Goal: Information Seeking & Learning: Find specific fact

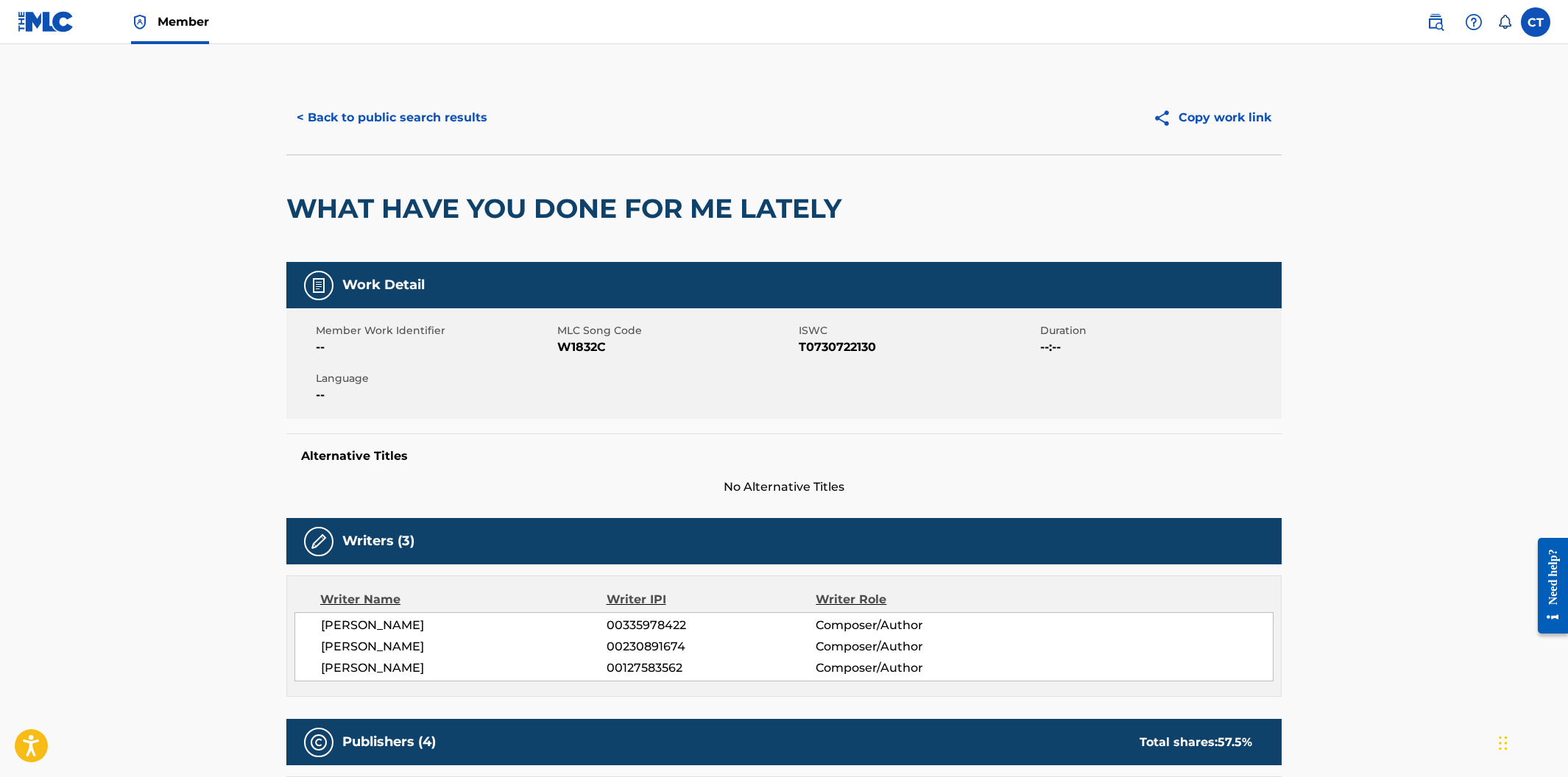
click at [383, 128] on button "< Back to public search results" at bounding box center [392, 118] width 211 height 37
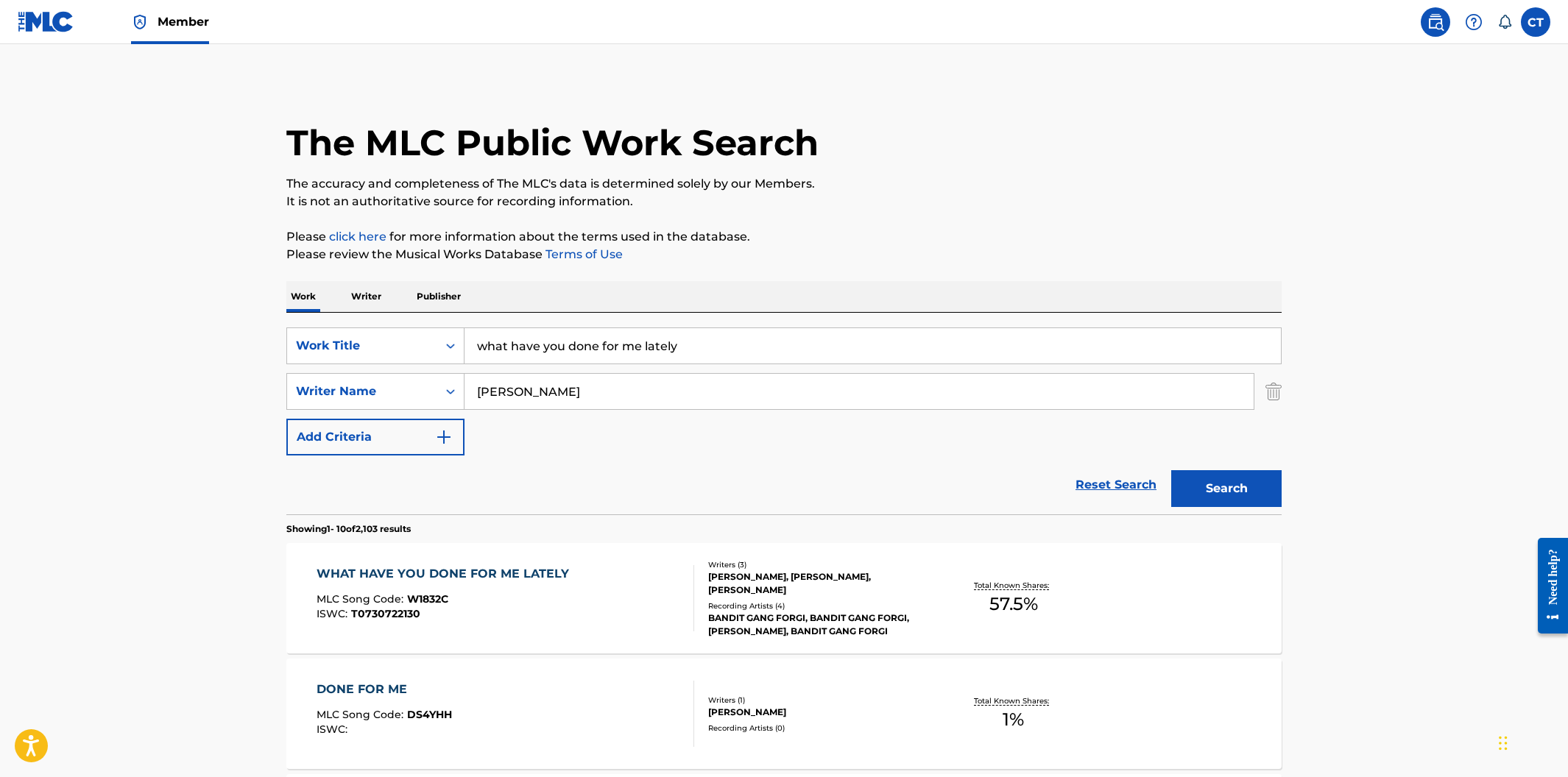
drag, startPoint x: 689, startPoint y: 349, endPoint x: 461, endPoint y: 311, distance: 231.1
click at [445, 300] on p "Publisher" at bounding box center [438, 297] width 53 height 31
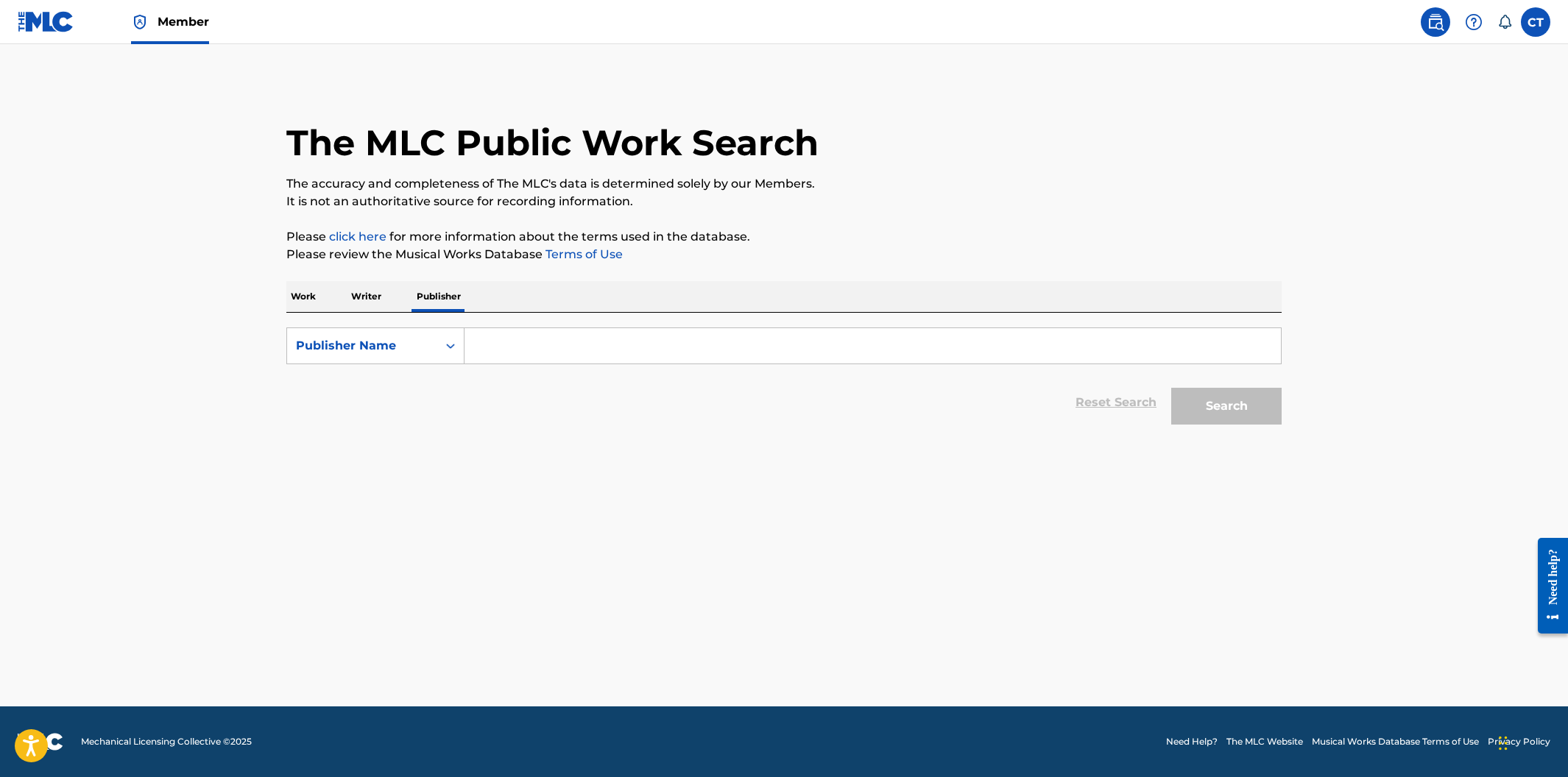
click at [489, 349] on input "Search Form" at bounding box center [873, 345] width 816 height 35
click at [519, 349] on input "mi" at bounding box center [873, 345] width 816 height 35
type input "mi"
click at [312, 304] on p "Work" at bounding box center [303, 297] width 34 height 31
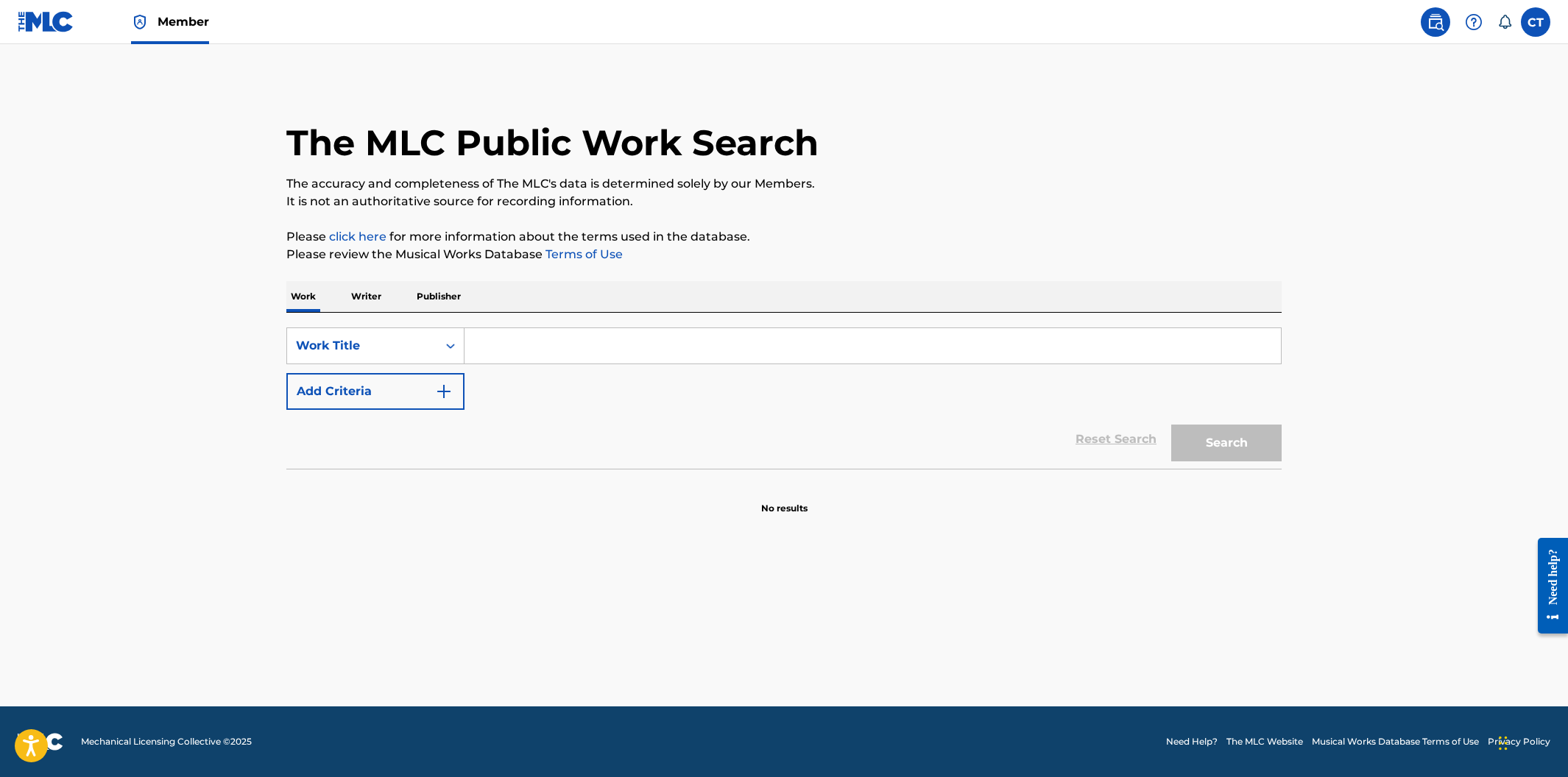
click at [499, 349] on input "Search Form" at bounding box center [873, 345] width 816 height 35
type input "MS [PERSON_NAME]"
click at [1171, 424] on button "Search" at bounding box center [1227, 442] width 110 height 37
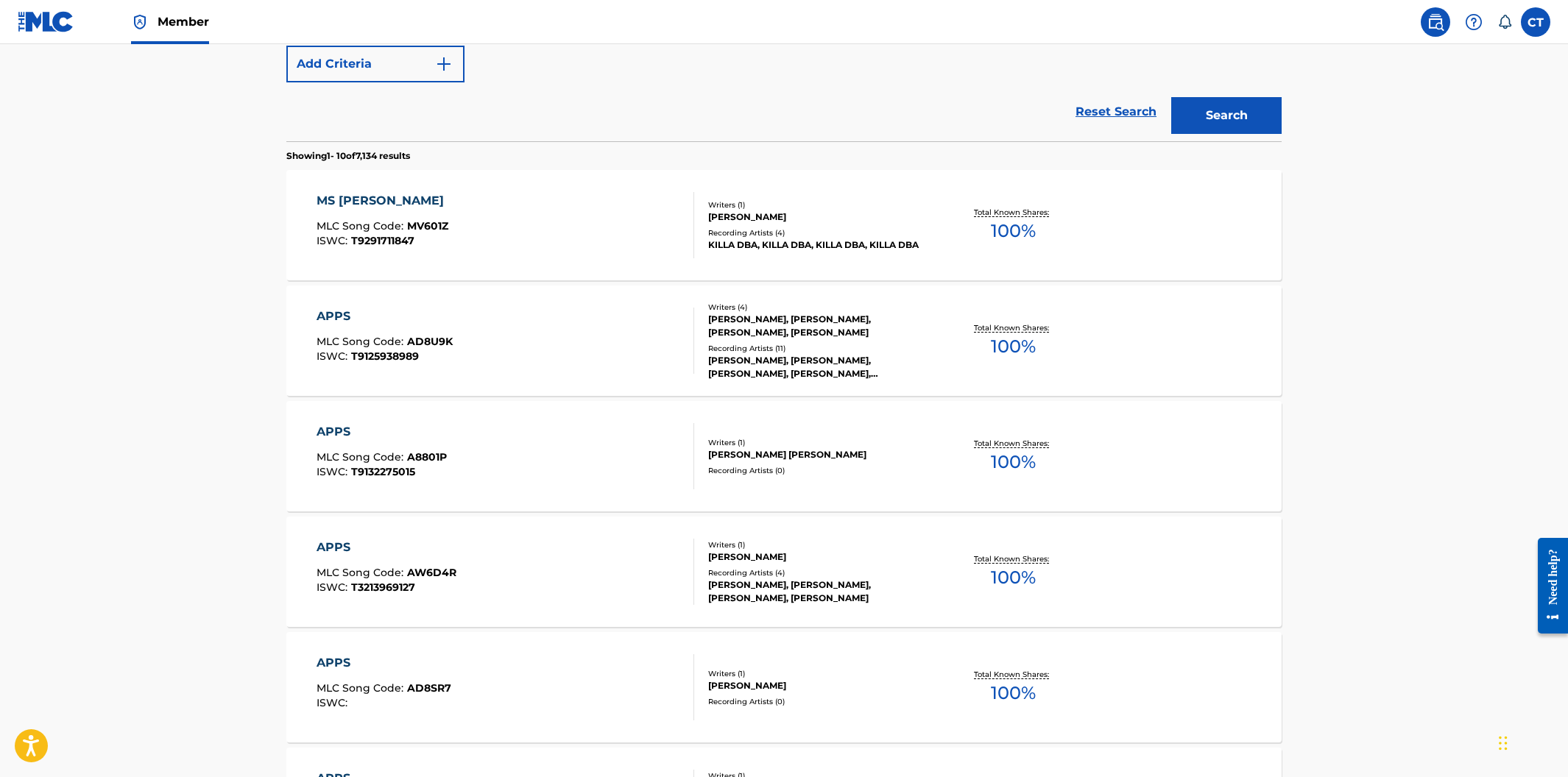
scroll to position [1024, 0]
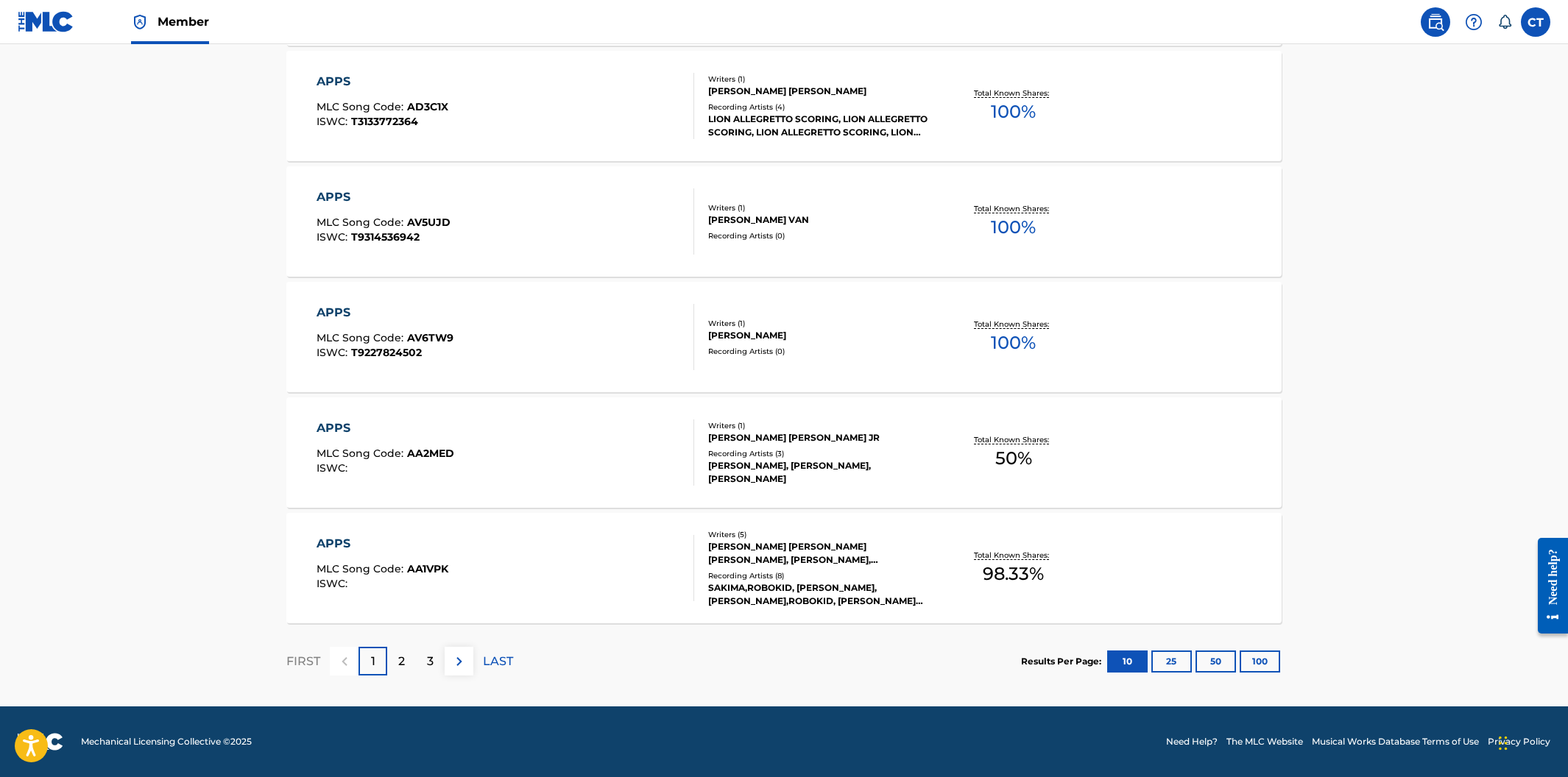
click at [410, 664] on div "2" at bounding box center [401, 661] width 29 height 29
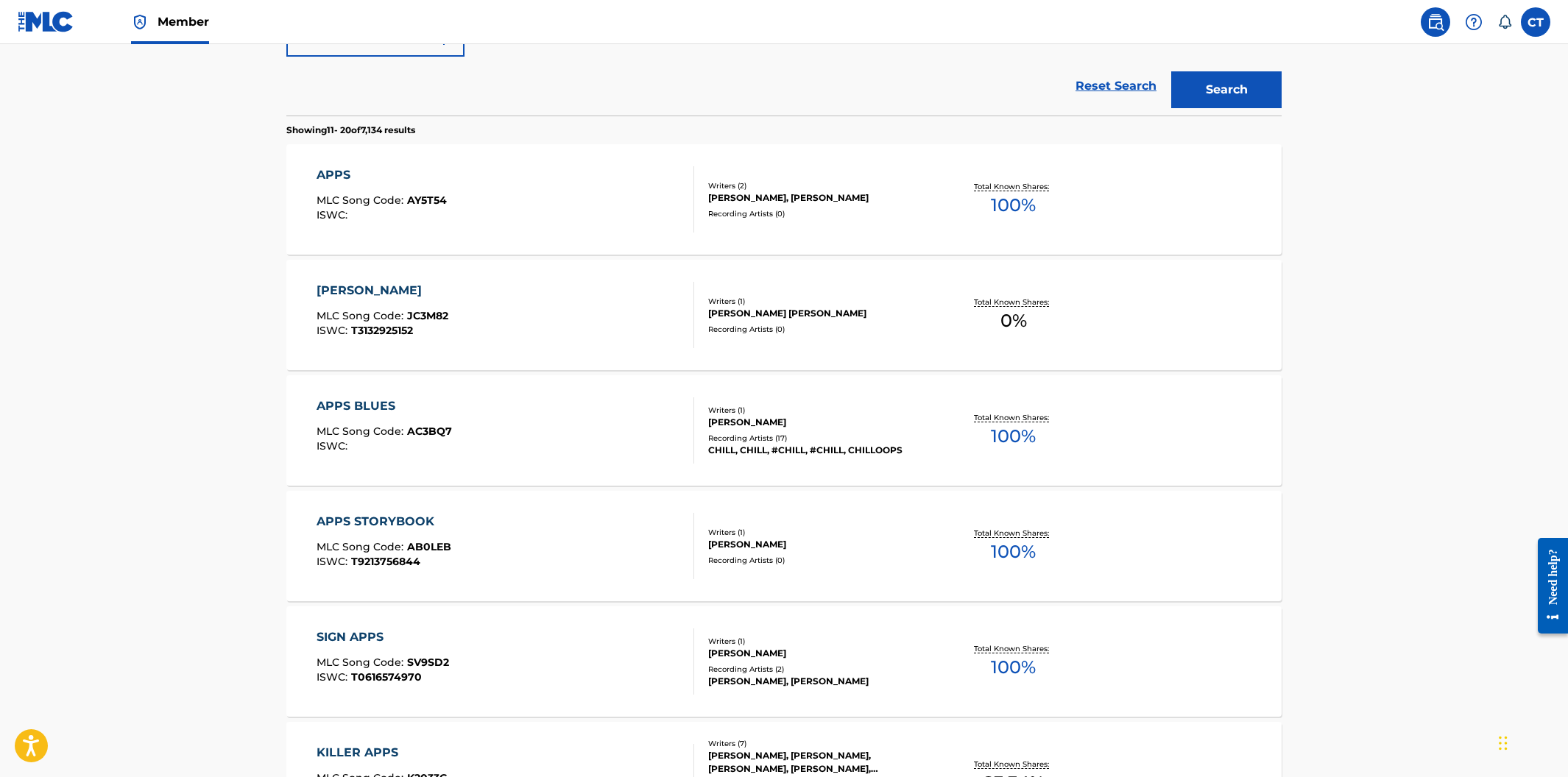
scroll to position [0, 0]
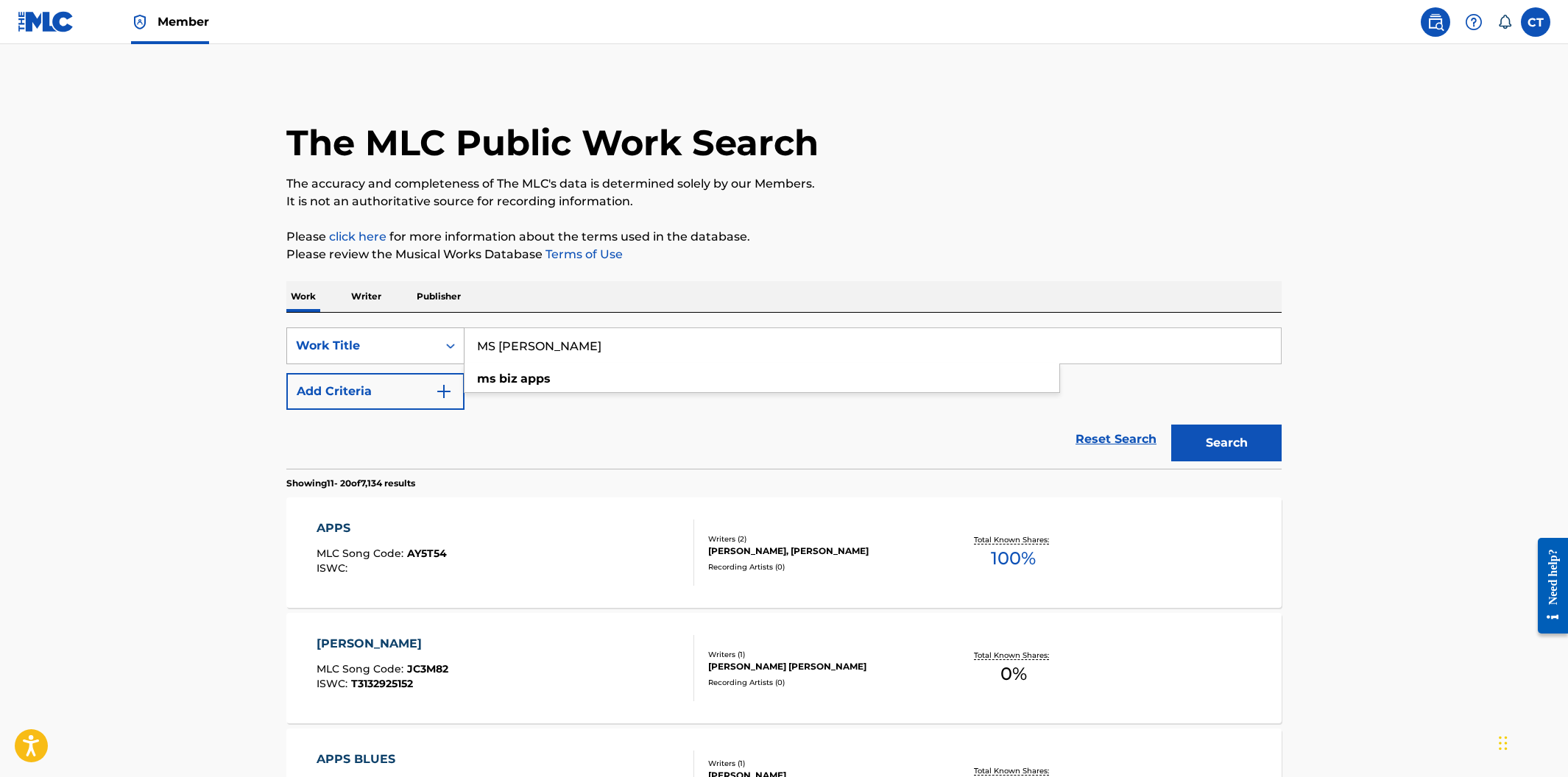
drag, startPoint x: 571, startPoint y: 349, endPoint x: 451, endPoint y: 332, distance: 121.2
click at [451, 332] on div "SearchWithCriteriacdd62f67-071c-4ee4-b046-2668f53926b1 Work Title MS BIZ APPS m…" at bounding box center [784, 345] width 995 height 37
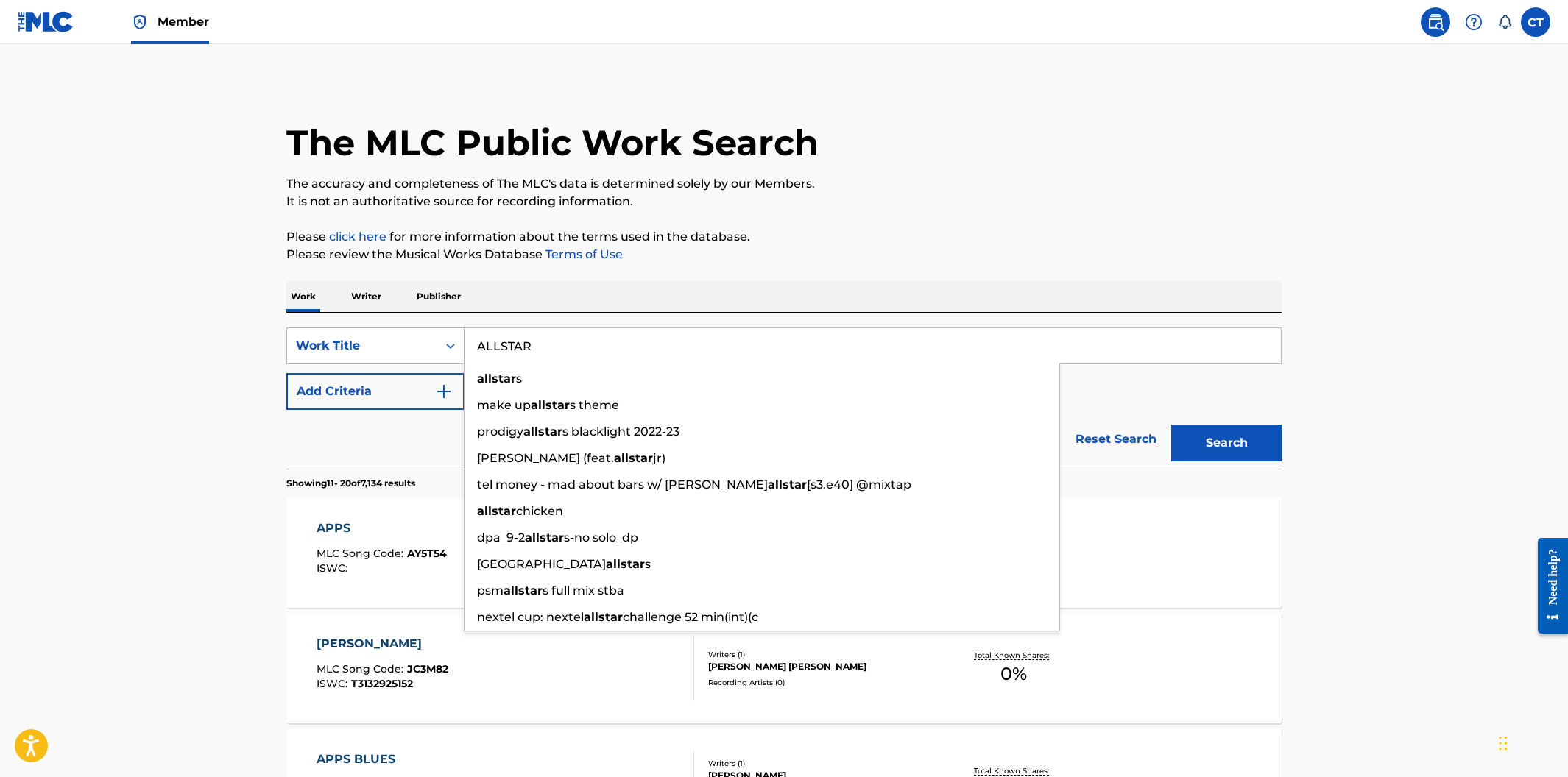
type input "ALLSTAR"
click at [1171, 424] on button "Search" at bounding box center [1227, 442] width 110 height 37
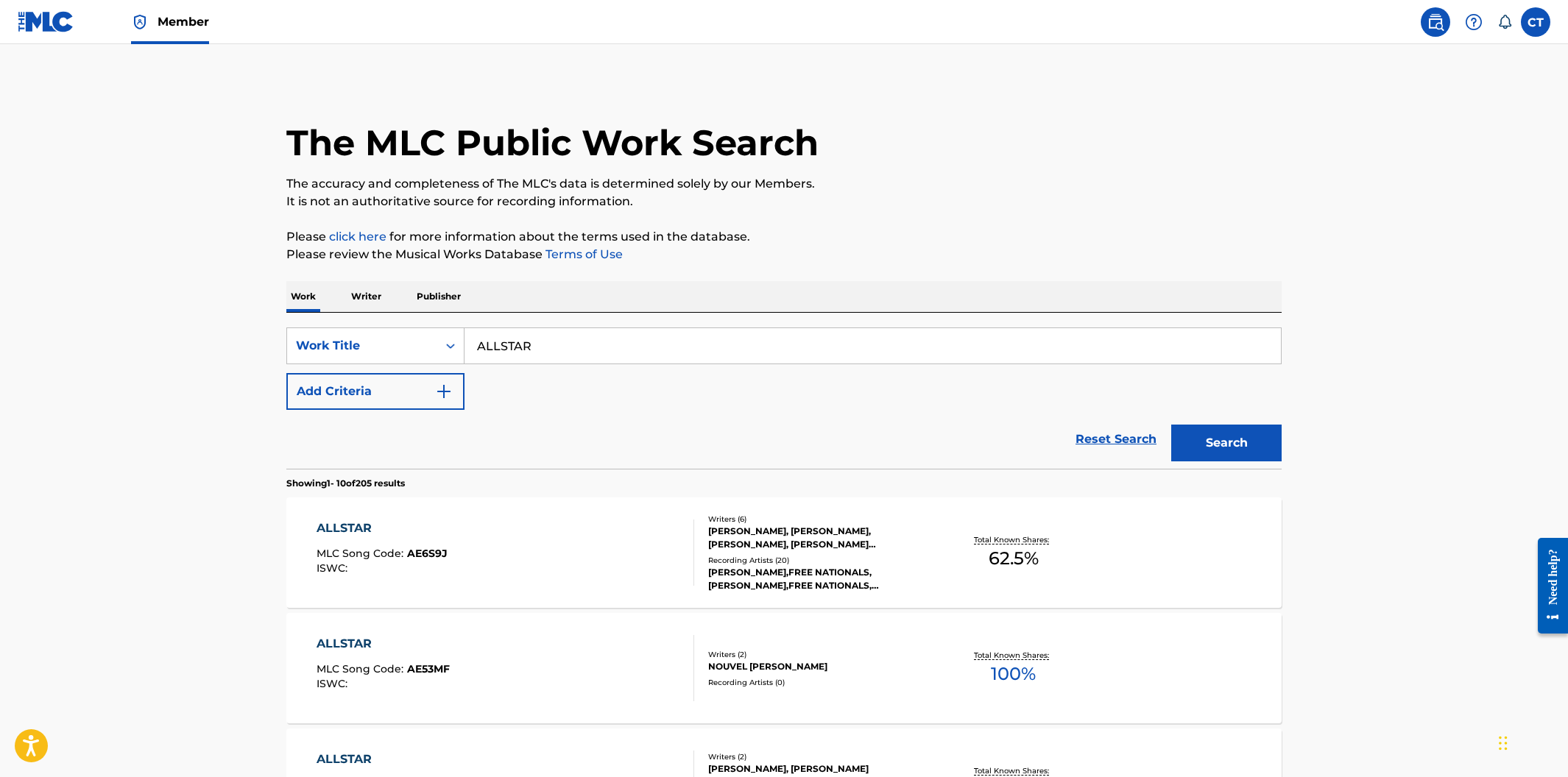
click at [456, 397] on button "Add Criteria" at bounding box center [375, 391] width 179 height 37
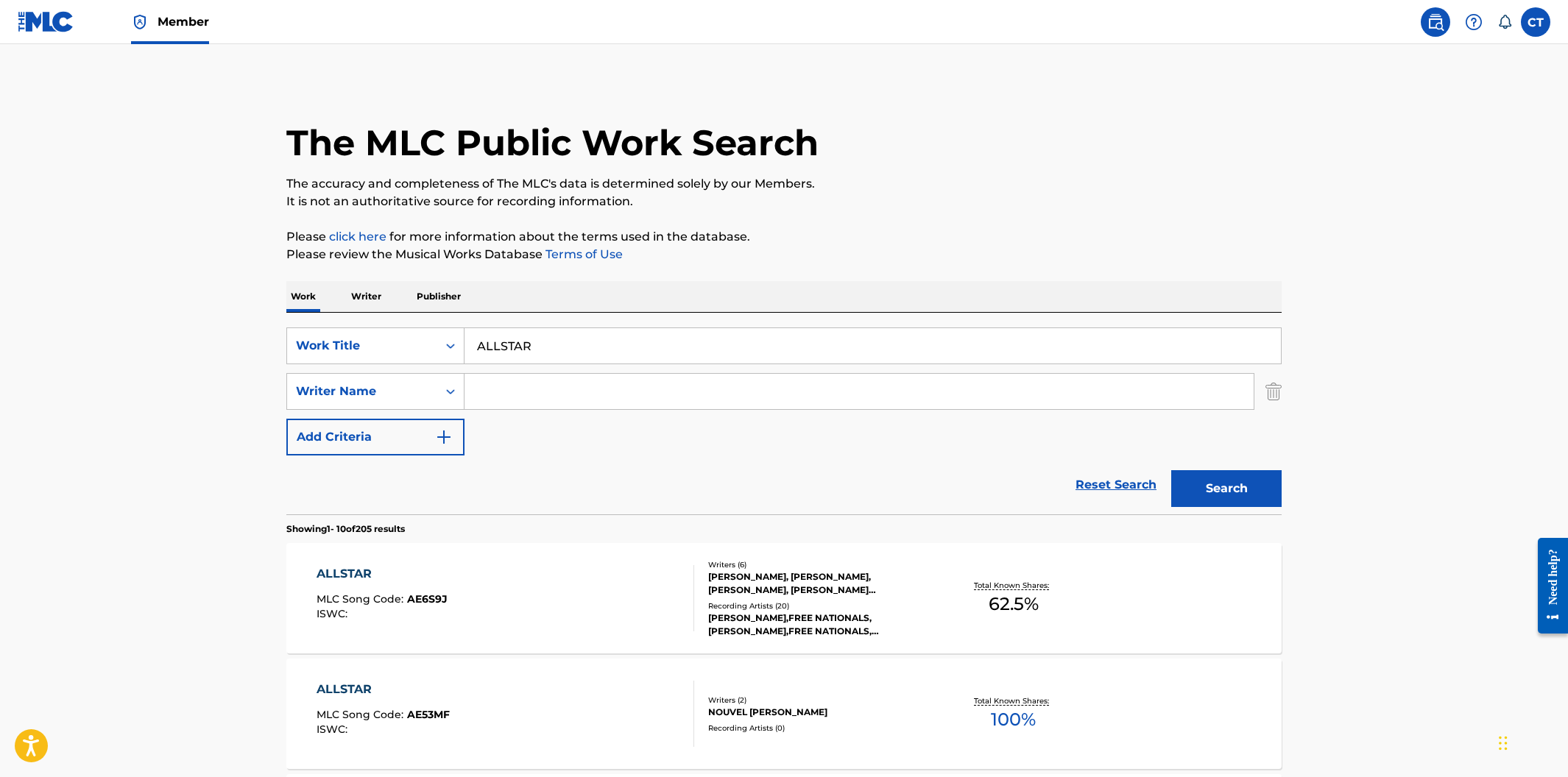
click at [489, 394] on input "Search Form" at bounding box center [859, 391] width 789 height 35
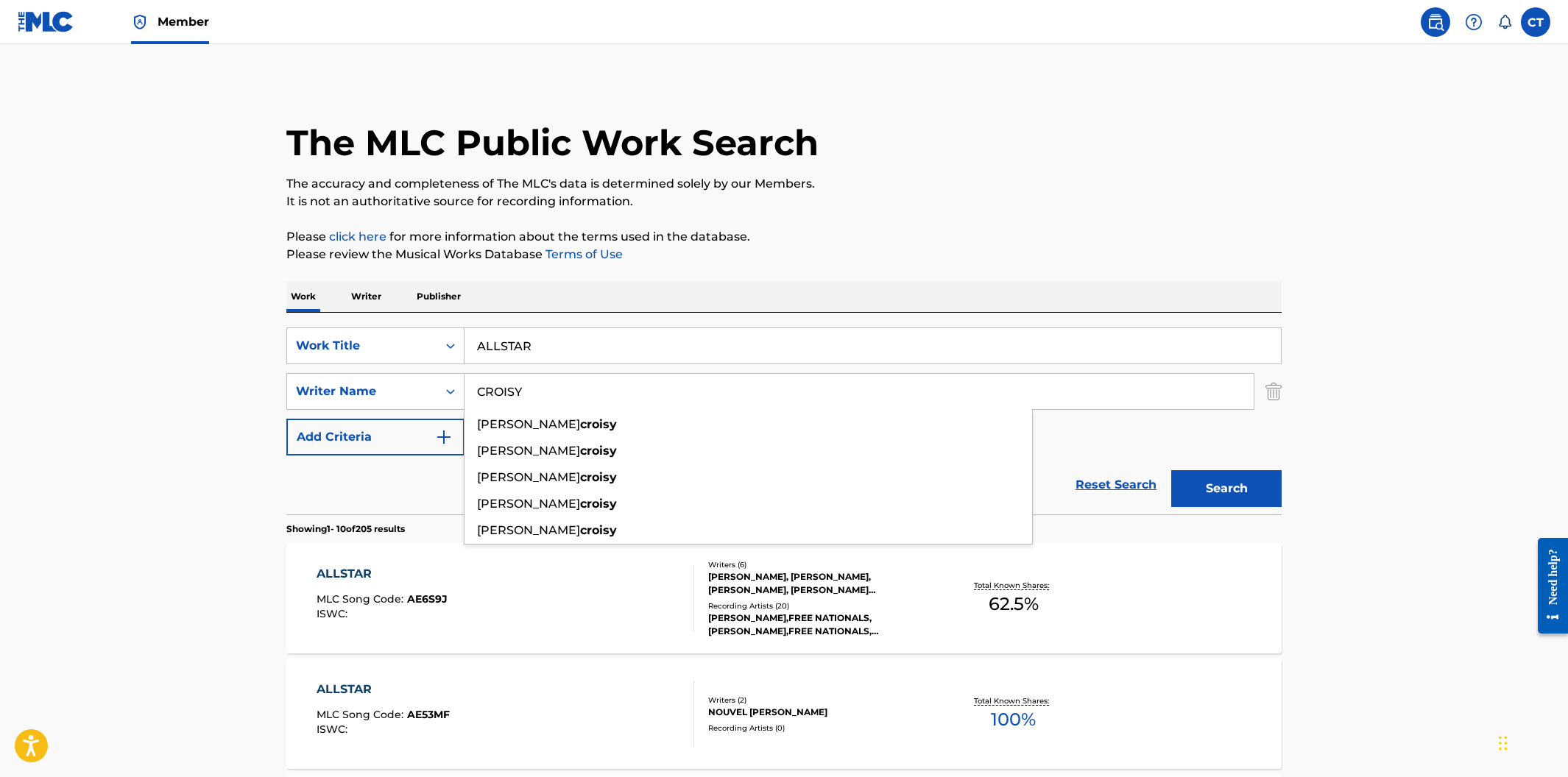
type input "CROISY"
click at [1171, 470] on button "Search" at bounding box center [1227, 488] width 110 height 37
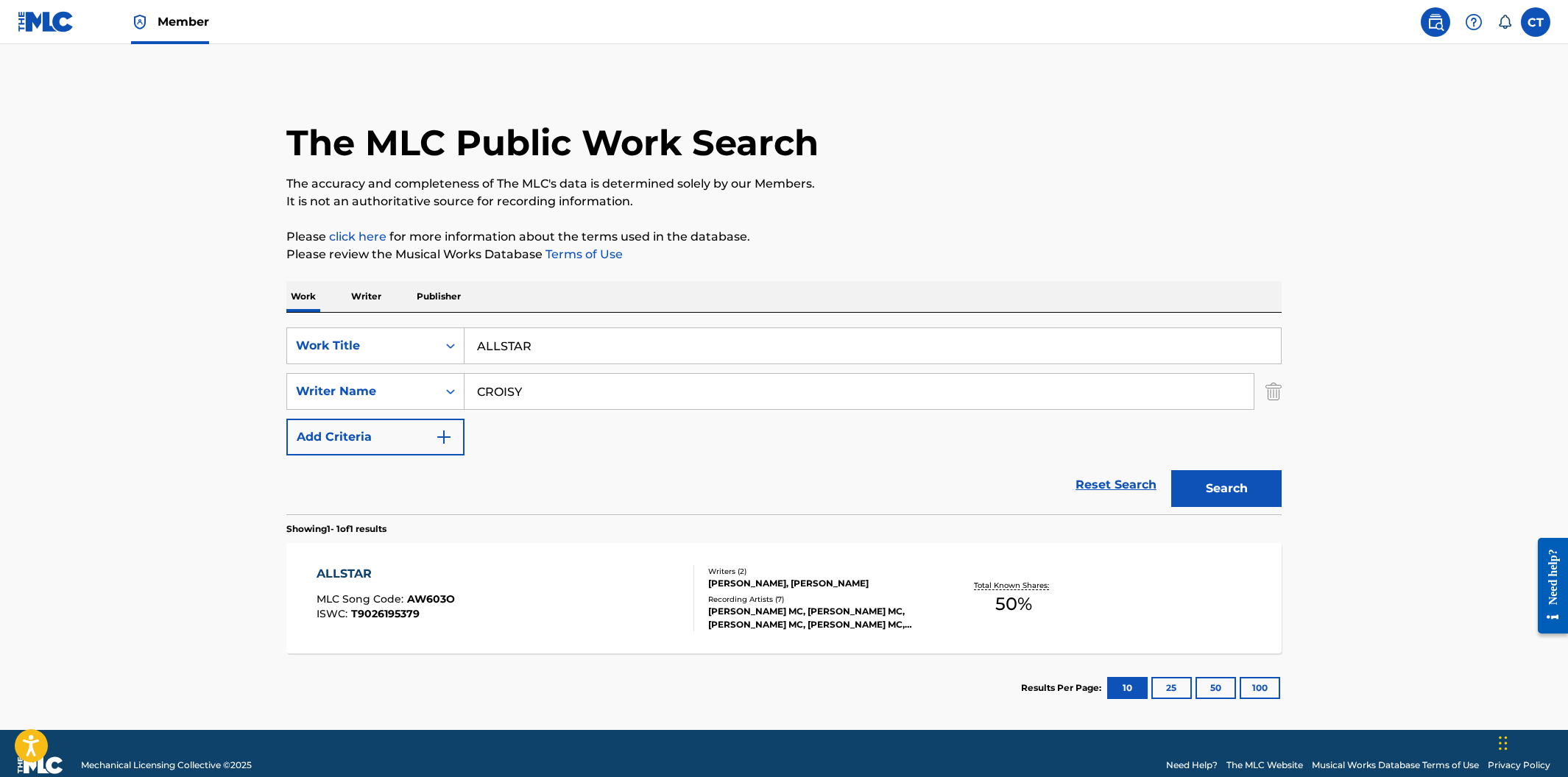
click at [571, 564] on div "ALLSTAR MLC Song Code : AW603O ISWC : T9026195379 Writers ( 2 ) ALAIN FRANS AUG…" at bounding box center [784, 598] width 995 height 110
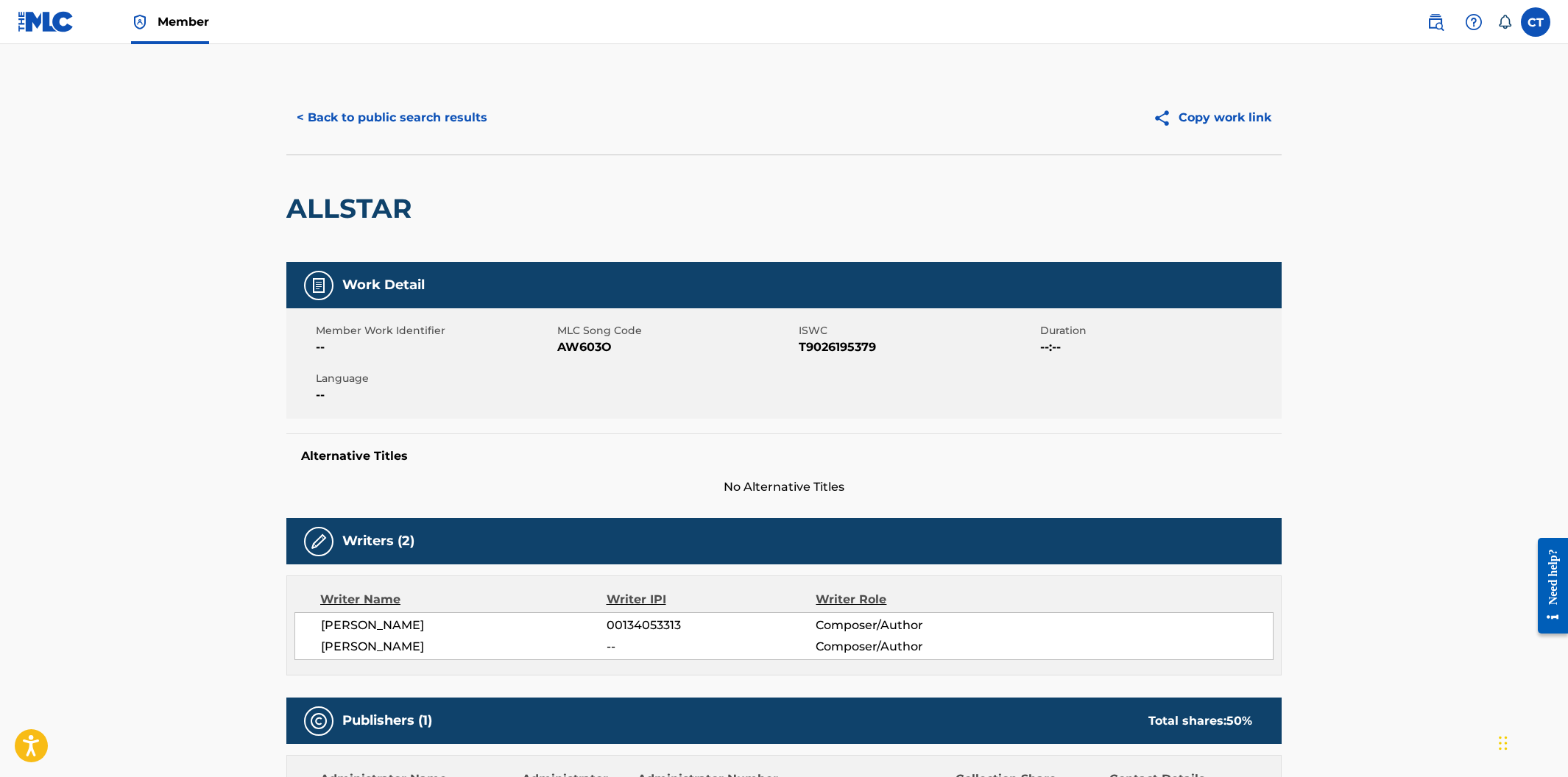
click at [410, 117] on button "< Back to public search results" at bounding box center [392, 118] width 211 height 37
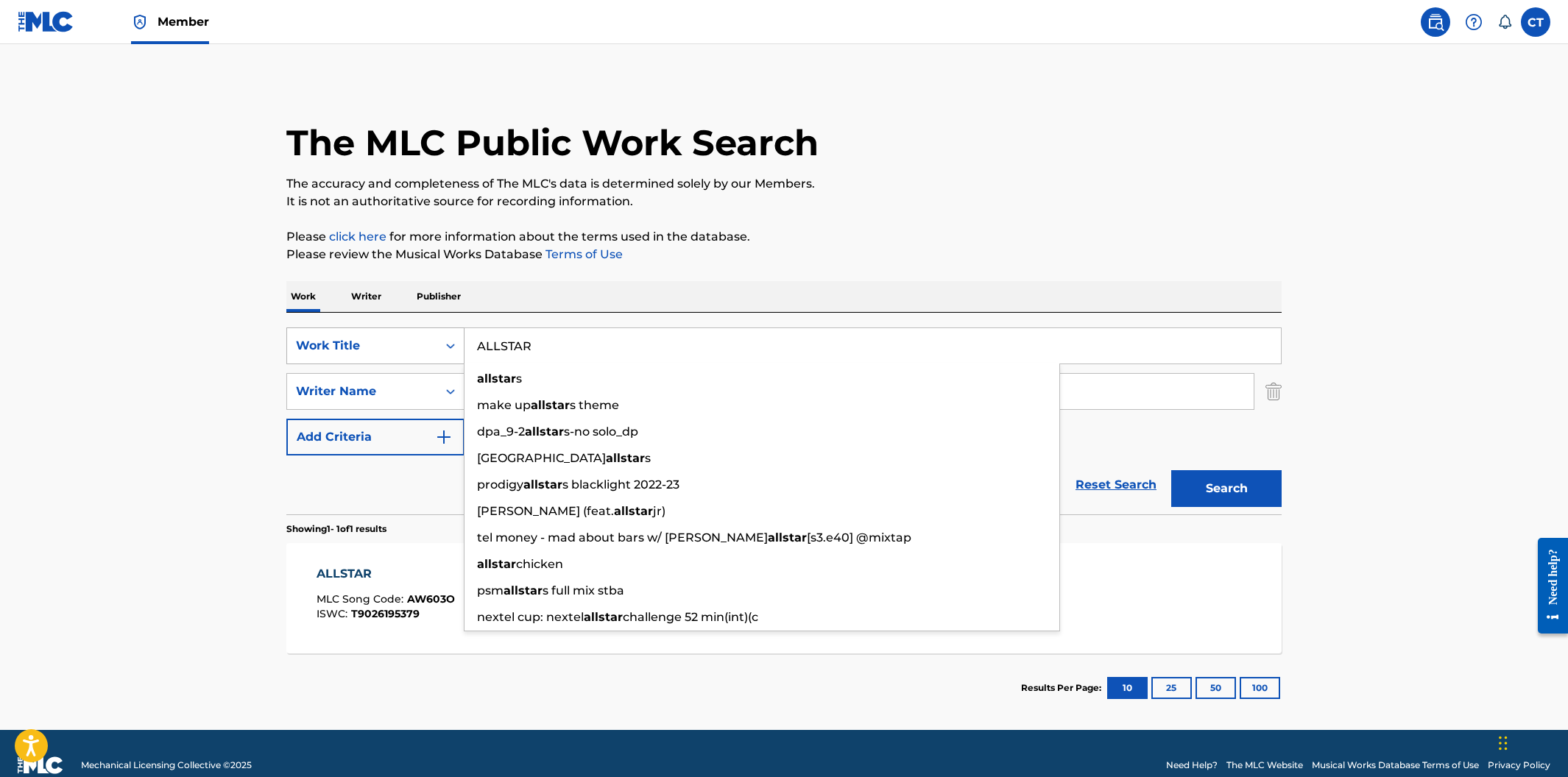
drag, startPoint x: 583, startPoint y: 346, endPoint x: 451, endPoint y: 326, distance: 133.5
click at [451, 327] on div "SearchWithCriteriacdd62f67-071c-4ee4-b046-2668f53926b1 Work Title ALLSTAR allst…" at bounding box center [784, 345] width 995 height 37
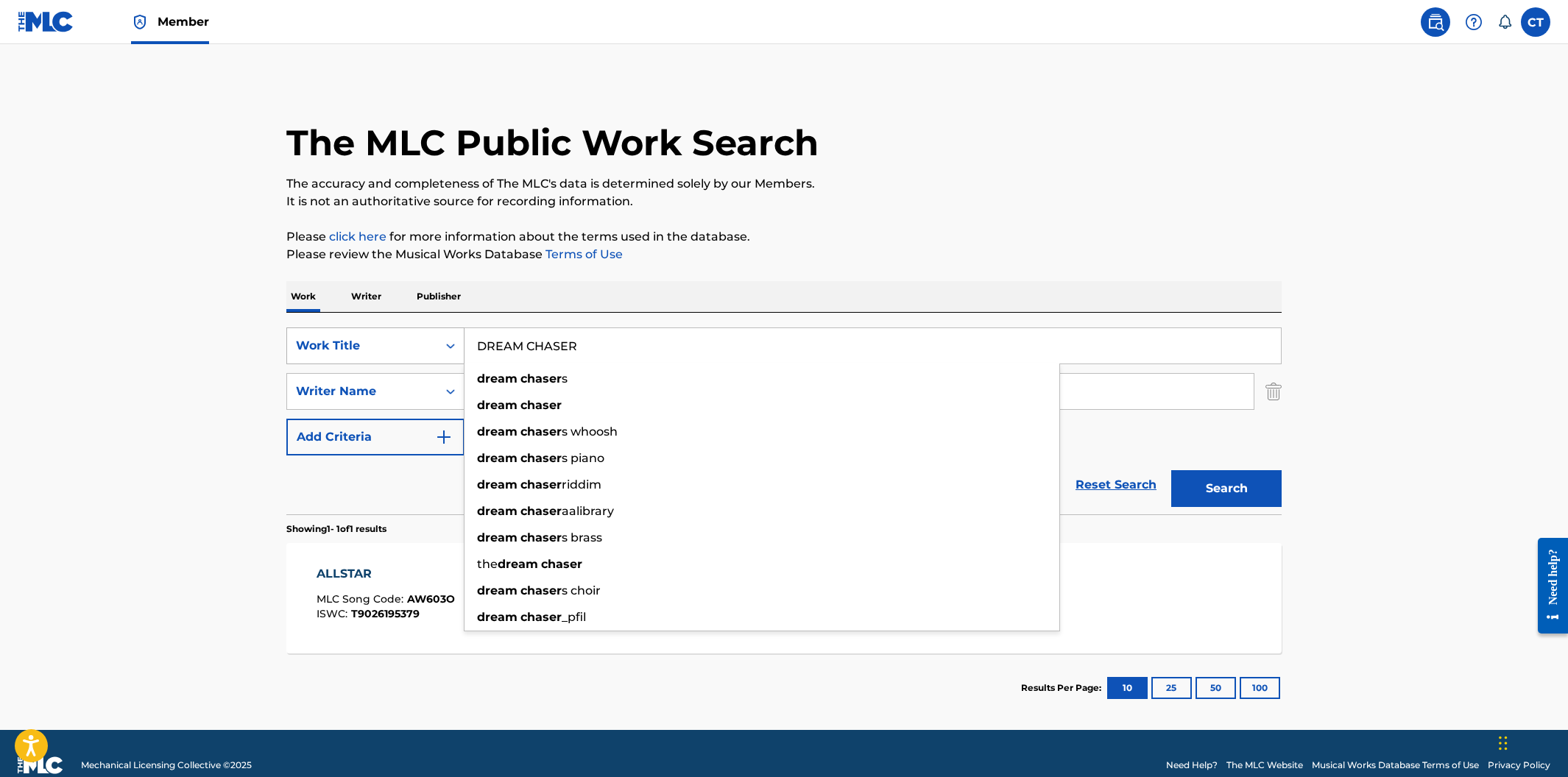
type input "DREAM CHASER"
click at [1171, 470] on button "Search" at bounding box center [1227, 488] width 110 height 37
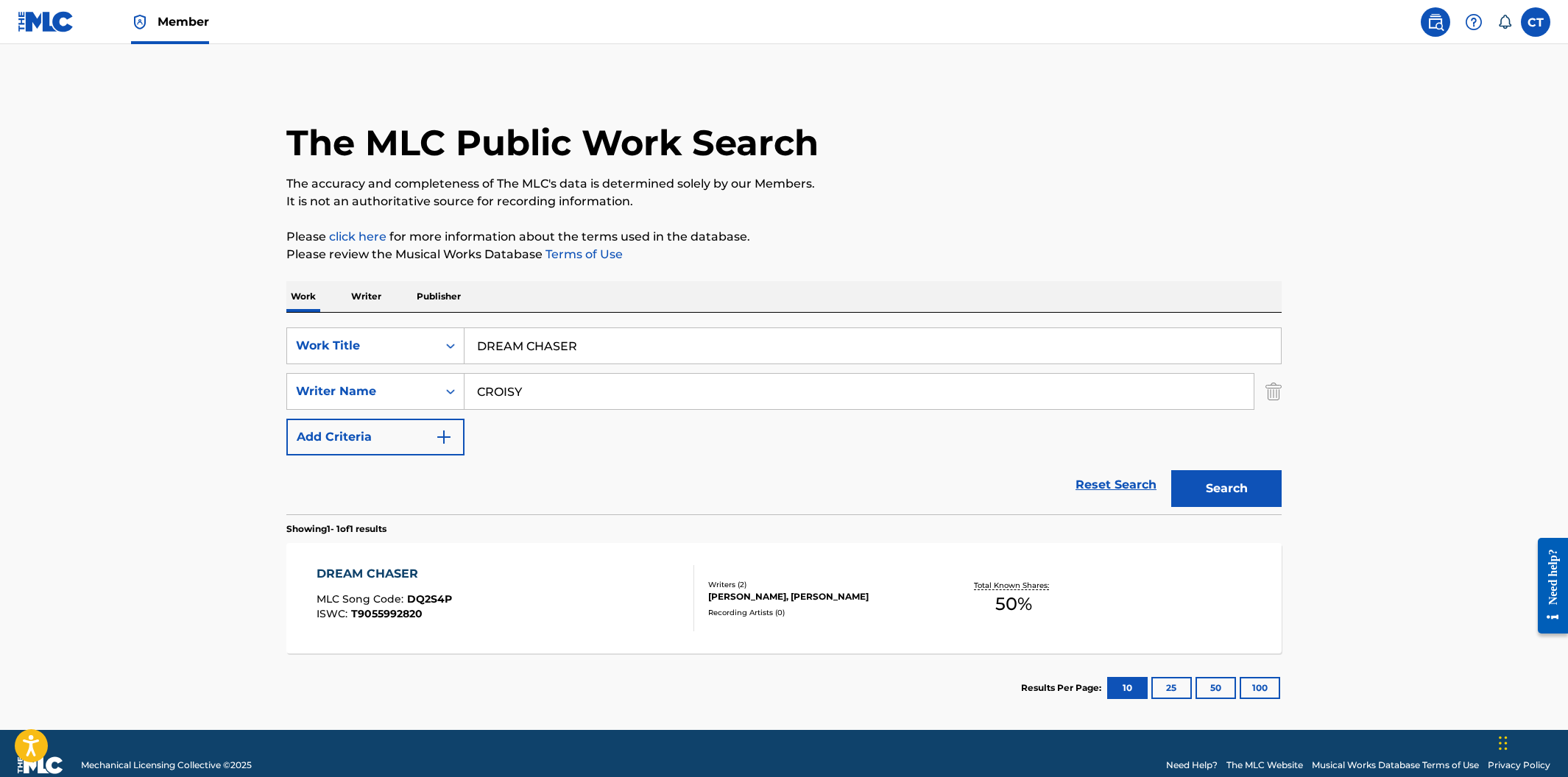
click at [507, 589] on div "DREAM CHASER MLC Song Code : DQ2S4P ISWC : T9055992820" at bounding box center [506, 598] width 378 height 67
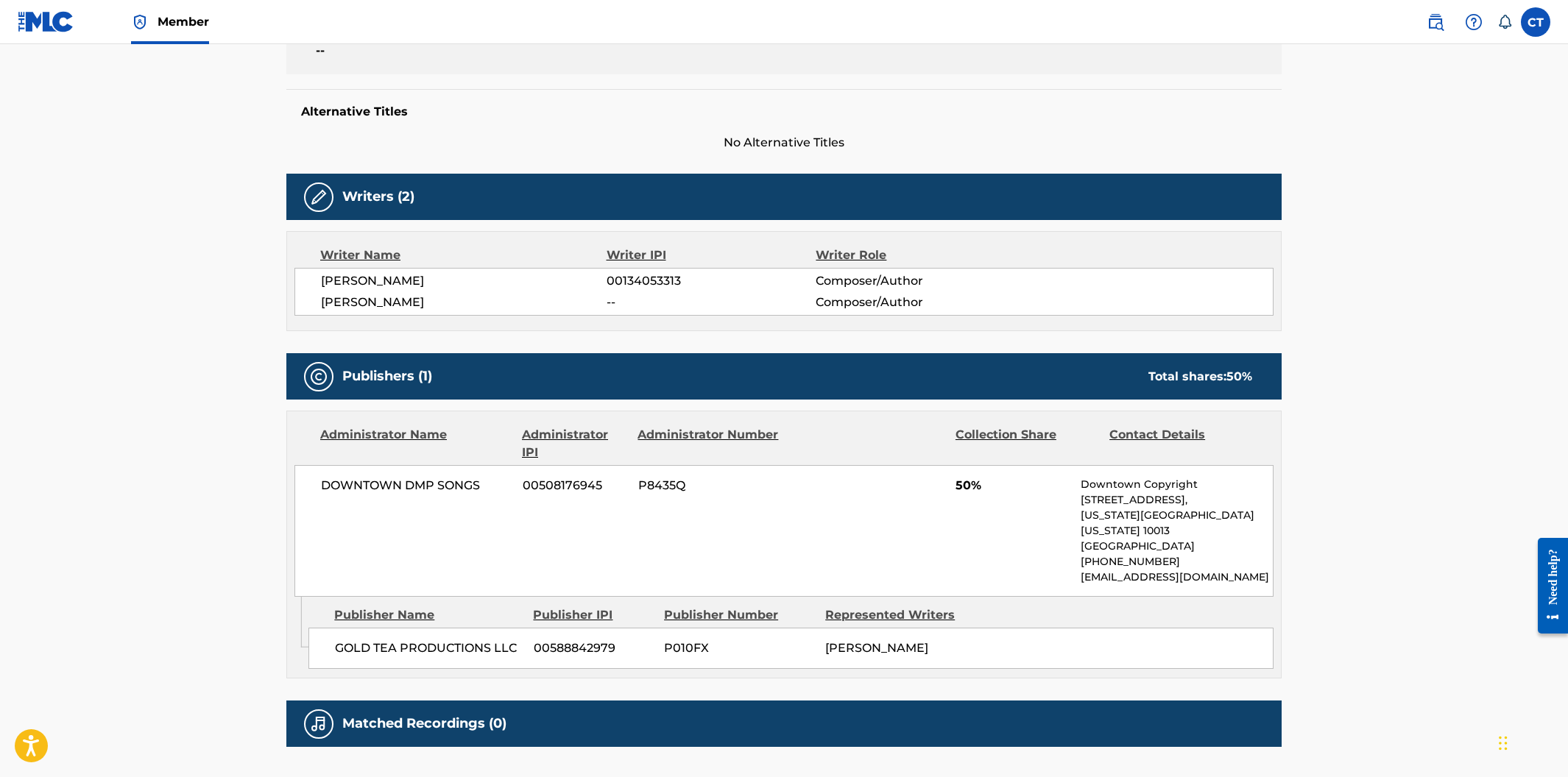
scroll to position [358, 0]
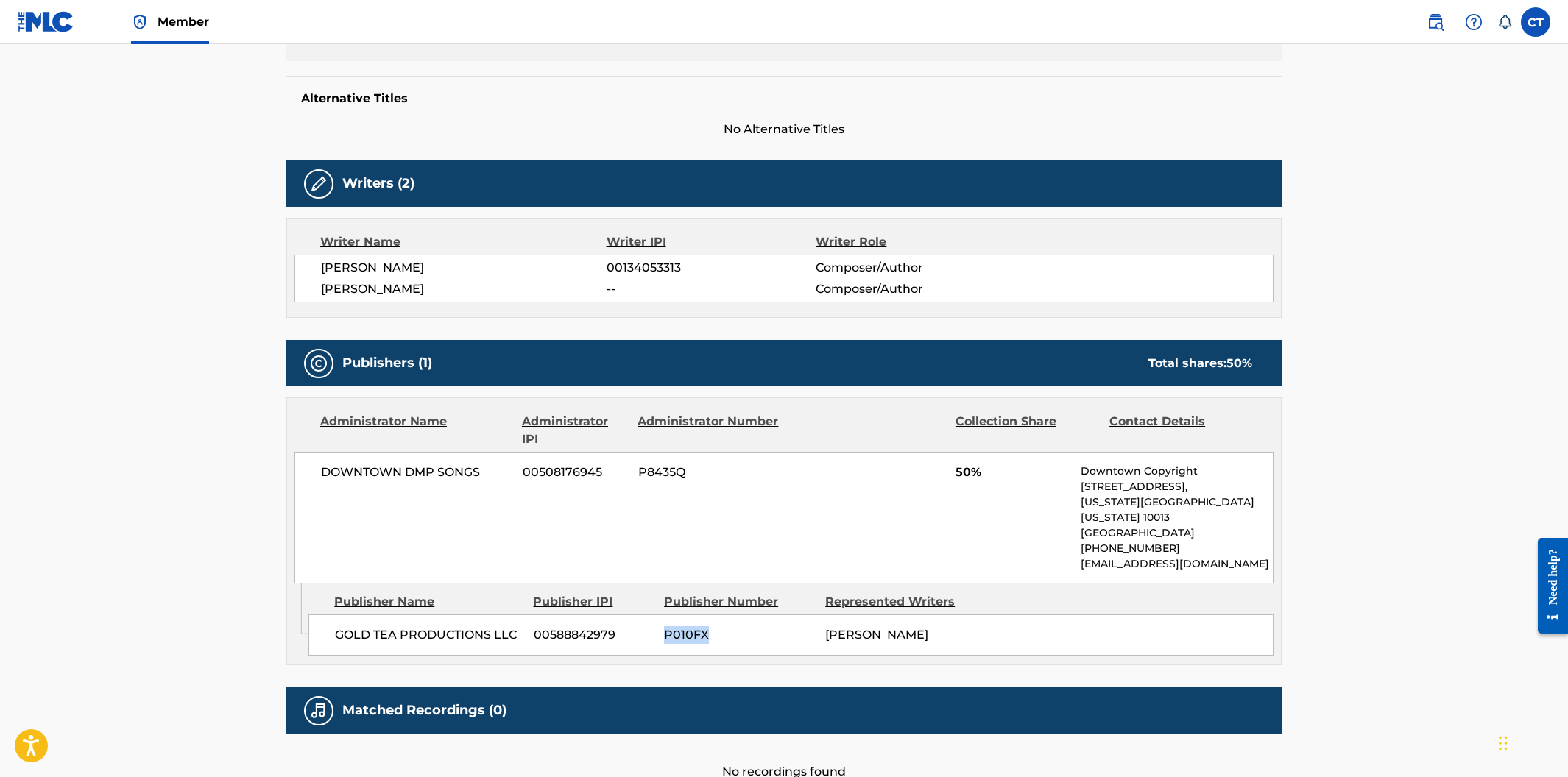
drag, startPoint x: 714, startPoint y: 621, endPoint x: 663, endPoint y: 618, distance: 51.1
click at [664, 627] on span "P010FX" at bounding box center [739, 635] width 151 height 17
copy span "P010FX"
drag, startPoint x: 619, startPoint y: 622, endPoint x: 536, endPoint y: 617, distance: 83.2
click at [536, 627] on span "00588842979" at bounding box center [593, 635] width 119 height 17
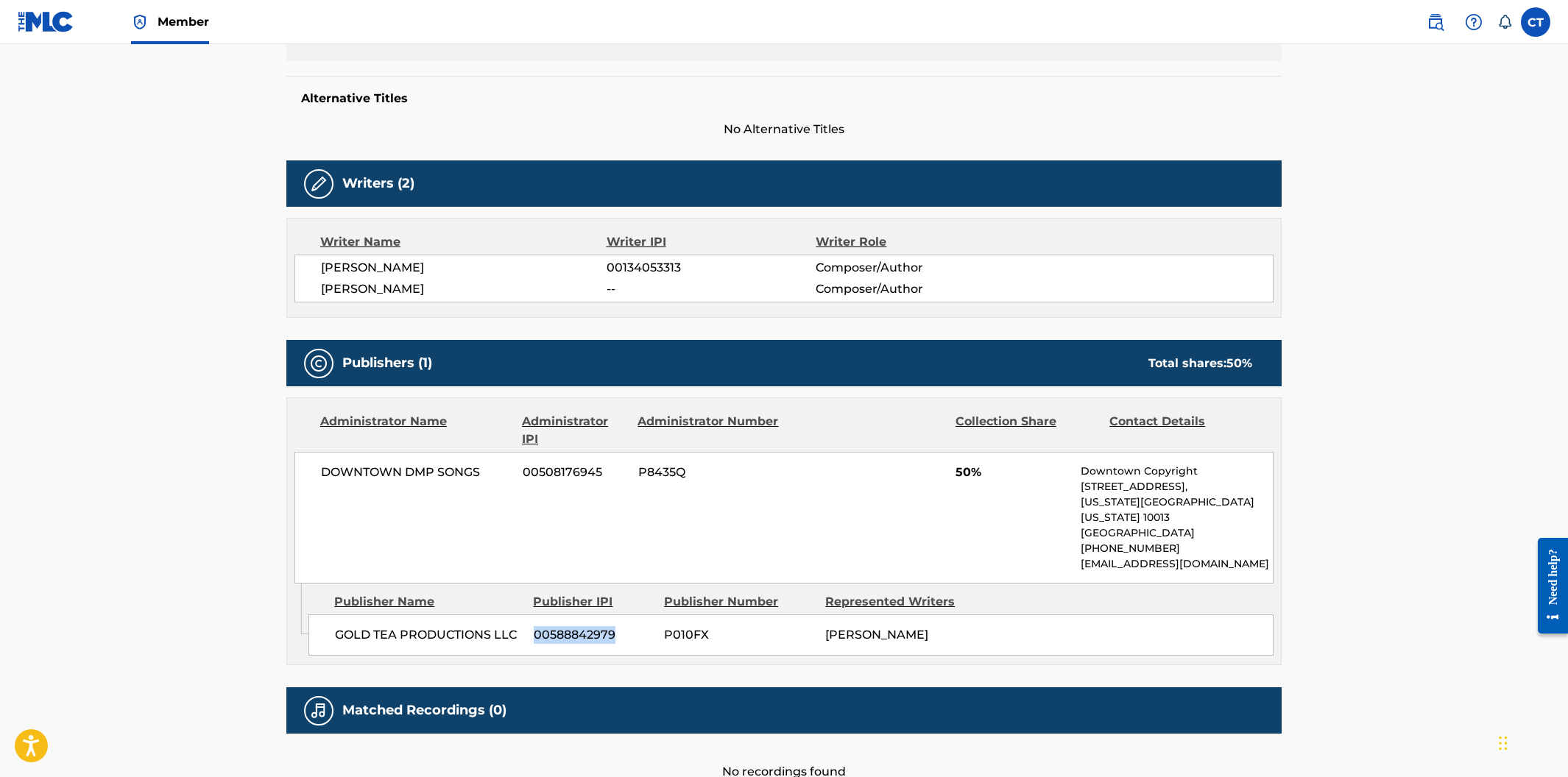
copy span "00588842979"
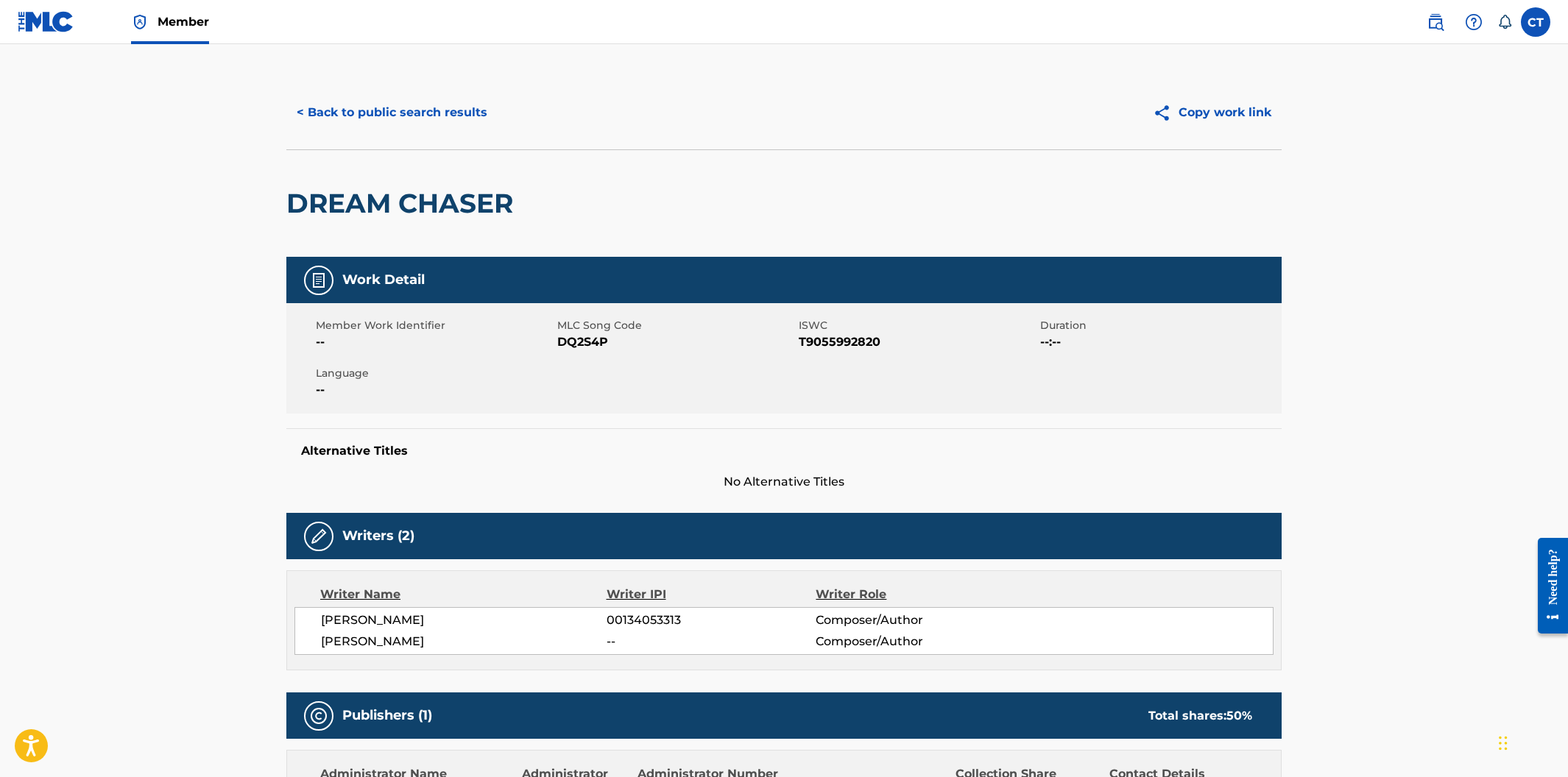
scroll to position [0, 0]
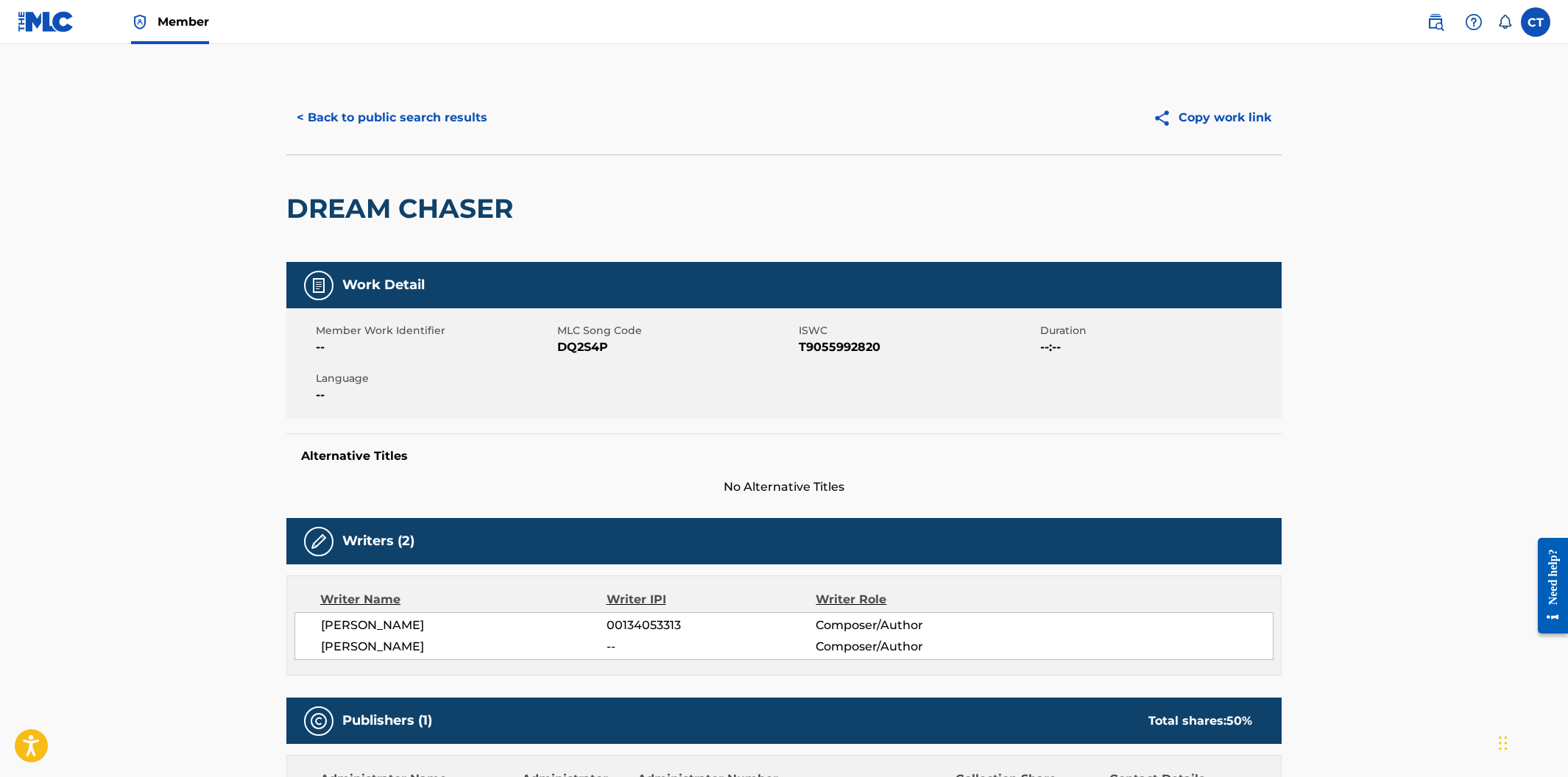
click at [387, 121] on button "< Back to public search results" at bounding box center [392, 118] width 211 height 37
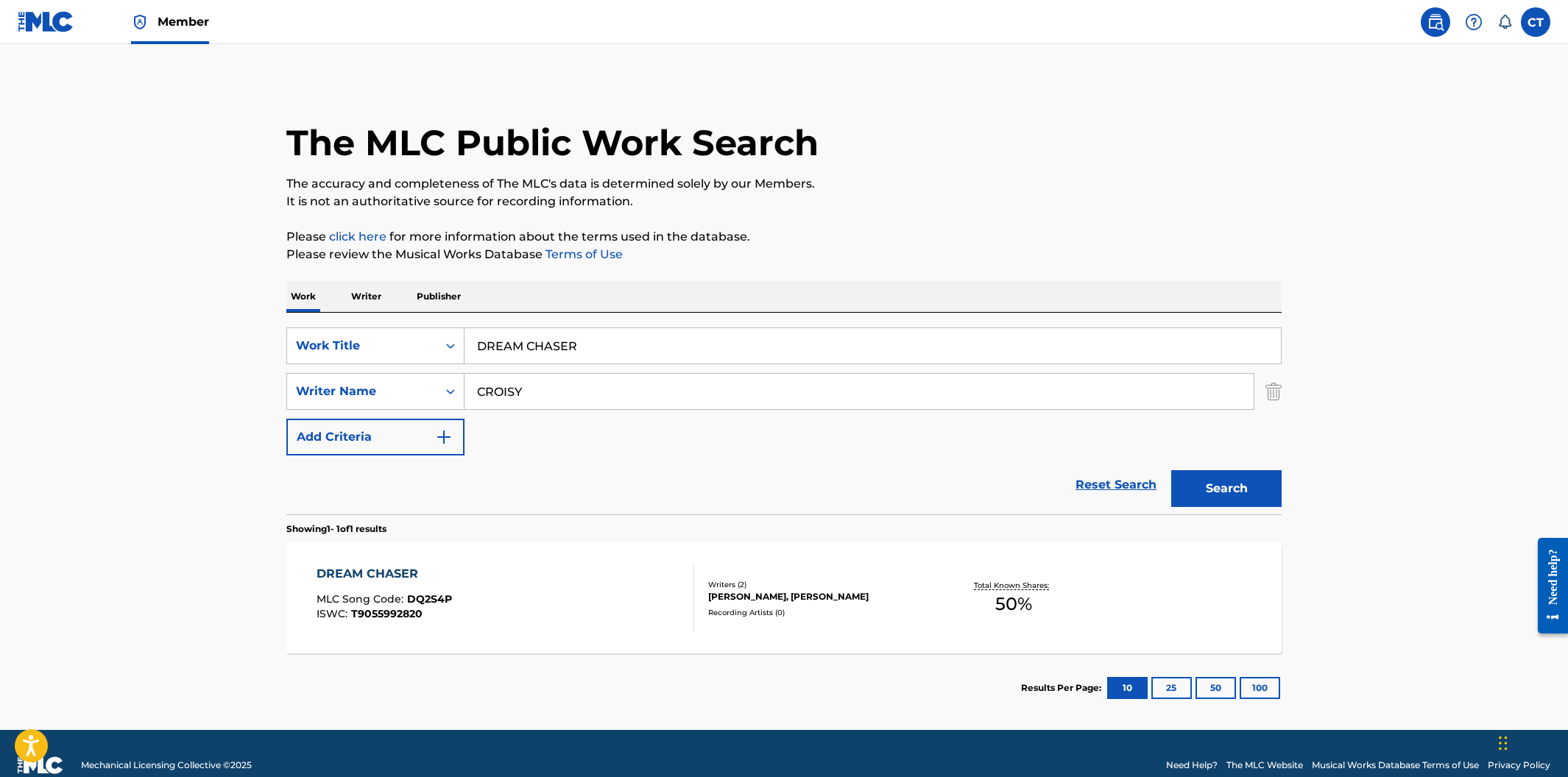
click at [376, 298] on p "Writer" at bounding box center [365, 297] width 39 height 31
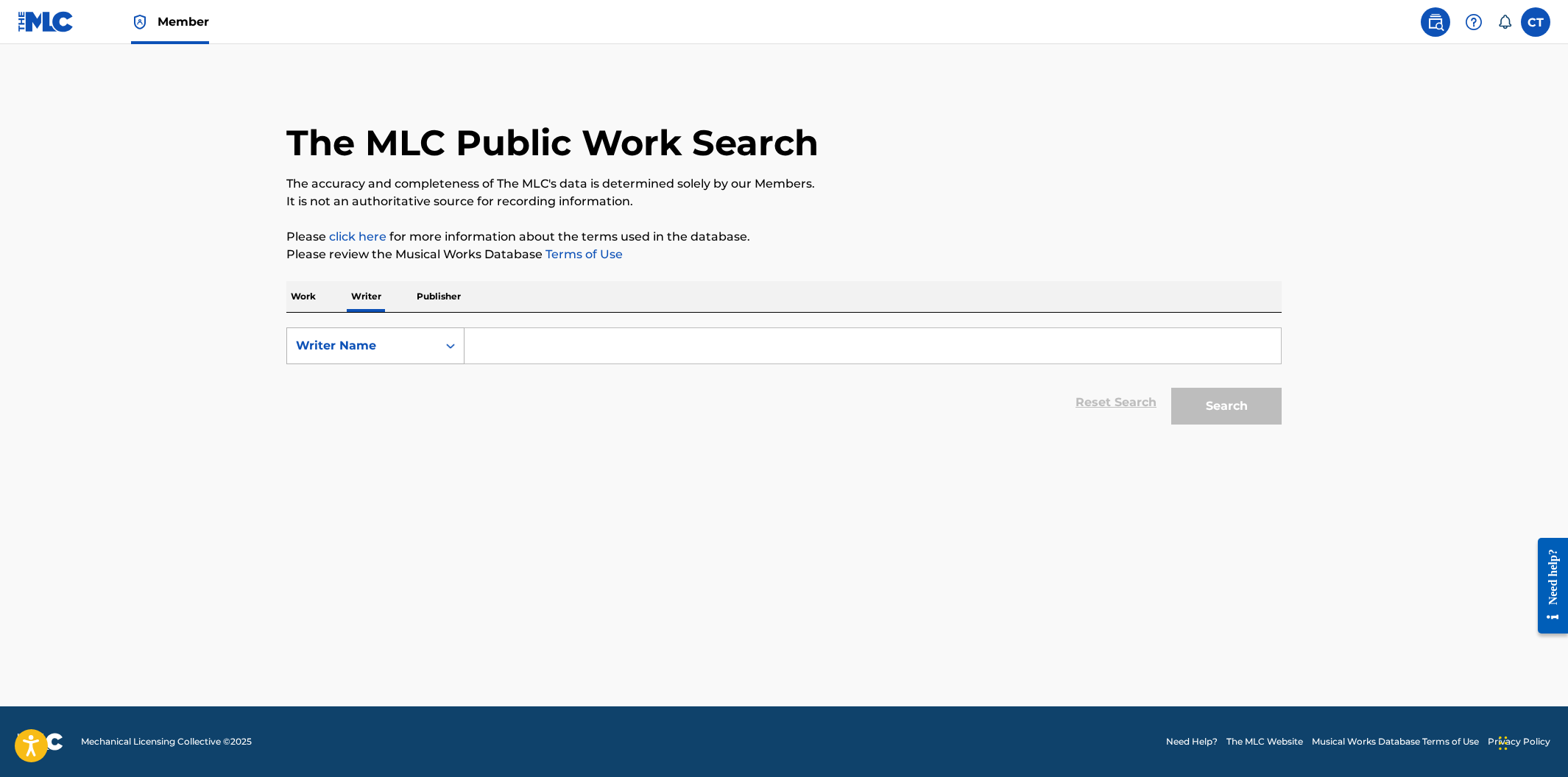
click at [438, 346] on div "Search Form" at bounding box center [451, 345] width 26 height 26
click at [427, 374] on div "Writer IPI" at bounding box center [375, 382] width 177 height 37
click at [499, 349] on input "Search Form" at bounding box center [873, 345] width 816 height 35
type input "MCEWEN"
click at [425, 345] on div "Writer IPI" at bounding box center [362, 345] width 132 height 17
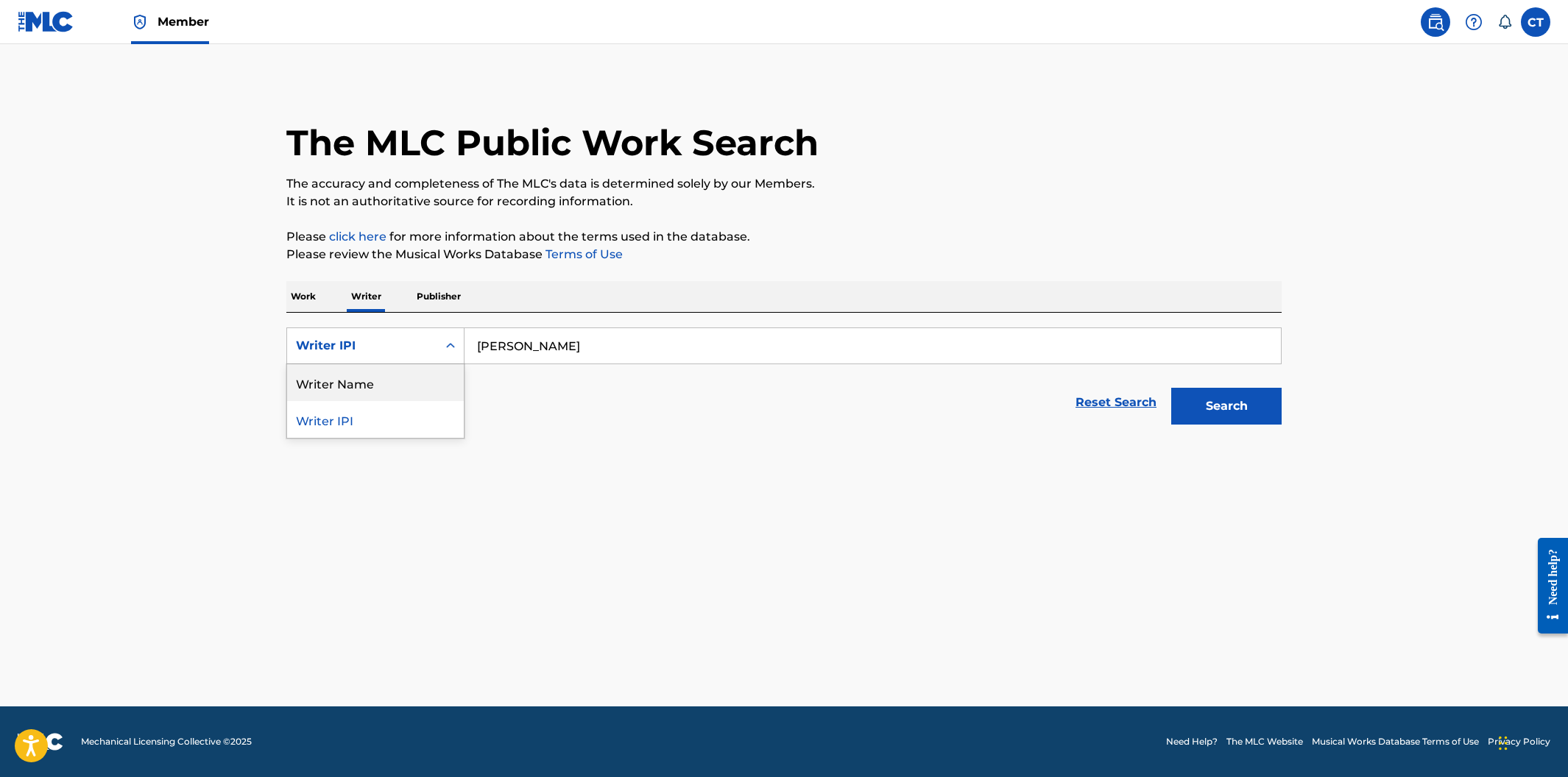
click at [416, 378] on div "Writer Name" at bounding box center [375, 382] width 177 height 37
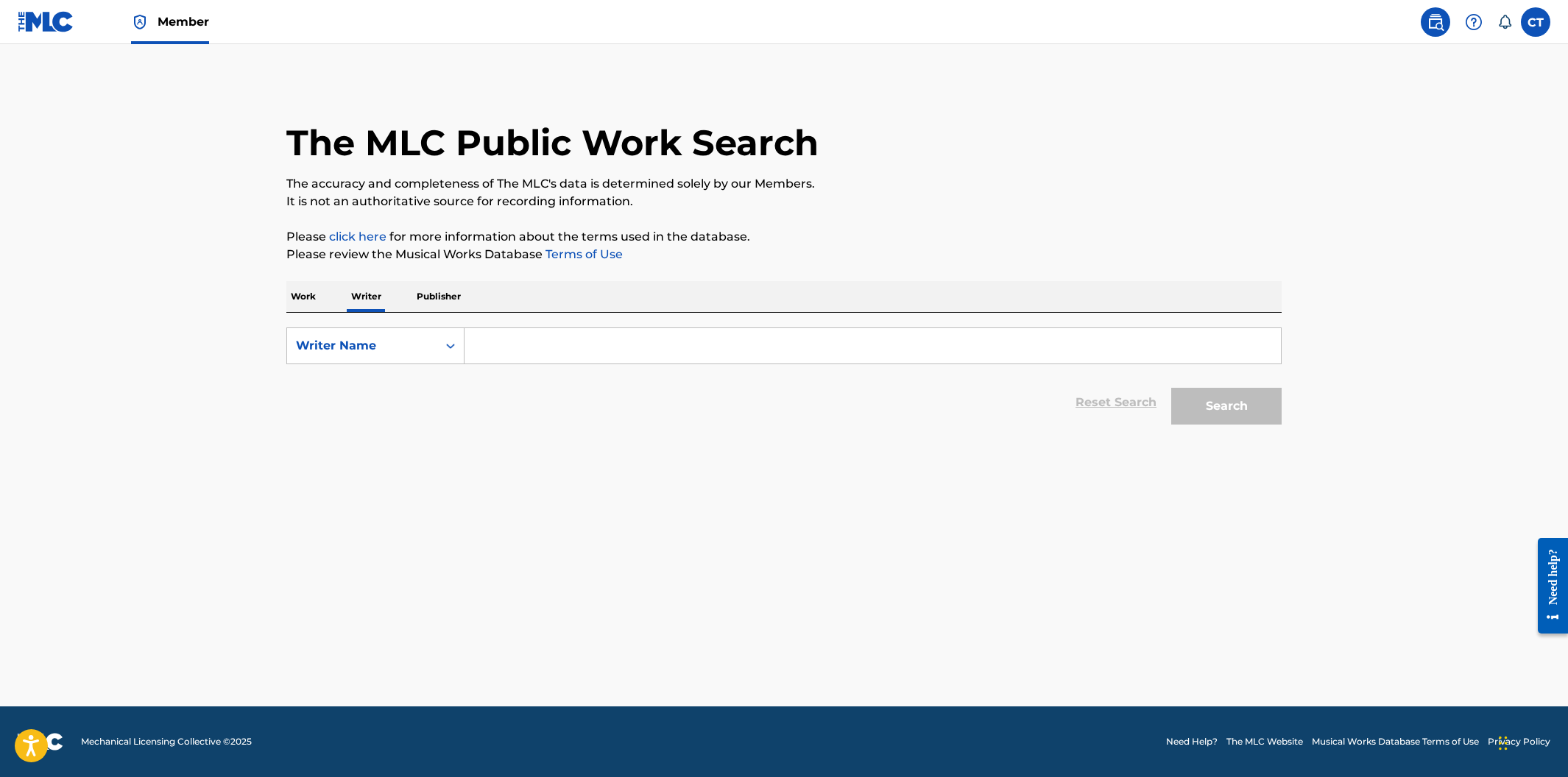
click at [615, 345] on input "Search Form" at bounding box center [873, 345] width 816 height 35
type input "HOMER MCEWEN"
click at [1171, 388] on button "Search" at bounding box center [1227, 406] width 110 height 37
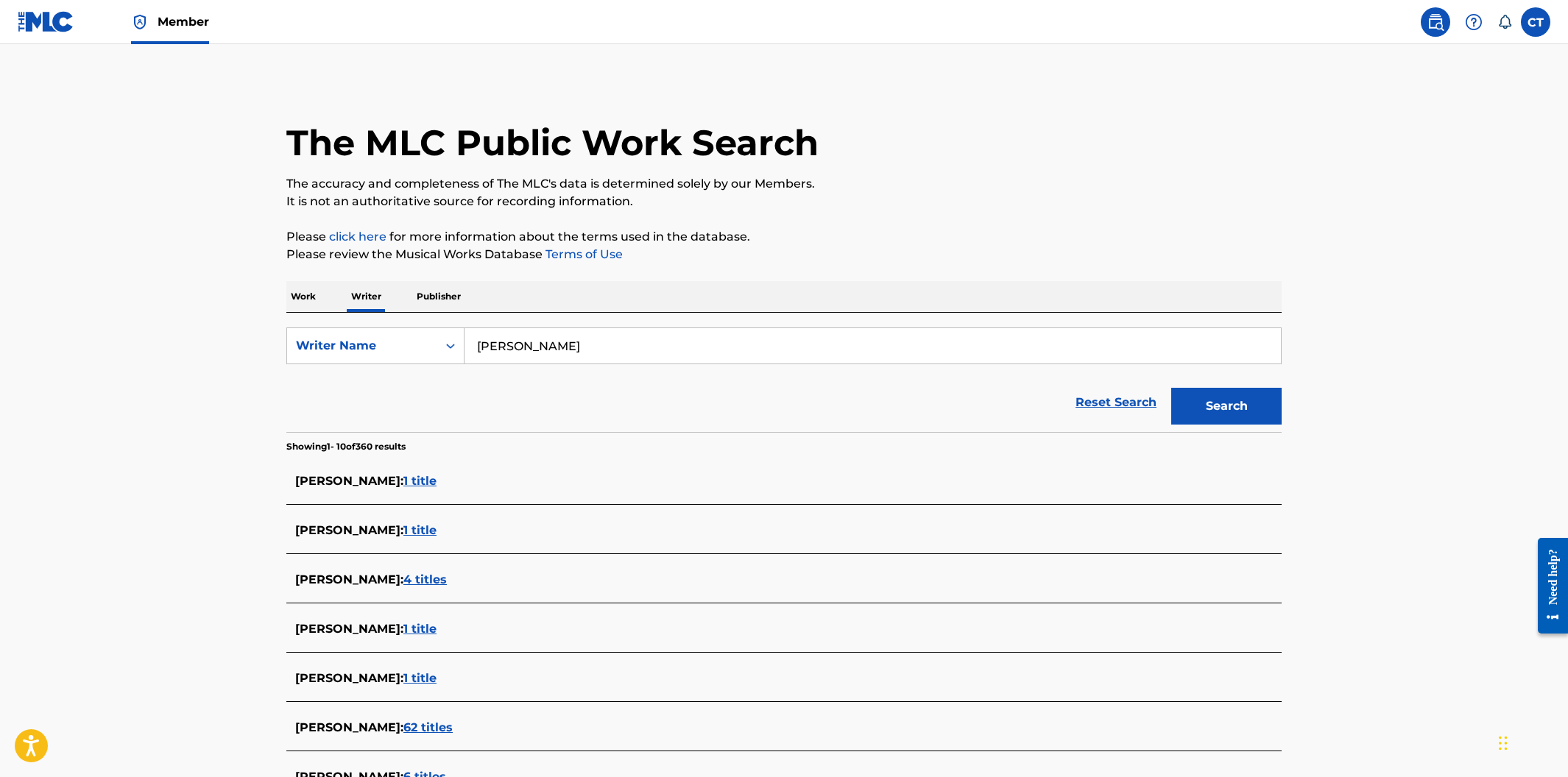
click at [434, 483] on span "1 title" at bounding box center [420, 480] width 33 height 14
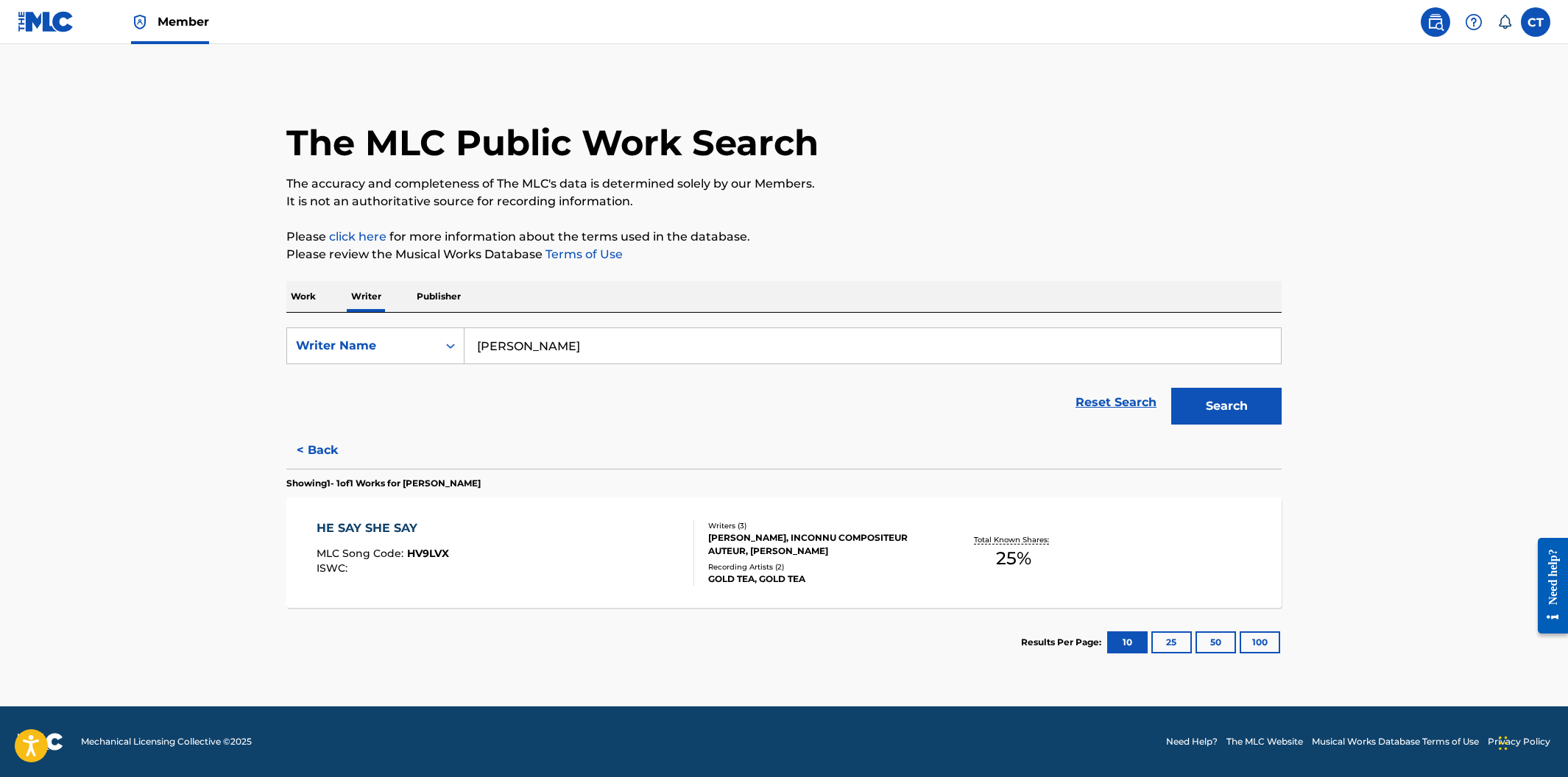
click at [573, 541] on div "HE SAY SHE SAY MLC Song Code : HV9LVX ISWC :" at bounding box center [506, 553] width 378 height 67
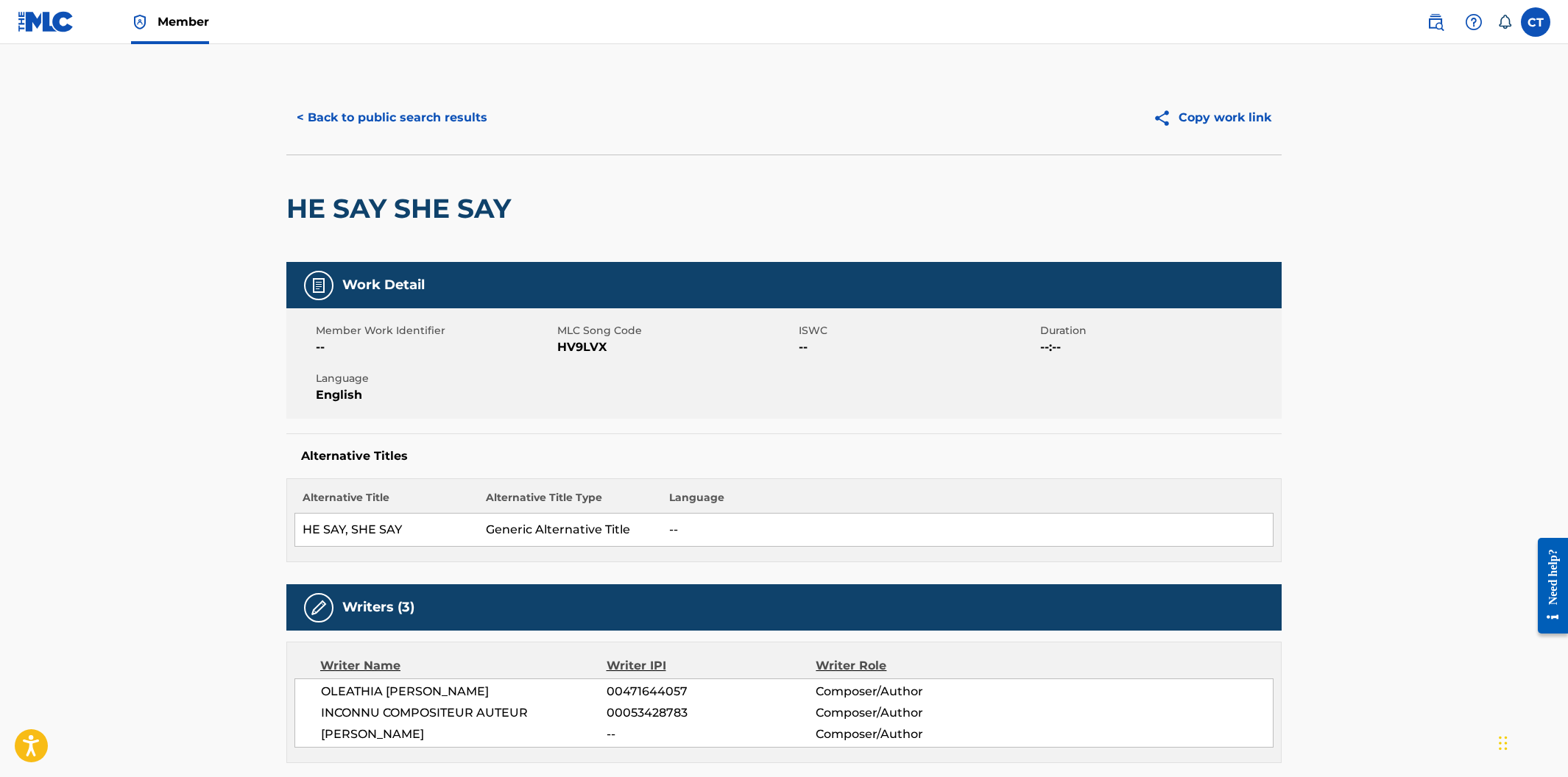
click at [404, 123] on button "< Back to public search results" at bounding box center [392, 118] width 211 height 37
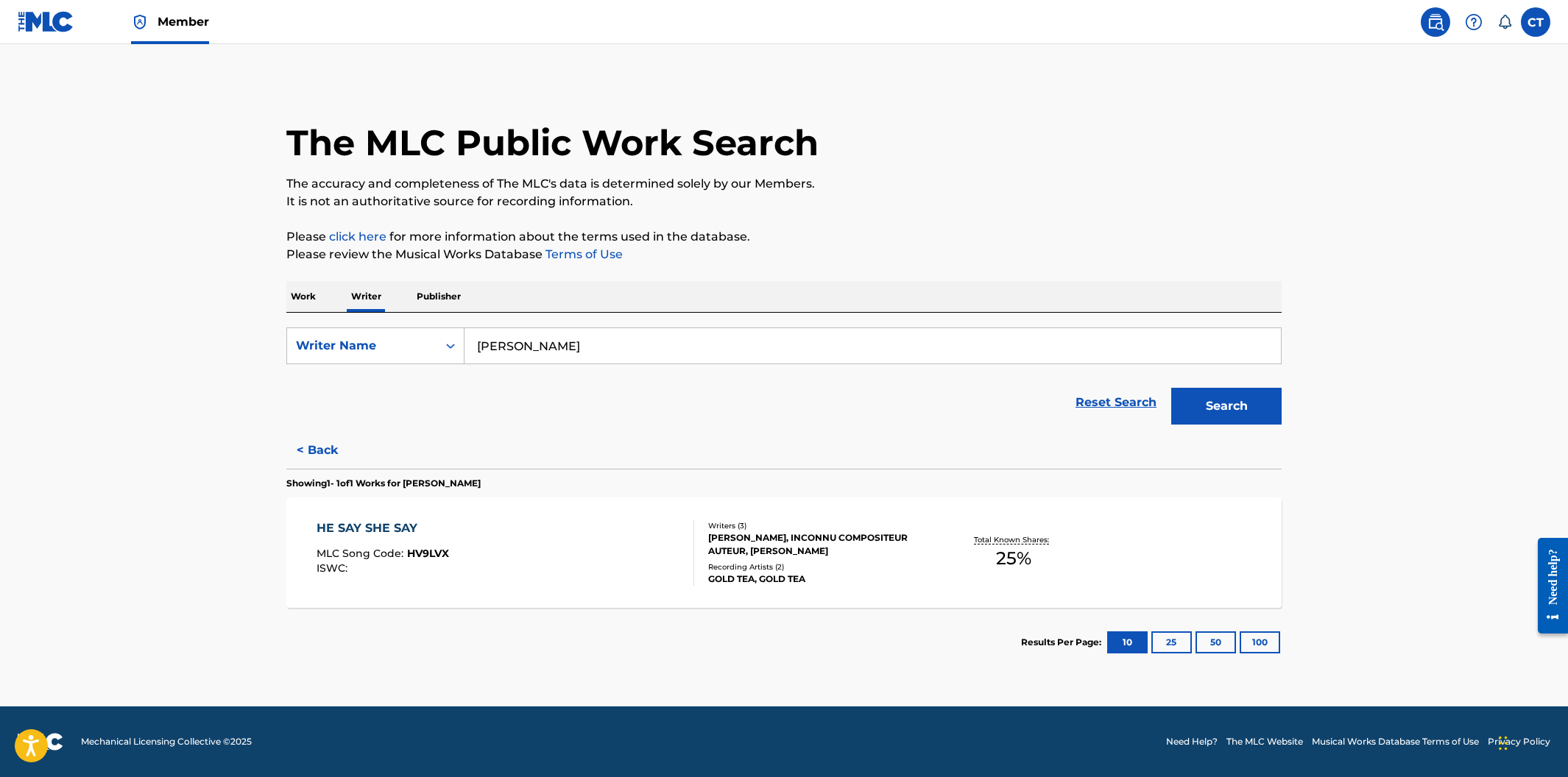
click at [296, 300] on p "Work" at bounding box center [303, 297] width 34 height 31
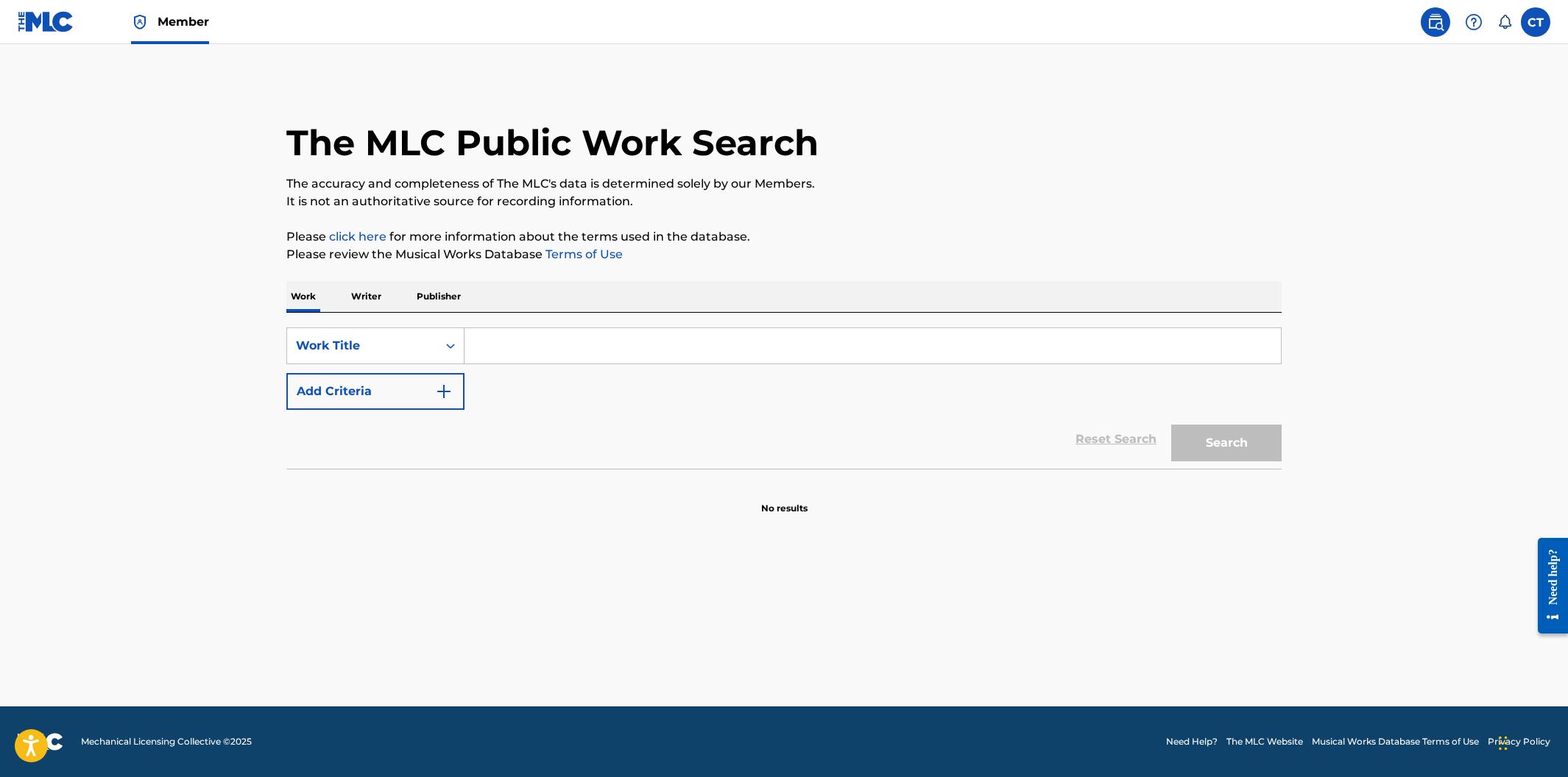
click at [553, 353] on input "Search Form" at bounding box center [873, 345] width 816 height 35
click at [451, 354] on div "Search Form" at bounding box center [451, 345] width 26 height 26
click at [419, 385] on div "MLC Song Code" at bounding box center [375, 382] width 177 height 37
click at [415, 346] on div "MLC Song Code" at bounding box center [362, 345] width 132 height 17
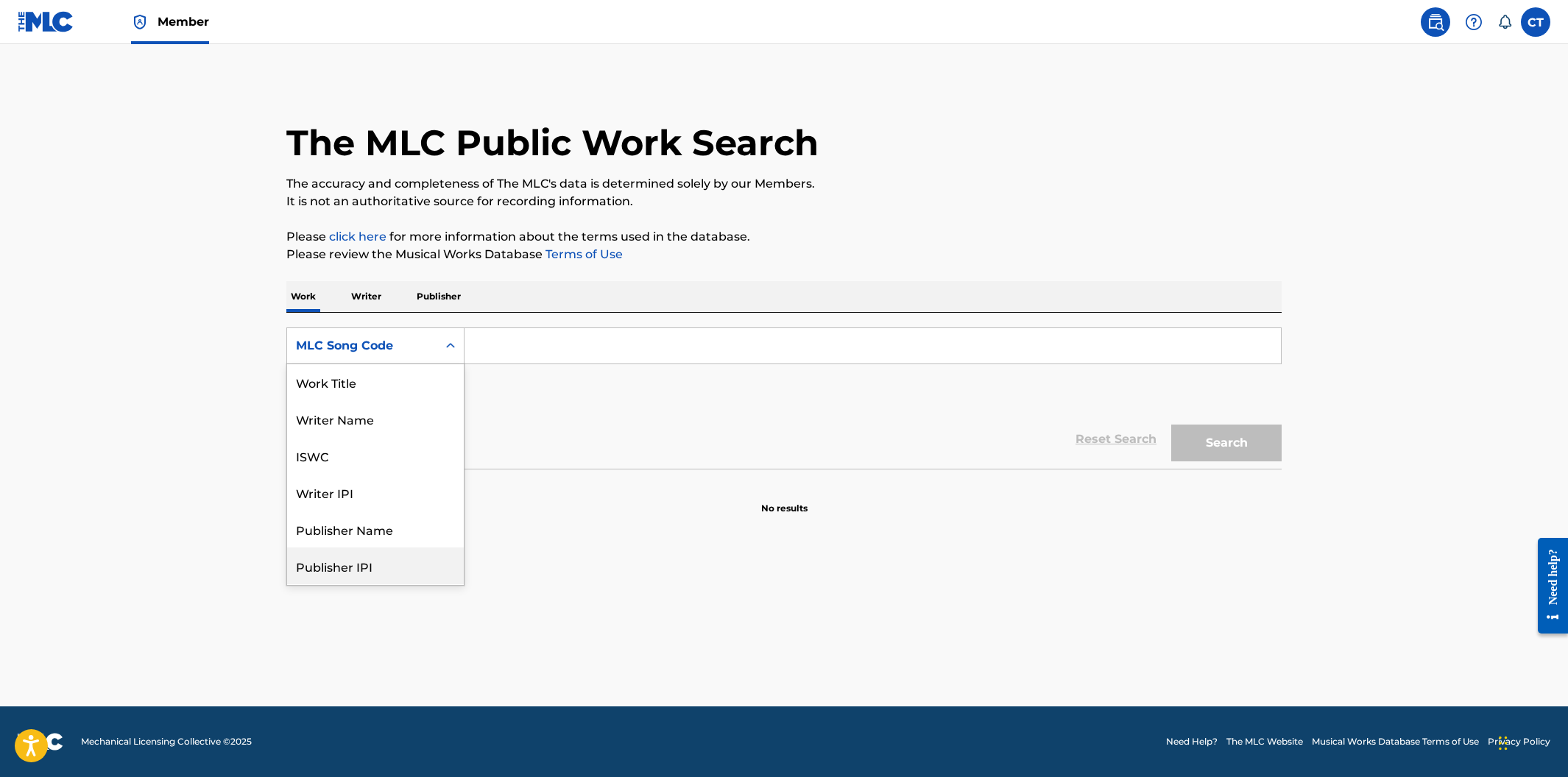
scroll to position [0, 0]
click at [414, 382] on div "Work Title" at bounding box center [375, 382] width 177 height 37
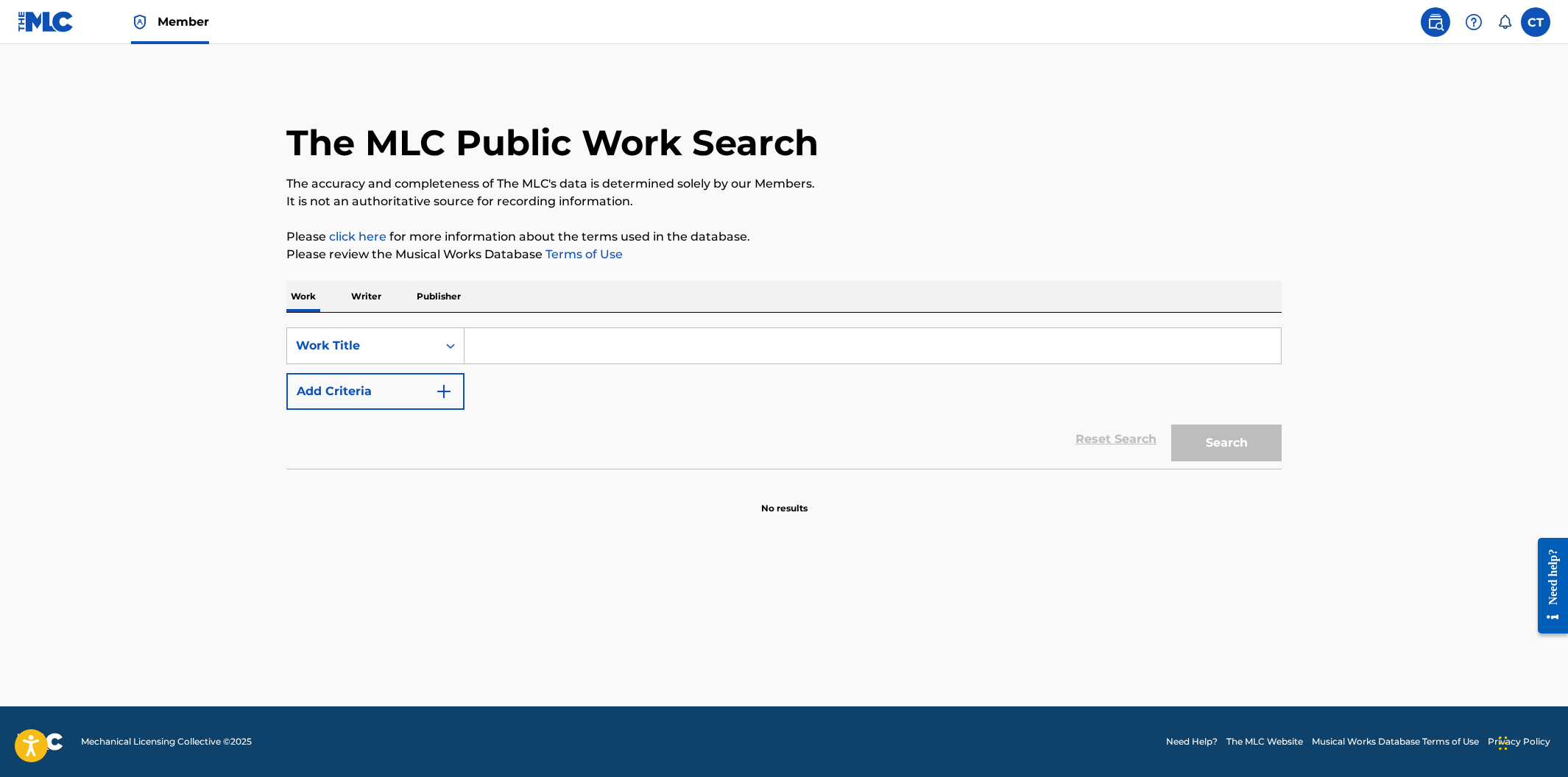
click at [497, 350] on input "Search Form" at bounding box center [873, 345] width 816 height 35
type input "MICROSOFT AZURE"
click at [1171, 424] on button "Search" at bounding box center [1227, 442] width 110 height 37
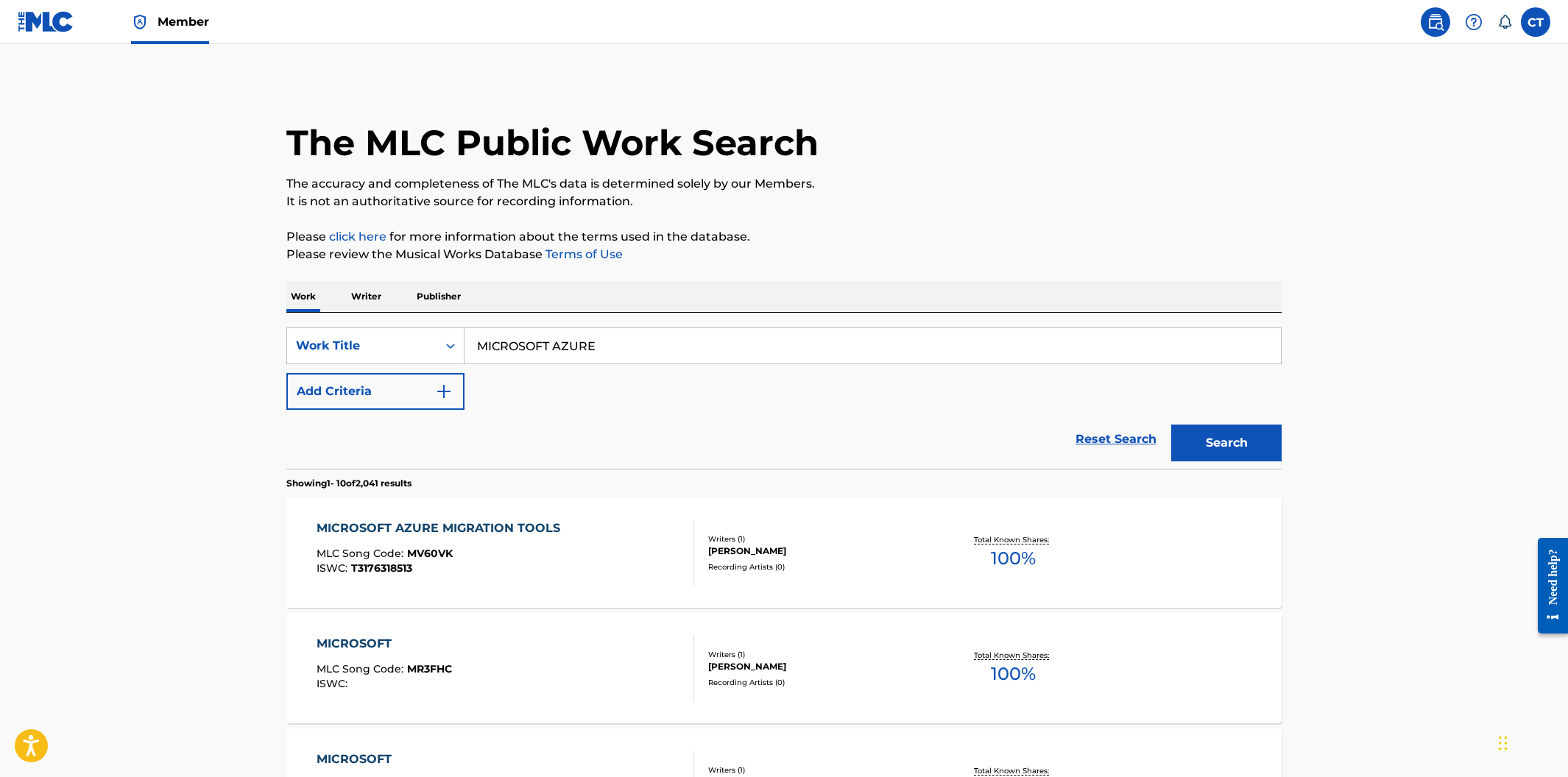
click at [554, 547] on div "MICROSOFT AZURE MIGRATION TOOLS MLC Song Code : MV60VK ISWC : T3176318513" at bounding box center [442, 553] width 251 height 67
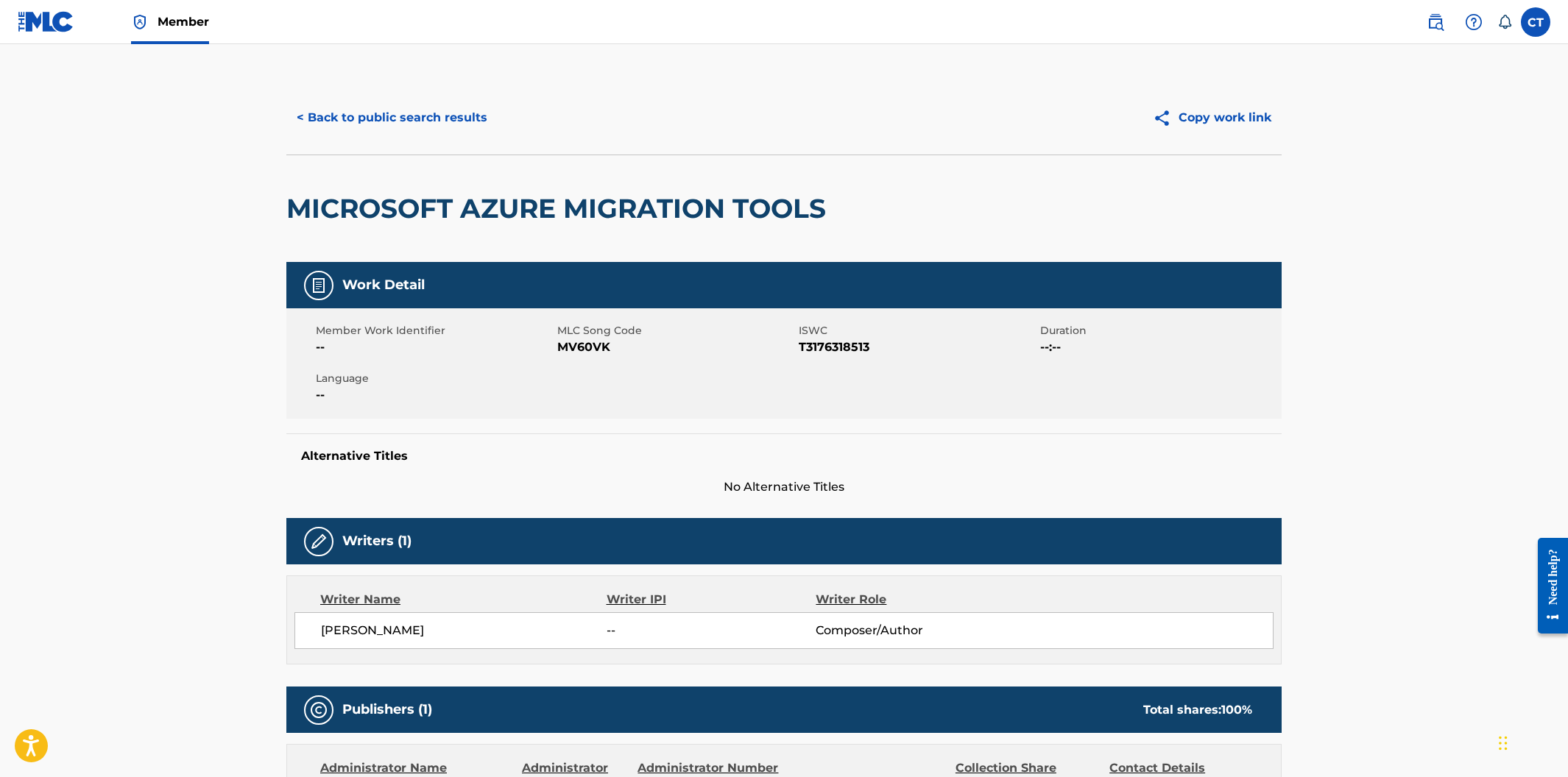
click at [400, 114] on button "< Back to public search results" at bounding box center [392, 118] width 211 height 37
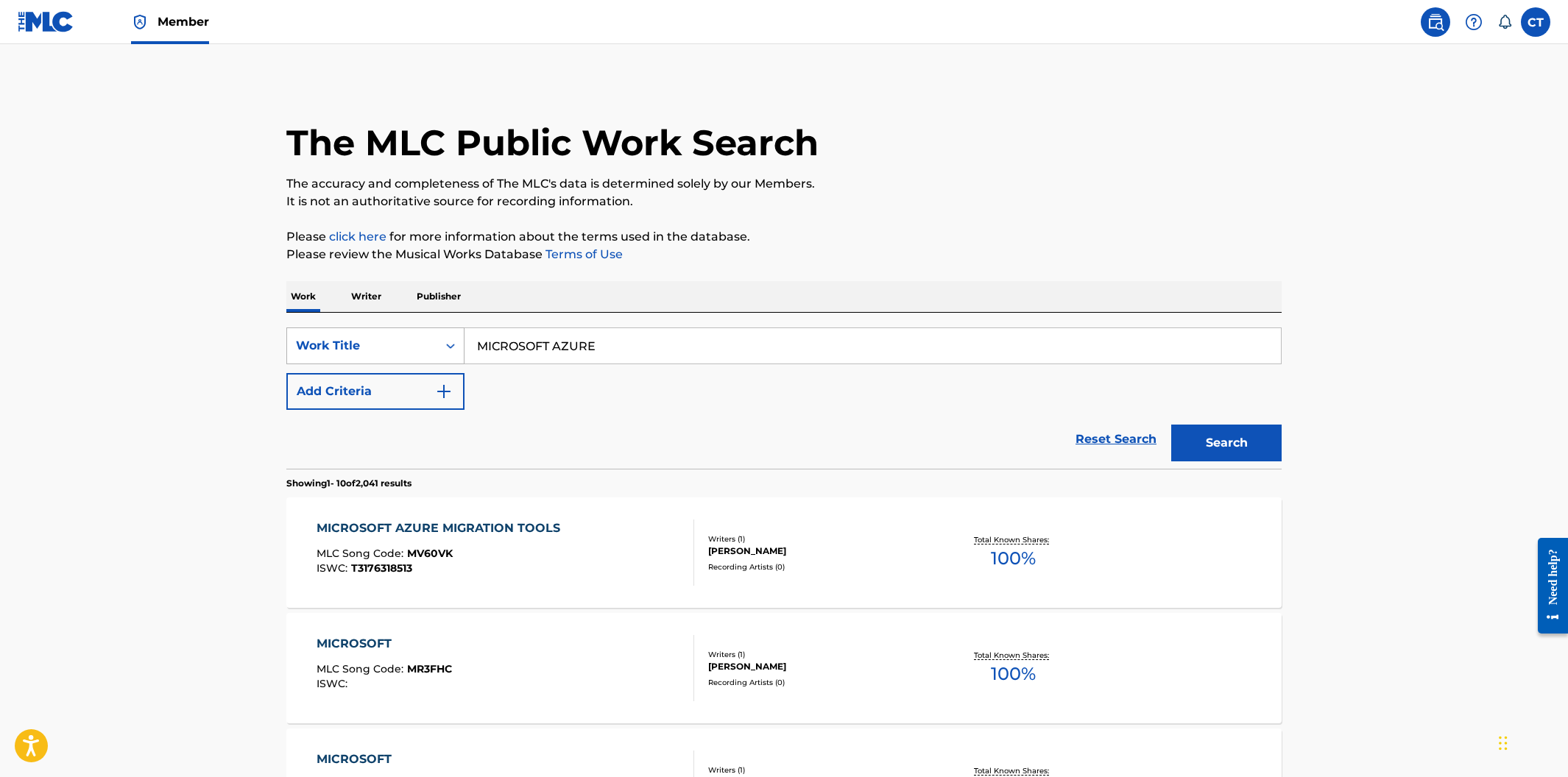
drag, startPoint x: 589, startPoint y: 340, endPoint x: 429, endPoint y: 342, distance: 160.0
click at [430, 341] on div "SearchWithCriteria400cdf52-d9f2-43f1-a6ec-29dae9982f70 Work Title MICROSOFT AZU…" at bounding box center [784, 345] width 995 height 37
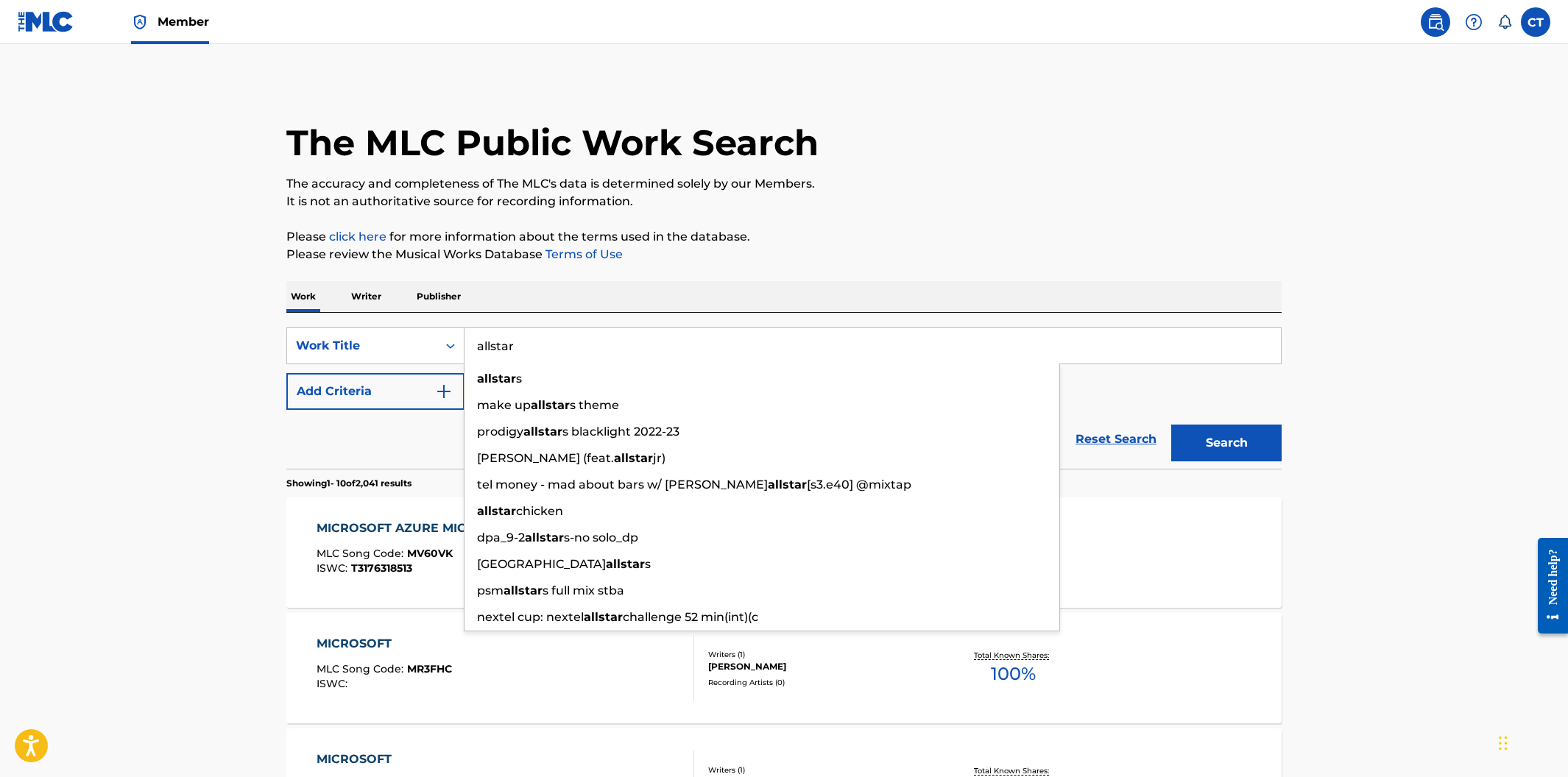
type input "allstar"
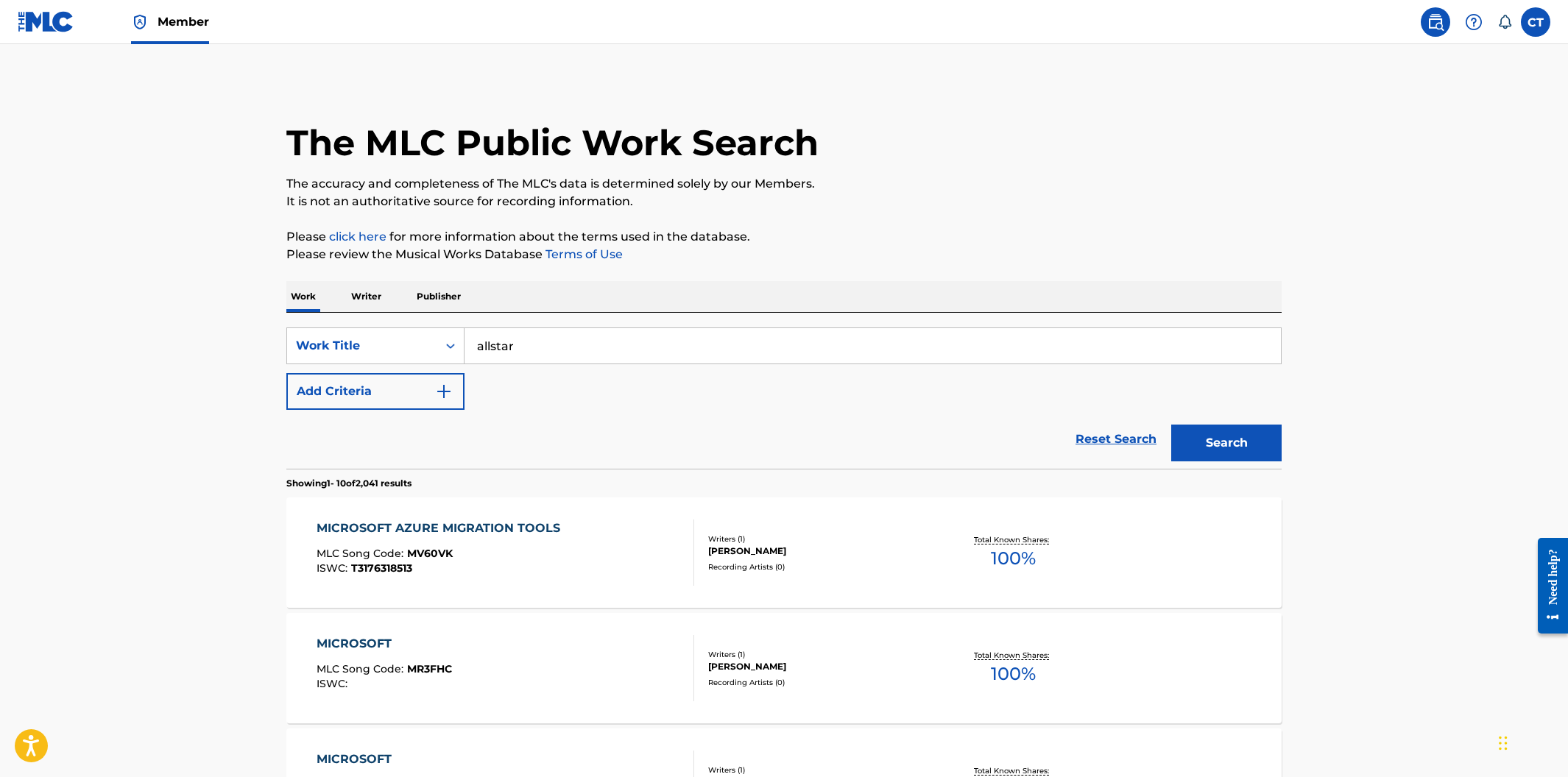
click at [443, 399] on img "Search Form" at bounding box center [443, 391] width 17 height 17
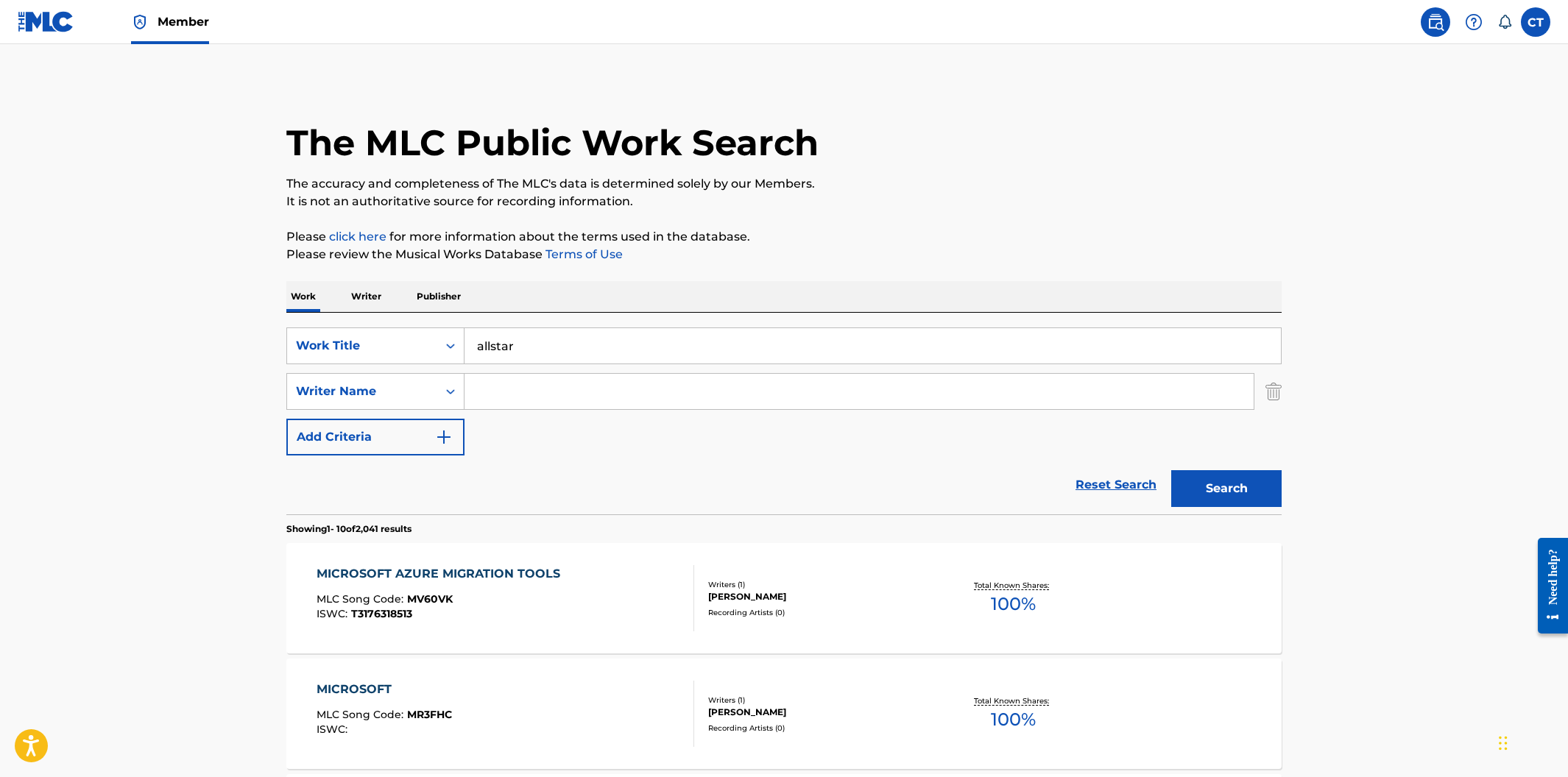
click at [481, 395] on input "Search Form" at bounding box center [859, 391] width 789 height 35
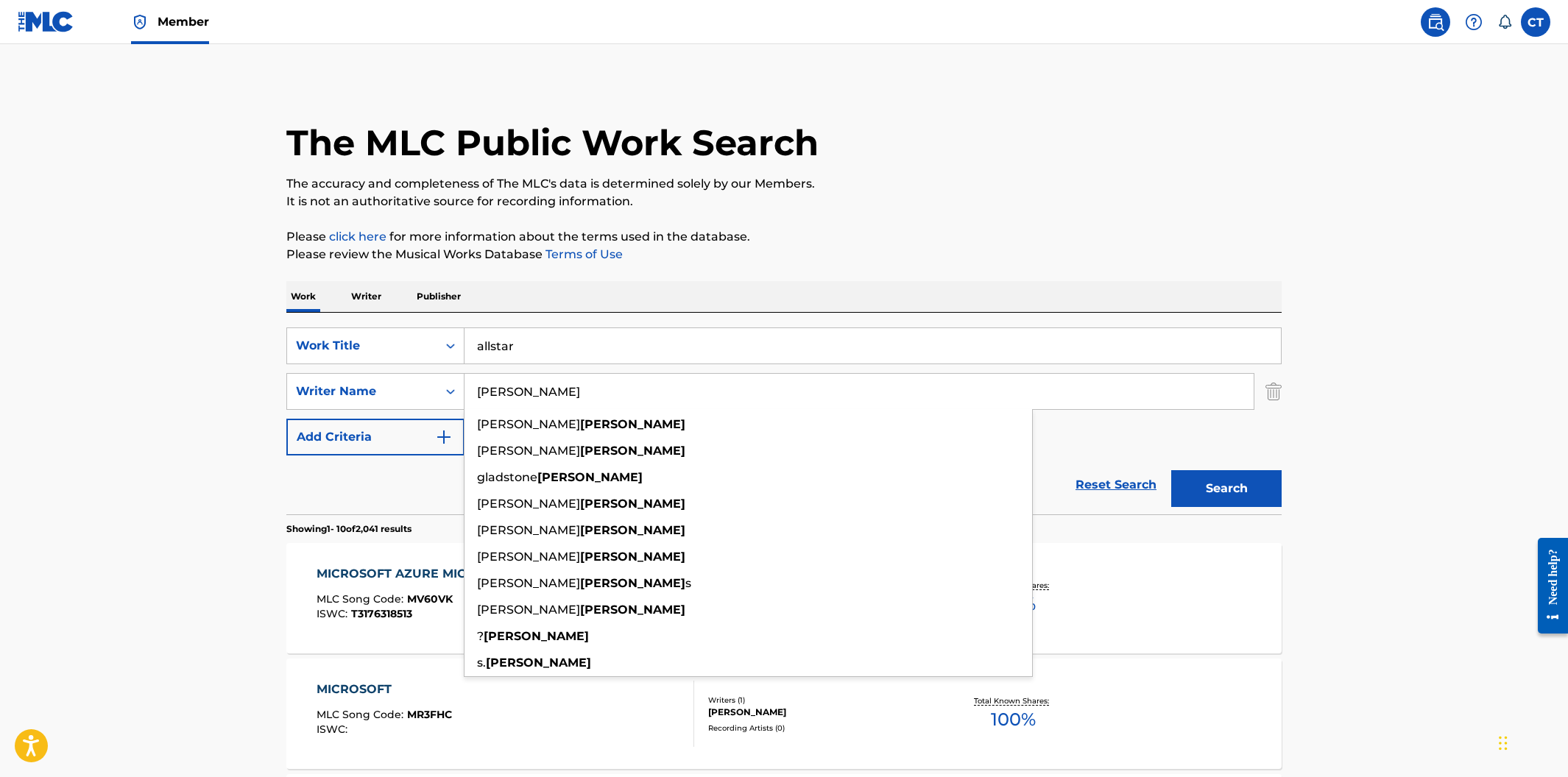
click at [1171, 470] on button "Search" at bounding box center [1227, 488] width 110 height 37
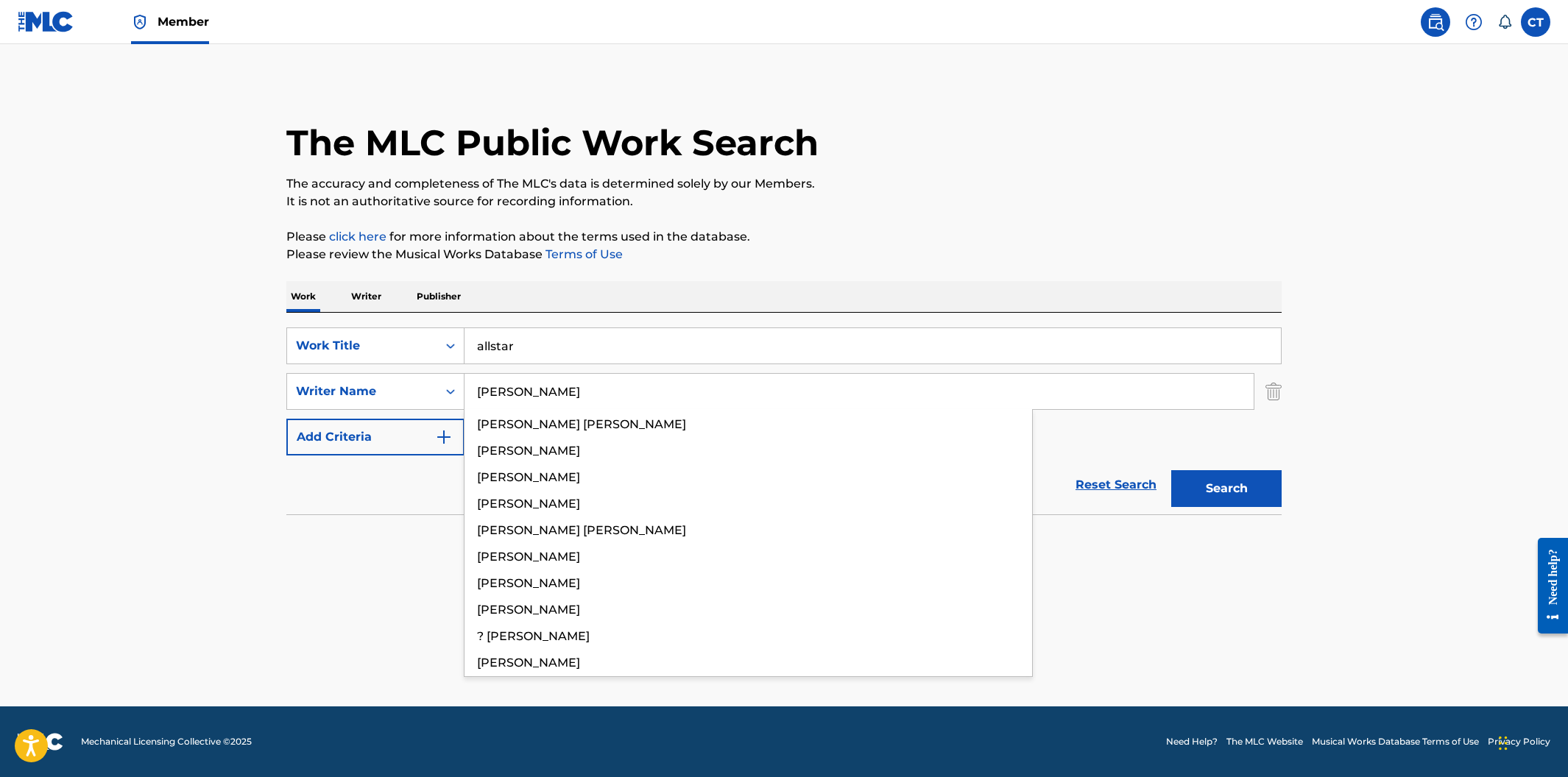
type input "mcewen"
click at [1171, 470] on button "Search" at bounding box center [1227, 488] width 110 height 37
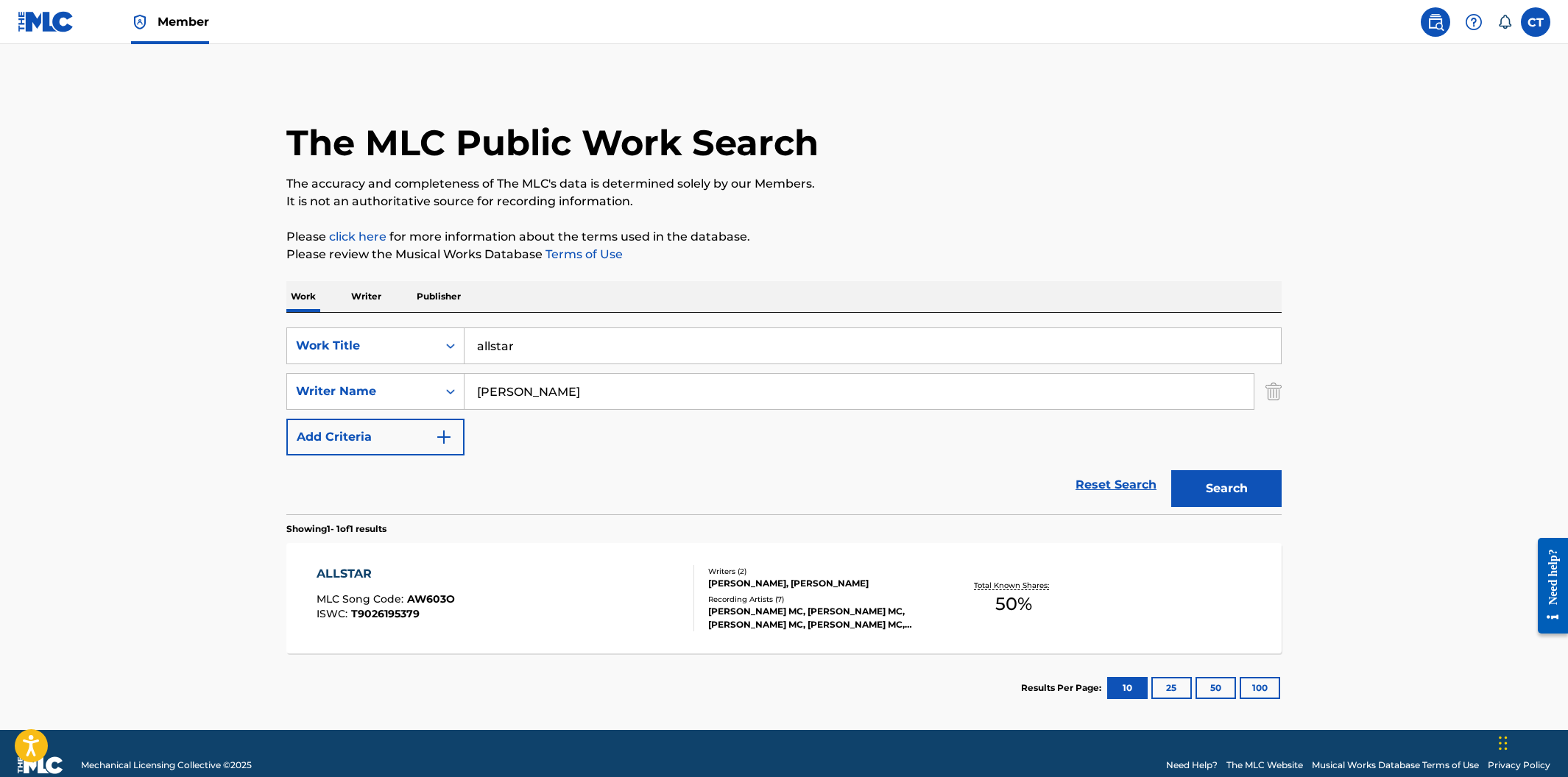
click at [613, 599] on div "ALLSTAR MLC Song Code : AW603O ISWC : T9026195379" at bounding box center [506, 598] width 378 height 67
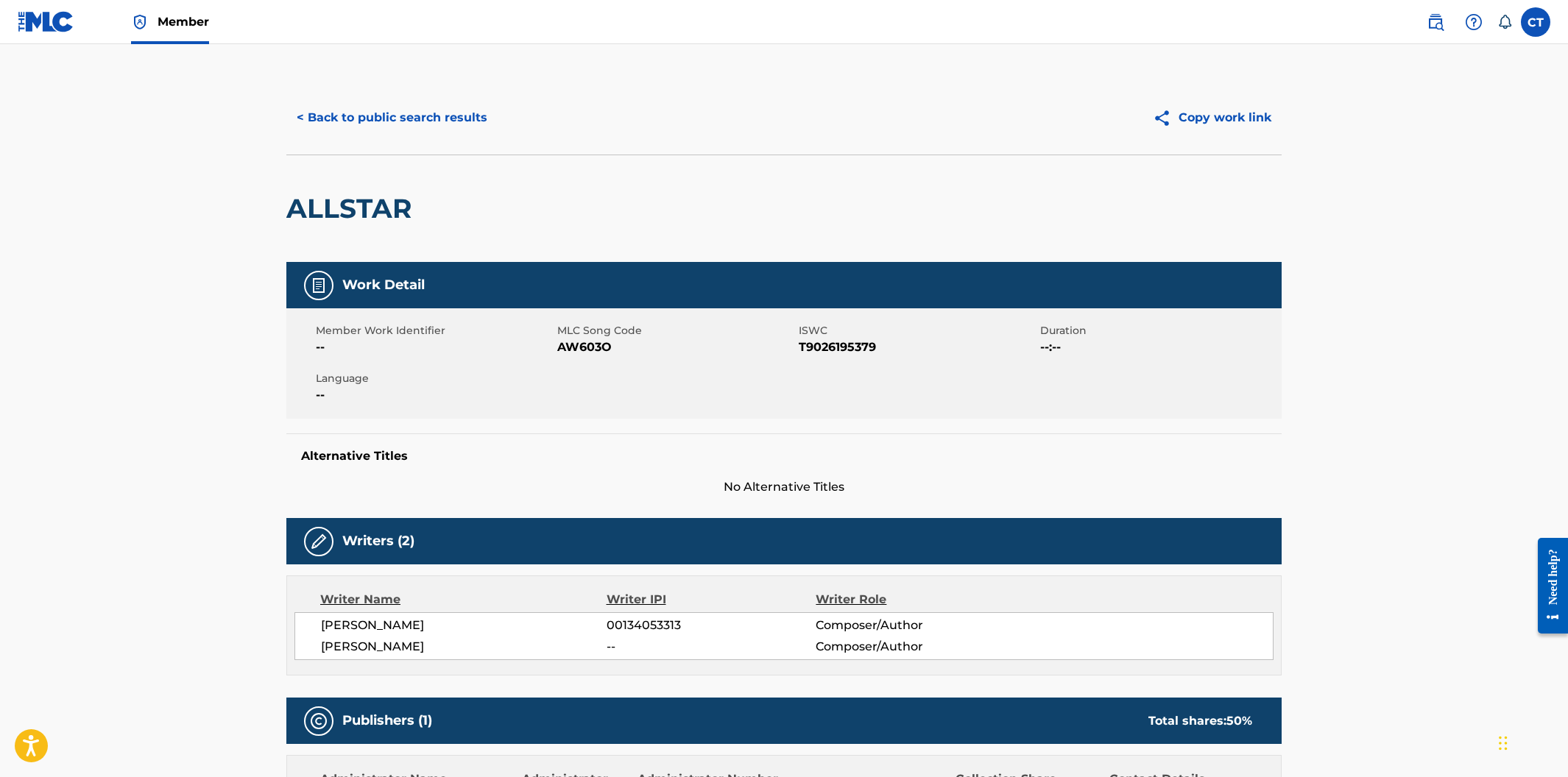
click at [622, 396] on div "Member Work Identifier -- MLC Song Code AW603O ISWC T9026195379 Duration --:-- …" at bounding box center [784, 363] width 995 height 110
drag, startPoint x: 615, startPoint y: 346, endPoint x: 558, endPoint y: 342, distance: 57.1
click at [558, 342] on span "AW603O" at bounding box center [675, 347] width 238 height 17
copy span "AW603O"
click at [393, 141] on div "< Back to public search results Copy work link" at bounding box center [784, 117] width 995 height 73
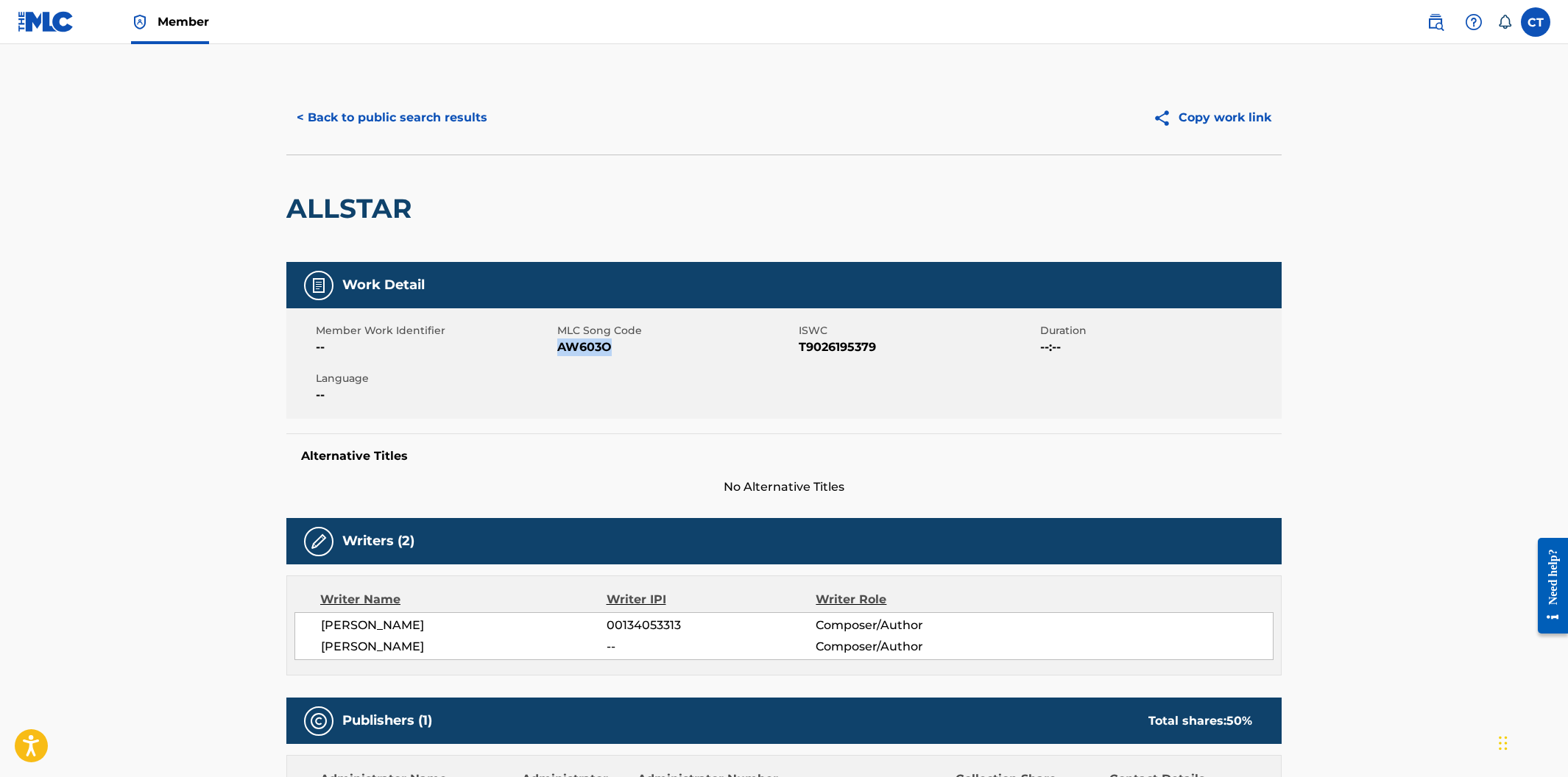
click at [393, 131] on button "< Back to public search results" at bounding box center [392, 118] width 211 height 37
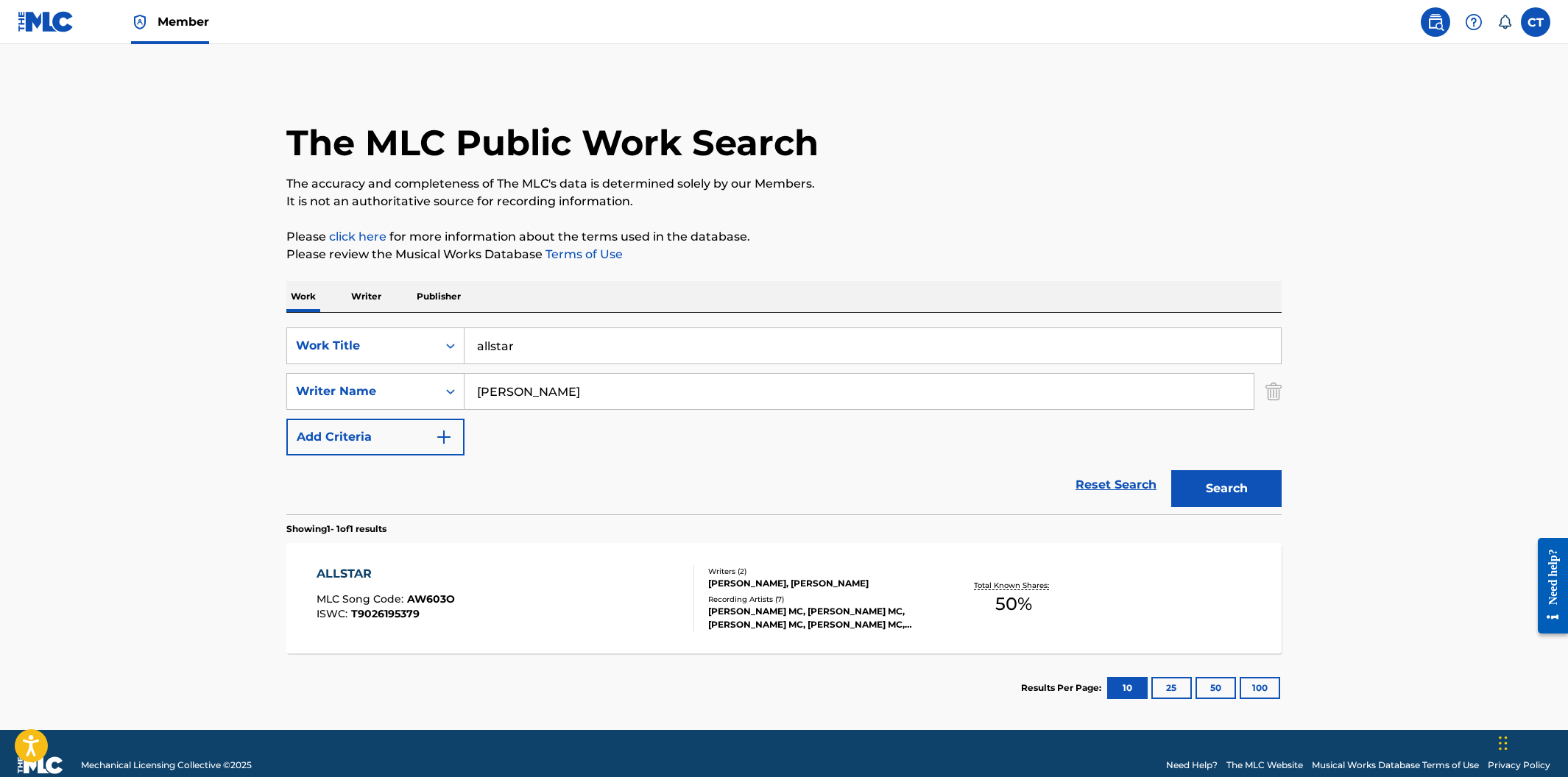
drag, startPoint x: 573, startPoint y: 346, endPoint x: 441, endPoint y: 318, distance: 134.9
click at [441, 318] on div "SearchWithCriteria400cdf52-d9f2-43f1-a6ec-29dae9982f70 Work Title allstar Searc…" at bounding box center [784, 413] width 995 height 201
paste input "AMA JAM"
type input "AMA JAM"
click at [1171, 470] on button "Search" at bounding box center [1227, 488] width 110 height 37
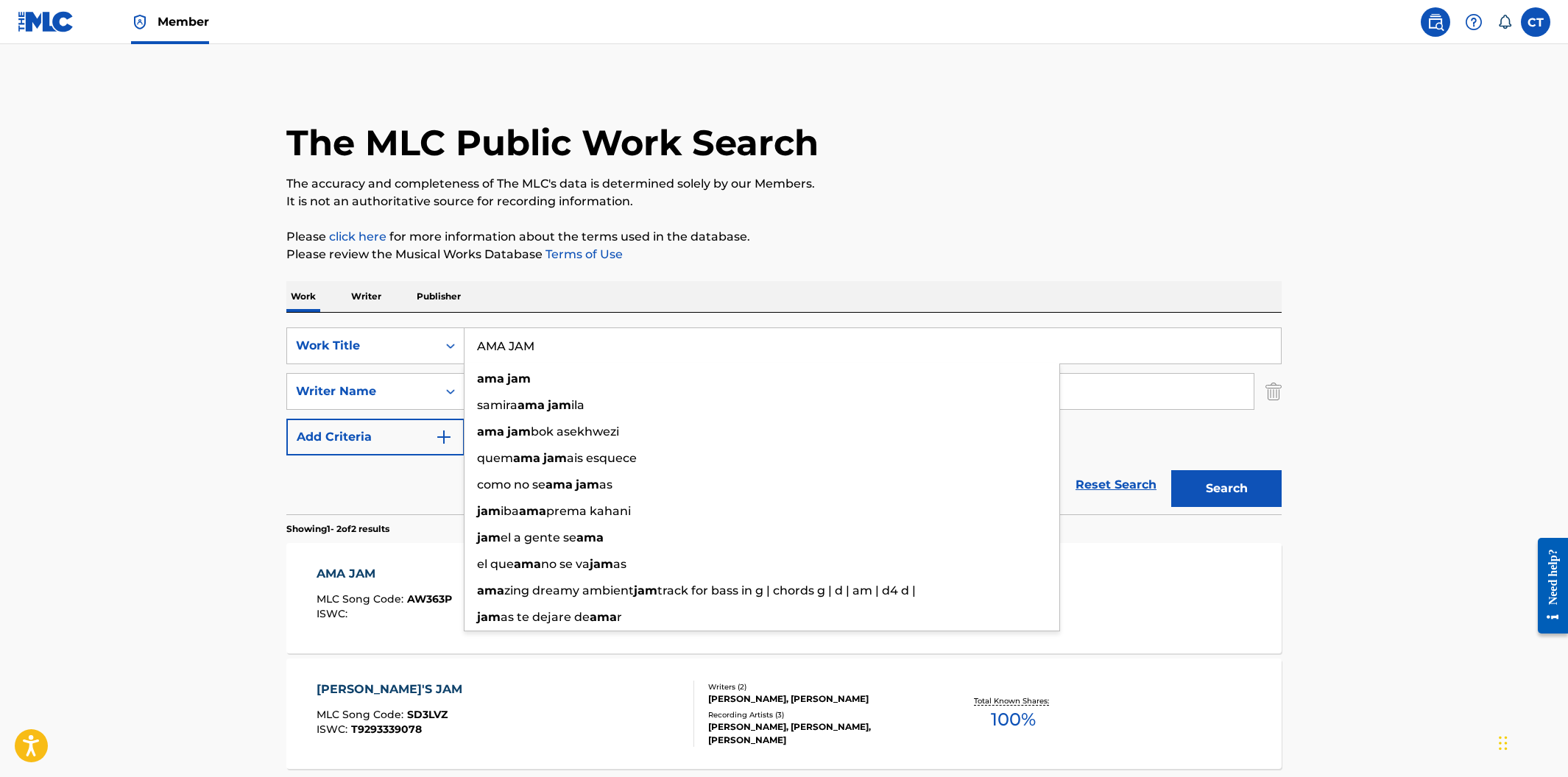
click at [423, 623] on div "AMA JAM MLC Song Code : AW363P ISWC :" at bounding box center [384, 598] width 136 height 67
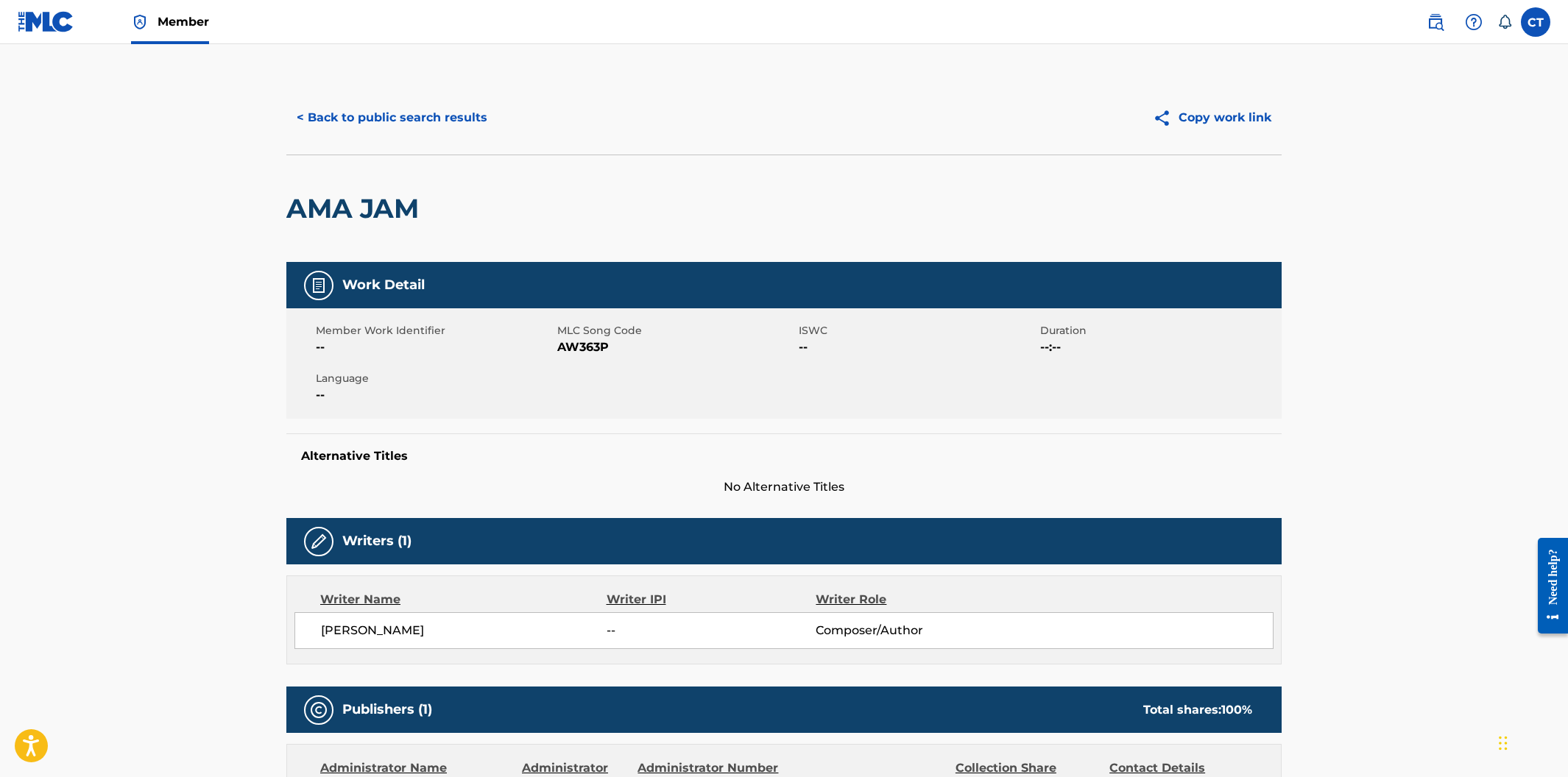
click at [572, 442] on div "Alternative Titles No Alternative Titles" at bounding box center [784, 465] width 995 height 62
drag, startPoint x: 610, startPoint y: 346, endPoint x: 558, endPoint y: 341, distance: 52.2
click at [558, 341] on span "AW363P" at bounding box center [675, 347] width 238 height 17
copy span "AW363P"
click at [401, 118] on button "< Back to public search results" at bounding box center [392, 118] width 211 height 37
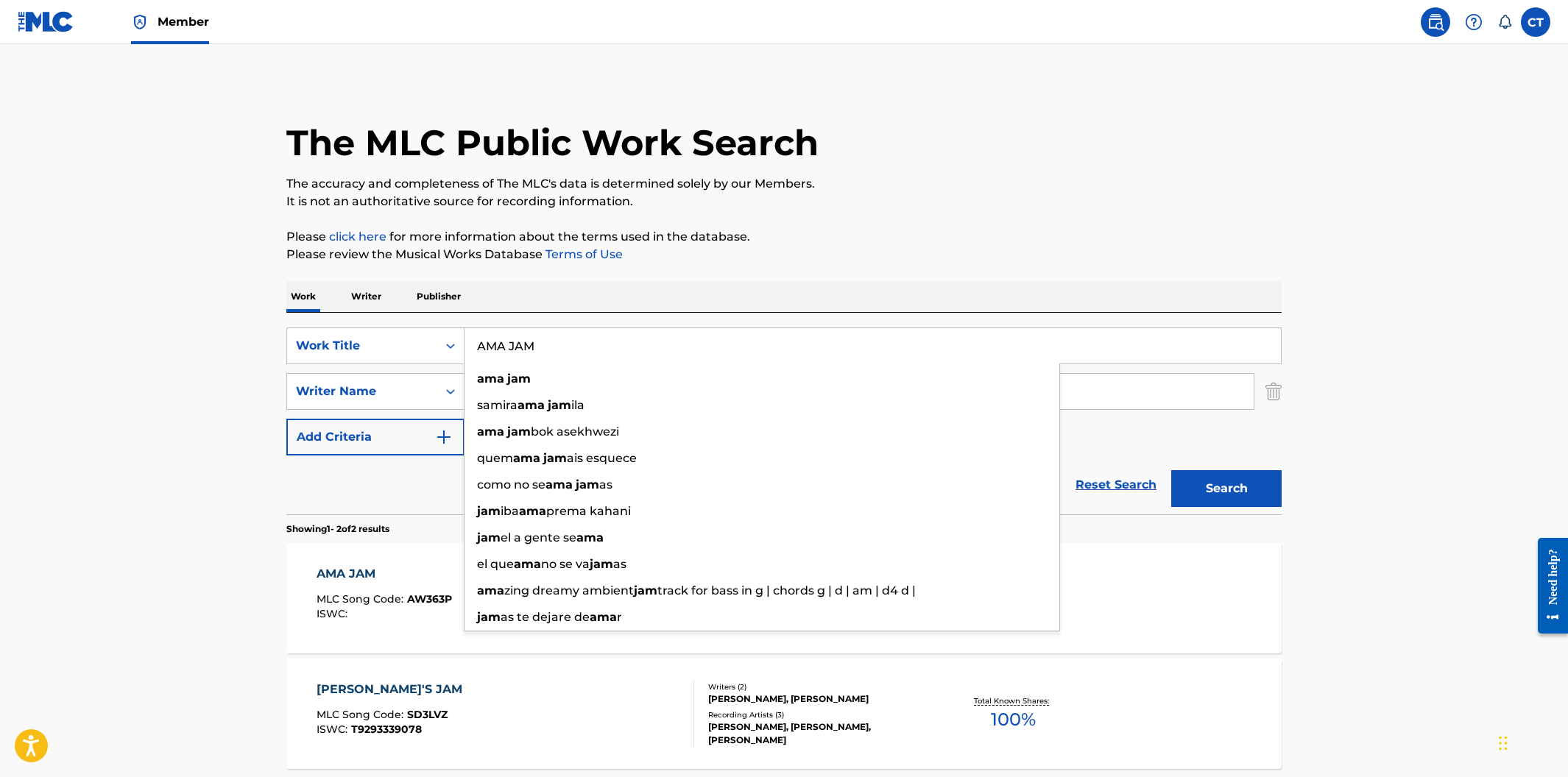
drag, startPoint x: 560, startPoint y: 345, endPoint x: 471, endPoint y: 334, distance: 89.7
click at [471, 334] on input "AMA JAM" at bounding box center [873, 345] width 816 height 35
paste input "NYTIME"
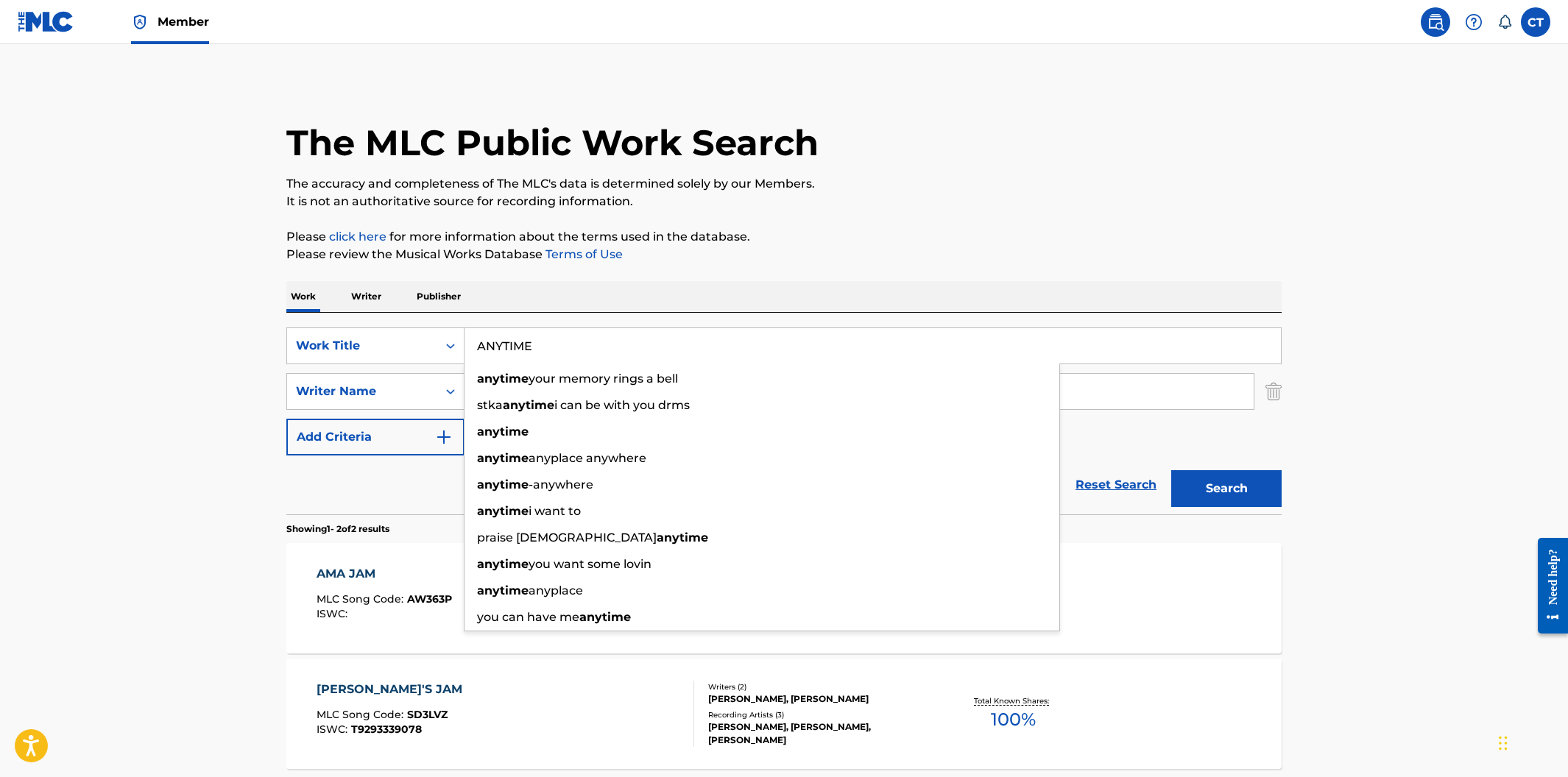
type input "ANYTIME"
click at [874, 256] on p "Please review the Musical Works Database Terms of Use" at bounding box center [784, 254] width 995 height 17
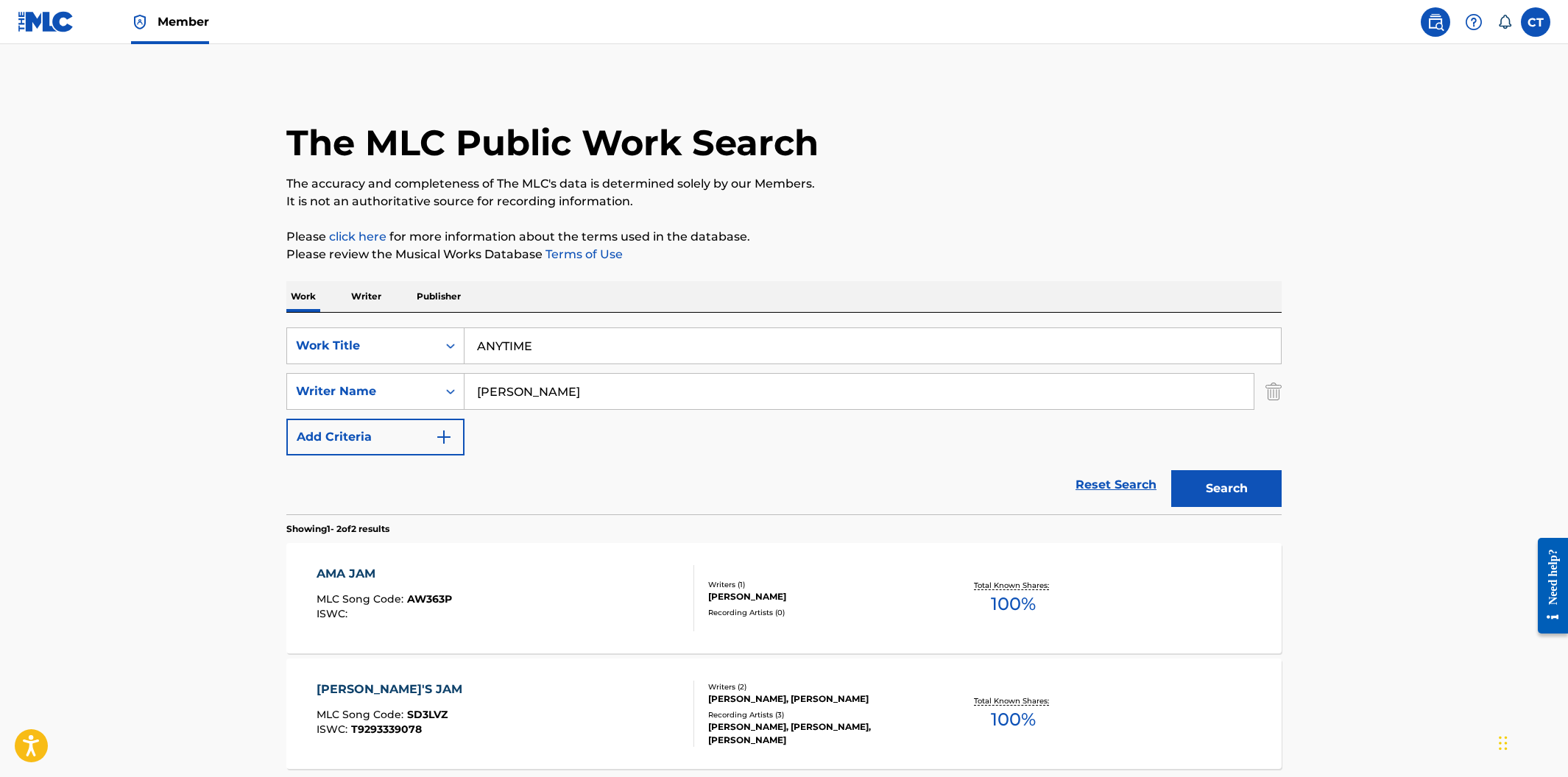
click at [1294, 497] on div "The MLC Public Work Search The accuracy and completeness of The MLC's data is d…" at bounding box center [784, 459] width 1031 height 757
click at [1253, 494] on button "Search" at bounding box center [1227, 488] width 110 height 37
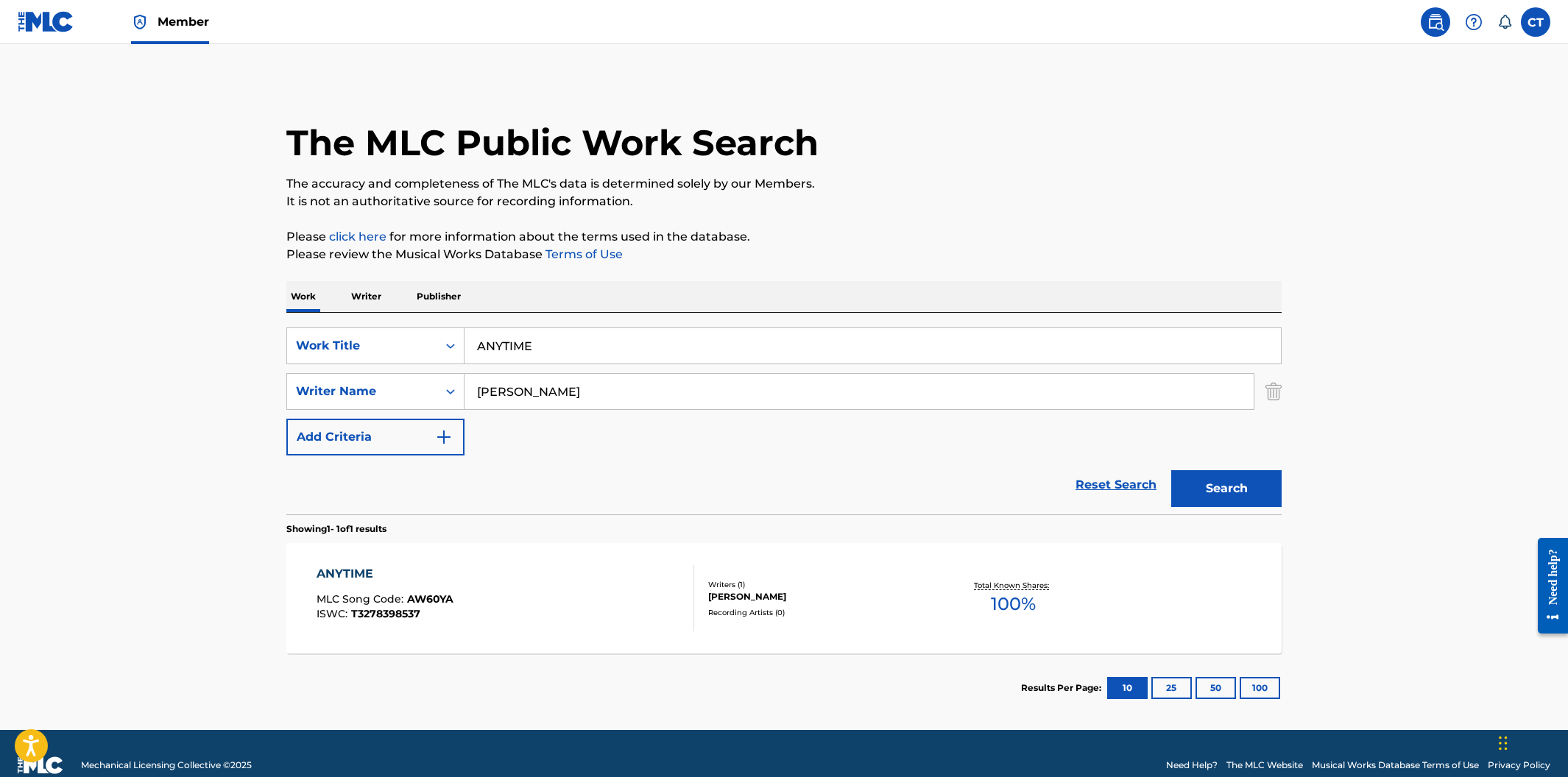
click at [615, 585] on div "ANYTIME MLC Song Code : AW60YA ISWC : T3278398537" at bounding box center [506, 598] width 378 height 67
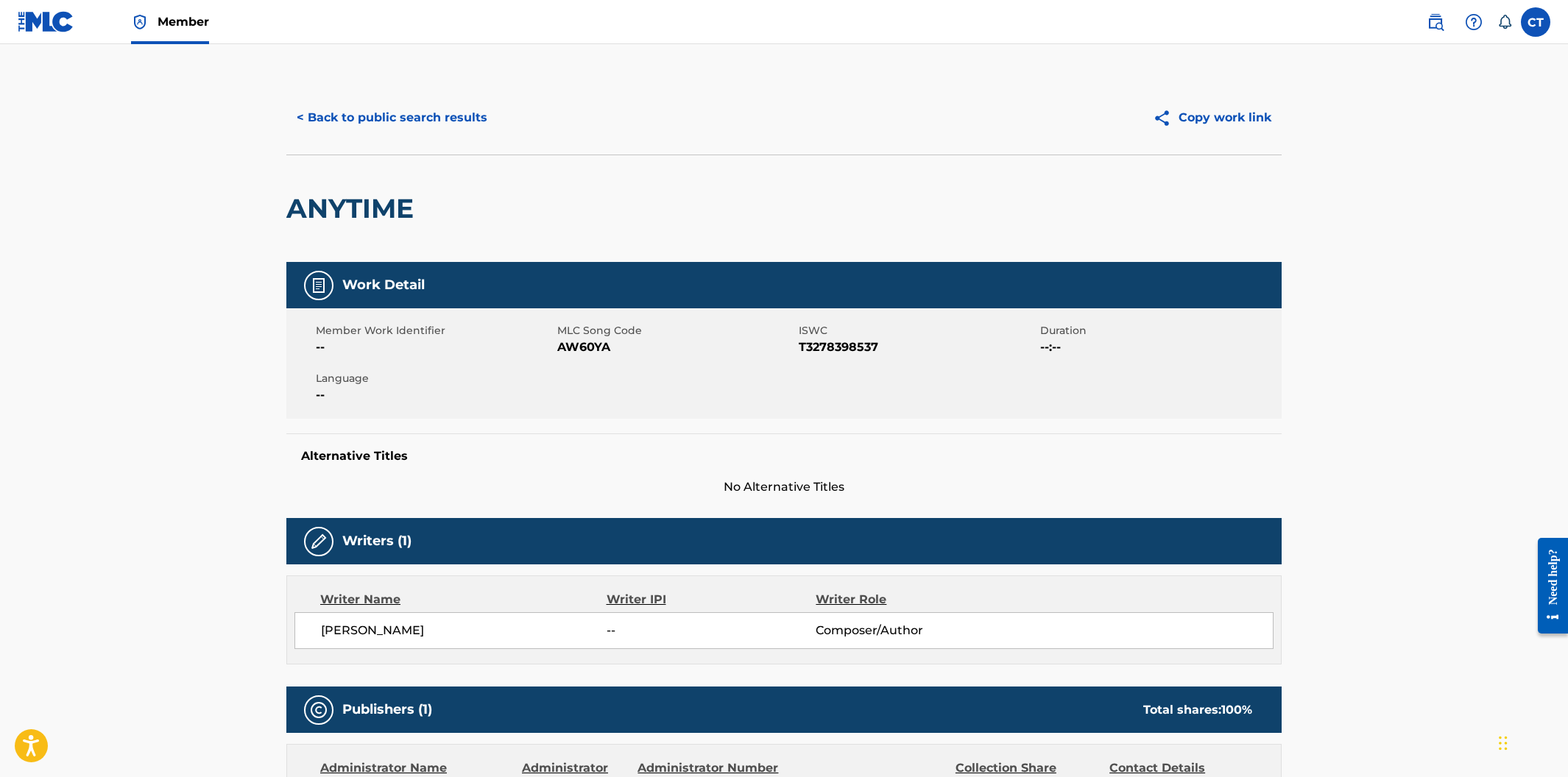
click at [608, 580] on div "Writer Name Writer IPI Writer Role STEVE MCEWEN -- Composer/Author" at bounding box center [784, 620] width 995 height 89
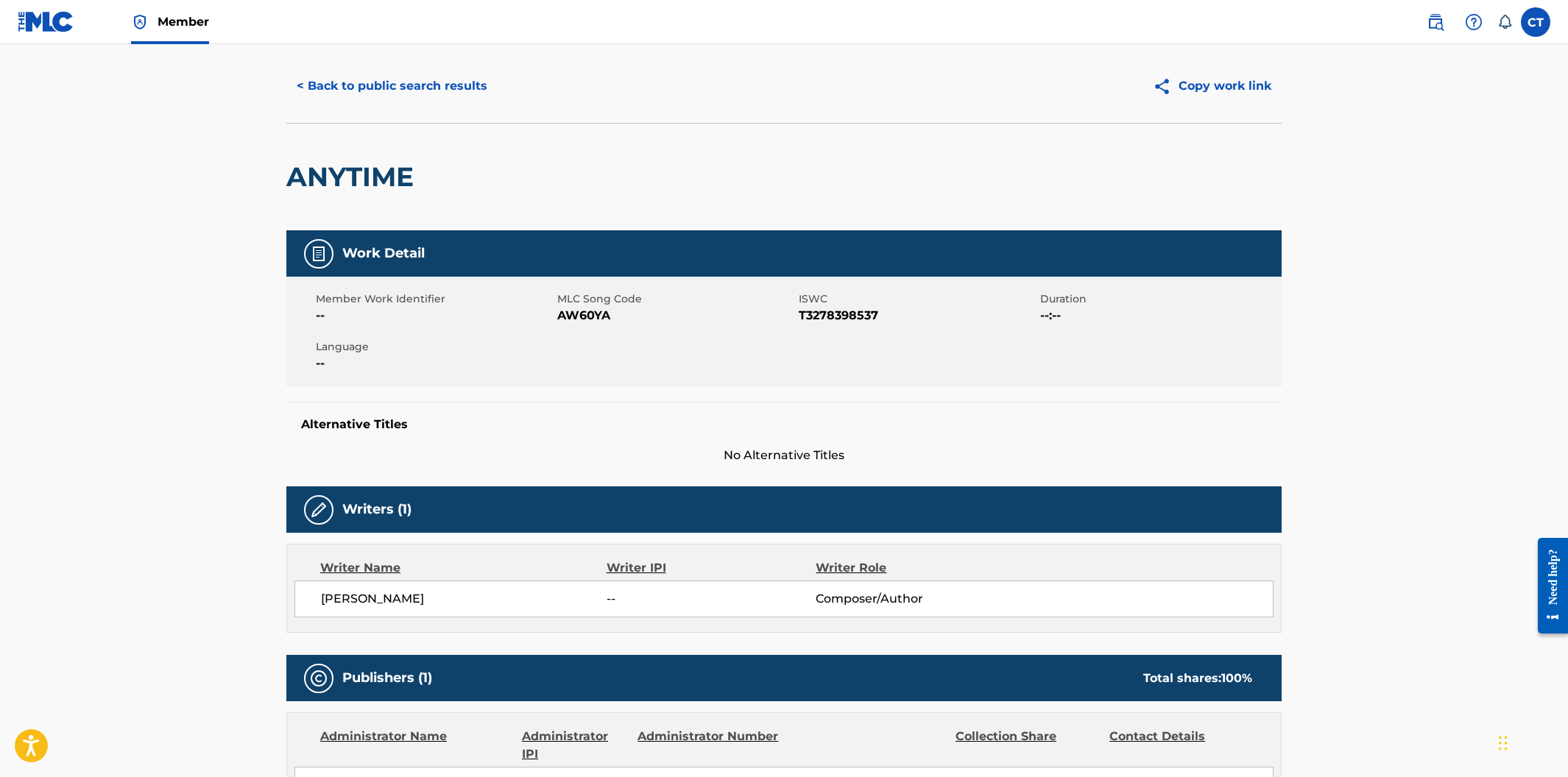
scroll to position [31, 0]
click at [593, 410] on div "Alternative Titles No Alternative Titles" at bounding box center [784, 433] width 995 height 62
drag, startPoint x: 616, startPoint y: 318, endPoint x: 556, endPoint y: 310, distance: 60.5
click at [556, 310] on div "Member Work Identifier -- MLC Song Code AW60YA ISWC T3278398537 Duration --:-- …" at bounding box center [784, 332] width 995 height 110
click at [562, 341] on div "Member Work Identifier -- MLC Song Code AW60YA ISWC T3278398537 Duration --:-- …" at bounding box center [784, 332] width 995 height 110
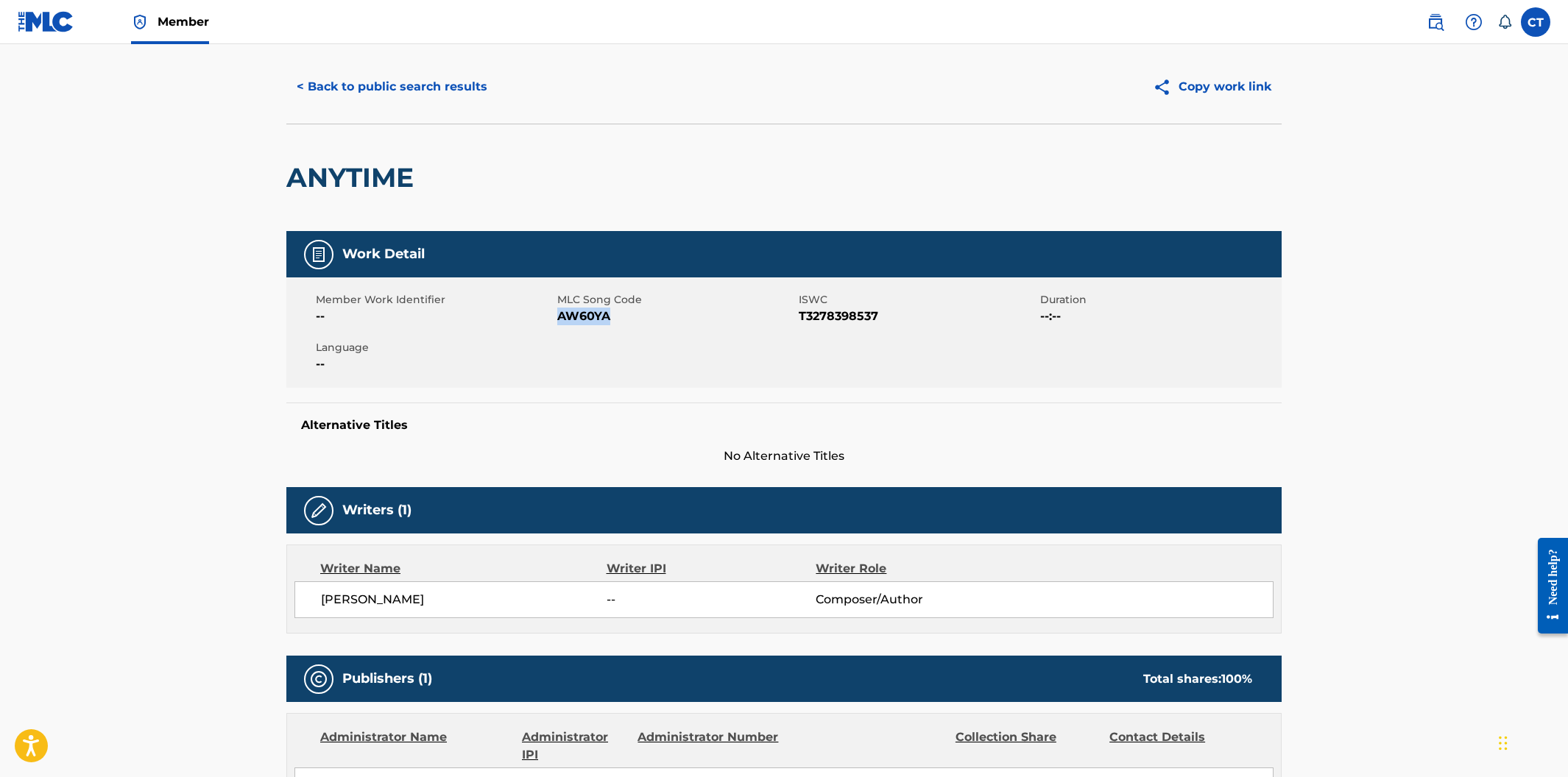
drag, startPoint x: 617, startPoint y: 317, endPoint x: 557, endPoint y: 320, distance: 60.1
click at [557, 320] on span "AW60YA" at bounding box center [675, 316] width 238 height 17
copy span "AW60YA"
click at [337, 73] on button "< Back to public search results" at bounding box center [392, 86] width 211 height 37
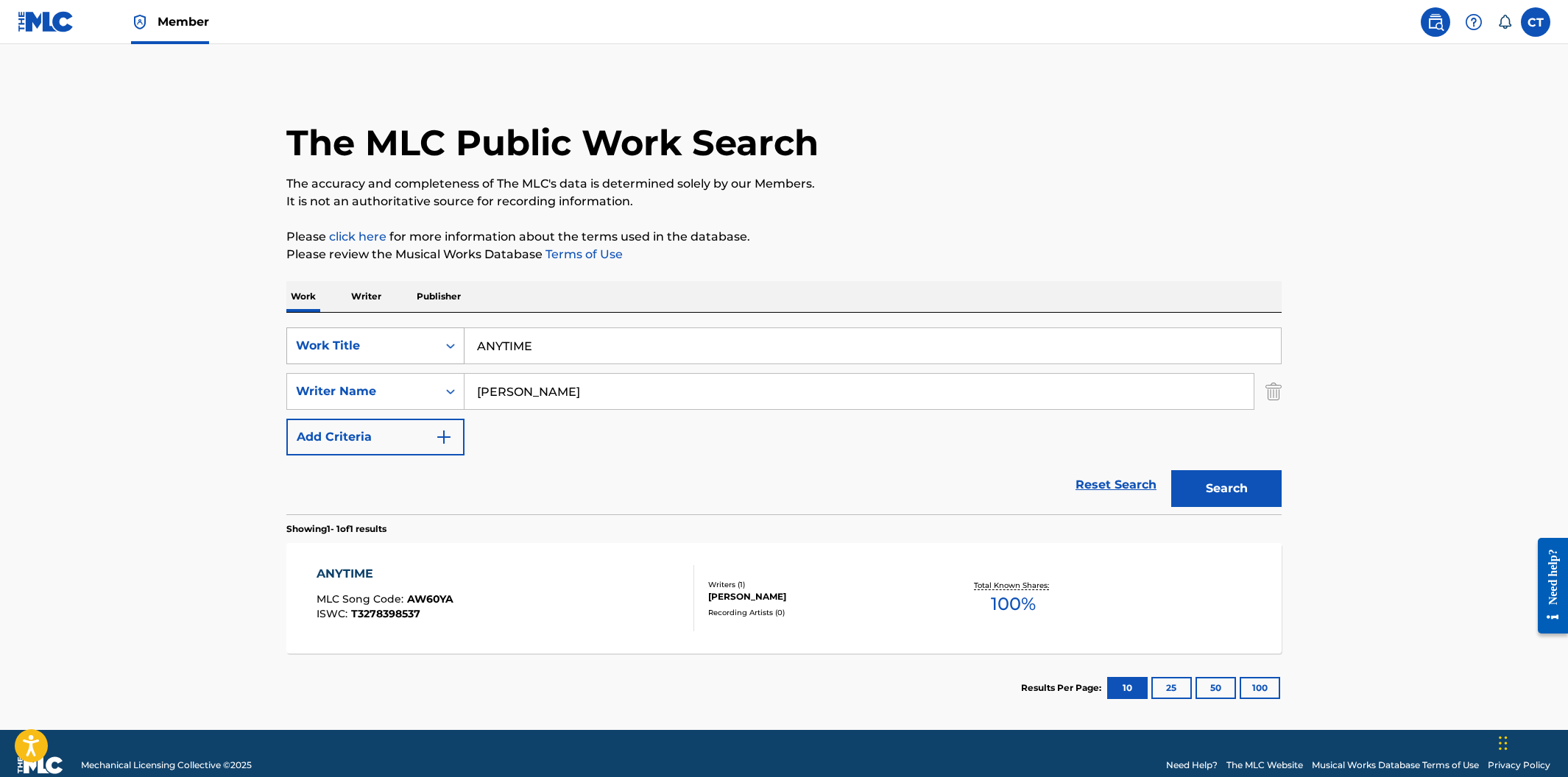
drag, startPoint x: 466, startPoint y: 337, endPoint x: 406, endPoint y: 337, distance: 60.0
click at [405, 338] on div "SearchWithCriteria400cdf52-d9f2-43f1-a6ec-29dae9982f70 Work Title ANYTIME" at bounding box center [784, 345] width 995 height 37
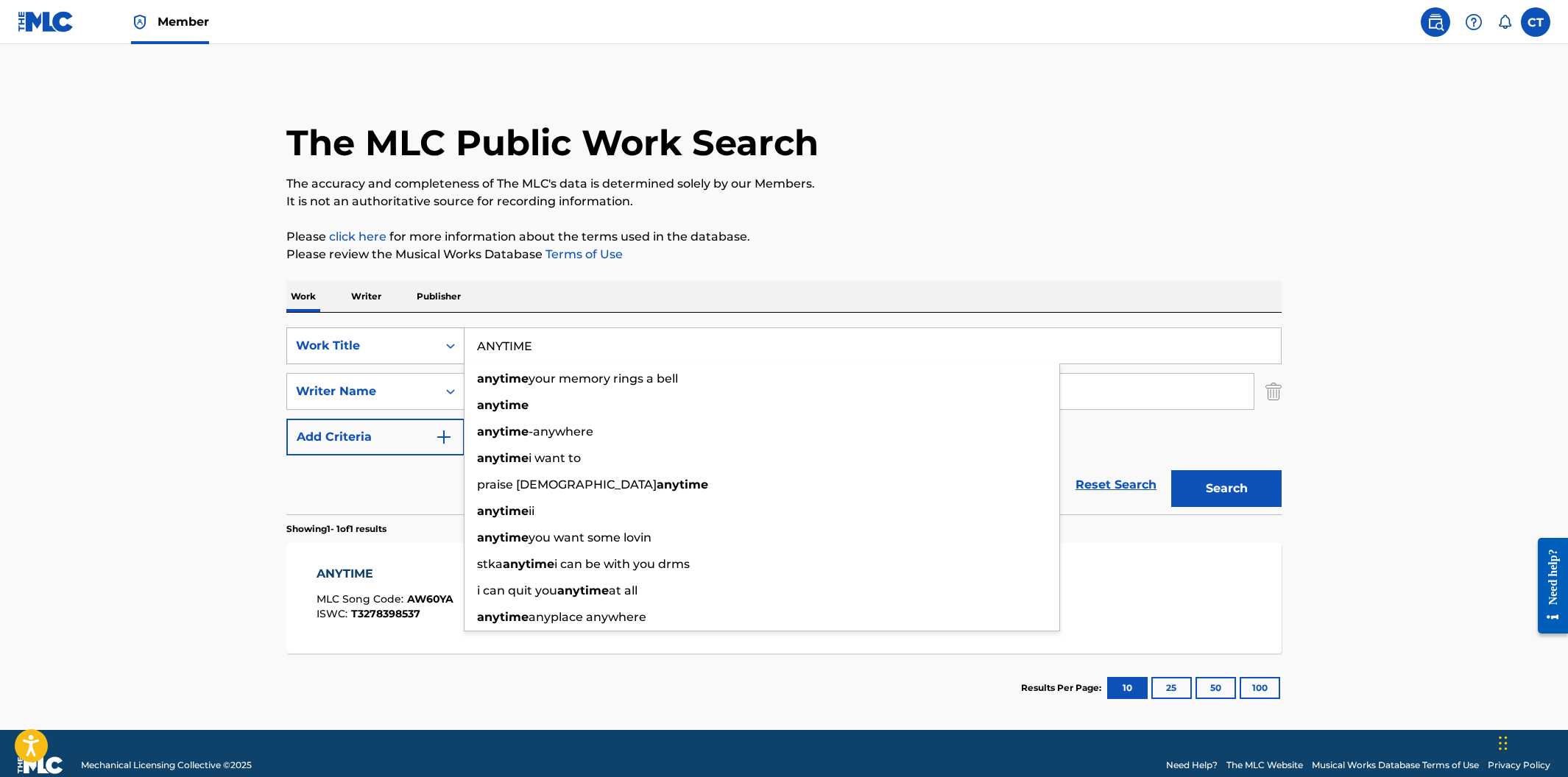
paste input "TL SHORTIES"
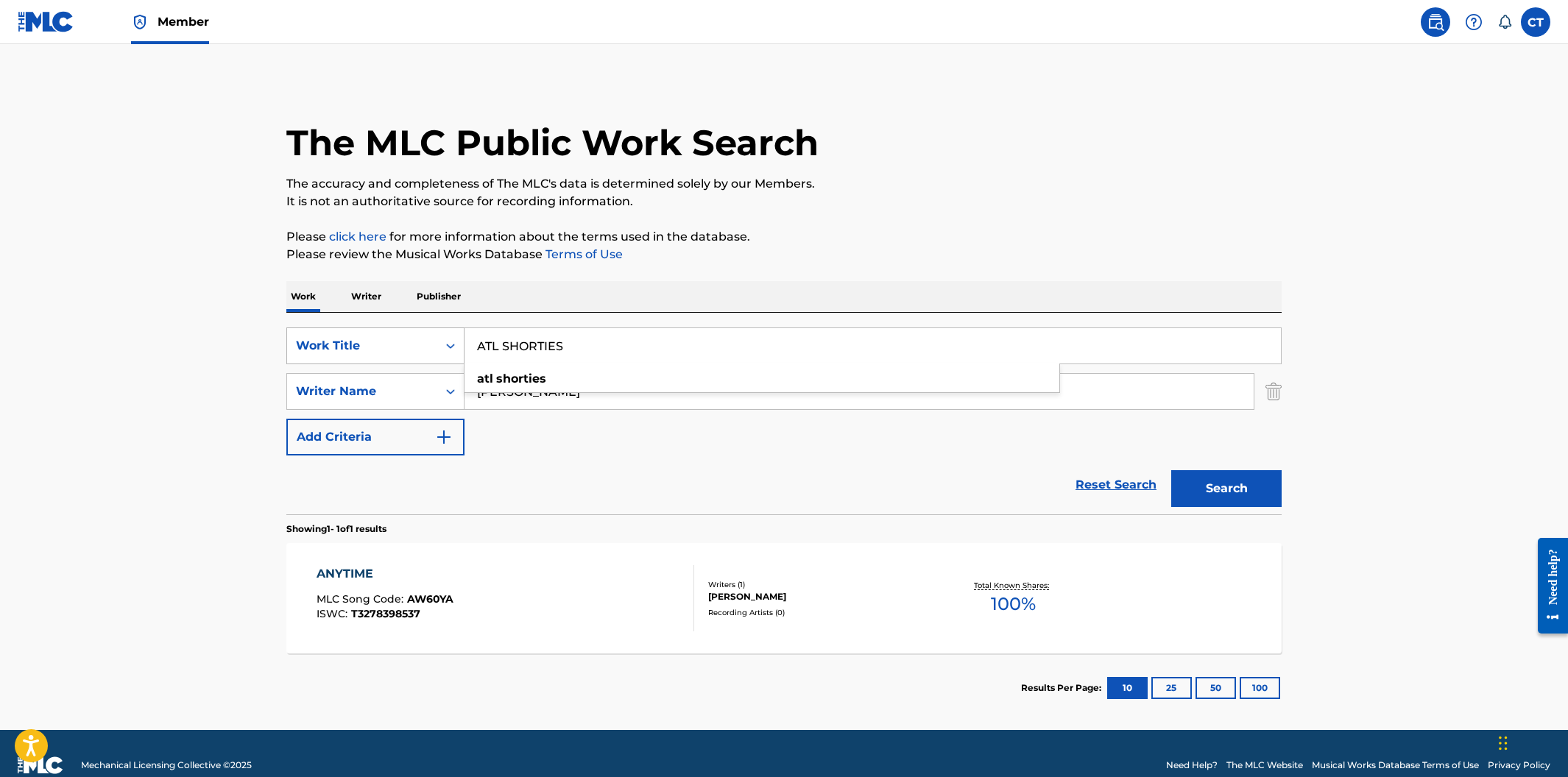
type input "ATL SHORTIES"
click at [1171, 470] on button "Search" at bounding box center [1227, 488] width 110 height 37
click at [578, 599] on div "ATL SHORTIES MLC Song Code : AW602R ISWC :" at bounding box center [506, 598] width 378 height 67
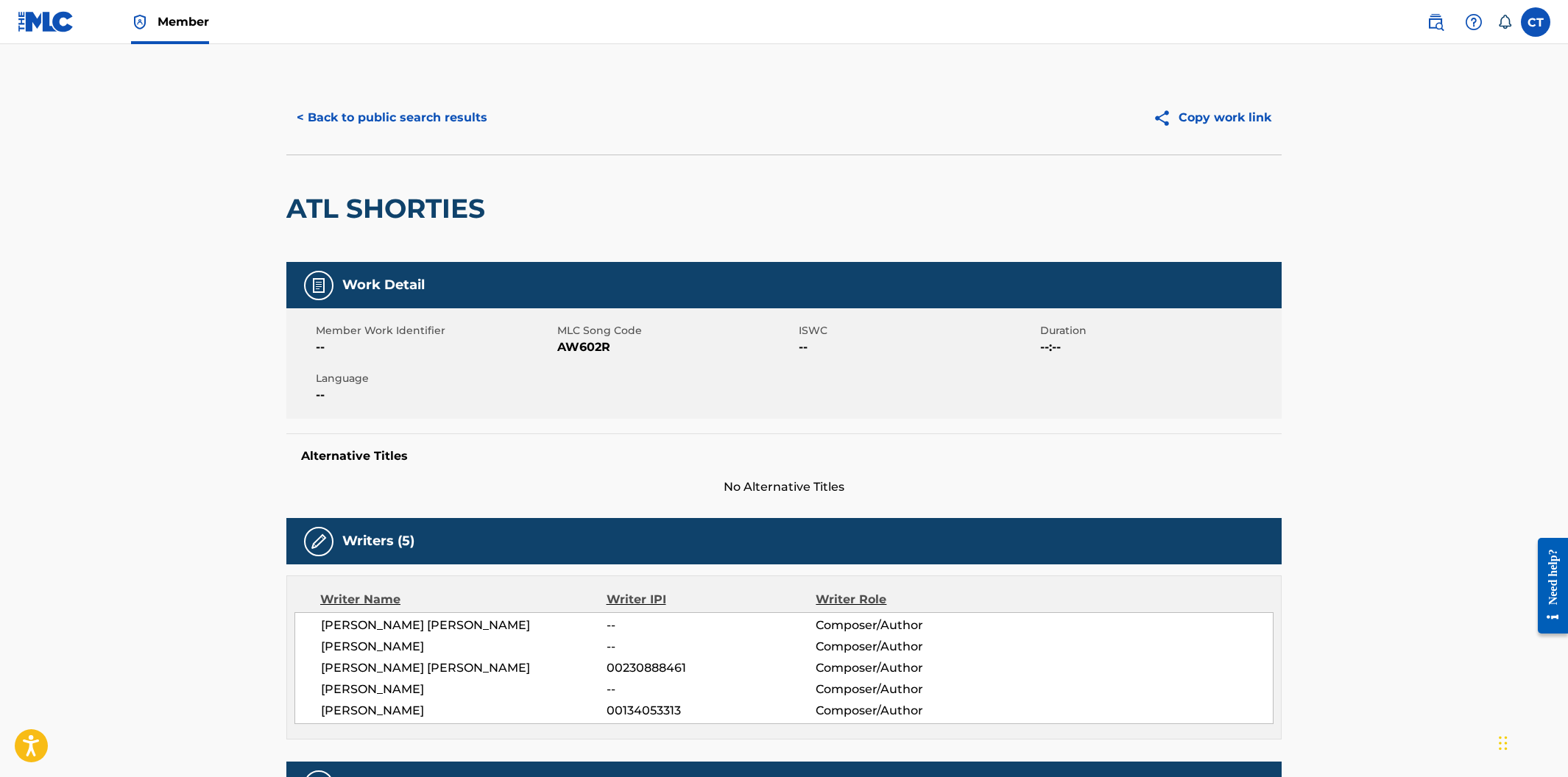
drag, startPoint x: 603, startPoint y: 416, endPoint x: 603, endPoint y: 338, distance: 78.0
click at [603, 410] on div "Member Work Identifier -- MLC Song Code AW602R ISWC -- Duration --:-- Language …" at bounding box center [784, 363] width 995 height 110
drag, startPoint x: 611, startPoint y: 350, endPoint x: 560, endPoint y: 346, distance: 51.2
click at [560, 346] on span "AW602R" at bounding box center [675, 347] width 238 height 17
copy span "AW602R"
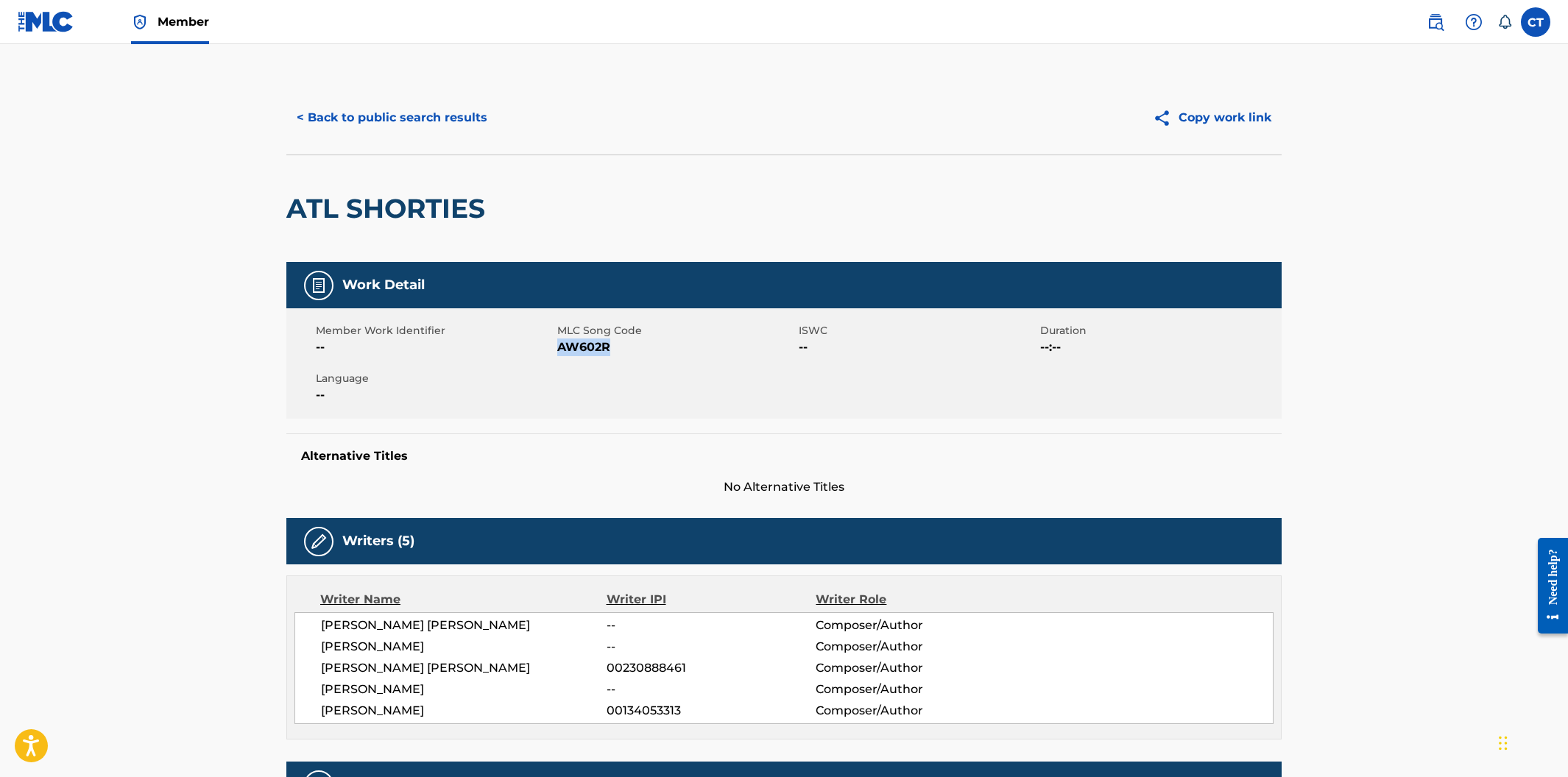
click at [387, 117] on button "< Back to public search results" at bounding box center [392, 118] width 211 height 37
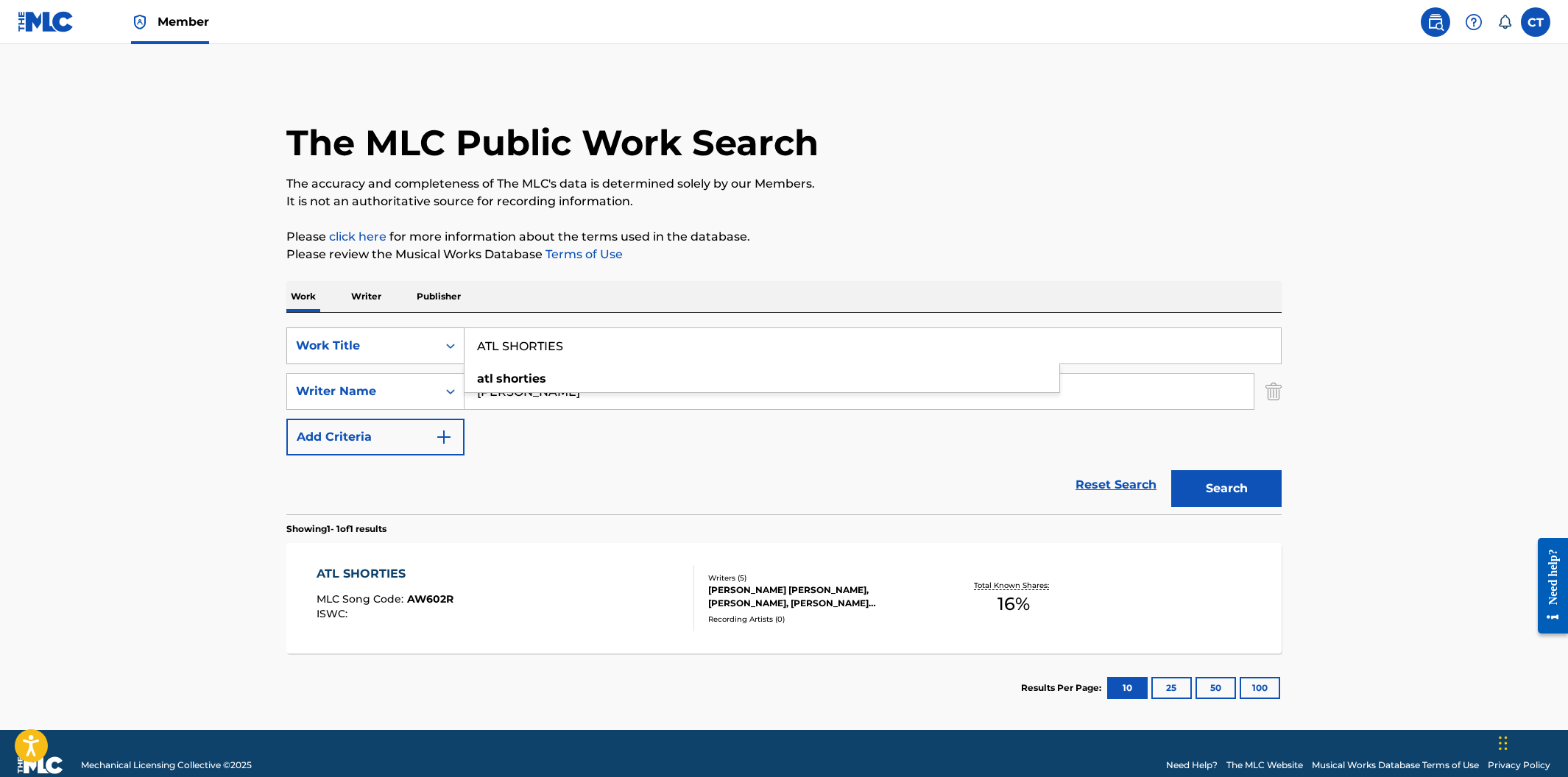
drag, startPoint x: 619, startPoint y: 341, endPoint x: 421, endPoint y: 335, distance: 198.1
click at [421, 335] on div "SearchWithCriteria400cdf52-d9f2-43f1-a6ec-29dae9982f70 Work Title ATL SHORTIES …" at bounding box center [784, 345] width 995 height 37
paste input "BACK DAT NAS UP PARODY"
type input "BACK DAT NAS UP PARODY"
click at [1171, 470] on button "Search" at bounding box center [1227, 488] width 110 height 37
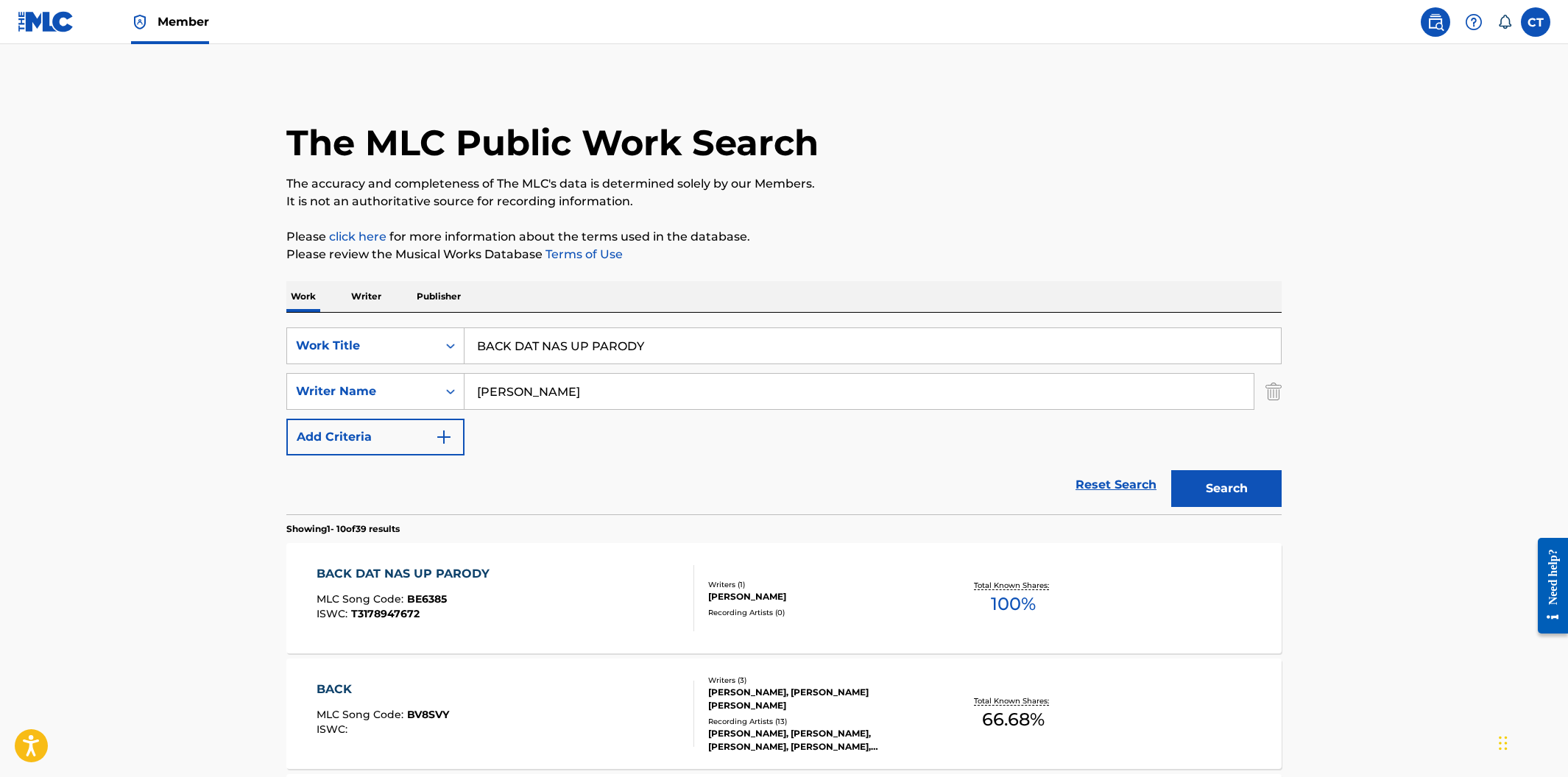
click at [549, 563] on div "BACK DAT NAS UP PARODY MLC Song Code : BE6385 ISWC : T3178947672 Writers ( 1 ) …" at bounding box center [784, 598] width 995 height 110
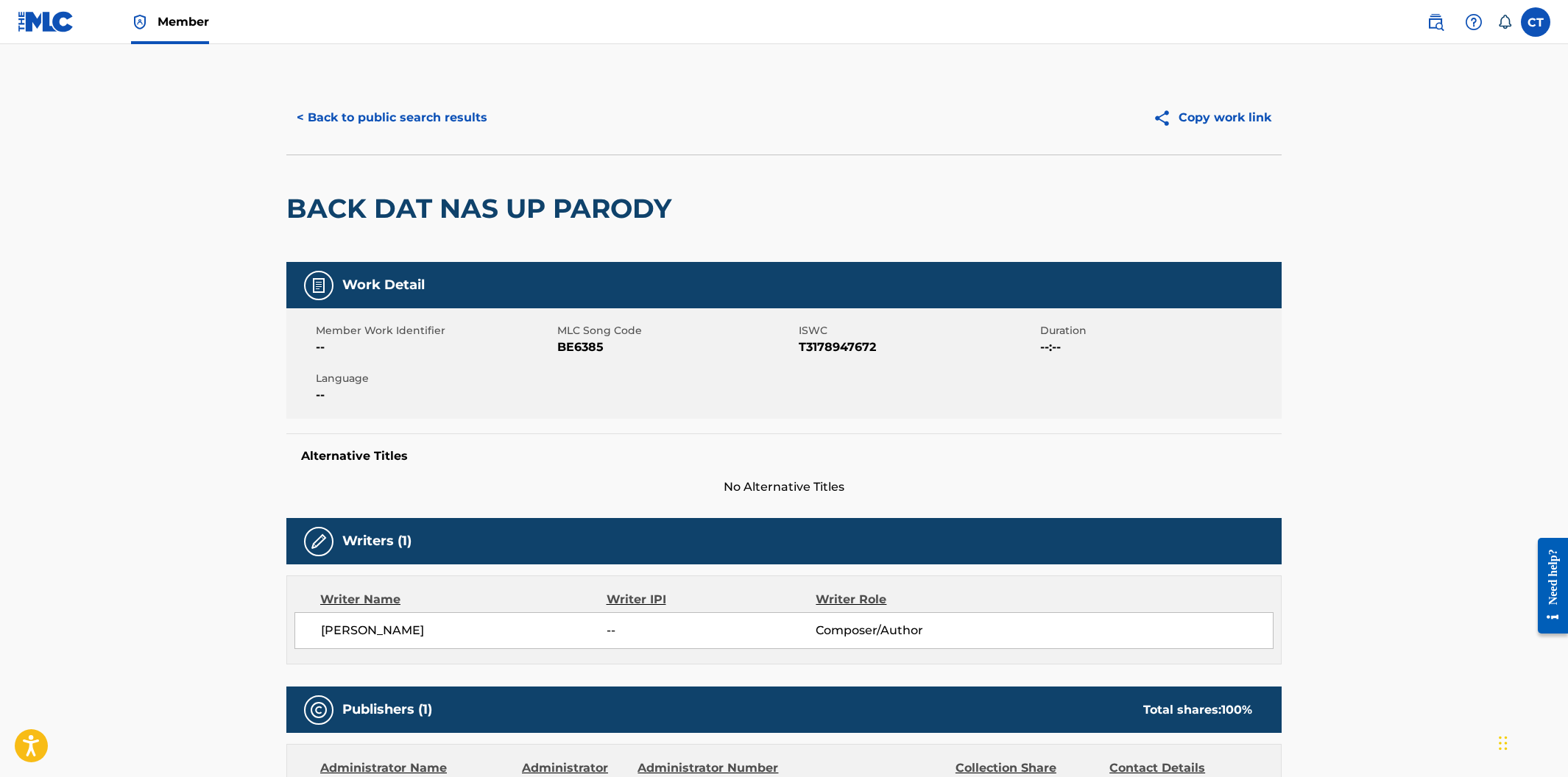
click at [601, 350] on span "BE6385" at bounding box center [675, 347] width 238 height 17
drag, startPoint x: 603, startPoint y: 349, endPoint x: 564, endPoint y: 349, distance: 39.0
click at [564, 349] on span "BE6385" at bounding box center [675, 347] width 238 height 17
copy span "BE6385"
click at [410, 116] on button "< Back to public search results" at bounding box center [392, 118] width 211 height 37
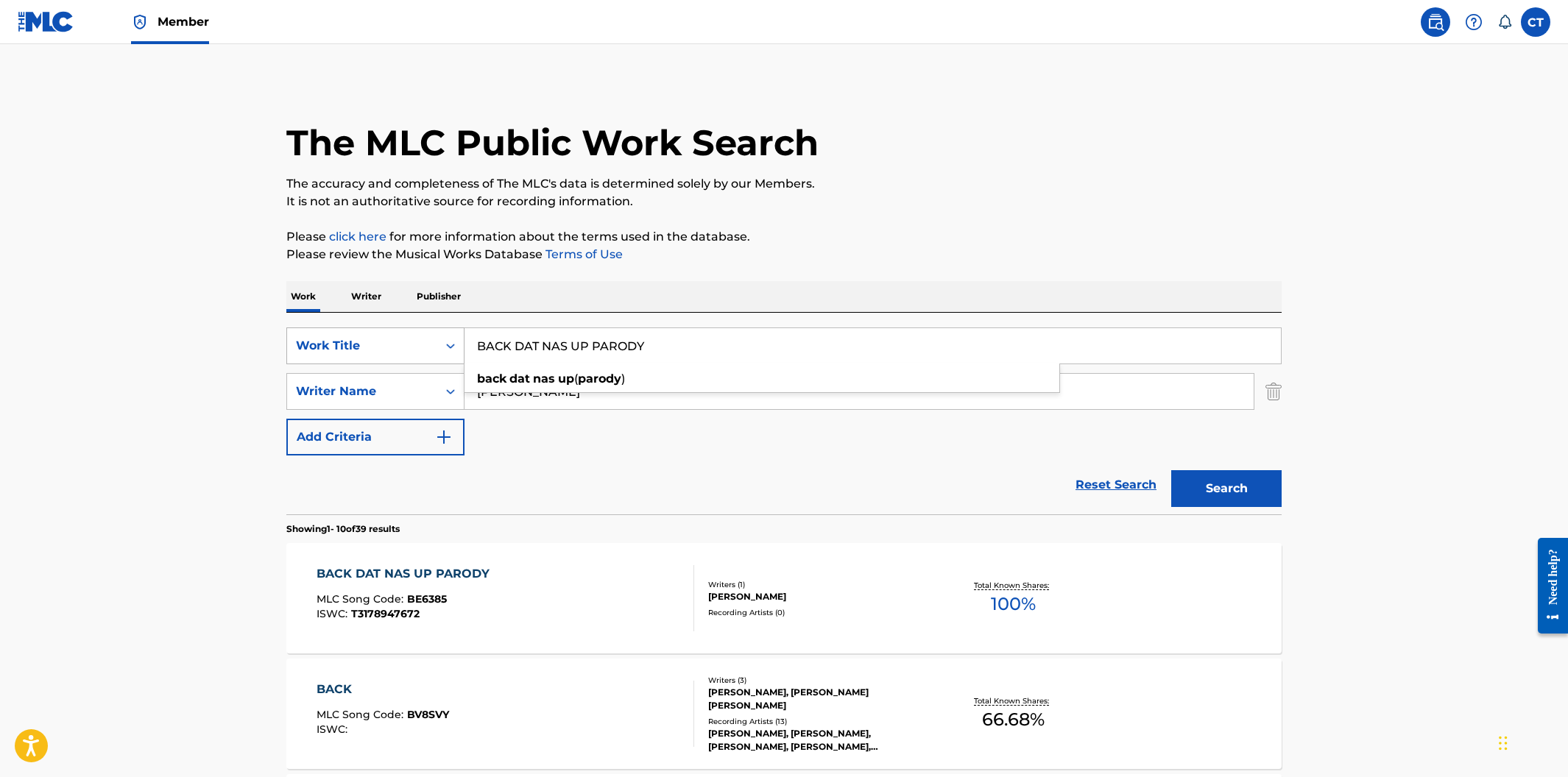
drag, startPoint x: 682, startPoint y: 349, endPoint x: 411, endPoint y: 341, distance: 271.1
click at [411, 341] on div "SearchWithCriteria400cdf52-d9f2-43f1-a6ec-29dae9982f70 Work Title BACK DAT NAS …" at bounding box center [784, 345] width 995 height 37
paste input "UP AND RECOVER"
type input "BACKUP AND RECOVERY"
click at [1171, 470] on button "Search" at bounding box center [1227, 488] width 110 height 37
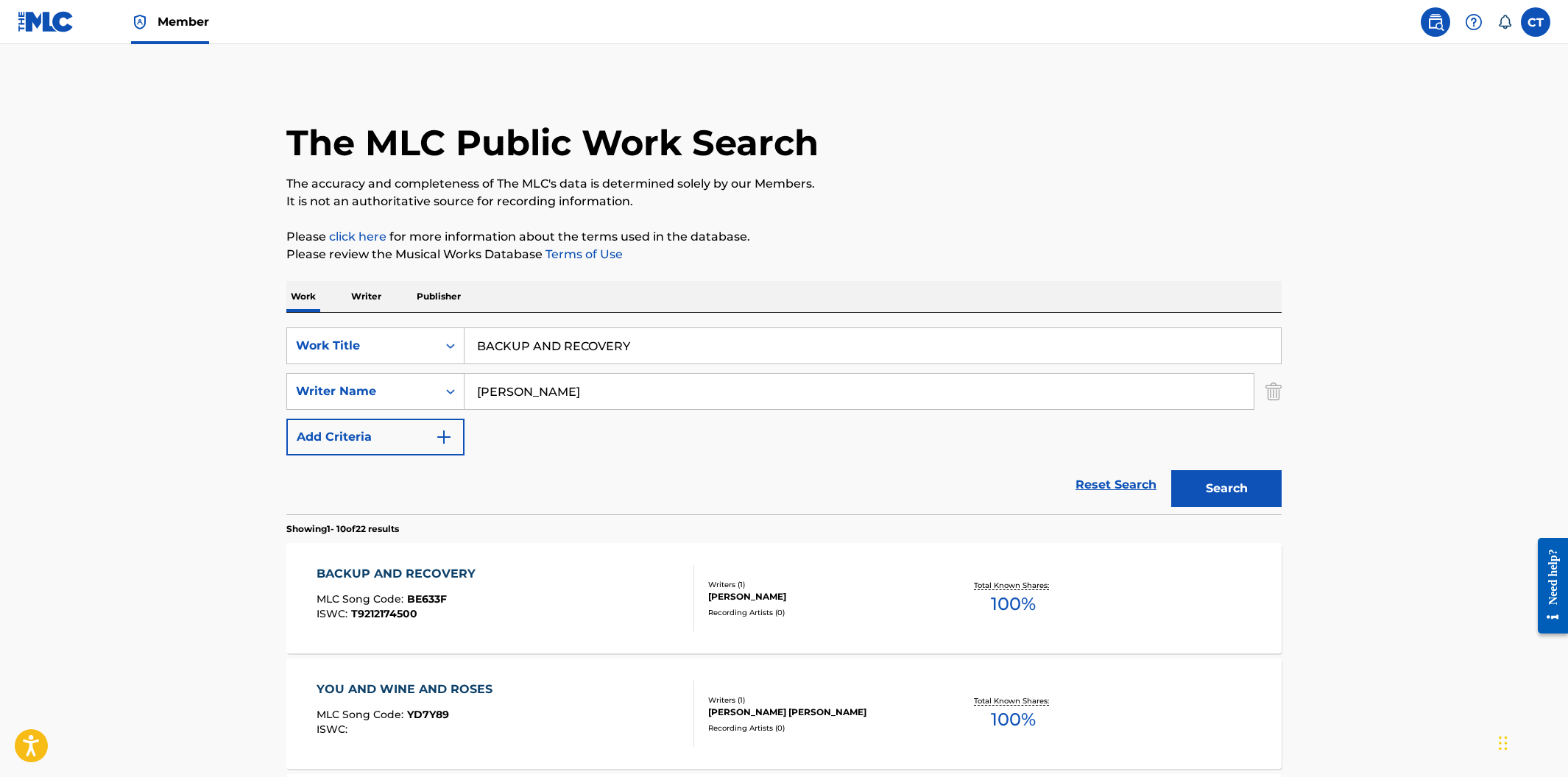
click at [579, 575] on div "BACKUP AND RECOVERY MLC Song Code : BE633F ISWC : T9212174500" at bounding box center [506, 598] width 378 height 67
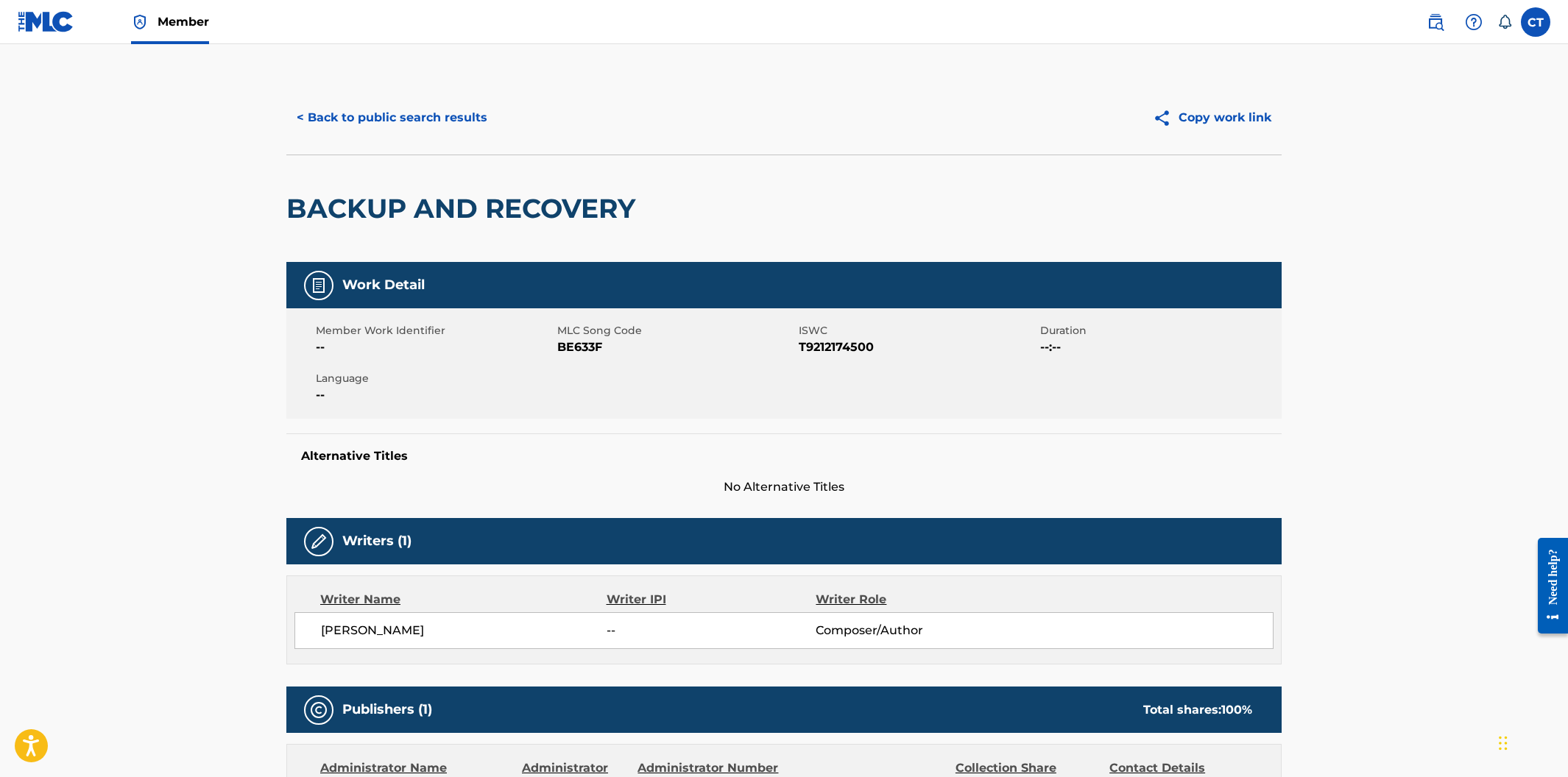
drag, startPoint x: 596, startPoint y: 390, endPoint x: 597, endPoint y: 381, distance: 9.1
click at [596, 390] on div "Member Work Identifier -- MLC Song Code BE633F ISWC T9212174500 Duration --:-- …" at bounding box center [784, 363] width 995 height 110
drag, startPoint x: 604, startPoint y: 349, endPoint x: 558, endPoint y: 347, distance: 46.0
click at [558, 347] on span "BE633F" at bounding box center [675, 347] width 238 height 17
copy span "BE633F"
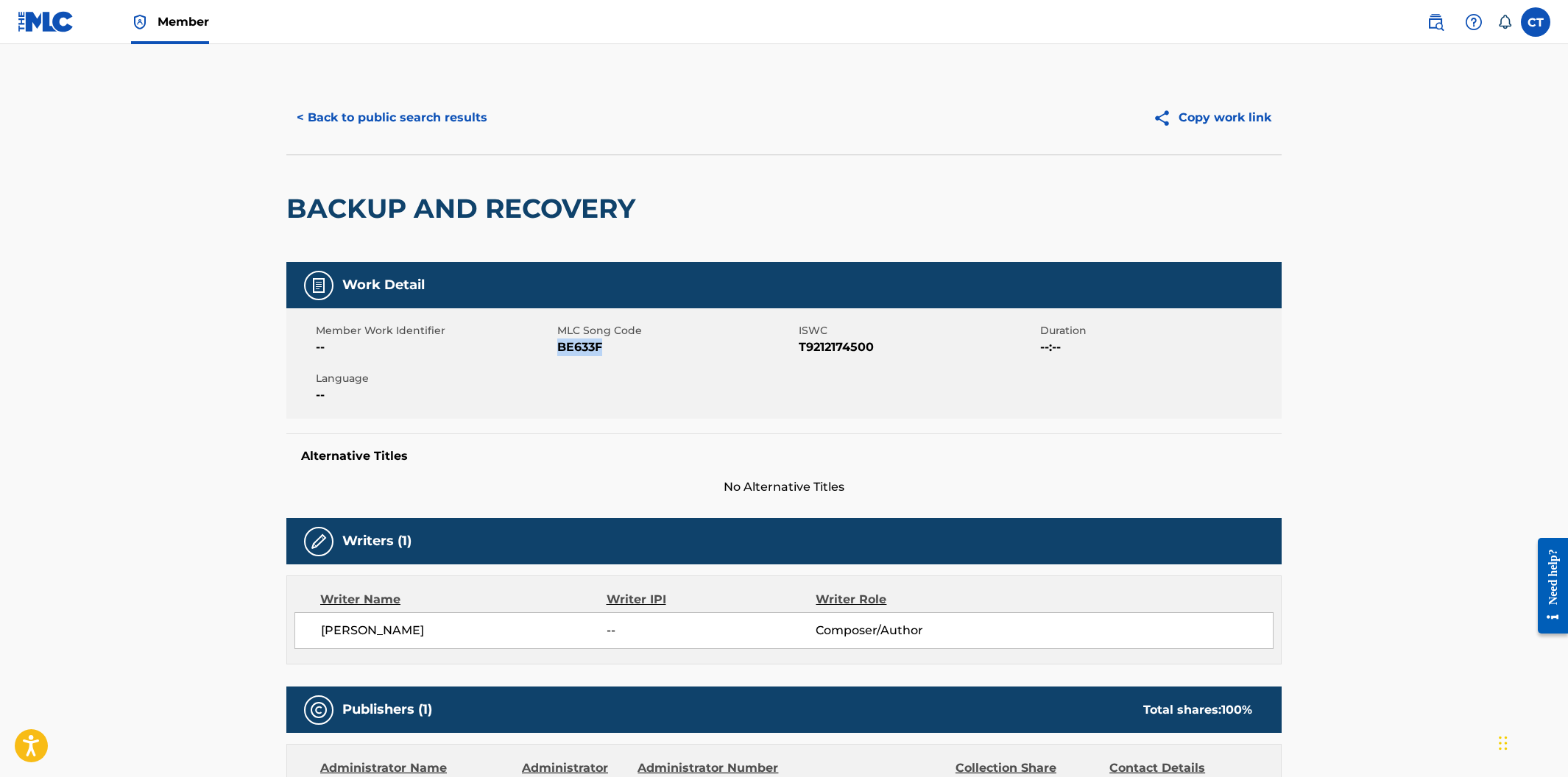
click at [365, 122] on button "< Back to public search results" at bounding box center [392, 118] width 211 height 37
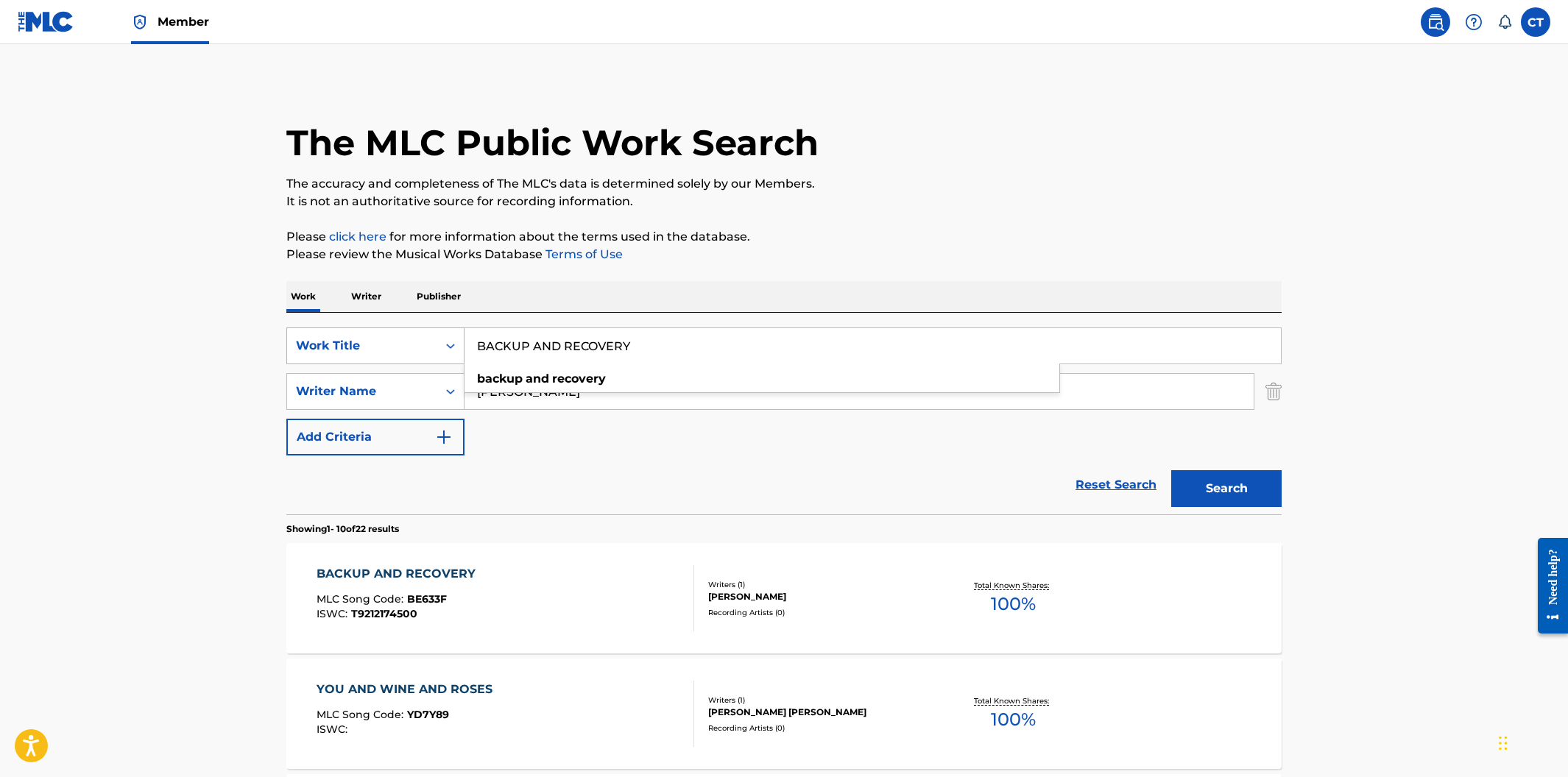
drag, startPoint x: 683, startPoint y: 353, endPoint x: 410, endPoint y: 327, distance: 274.2
click at [410, 327] on div "SearchWithCriteria400cdf52-d9f2-43f1-a6ec-29dae9982f70 Work Title BACKUP AND RE…" at bounding box center [784, 345] width 995 height 37
paste input "H-BAH"
type input "BAH-BAH"
click at [1171, 470] on button "Search" at bounding box center [1227, 488] width 110 height 37
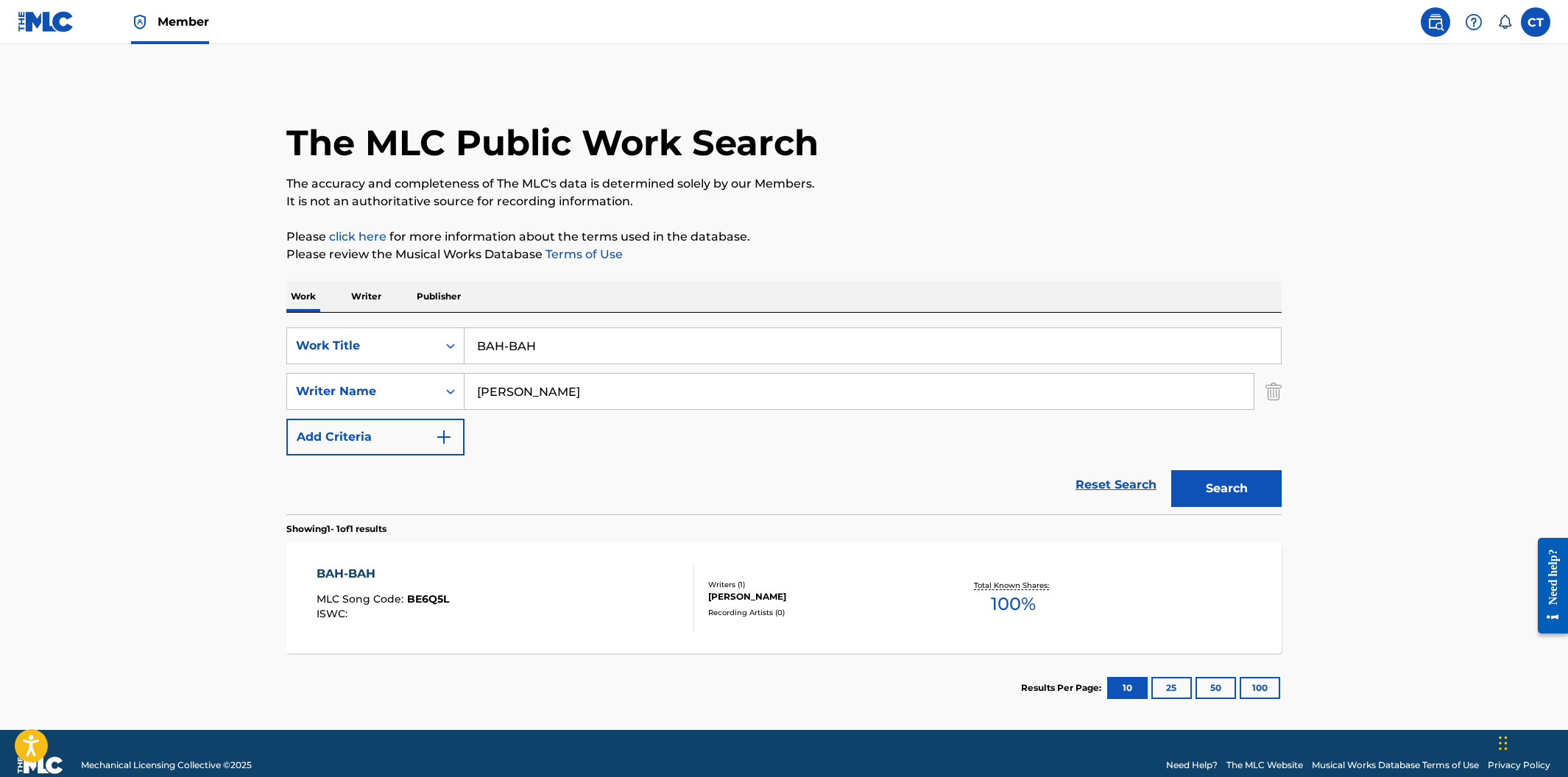
click at [548, 617] on div "BAH-BAH MLC Song Code : BE6Q5L ISWC :" at bounding box center [506, 598] width 378 height 67
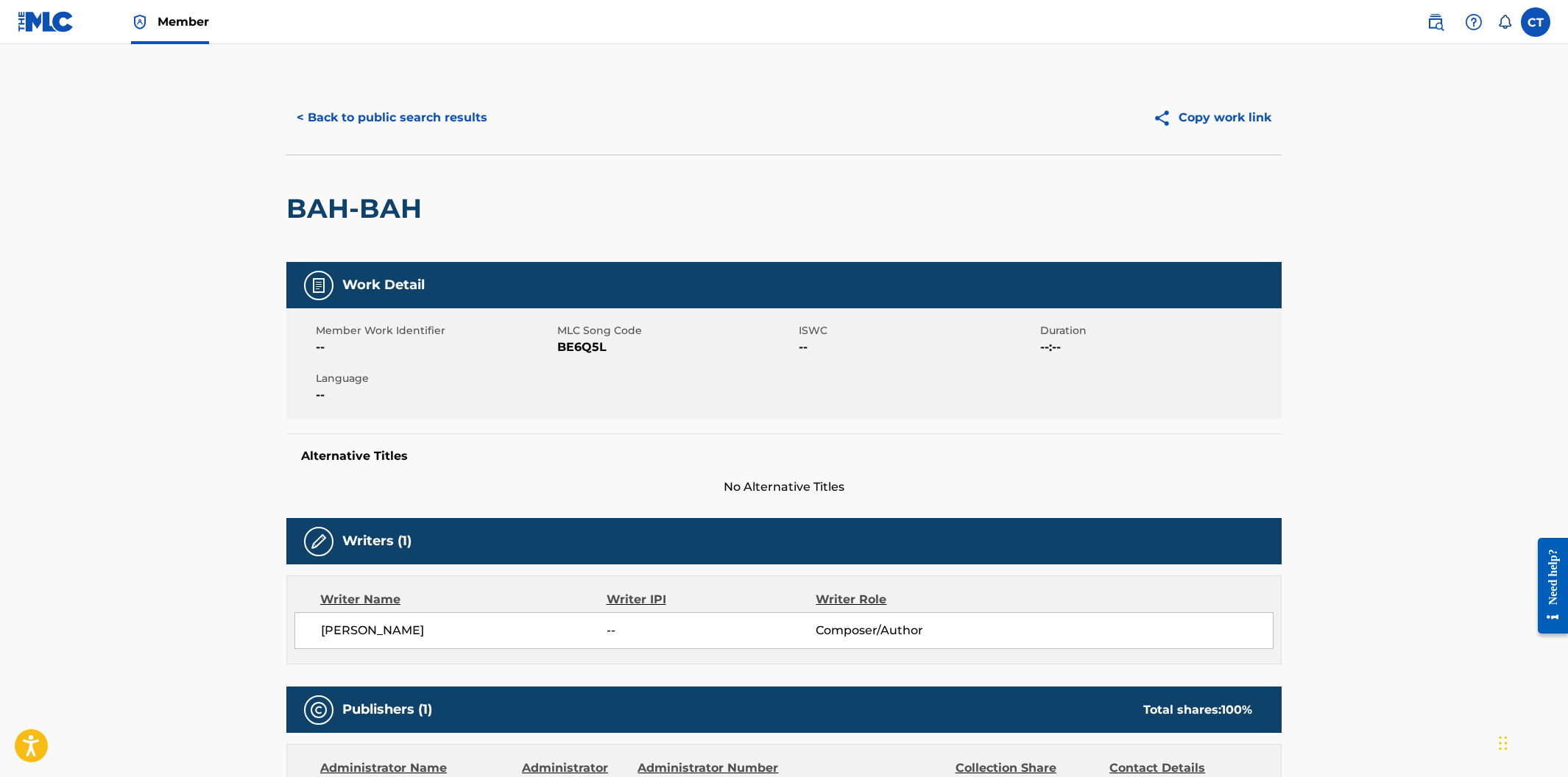
click at [564, 369] on div "Member Work Identifier -- MLC Song Code BE6Q5L ISWC -- Duration --:-- Language …" at bounding box center [784, 363] width 995 height 110
drag, startPoint x: 610, startPoint y: 354, endPoint x: 557, endPoint y: 350, distance: 53.2
click at [557, 350] on span "BE6Q5L" at bounding box center [675, 347] width 238 height 17
copy span "BE6Q5L"
click at [354, 122] on button "< Back to public search results" at bounding box center [392, 118] width 211 height 37
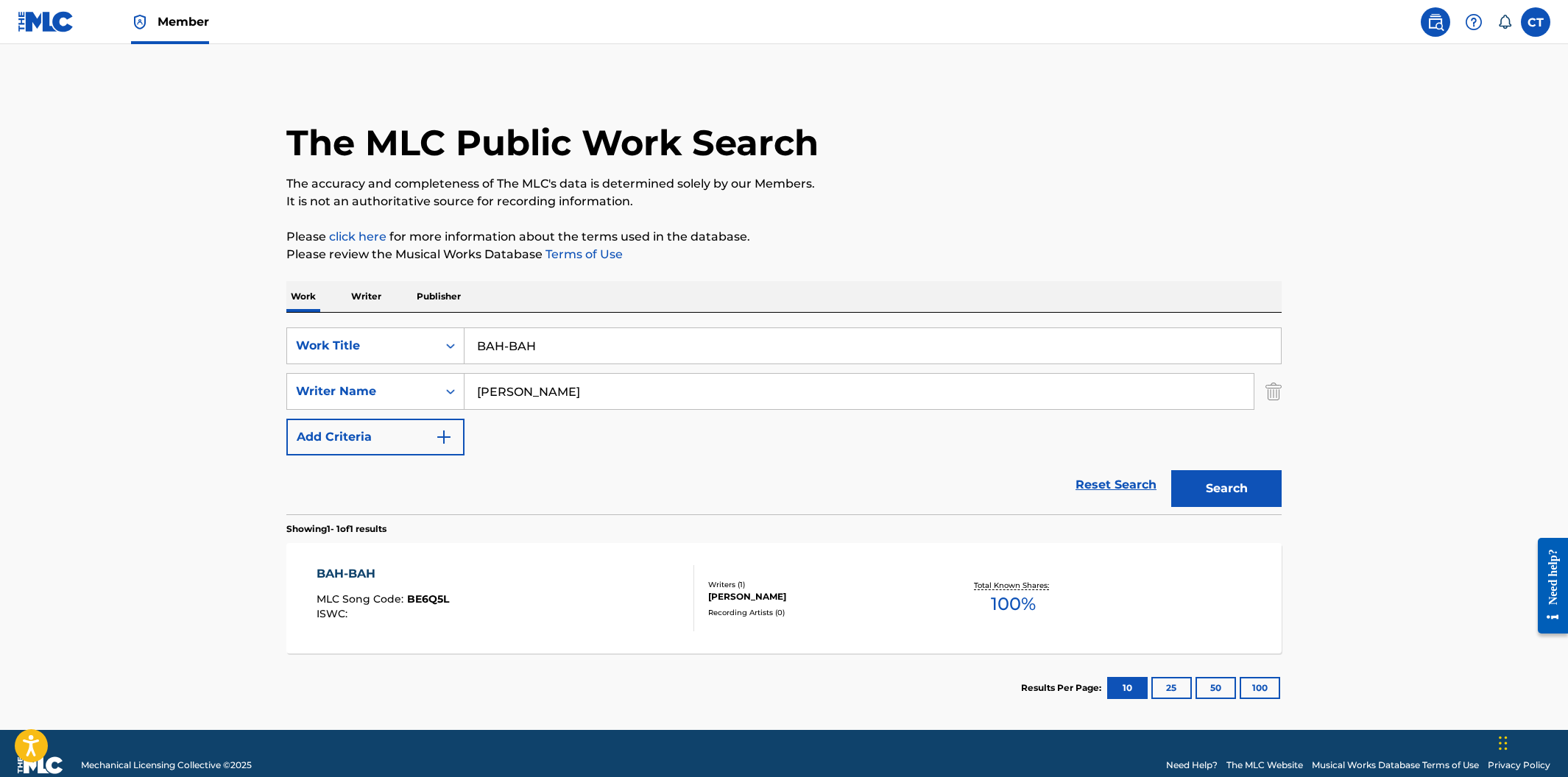
drag, startPoint x: 554, startPoint y: 347, endPoint x: 474, endPoint y: 341, distance: 80.2
click at [474, 341] on input "BAH-BAH" at bounding box center [873, 345] width 816 height 35
paste input "ZI"
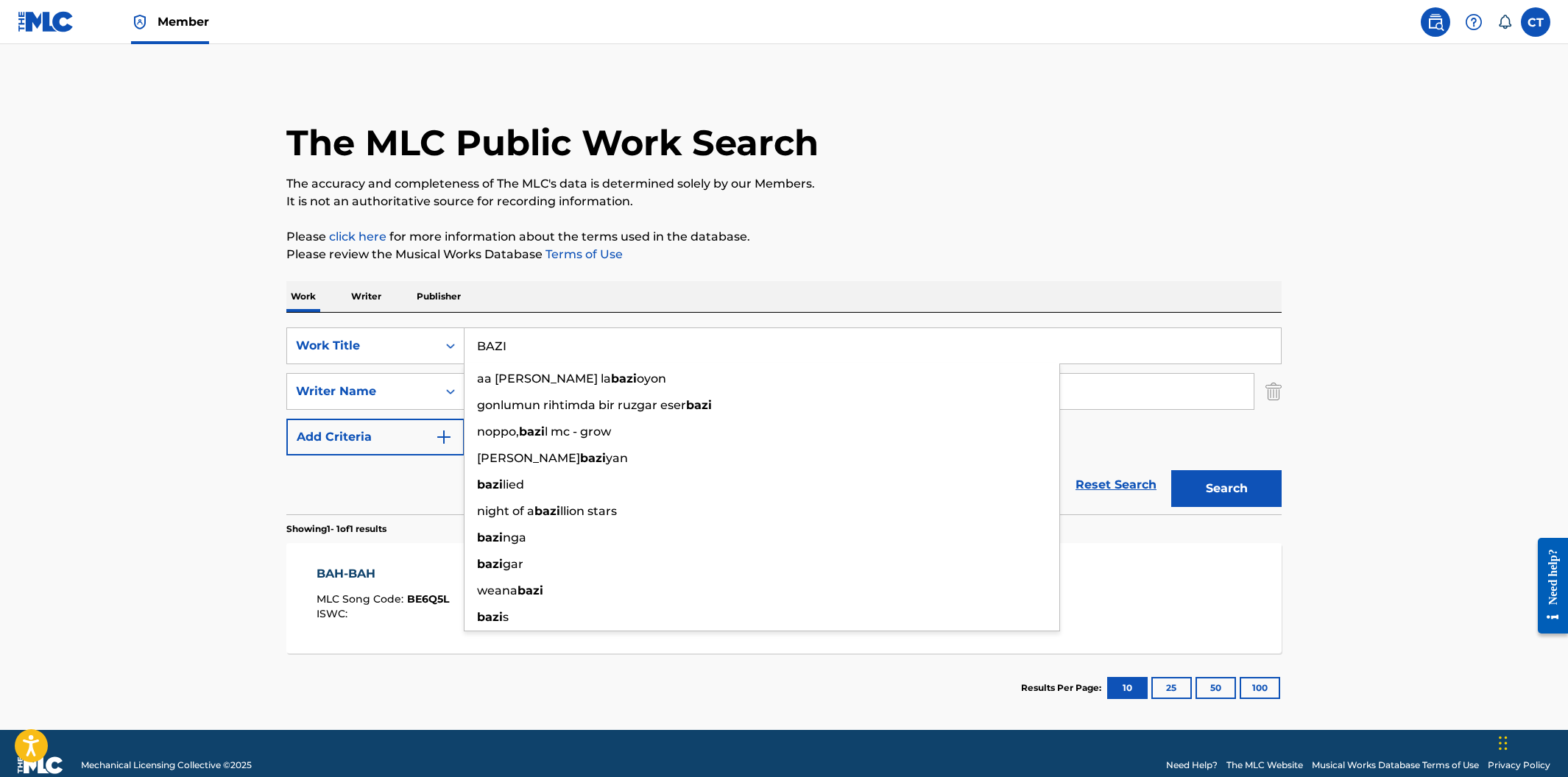
type input "BAZI"
click at [1171, 470] on button "Search" at bounding box center [1227, 488] width 110 height 37
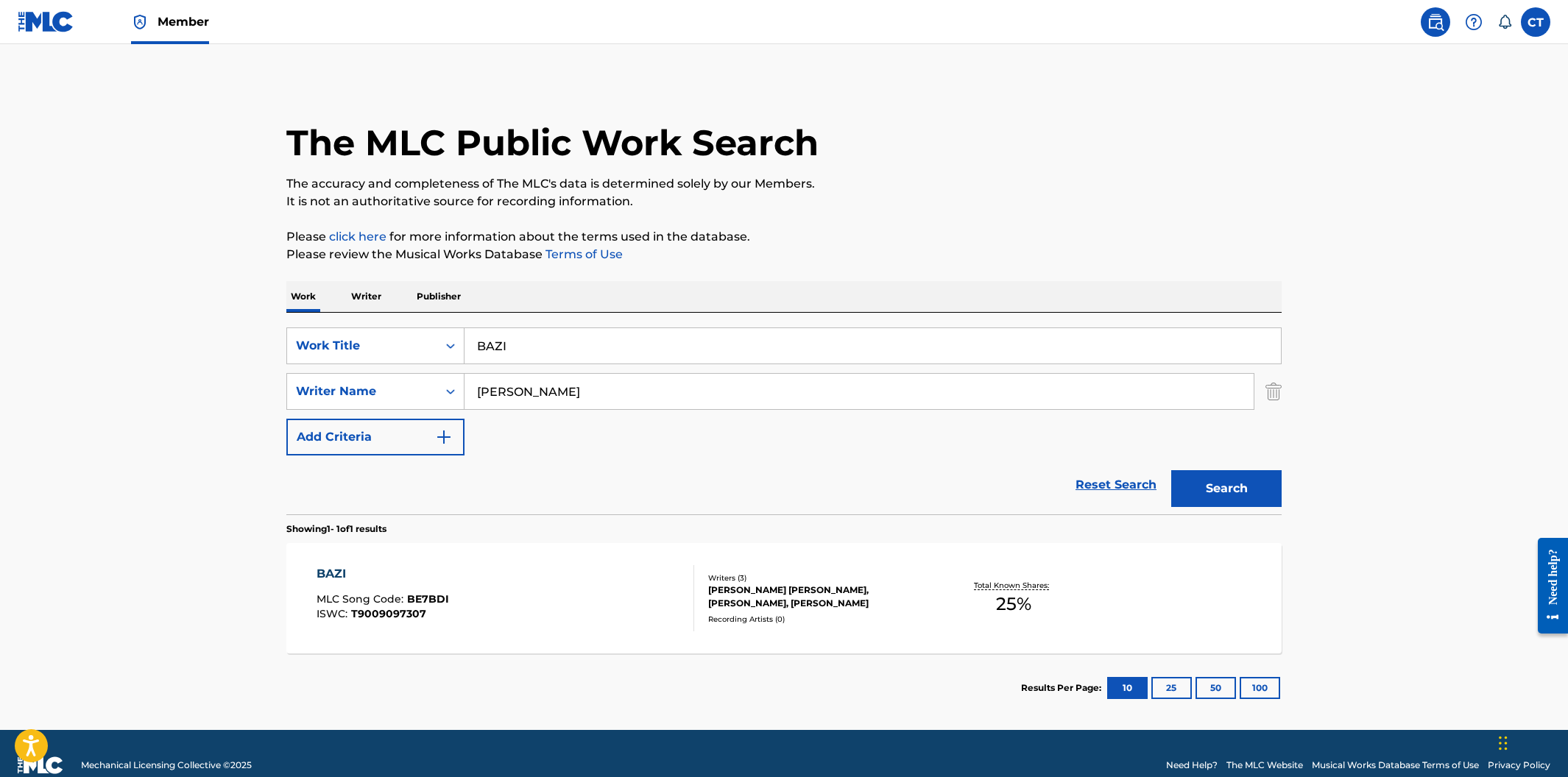
click at [605, 635] on div "BAZI MLC Song Code : BE7BDI ISWC : T9009097307 Writers ( 3 ) ROBINSON OLETHIA M…" at bounding box center [784, 598] width 995 height 110
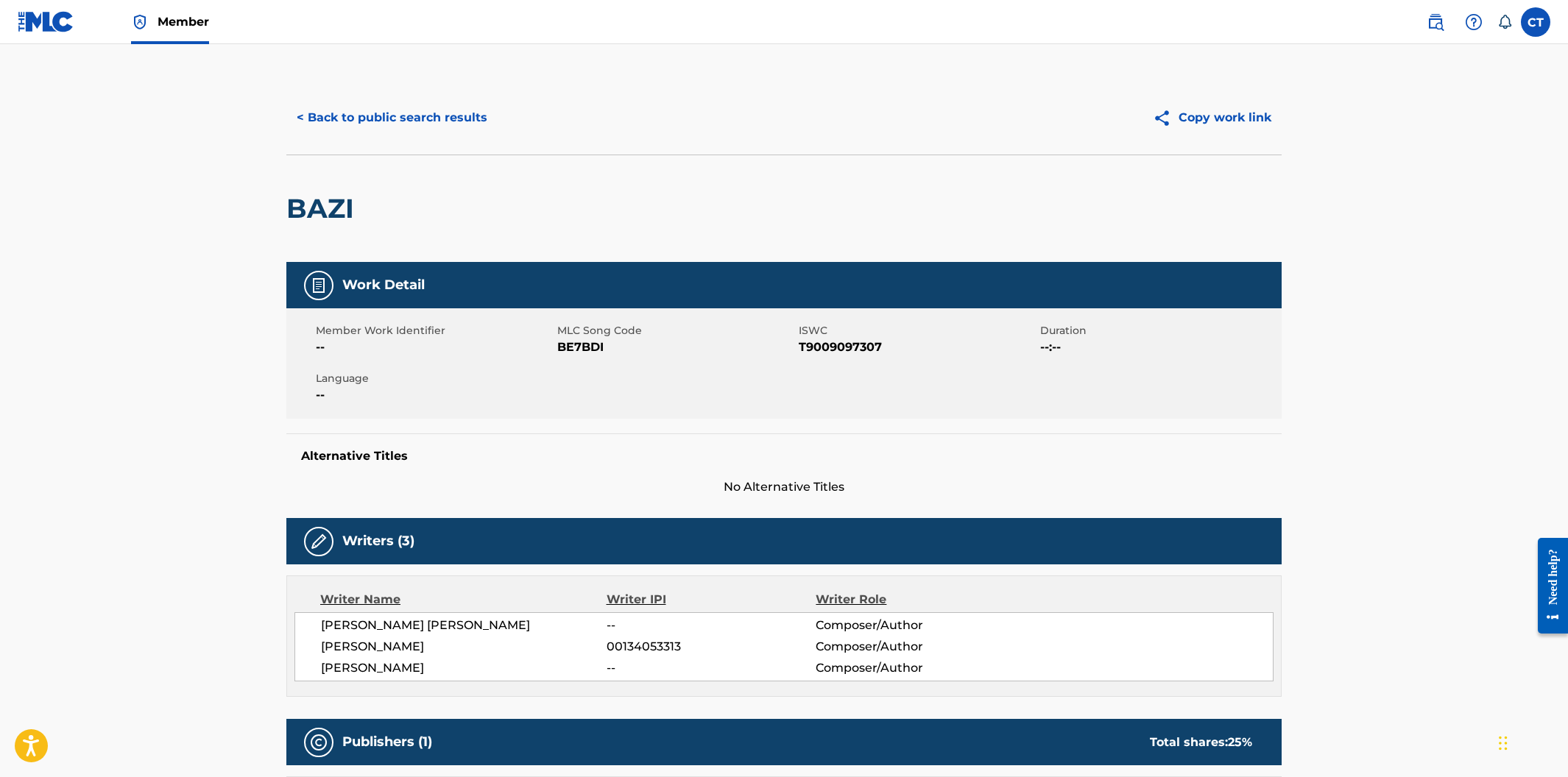
click at [575, 366] on div "Member Work Identifier -- MLC Song Code BE7BDI ISWC T9009097307 Duration --:-- …" at bounding box center [784, 363] width 995 height 110
drag, startPoint x: 619, startPoint y: 352, endPoint x: 555, endPoint y: 349, distance: 64.1
click at [555, 349] on div "Member Work Identifier -- MLC Song Code BE7BDI ISWC T9009097307 Duration --:-- …" at bounding box center [784, 363] width 995 height 110
click at [555, 349] on div "Member Work Identifier --" at bounding box center [437, 340] width 242 height 33
drag, startPoint x: 605, startPoint y: 353, endPoint x: 557, endPoint y: 349, distance: 48.2
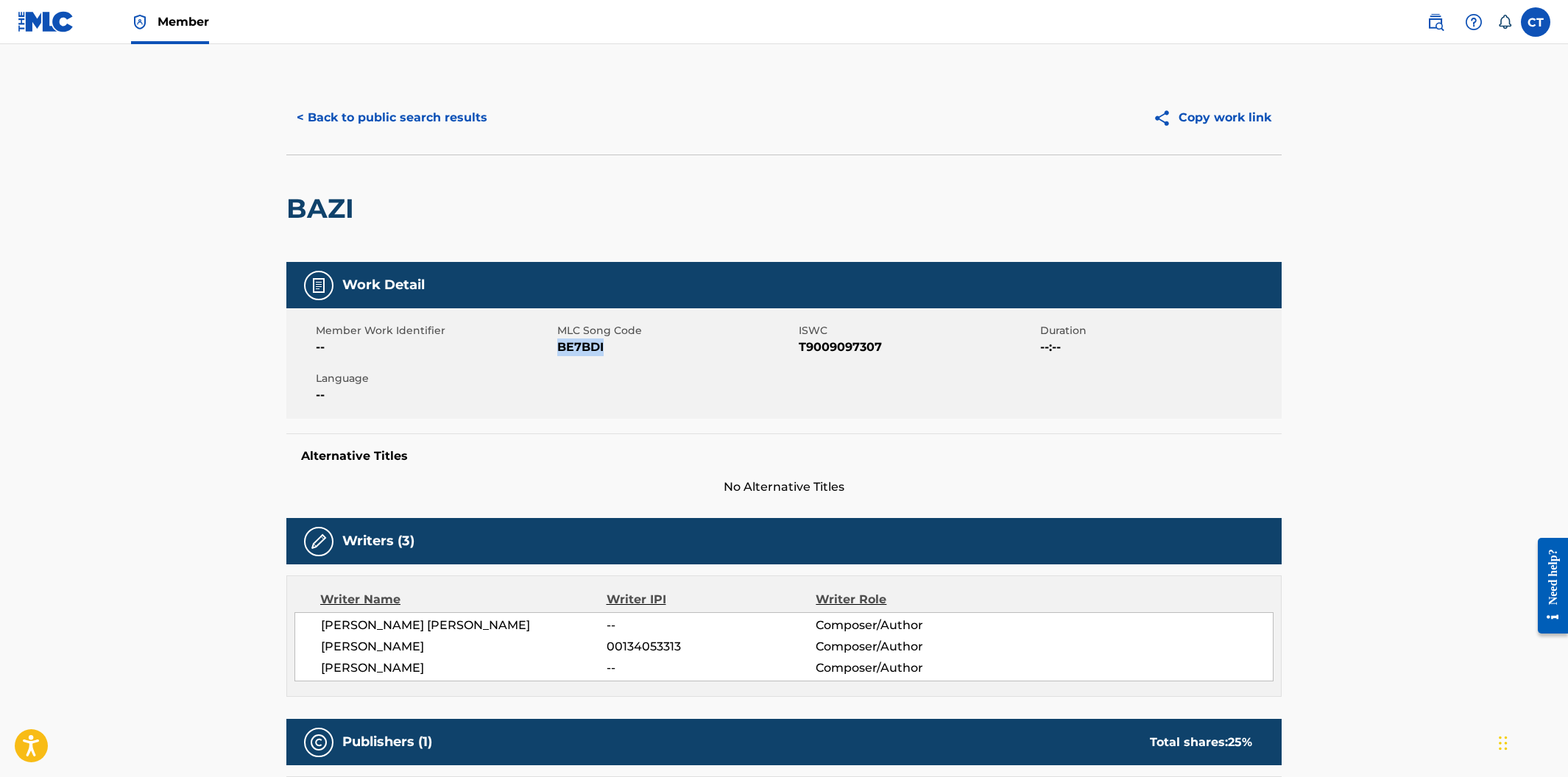
click at [557, 349] on span "BE7BDI" at bounding box center [675, 347] width 238 height 17
copy span "BE7BDI"
click at [322, 118] on button "< Back to public search results" at bounding box center [392, 118] width 211 height 37
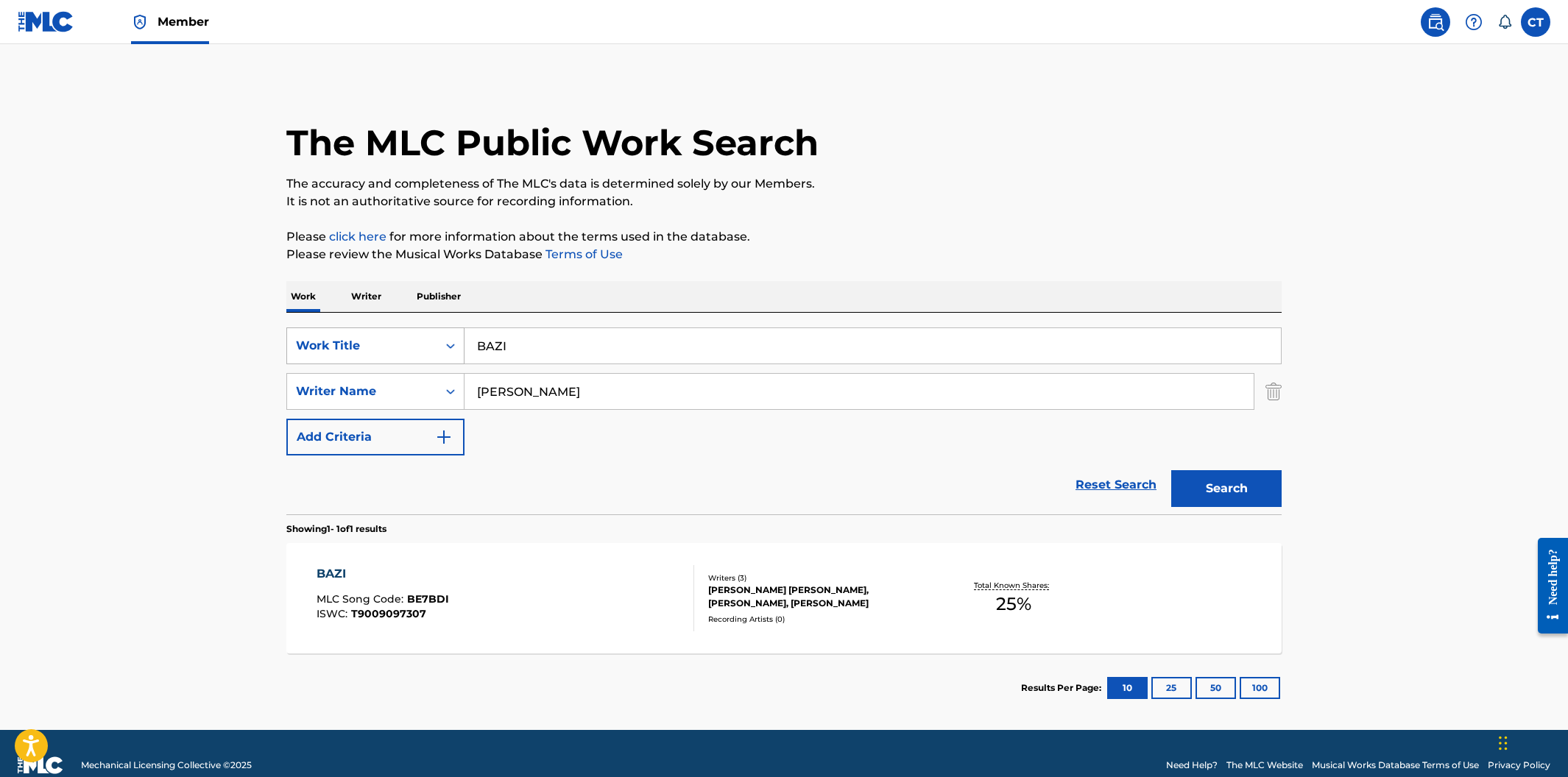
drag, startPoint x: 530, startPoint y: 349, endPoint x: 433, endPoint y: 335, distance: 98.0
click at [433, 335] on div "SearchWithCriteria400cdf52-d9f2-43f1-a6ec-29dae9982f70 Work Title BAZI" at bounding box center [784, 345] width 995 height 37
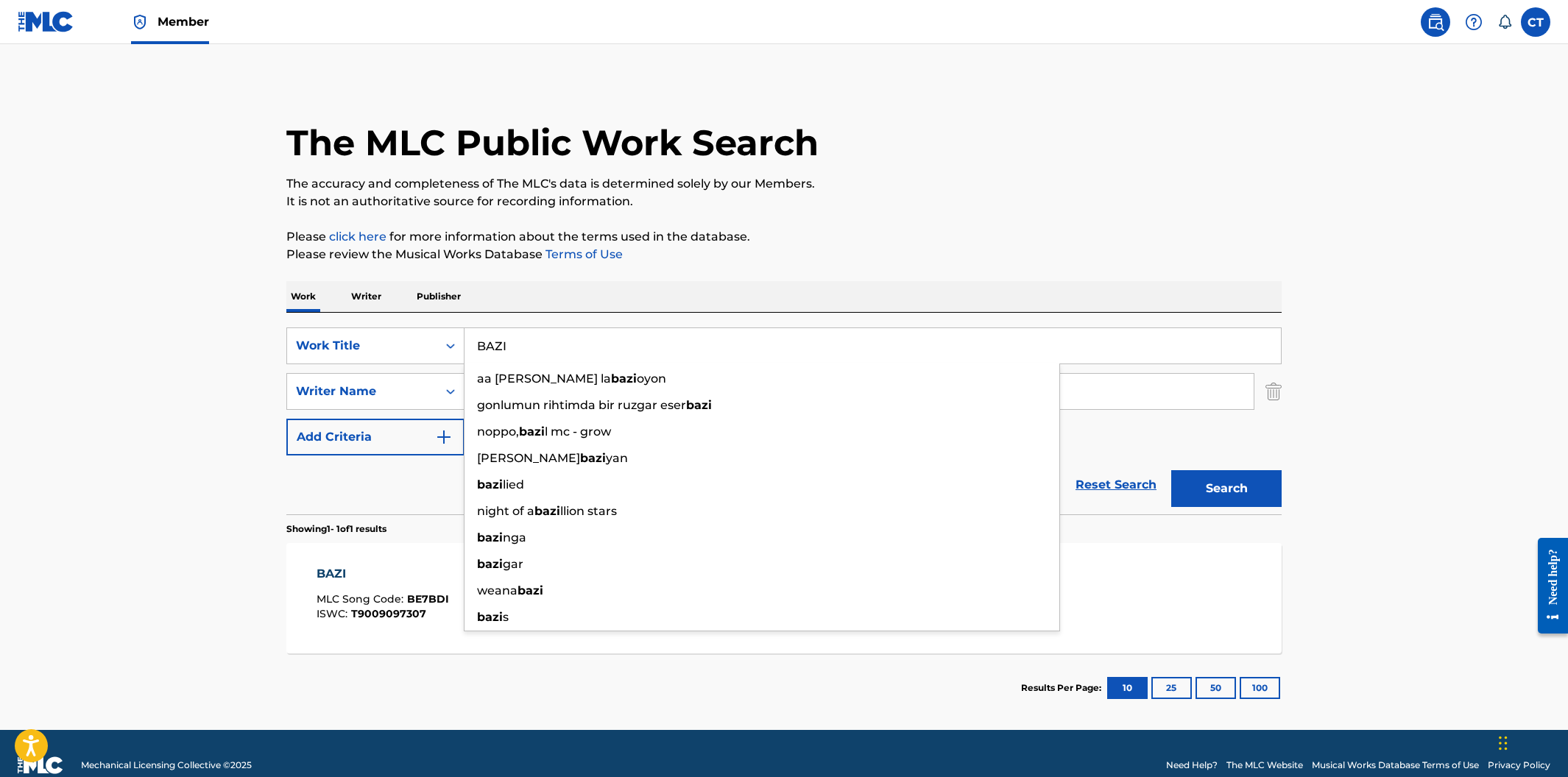
paste input "E A NERD"
type input "BE A NERD"
click at [1171, 470] on button "Search" at bounding box center [1227, 488] width 110 height 37
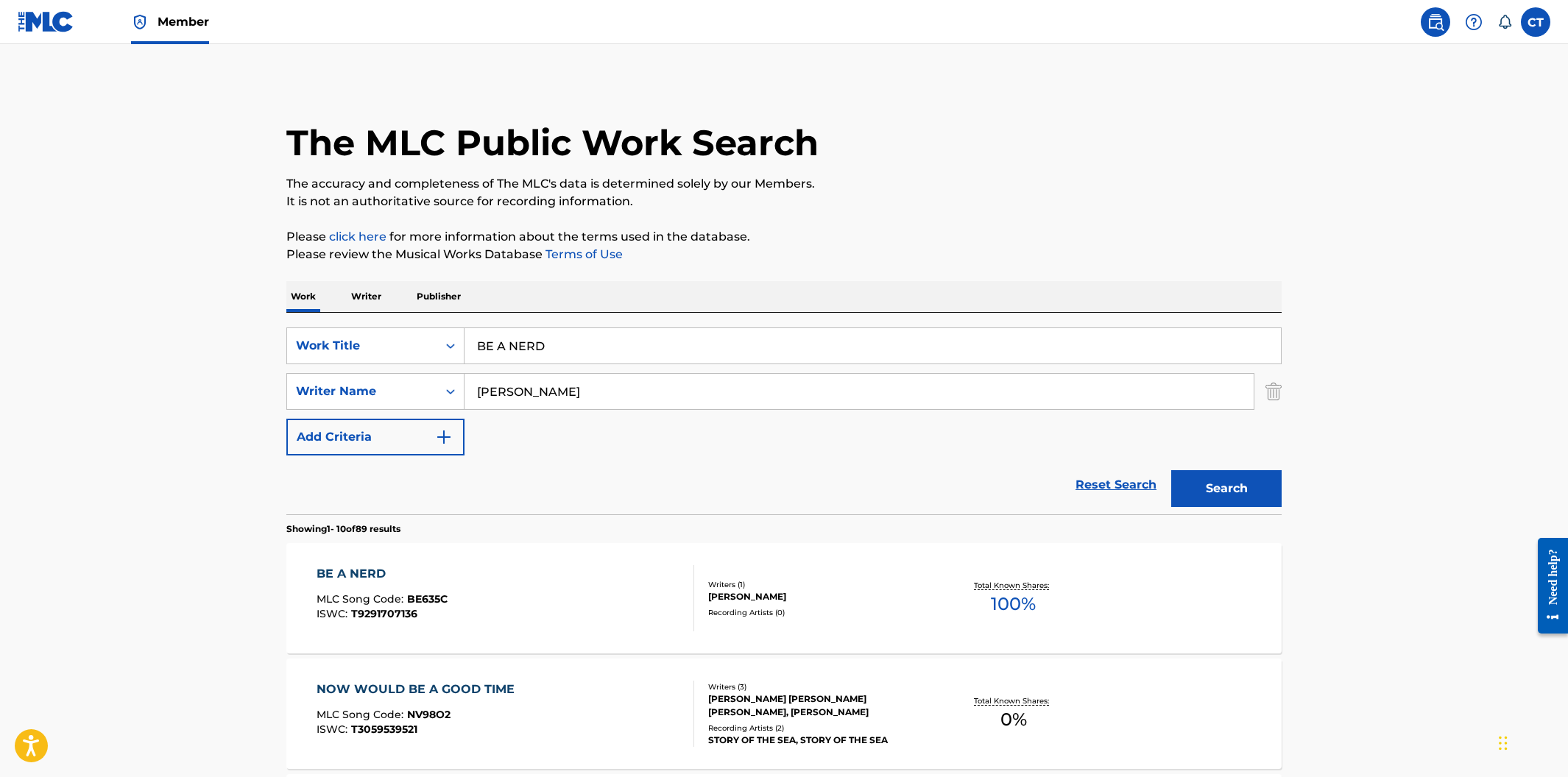
click at [546, 574] on div "BE A NERD MLC Song Code : BE635C ISWC : T9291707136" at bounding box center [506, 598] width 378 height 67
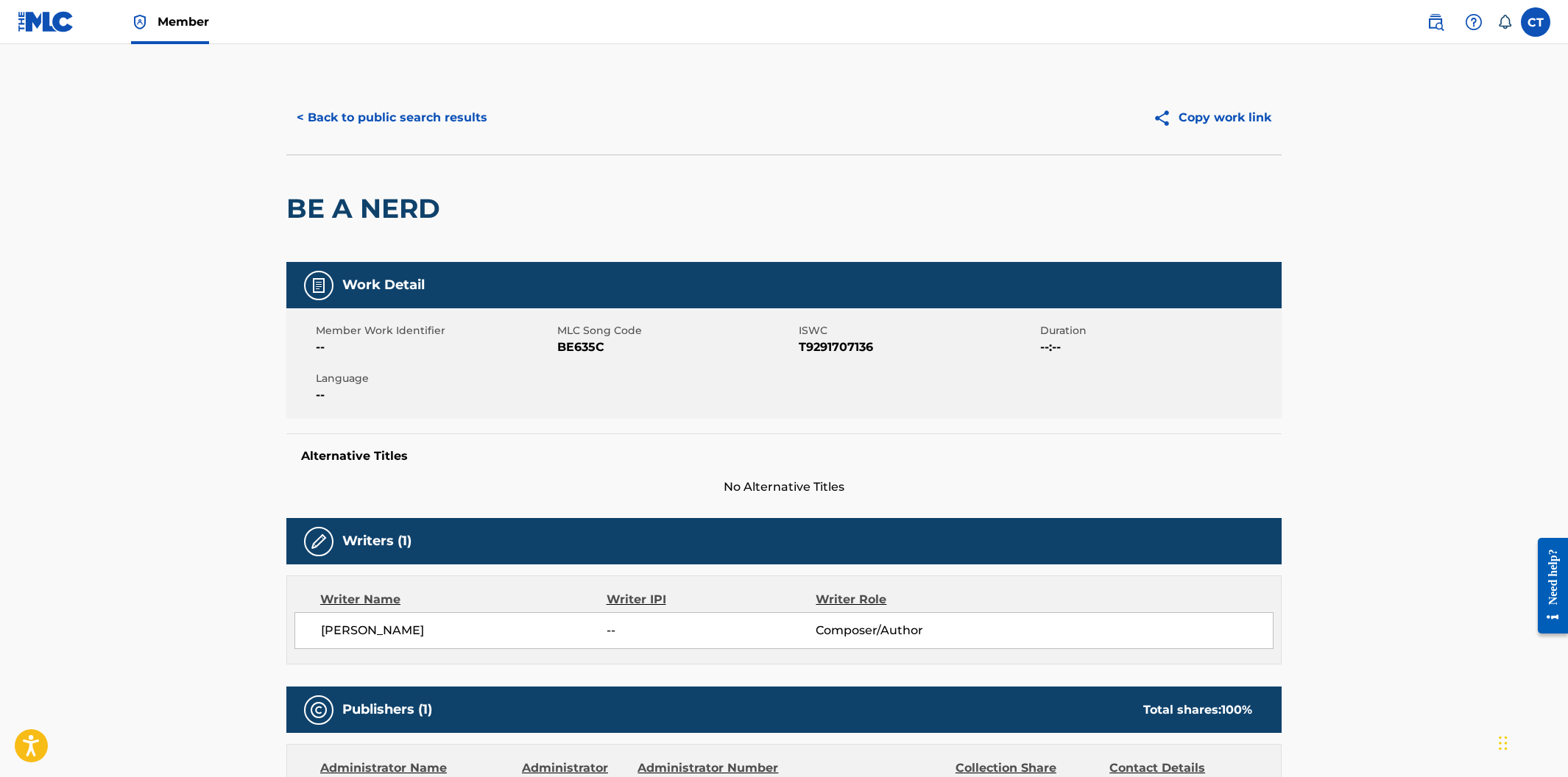
click at [568, 357] on div "Member Work Identifier -- MLC Song Code BE635C ISWC T9291707136 Duration --:-- …" at bounding box center [784, 363] width 995 height 110
drag, startPoint x: 614, startPoint y: 347, endPoint x: 561, endPoint y: 345, distance: 53.0
click at [561, 345] on span "BE635C" at bounding box center [675, 347] width 238 height 17
copy span "BE635C"
click at [438, 130] on button "< Back to public search results" at bounding box center [392, 118] width 211 height 37
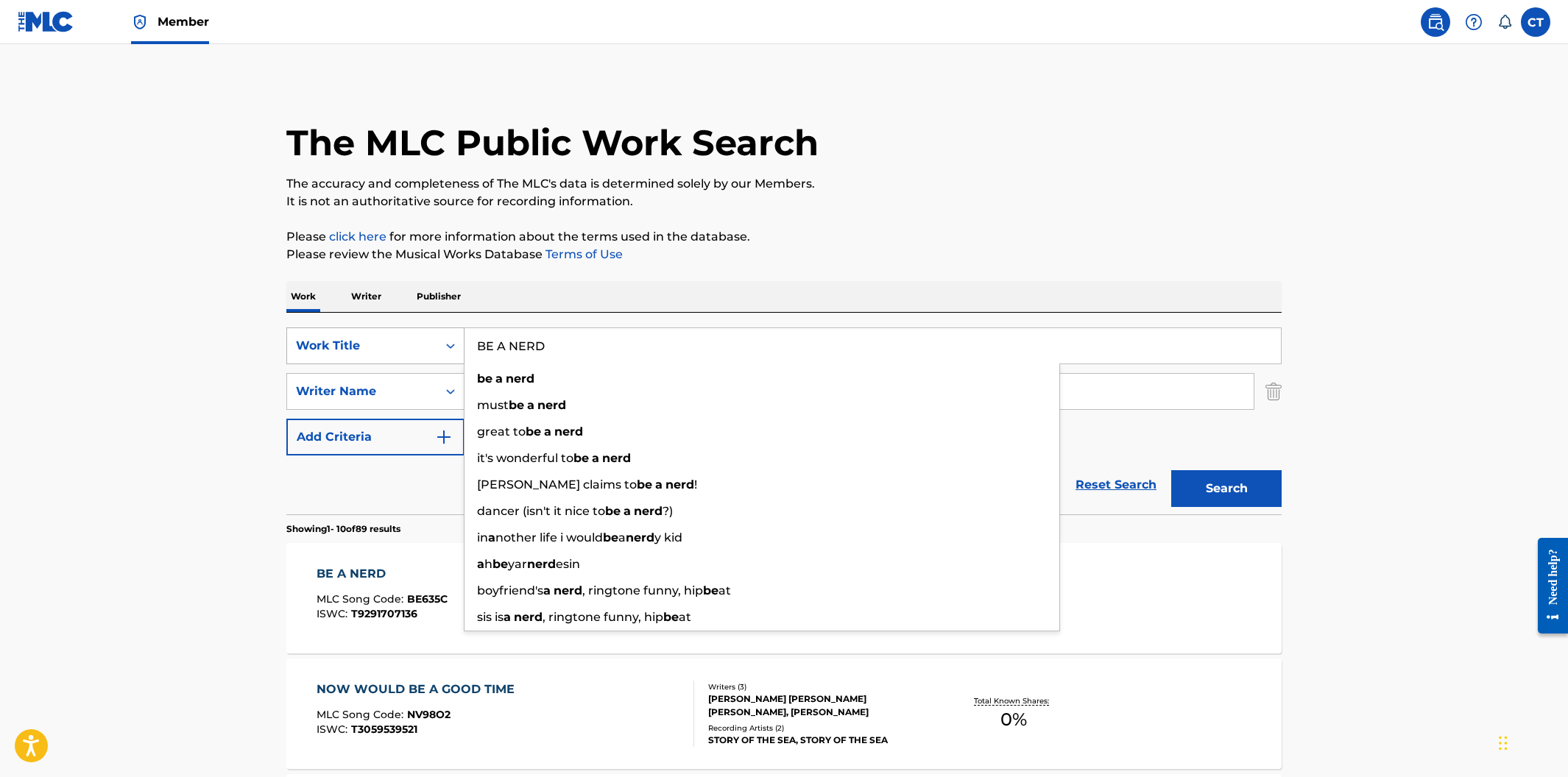
drag, startPoint x: 568, startPoint y: 339, endPoint x: 460, endPoint y: 326, distance: 108.8
click at [455, 327] on div "SearchWithCriteria400cdf52-d9f2-43f1-a6ec-29dae9982f70 Work Title BE A NERD be …" at bounding box center [784, 345] width 995 height 37
drag, startPoint x: 540, startPoint y: 345, endPoint x: 480, endPoint y: 336, distance: 60.7
click at [480, 336] on input "BE A NERD" at bounding box center [873, 345] width 816 height 35
paste input "RIGHT BACK"
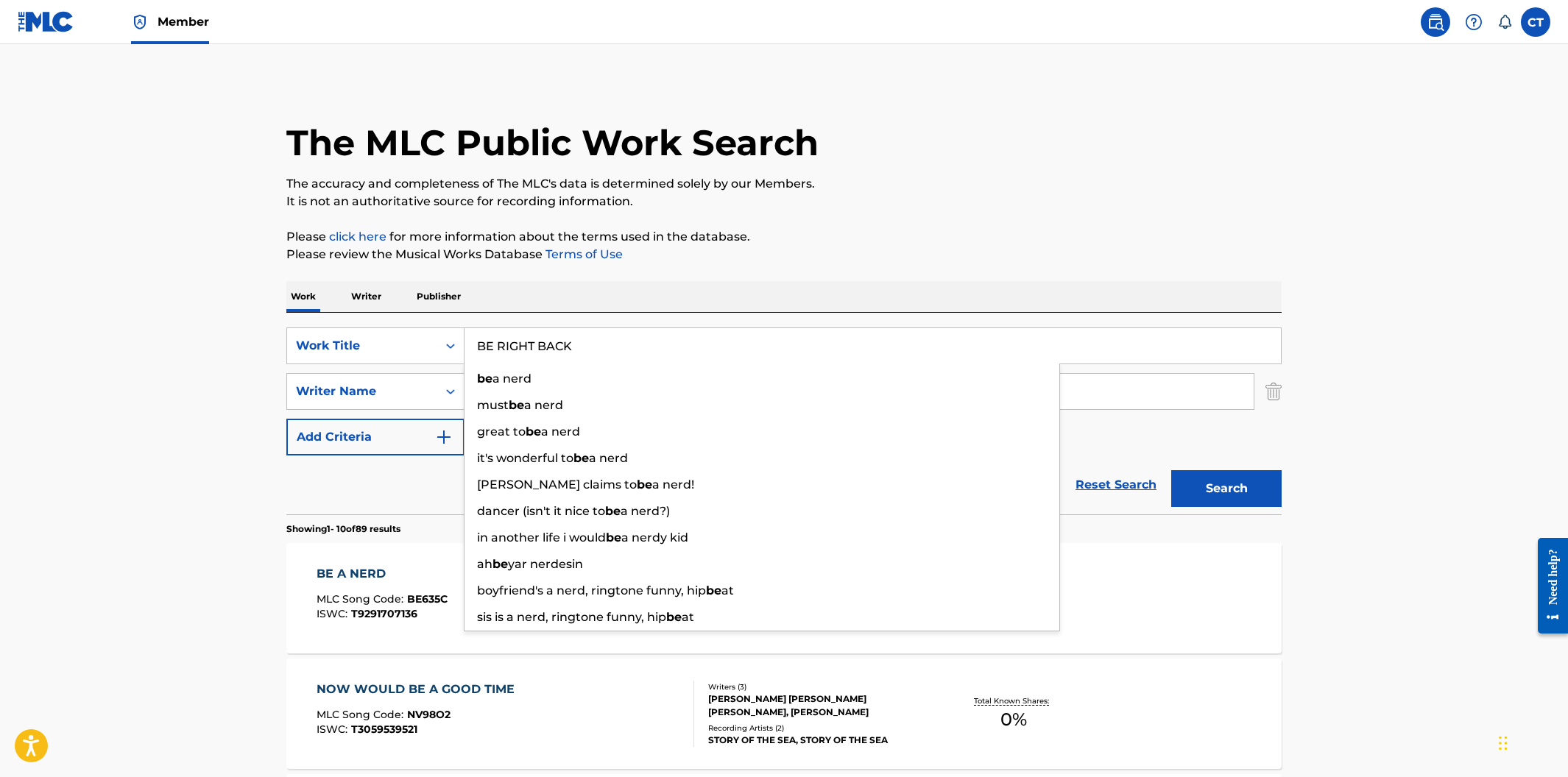
type input "BE RIGHT BACK"
click at [1171, 470] on button "Search" at bounding box center [1227, 488] width 110 height 37
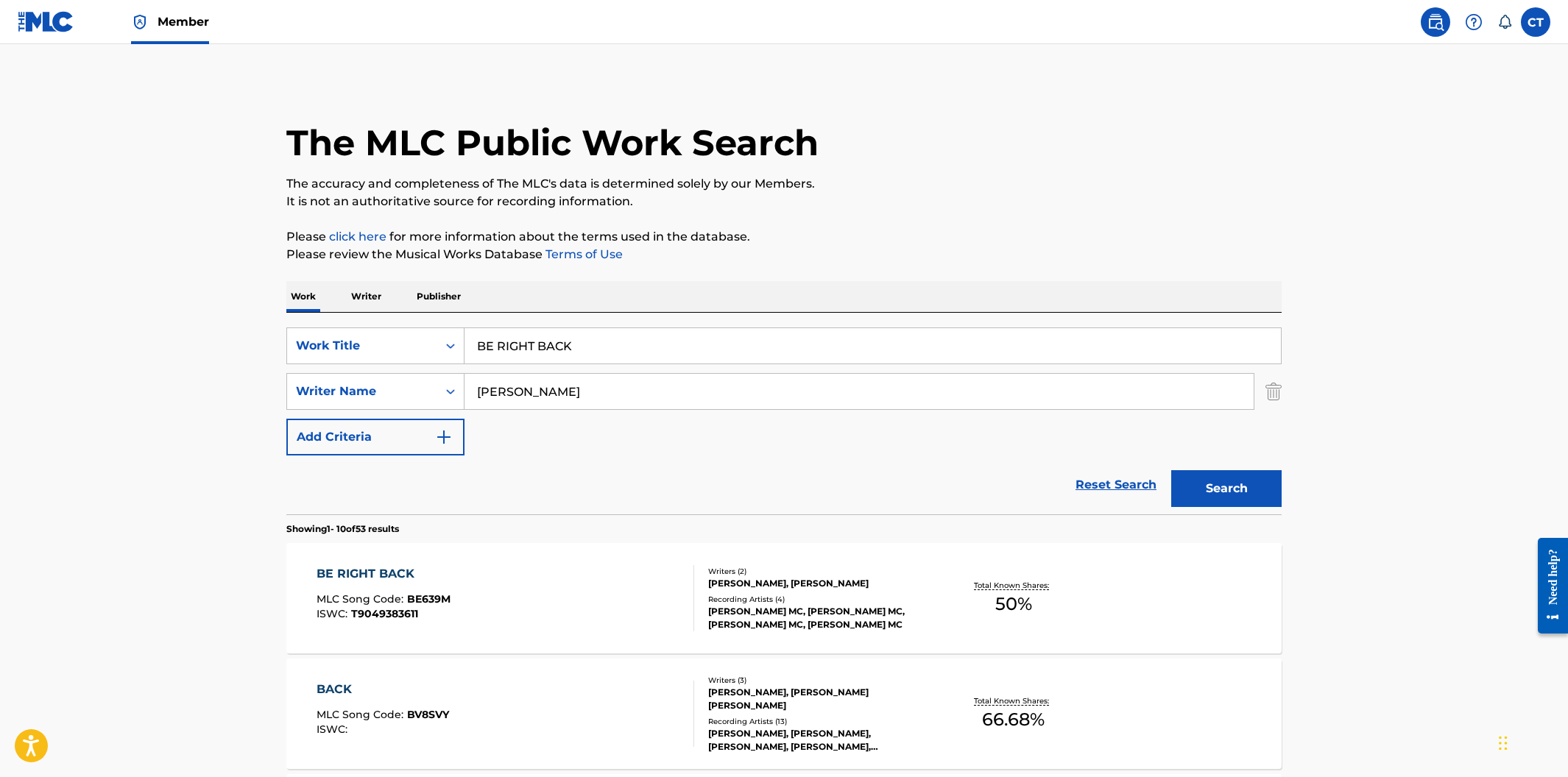
click at [550, 601] on div "BE RIGHT BACK MLC Song Code : BE639M ISWC : T9049383611" at bounding box center [506, 598] width 378 height 67
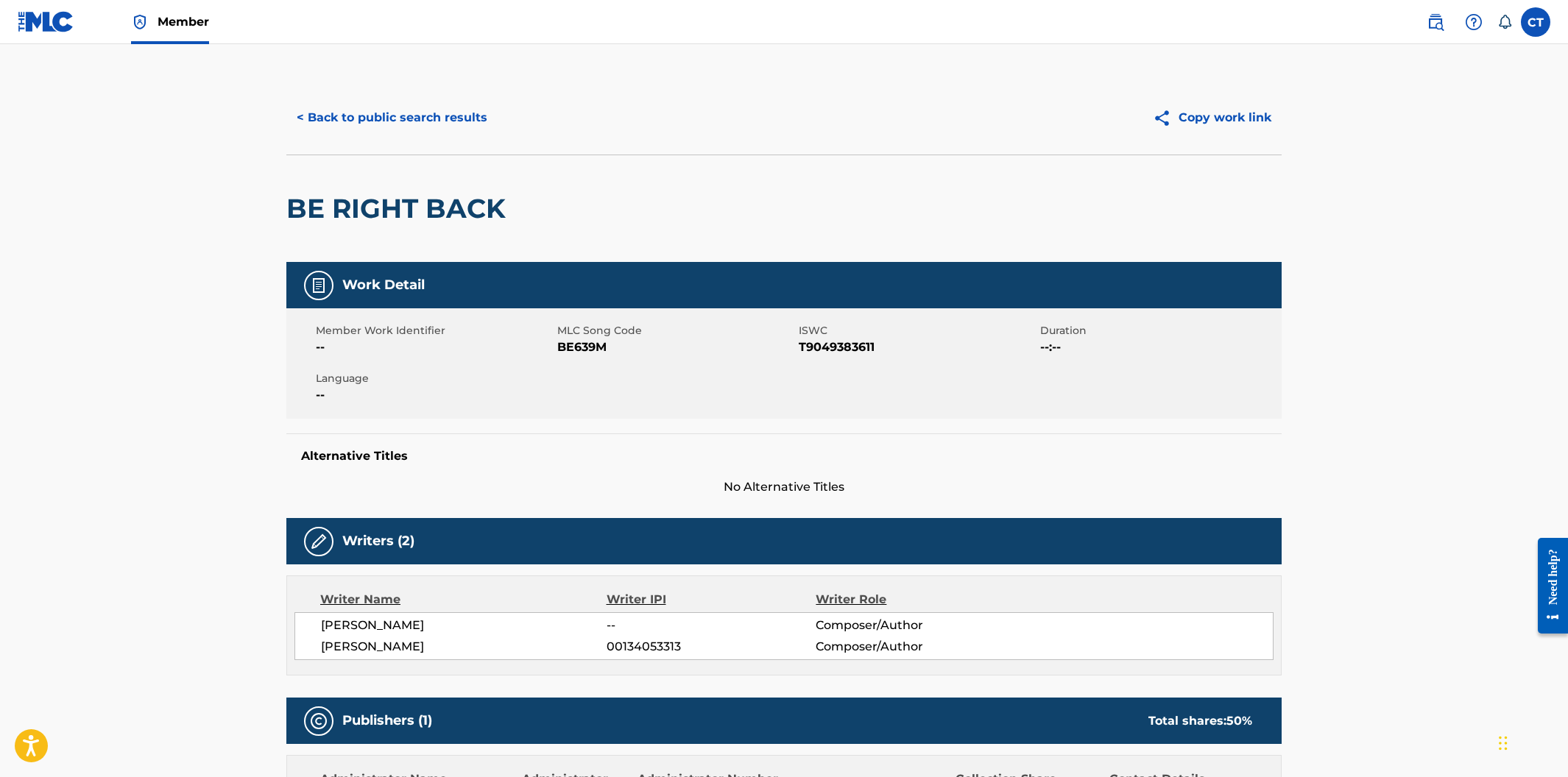
drag, startPoint x: 601, startPoint y: 411, endPoint x: 605, endPoint y: 395, distance: 16.5
click at [601, 409] on div "Member Work Identifier -- MLC Song Code BE639M ISWC T9049383611 Duration --:-- …" at bounding box center [784, 363] width 995 height 110
drag, startPoint x: 613, startPoint y: 349, endPoint x: 560, endPoint y: 346, distance: 53.1
click at [560, 346] on span "BE639M" at bounding box center [675, 347] width 238 height 17
copy span "BE639M"
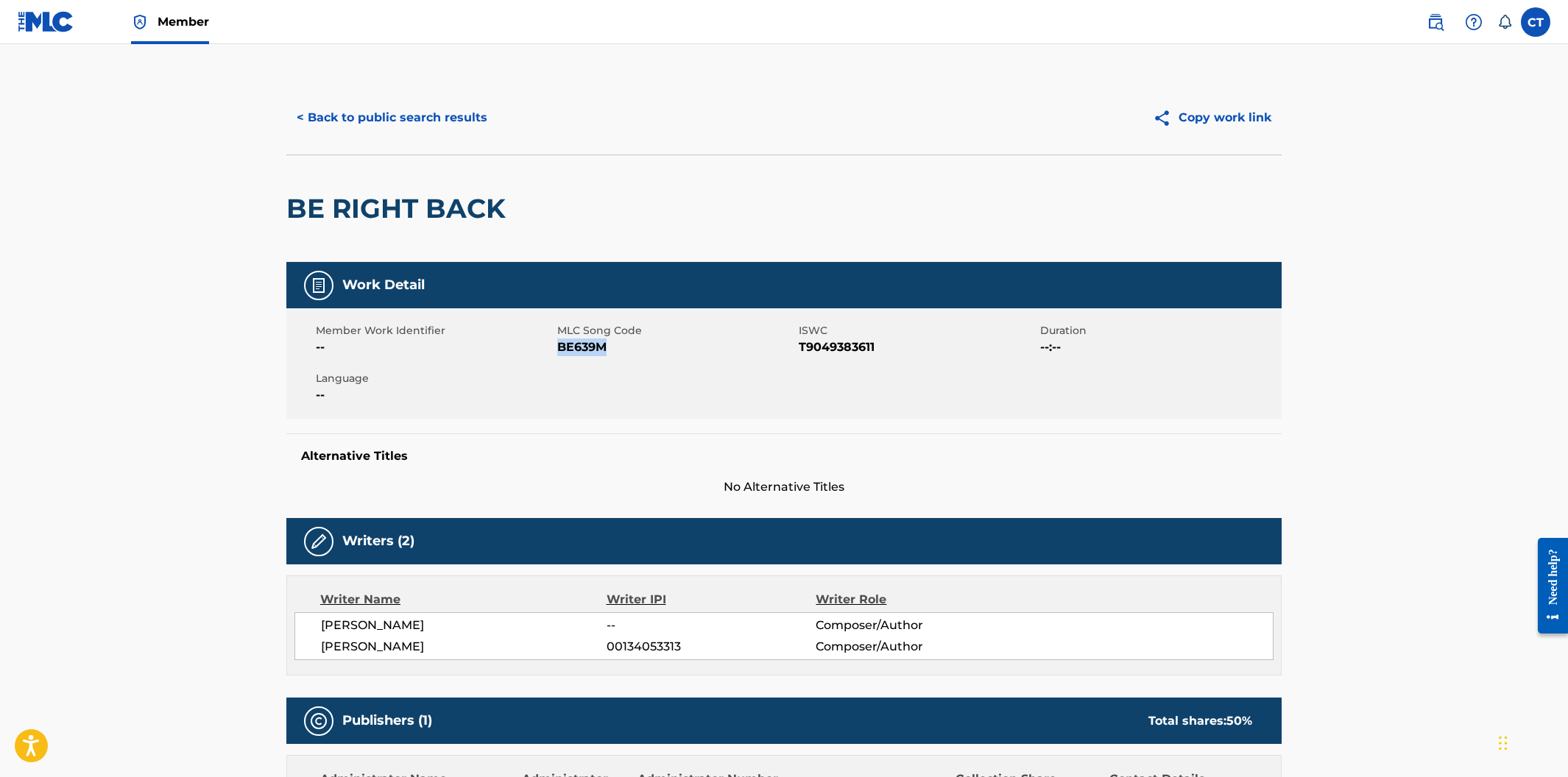
click at [353, 114] on button "< Back to public search results" at bounding box center [392, 118] width 211 height 37
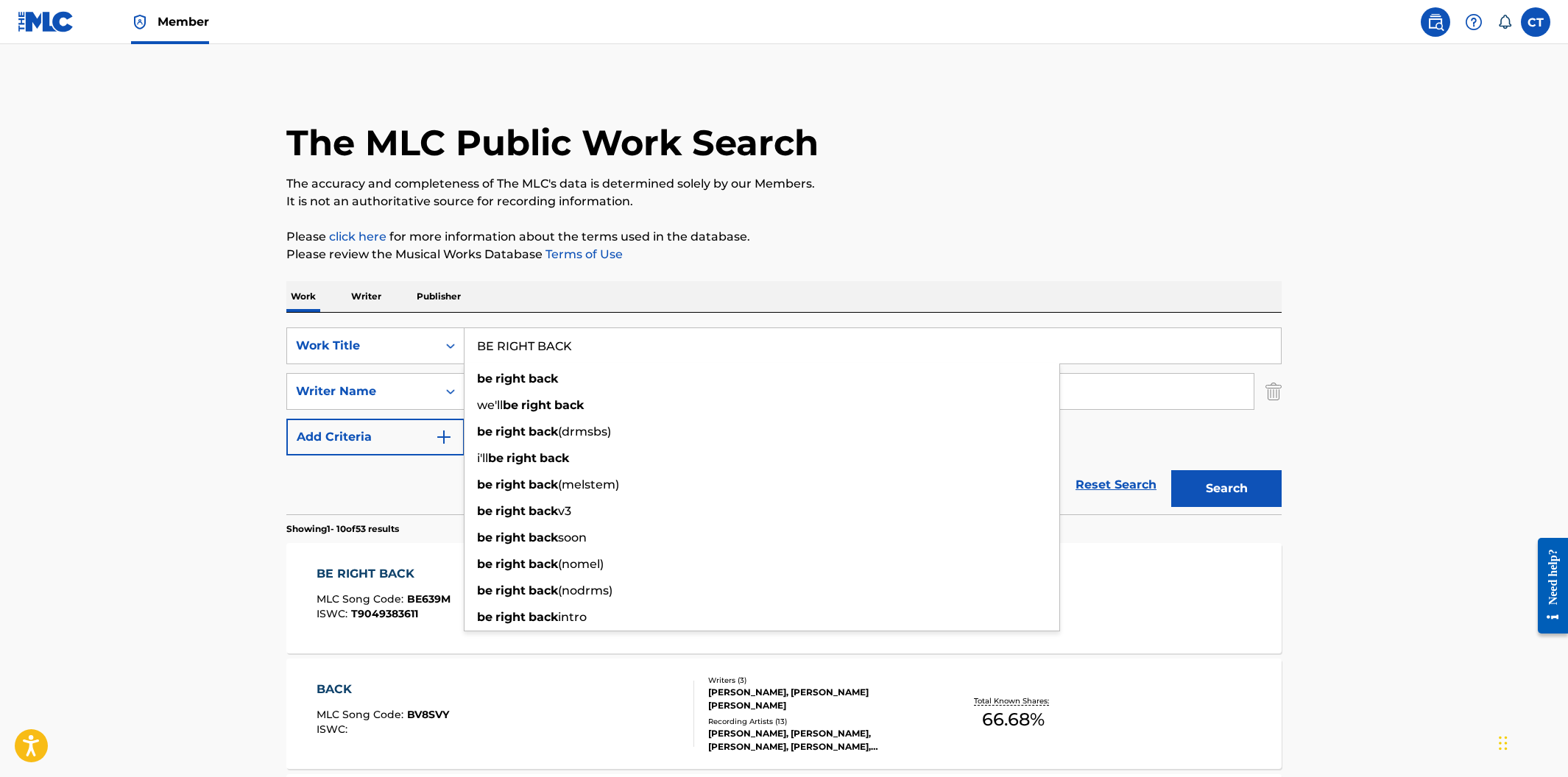
drag, startPoint x: 599, startPoint y: 346, endPoint x: 470, endPoint y: 342, distance: 129.1
click at [470, 342] on input "BE RIGHT BACK" at bounding box center [873, 345] width 816 height 35
paste input "IG DATA"
type input "BIG DATA"
click at [1171, 470] on button "Search" at bounding box center [1227, 488] width 110 height 37
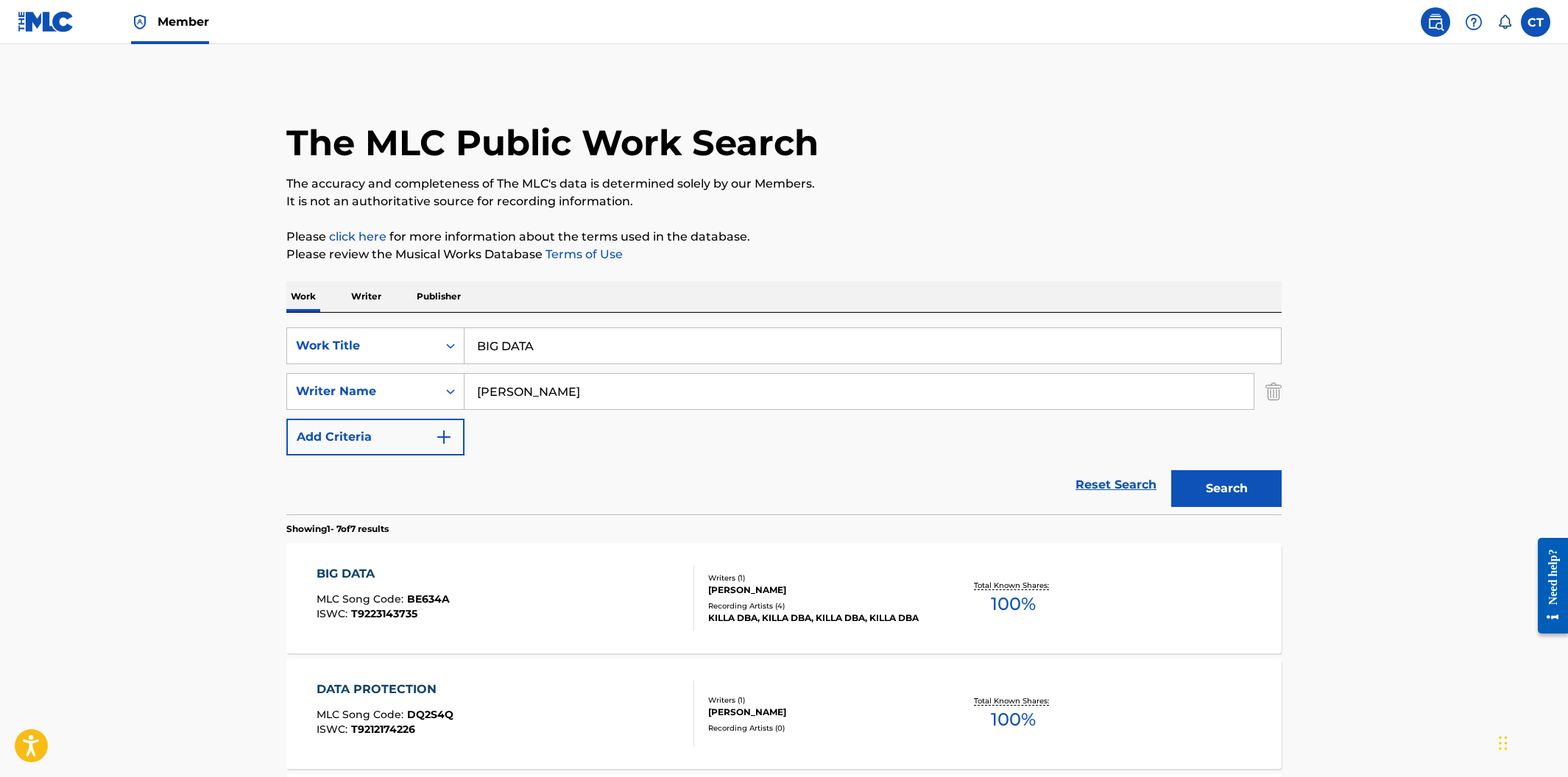
click at [619, 597] on div "BIG DATA MLC Song Code : BE634A ISWC : T9223143735" at bounding box center [506, 598] width 378 height 67
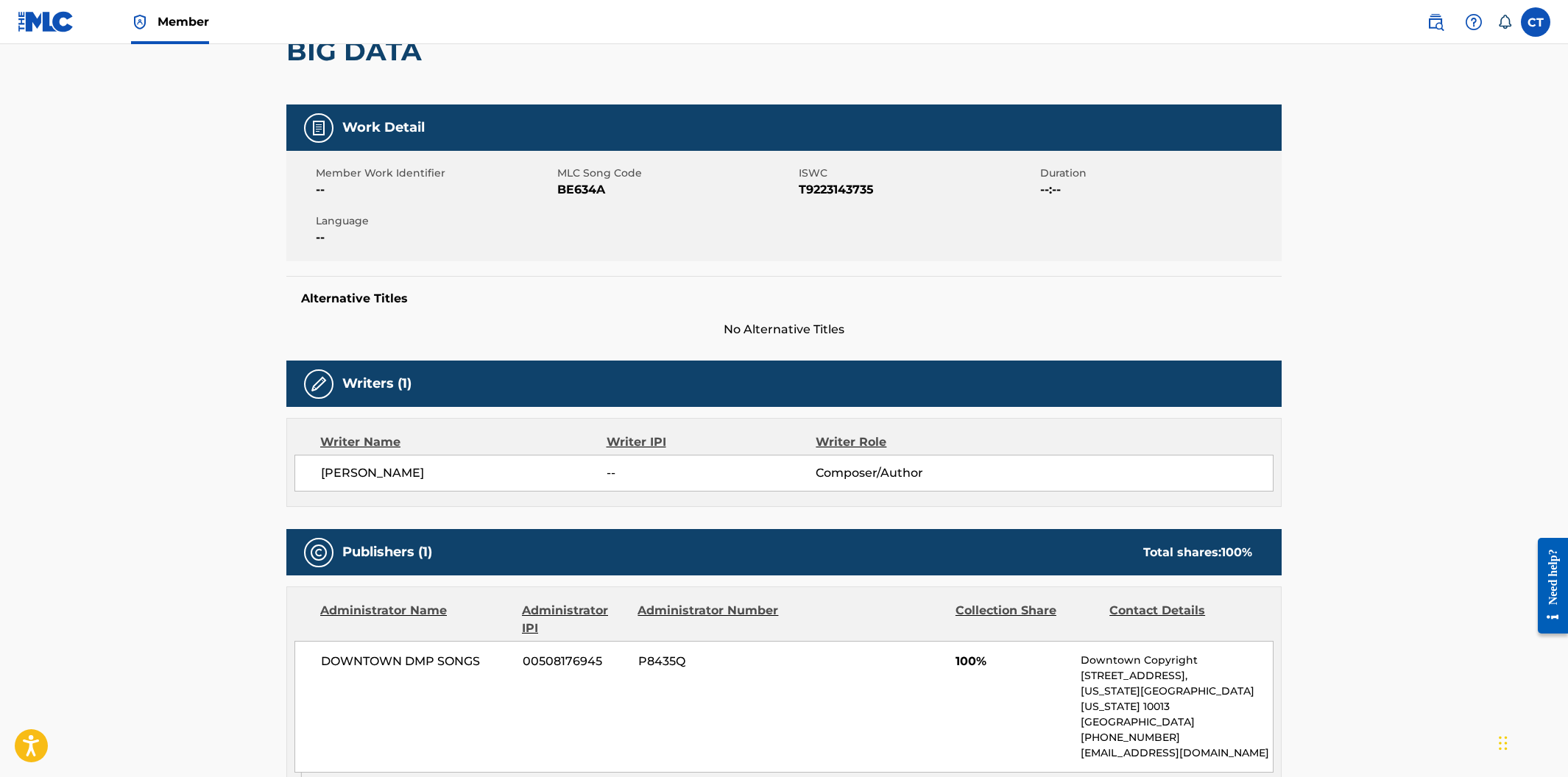
scroll to position [67, 0]
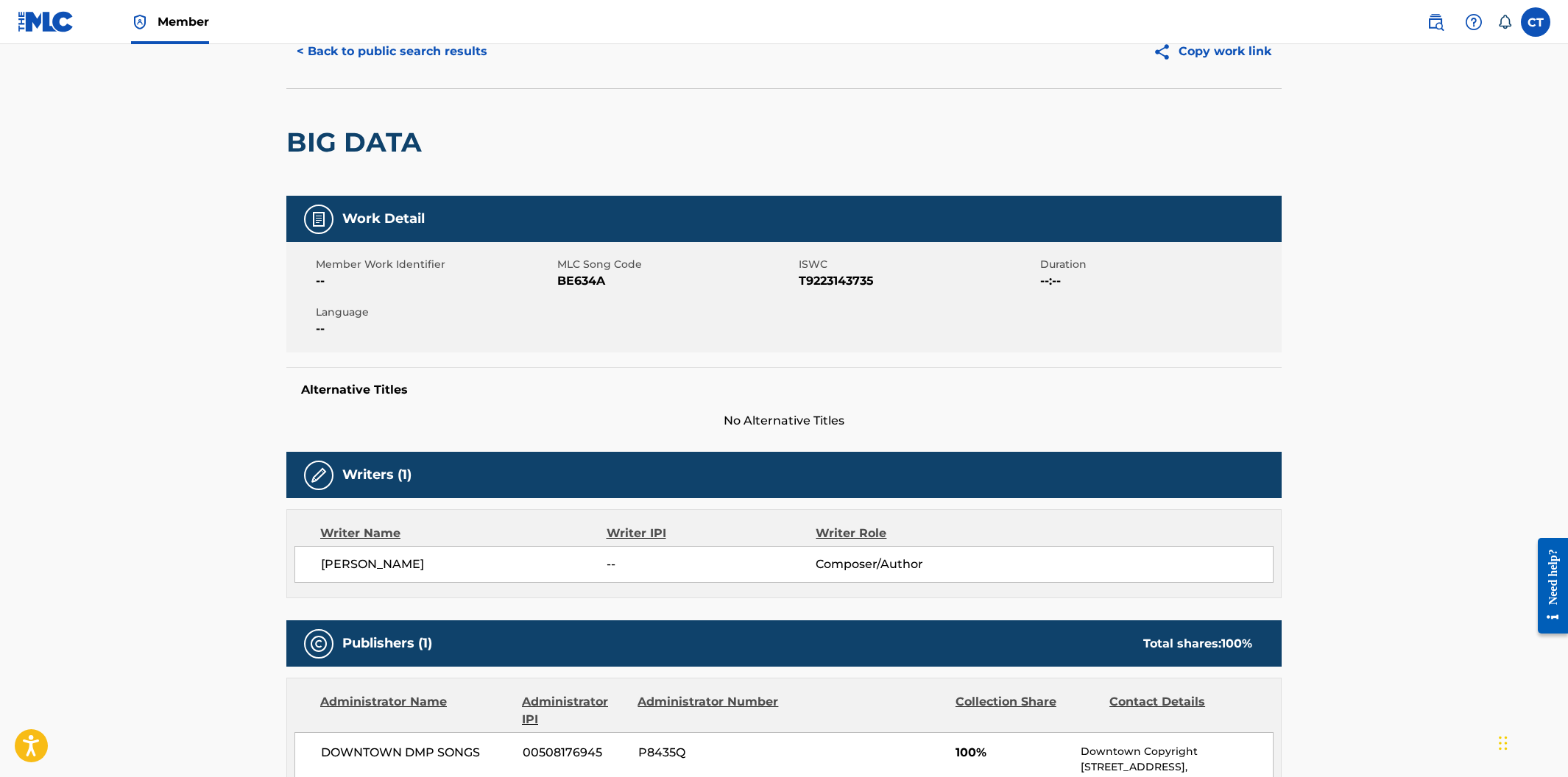
drag, startPoint x: 615, startPoint y: 351, endPoint x: 615, endPoint y: 315, distance: 36.0
click at [615, 351] on div "Member Work Identifier -- MLC Song Code BE634A ISWC T9223143735 Duration --:-- …" at bounding box center [784, 297] width 995 height 110
drag, startPoint x: 619, startPoint y: 288, endPoint x: 559, endPoint y: 283, distance: 60.2
click at [559, 283] on span "BE634A" at bounding box center [675, 280] width 238 height 17
click at [455, 52] on button "< Back to public search results" at bounding box center [392, 51] width 211 height 37
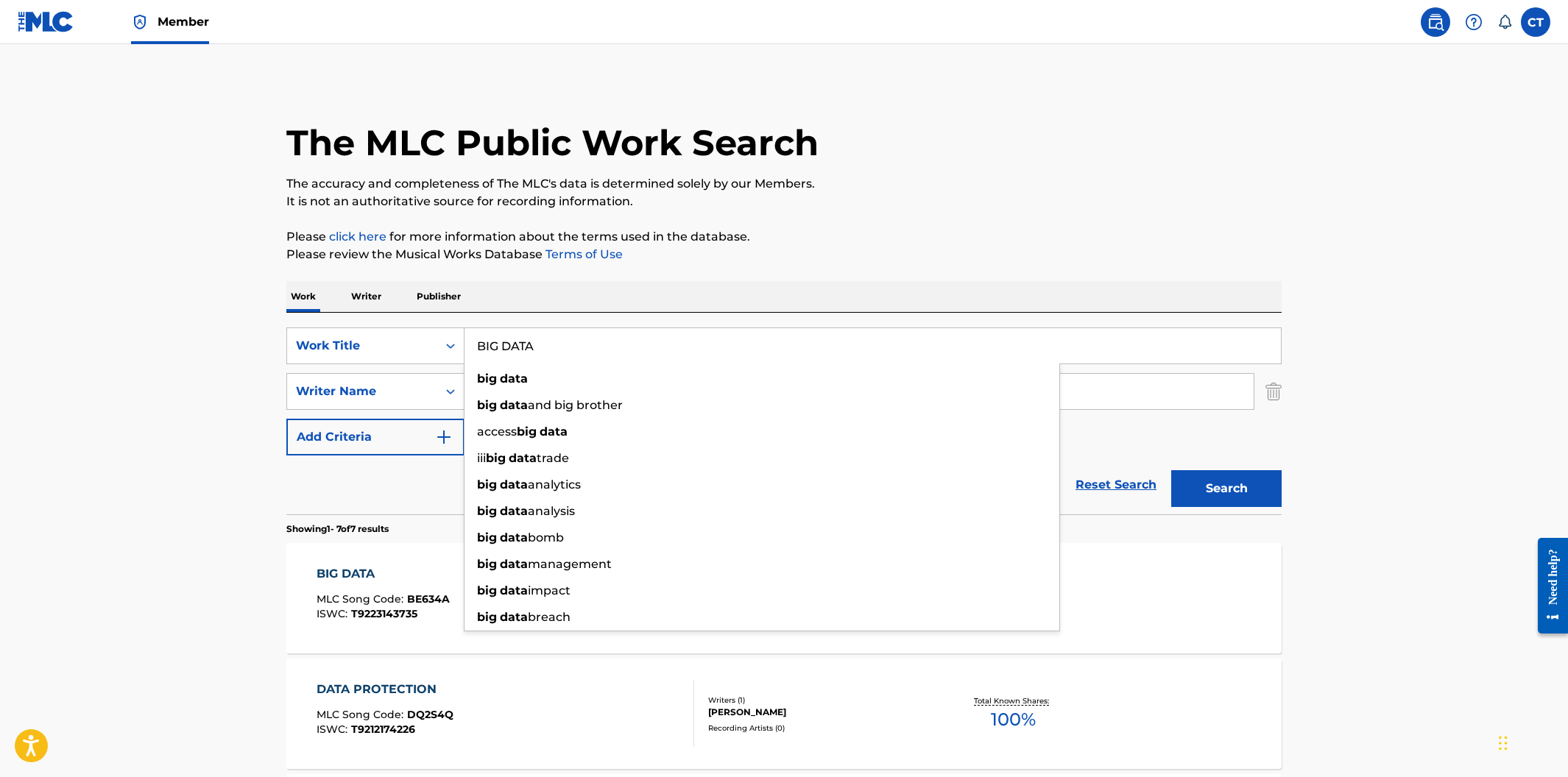
drag, startPoint x: 566, startPoint y: 343, endPoint x: 367, endPoint y: 323, distance: 200.0
click at [367, 323] on div "SearchWithCriteria400cdf52-d9f2-43f1-a6ec-29dae9982f70 Work Title BIG DATA big …" at bounding box center [784, 413] width 995 height 201
paste input "DALLAS DBAS BEST IN THE WORLD"
type input "DALLAS DBAS BEST IN THE WORLD"
click at [1171, 470] on button "Search" at bounding box center [1227, 488] width 110 height 37
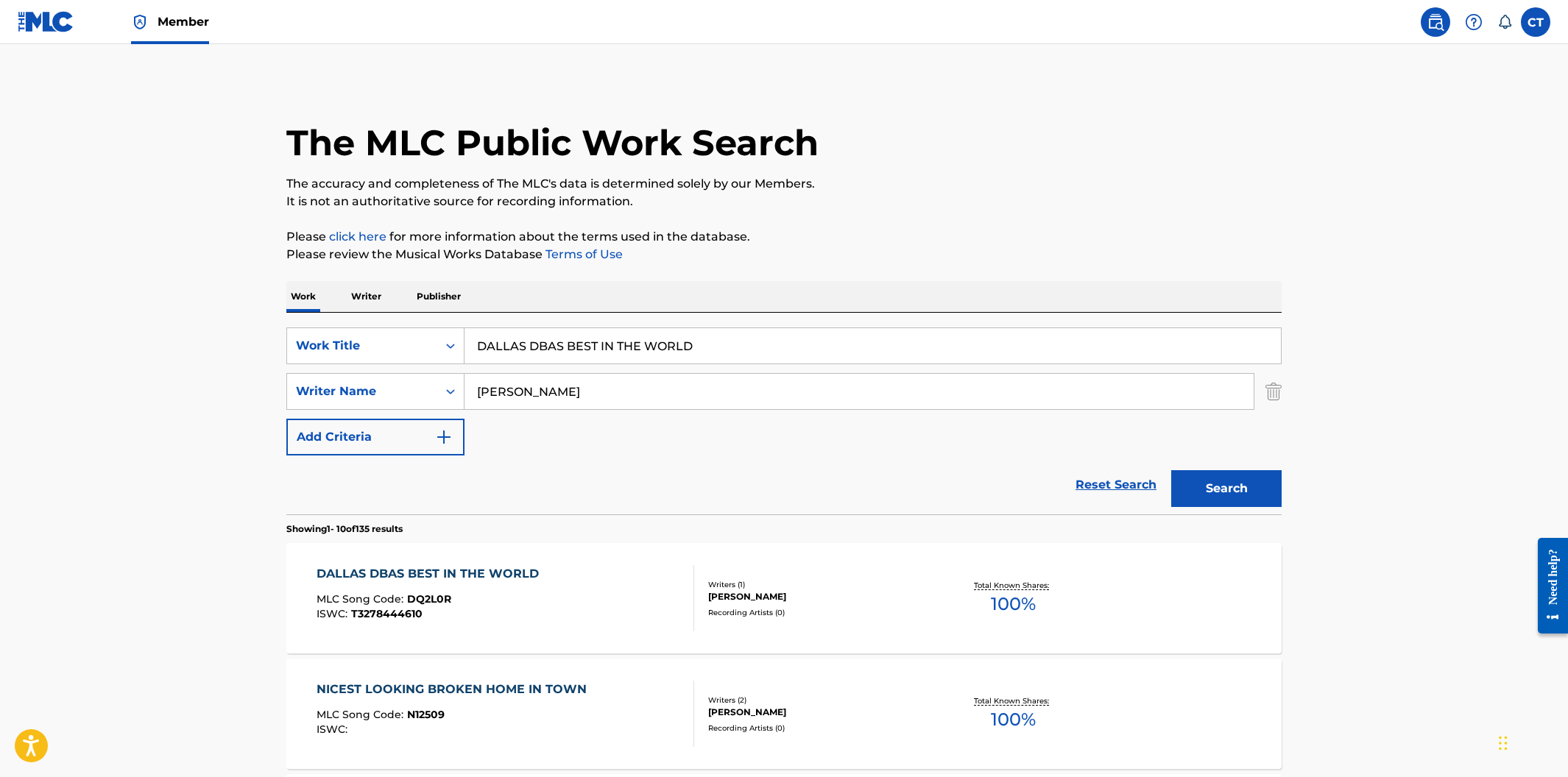
click at [599, 586] on div "DALLAS DBAS BEST IN THE WORLD MLC Song Code : DQ2L0R ISWC : T3278444610" at bounding box center [506, 598] width 378 height 67
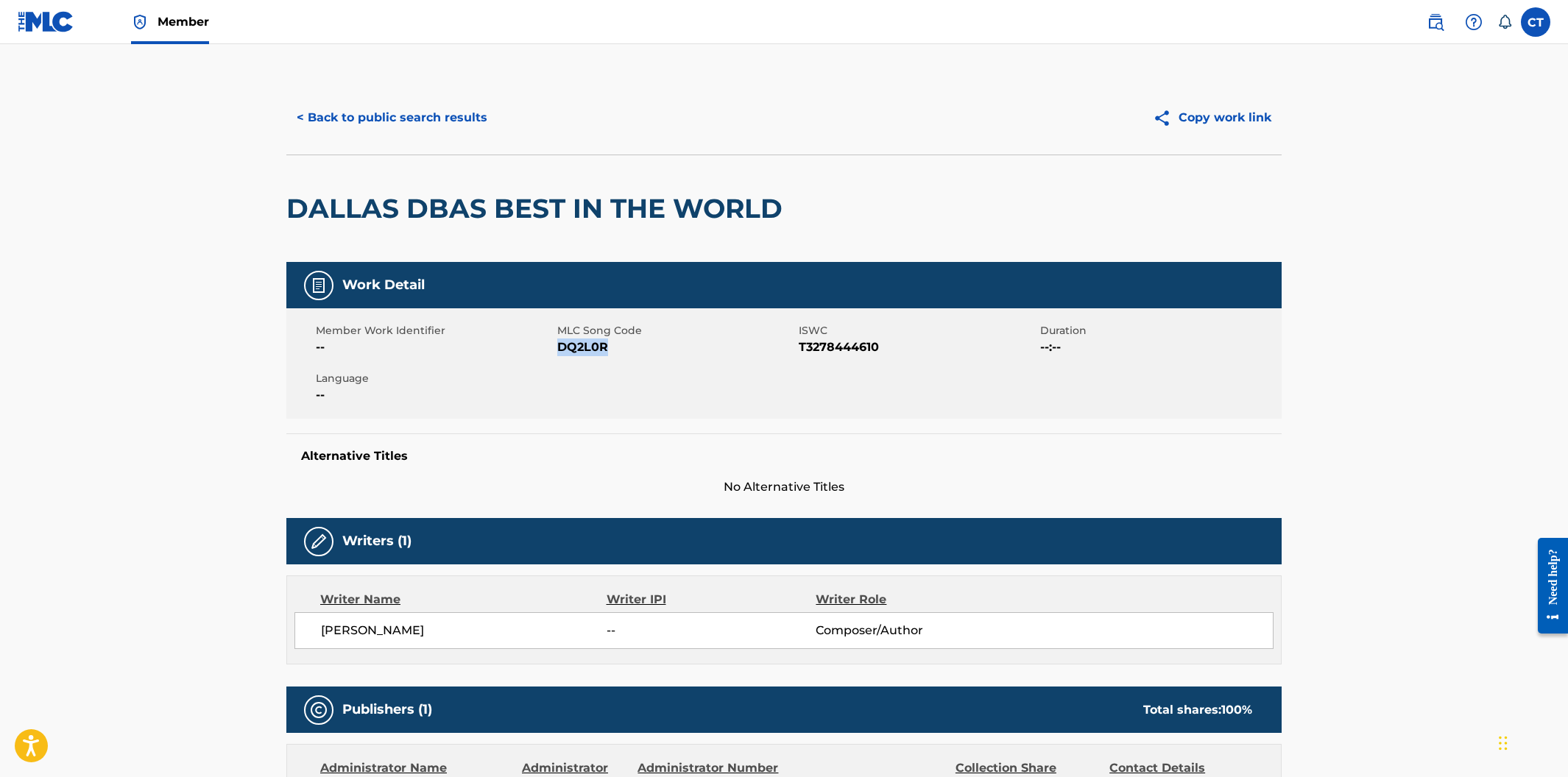
drag, startPoint x: 610, startPoint y: 345, endPoint x: 559, endPoint y: 346, distance: 51.0
click at [559, 346] on span "DQ2L0R" at bounding box center [675, 347] width 238 height 17
click at [462, 117] on button "< Back to public search results" at bounding box center [392, 118] width 211 height 37
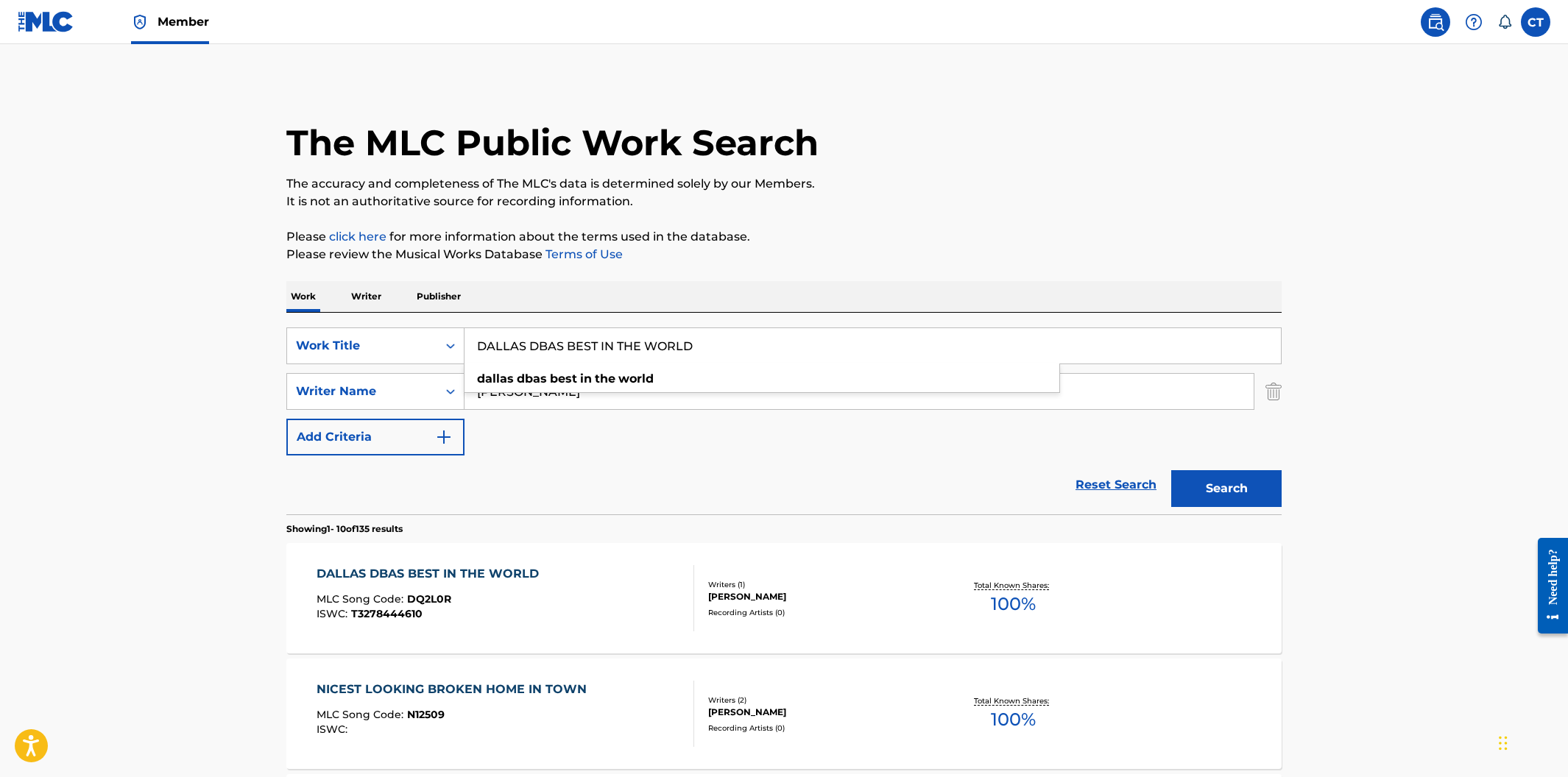
drag, startPoint x: 709, startPoint y: 354, endPoint x: 466, endPoint y: 334, distance: 243.8
click at [466, 334] on input "DALLAS DBAS BEST IN THE WORLD" at bounding box center [873, 345] width 816 height 35
paste input "TA PROTECTION"
type input "DATA PROTECTION"
click at [1171, 470] on button "Search" at bounding box center [1227, 488] width 110 height 37
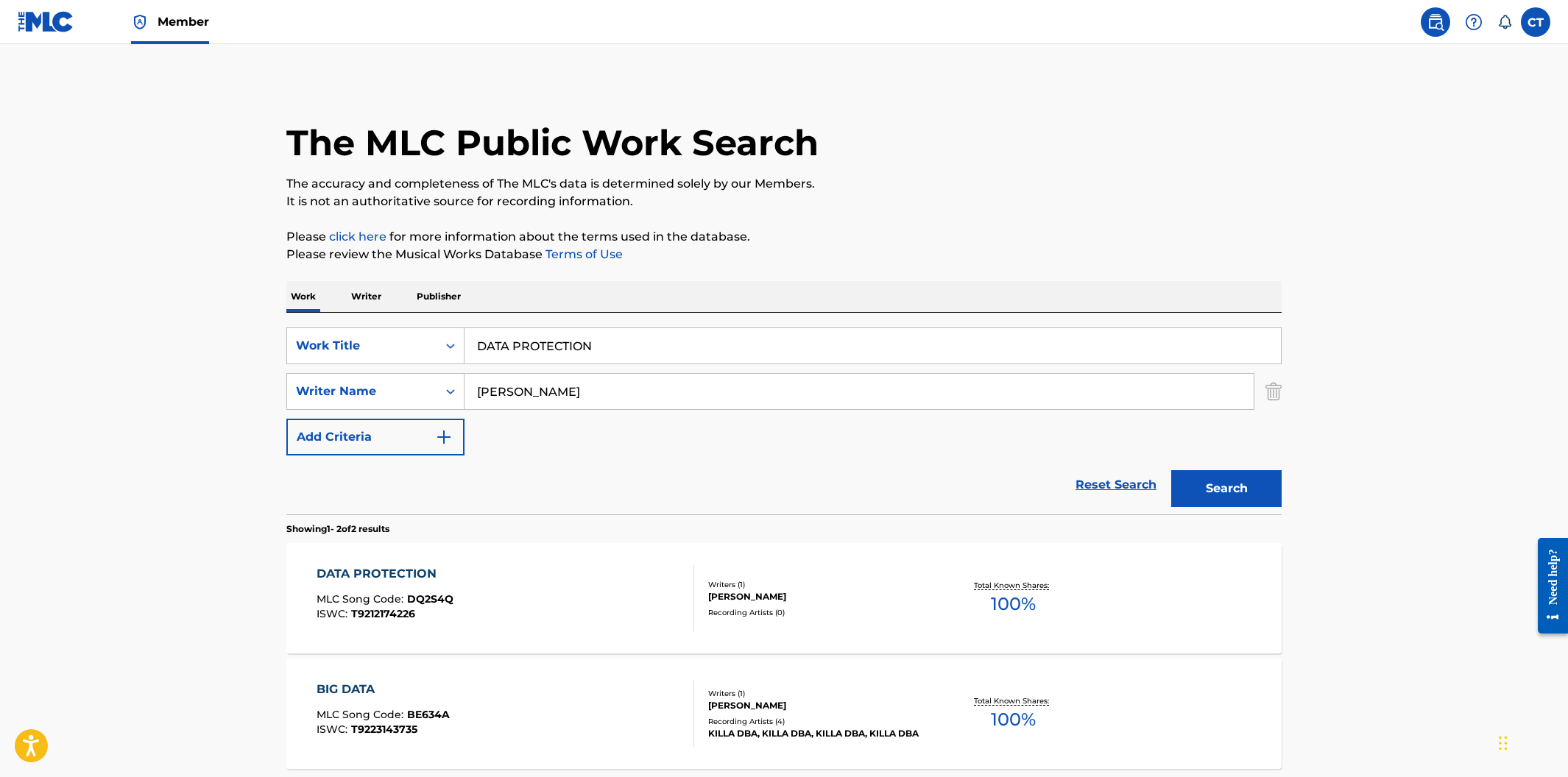
click at [652, 604] on div "DATA PROTECTION MLC Song Code : DQ2S4Q ISWC : T9212174226" at bounding box center [506, 598] width 378 height 67
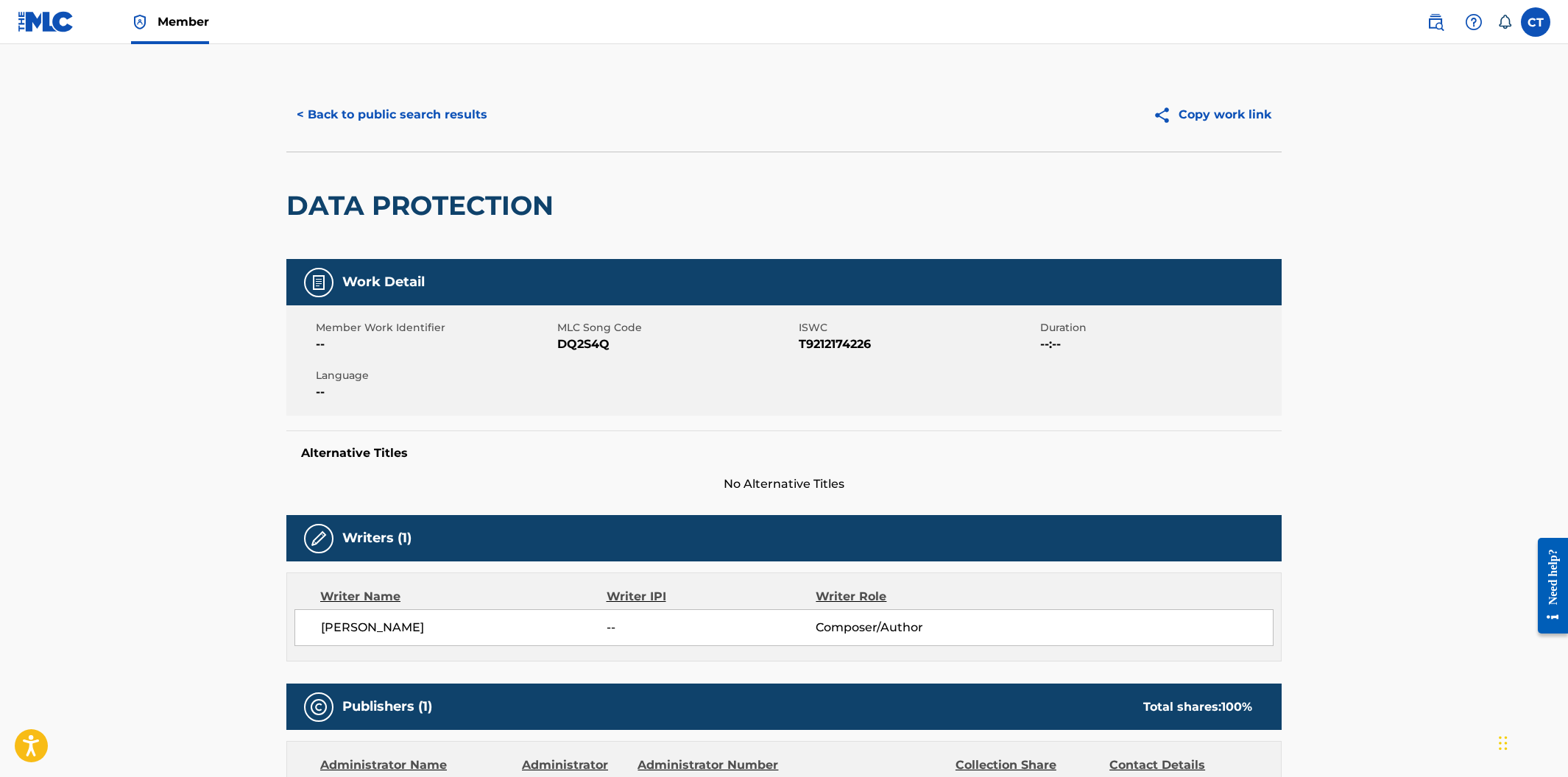
scroll to position [4, 0]
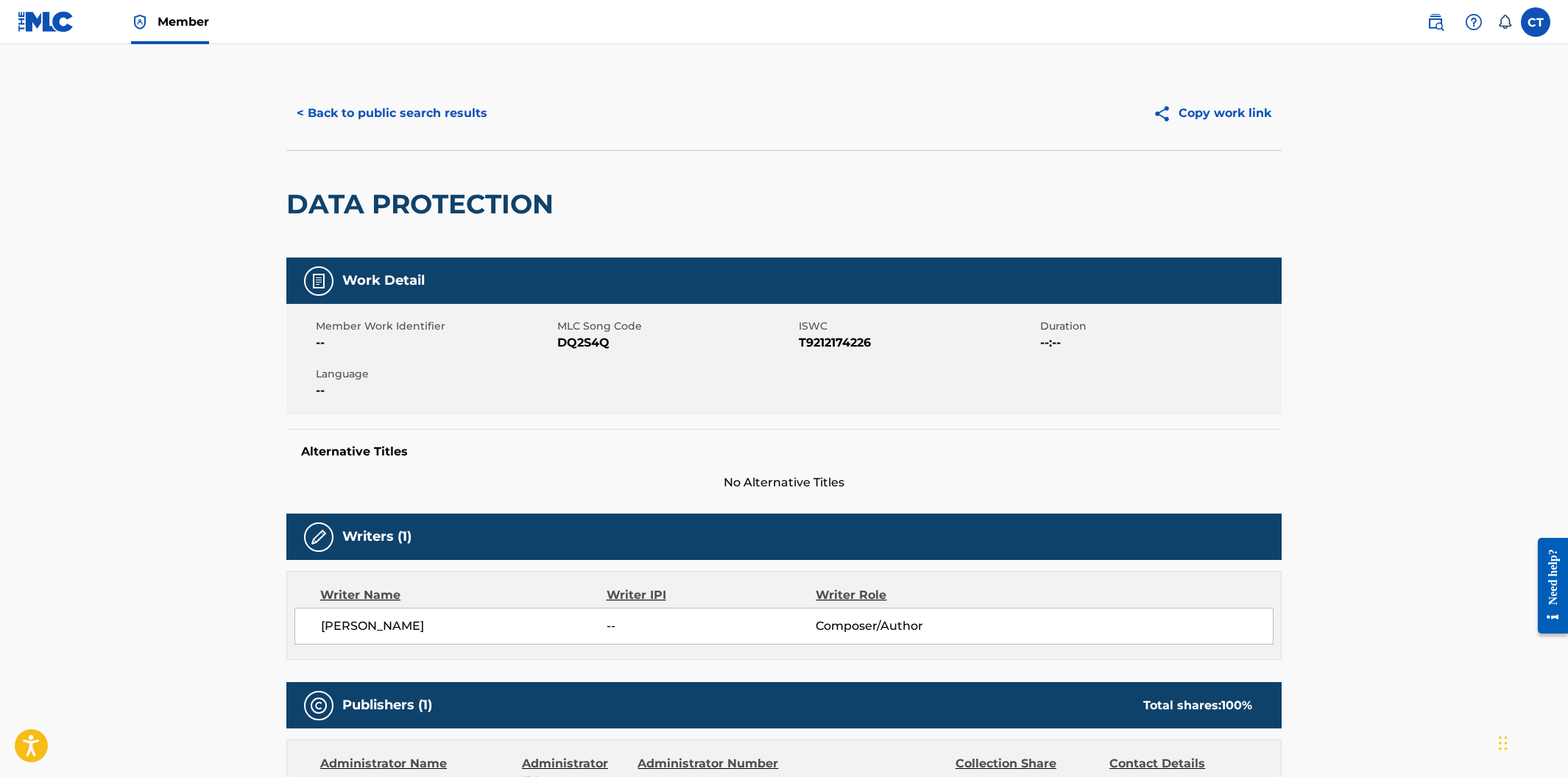
click at [309, 89] on div "< Back to public search results Copy work link" at bounding box center [784, 113] width 995 height 73
click at [318, 109] on button "< Back to public search results" at bounding box center [392, 113] width 211 height 37
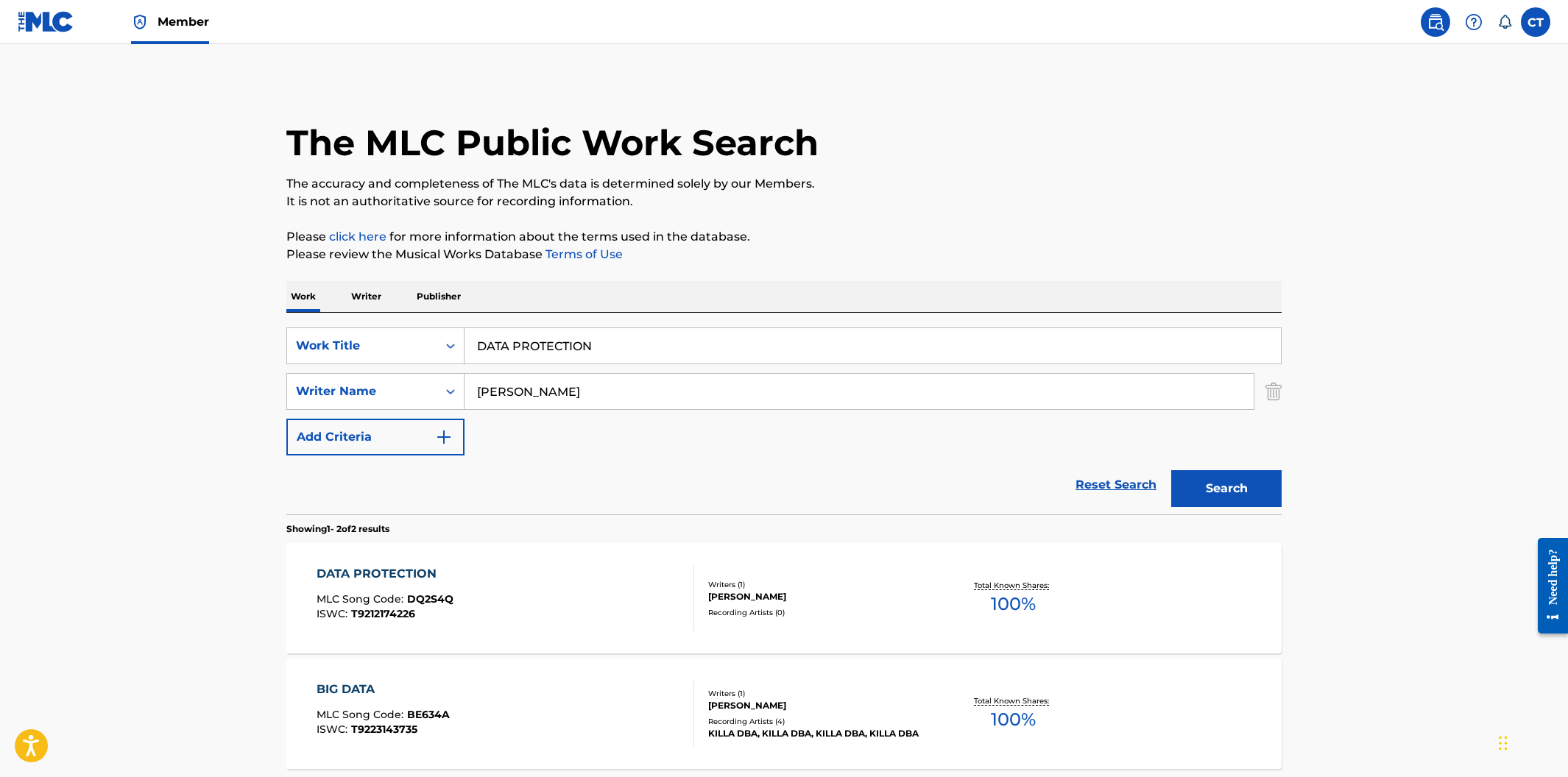
click at [623, 592] on div "DATA PROTECTION MLC Song Code : DQ2S4Q ISWC : T9212174226" at bounding box center [506, 598] width 378 height 67
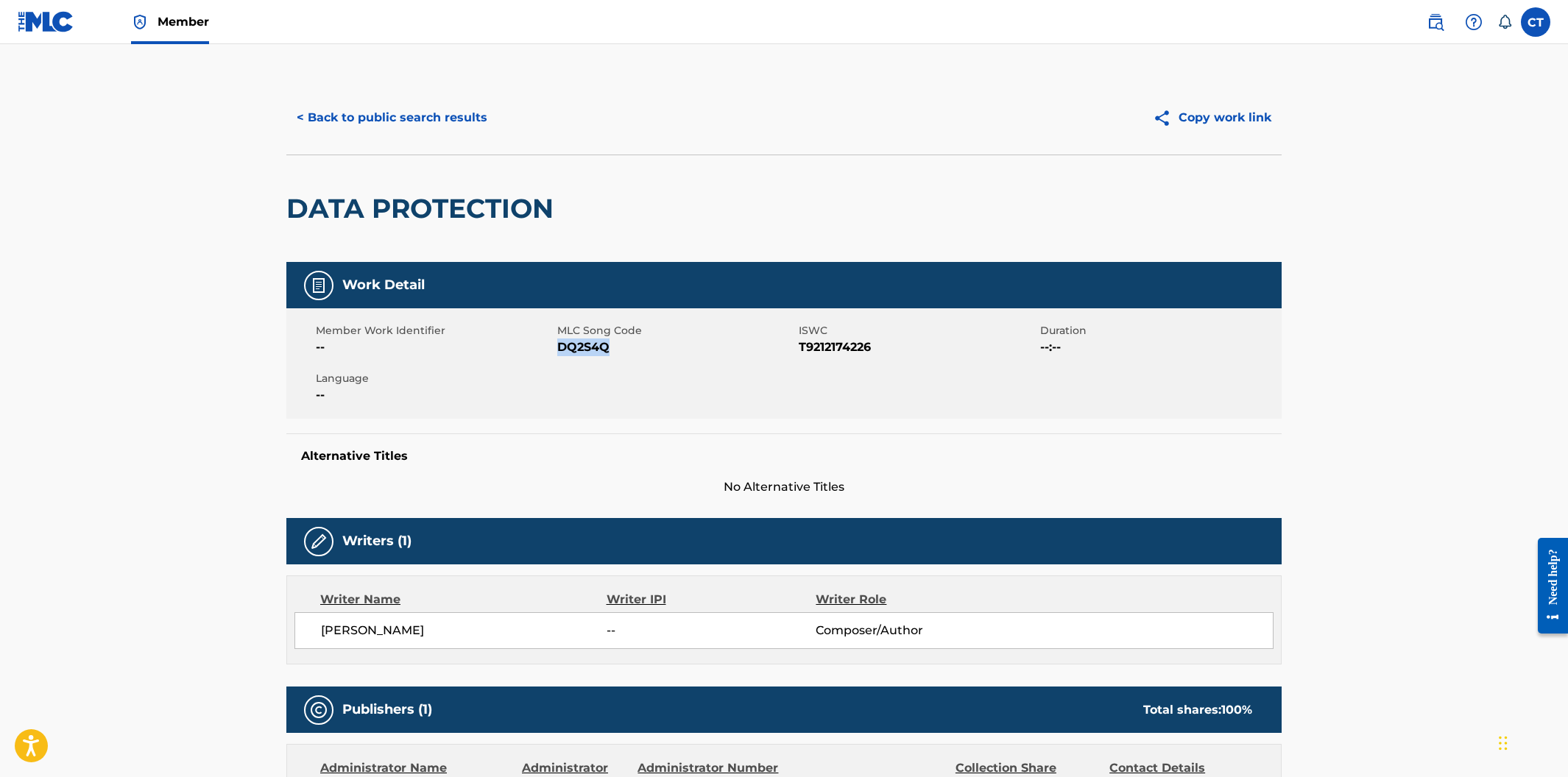
drag, startPoint x: 613, startPoint y: 349, endPoint x: 558, endPoint y: 347, distance: 55.0
click at [558, 347] on span "DQ2S4Q" at bounding box center [675, 347] width 238 height 17
click at [417, 133] on button "< Back to public search results" at bounding box center [392, 118] width 211 height 37
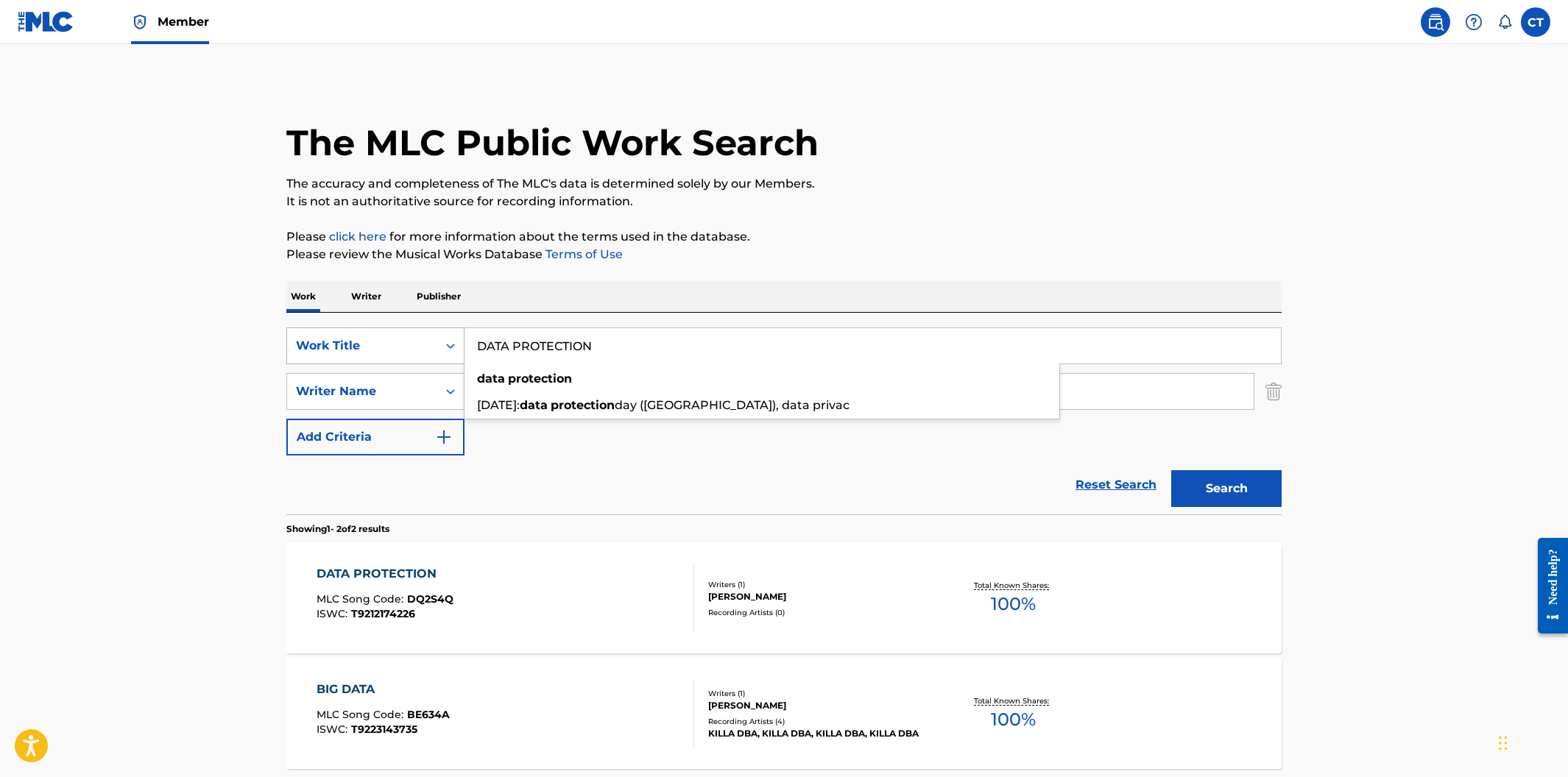
drag, startPoint x: 604, startPoint y: 346, endPoint x: 443, endPoint y: 340, distance: 161.1
click at [443, 340] on div "SearchWithCriteria400cdf52-d9f2-43f1-a6ec-29dae9982f70 Work Title DATA PROTECTI…" at bounding box center [784, 345] width 995 height 37
paste input "OPE-DOPE"
type input "DOPE-DOPE"
click at [1171, 470] on button "Search" at bounding box center [1227, 488] width 110 height 37
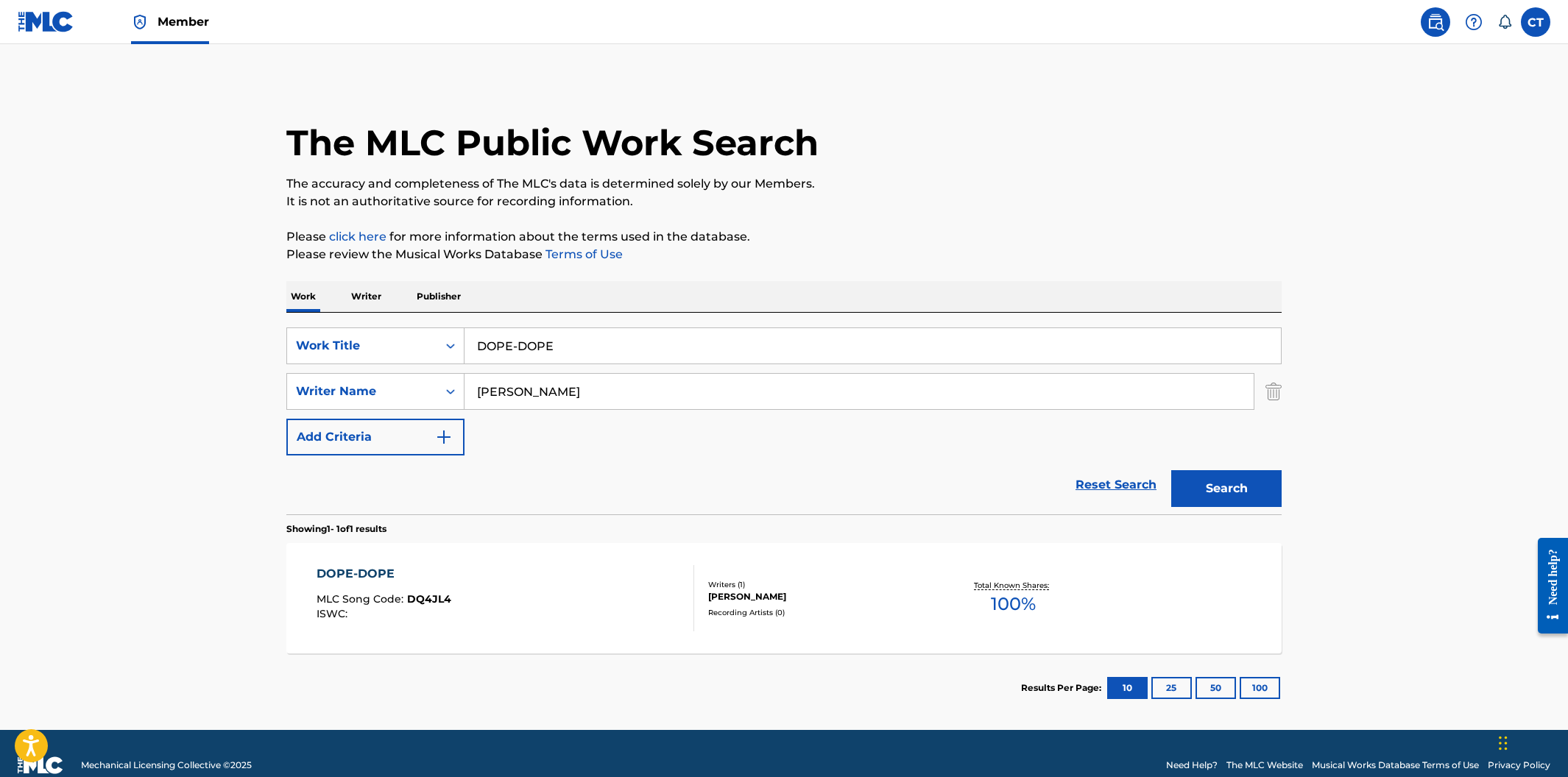
click at [568, 592] on div "DOPE-DOPE MLC Song Code : DQ4JL4 ISWC :" at bounding box center [506, 598] width 378 height 67
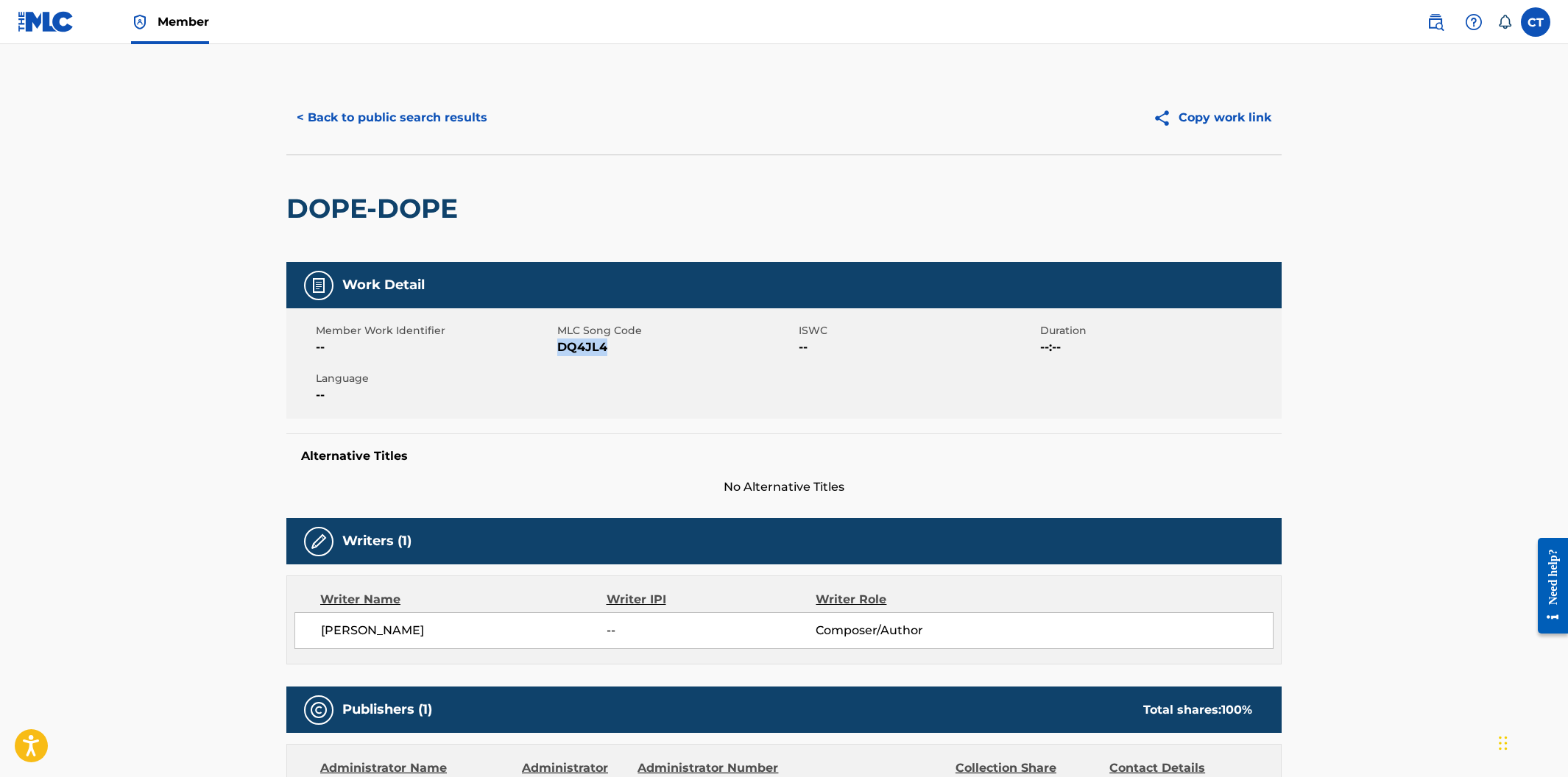
drag, startPoint x: 606, startPoint y: 347, endPoint x: 560, endPoint y: 346, distance: 46.0
click at [560, 346] on span "DQ4JL4" at bounding box center [675, 347] width 238 height 17
click at [403, 109] on button "< Back to public search results" at bounding box center [392, 118] width 211 height 37
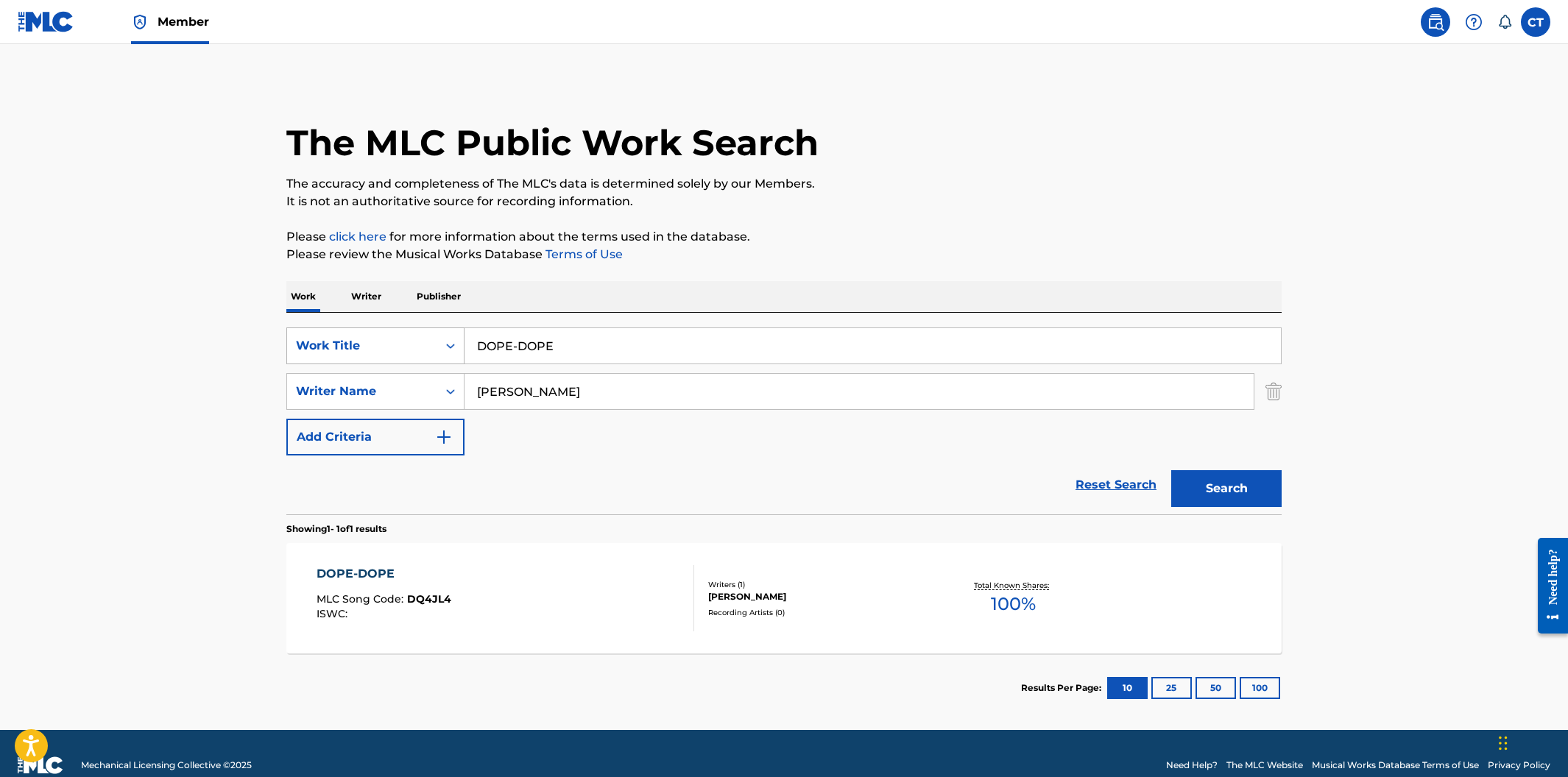
drag, startPoint x: 605, startPoint y: 355, endPoint x: 426, endPoint y: 341, distance: 179.5
click at [426, 341] on div "SearchWithCriteria400cdf52-d9f2-43f1-a6ec-29dae9982f70 Work Title DOPE-DOPE" at bounding box center [784, 345] width 995 height 37
paste input "REAM CHASER"
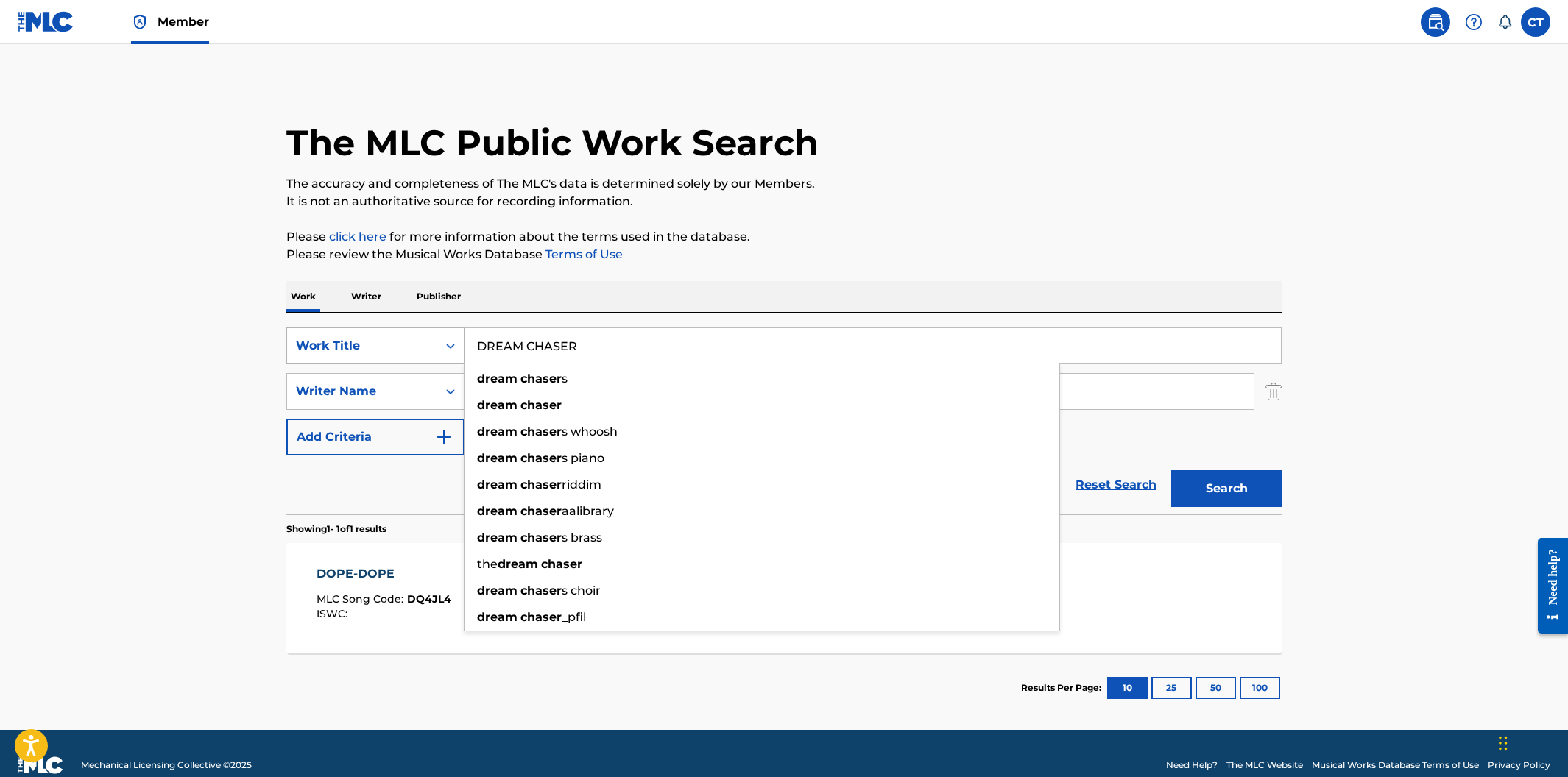
type input "DREAM CHASER"
click at [1171, 470] on button "Search" at bounding box center [1227, 488] width 110 height 37
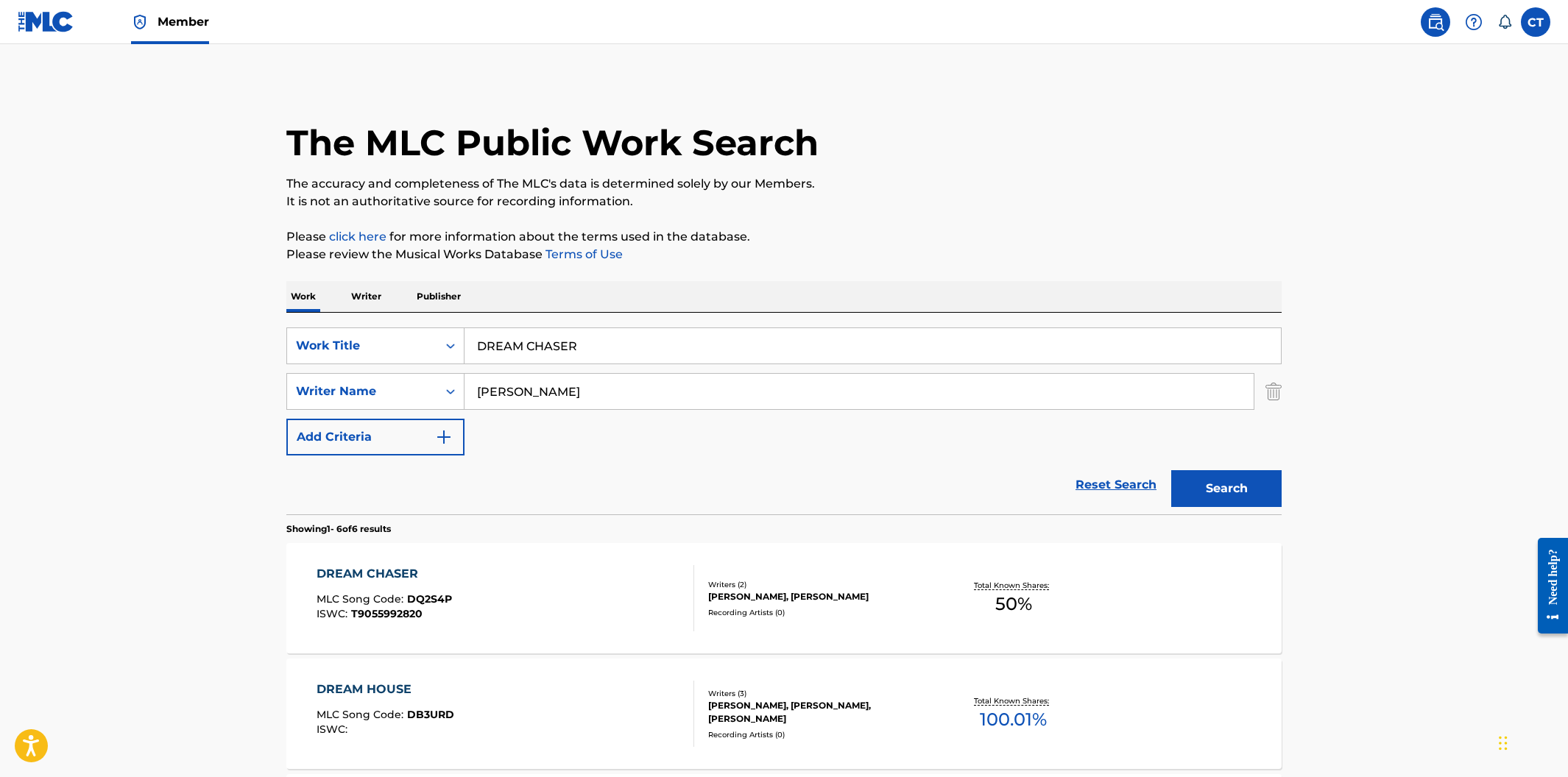
click at [591, 603] on div "DREAM CHASER MLC Song Code : DQ2S4P ISWC : T9055992820" at bounding box center [506, 598] width 378 height 67
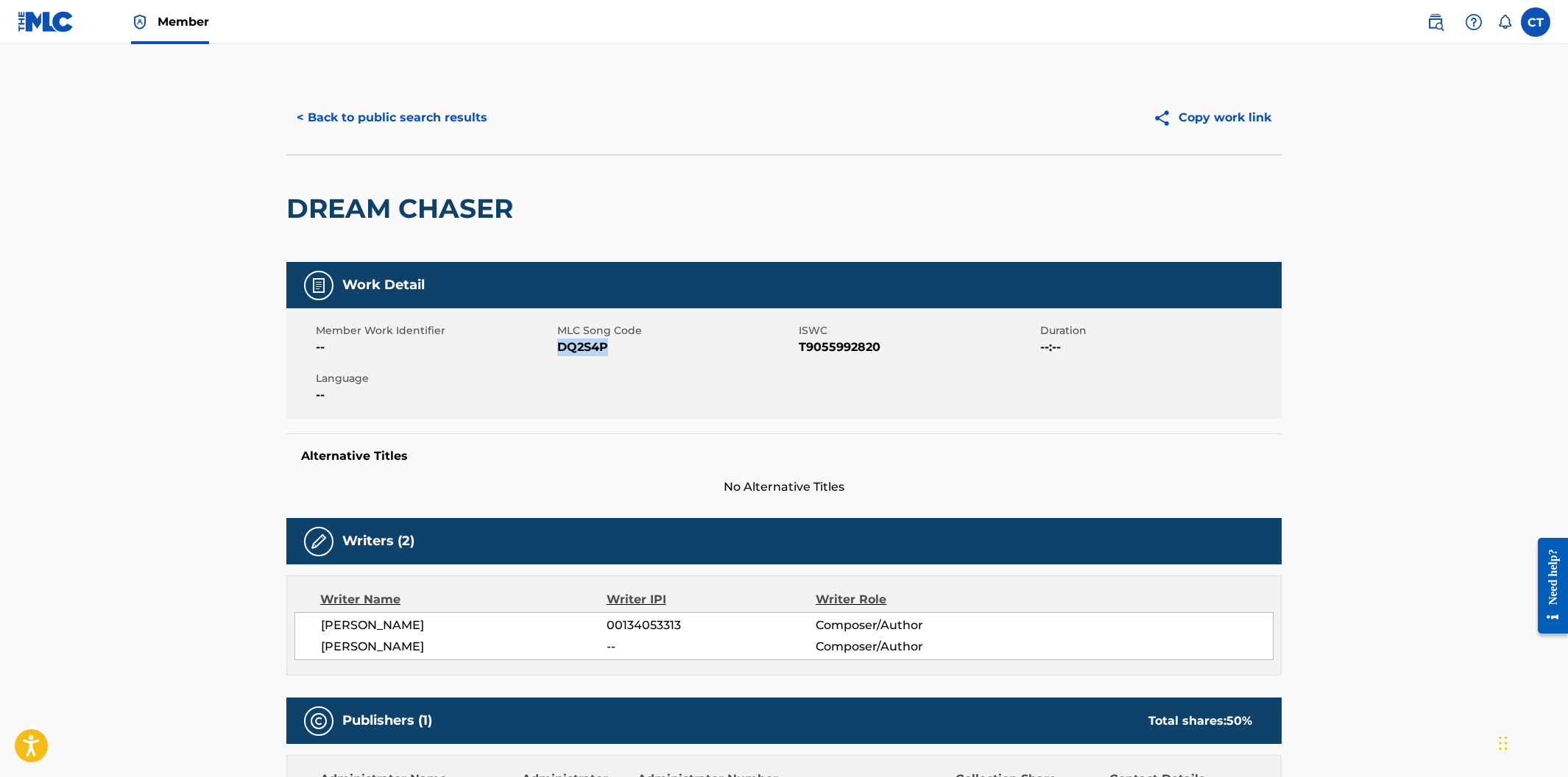
drag, startPoint x: 612, startPoint y: 348, endPoint x: 559, endPoint y: 344, distance: 53.2
click at [559, 344] on span "DQ2S4P" at bounding box center [675, 347] width 238 height 17
click at [362, 118] on button "< Back to public search results" at bounding box center [392, 118] width 211 height 37
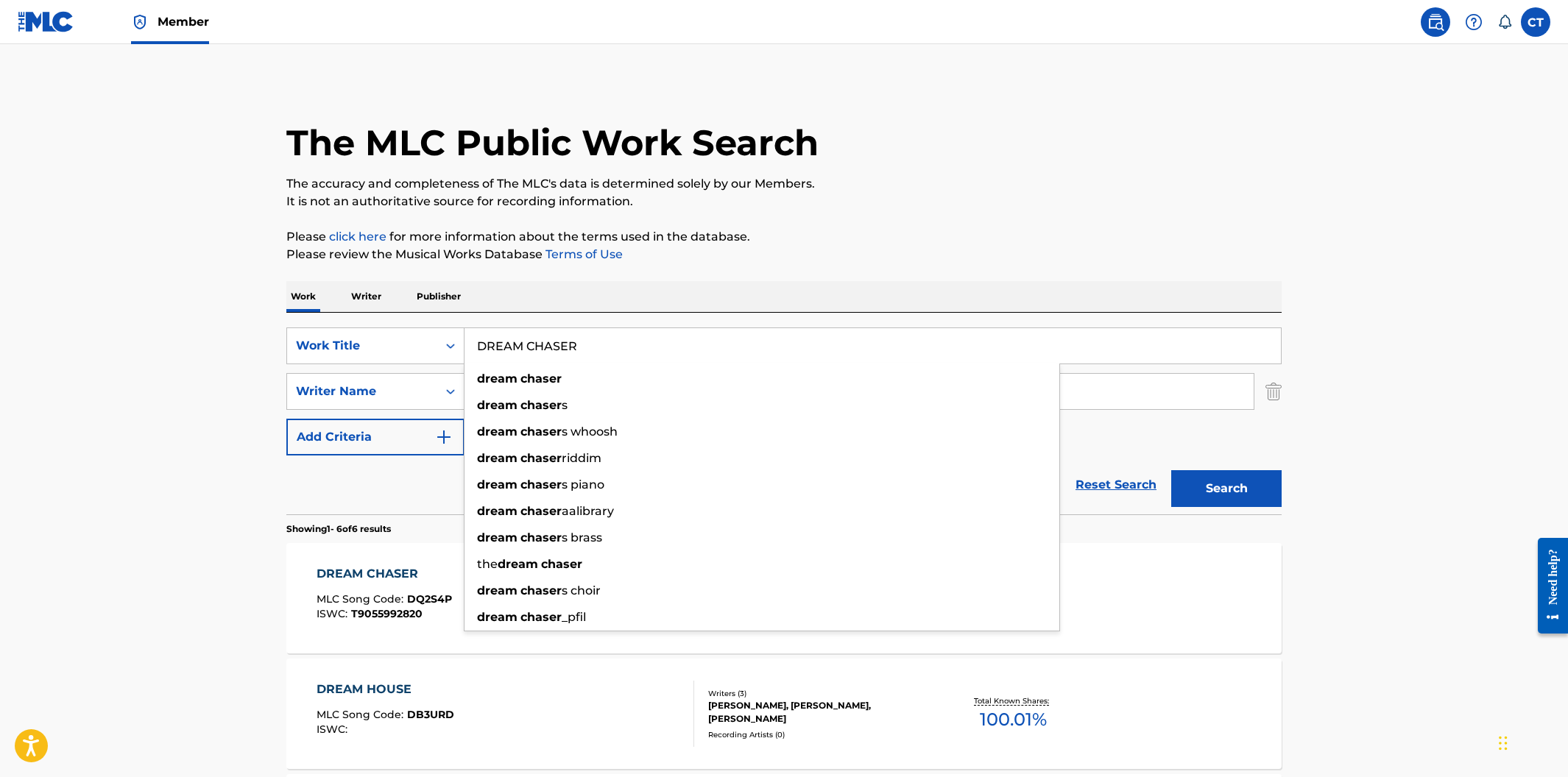
drag, startPoint x: 627, startPoint y: 352, endPoint x: 485, endPoint y: 326, distance: 144.4
click at [485, 327] on div "DREAM CHASER dream chaser dream chaser s dream chaser s whoosh dream chaser rid…" at bounding box center [873, 345] width 817 height 37
paste input "FALL OUT OF LOVE"
type input "FALL OUT OF LOVE"
click at [1171, 470] on button "Search" at bounding box center [1227, 488] width 110 height 37
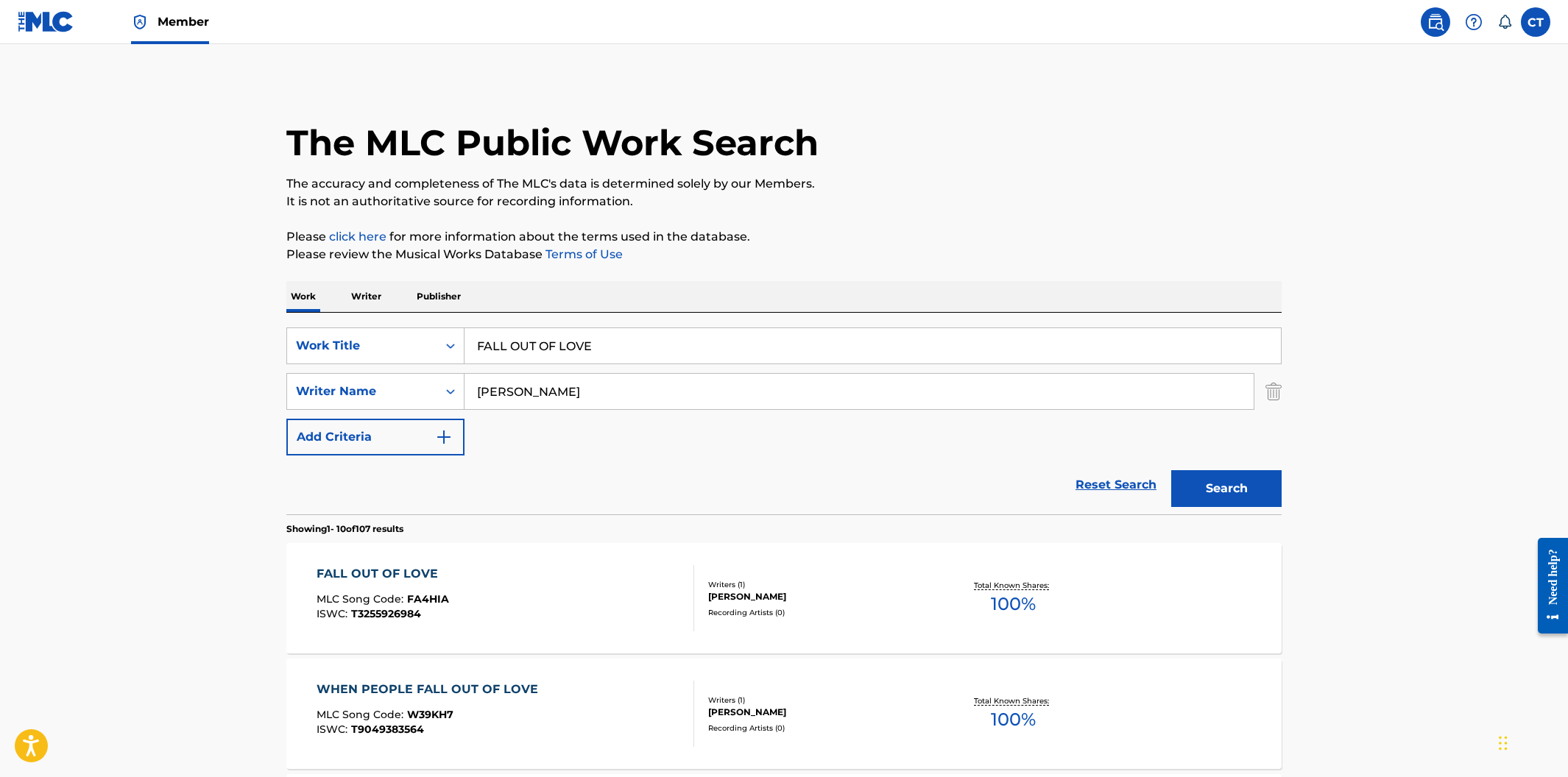
click at [633, 588] on div "FALL OUT OF LOVE MLC Song Code : FA4HIA ISWC : T3255926984" at bounding box center [506, 598] width 378 height 67
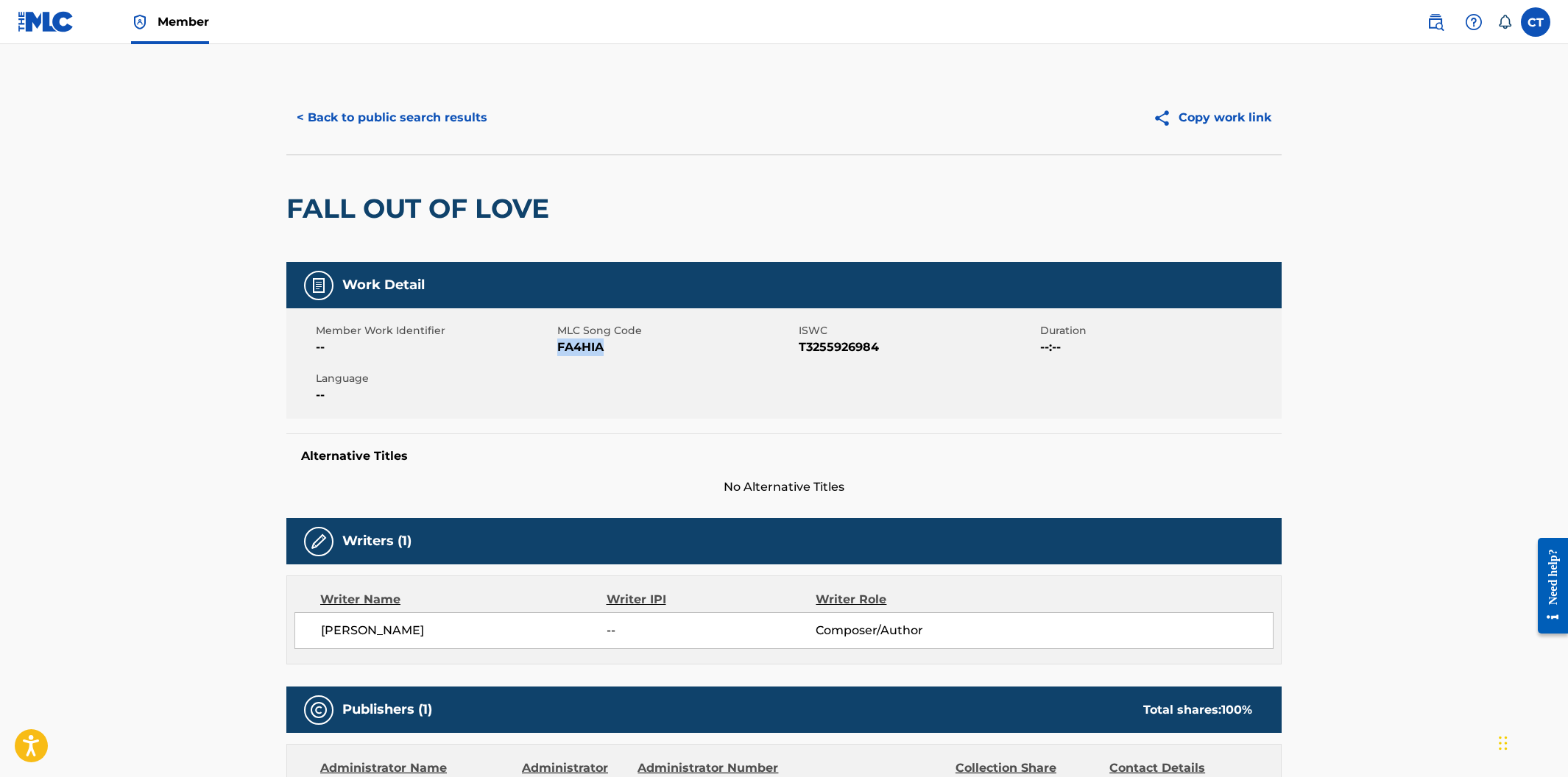
drag, startPoint x: 613, startPoint y: 354, endPoint x: 557, endPoint y: 345, distance: 56.7
click at [557, 345] on span "FA4HIA" at bounding box center [675, 347] width 238 height 17
click at [425, 118] on button "< Back to public search results" at bounding box center [392, 118] width 211 height 37
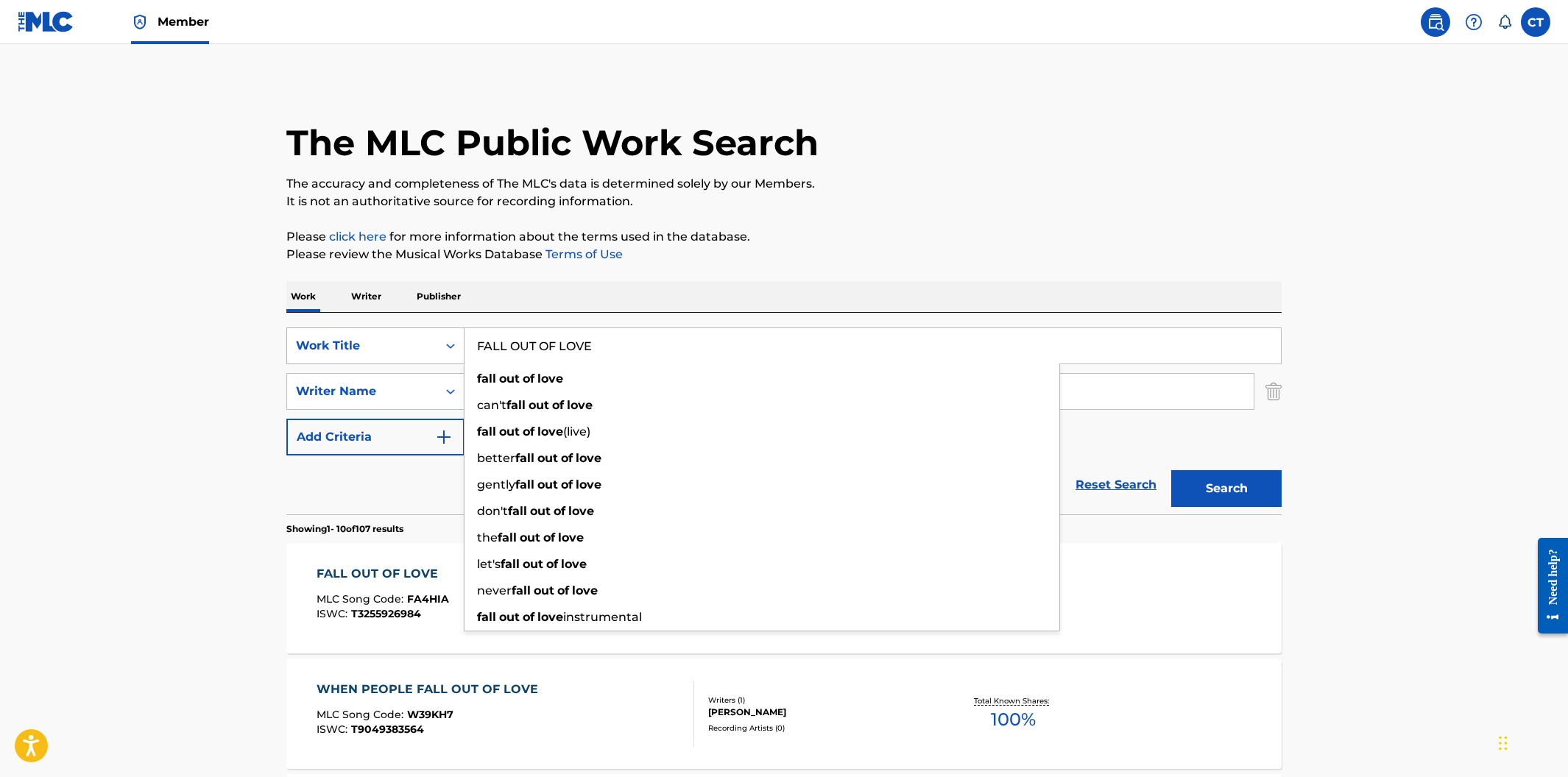
drag, startPoint x: 635, startPoint y: 352, endPoint x: 443, endPoint y: 342, distance: 192.3
click at [443, 340] on div "SearchWithCriteria400cdf52-d9f2-43f1-a6ec-29dae9982f70 Work Title FALL OUT OF L…" at bounding box center [784, 345] width 995 height 37
paste input "OOLIN' AROUND"
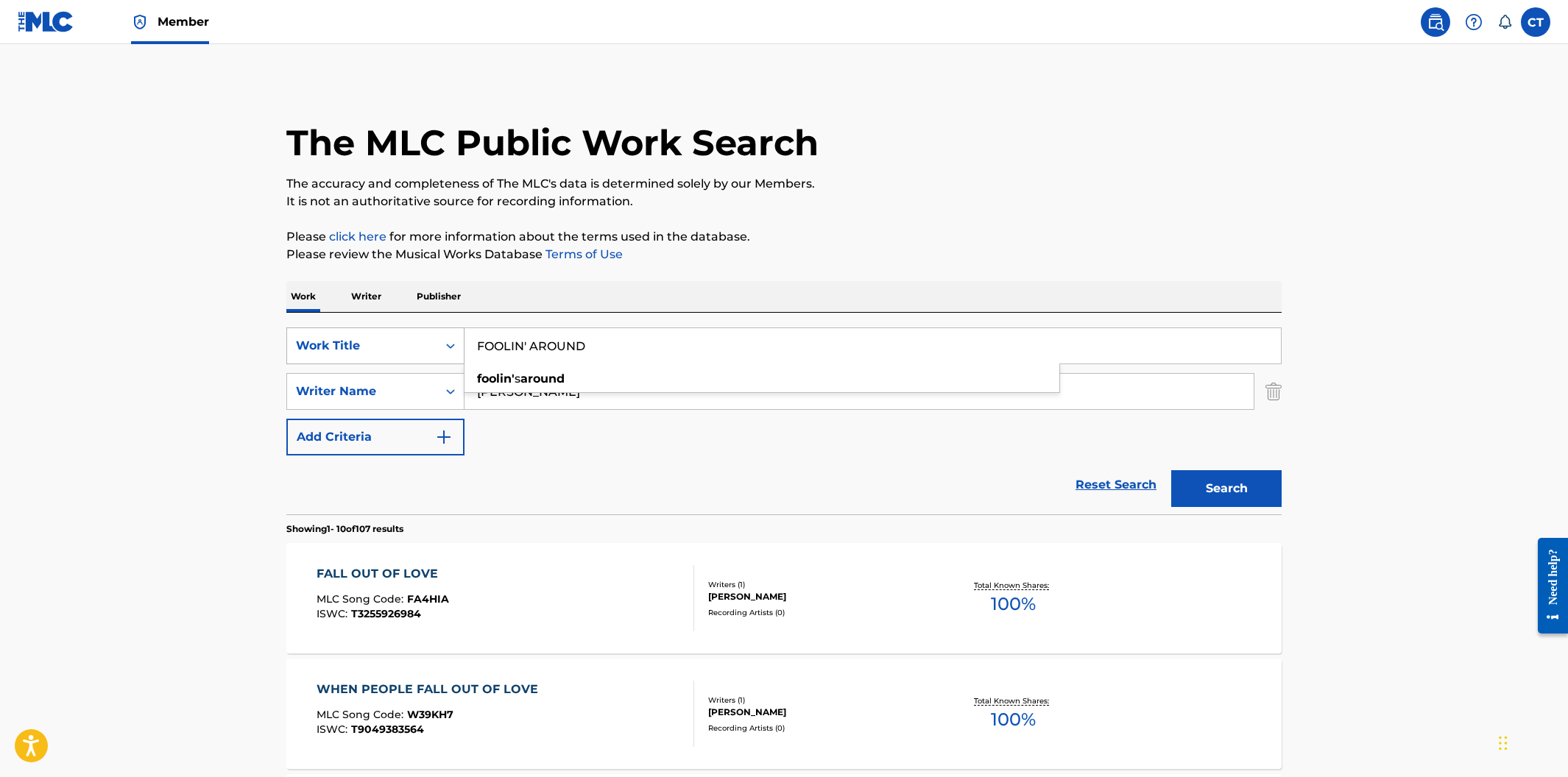
type input "FOOLIN' AROUND"
click at [1171, 470] on button "Search" at bounding box center [1227, 488] width 110 height 37
click at [590, 585] on div "FOOLIN' AROUND MLC Song Code : FA4HHL ISWC : T0721623488" at bounding box center [506, 598] width 378 height 67
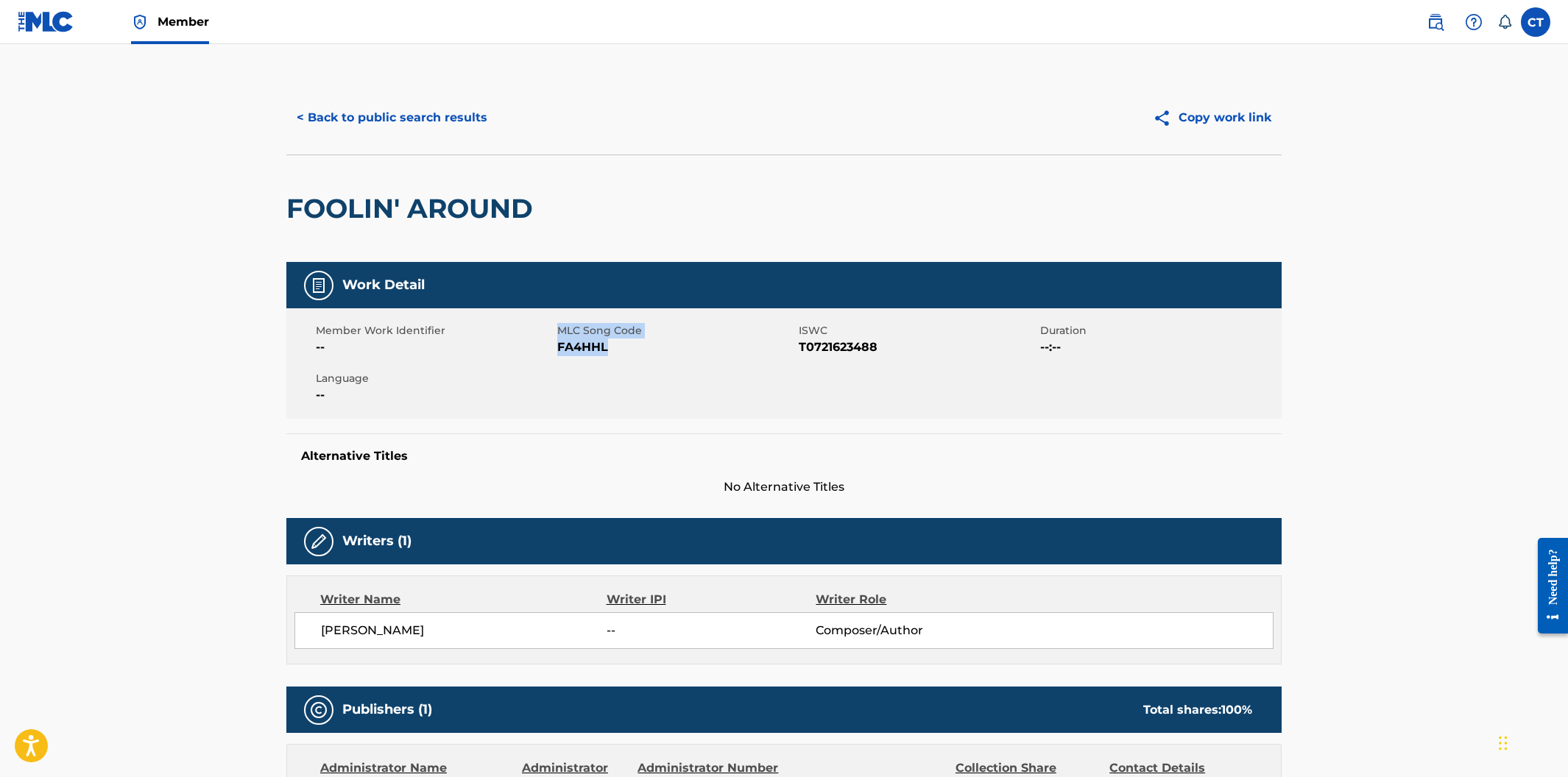
drag, startPoint x: 596, startPoint y: 346, endPoint x: 555, endPoint y: 343, distance: 41.1
click at [555, 343] on div "Member Work Identifier -- MLC Song Code FA4HHL ISWC T0721623488 Duration --:-- …" at bounding box center [784, 363] width 995 height 110
drag, startPoint x: 562, startPoint y: 354, endPoint x: 584, endPoint y: 360, distance: 22.8
click at [563, 354] on span "FA4HHL" at bounding box center [675, 347] width 238 height 17
drag, startPoint x: 618, startPoint y: 352, endPoint x: 558, endPoint y: 353, distance: 60.0
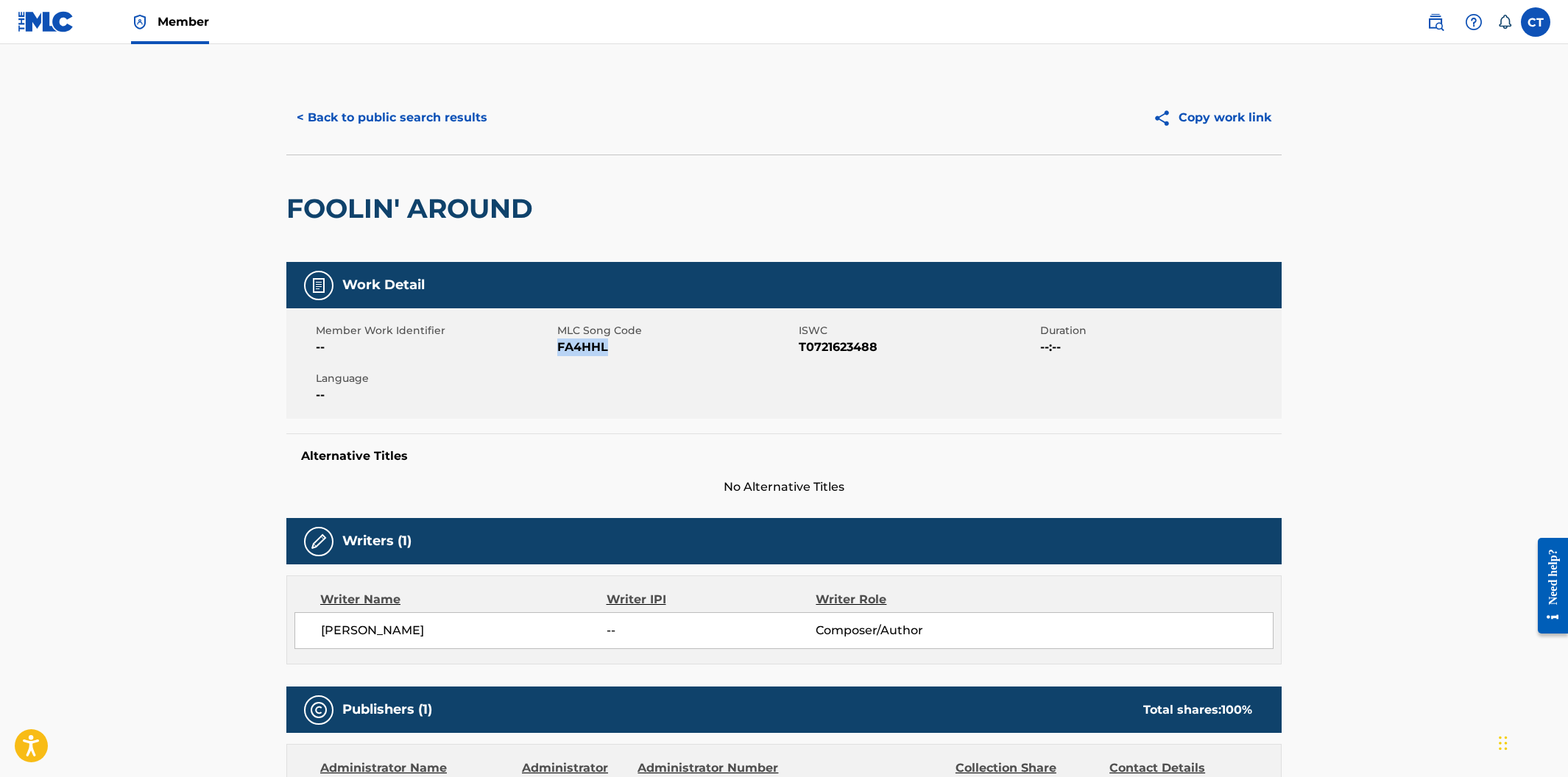
click at [558, 353] on span "FA4HHL" at bounding box center [675, 347] width 238 height 17
click at [378, 129] on button "< Back to public search results" at bounding box center [392, 118] width 211 height 37
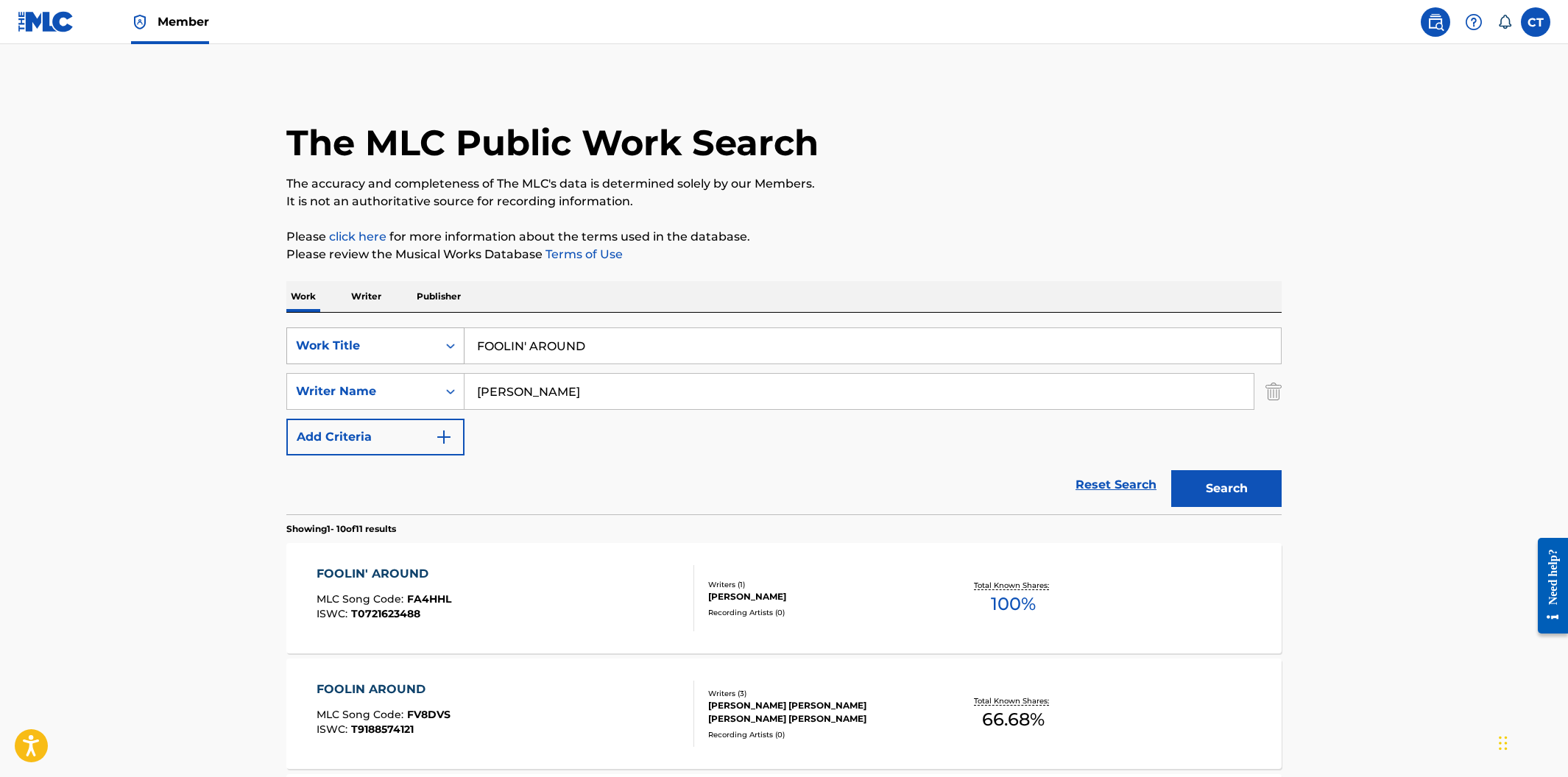
drag, startPoint x: 608, startPoint y: 352, endPoint x: 452, endPoint y: 331, distance: 157.4
click at [452, 331] on div "SearchWithCriteria400cdf52-d9f2-43f1-a6ec-29dae9982f70 Work Title FOOLIN' AROUND" at bounding box center [784, 345] width 995 height 37
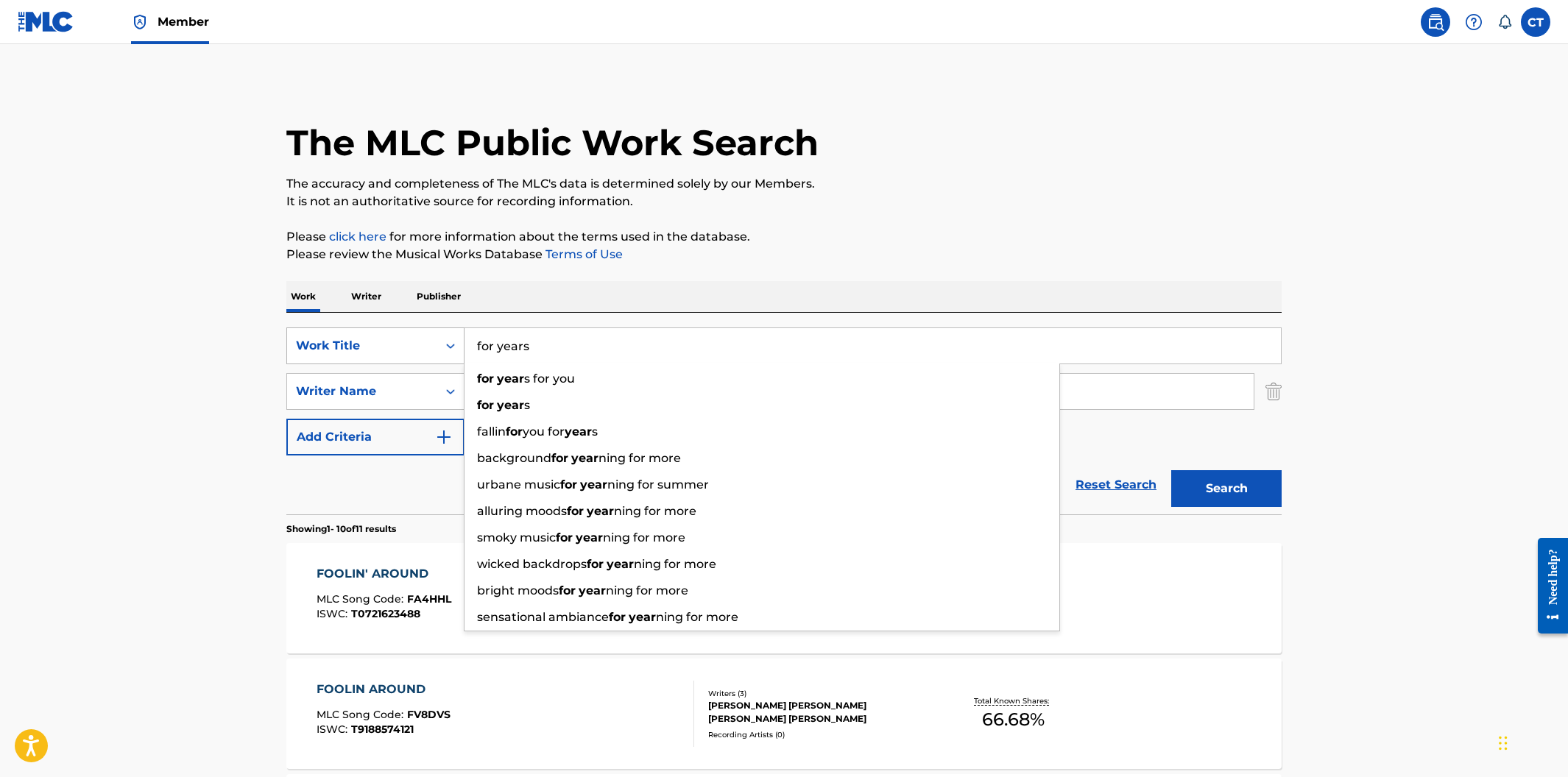
type input "for years"
click at [1171, 470] on button "Search" at bounding box center [1227, 488] width 110 height 37
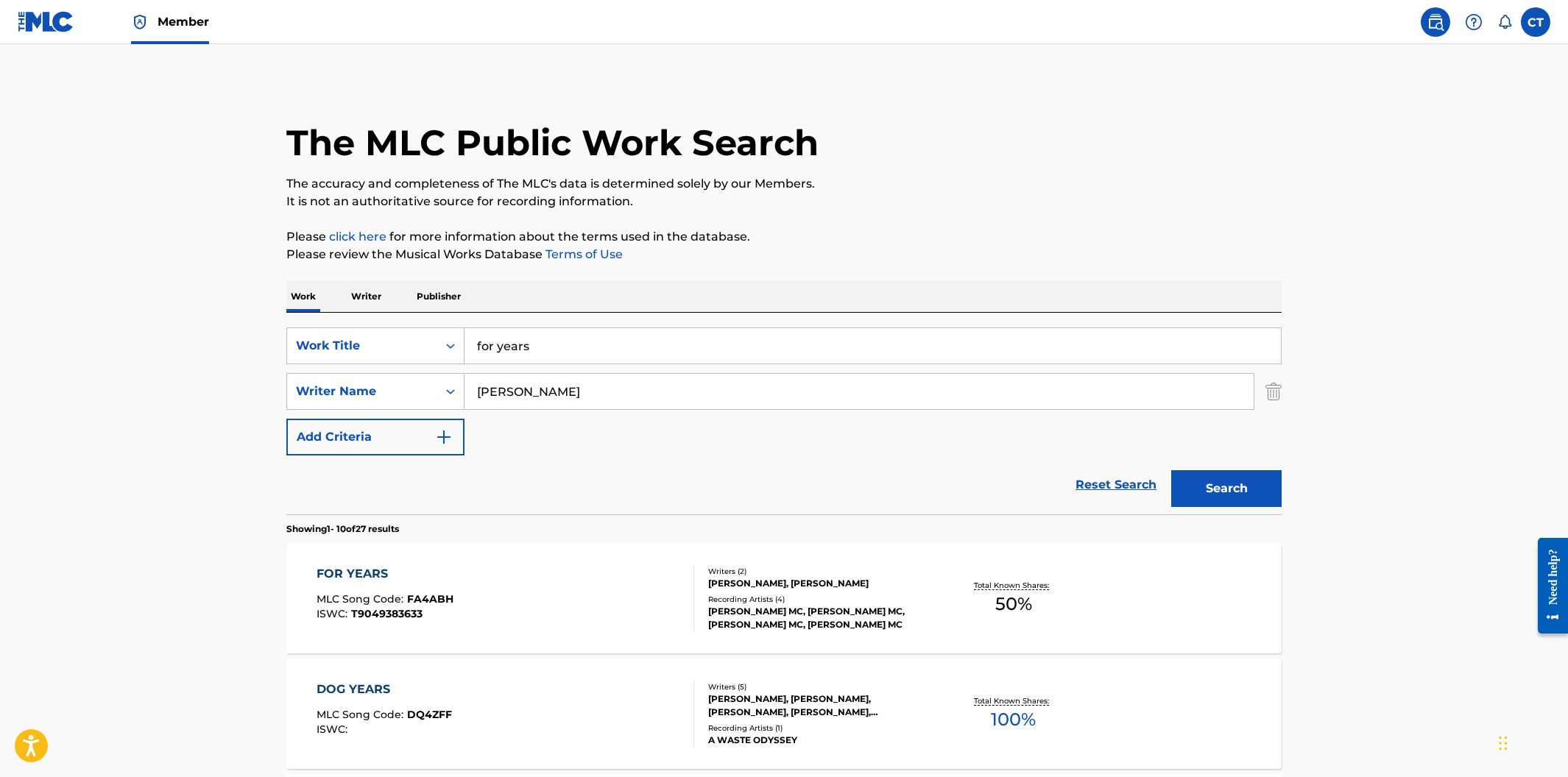
click at [575, 576] on div "FOR YEARS MLC Song Code : FA4ABH ISWC : T9049383633" at bounding box center [506, 598] width 378 height 67
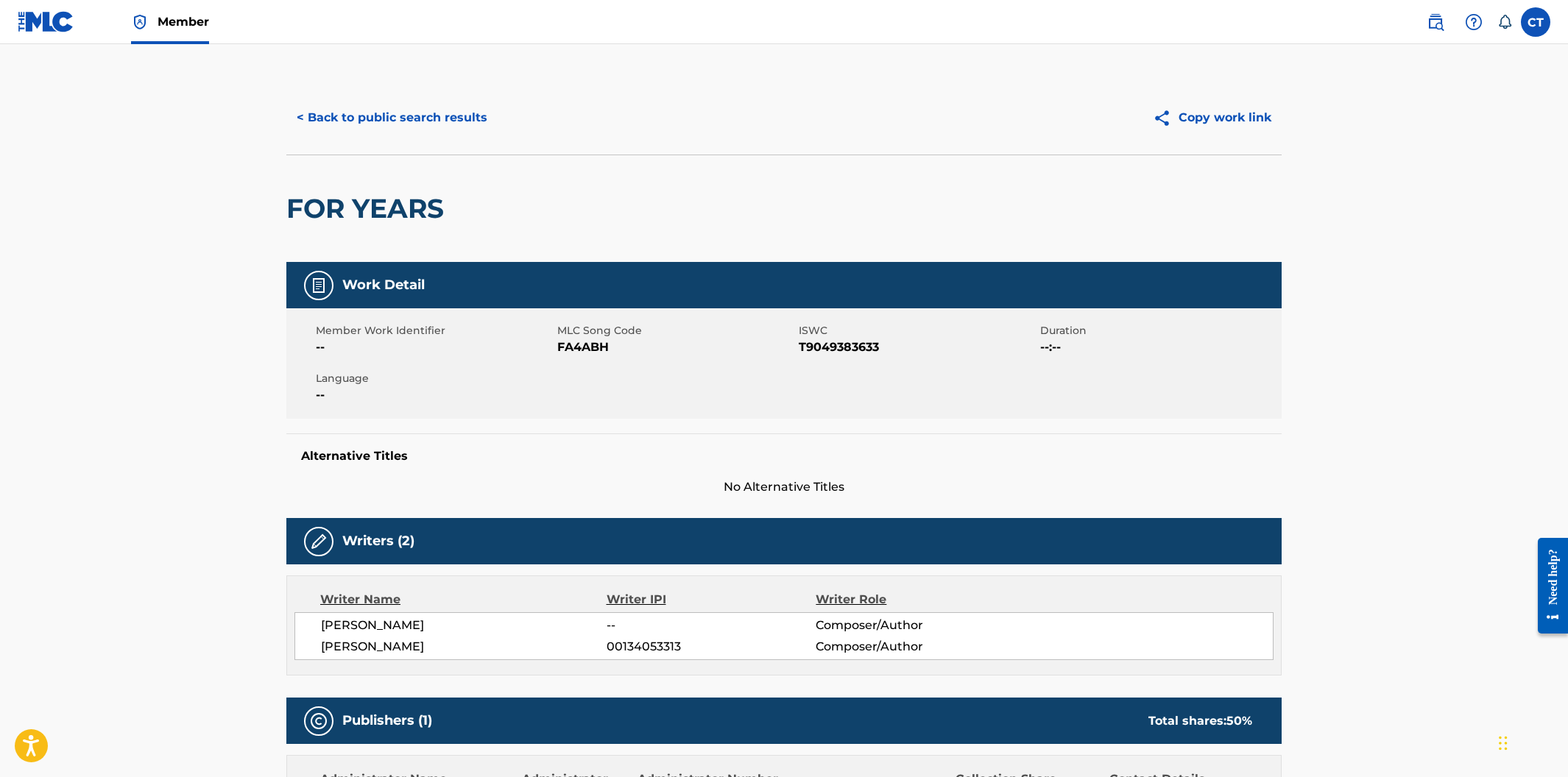
drag, startPoint x: 627, startPoint y: 395, endPoint x: 624, endPoint y: 382, distance: 13.3
click at [627, 395] on div "Member Work Identifier -- MLC Song Code FA4ABH ISWC T9049383633 Duration --:-- …" at bounding box center [784, 363] width 995 height 110
drag, startPoint x: 617, startPoint y: 353, endPoint x: 556, endPoint y: 346, distance: 61.4
click at [556, 346] on div "Member Work Identifier -- MLC Song Code FA4ABH ISWC T9049383633 Duration --:-- …" at bounding box center [784, 363] width 995 height 110
click at [564, 360] on div "Member Work Identifier -- MLC Song Code FA4ABH ISWC T9049383633 Duration --:-- …" at bounding box center [784, 363] width 995 height 110
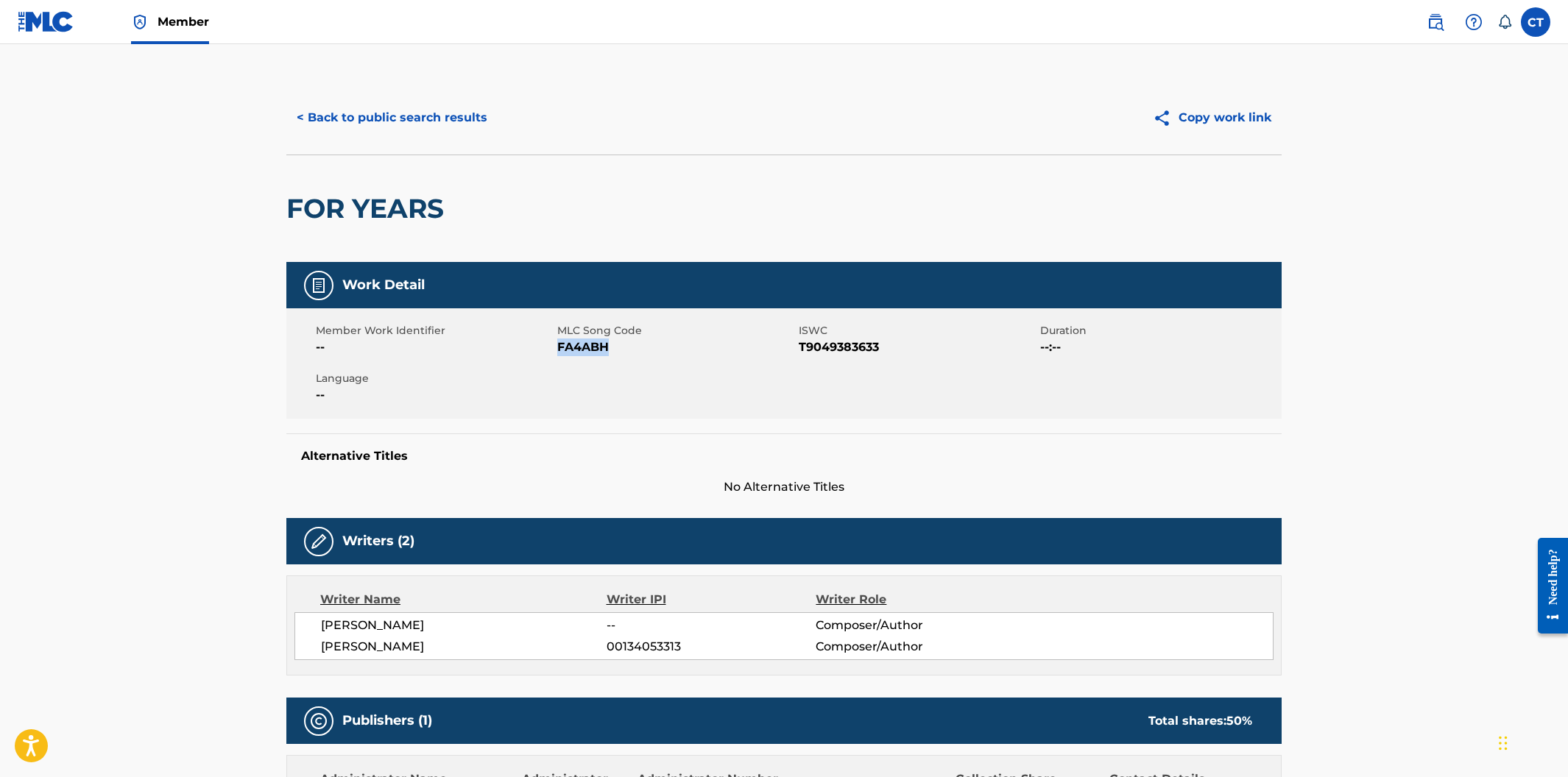
drag, startPoint x: 609, startPoint y: 346, endPoint x: 559, endPoint y: 350, distance: 50.2
click at [559, 350] on span "FA4ABH" at bounding box center [675, 347] width 238 height 17
click at [341, 121] on button "< Back to public search results" at bounding box center [392, 118] width 211 height 37
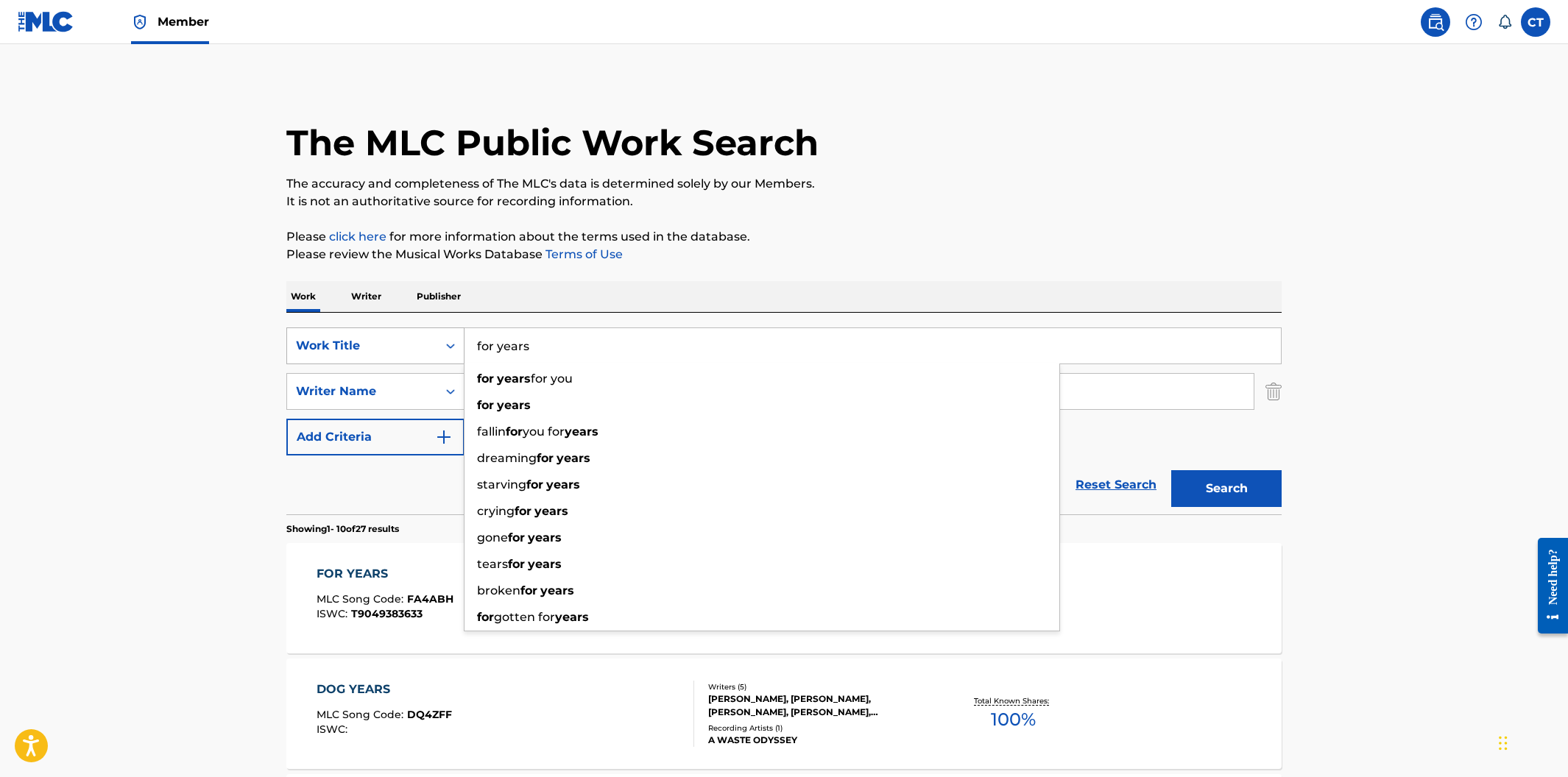
drag, startPoint x: 523, startPoint y: 340, endPoint x: 429, endPoint y: 335, distance: 94.1
click at [429, 335] on div "SearchWithCriteria400cdf52-d9f2-43f1-a6ec-29dae9982f70 Work Title for years for…" at bounding box center [784, 345] width 995 height 37
paste input "GO CRAZY"
type input "GO CRAZY"
click at [1171, 470] on button "Search" at bounding box center [1227, 488] width 110 height 37
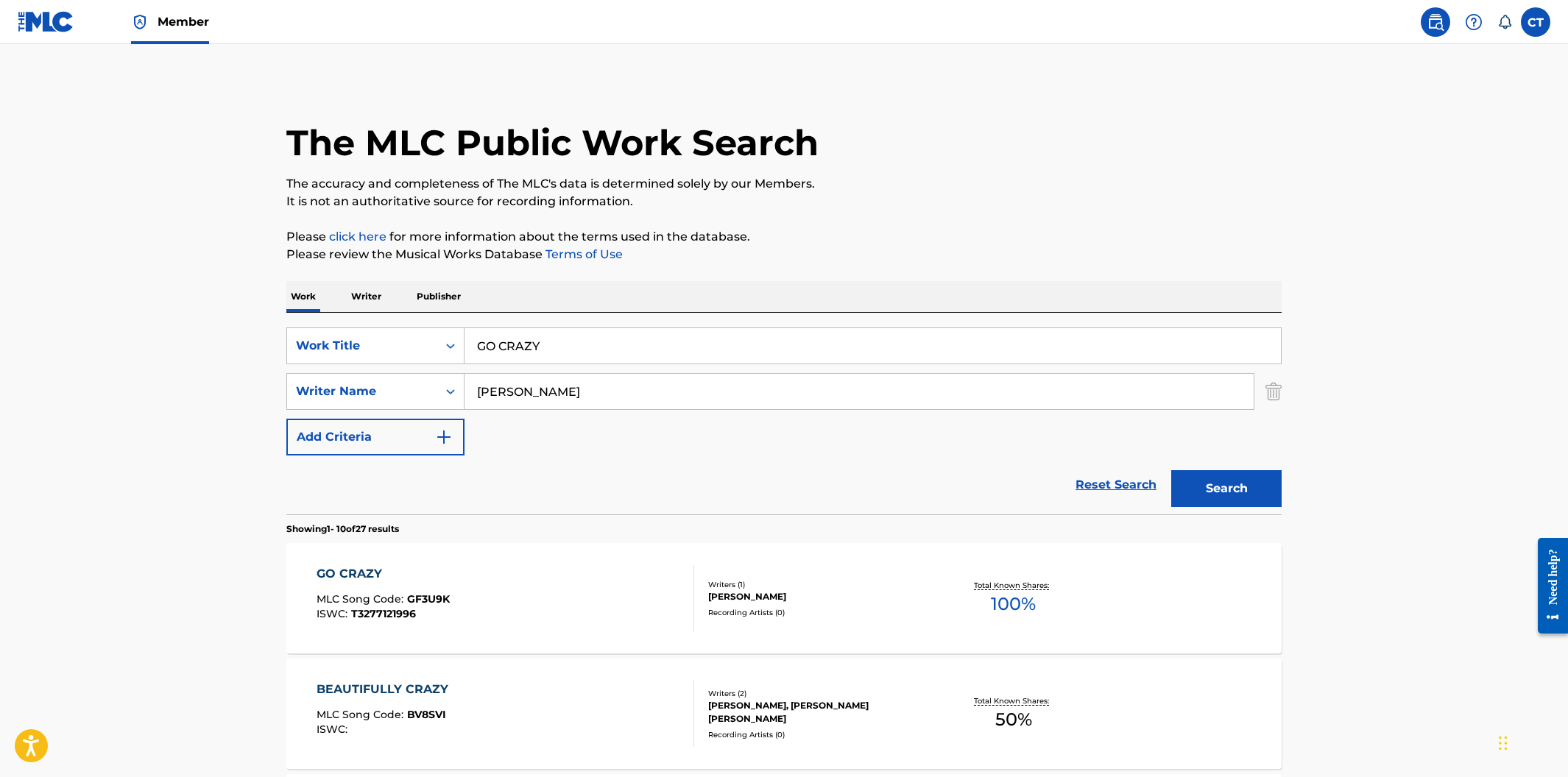
click at [553, 590] on div "GO CRAZY MLC Song Code : GF3U9K ISWC : T3277121996" at bounding box center [506, 598] width 378 height 67
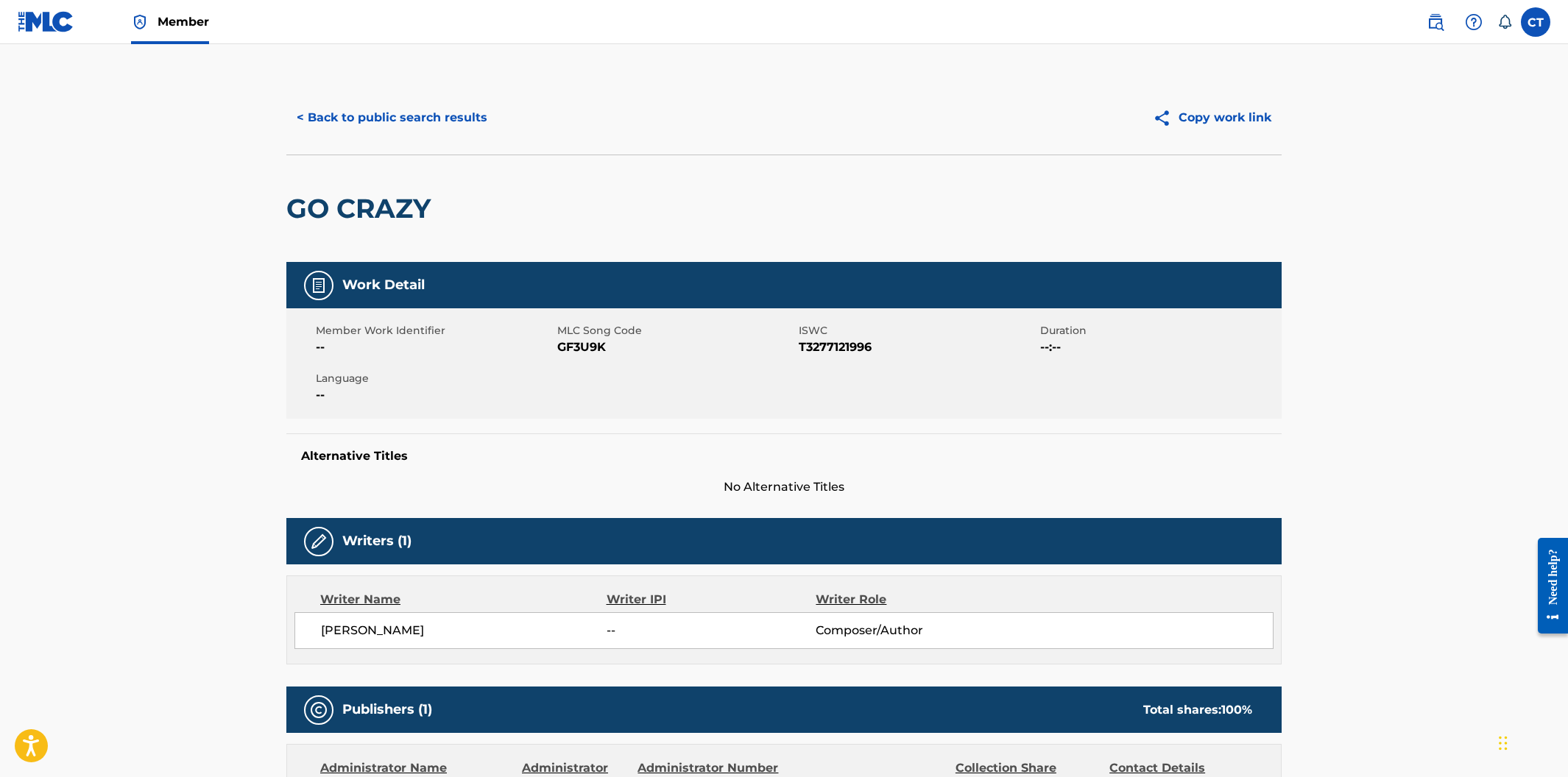
click at [605, 399] on div "Member Work Identifier -- MLC Song Code GF3U9K ISWC T3277121996 Duration --:-- …" at bounding box center [784, 363] width 995 height 110
drag, startPoint x: 614, startPoint y: 349, endPoint x: 557, endPoint y: 345, distance: 57.1
click at [557, 345] on span "GF3U9K" at bounding box center [675, 347] width 238 height 17
click at [428, 118] on button "< Back to public search results" at bounding box center [392, 118] width 211 height 37
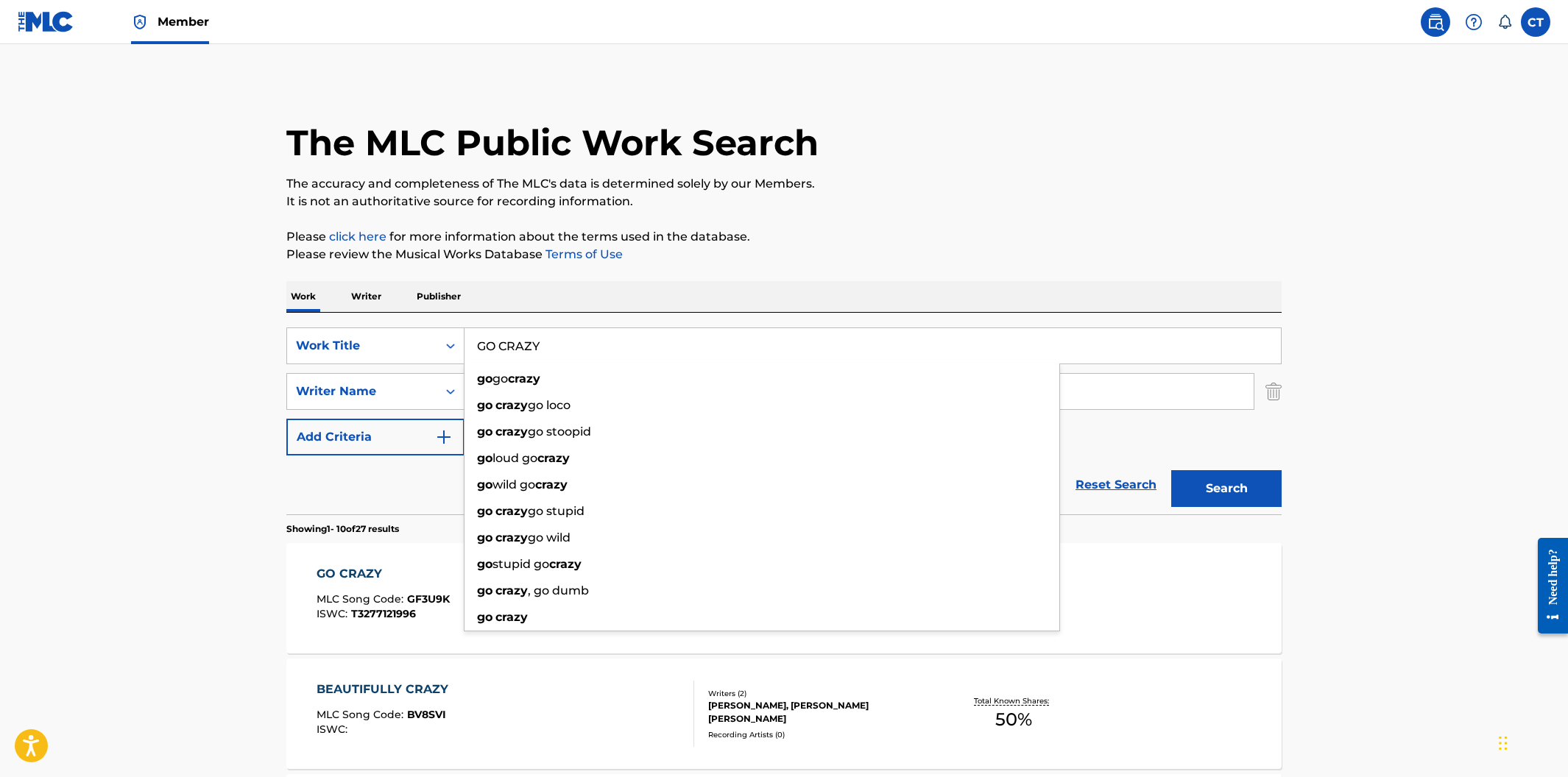
drag, startPoint x: 560, startPoint y: 347, endPoint x: 467, endPoint y: 336, distance: 93.6
click at [467, 336] on input "GO CRAZY" at bounding box center [873, 345] width 816 height 35
paste input "HE SAY SHE SAY FT BUTTA B ROCKA AND HOMER MC"
type input "HE SAY SHE SAY FT BUTTA B ROCKA AND HOMER MC"
click at [1171, 470] on button "Search" at bounding box center [1227, 488] width 110 height 37
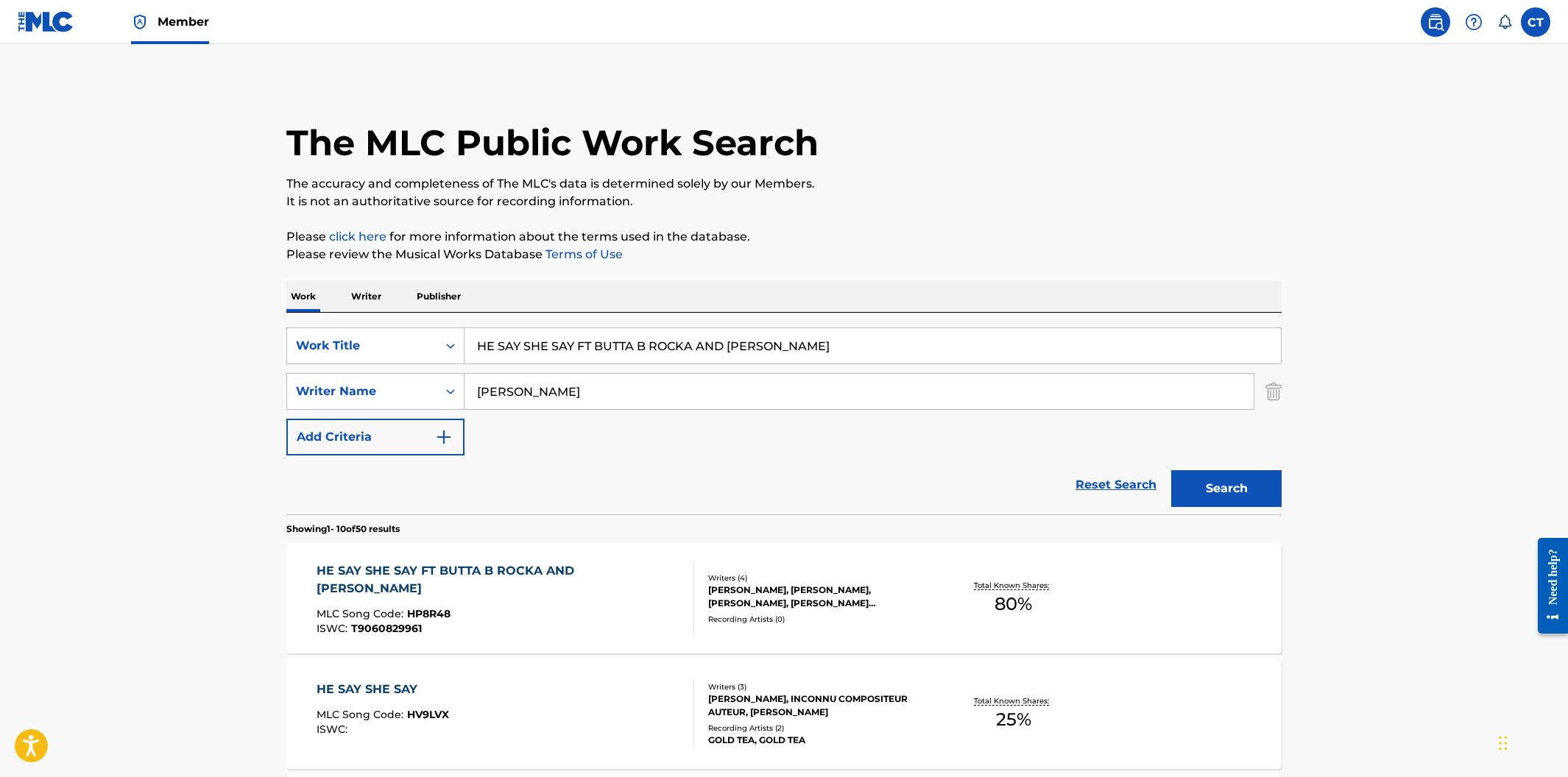
click at [587, 567] on div "HE SAY SHE SAY FT BUTTA B ROCKA AND HOMER MC" at bounding box center [499, 580] width 366 height 35
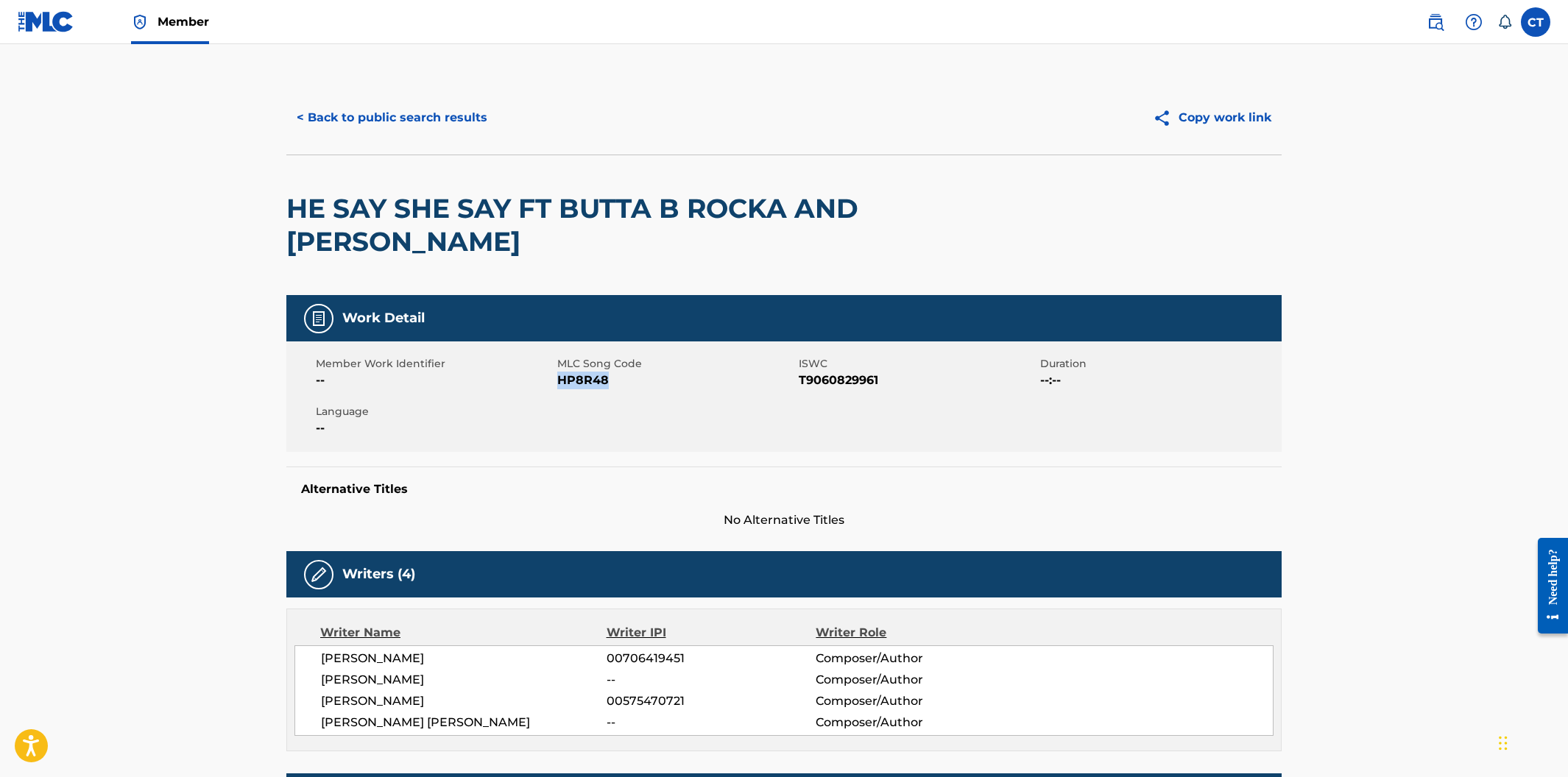
drag, startPoint x: 610, startPoint y: 381, endPoint x: 558, endPoint y: 383, distance: 52.0
click at [558, 383] on span "HP8R48" at bounding box center [675, 380] width 238 height 17
click at [355, 125] on button "< Back to public search results" at bounding box center [392, 118] width 211 height 37
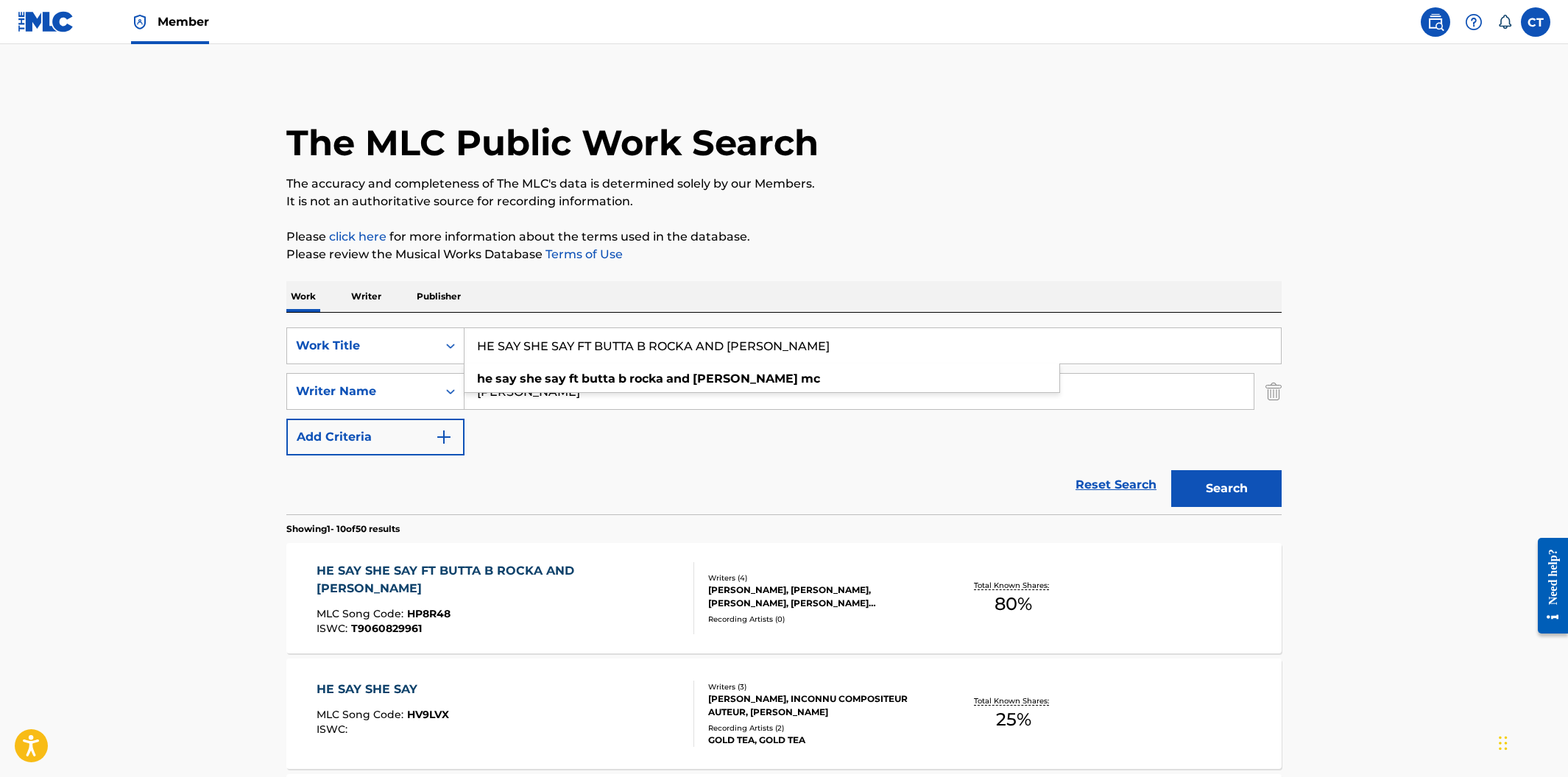
drag, startPoint x: 832, startPoint y: 357, endPoint x: 467, endPoint y: 334, distance: 365.7
click at [467, 334] on input "HE SAY SHE SAY FT BUTTA B ROCKA AND HOMER MC" at bounding box center [873, 345] width 816 height 35
paste input "UG A DBA"
type input "HUG A DBA"
click at [1171, 470] on button "Search" at bounding box center [1227, 488] width 110 height 37
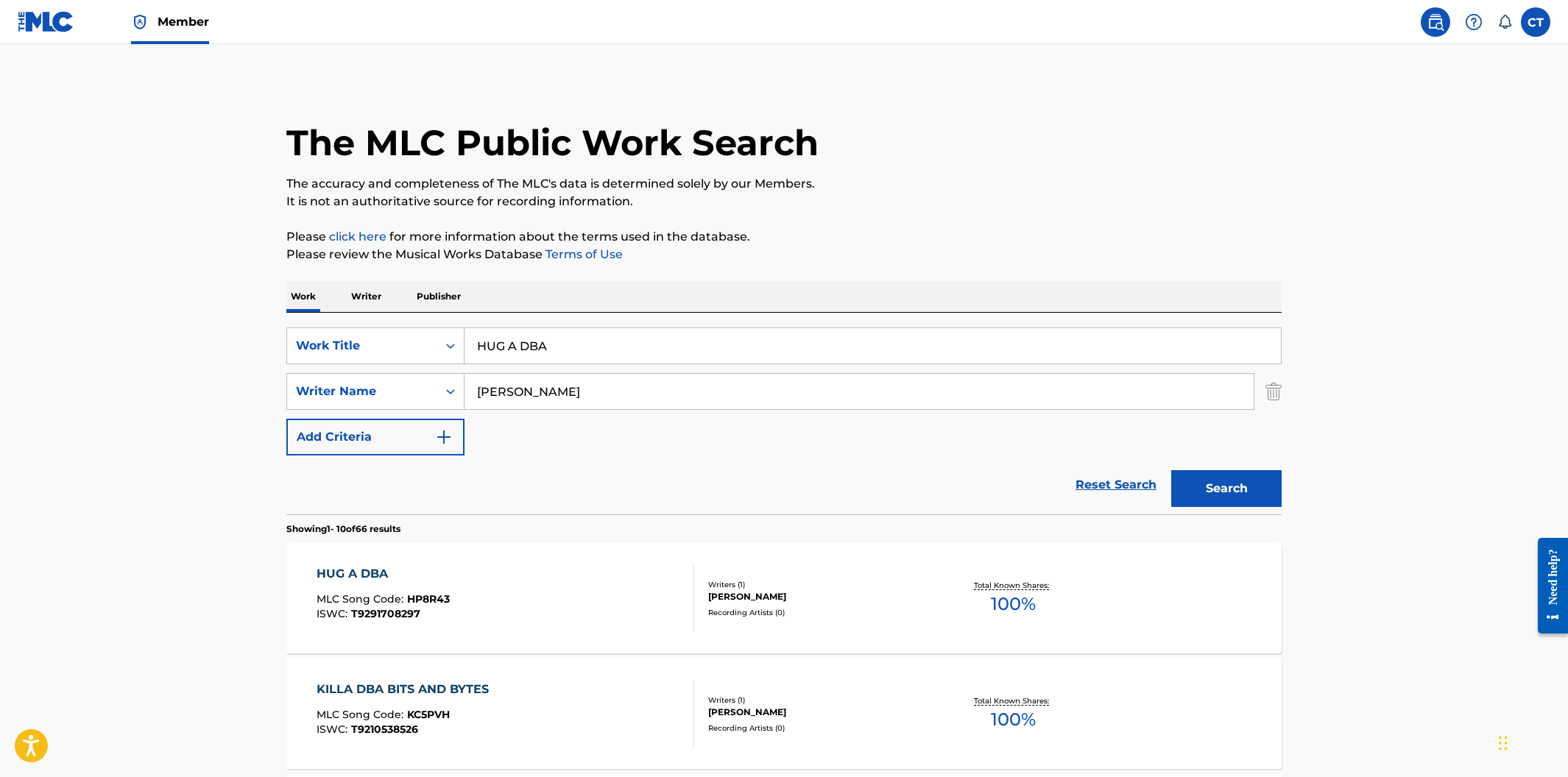
click at [517, 589] on div "HUG A DBA MLC Song Code : HP8R43 ISWC : T9291708297" at bounding box center [506, 598] width 378 height 67
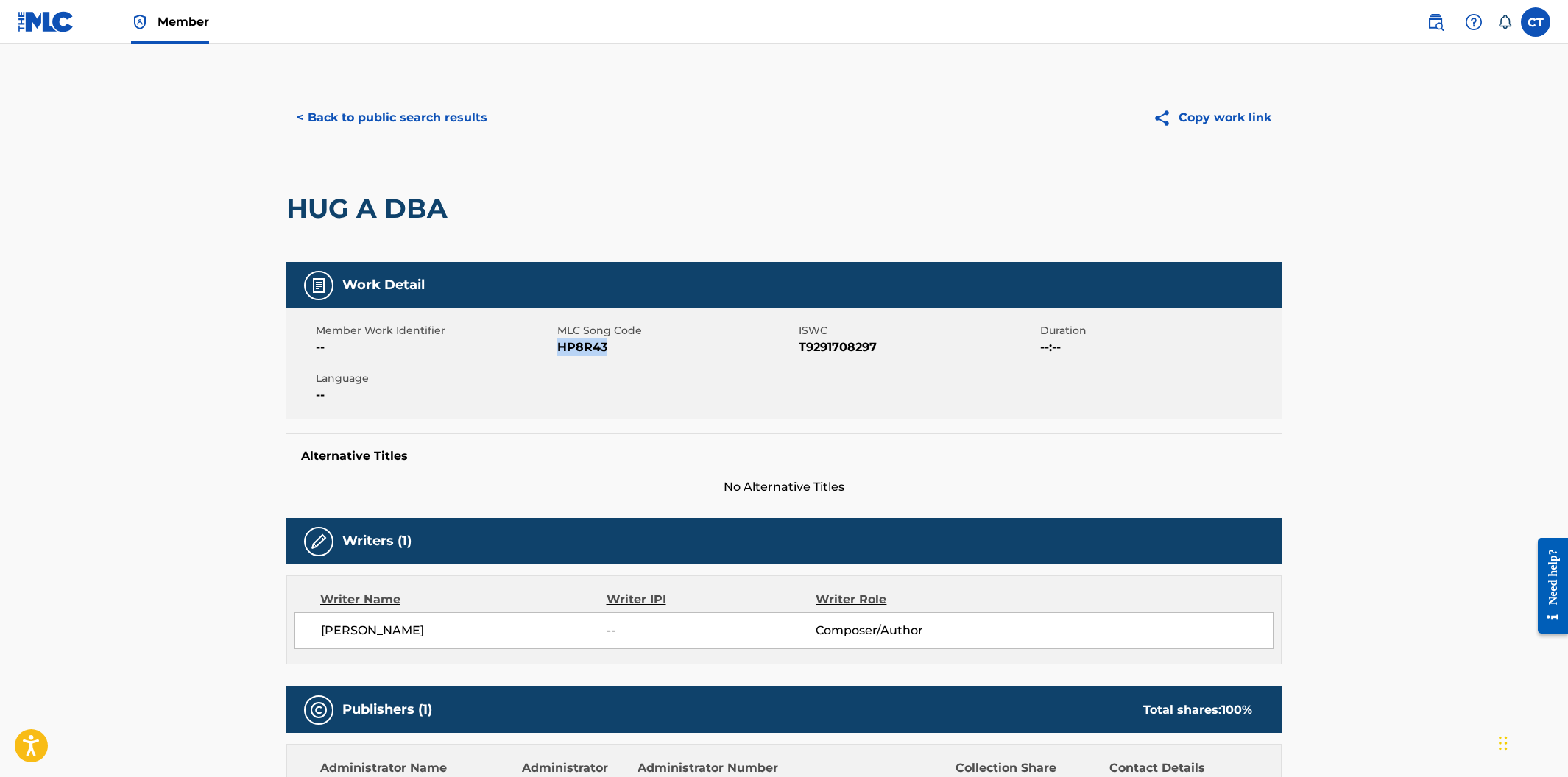
drag, startPoint x: 615, startPoint y: 348, endPoint x: 561, endPoint y: 344, distance: 54.1
click at [561, 344] on span "HP8R43" at bounding box center [675, 347] width 238 height 17
click at [396, 122] on button "< Back to public search results" at bounding box center [392, 118] width 211 height 37
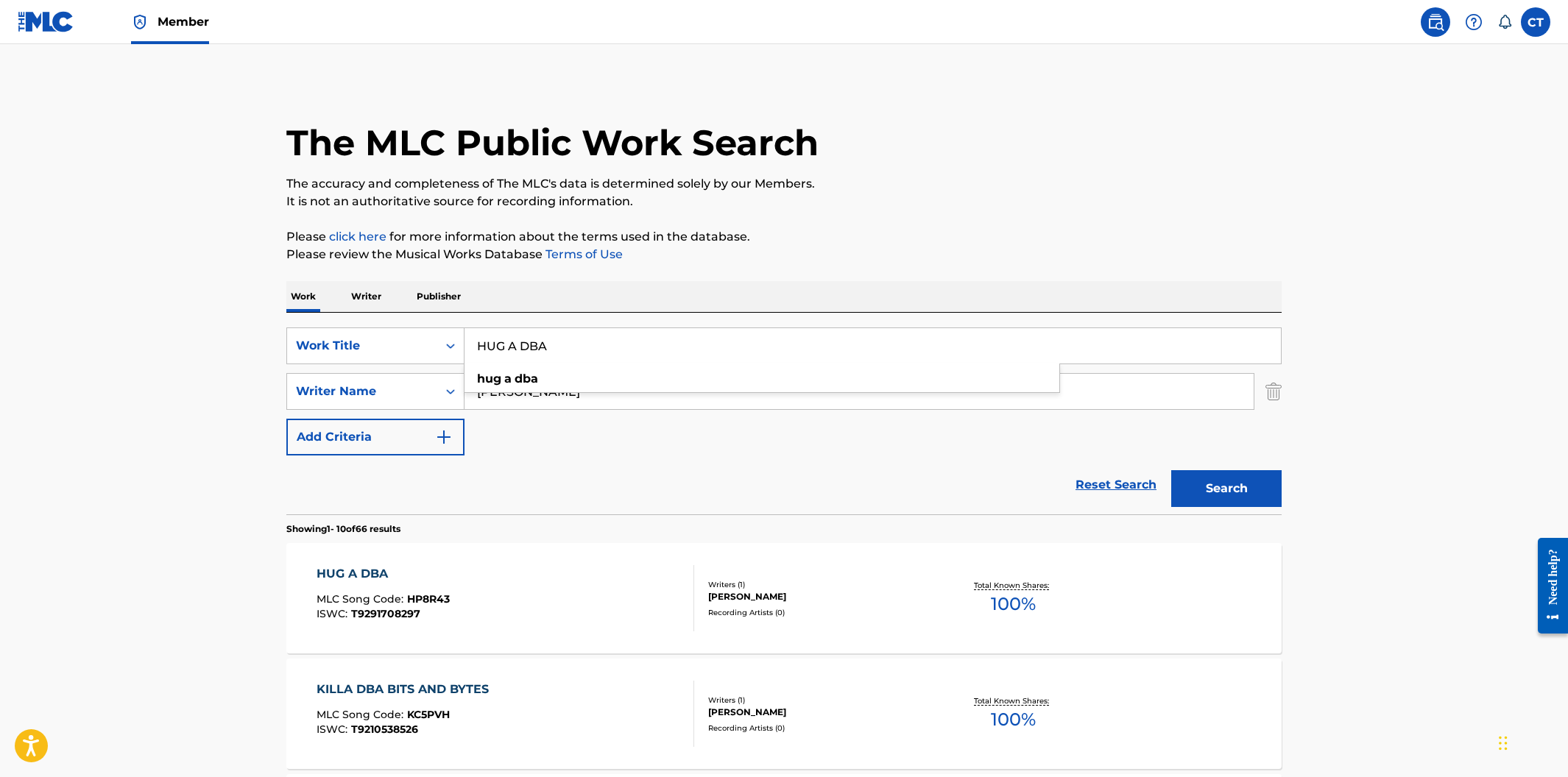
drag, startPoint x: 568, startPoint y: 350, endPoint x: 477, endPoint y: 345, distance: 91.1
click at [476, 342] on input "HUG A DBA" at bounding box center [873, 345] width 816 height 35
paste input "NG UP"
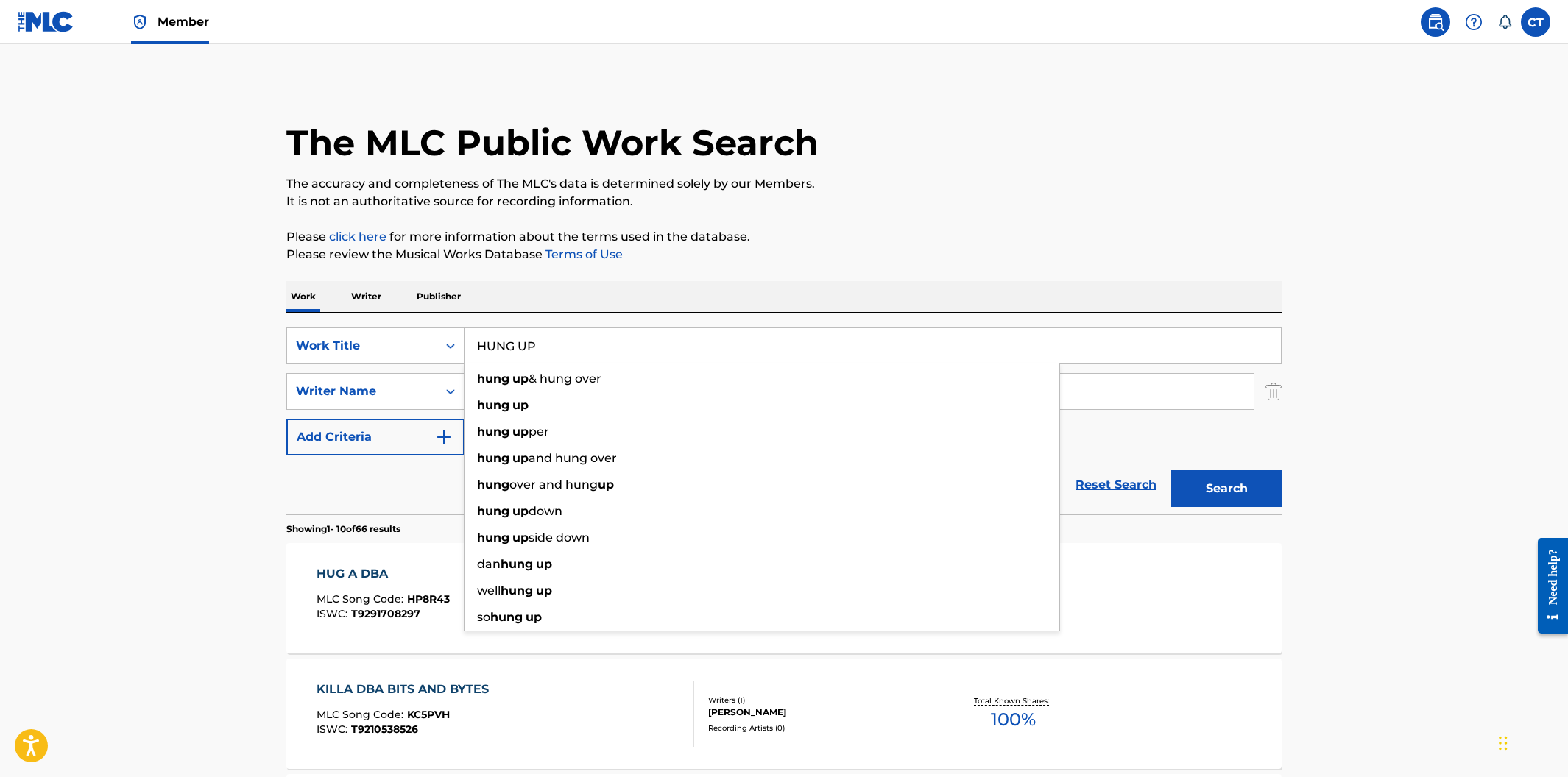
type input "HUNG UP"
click at [1171, 470] on button "Search" at bounding box center [1227, 488] width 110 height 37
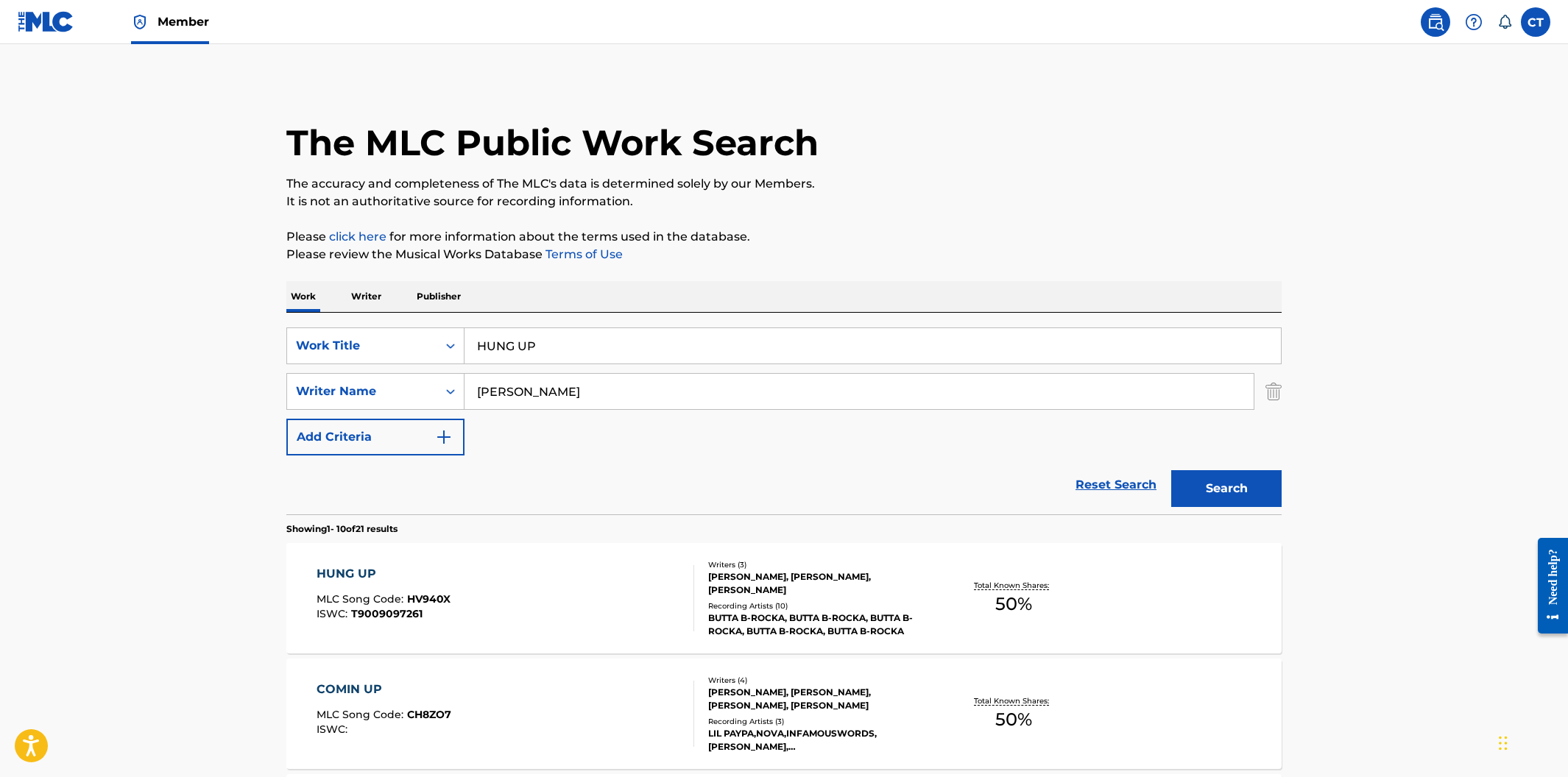
click at [620, 560] on div "HUNG UP MLC Song Code : HV940X ISWC : T9009097261 Writers ( 3 ) STEVE MCEWEN, O…" at bounding box center [784, 598] width 995 height 110
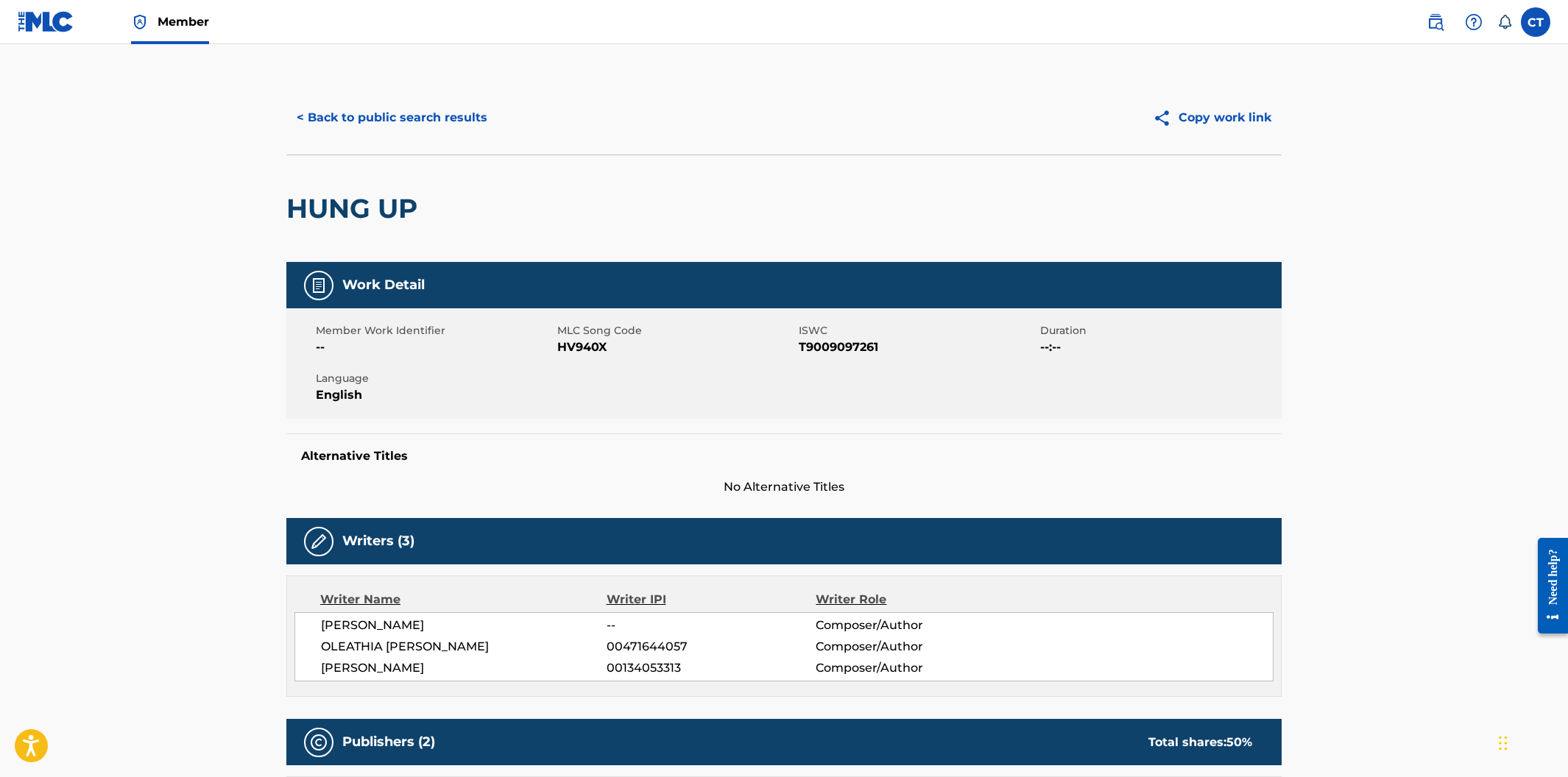
drag, startPoint x: 641, startPoint y: 376, endPoint x: 638, endPoint y: 368, distance: 8.5
click at [640, 375] on div "Member Work Identifier -- MLC Song Code HV940X ISWC T9009097261 Duration --:-- …" at bounding box center [784, 363] width 995 height 110
drag, startPoint x: 622, startPoint y: 351, endPoint x: 557, endPoint y: 343, distance: 65.5
click at [557, 343] on span "HV940X" at bounding box center [675, 347] width 238 height 17
click at [392, 123] on button "< Back to public search results" at bounding box center [392, 118] width 211 height 37
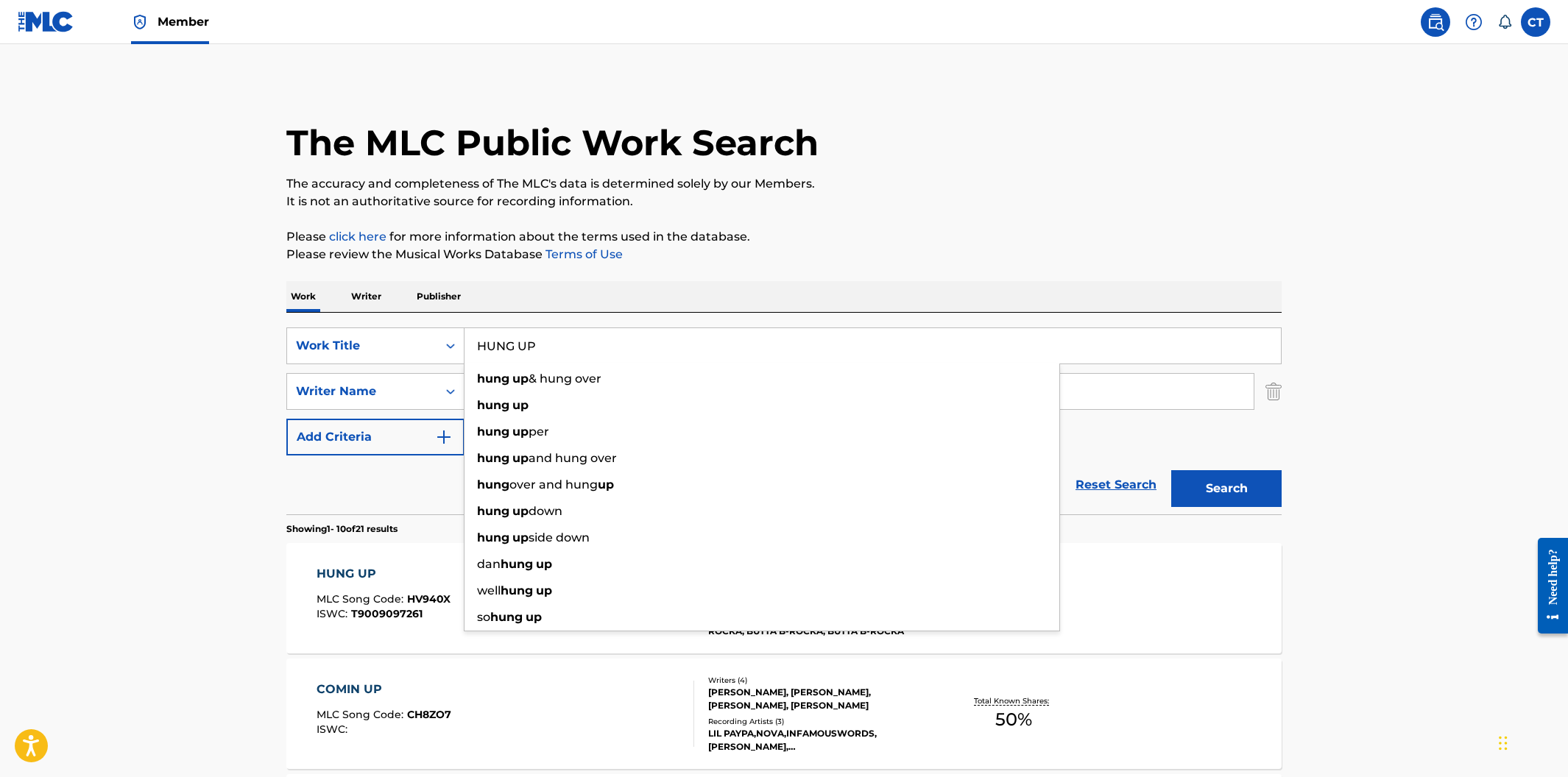
drag, startPoint x: 531, startPoint y: 340, endPoint x: 505, endPoint y: 336, distance: 26.3
click at [505, 336] on input "HUNG UP" at bounding box center [873, 345] width 816 height 35
paste input "IDENTITY THEFT"
click at [1171, 470] on button "Search" at bounding box center [1227, 488] width 110 height 37
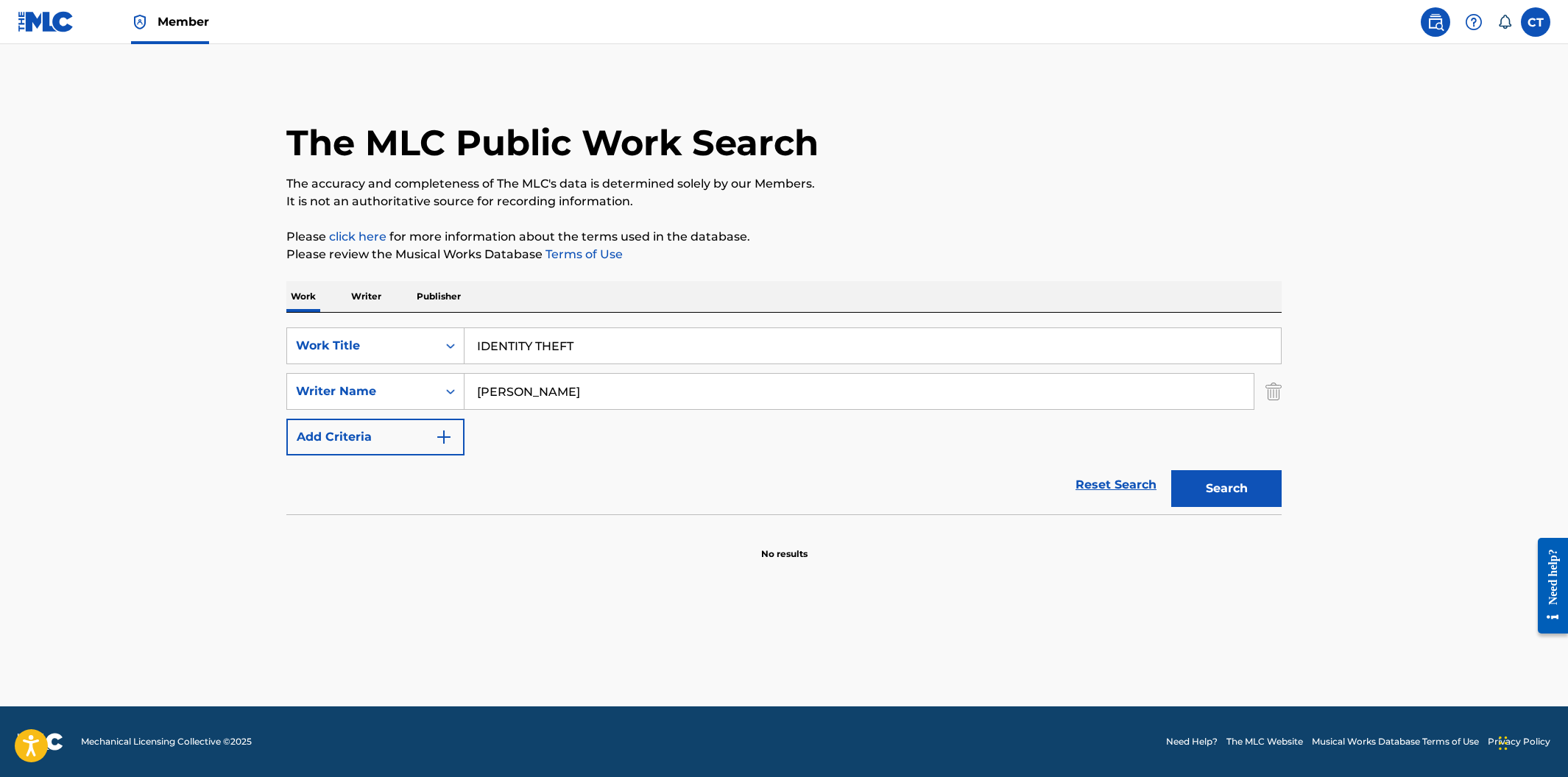
click at [1194, 480] on button "Search" at bounding box center [1227, 488] width 110 height 37
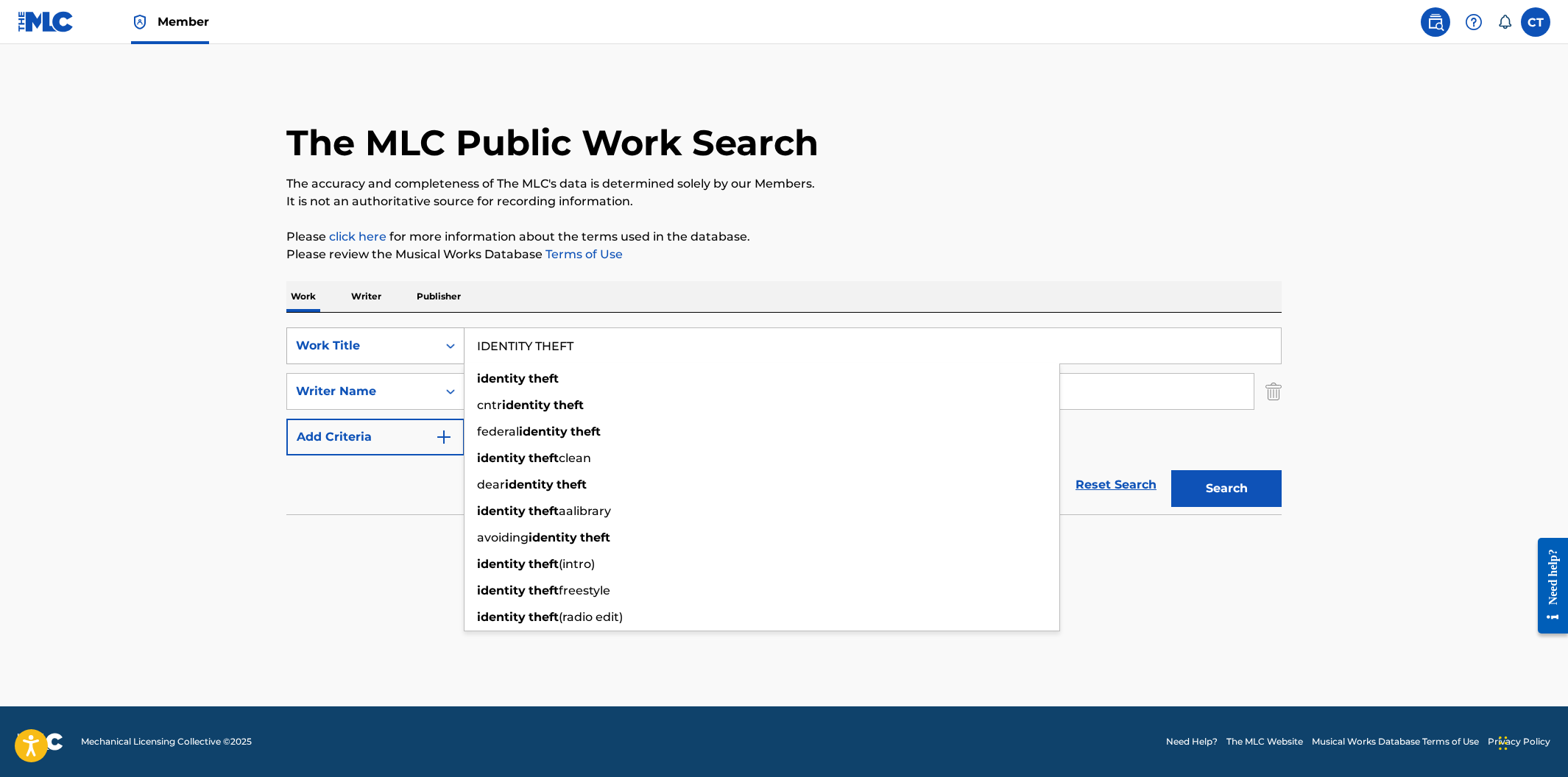
drag, startPoint x: 564, startPoint y: 345, endPoint x: 456, endPoint y: 337, distance: 108.3
click at [452, 338] on div "SearchWithCriteria400cdf52-d9f2-43f1-a6ec-29dae9982f70 Work Title IDENTITY THEF…" at bounding box center [784, 345] width 995 height 37
paste input "RA"
type input "IDERA"
click at [1171, 470] on button "Search" at bounding box center [1227, 488] width 110 height 37
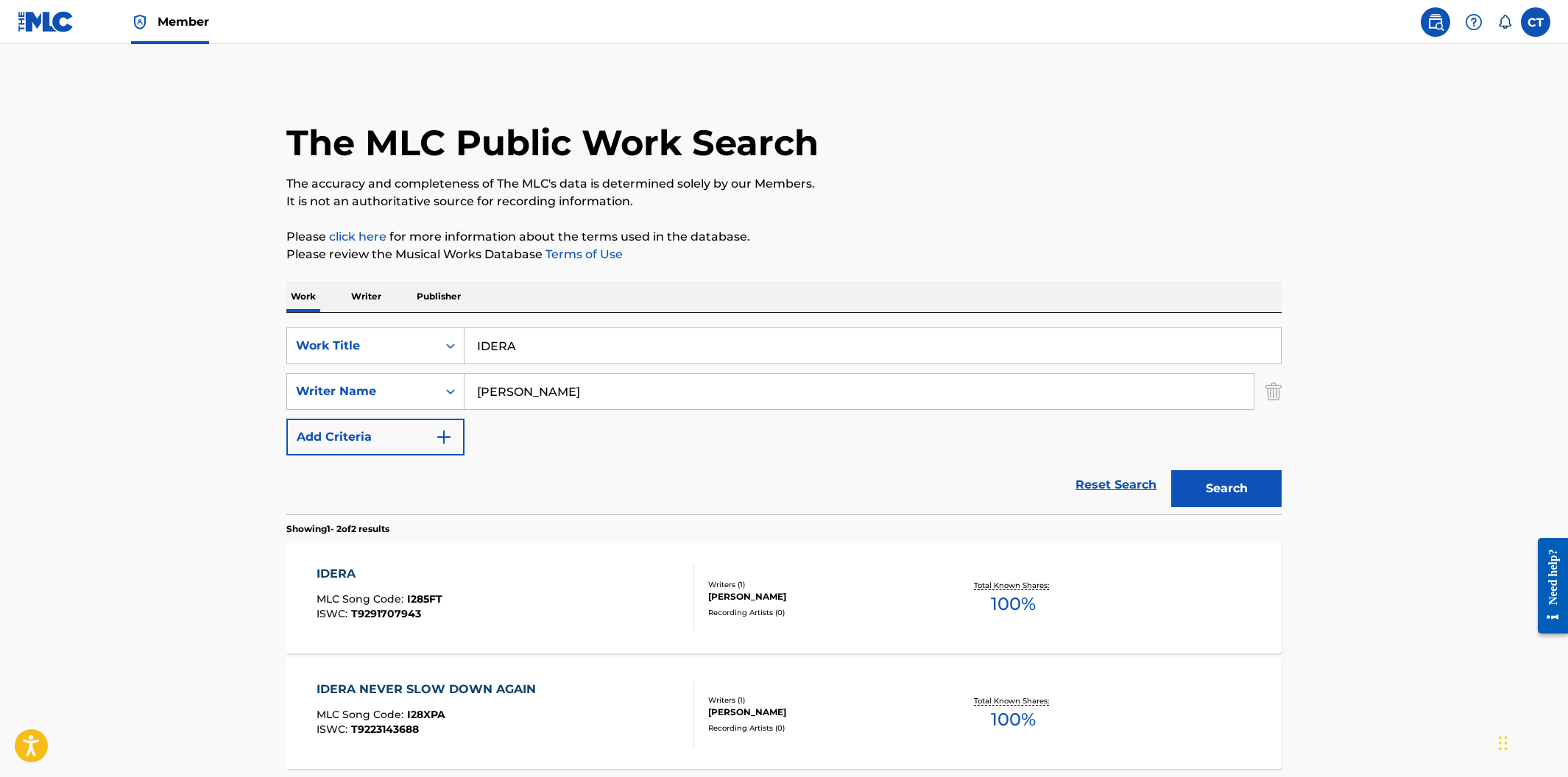
click at [536, 582] on div "IDERA MLC Song Code : I285FT ISWC : T9291707943" at bounding box center [506, 598] width 378 height 67
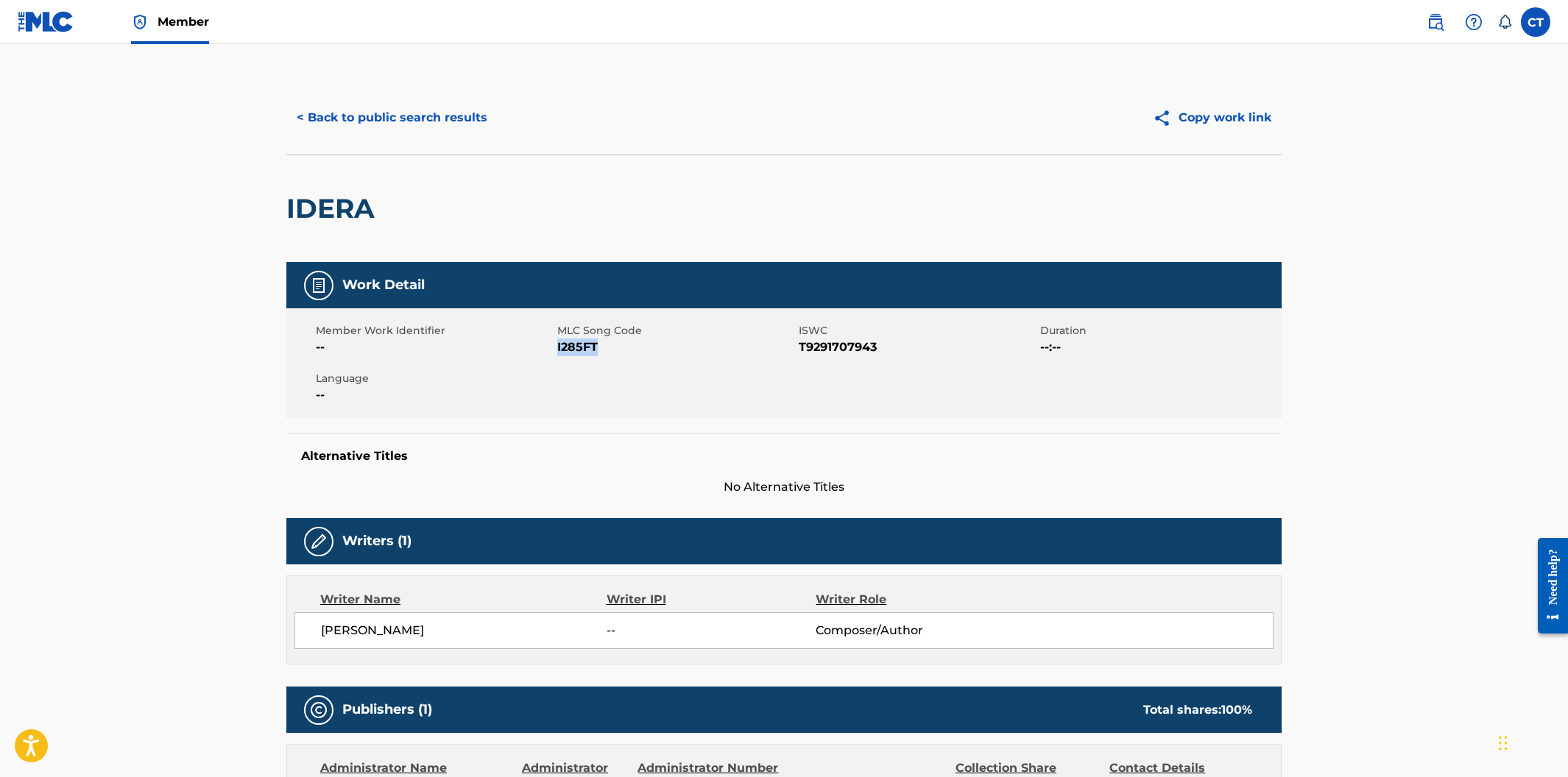
drag, startPoint x: 599, startPoint y: 347, endPoint x: 558, endPoint y: 345, distance: 41.0
click at [558, 345] on span "I285FT" at bounding box center [675, 347] width 238 height 17
click at [428, 123] on button "< Back to public search results" at bounding box center [392, 118] width 211 height 37
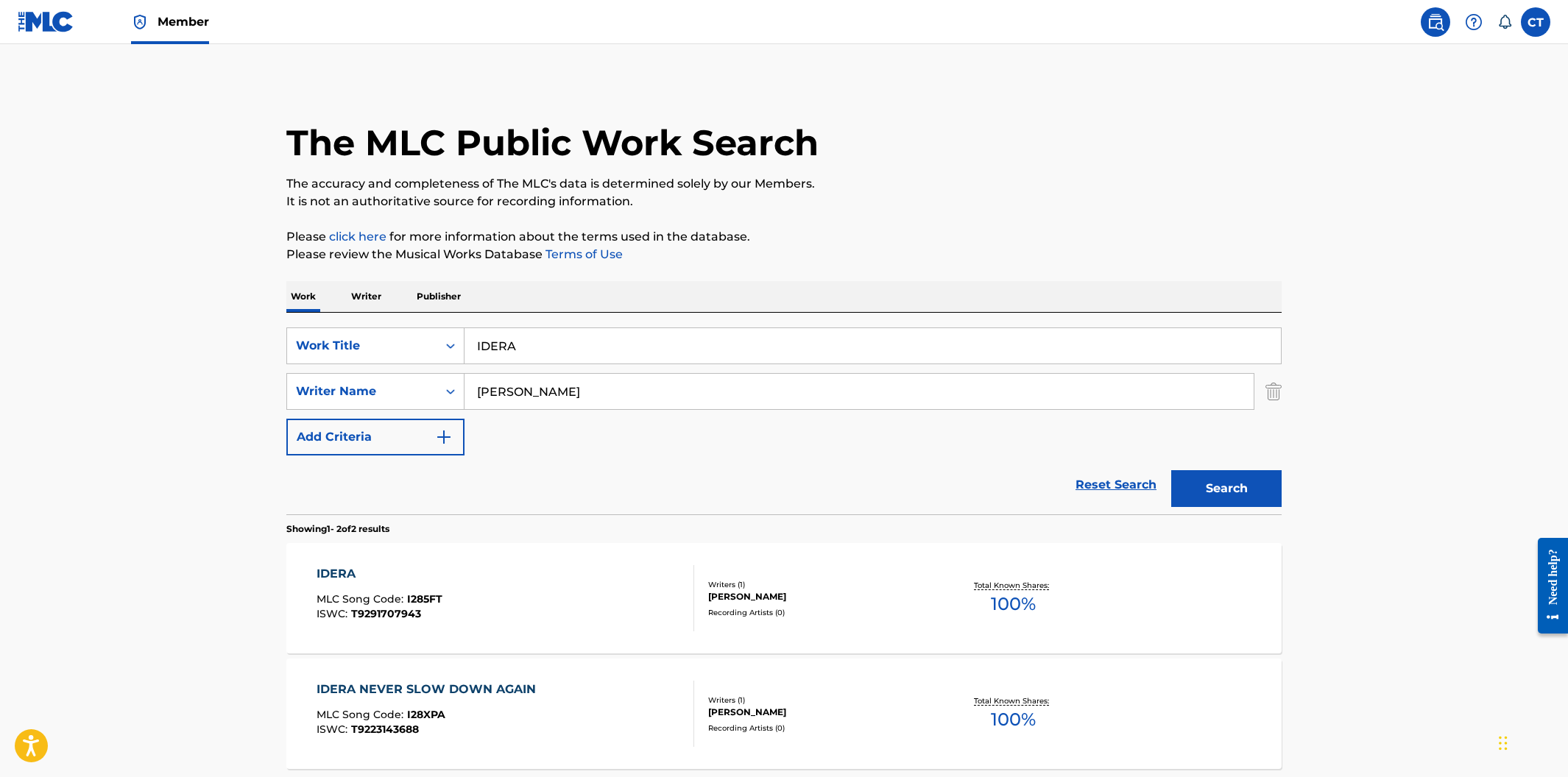
drag, startPoint x: 559, startPoint y: 342, endPoint x: 444, endPoint y: 322, distance: 116.7
click at [444, 322] on div "SearchWithCriteria400cdf52-d9f2-43f1-a6ec-29dae9982f70 Work Title IDERA SearchW…" at bounding box center [784, 413] width 995 height 201
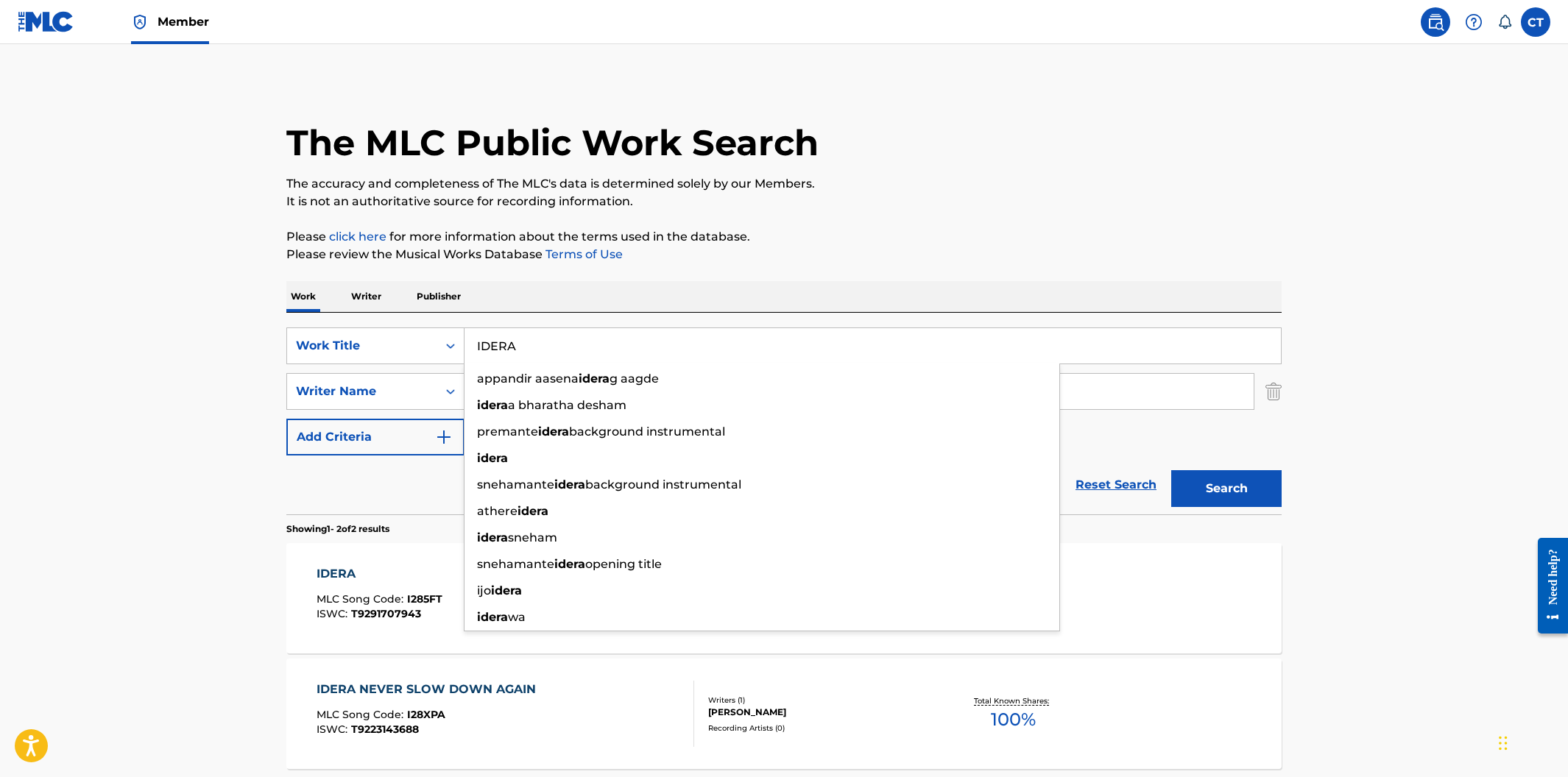
paste input "NEVER SLOW DOWN AGAIN"
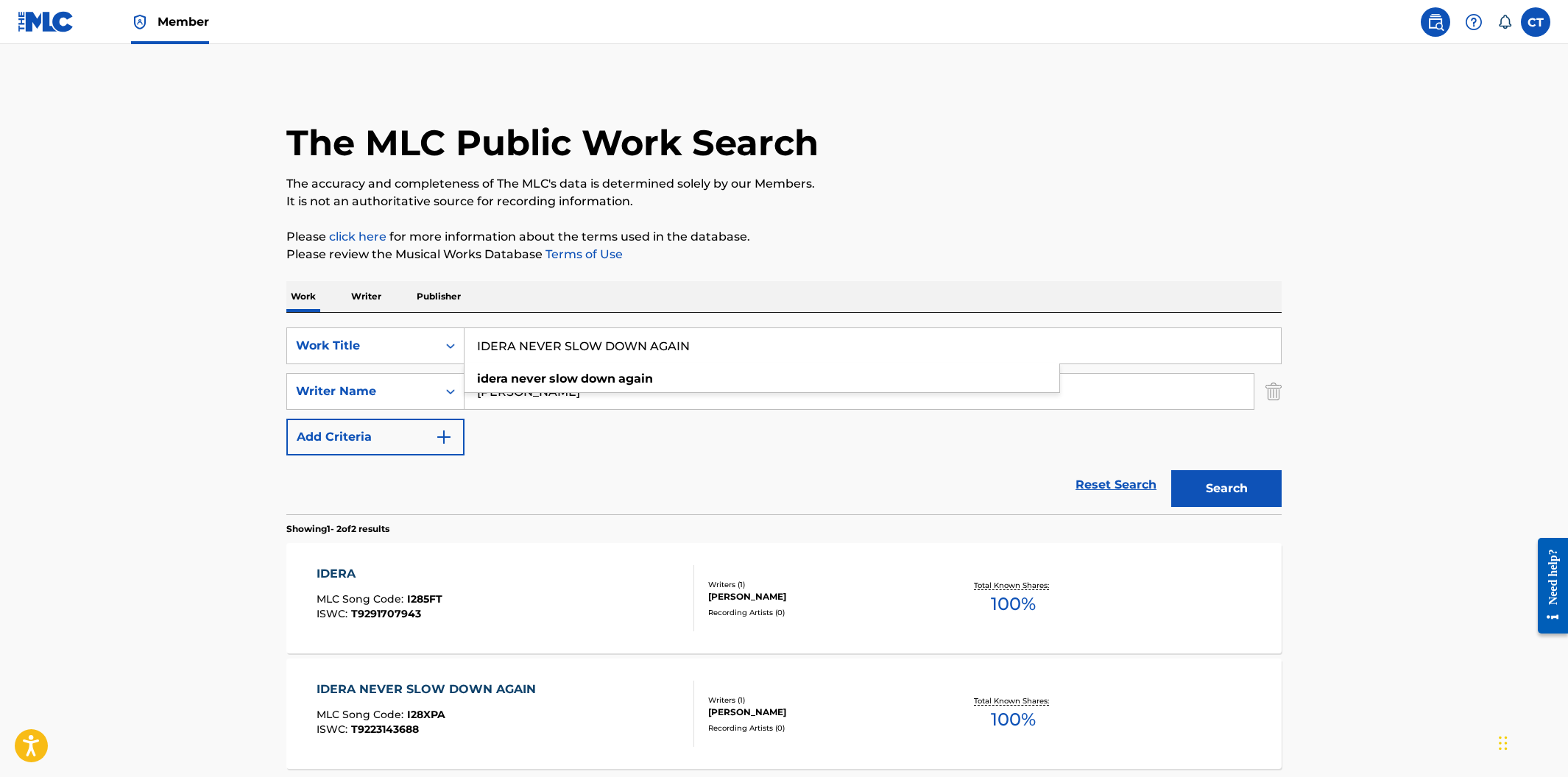
type input "IDERA NEVER SLOW DOWN AGAIN"
click at [1171, 470] on button "Search" at bounding box center [1227, 488] width 110 height 37
click at [607, 590] on div "IDERA NEVER SLOW DOWN AGAIN MLC Song Code : I28XPA ISWC : T9223143688" at bounding box center [506, 598] width 378 height 67
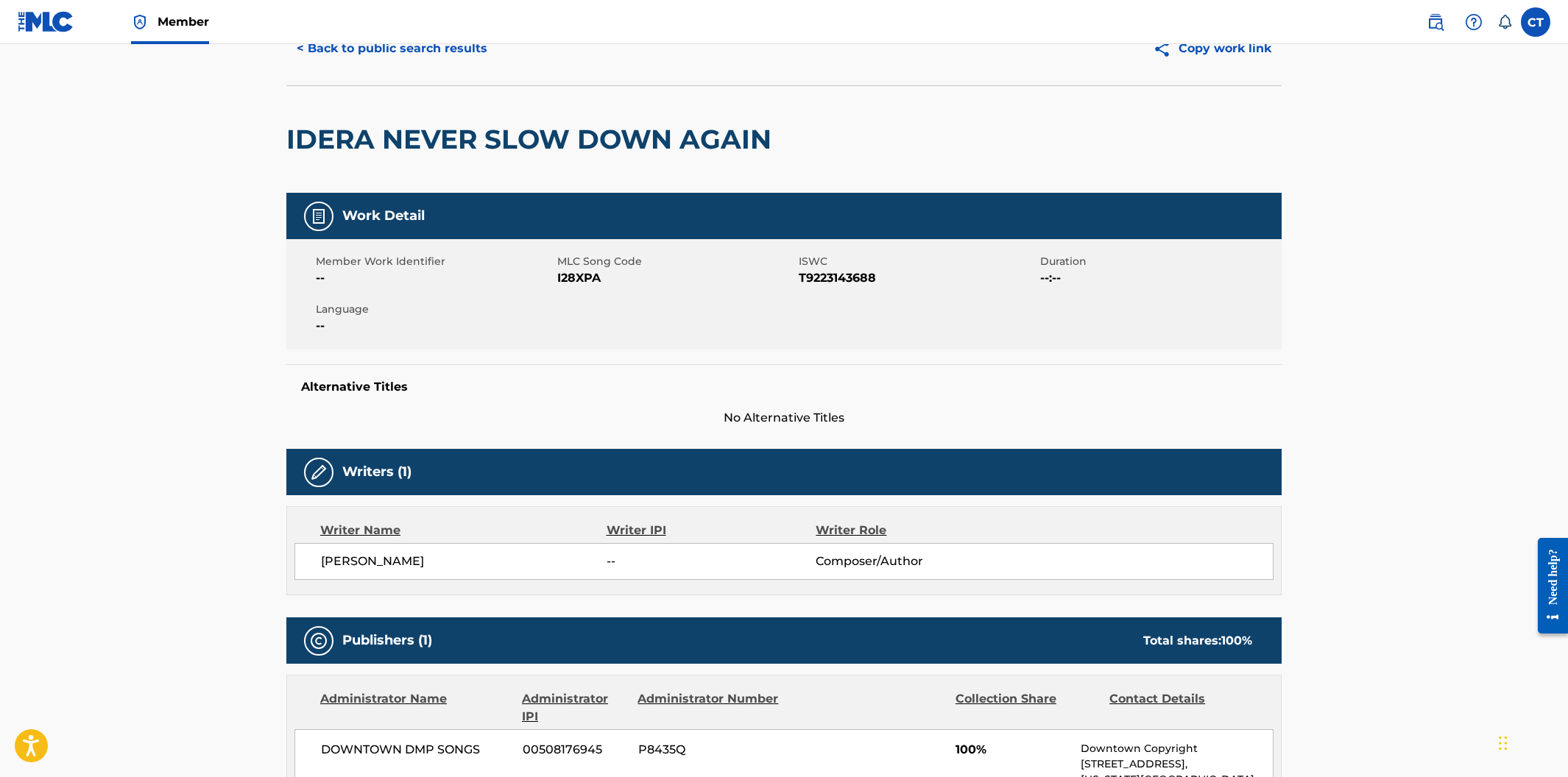
scroll to position [44, 0]
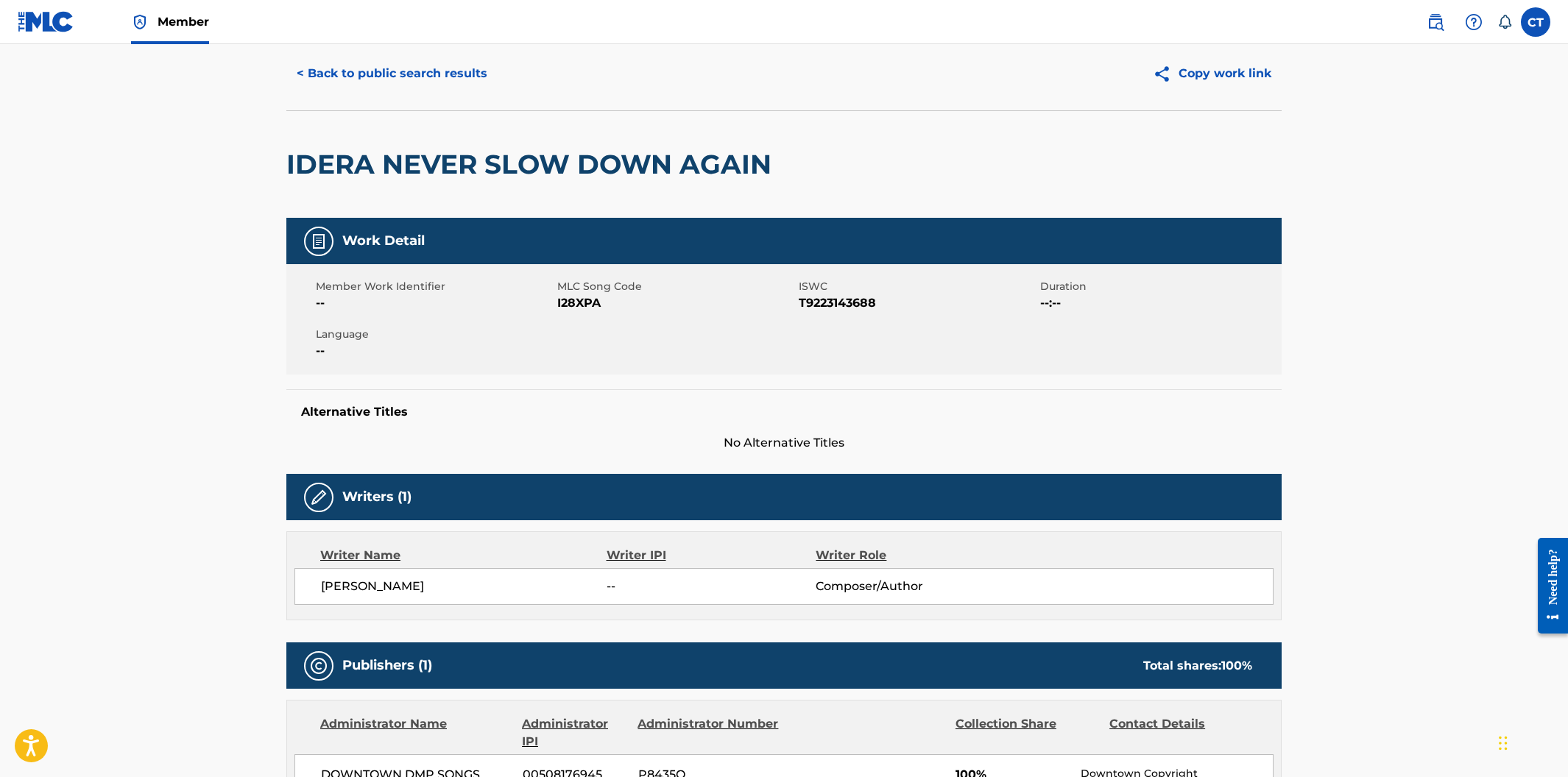
click at [617, 361] on div "Member Work Identifier -- MLC Song Code I28XPA ISWC T9223143688 Duration --:-- …" at bounding box center [784, 319] width 995 height 110
drag, startPoint x: 607, startPoint y: 302, endPoint x: 559, endPoint y: 299, distance: 48.1
click at [559, 299] on span "I28XPA" at bounding box center [675, 303] width 238 height 17
click at [391, 81] on button "< Back to public search results" at bounding box center [392, 73] width 211 height 37
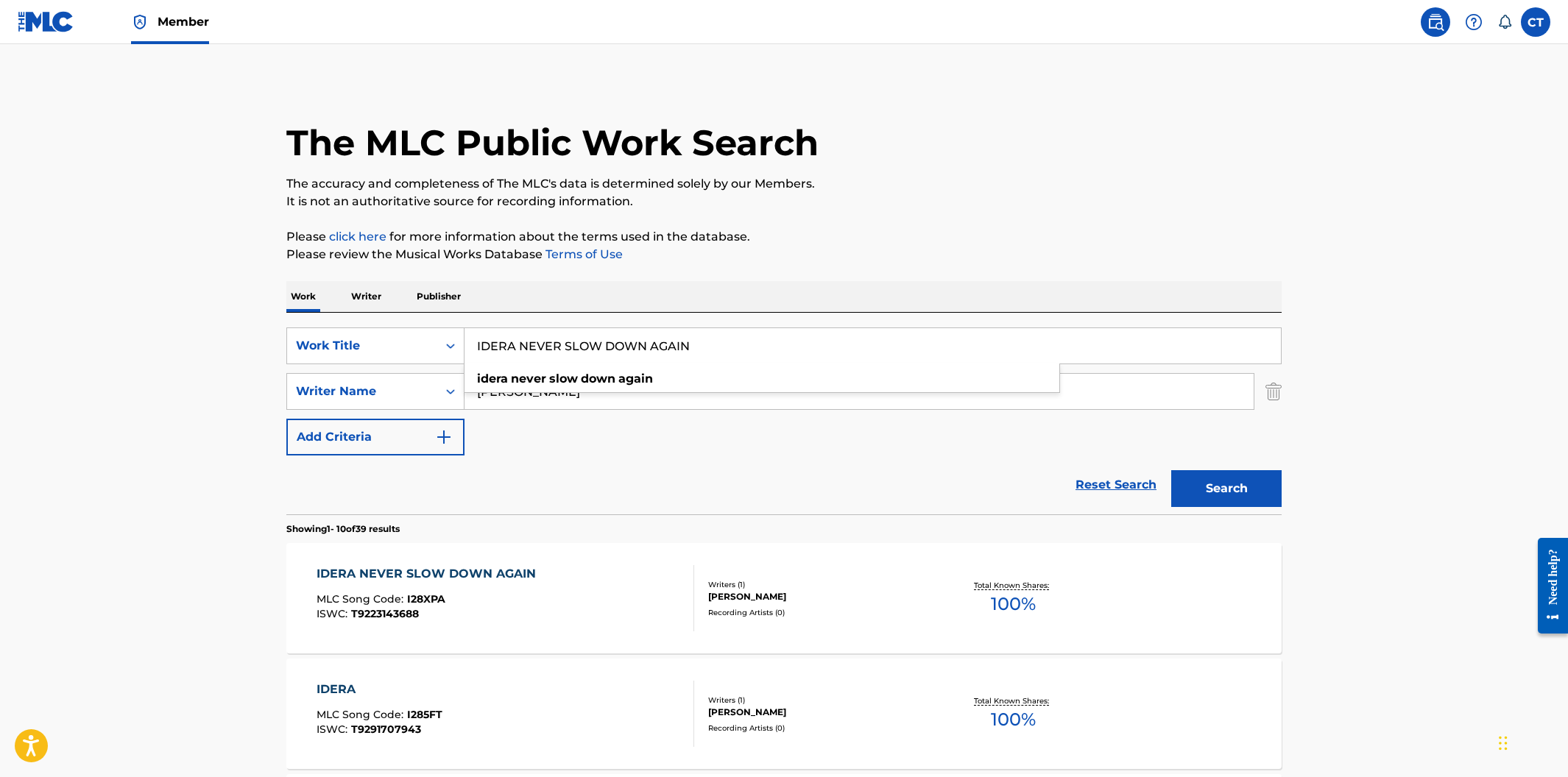
drag, startPoint x: 599, startPoint y: 329, endPoint x: 411, endPoint y: 326, distance: 188.0
click at [411, 326] on div "SearchWithCriteria400cdf52-d9f2-43f1-a6ec-29dae9982f70 Work Title IDERA NEVER S…" at bounding box center [784, 413] width 995 height 201
paste input "MPATIENT"
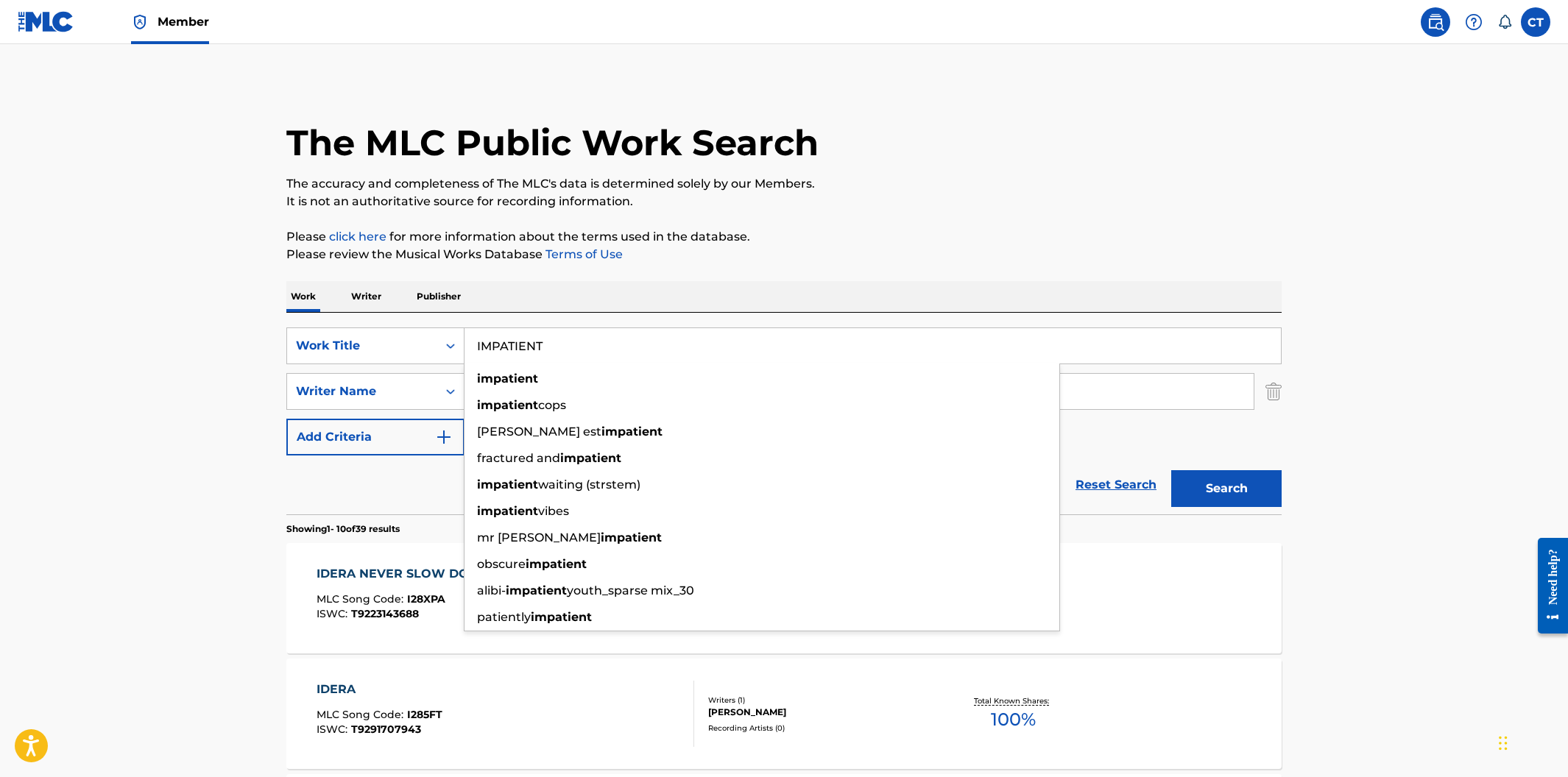
type input "IMPATIENT"
click at [1171, 470] on button "Search" at bounding box center [1227, 488] width 110 height 37
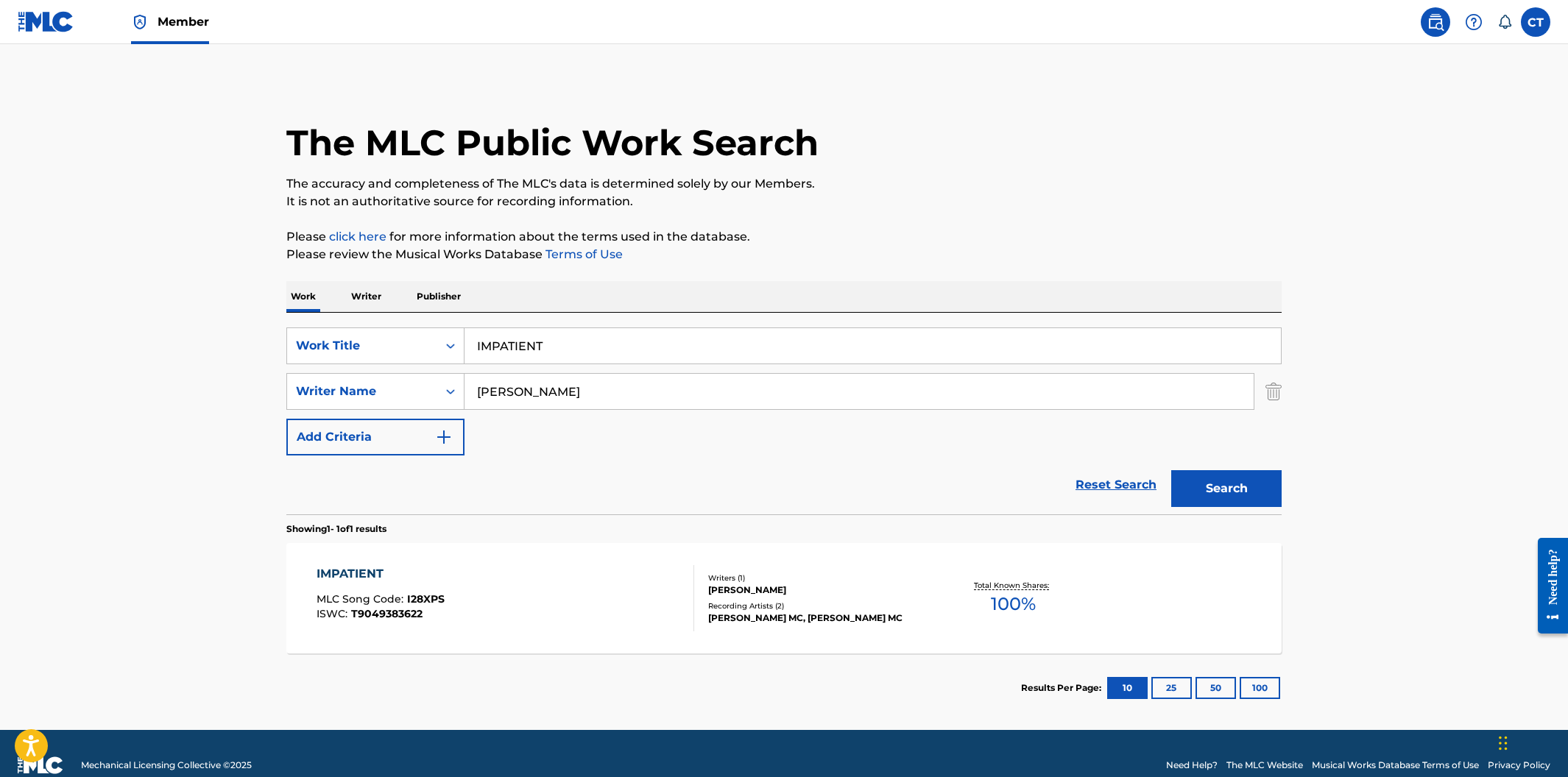
click at [562, 573] on div "IMPATIENT MLC Song Code : I28XPS ISWC : T9049383622" at bounding box center [506, 598] width 378 height 67
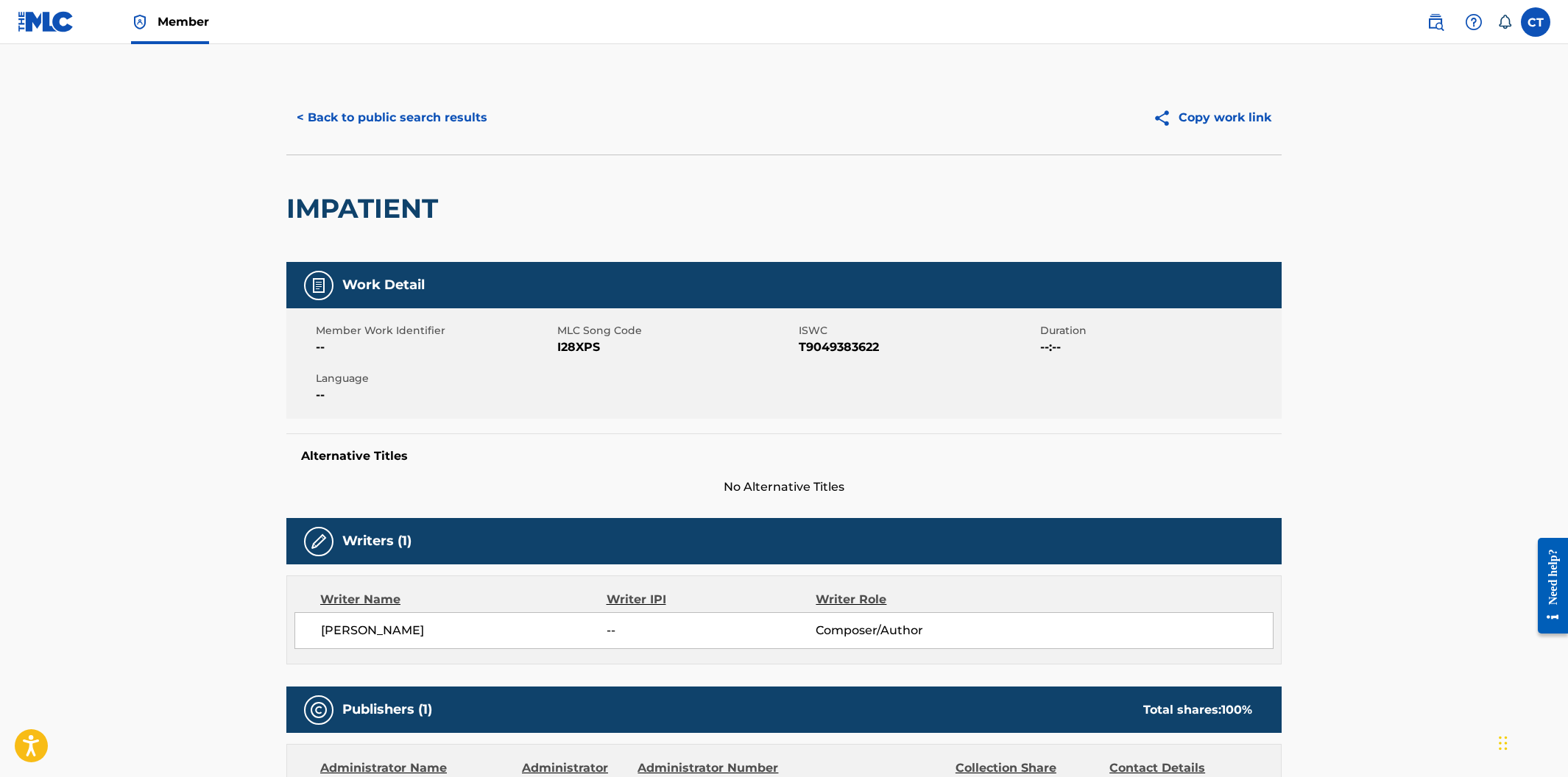
click at [615, 359] on div "Member Work Identifier -- MLC Song Code I28XPS ISWC T9049383622 Duration --:-- …" at bounding box center [784, 363] width 995 height 110
drag, startPoint x: 610, startPoint y: 349, endPoint x: 556, endPoint y: 346, distance: 54.1
click at [556, 346] on div "Member Work Identifier -- MLC Song Code I28XPS ISWC T9049383622 Duration --:-- …" at bounding box center [784, 363] width 995 height 110
drag, startPoint x: 561, startPoint y: 367, endPoint x: 568, endPoint y: 362, distance: 8.6
click at [562, 367] on div "Member Work Identifier -- MLC Song Code I28XPS ISWC T9049383622 Duration --:-- …" at bounding box center [784, 363] width 995 height 110
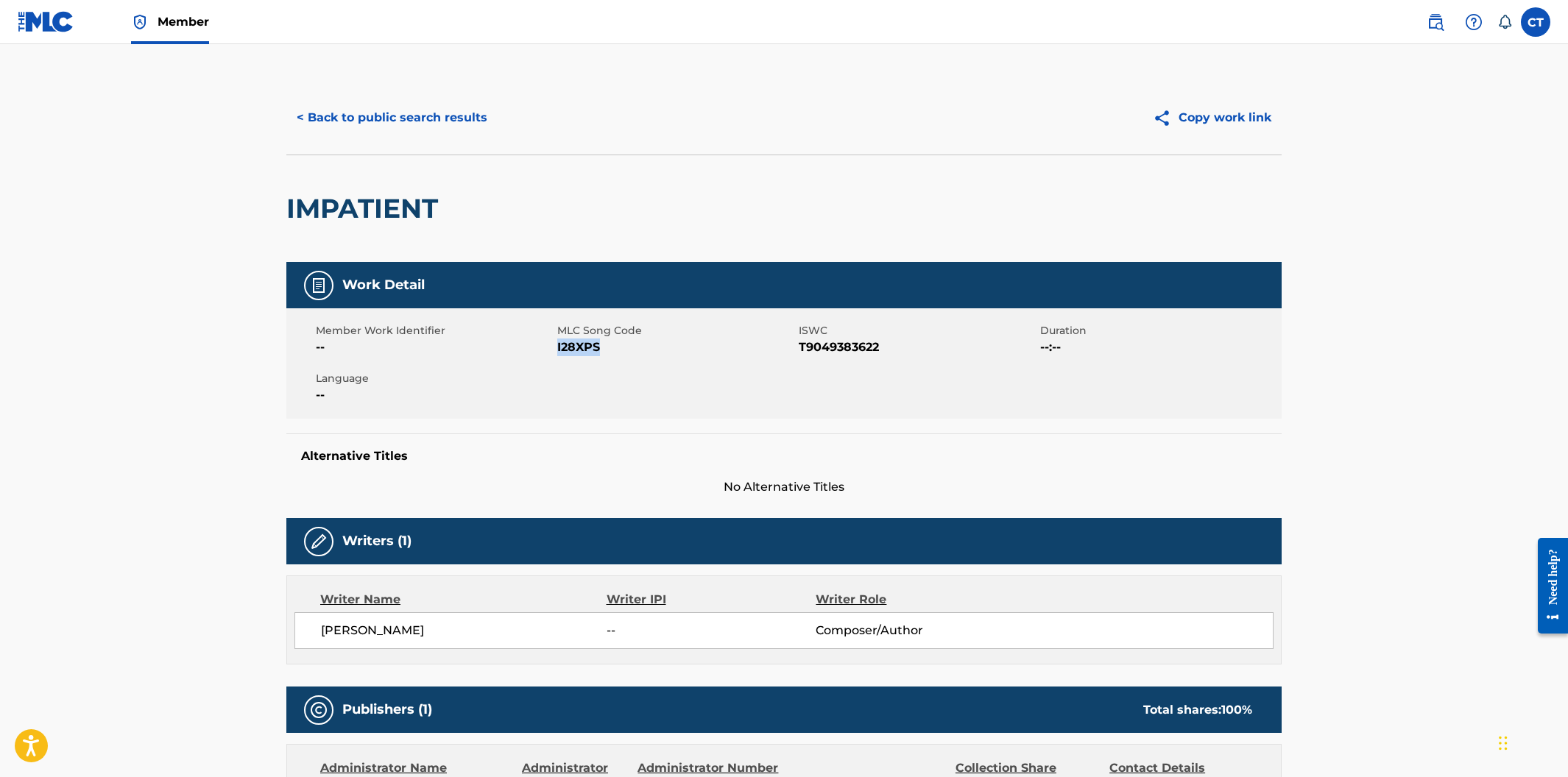
drag, startPoint x: 594, startPoint y: 345, endPoint x: 557, endPoint y: 350, distance: 37.3
click at [557, 350] on span "I28XPS" at bounding box center [675, 347] width 238 height 17
click at [410, 113] on button "< Back to public search results" at bounding box center [392, 118] width 211 height 37
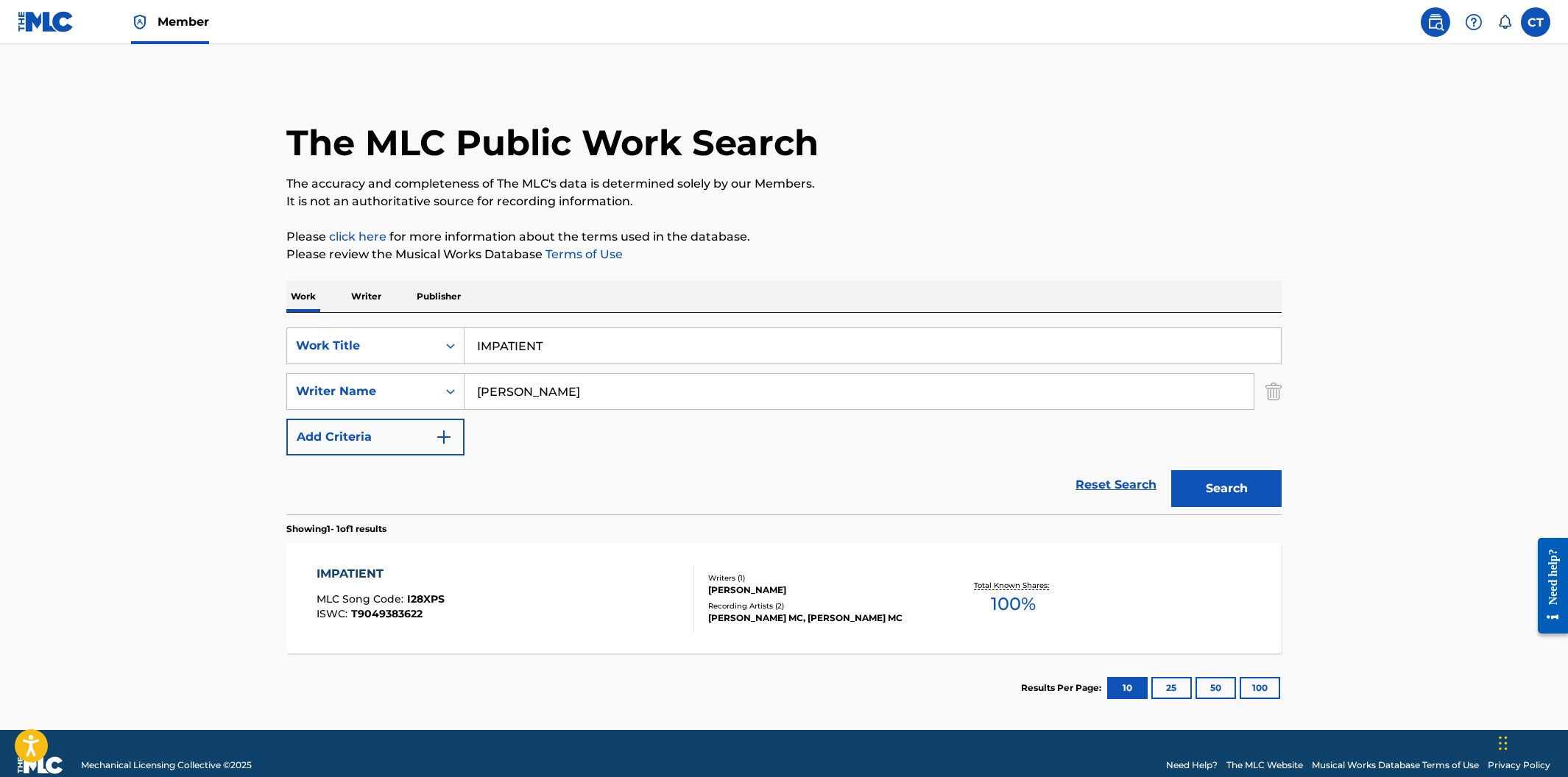
drag, startPoint x: 410, startPoint y: 113, endPoint x: 402, endPoint y: 124, distance: 13.6
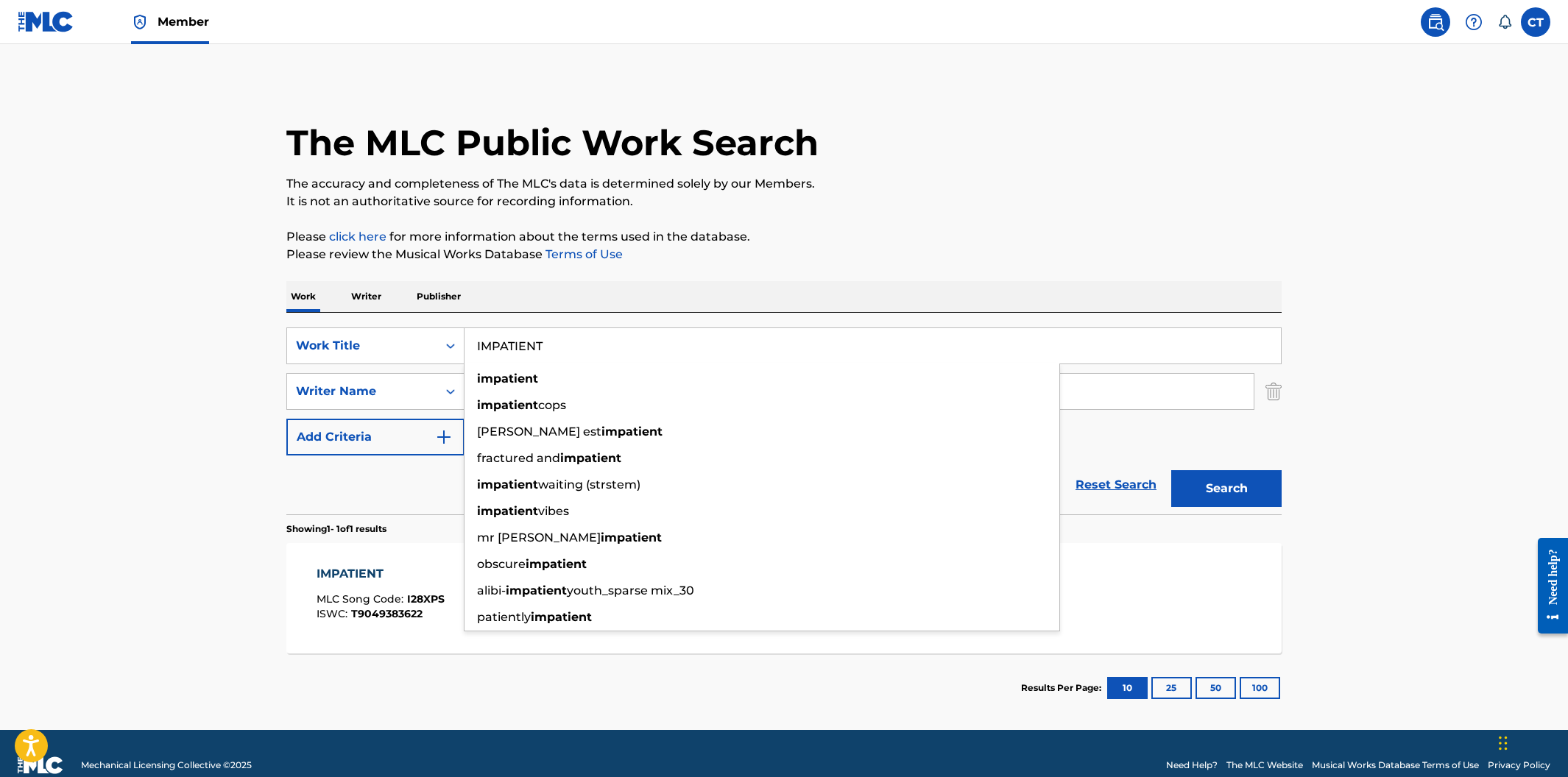
drag, startPoint x: 583, startPoint y: 352, endPoint x: 449, endPoint y: 325, distance: 136.7
click at [449, 325] on div "SearchWithCriteria400cdf52-d9f2-43f1-a6ec-29dae9982f70 Work Title IMPATIENT imp…" at bounding box center [784, 413] width 995 height 201
paste input "N MY WORLD"
type input "IN MY WORLD"
click at [1171, 470] on button "Search" at bounding box center [1227, 488] width 110 height 37
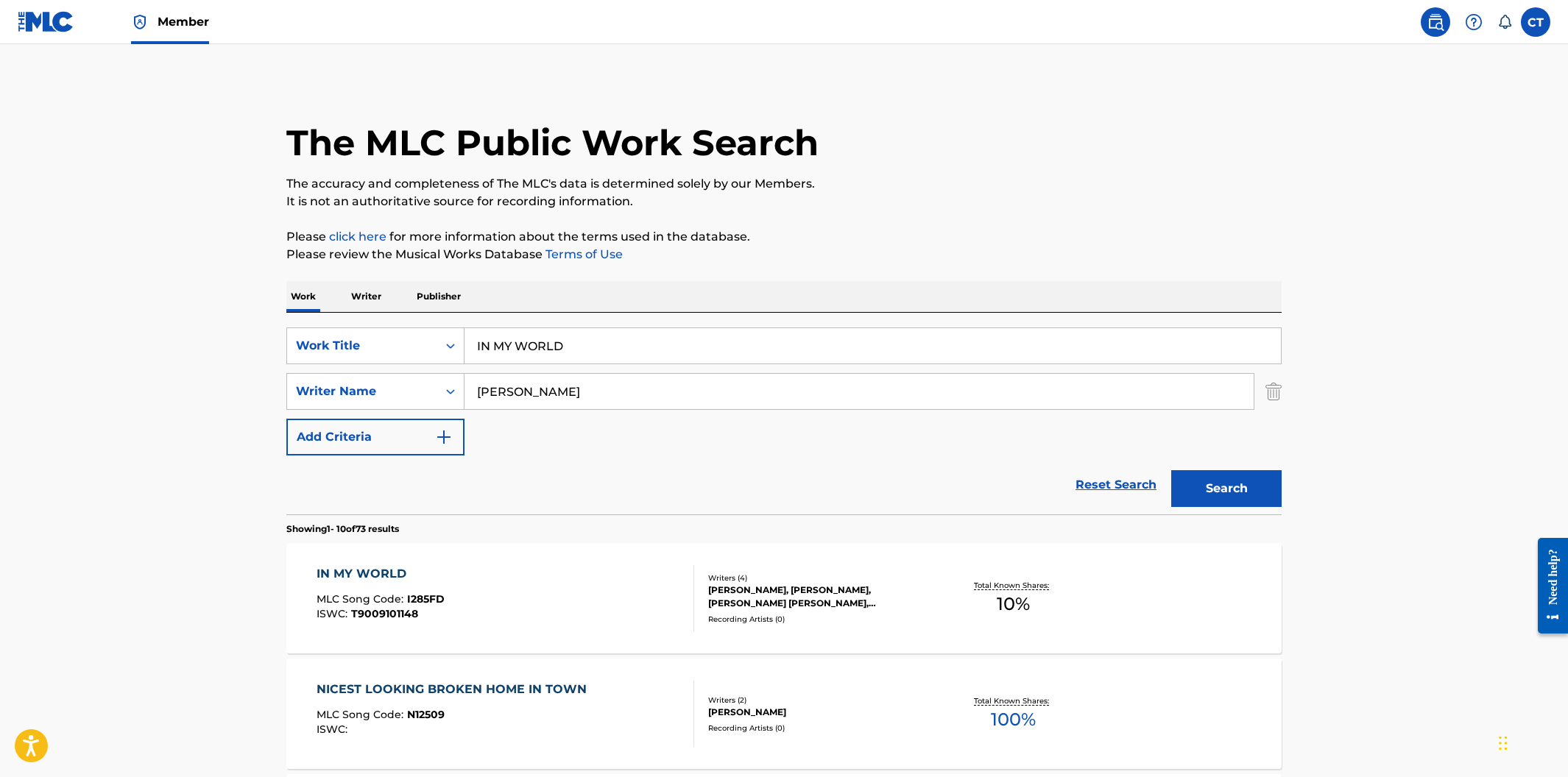
click at [564, 585] on div "IN MY WORLD MLC Song Code : I285FD ISWC : T9009101148" at bounding box center [506, 598] width 378 height 67
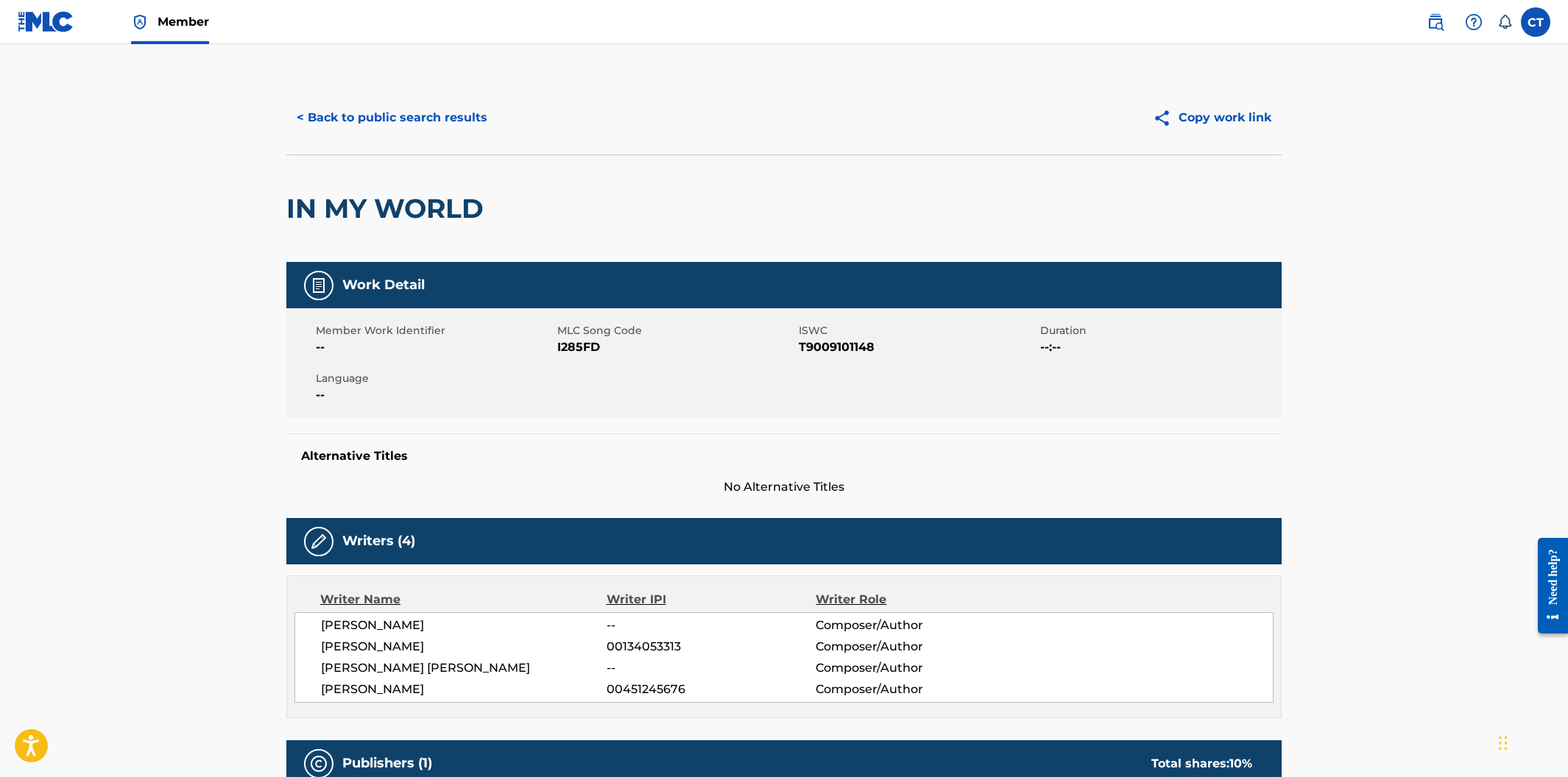
click at [615, 396] on div "Member Work Identifier -- MLC Song Code I285FD ISWC T9009101148 Duration --:-- …" at bounding box center [784, 363] width 995 height 110
drag, startPoint x: 605, startPoint y: 354, endPoint x: 557, endPoint y: 350, distance: 48.2
click at [557, 350] on span "I285FD" at bounding box center [675, 347] width 238 height 17
click at [379, 113] on button "< Back to public search results" at bounding box center [392, 118] width 211 height 37
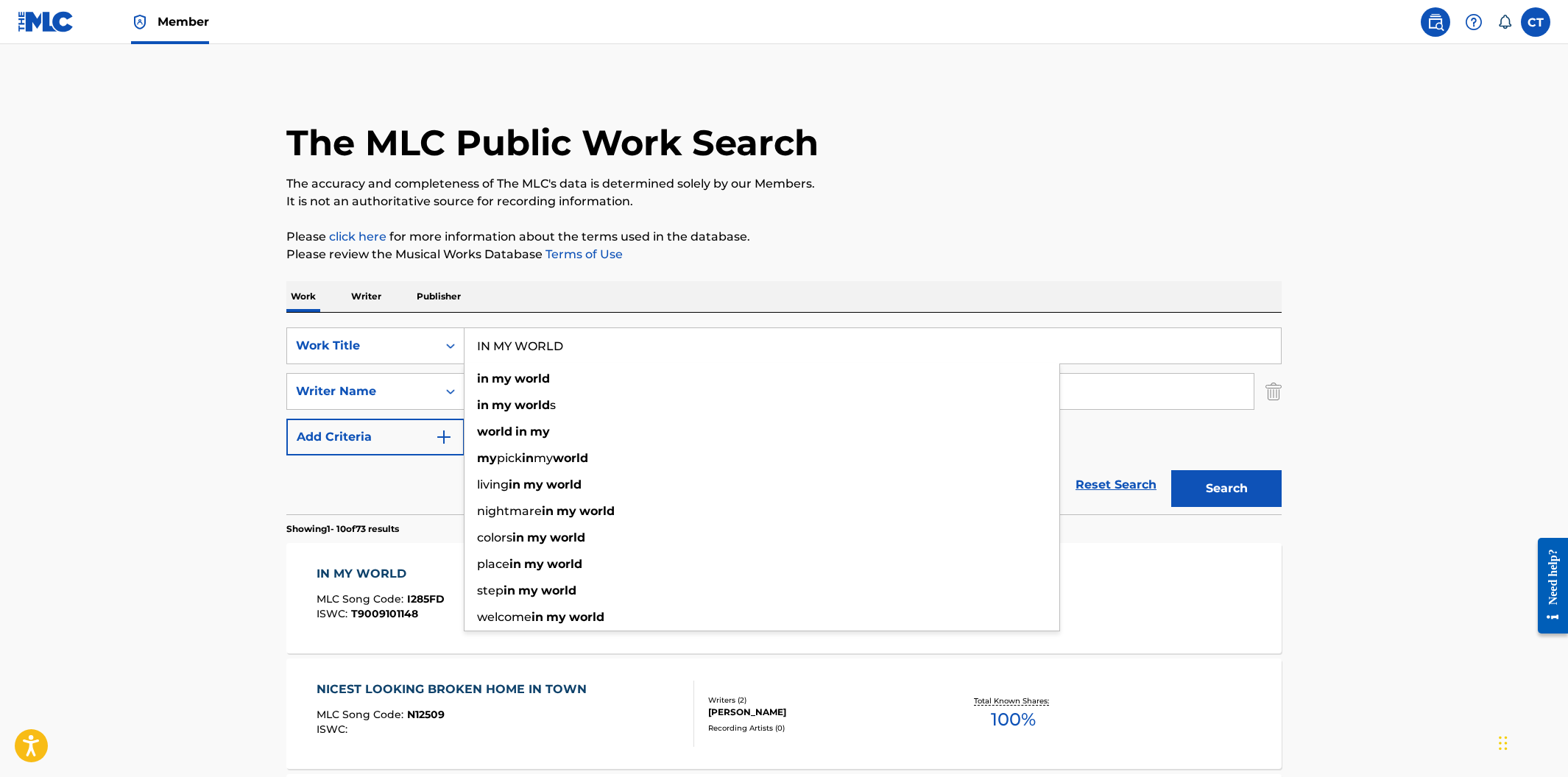
drag, startPoint x: 578, startPoint y: 349, endPoint x: 494, endPoint y: 337, distance: 84.9
click at [494, 337] on input "IN MY WORLD" at bounding box center [873, 345] width 816 height 35
paste input "DIAN GIRL"
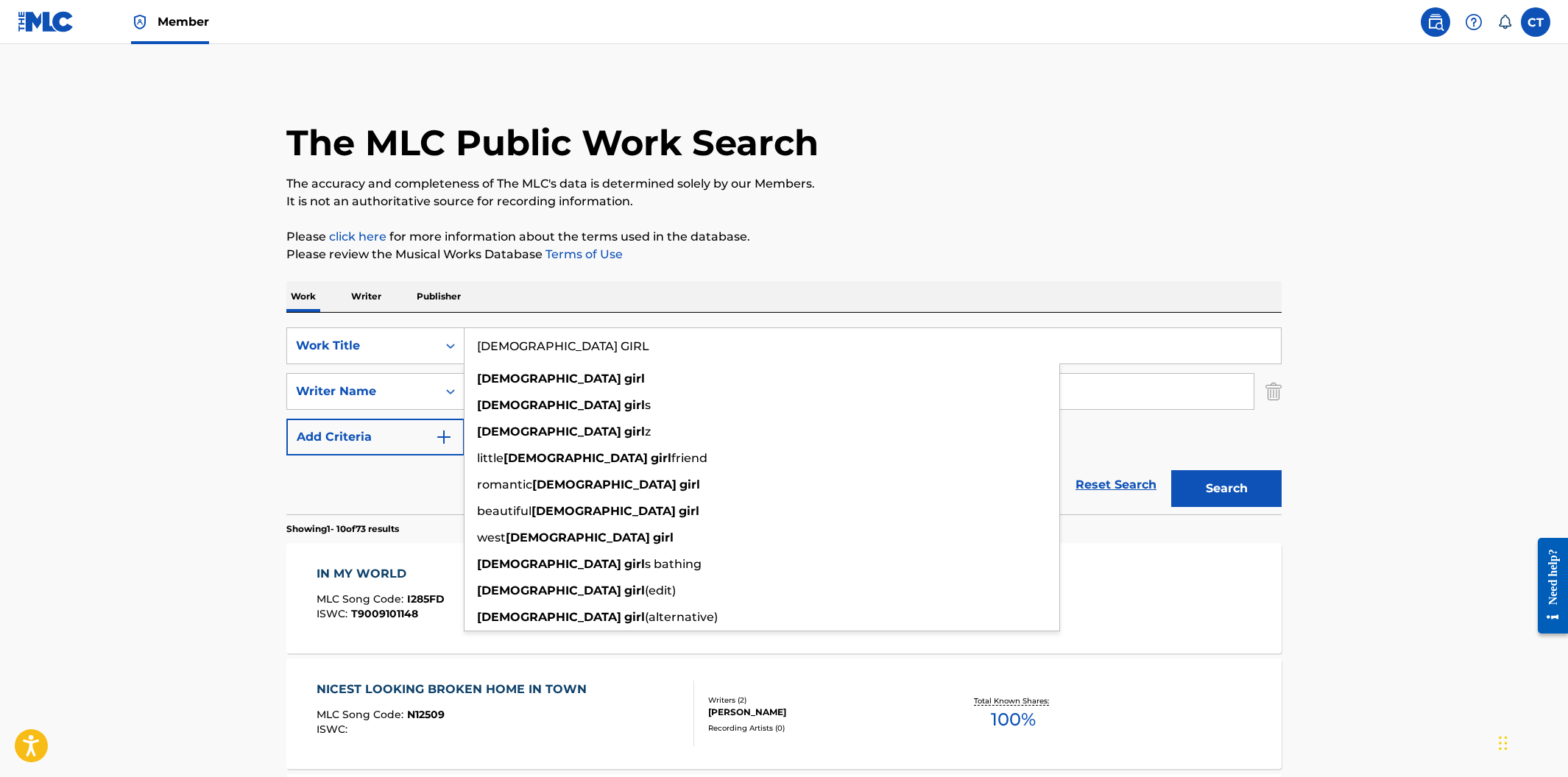
type input "INDIAN GIRL"
click at [1171, 470] on button "Search" at bounding box center [1227, 488] width 110 height 37
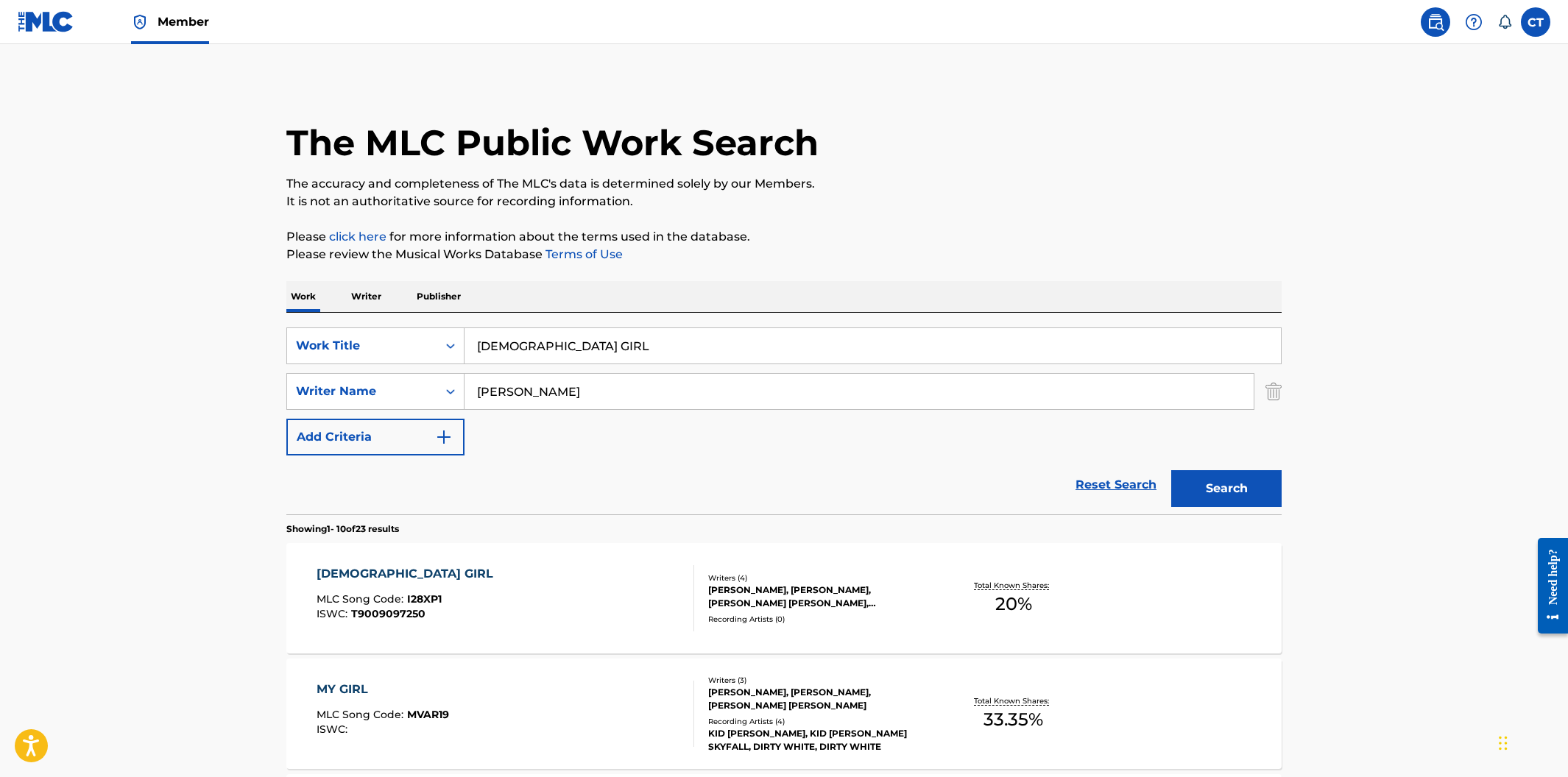
click at [562, 580] on div "INDIAN GIRL MLC Song Code : I28XP1 ISWC : T9009097250" at bounding box center [506, 598] width 378 height 67
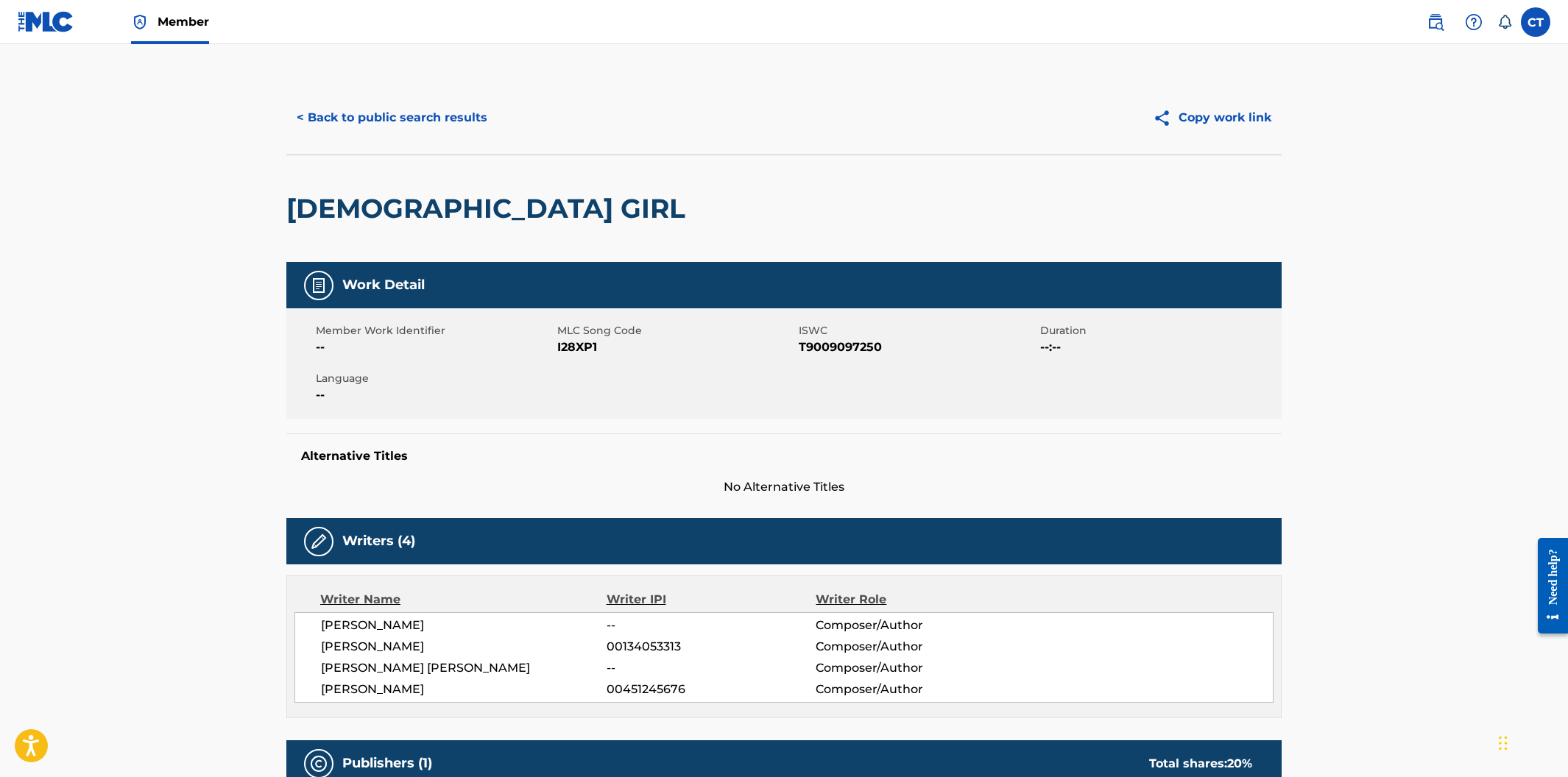
click at [593, 406] on div "Member Work Identifier -- MLC Song Code I28XP1 ISWC T9009097250 Duration --:-- …" at bounding box center [784, 363] width 995 height 110
drag, startPoint x: 601, startPoint y: 346, endPoint x: 557, endPoint y: 342, distance: 44.2
click at [557, 342] on span "I28XP1" at bounding box center [675, 347] width 238 height 17
click at [366, 121] on button "< Back to public search results" at bounding box center [392, 118] width 211 height 37
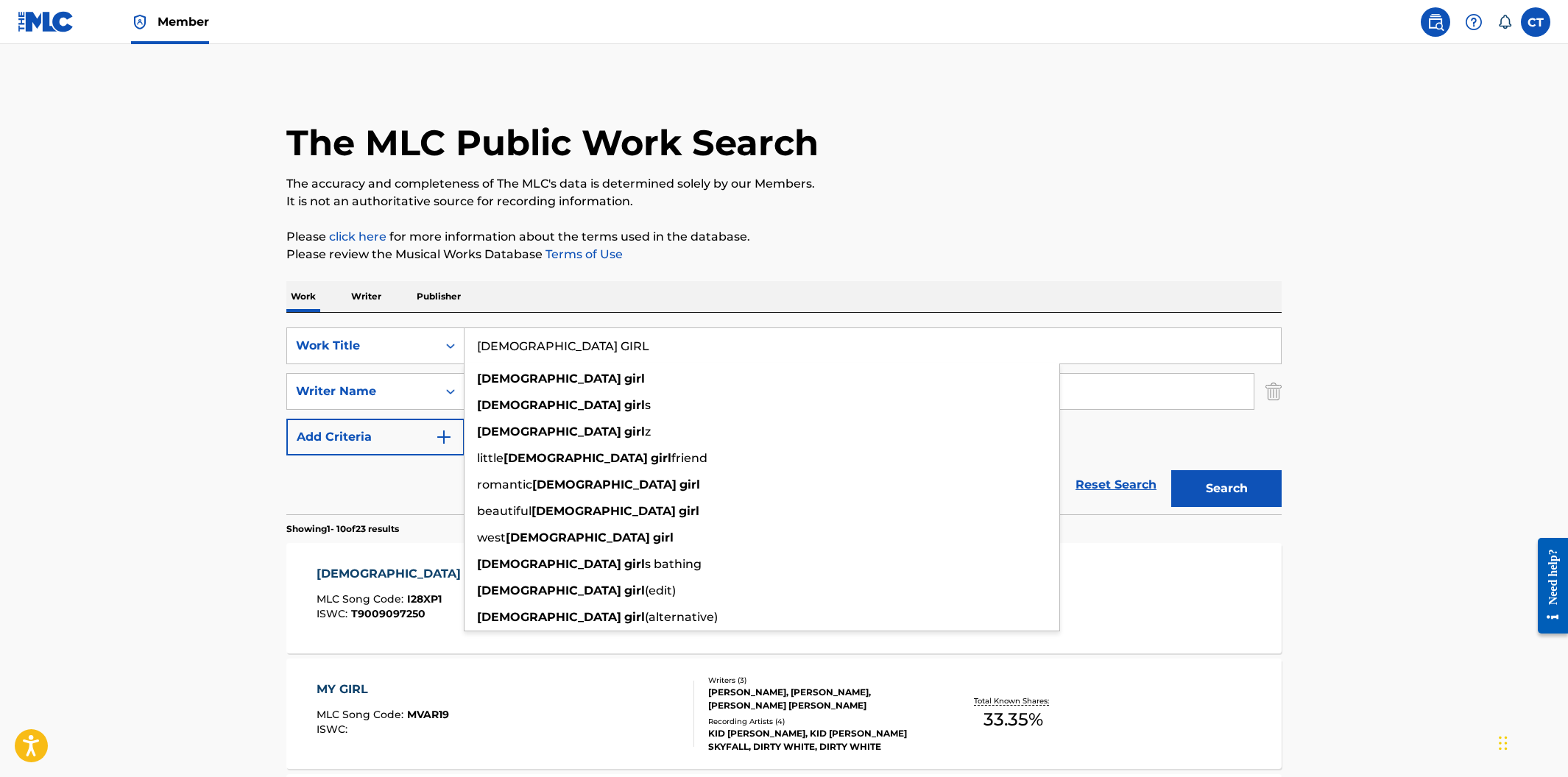
drag, startPoint x: 438, startPoint y: 319, endPoint x: 414, endPoint y: 317, distance: 24.1
click at [414, 317] on div "SearchWithCriteria400cdf52-d9f2-43f1-a6ec-29dae9982f70 Work Title INDIAN GIRL i…" at bounding box center [784, 413] width 995 height 201
paste input "T"
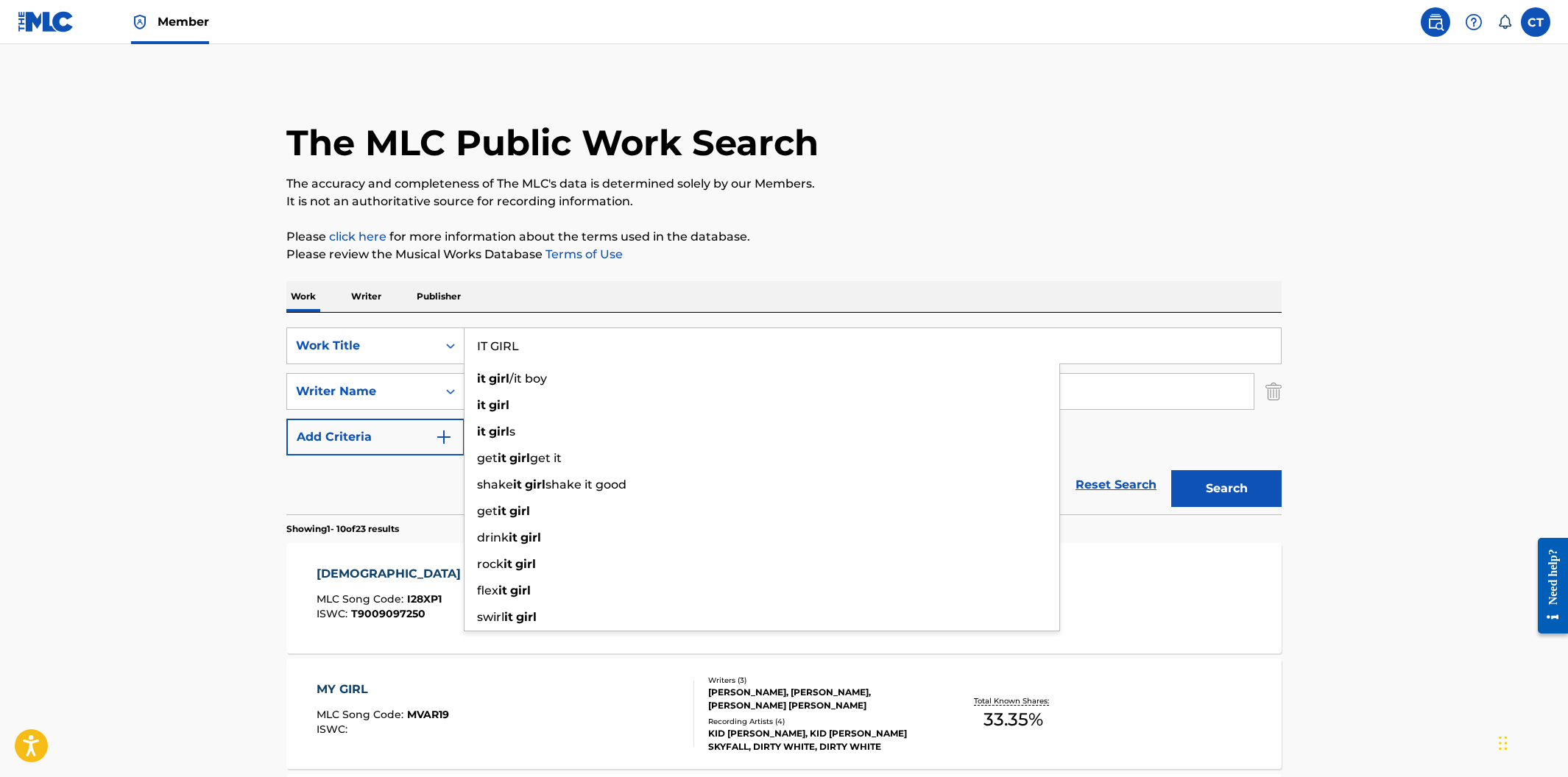
type input "IT GIRL"
click at [1171, 470] on button "Search" at bounding box center [1227, 488] width 110 height 37
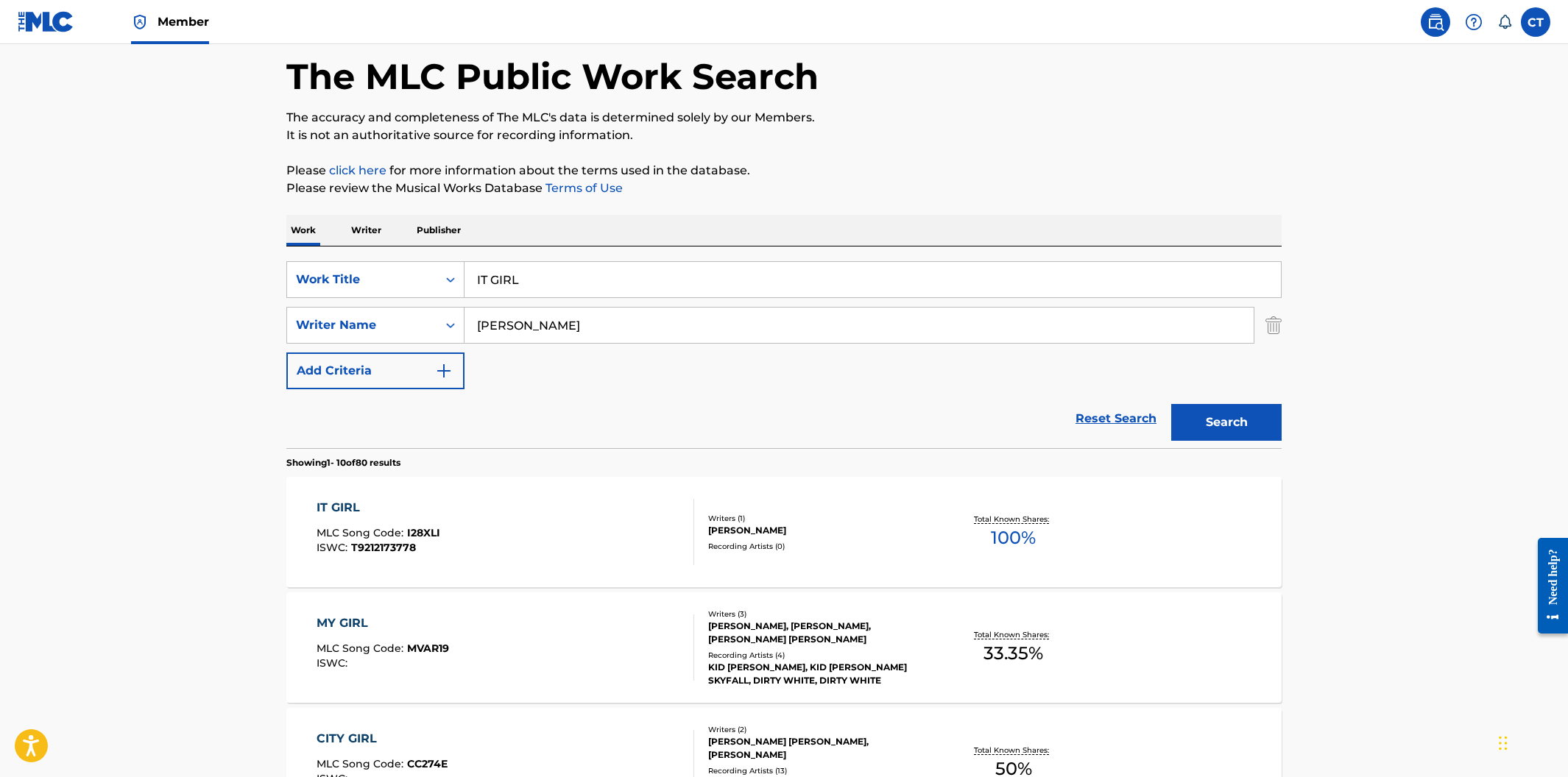
scroll to position [106, 0]
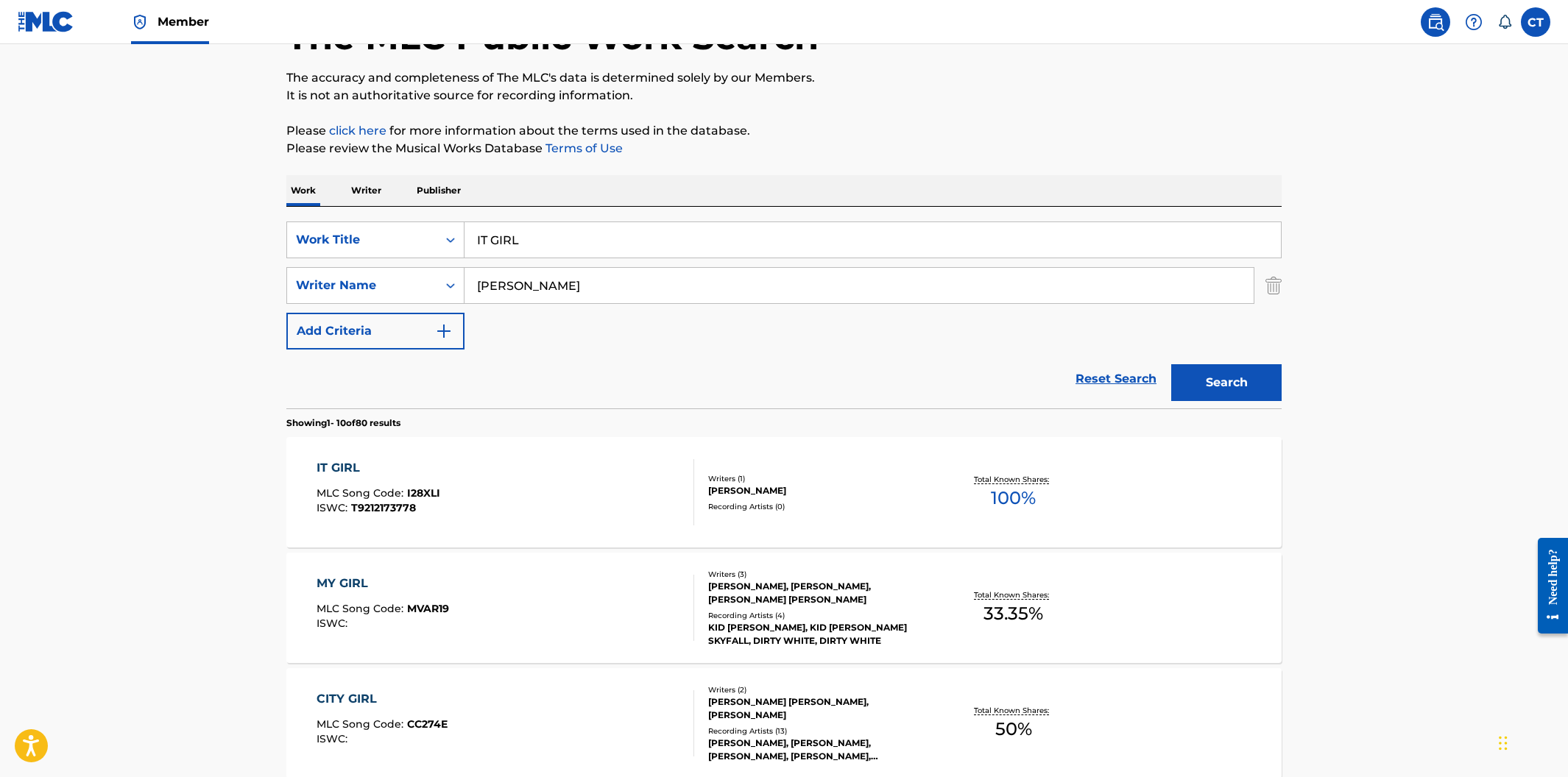
click at [659, 521] on div "IT GIRL MLC Song Code : I28XLI ISWC : T9212173778" at bounding box center [506, 492] width 378 height 67
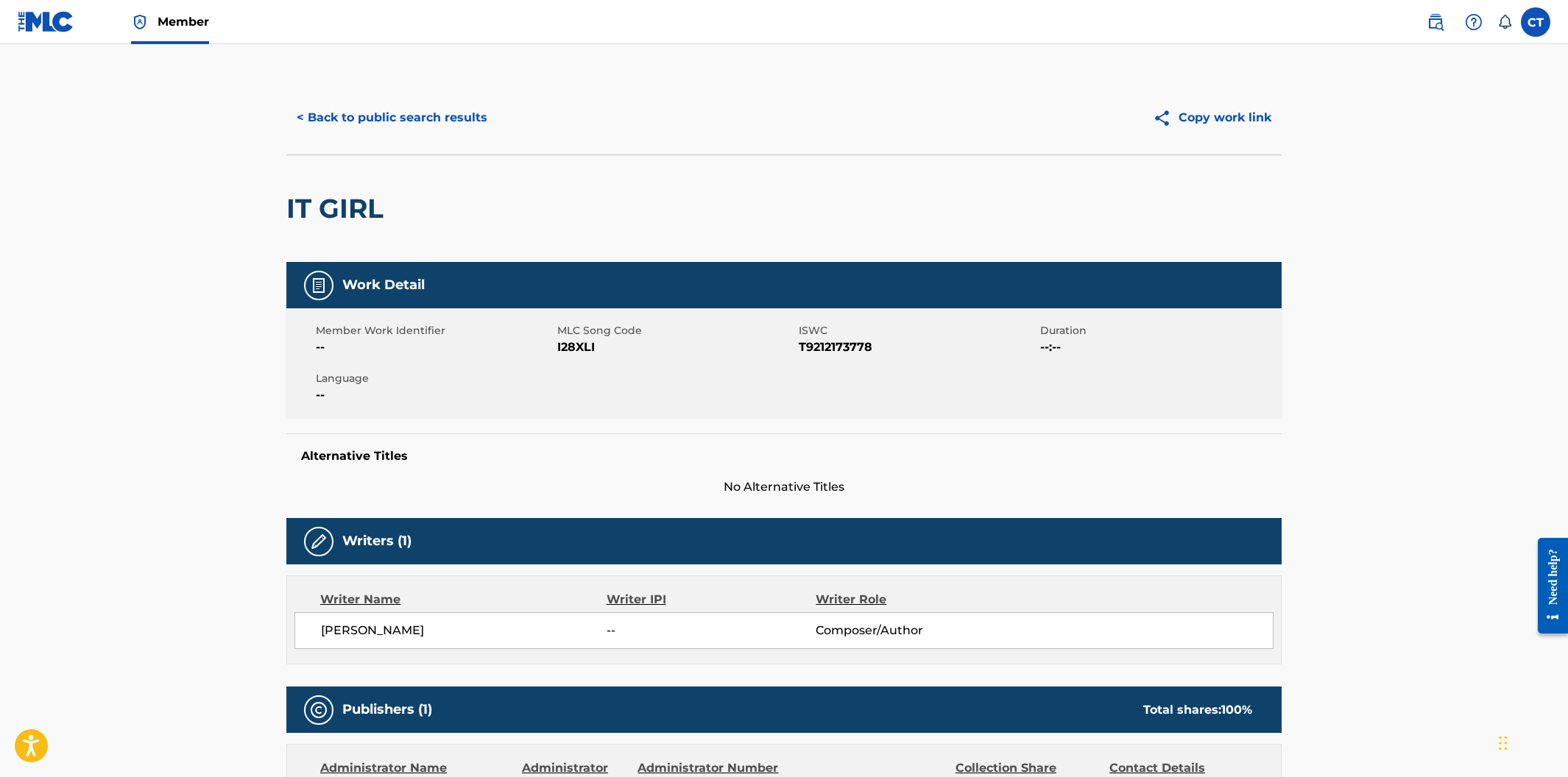
click at [607, 386] on div "Member Work Identifier -- MLC Song Code I28XLI ISWC T9212173778 Duration --:-- …" at bounding box center [784, 363] width 995 height 110
drag, startPoint x: 578, startPoint y: 346, endPoint x: 557, endPoint y: 346, distance: 21.0
click at [557, 346] on span "I28XLI" at bounding box center [675, 347] width 238 height 17
click at [374, 121] on button "< Back to public search results" at bounding box center [392, 118] width 211 height 37
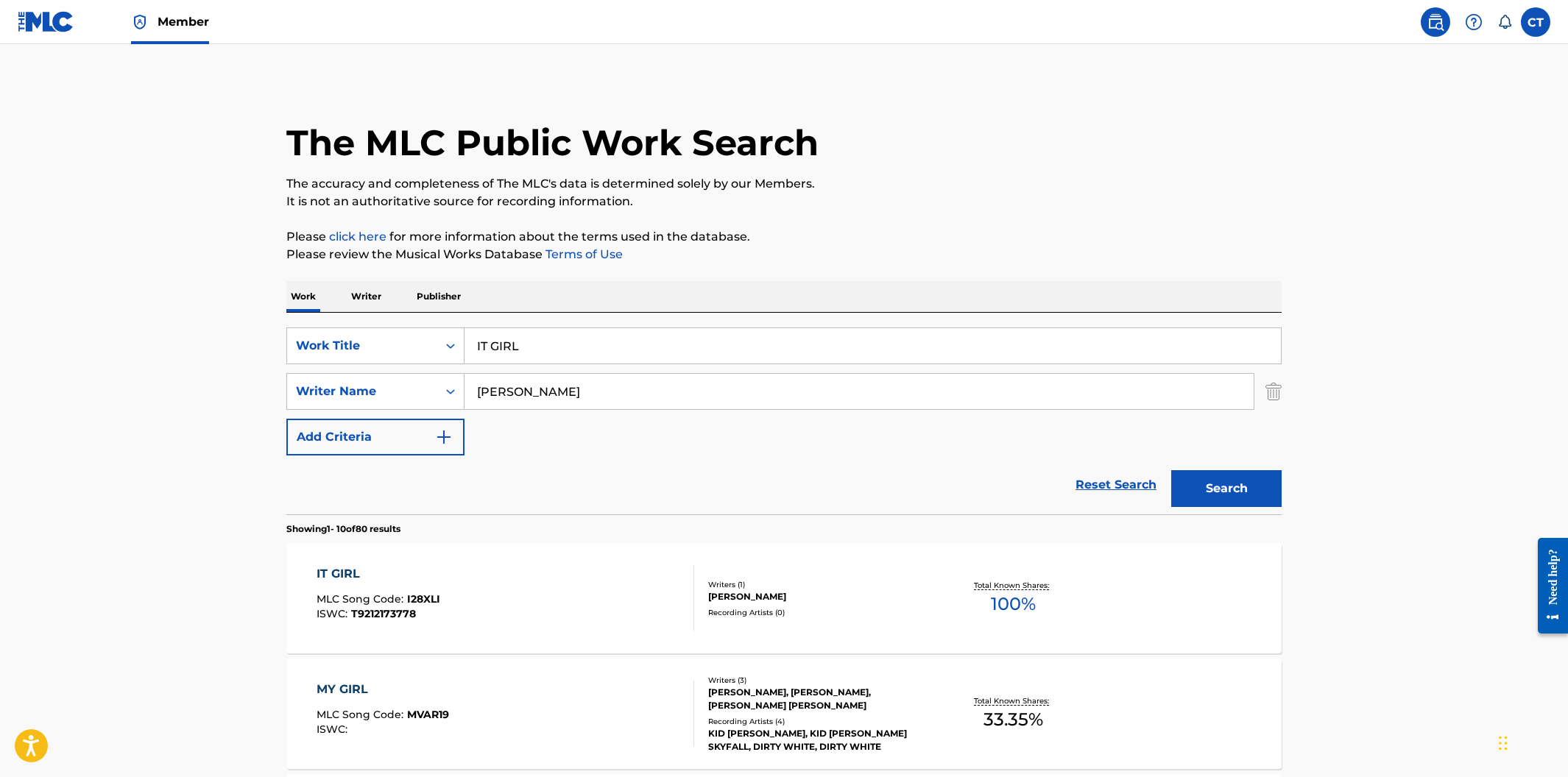
scroll to position [106, 0]
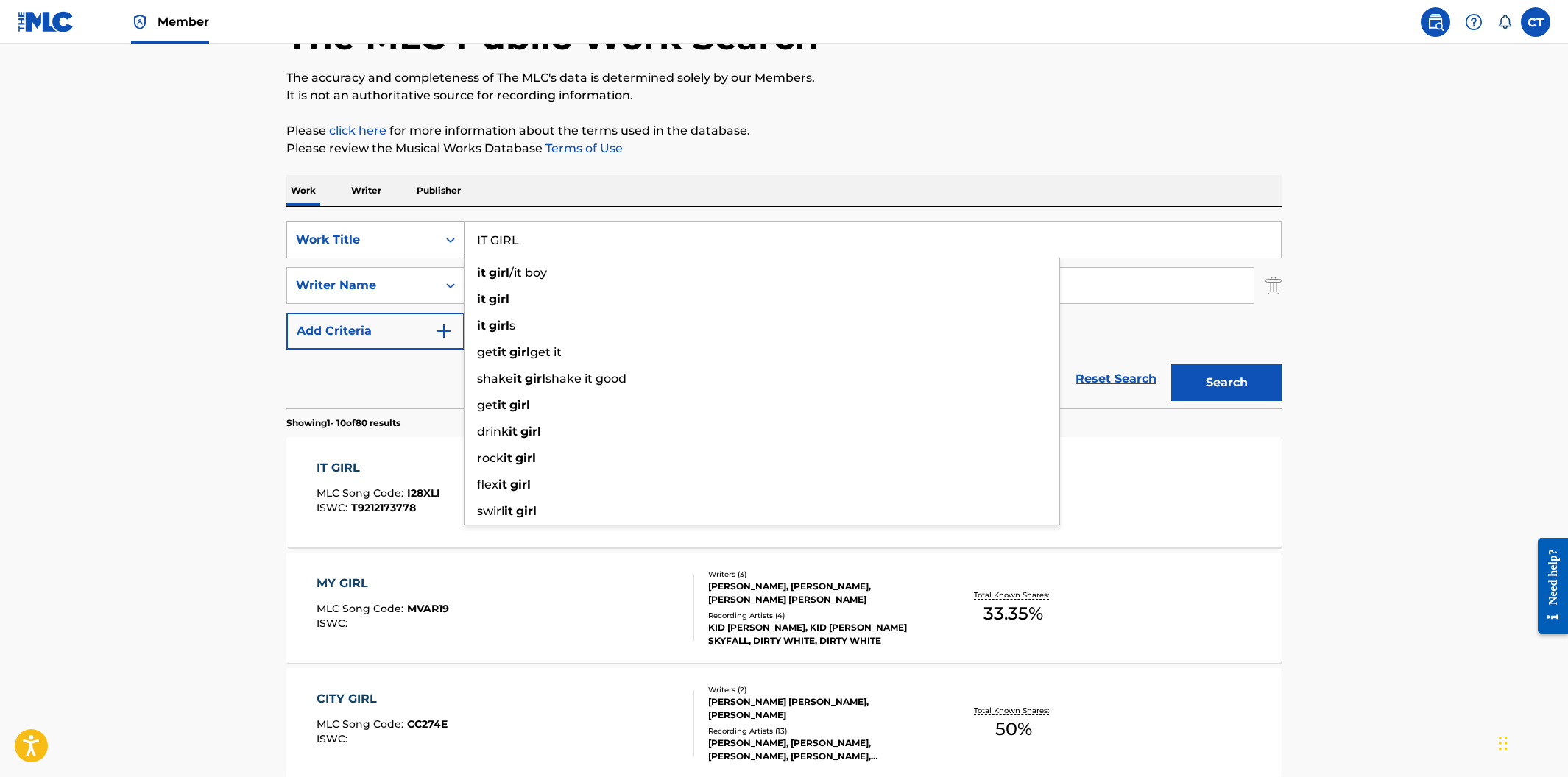
drag, startPoint x: 580, startPoint y: 251, endPoint x: 457, endPoint y: 232, distance: 124.5
click at [457, 232] on div "SearchWithCriteria400cdf52-d9f2-43f1-a6ec-29dae9982f70 Work Title IT GIRL it gi…" at bounding box center [784, 239] width 995 height 37
paste input "JINGLE BEL"
type input "JINGLE BELL"
click at [1171, 364] on button "Search" at bounding box center [1227, 382] width 110 height 37
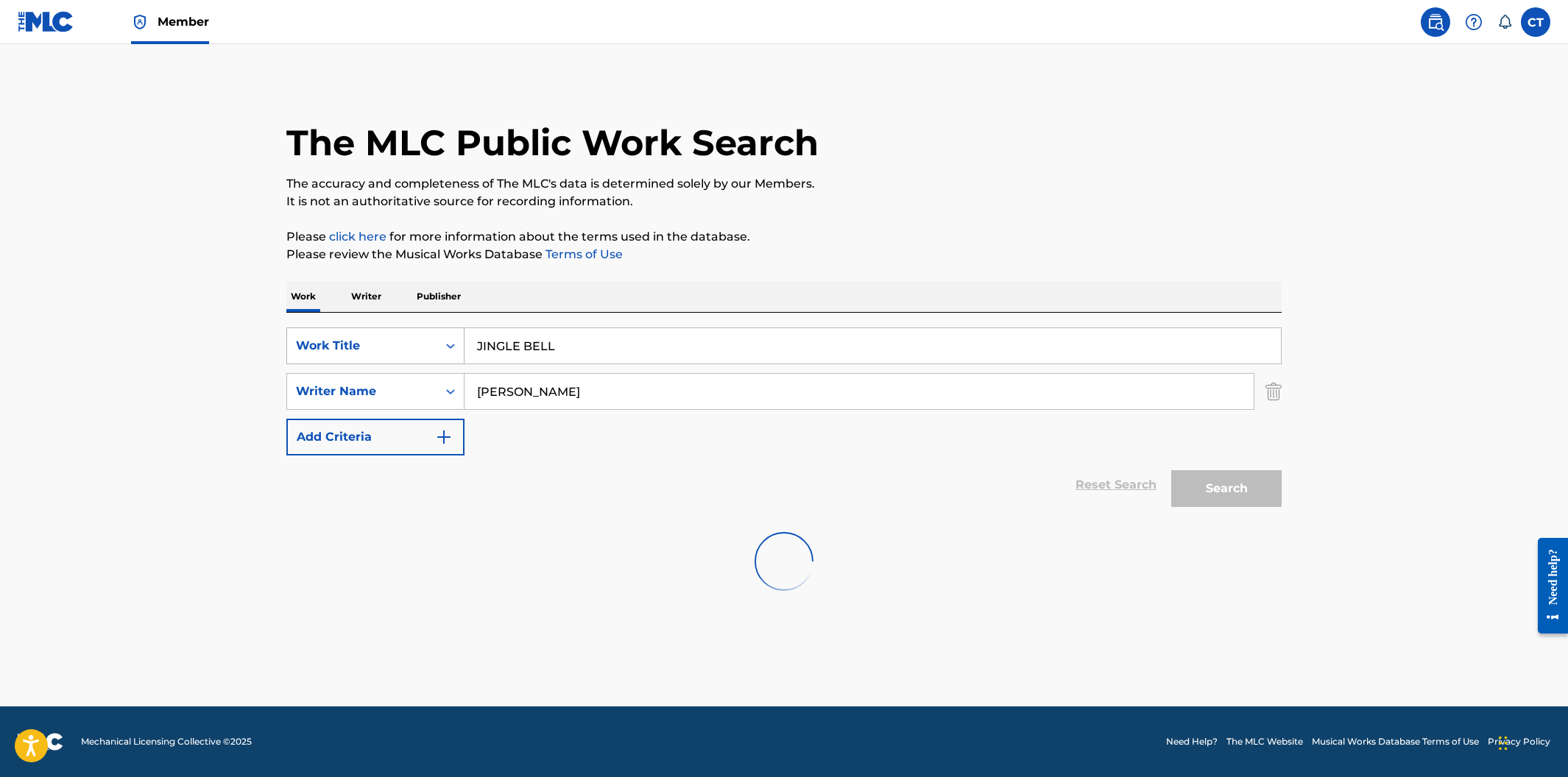
scroll to position [0, 0]
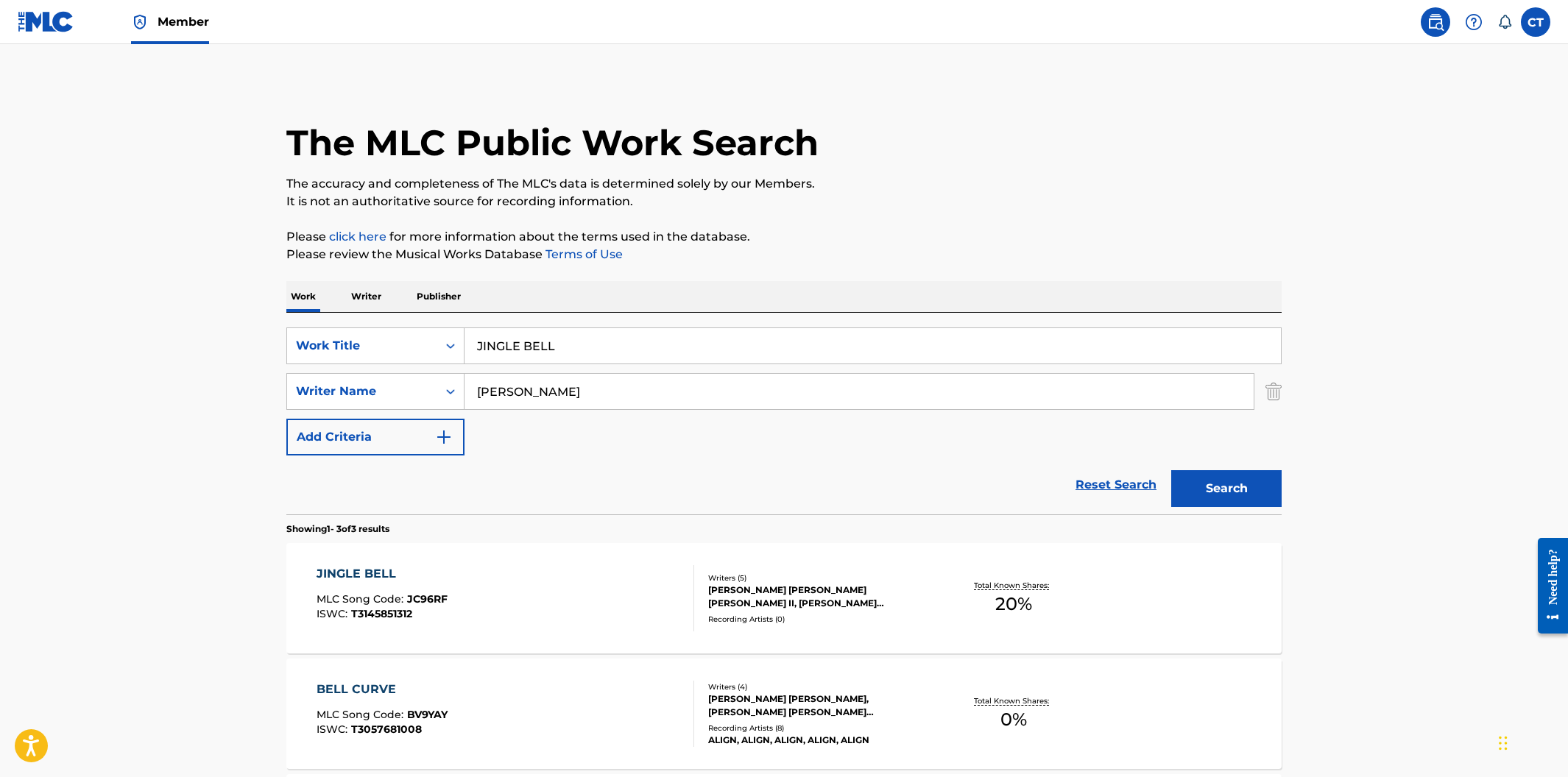
click at [536, 580] on div "JINGLE BELL MLC Song Code : JC96RF ISWC : T3145851312" at bounding box center [506, 598] width 378 height 67
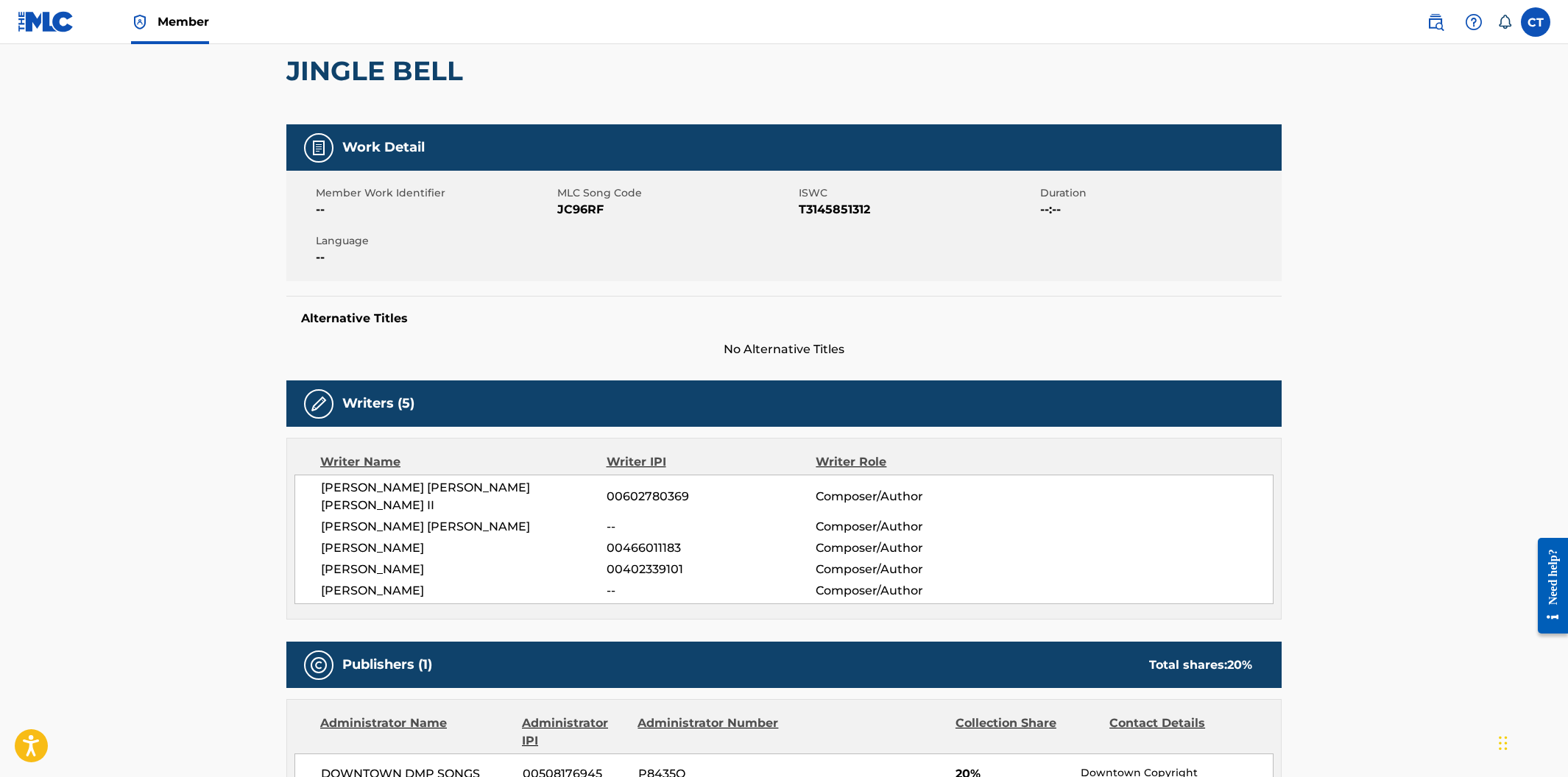
scroll to position [136, 0]
drag, startPoint x: 550, startPoint y: 278, endPoint x: 561, endPoint y: 264, distance: 17.8
click at [550, 277] on div "Member Work Identifier -- MLC Song Code JC96RF ISWC T3145851312 Duration --:-- …" at bounding box center [784, 227] width 995 height 110
drag, startPoint x: 605, startPoint y: 210, endPoint x: 554, endPoint y: 208, distance: 51.0
click at [554, 208] on div "Member Work Identifier -- MLC Song Code JC96RF ISWC T3145851312 Duration --:-- …" at bounding box center [784, 227] width 995 height 110
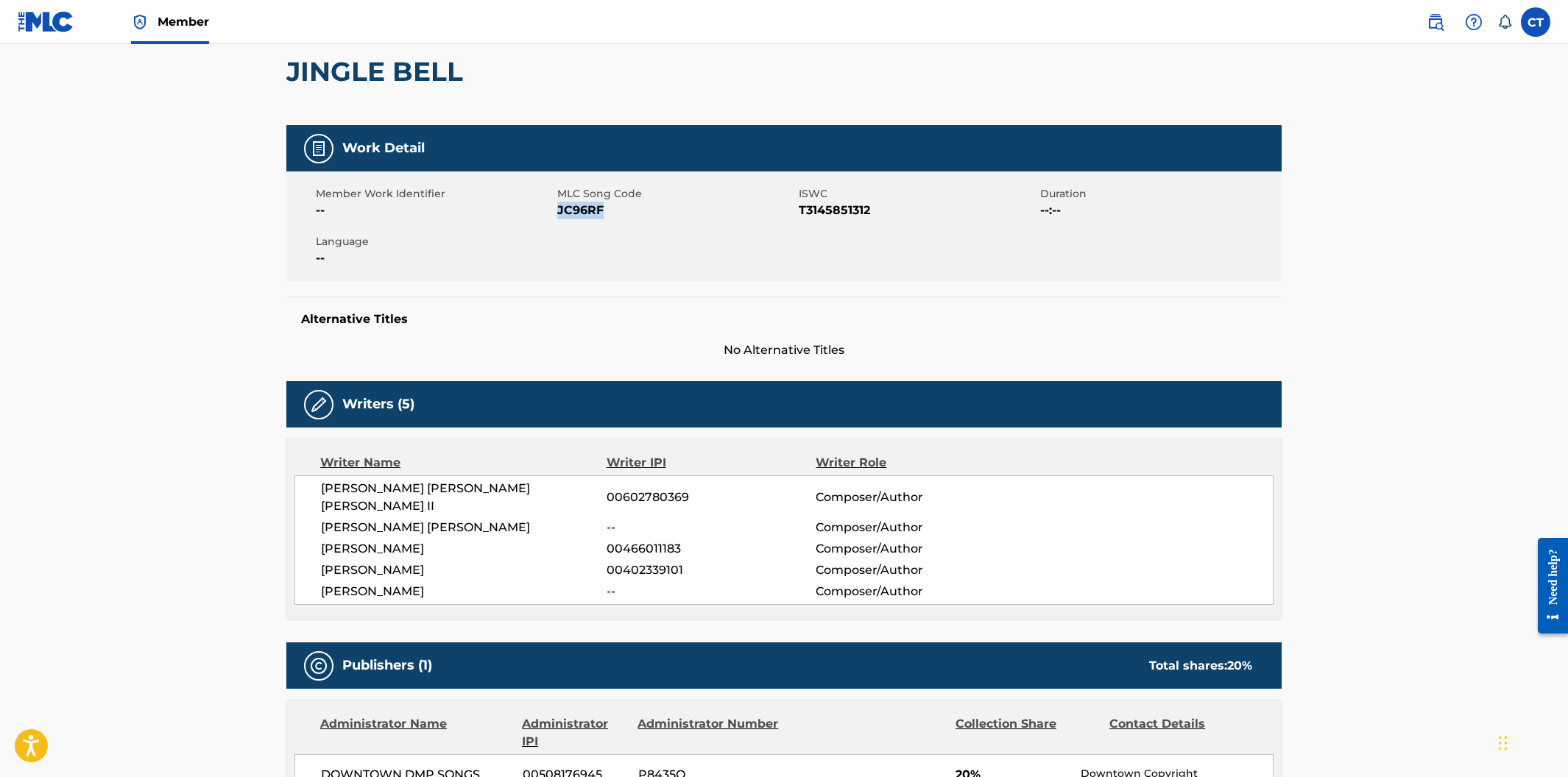
drag, startPoint x: 610, startPoint y: 211, endPoint x: 559, endPoint y: 210, distance: 51.0
click at [559, 210] on span "JC96RF" at bounding box center [675, 210] width 238 height 17
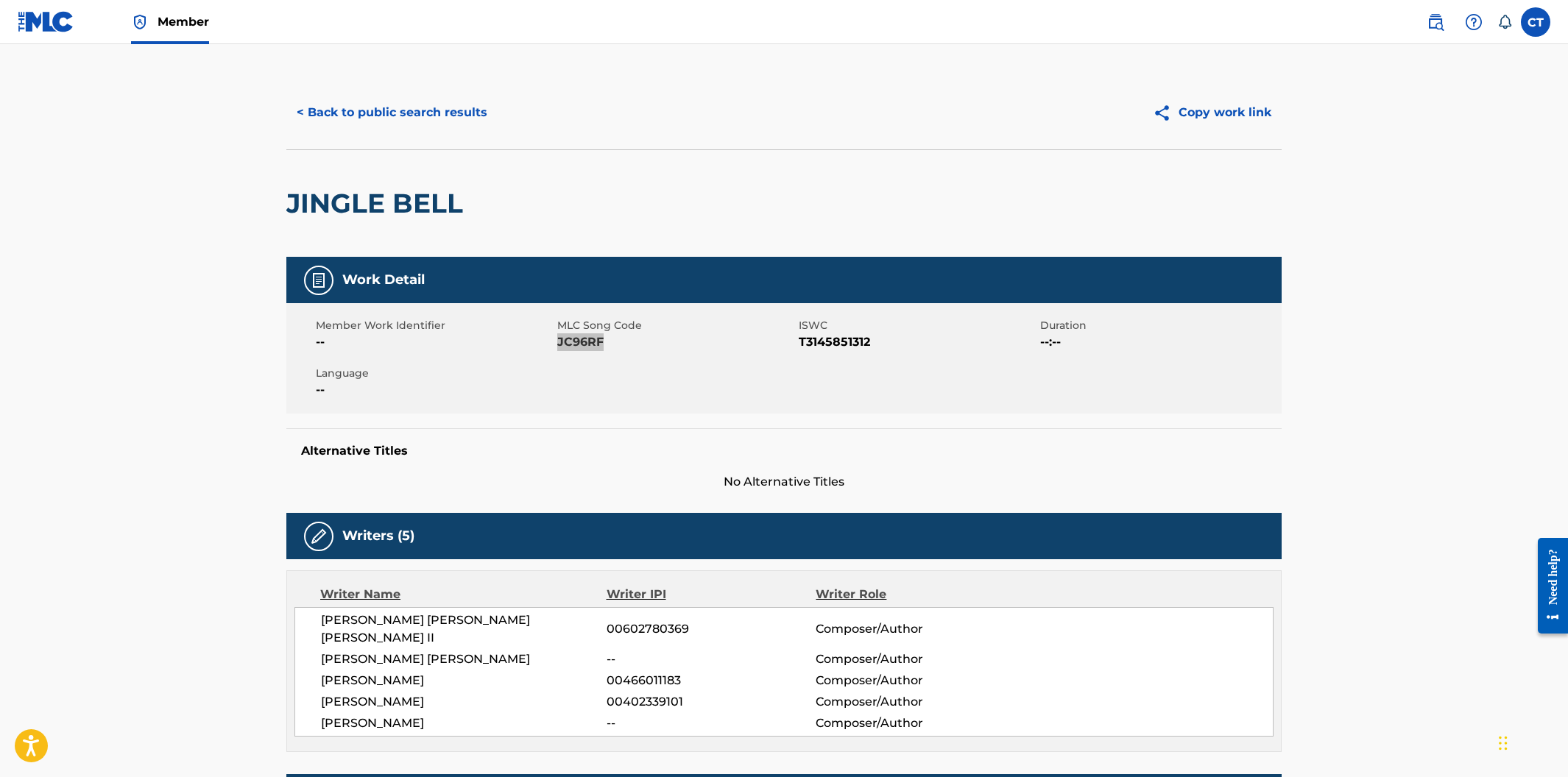
scroll to position [0, 0]
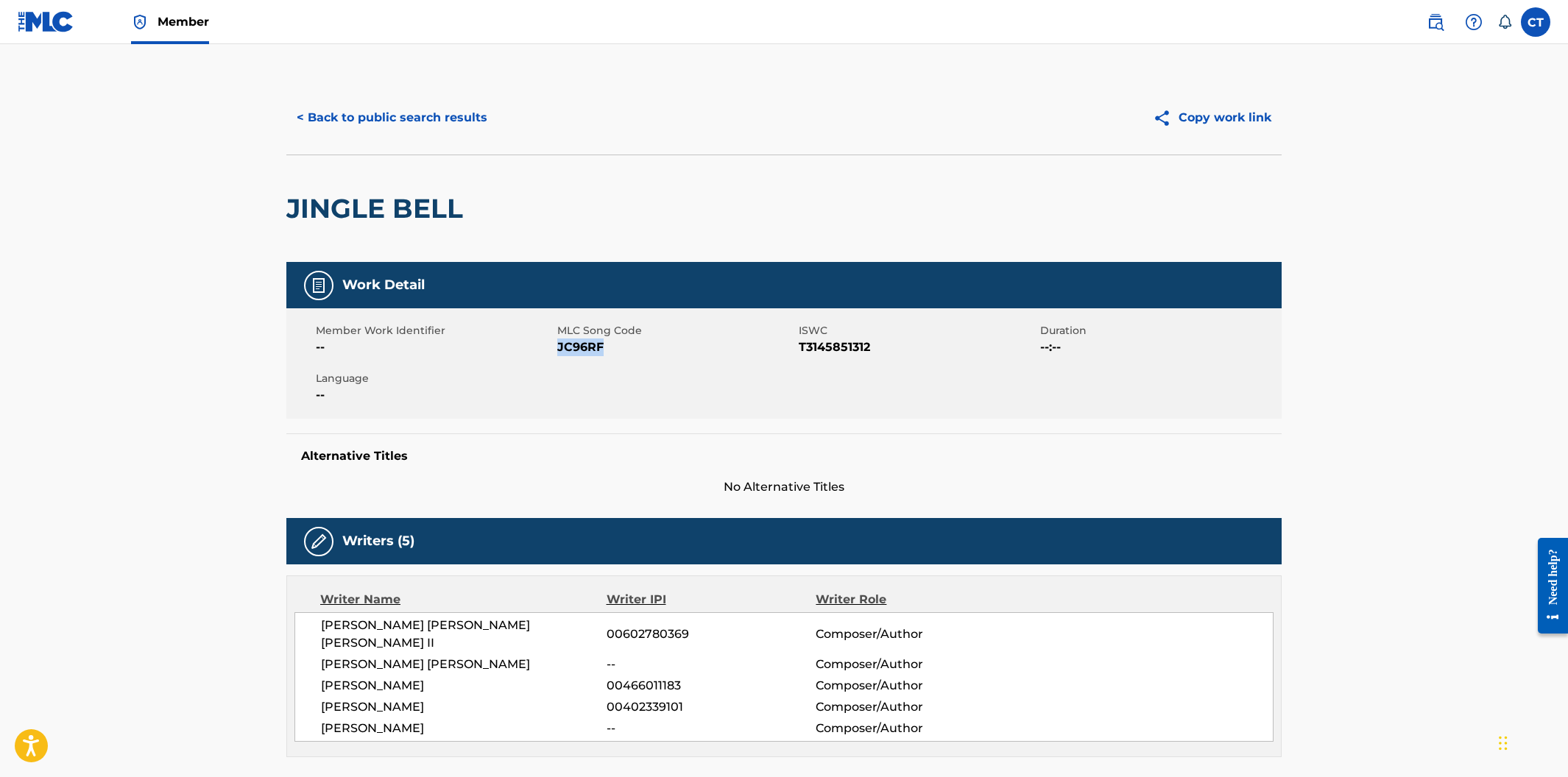
click at [360, 125] on button "< Back to public search results" at bounding box center [392, 118] width 211 height 37
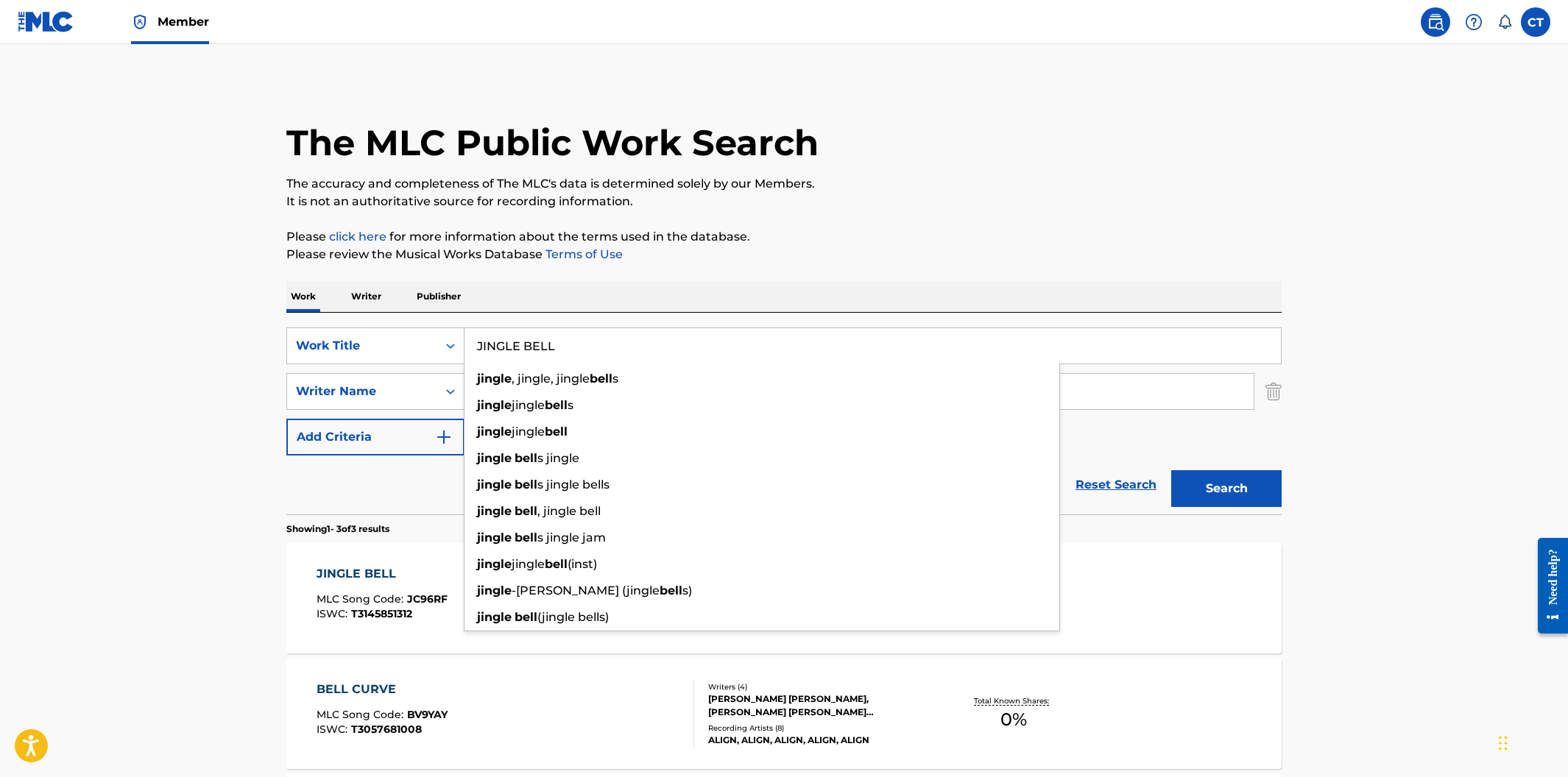
drag, startPoint x: 635, startPoint y: 354, endPoint x: 477, endPoint y: 345, distance: 158.3
click at [477, 345] on input "JINGLE BELL" at bounding box center [873, 345] width 816 height 35
paste input "KILLA DBA BITS AND BYTES"
type input "KILLA DBA BITS AND BYTES"
click at [1171, 470] on button "Search" at bounding box center [1227, 488] width 110 height 37
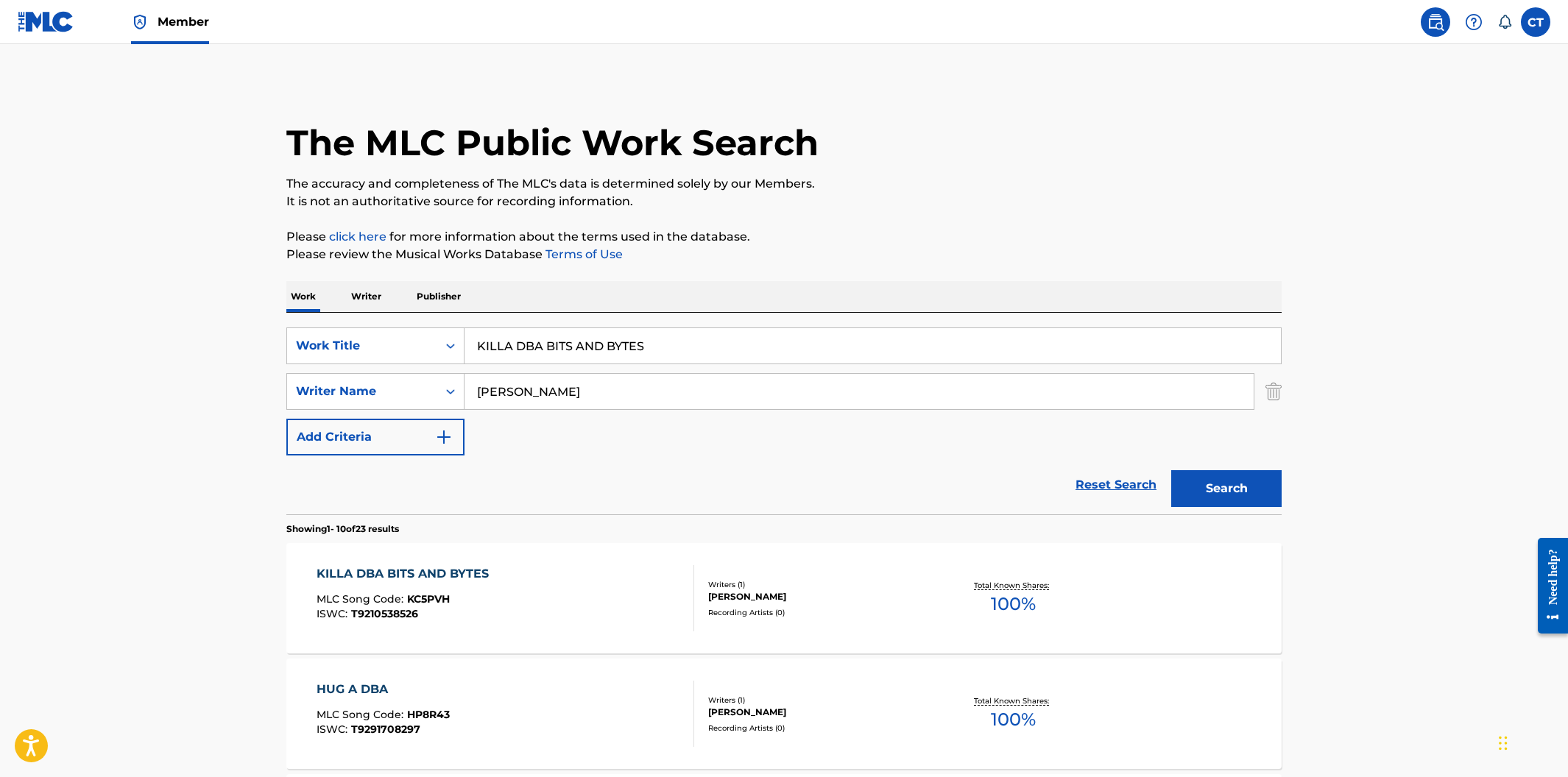
click at [593, 605] on div "KILLA DBA BITS AND BYTES MLC Song Code : KC5PVH ISWC : T9210538526" at bounding box center [506, 598] width 378 height 67
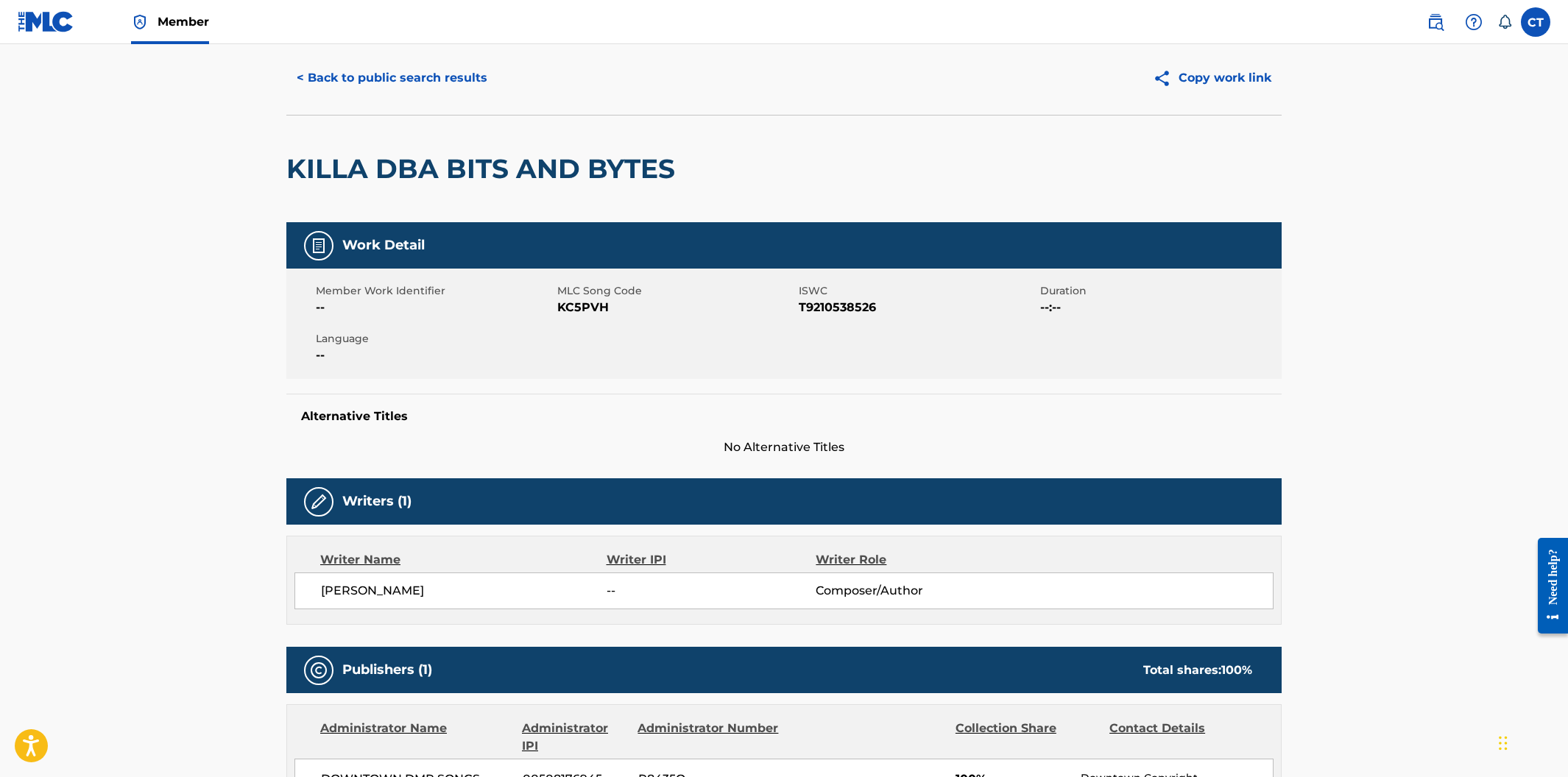
scroll to position [42, 0]
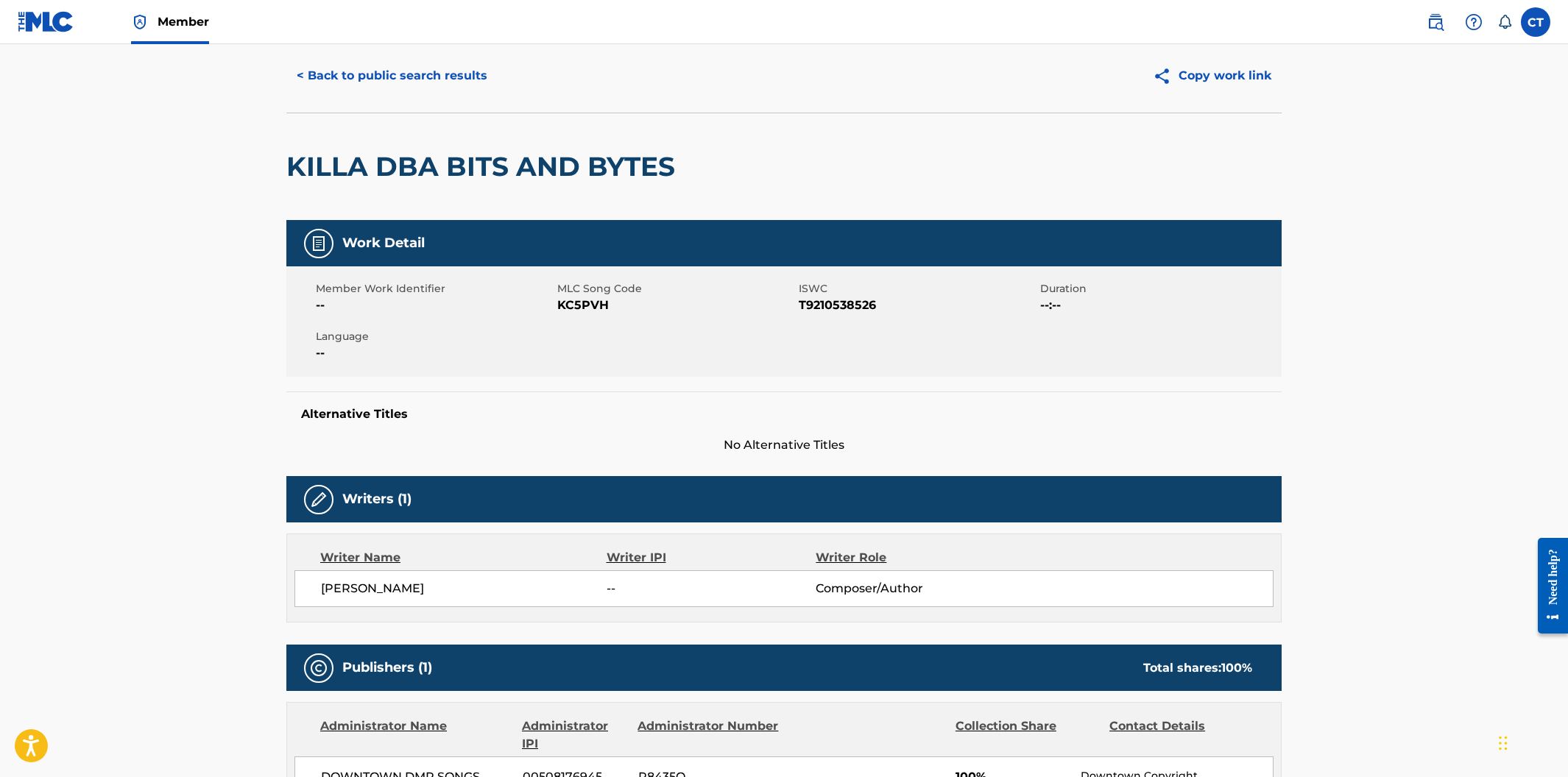
click at [647, 306] on span "KC5PVH" at bounding box center [675, 305] width 238 height 17
drag, startPoint x: 635, startPoint y: 303, endPoint x: 557, endPoint y: 304, distance: 78.0
click at [557, 304] on span "KC5PVH" at bounding box center [675, 305] width 238 height 17
click at [383, 67] on button "< Back to public search results" at bounding box center [392, 76] width 211 height 37
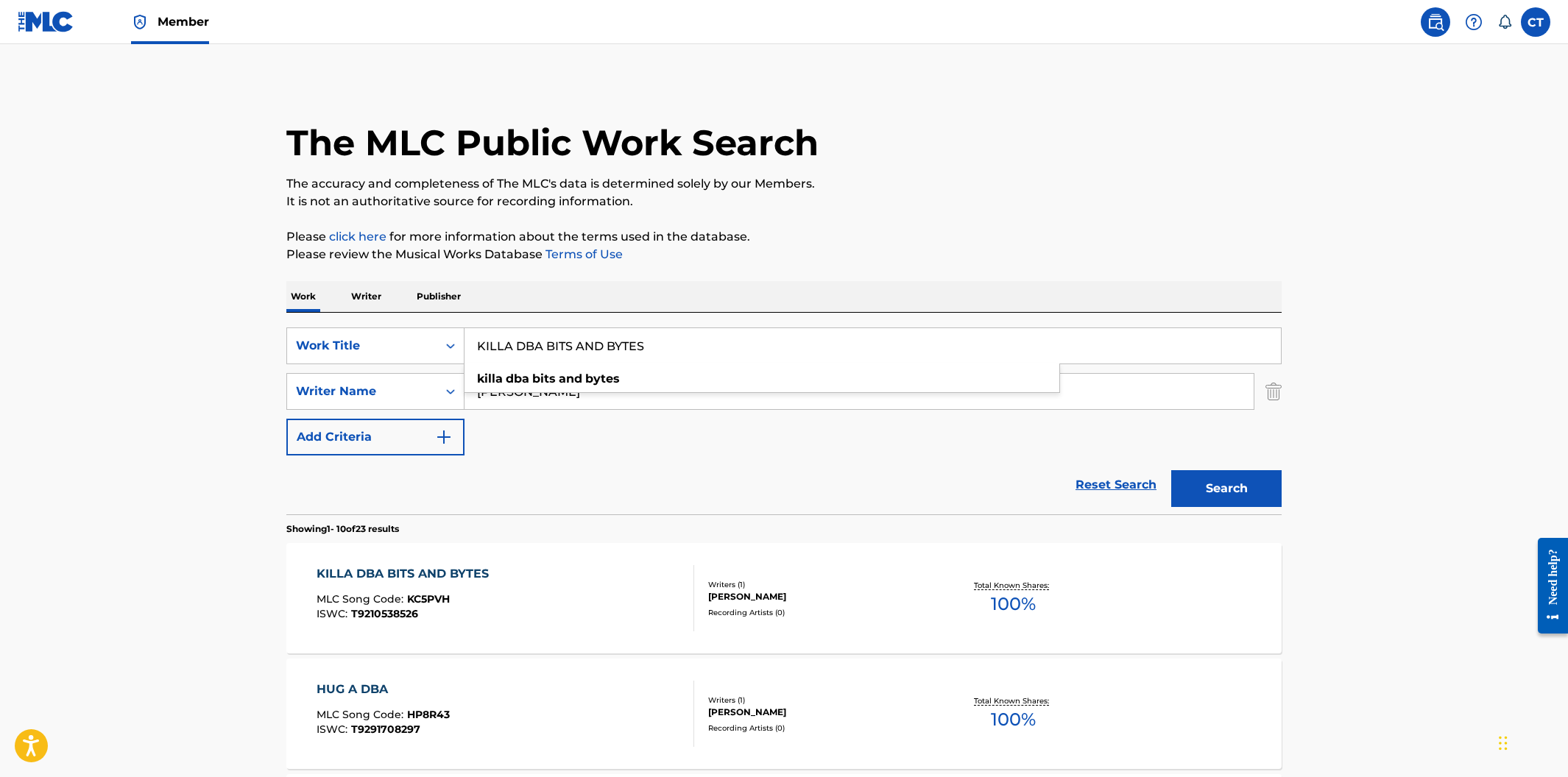
drag, startPoint x: 680, startPoint y: 342, endPoint x: 491, endPoint y: 335, distance: 189.1
click at [491, 335] on input "KILLA DBA BITS AND BYTES" at bounding box center [873, 345] width 816 height 35
paste input "LOVE POLITIC"
type input "LOVE POLITICS"
click at [1171, 470] on button "Search" at bounding box center [1227, 488] width 110 height 37
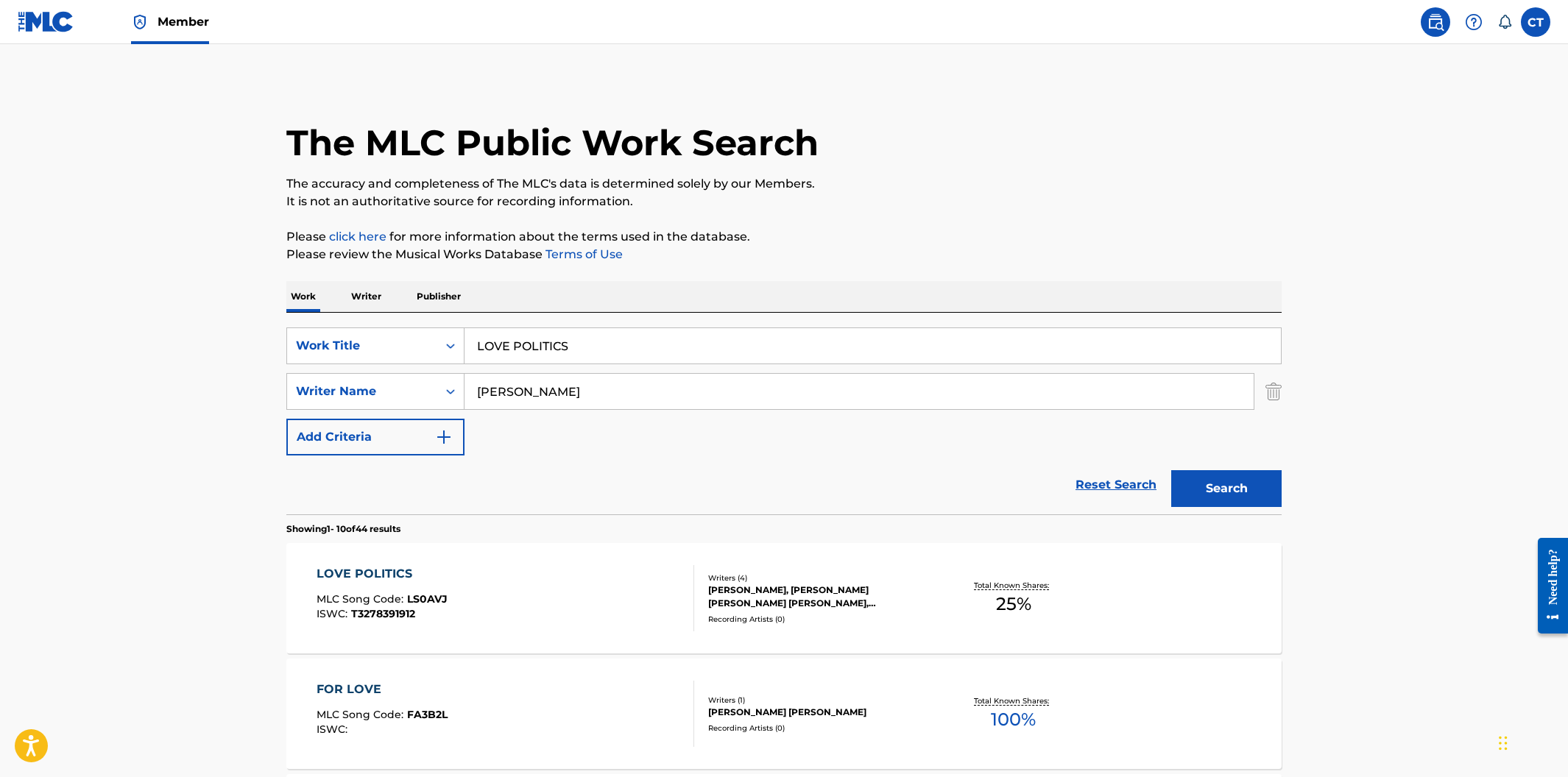
click at [619, 603] on div "LOVE POLITICS MLC Song Code : LS0AVJ ISWC : T3278391912" at bounding box center [506, 598] width 378 height 67
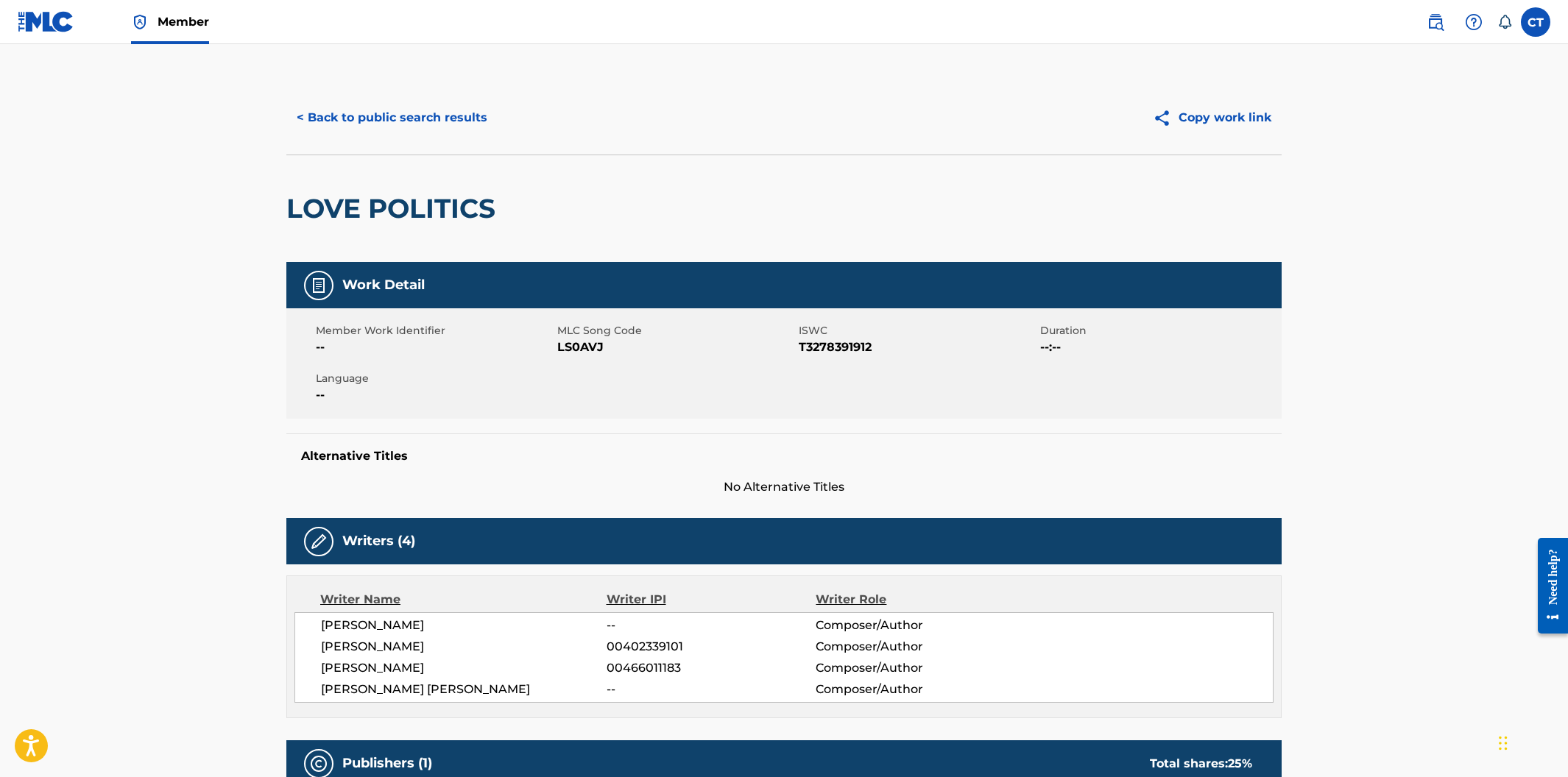
drag, startPoint x: 605, startPoint y: 390, endPoint x: 608, endPoint y: 369, distance: 21.2
click at [606, 389] on div "Member Work Identifier -- MLC Song Code LS0AVJ ISWC T3278391912 Duration --:-- …" at bounding box center [784, 363] width 995 height 110
drag, startPoint x: 607, startPoint y: 353, endPoint x: 558, endPoint y: 343, distance: 50.0
click at [558, 343] on span "LS0AVJ" at bounding box center [675, 347] width 238 height 17
click at [374, 128] on button "< Back to public search results" at bounding box center [392, 118] width 211 height 37
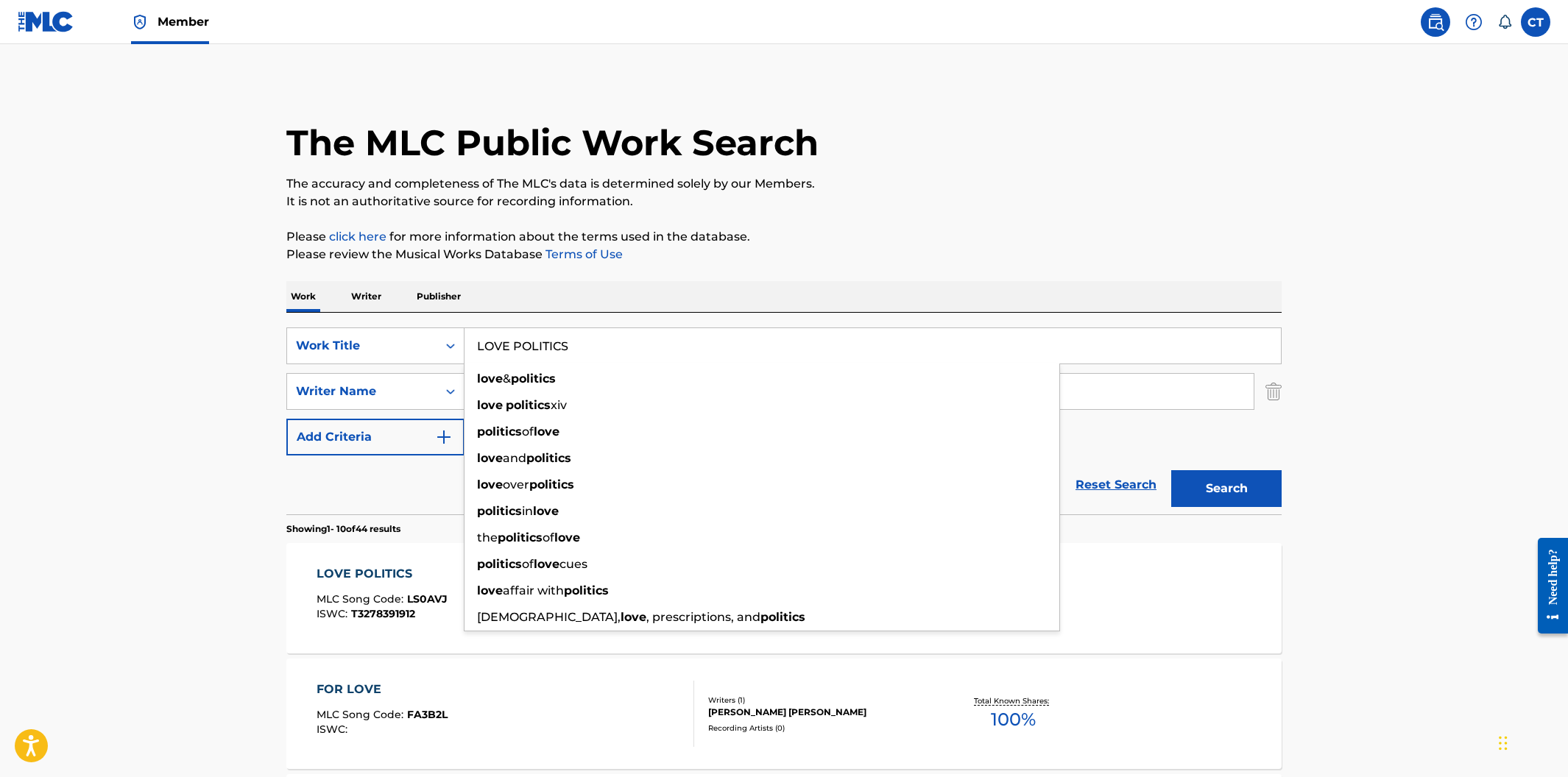
drag, startPoint x: 577, startPoint y: 345, endPoint x: 494, endPoint y: 332, distance: 84.0
click at [494, 332] on input "LOVE POLITICS" at bounding box center [873, 345] width 816 height 35
paste input "IN U"
type input "LOVIN U"
click at [1171, 470] on button "Search" at bounding box center [1227, 488] width 110 height 37
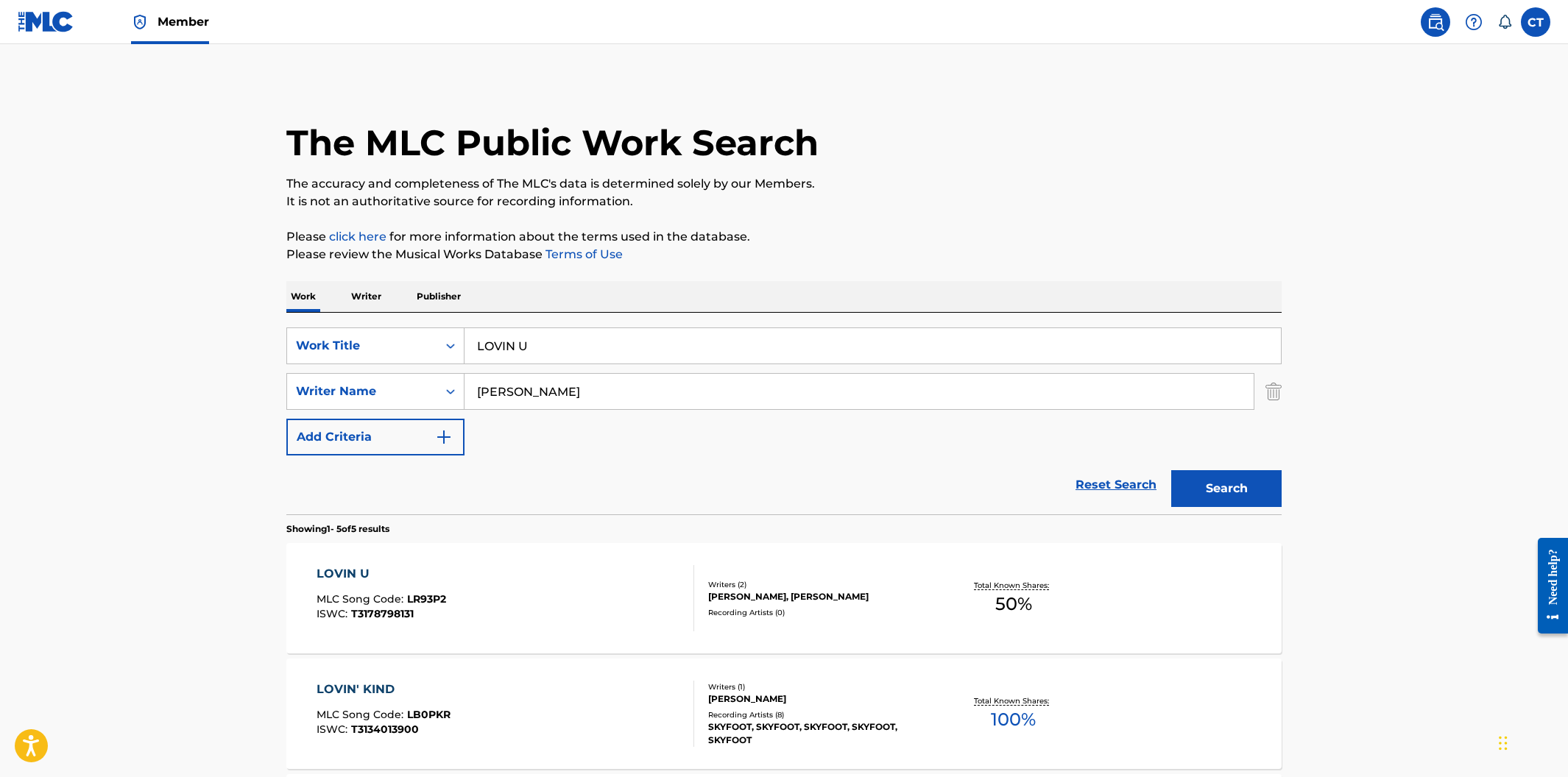
click at [593, 594] on div "LOVIN U MLC Song Code : LR93P2 ISWC : T3178798131" at bounding box center [506, 598] width 378 height 67
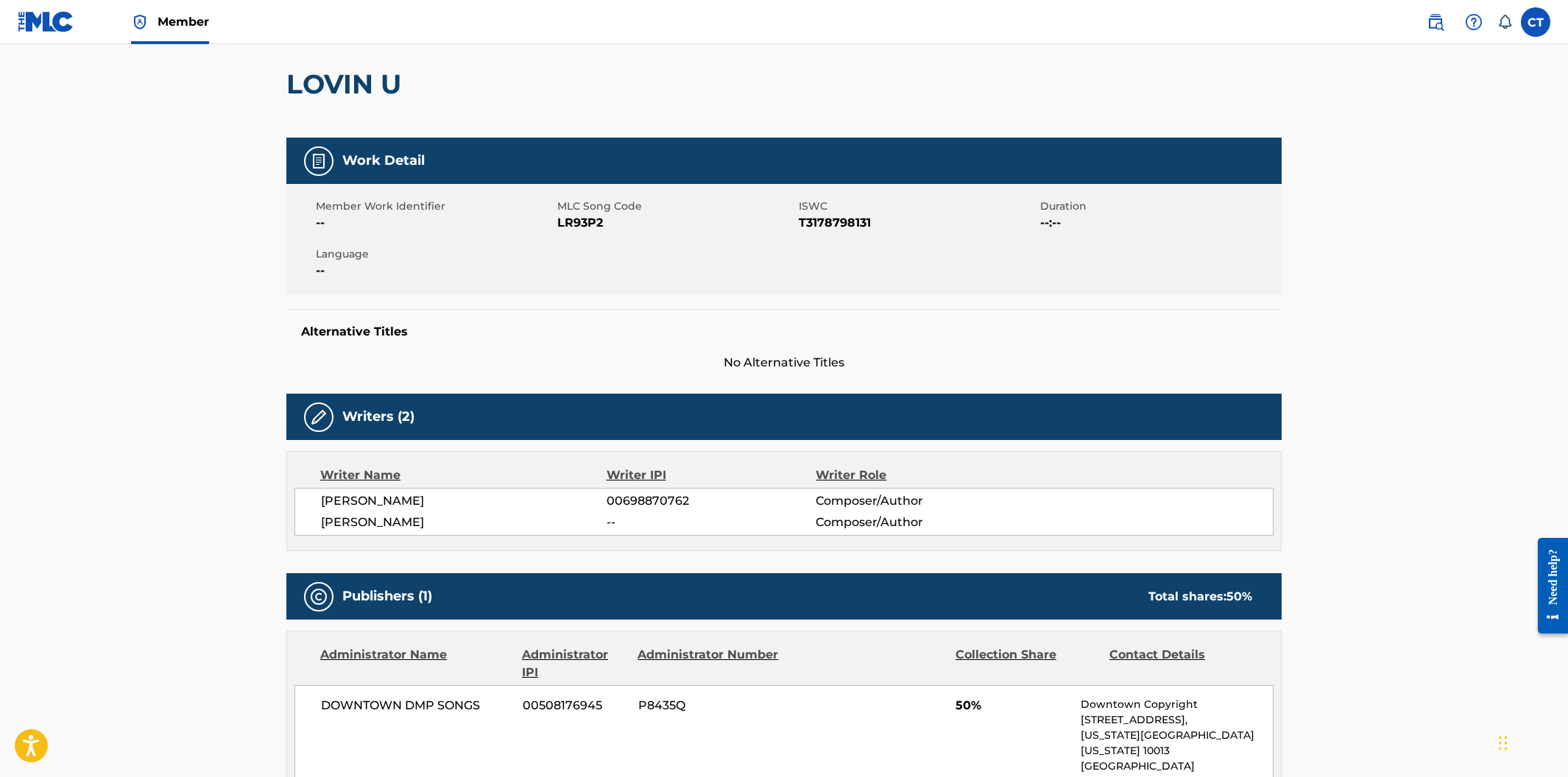
scroll to position [47, 0]
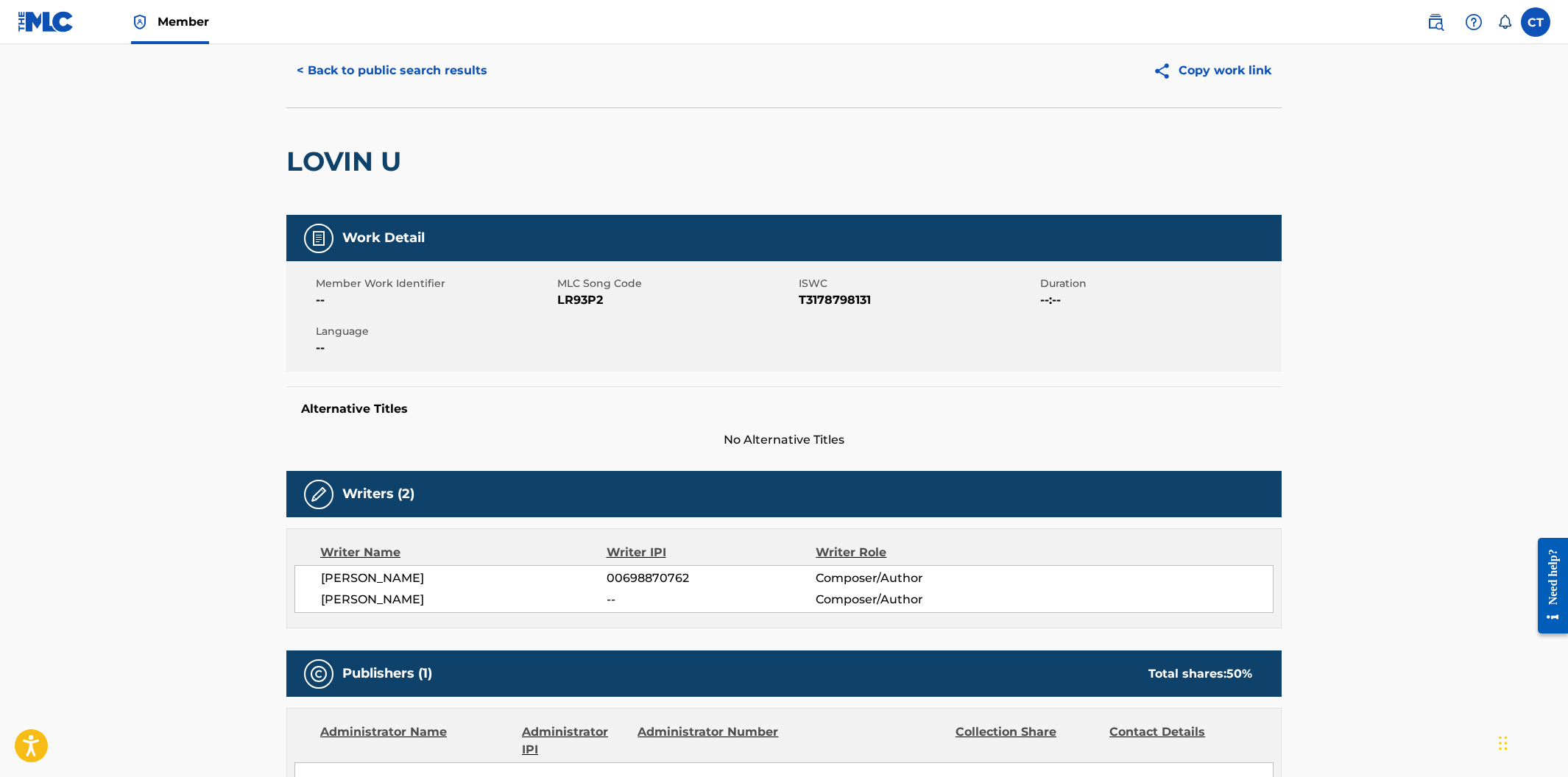
drag, startPoint x: 629, startPoint y: 321, endPoint x: 619, endPoint y: 310, distance: 14.9
click at [628, 322] on div "Member Work Identifier -- MLC Song Code LR93P2 ISWC T3178798131 Duration --:-- …" at bounding box center [784, 317] width 995 height 110
drag, startPoint x: 613, startPoint y: 304, endPoint x: 559, endPoint y: 301, distance: 54.1
click at [559, 301] on span "LR93P2" at bounding box center [675, 299] width 238 height 17
click at [392, 69] on button "< Back to public search results" at bounding box center [392, 71] width 211 height 37
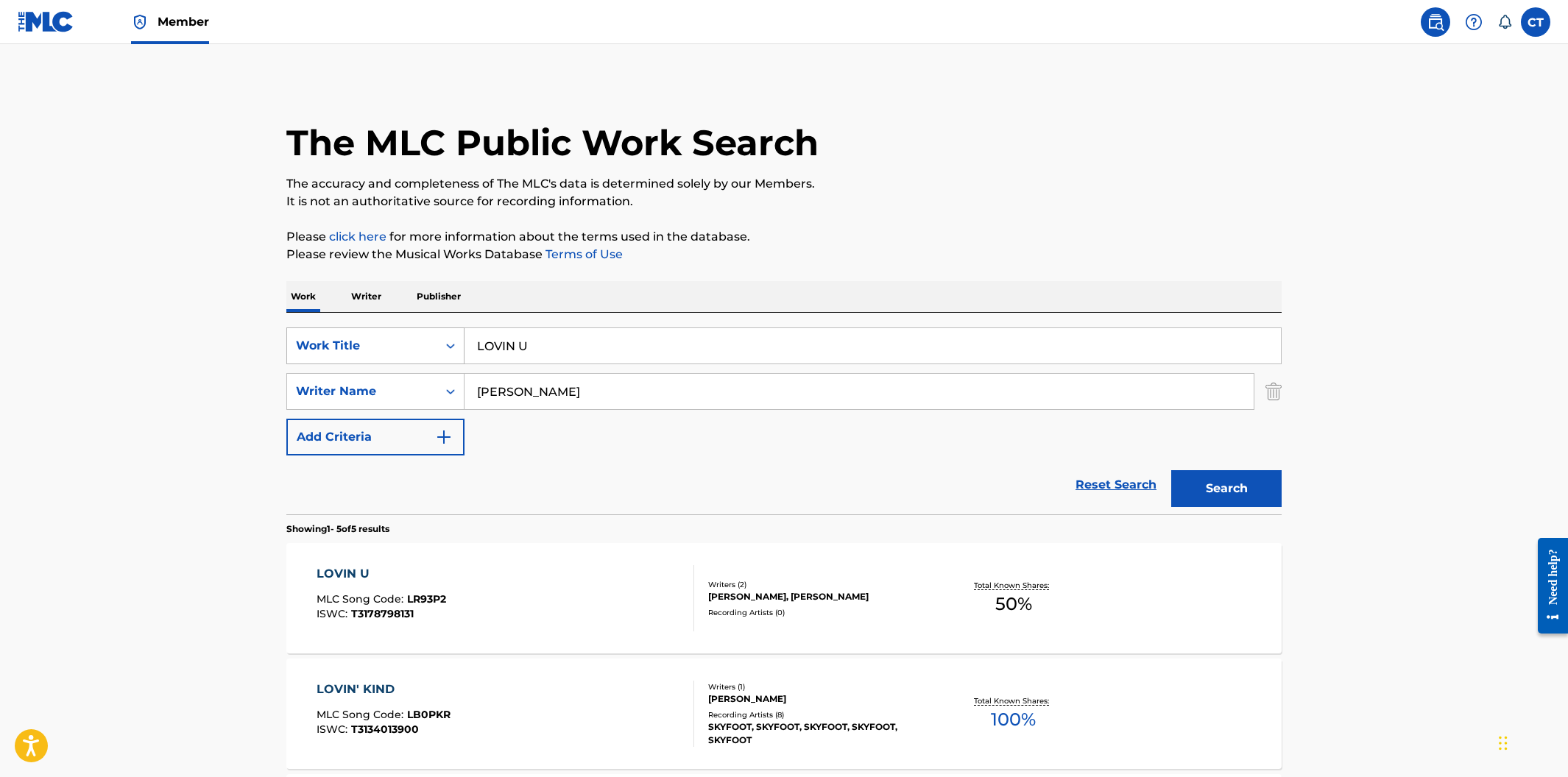
drag, startPoint x: 540, startPoint y: 342, endPoint x: 443, endPoint y: 340, distance: 97.0
click at [443, 340] on div "SearchWithCriteria400cdf52-d9f2-43f1-a6ec-29dae9982f70 Work Title LOVIN U" at bounding box center [784, 345] width 995 height 37
paste input "MERCY OF LOVE"
type input "MERCY OF LOVE"
click at [1171, 470] on button "Search" at bounding box center [1227, 488] width 110 height 37
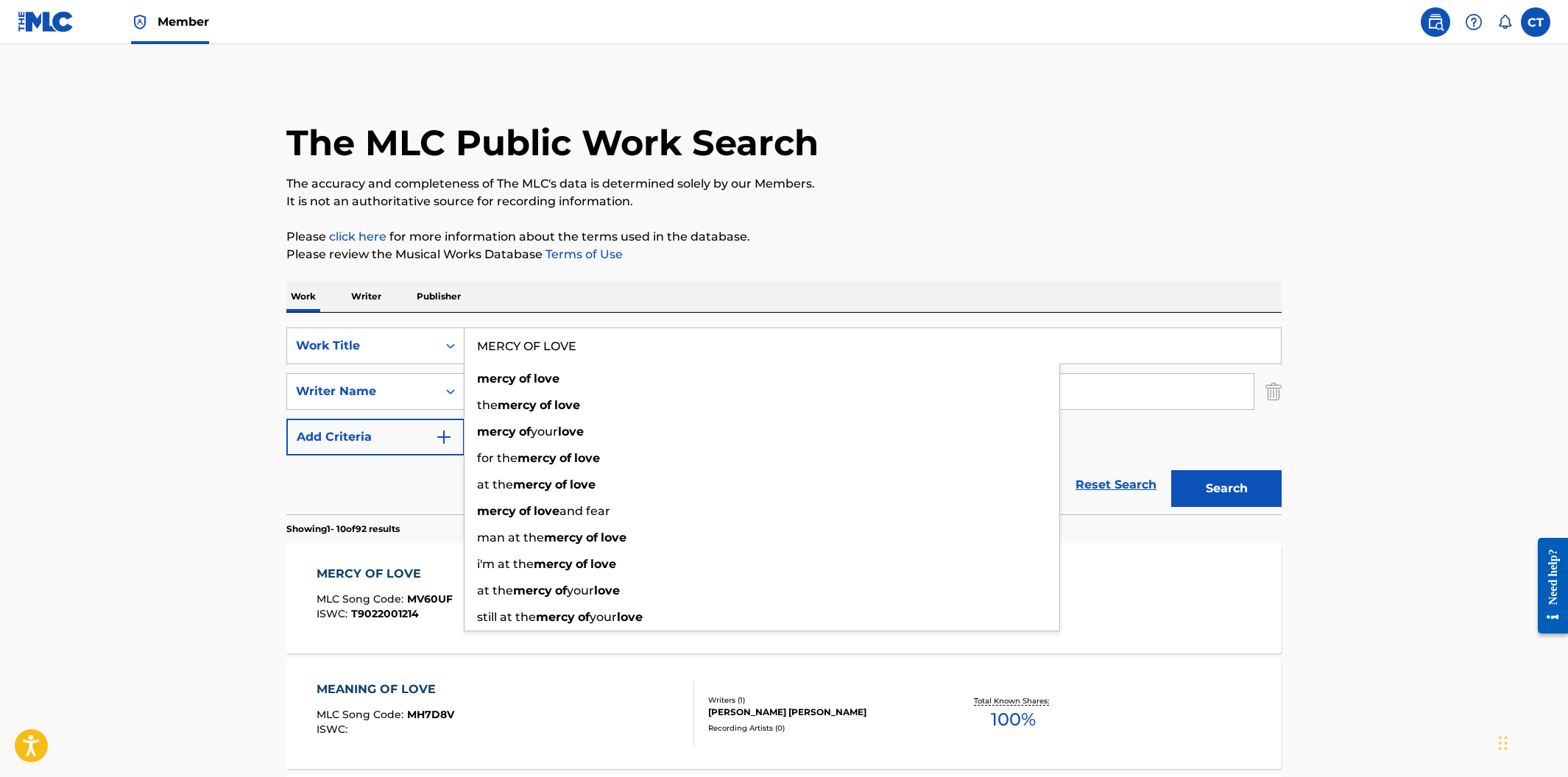
click at [388, 576] on div "MERCY OF LOVE" at bounding box center [385, 573] width 137 height 17
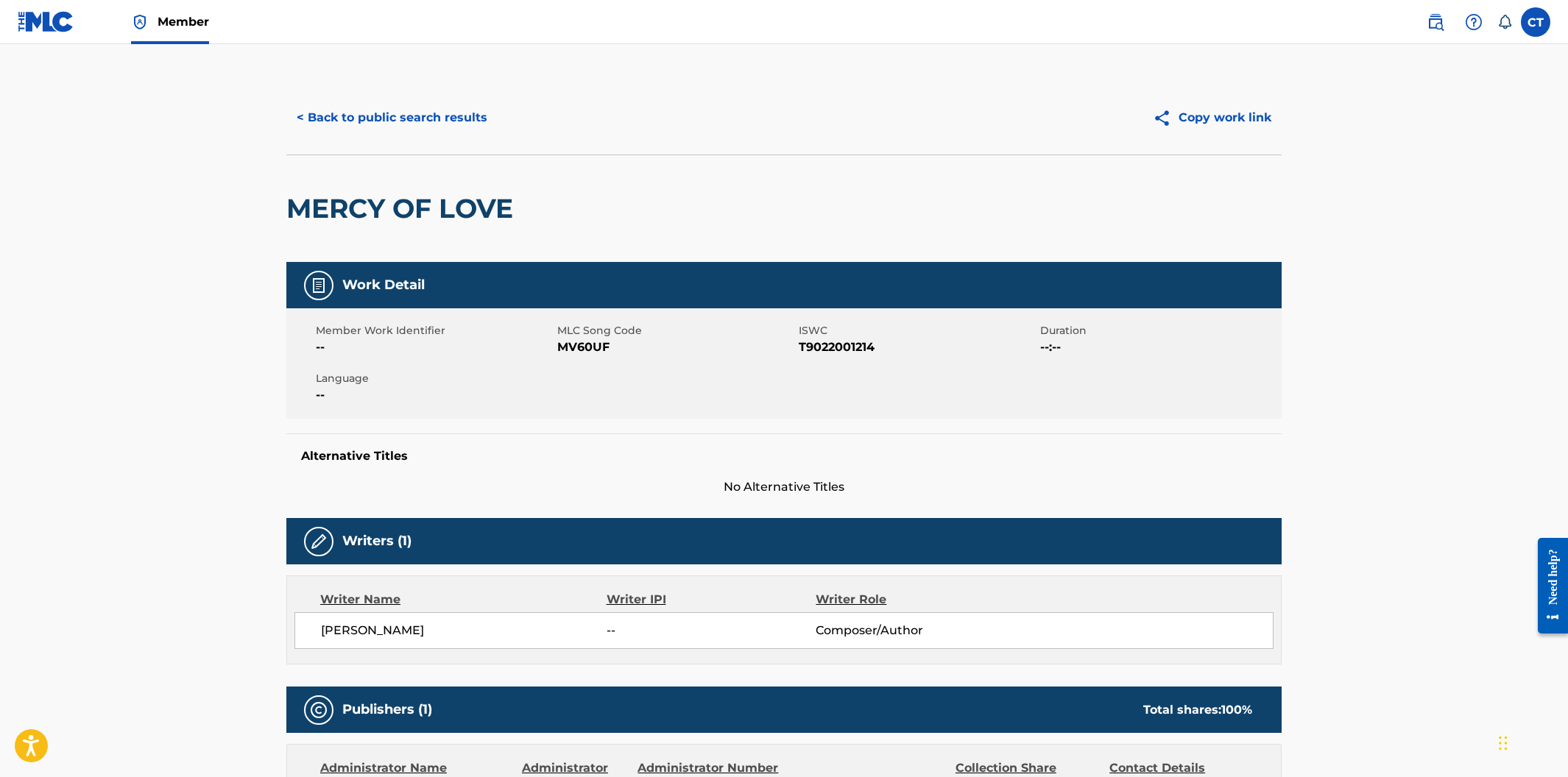
drag, startPoint x: 596, startPoint y: 423, endPoint x: 605, endPoint y: 386, distance: 38.1
click at [596, 422] on div "Work Detail Member Work Identifier -- MLC Song Code MV60UF ISWC T9022001214 Dur…" at bounding box center [784, 379] width 995 height 234
drag, startPoint x: 613, startPoint y: 345, endPoint x: 559, endPoint y: 350, distance: 54.2
click at [559, 350] on span "MV60UF" at bounding box center [675, 347] width 238 height 17
click at [318, 118] on button "< Back to public search results" at bounding box center [392, 118] width 211 height 37
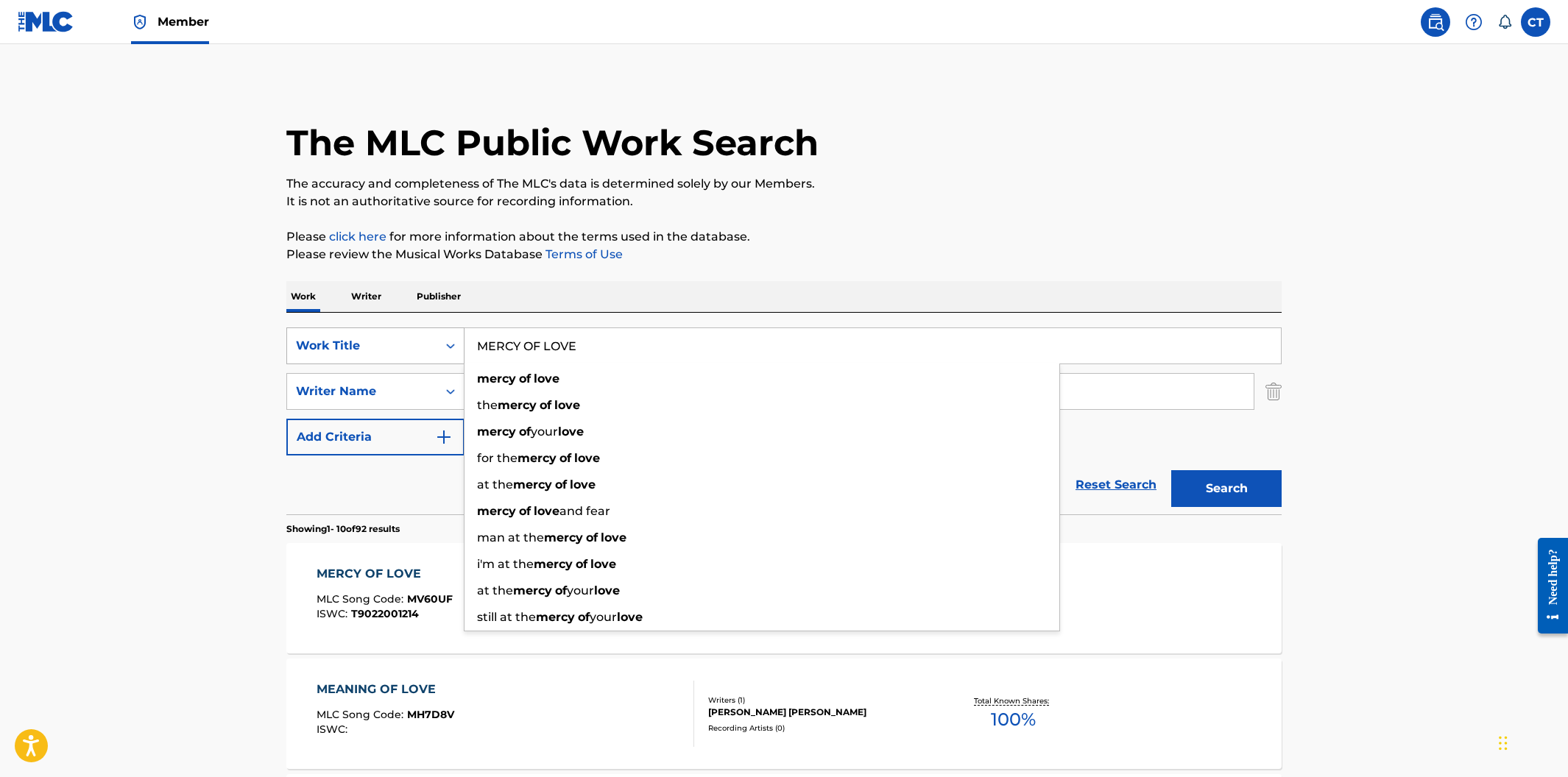
drag, startPoint x: 601, startPoint y: 351, endPoint x: 457, endPoint y: 326, distance: 146.2
click at [457, 327] on div "SearchWithCriteria400cdf52-d9f2-43f1-a6ec-29dae9982f70 Work Title MERCY OF LOVE…" at bounding box center [784, 345] width 995 height 37
paste input "ICROSOFT AZURE MIGRATION TOOLS"
type input "MICROSOFT AZURE MIGRATION TOOLS"
click at [1171, 470] on button "Search" at bounding box center [1227, 488] width 110 height 37
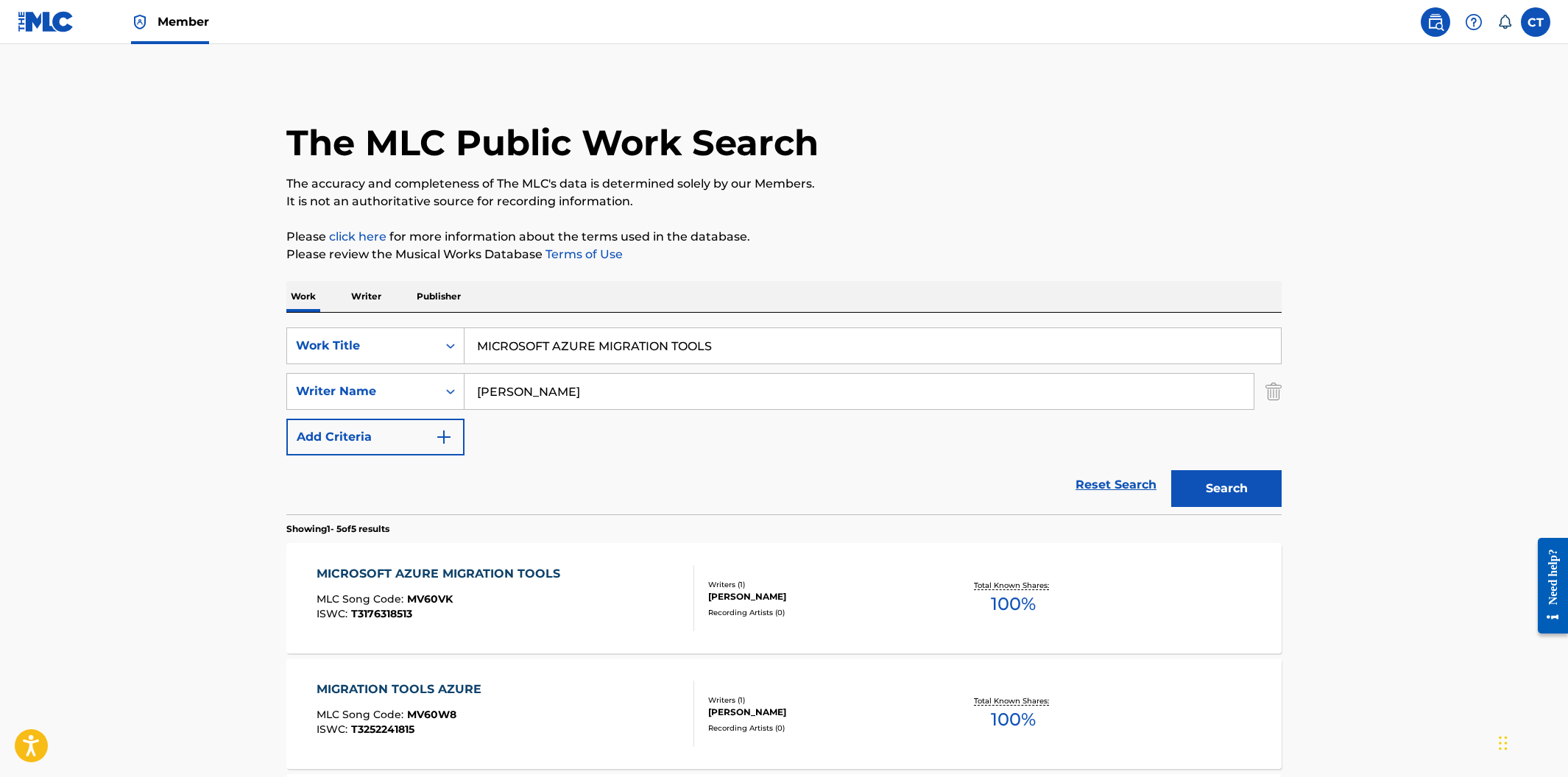
click at [634, 599] on div "MICROSOFT AZURE MIGRATION TOOLS MLC Song Code : MV60VK ISWC : T3176318513" at bounding box center [506, 598] width 378 height 67
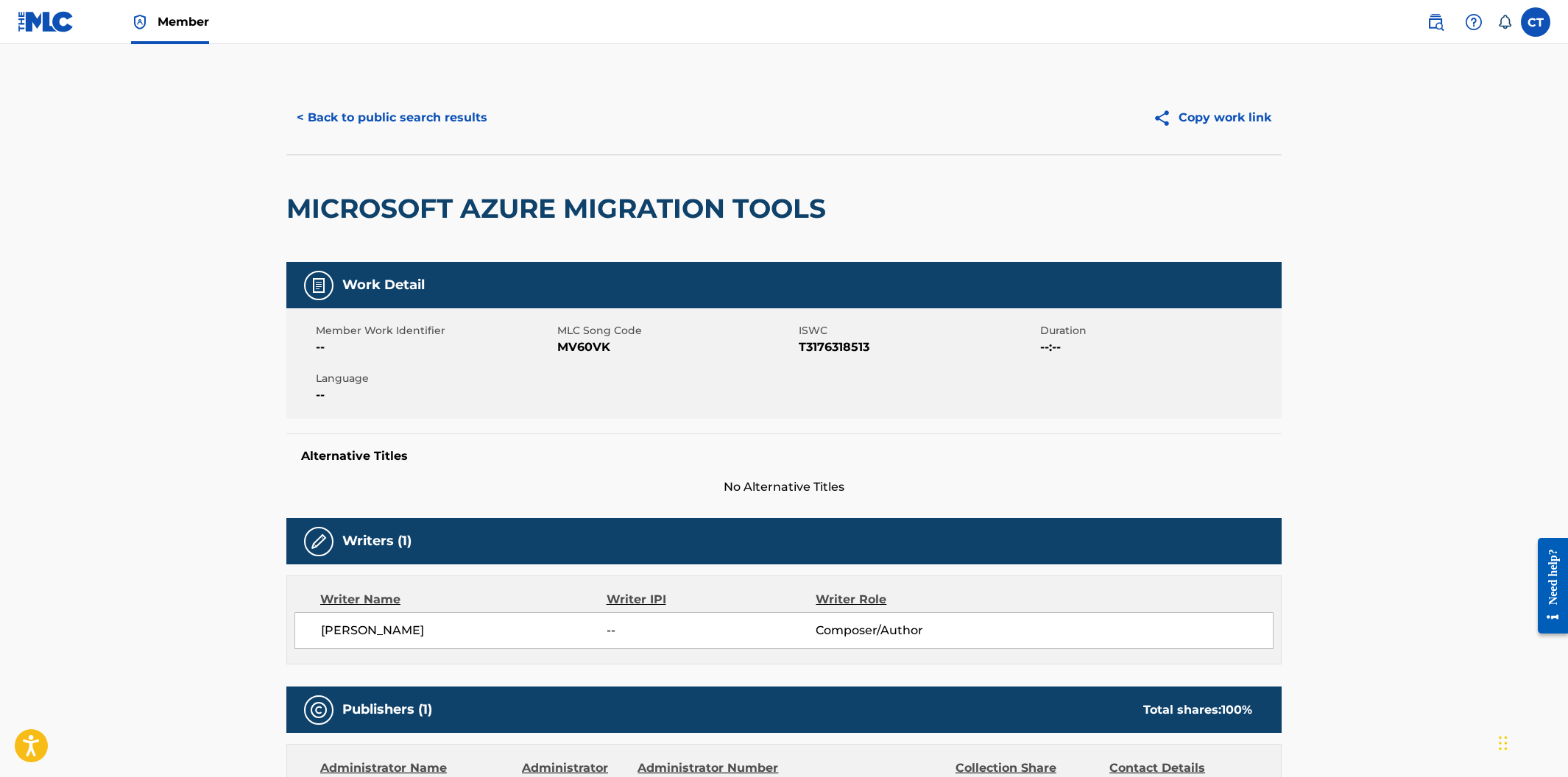
drag, startPoint x: 610, startPoint y: 382, endPoint x: 613, endPoint y: 367, distance: 15.3
click at [610, 382] on div "Member Work Identifier -- MLC Song Code MV60VK ISWC T3176318513 Duration --:-- …" at bounding box center [784, 363] width 995 height 110
drag, startPoint x: 595, startPoint y: 346, endPoint x: 562, endPoint y: 346, distance: 33.0
click at [562, 346] on span "MV60VK" at bounding box center [675, 347] width 238 height 17
click at [463, 120] on button "< Back to public search results" at bounding box center [392, 118] width 211 height 37
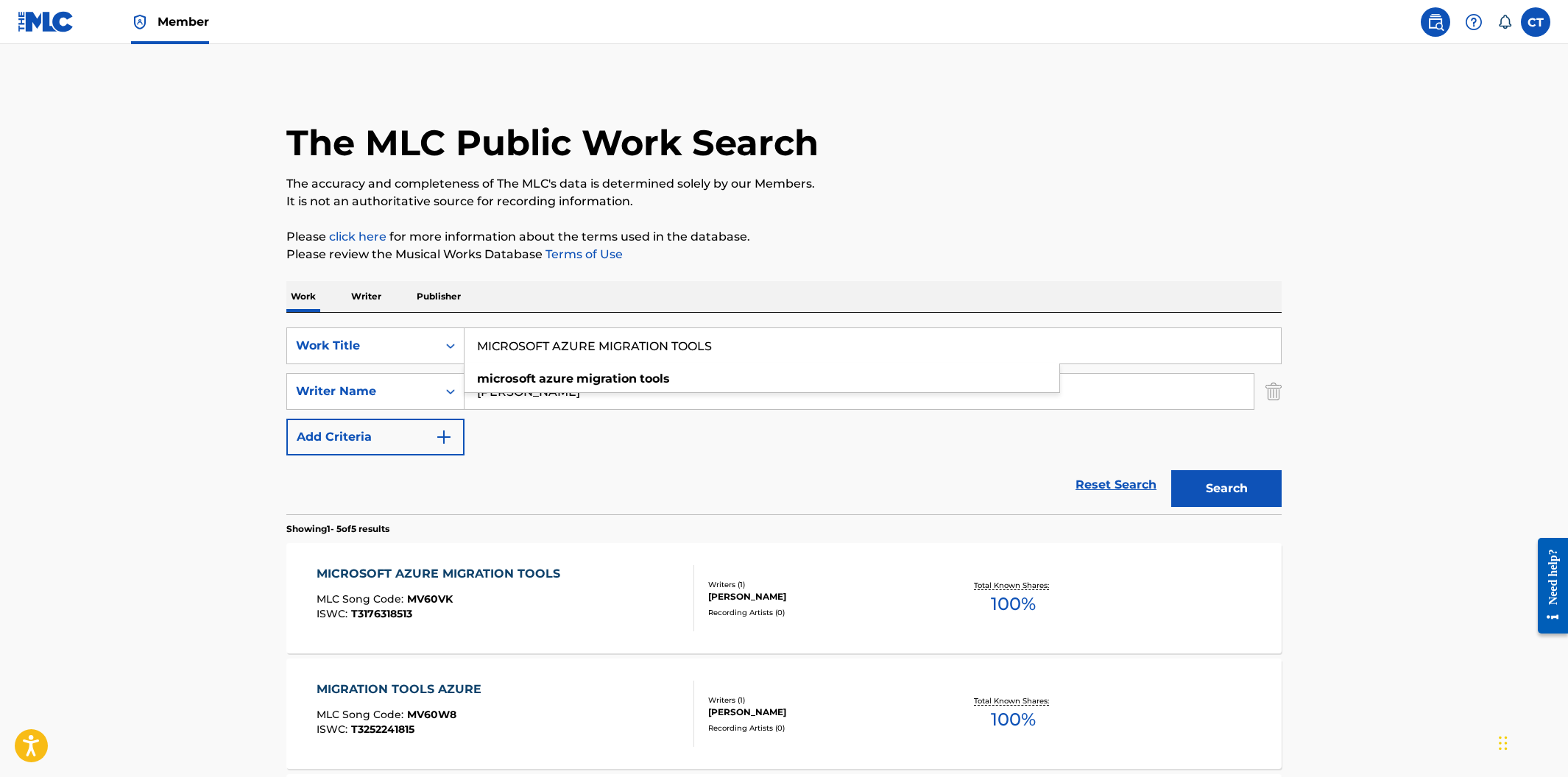
drag, startPoint x: 763, startPoint y: 352, endPoint x: 532, endPoint y: 330, distance: 232.0
click at [532, 330] on input "MICROSOFT AZURE MIGRATION TOOLS" at bounding box center [873, 345] width 816 height 35
paste input "READY WE ARE ONE"
type input "MICROSOFT READY WE ARE ONE"
click at [1171, 470] on button "Search" at bounding box center [1227, 488] width 110 height 37
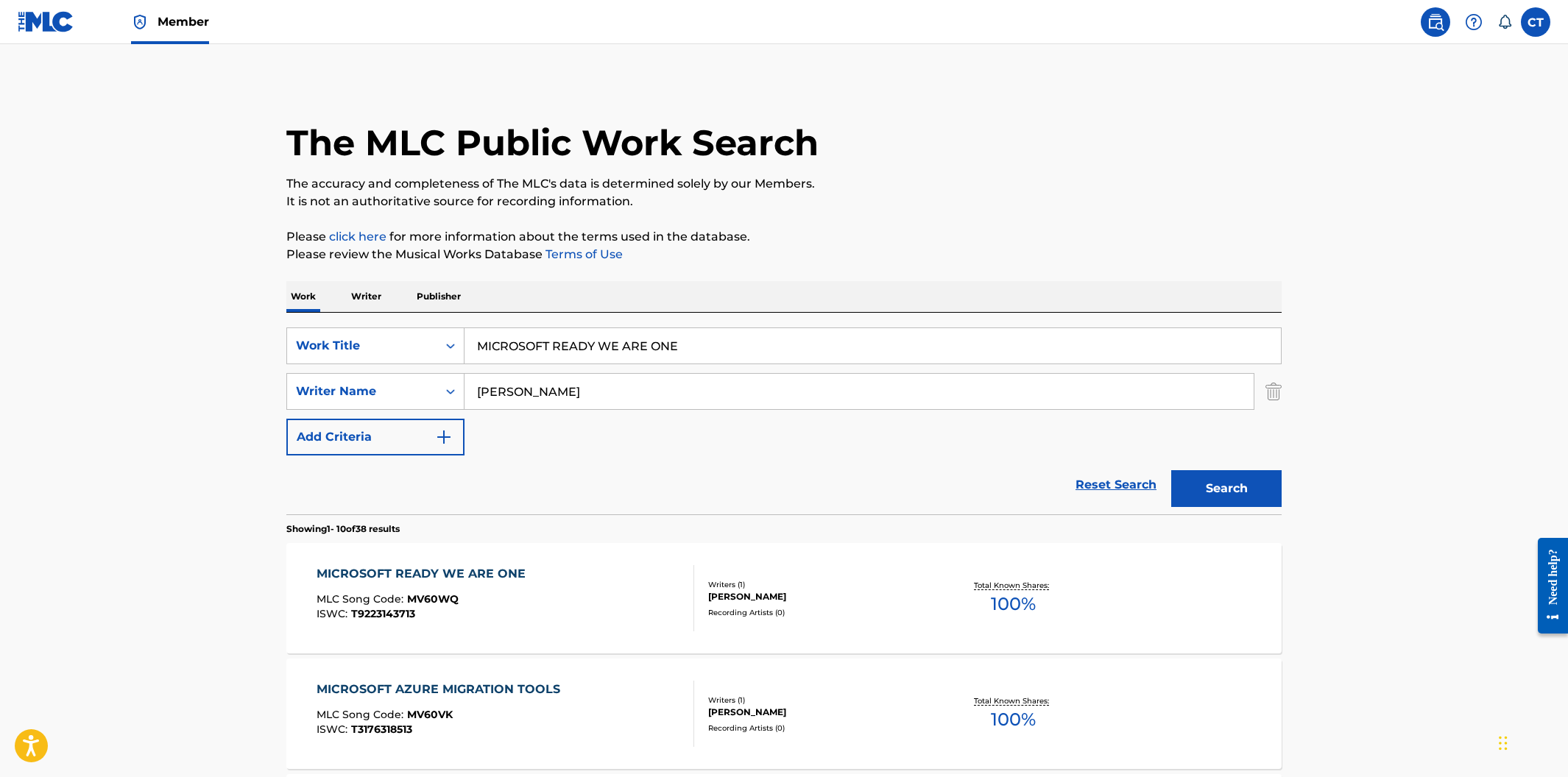
click at [596, 619] on div "MICROSOFT READY WE ARE ONE MLC Song Code : MV60WQ ISWC : T9223143713" at bounding box center [506, 598] width 378 height 67
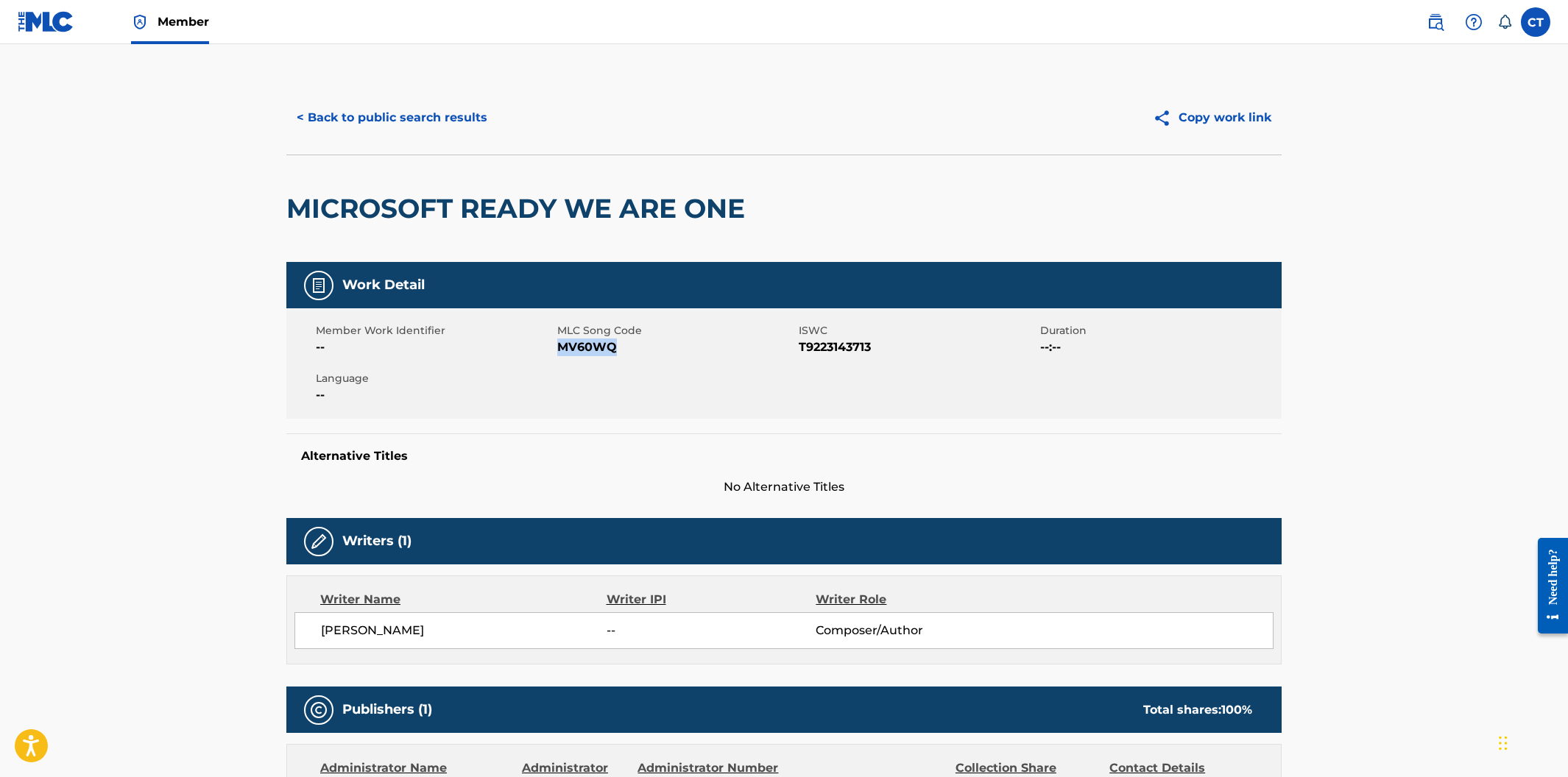
drag, startPoint x: 620, startPoint y: 353, endPoint x: 559, endPoint y: 349, distance: 61.1
click at [559, 349] on span "MV60WQ" at bounding box center [675, 347] width 238 height 17
click at [341, 121] on button "< Back to public search results" at bounding box center [392, 118] width 211 height 37
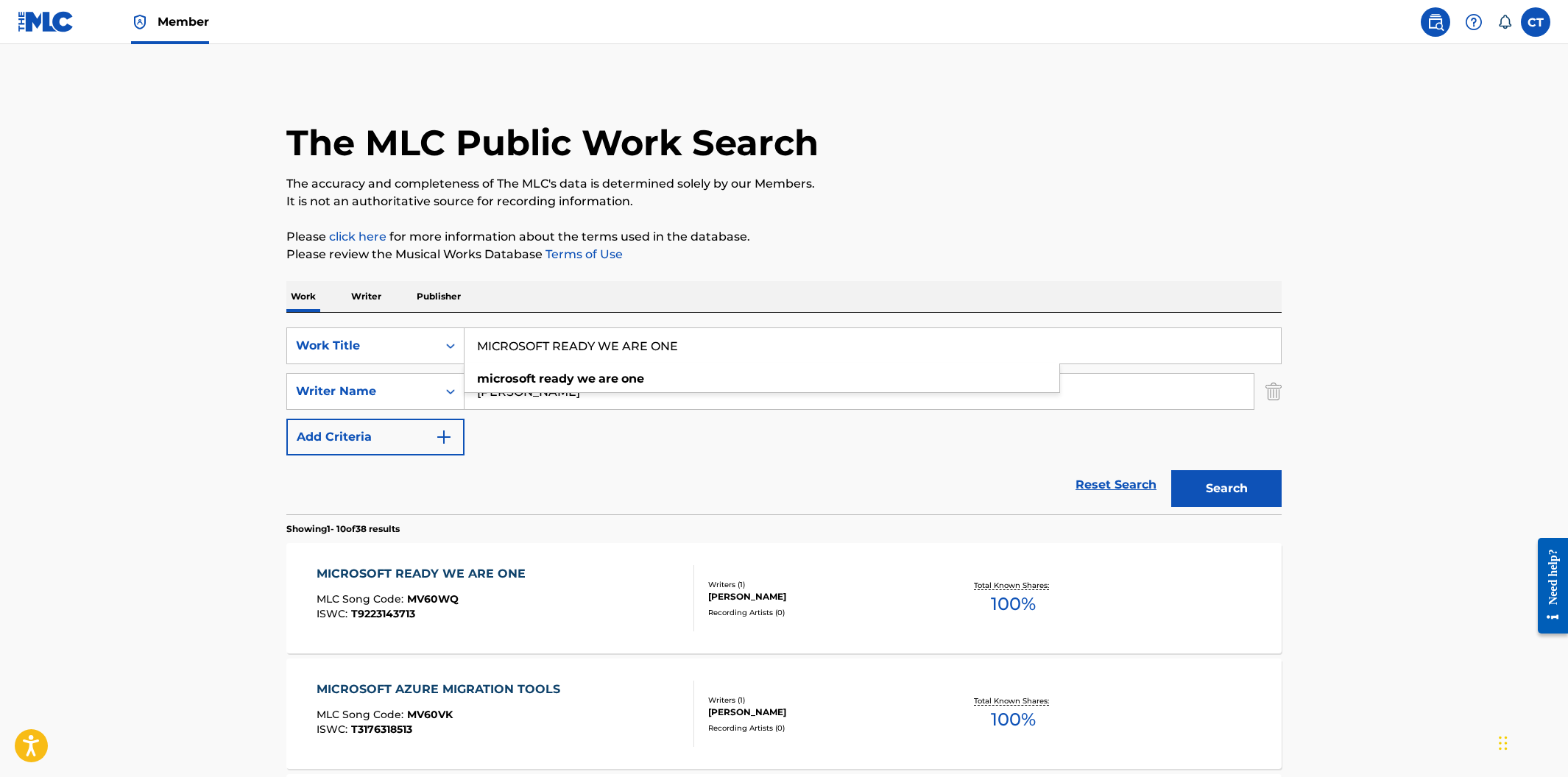
drag, startPoint x: 725, startPoint y: 348, endPoint x: 487, endPoint y: 337, distance: 238.3
click at [487, 337] on input "MICROSOFT READY WE ARE ONE" at bounding box center [873, 345] width 816 height 35
paste input "GRATION PLAN"
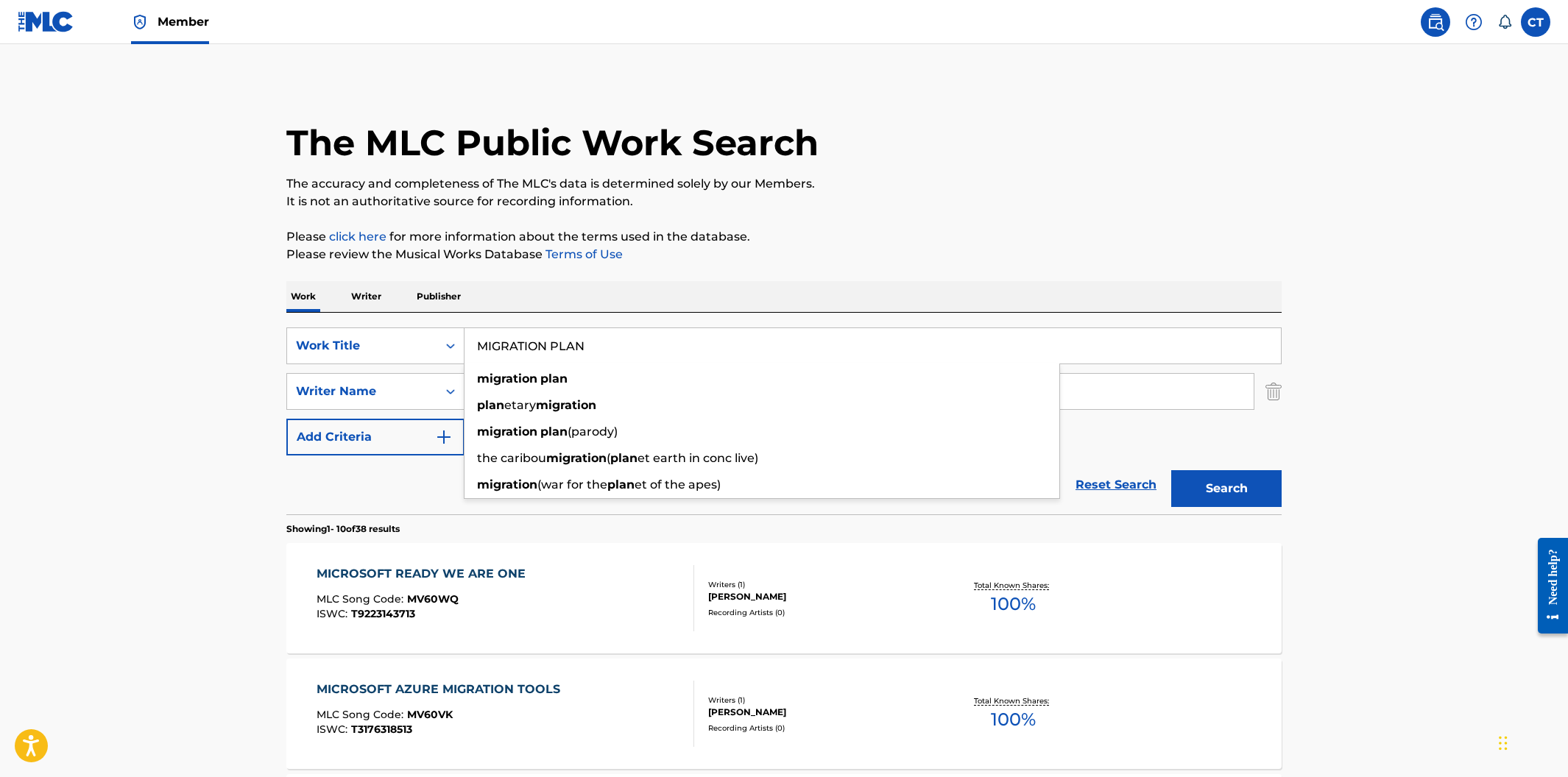
type input "MIGRATION PLAN"
click at [1171, 470] on button "Search" at bounding box center [1227, 488] width 110 height 37
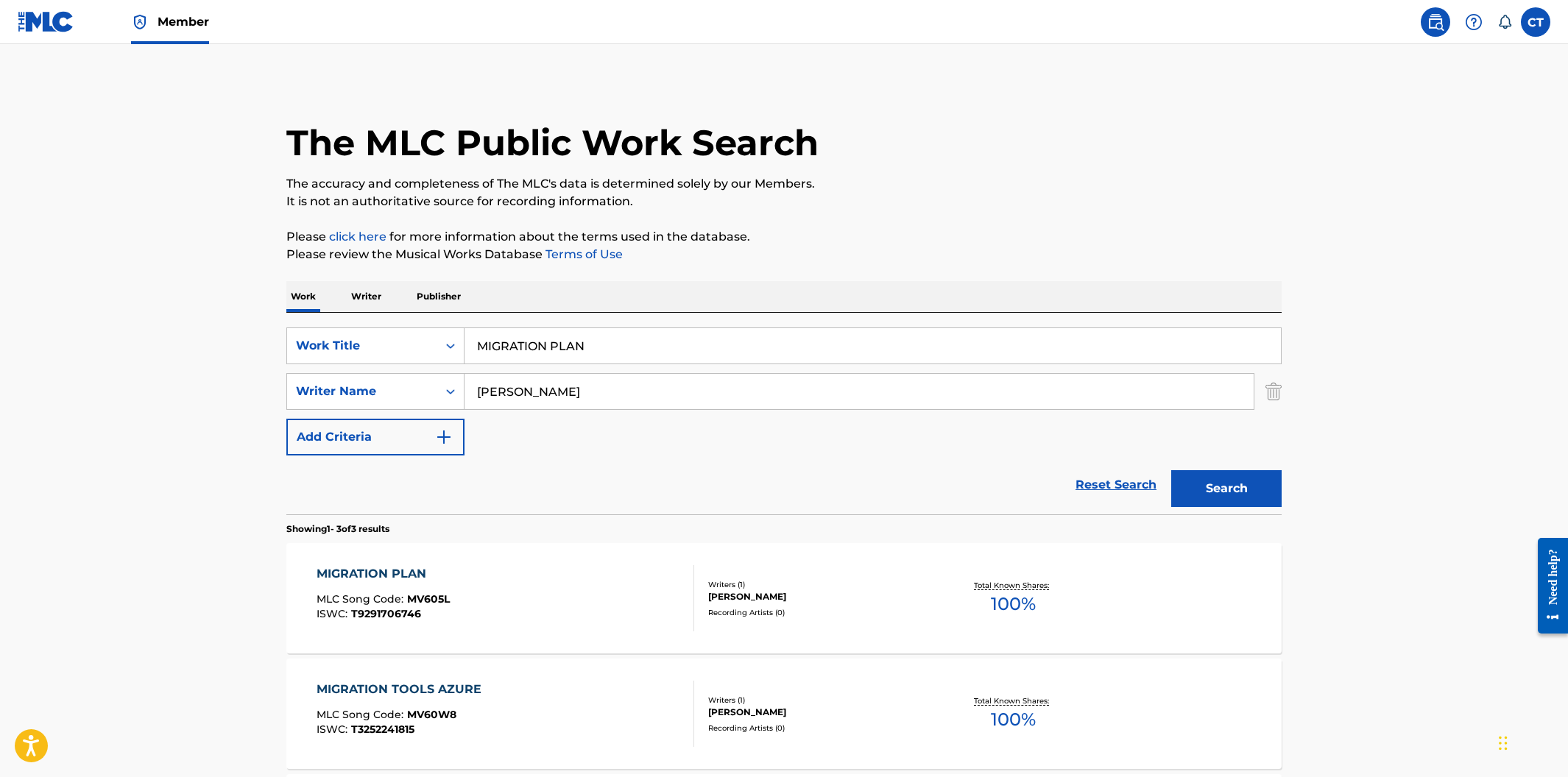
click at [597, 597] on div "MIGRATION PLAN MLC Song Code : MV605L ISWC : T9291706746" at bounding box center [506, 598] width 378 height 67
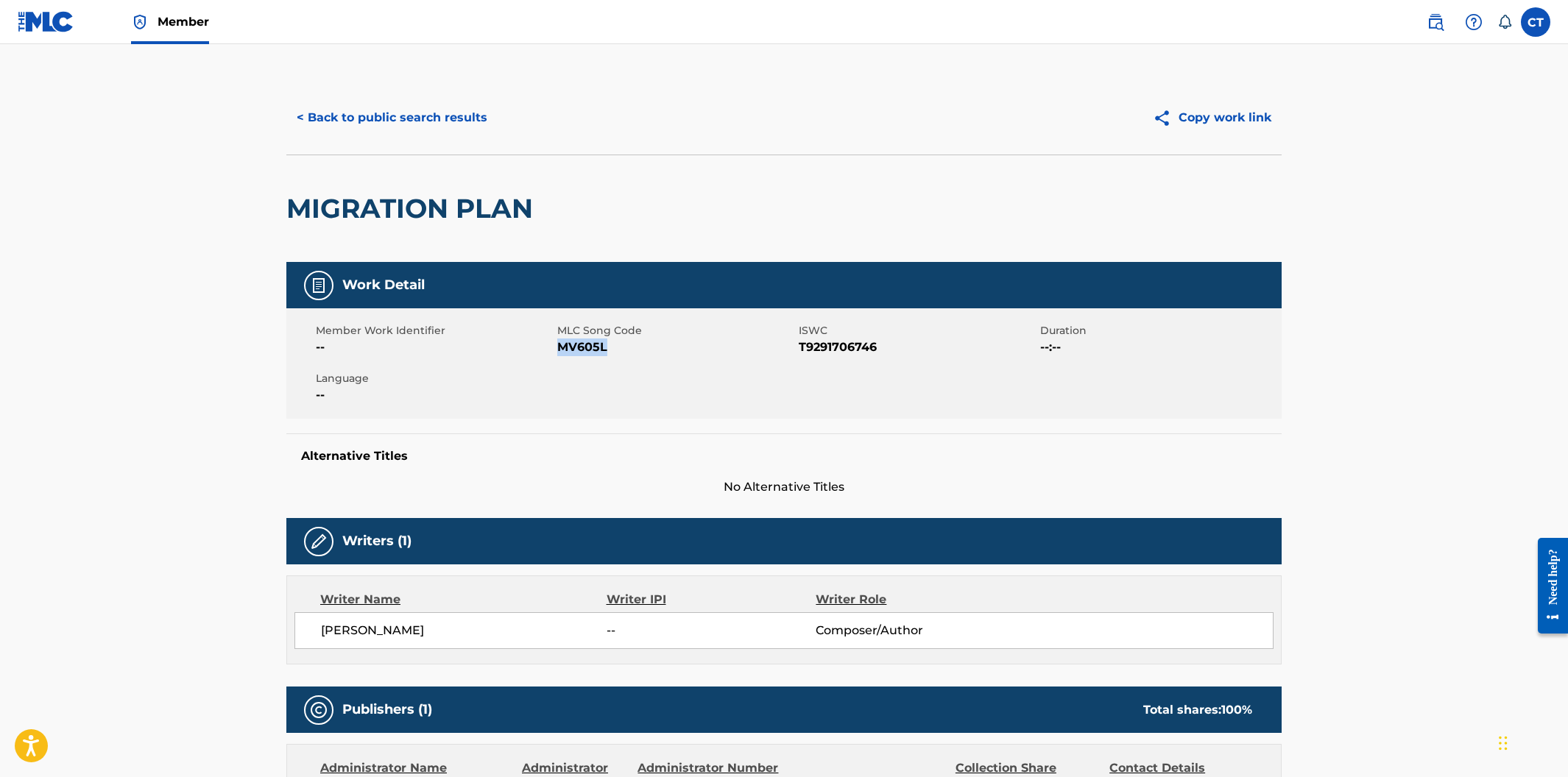
drag, startPoint x: 612, startPoint y: 347, endPoint x: 559, endPoint y: 344, distance: 53.1
click at [559, 344] on span "MV605L" at bounding box center [675, 347] width 238 height 17
click at [430, 112] on button "< Back to public search results" at bounding box center [392, 118] width 211 height 37
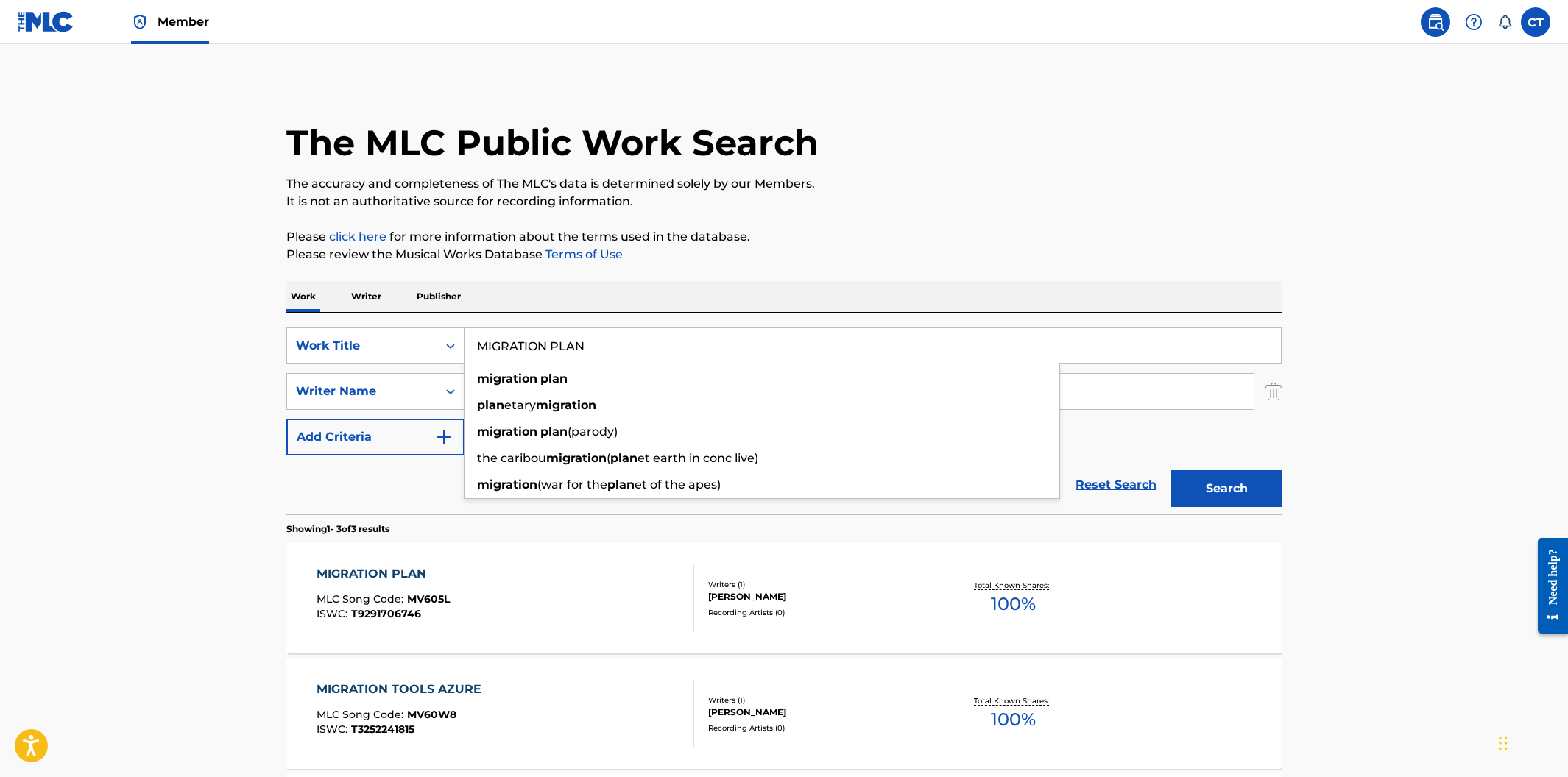
drag, startPoint x: 601, startPoint y: 345, endPoint x: 468, endPoint y: 332, distance: 133.6
click at [468, 332] on input "MIGRATION PLAN" at bounding box center [873, 345] width 816 height 35
paste input "TOOLS AZURE"
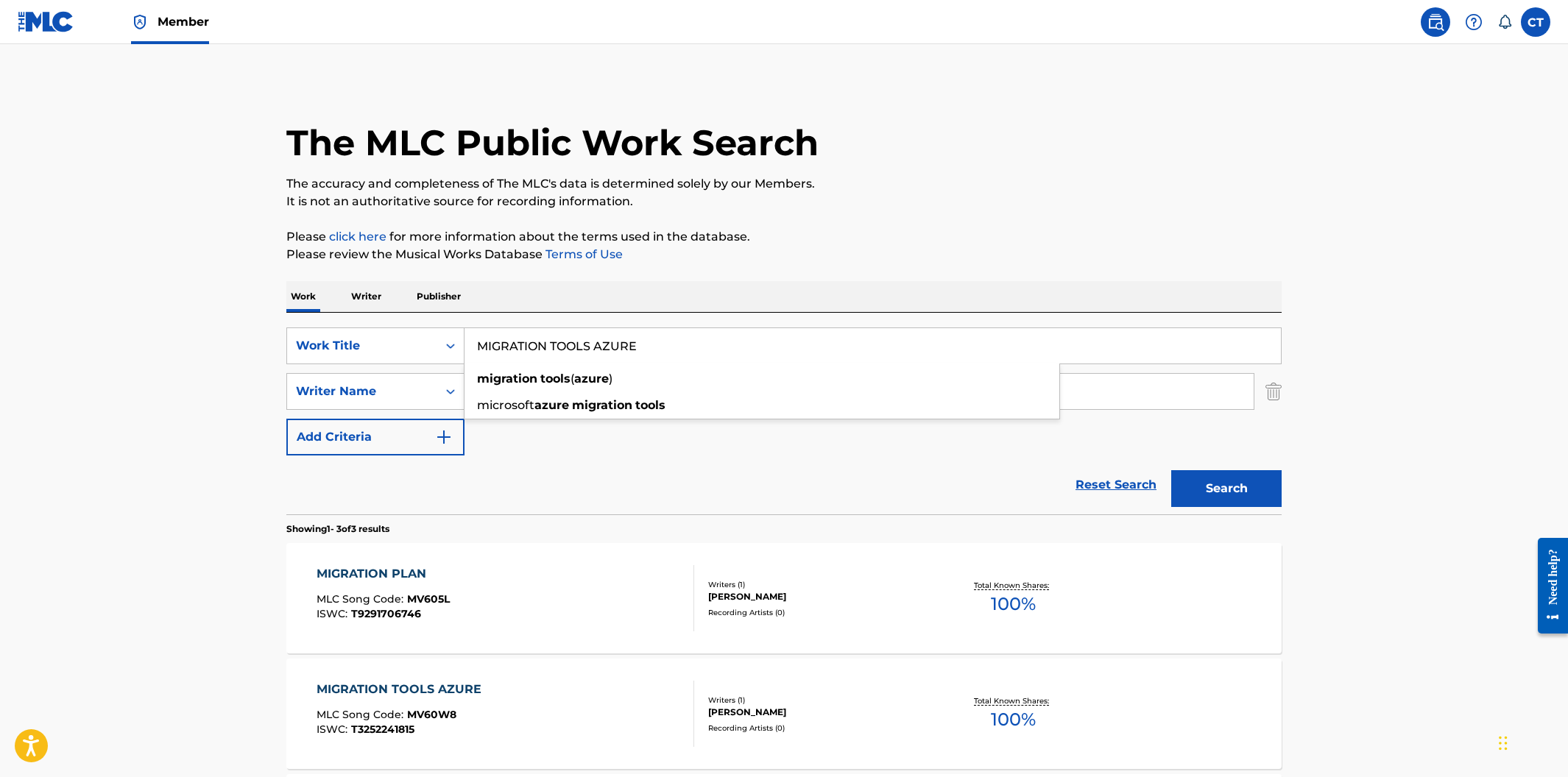
type input "MIGRATION TOOLS AZURE"
click at [858, 261] on p "Please review the Musical Works Database Terms of Use" at bounding box center [784, 254] width 995 height 17
click at [1198, 487] on button "Search" at bounding box center [1227, 488] width 110 height 37
click at [611, 596] on div "MIGRATION TOOLS AZURE MLC Song Code : MV60W8 ISWC : T3252241815" at bounding box center [506, 598] width 378 height 67
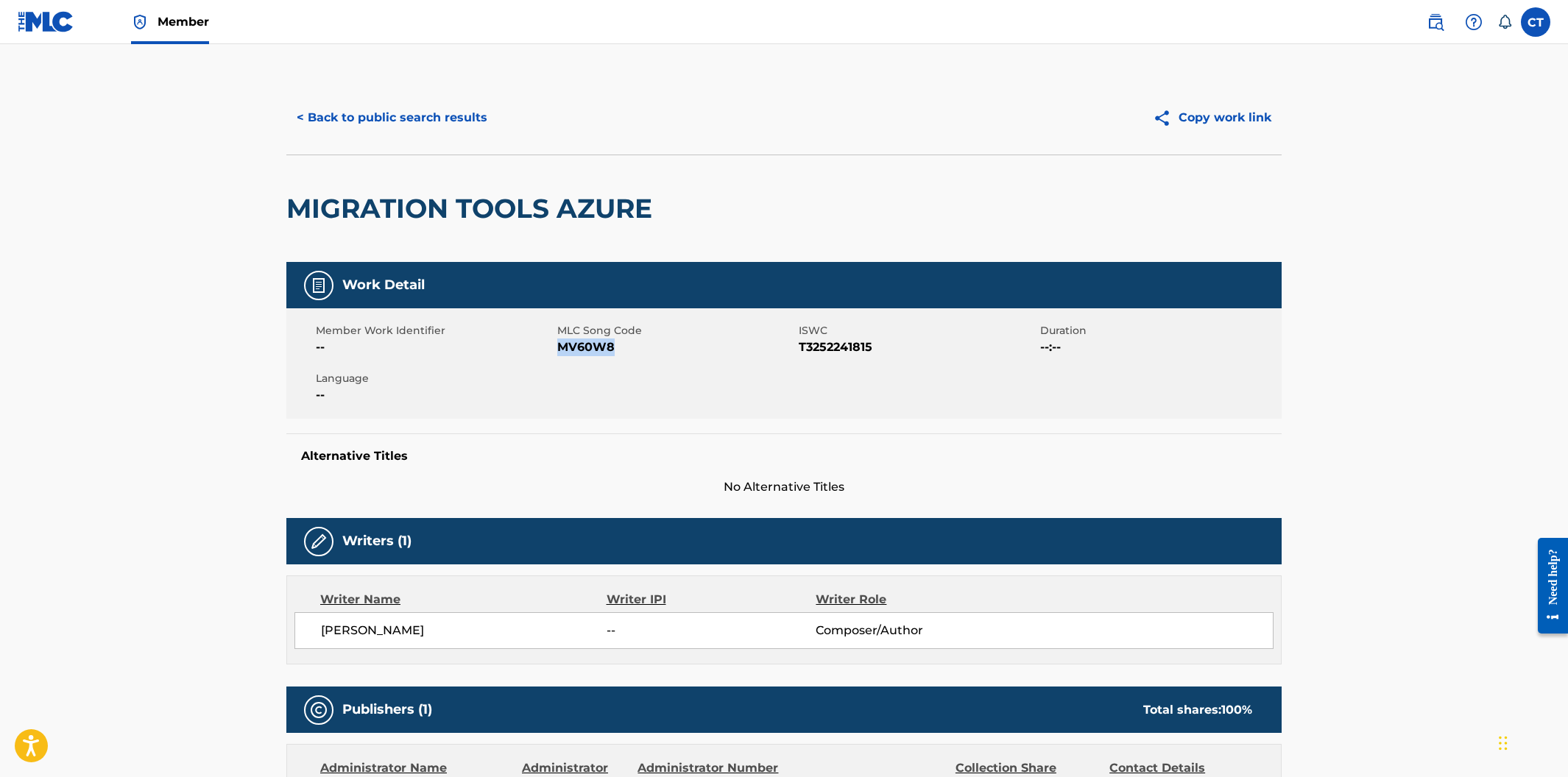
drag, startPoint x: 615, startPoint y: 347, endPoint x: 560, endPoint y: 346, distance: 55.0
click at [560, 346] on span "MV60W8" at bounding box center [675, 347] width 238 height 17
click at [360, 122] on button "< Back to public search results" at bounding box center [392, 118] width 211 height 37
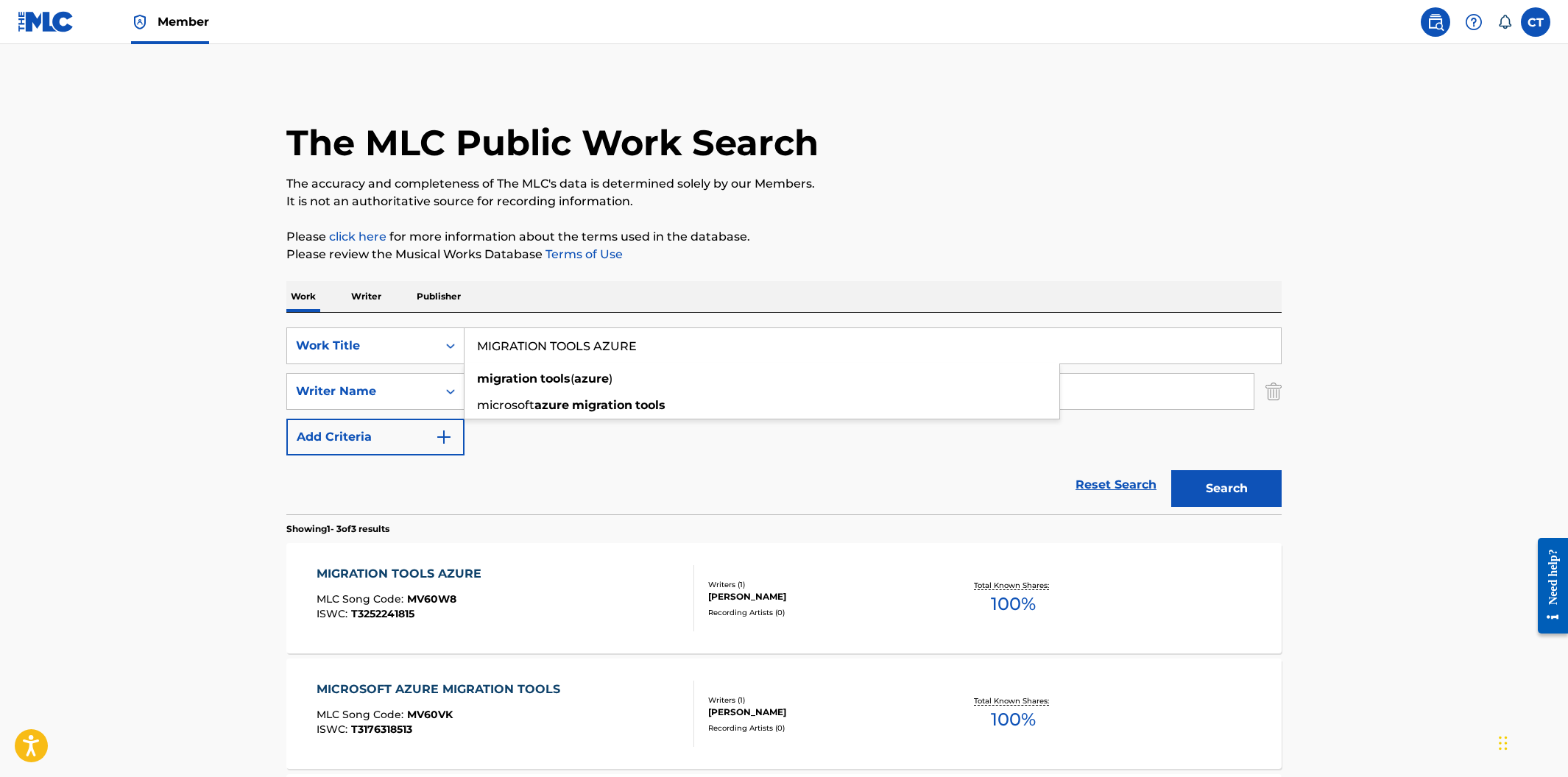
drag, startPoint x: 661, startPoint y: 352, endPoint x: 467, endPoint y: 326, distance: 195.7
click at [467, 326] on div "SearchWithCriteria400cdf52-d9f2-43f1-a6ec-29dae9982f70 Work Title MIGRATION TOO…" at bounding box center [784, 413] width 995 height 201
paste input "S BIZ APPS"
type input "MS BIZ APPS"
click at [1171, 470] on button "Search" at bounding box center [1227, 488] width 110 height 37
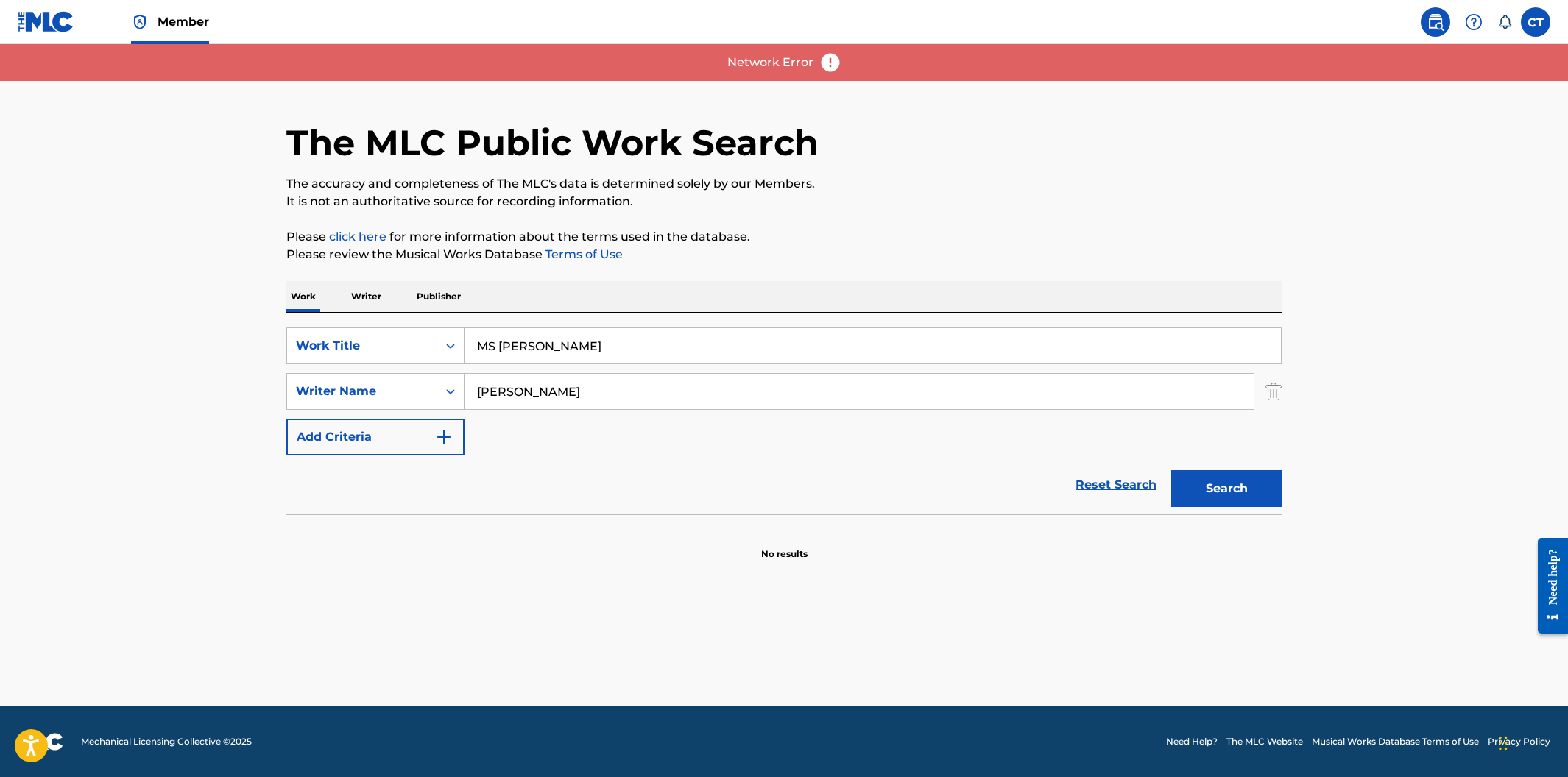
click at [761, 578] on main "The MLC Public Work Search The accuracy and completeness of The MLC's data is d…" at bounding box center [784, 375] width 1568 height 662
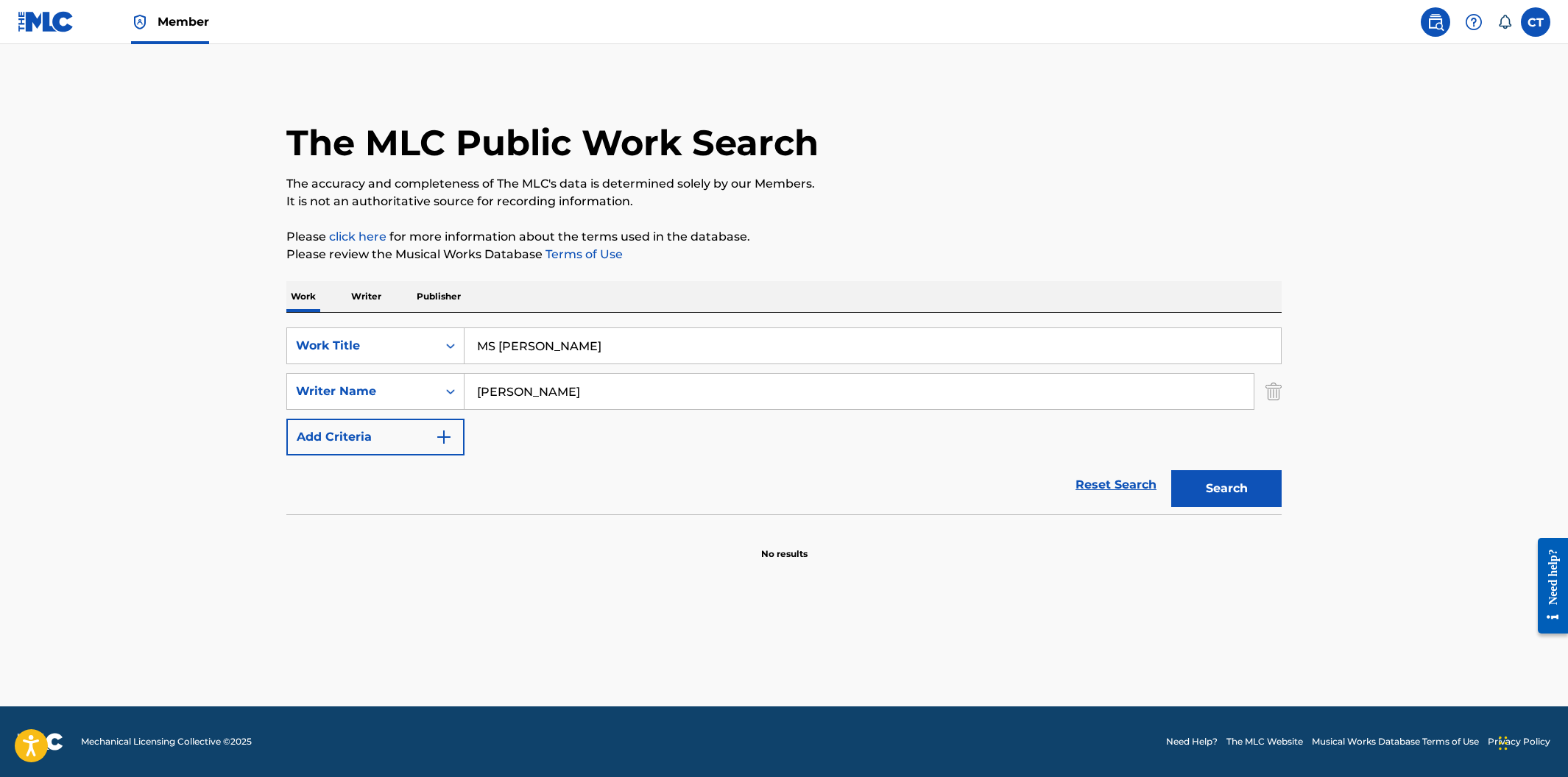
click at [1227, 498] on button "Search" at bounding box center [1227, 488] width 110 height 37
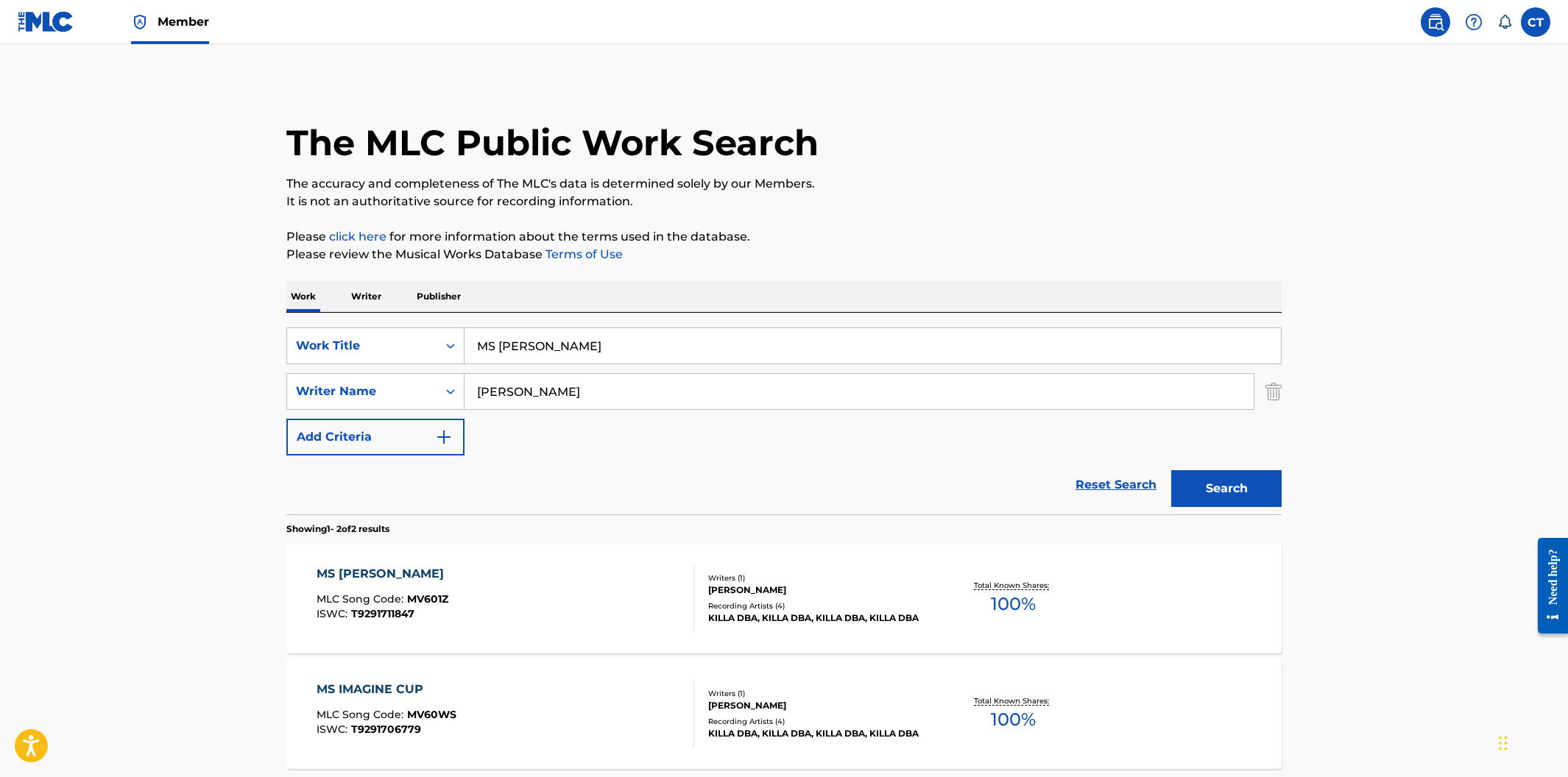
click at [565, 582] on div "MS BIZ APPS MLC Song Code : MV601Z ISWC : T9291711847" at bounding box center [506, 598] width 378 height 67
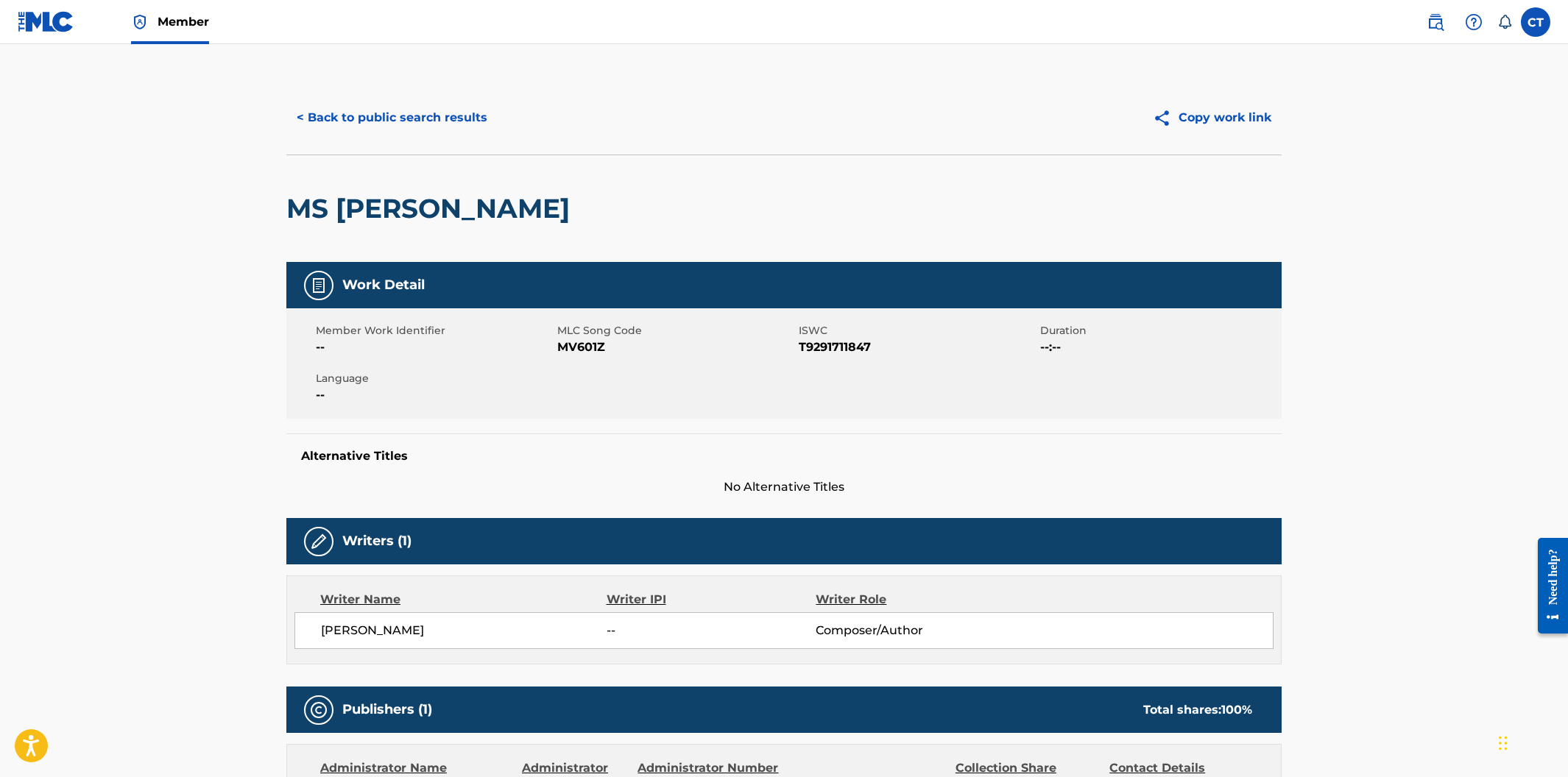
click at [591, 395] on div "Member Work Identifier -- MLC Song Code MV601Z ISWC T9291711847 Duration --:-- …" at bounding box center [784, 363] width 995 height 110
drag, startPoint x: 605, startPoint y: 346, endPoint x: 557, endPoint y: 346, distance: 48.0
click at [557, 346] on span "MV601Z" at bounding box center [675, 347] width 238 height 17
click at [366, 127] on button "< Back to public search results" at bounding box center [392, 118] width 211 height 37
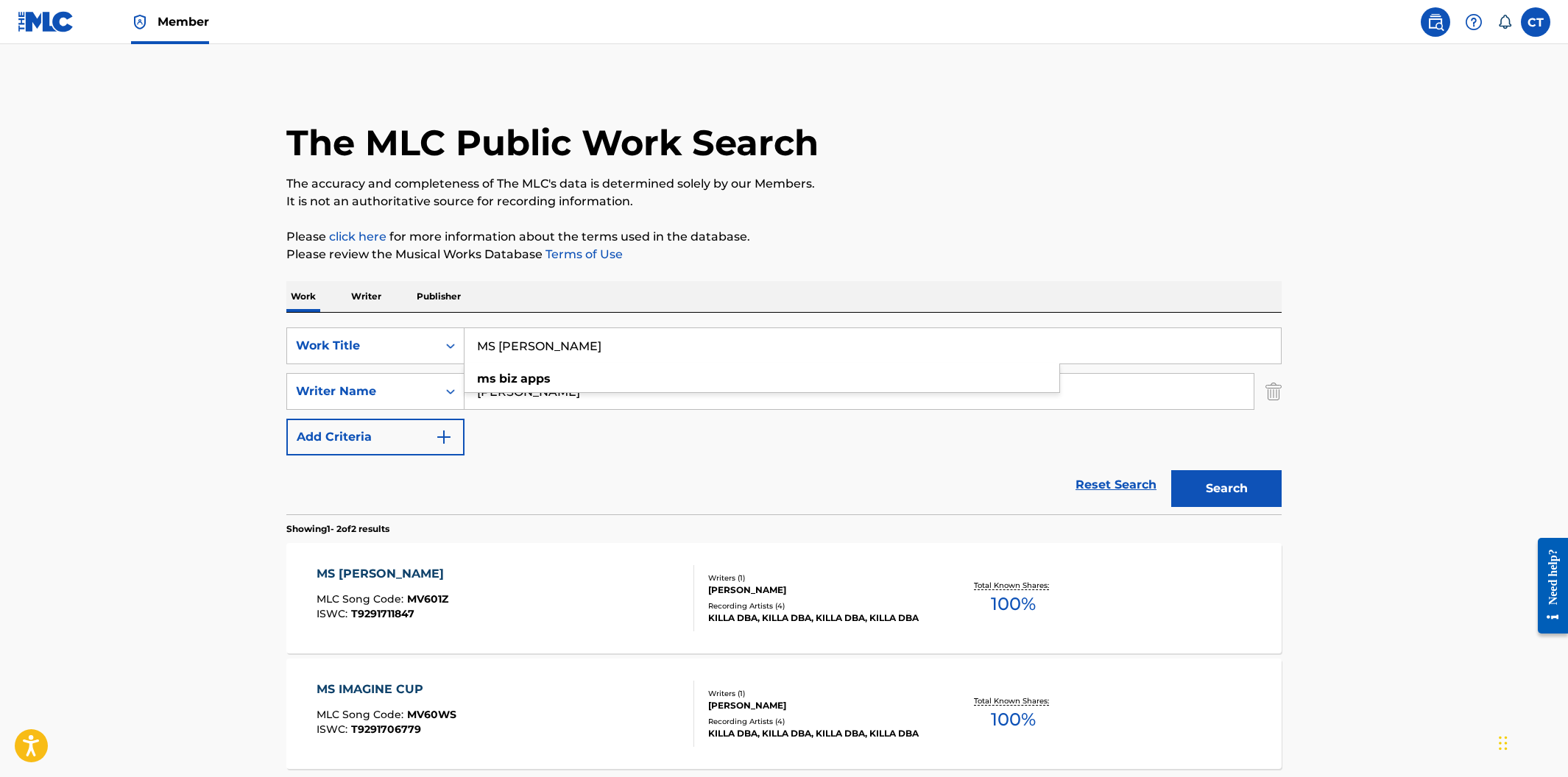
drag, startPoint x: 585, startPoint y: 352, endPoint x: 482, endPoint y: 333, distance: 104.7
click at [482, 333] on input "MS BIZ APPS" at bounding box center [873, 345] width 816 height 35
paste input "IMAGINE CUP"
type input "MS IMAGINE CUP"
click at [1171, 470] on button "Search" at bounding box center [1227, 488] width 110 height 37
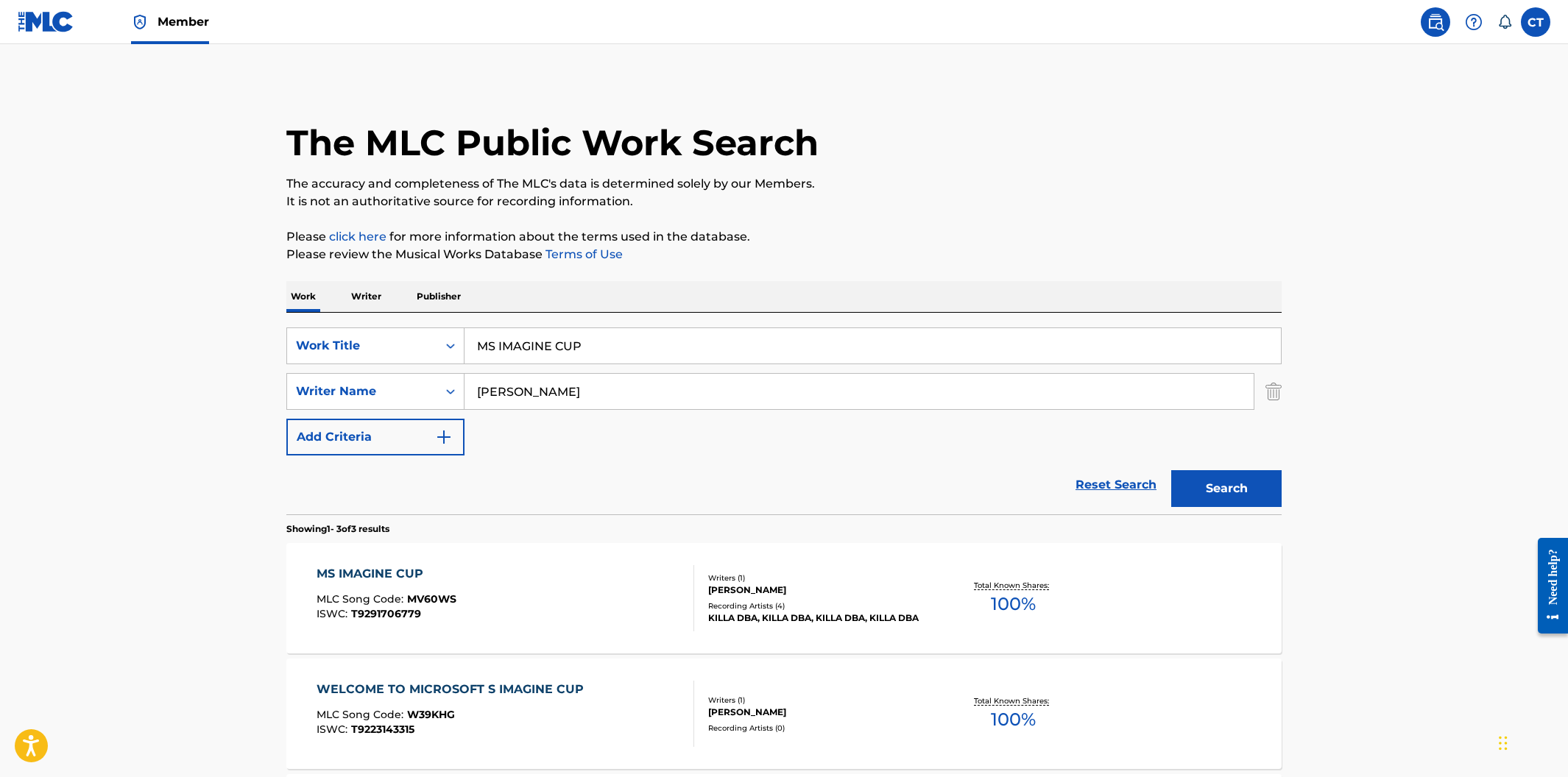
click at [584, 608] on div "MS IMAGINE CUP MLC Song Code : MV60WS ISWC : T9291706779" at bounding box center [506, 598] width 378 height 67
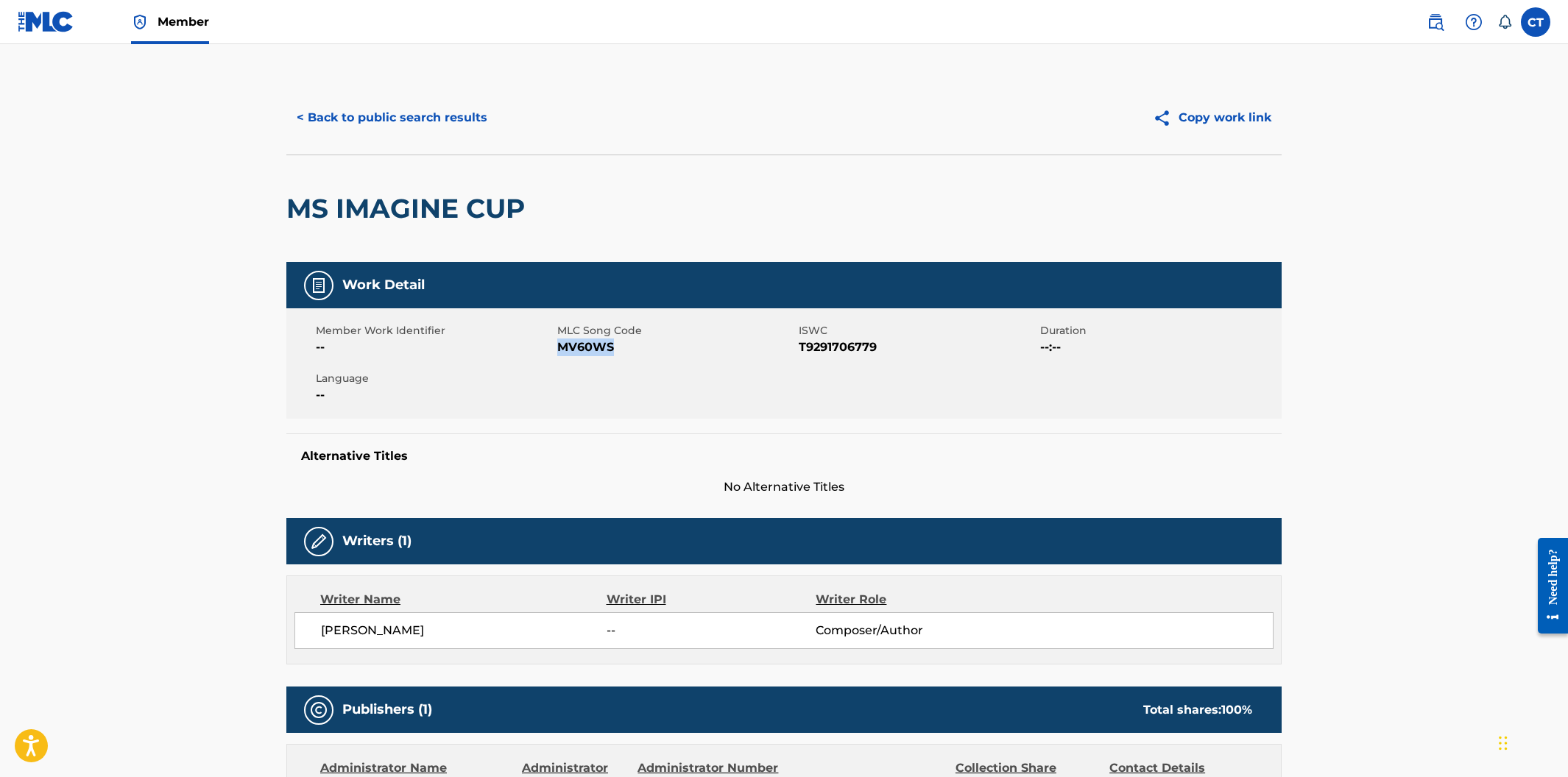
drag, startPoint x: 619, startPoint y: 340, endPoint x: 560, endPoint y: 340, distance: 59.0
click at [560, 340] on span "MV60WS" at bounding box center [675, 347] width 238 height 17
click at [326, 111] on button "< Back to public search results" at bounding box center [392, 118] width 211 height 37
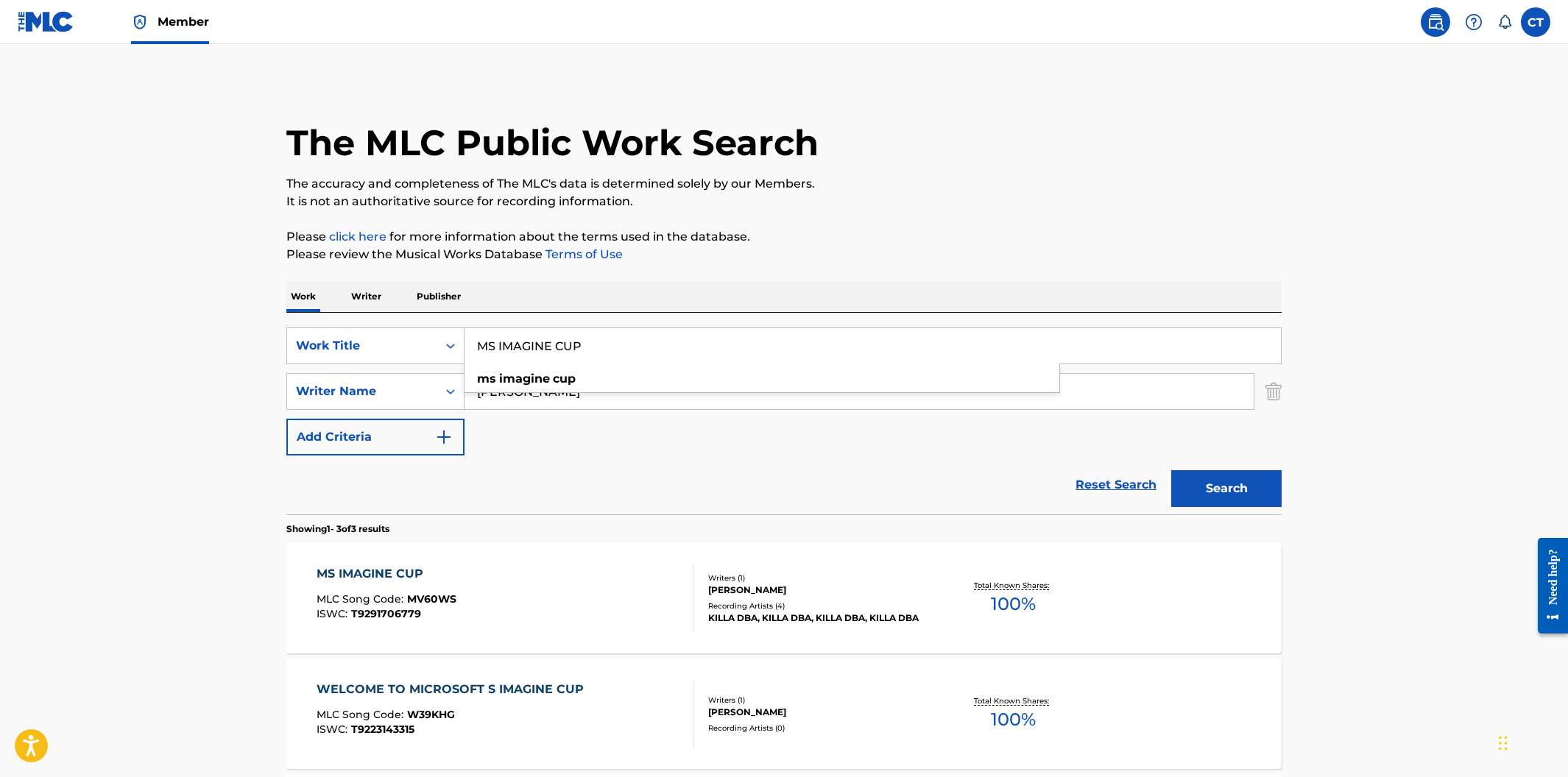
drag, startPoint x: 720, startPoint y: 362, endPoint x: 484, endPoint y: 332, distance: 237.9
click at [484, 332] on input "MS IMAGINE CUP" at bounding box center [873, 345] width 816 height 35
paste input "OKEE DOKE"
type input "OKEE DOKE"
click at [1171, 470] on button "Search" at bounding box center [1227, 488] width 110 height 37
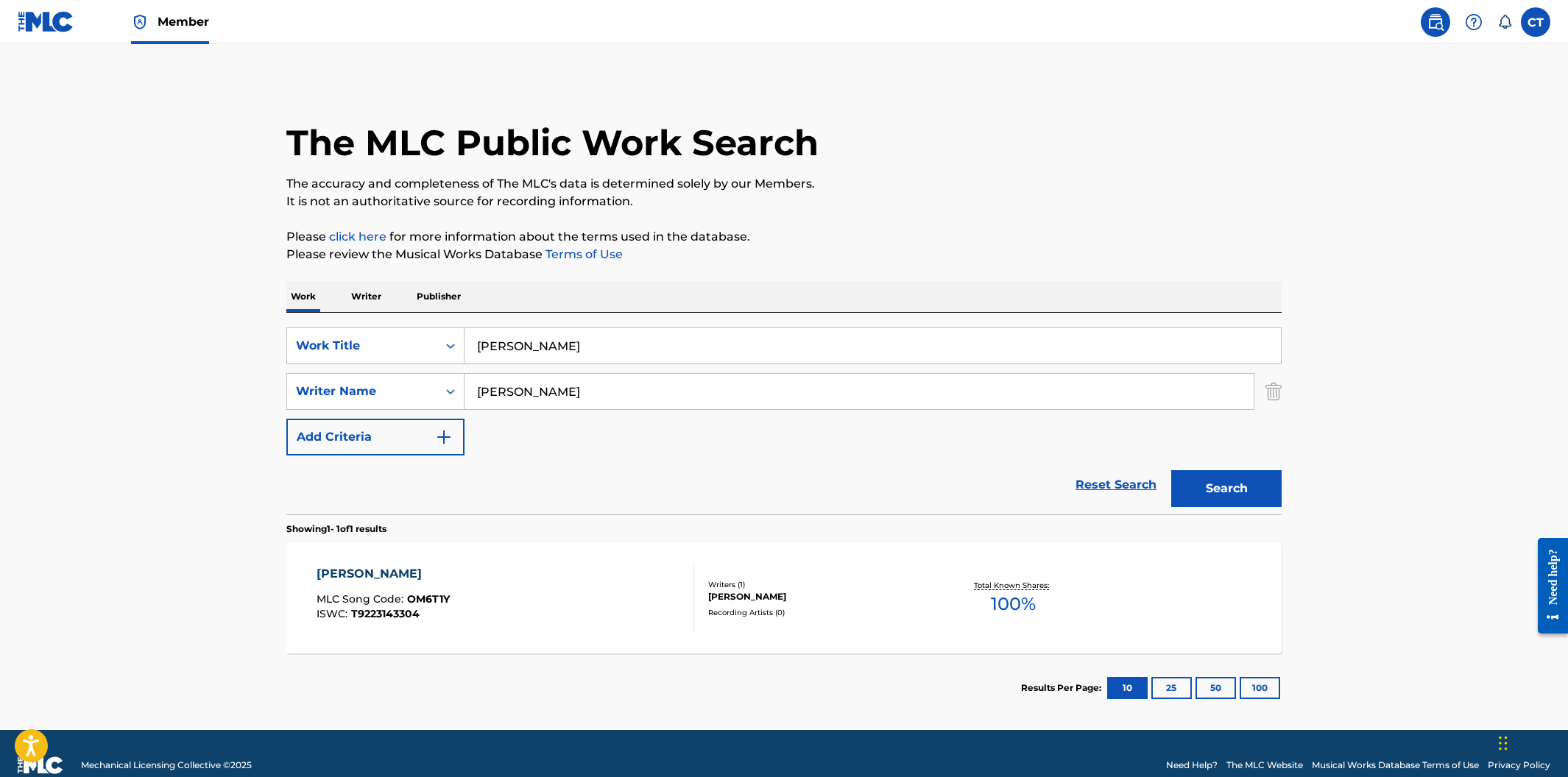
click at [555, 579] on div "OKEE DOKE MLC Song Code : OM6T1Y ISWC : T9223143304" at bounding box center [506, 598] width 378 height 67
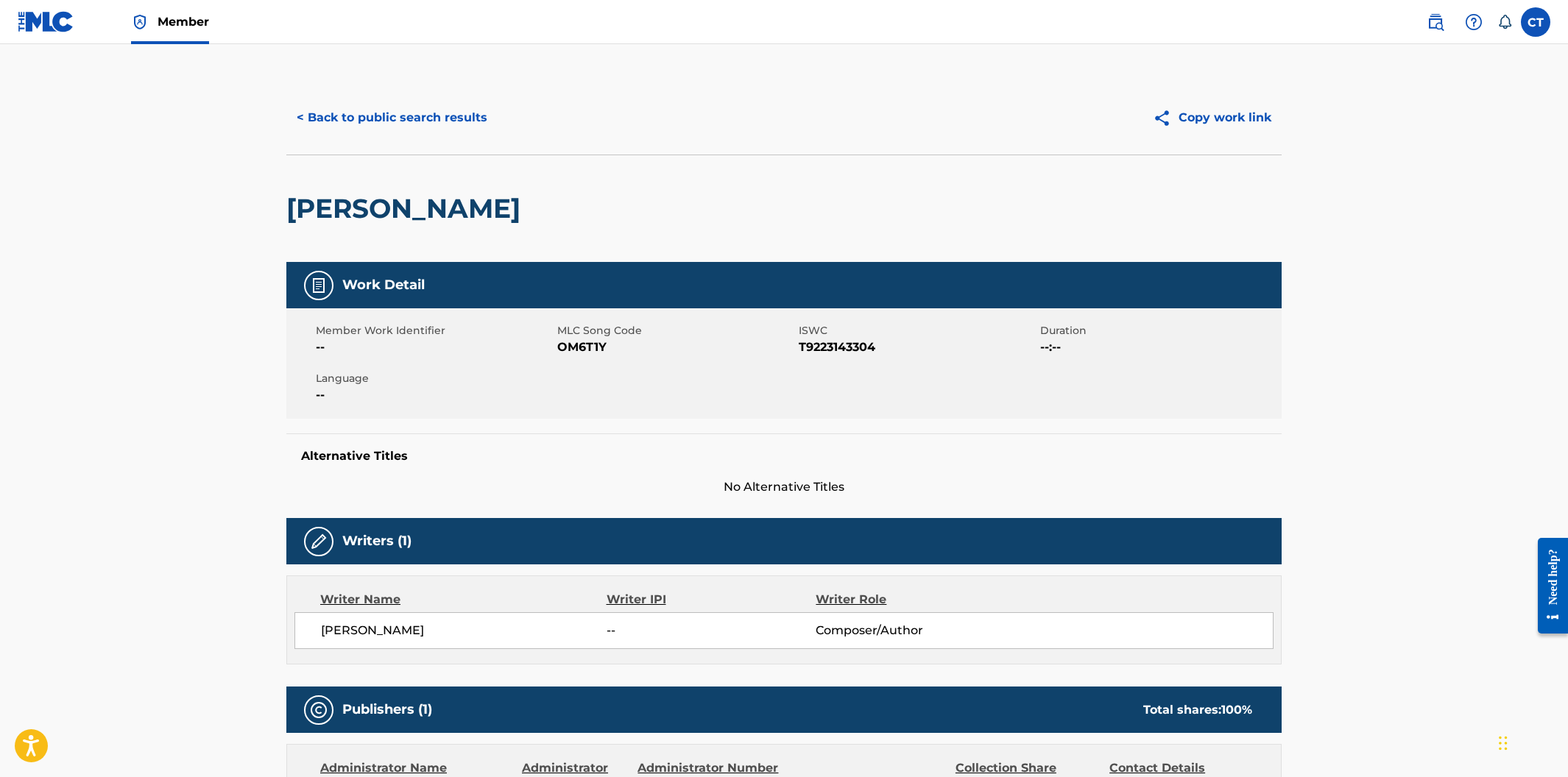
click at [603, 347] on span "OM6T1Y" at bounding box center [675, 347] width 238 height 17
drag, startPoint x: 608, startPoint y: 350, endPoint x: 561, endPoint y: 349, distance: 47.0
click at [561, 349] on span "OM6T1Y" at bounding box center [675, 347] width 238 height 17
click at [416, 123] on button "< Back to public search results" at bounding box center [392, 118] width 211 height 37
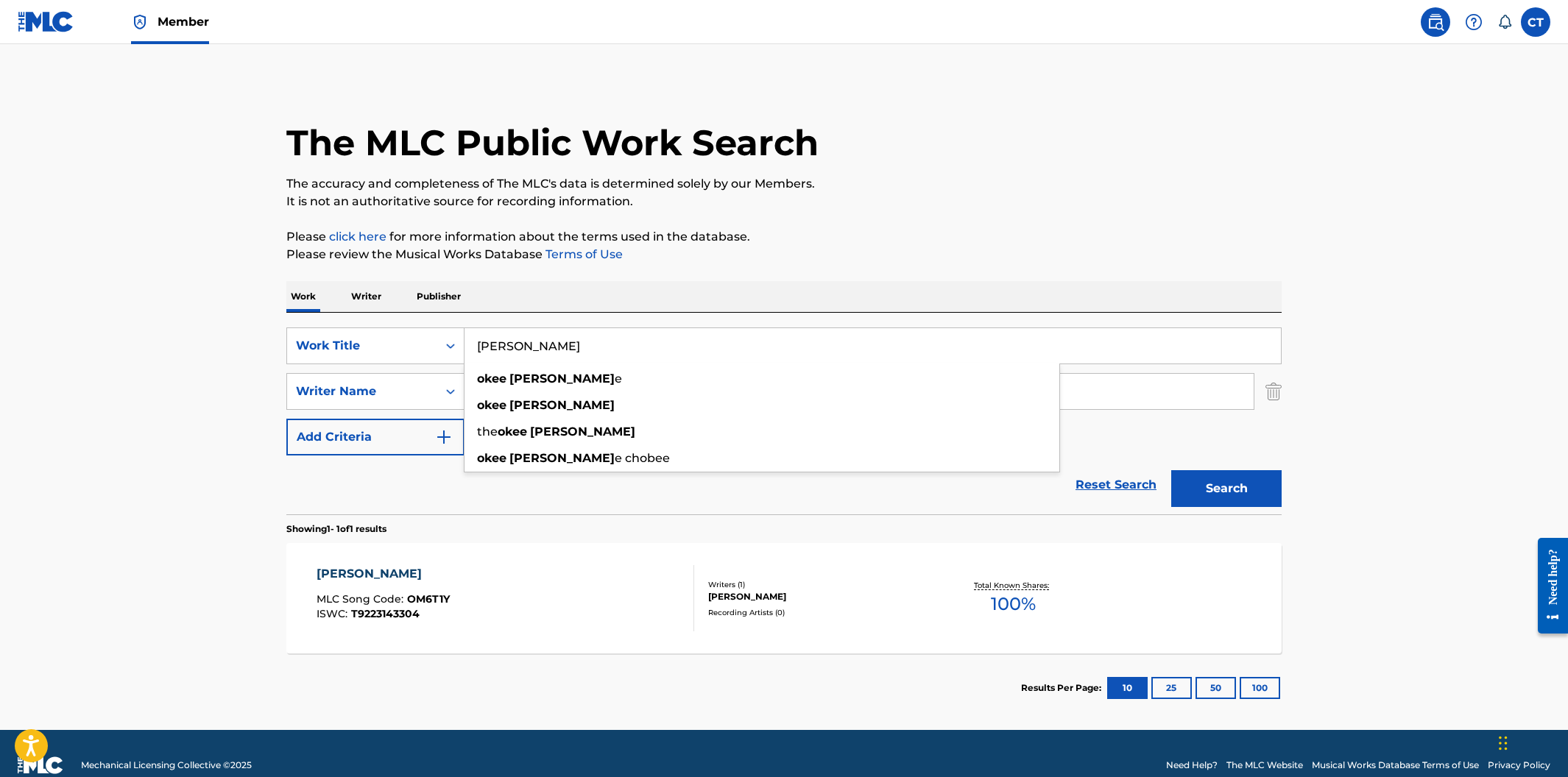
drag, startPoint x: 596, startPoint y: 352, endPoint x: 467, endPoint y: 337, distance: 129.9
click at [467, 337] on input "OKEE DOKE" at bounding box center [873, 345] width 816 height 35
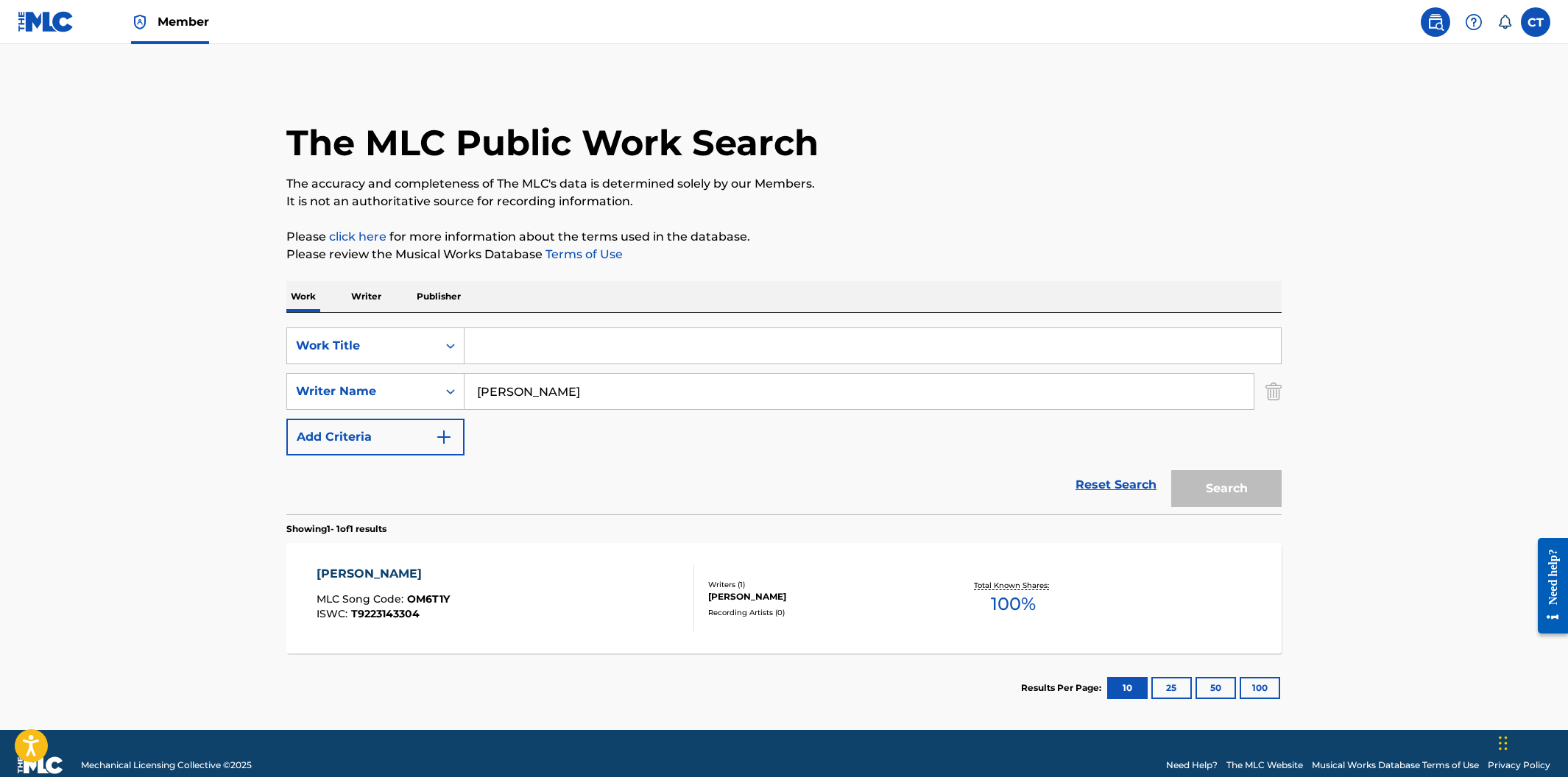
paste input "PLAY BY THE RULES"
type input "PLAY BY THE RULES"
click at [1171, 470] on button "Search" at bounding box center [1227, 488] width 110 height 37
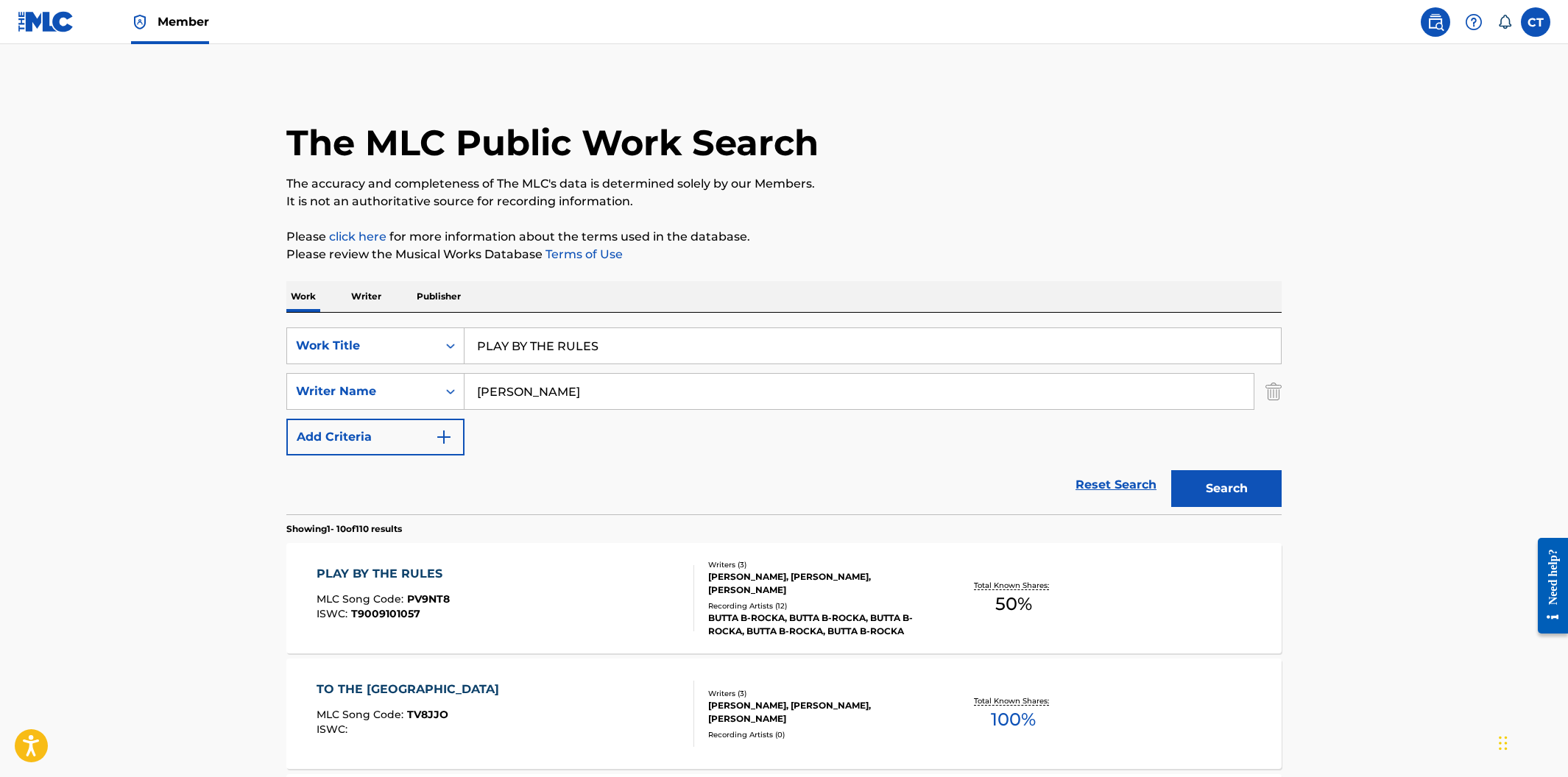
click at [541, 603] on div "PLAY BY THE RULES MLC Song Code : PV9NT8 ISWC : T9009101057" at bounding box center [506, 598] width 378 height 67
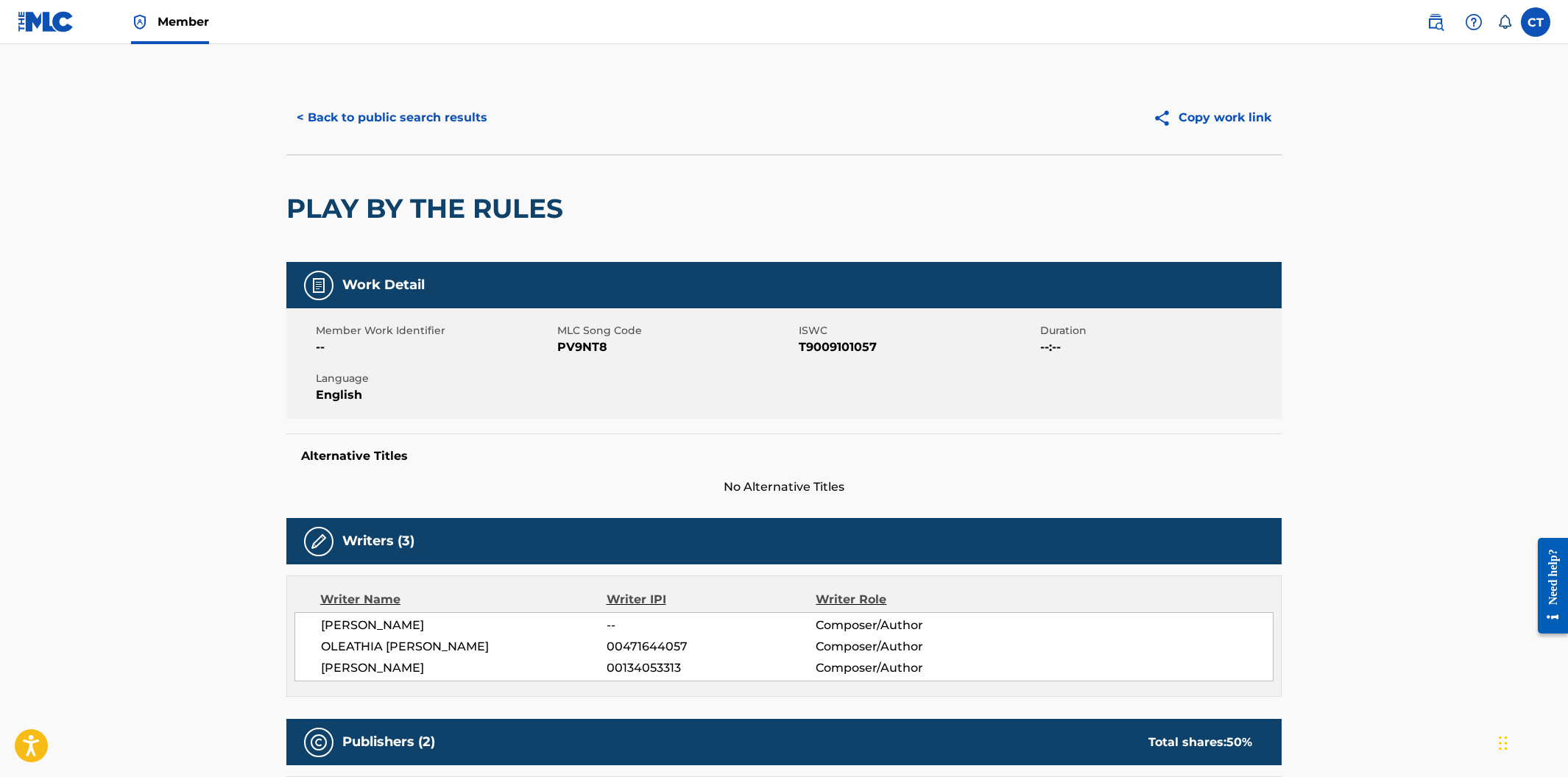
click at [569, 370] on div "Member Work Identifier -- MLC Song Code PV9NT8 ISWC T9009101057 Duration --:-- …" at bounding box center [784, 363] width 995 height 110
drag, startPoint x: 615, startPoint y: 349, endPoint x: 559, endPoint y: 348, distance: 56.0
click at [559, 348] on span "PV9NT8" at bounding box center [675, 347] width 238 height 17
click at [347, 127] on button "< Back to public search results" at bounding box center [392, 118] width 211 height 37
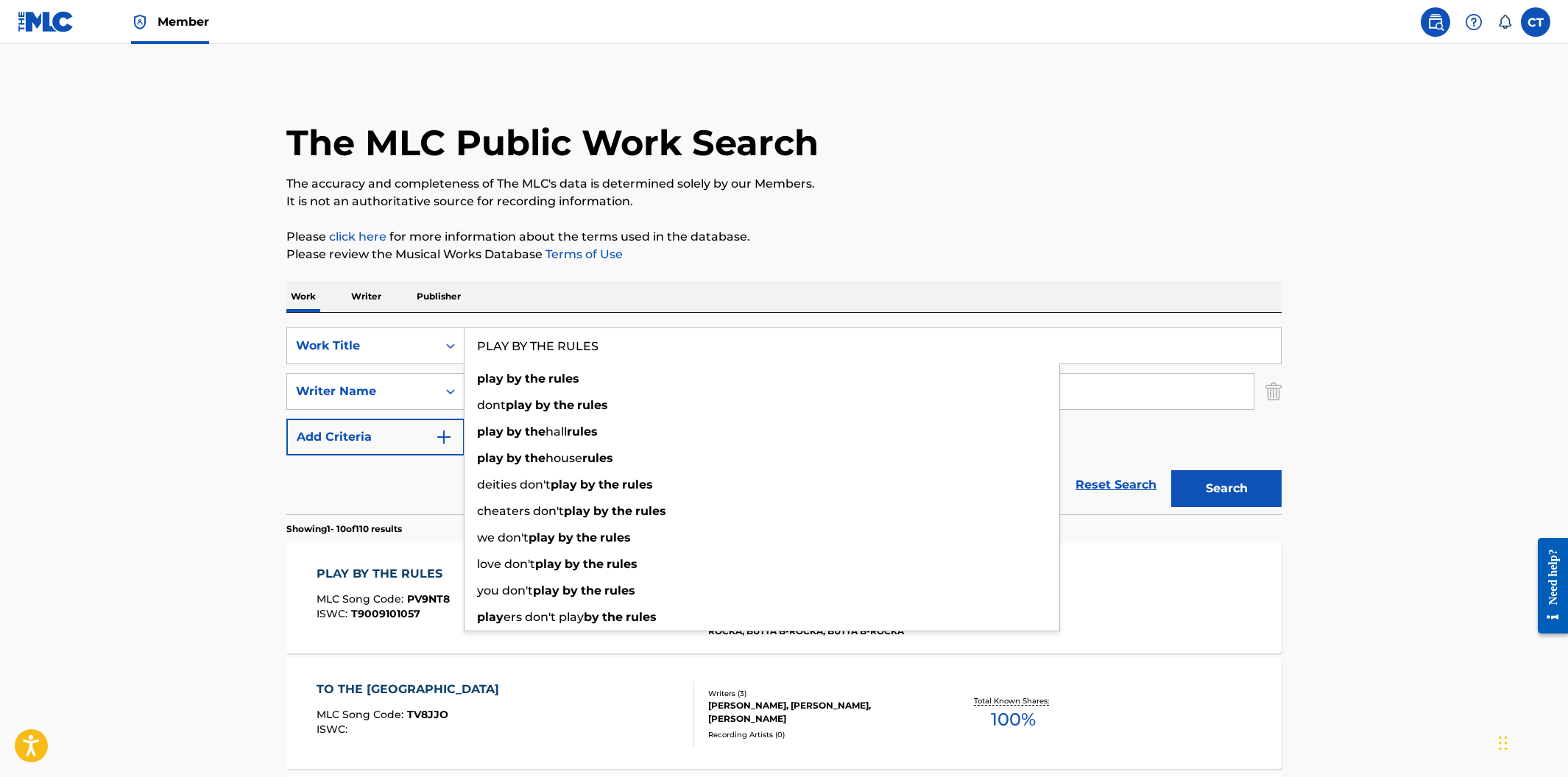
drag, startPoint x: 612, startPoint y: 336, endPoint x: 508, endPoint y: 320, distance: 105.2
click at [508, 320] on div "SearchWithCriteria400cdf52-d9f2-43f1-a6ec-29dae9982f70 Work Title PLAY BY THE R…" at bounding box center [784, 413] width 995 height 201
paste input "SHAKE YOUR BODY"
type input "SHAKE YOUR BODY"
click at [1171, 470] on button "Search" at bounding box center [1227, 488] width 110 height 37
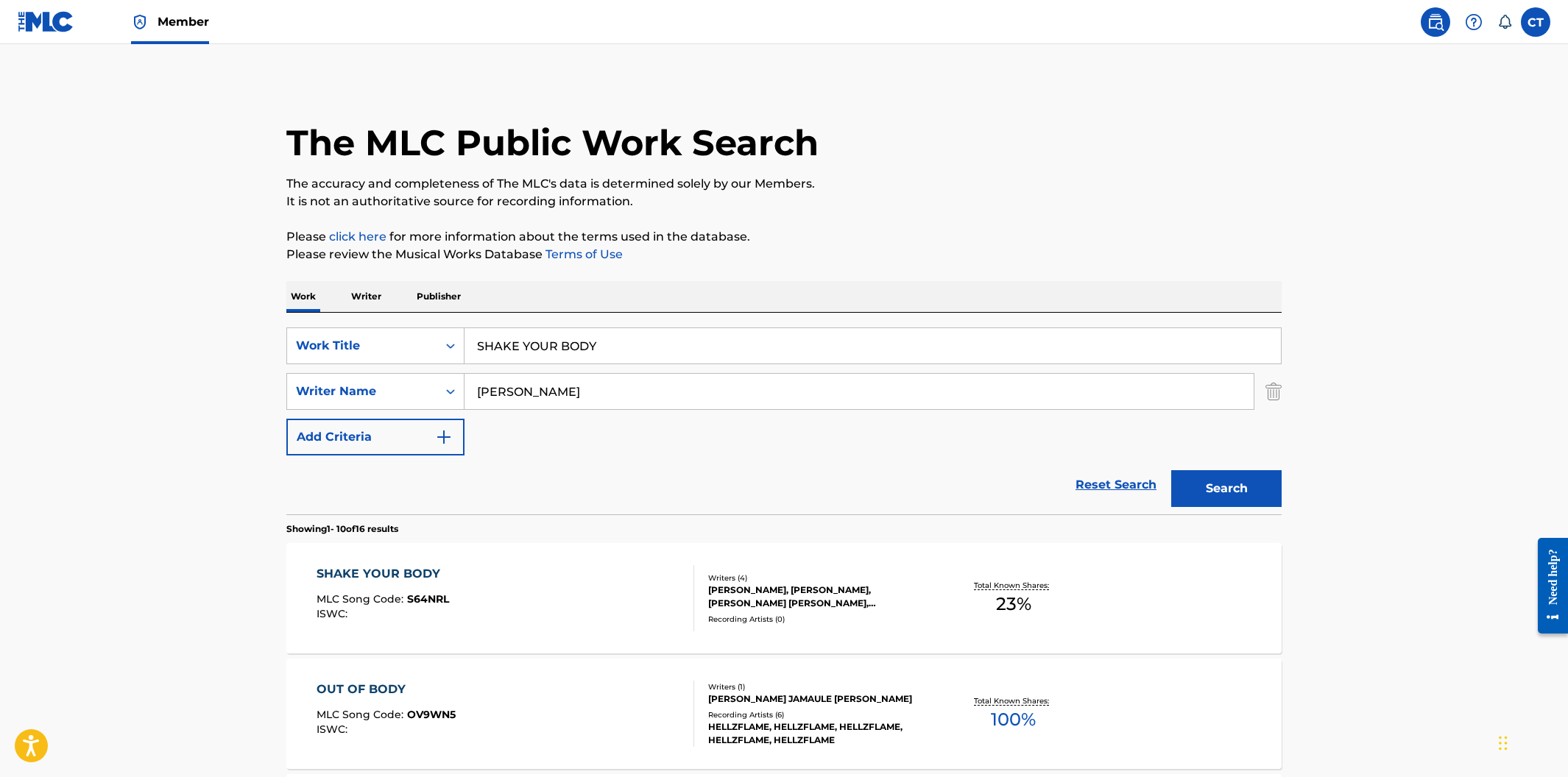
click at [672, 613] on div "SHAKE YOUR BODY MLC Song Code : S64NRL ISWC :" at bounding box center [506, 598] width 378 height 67
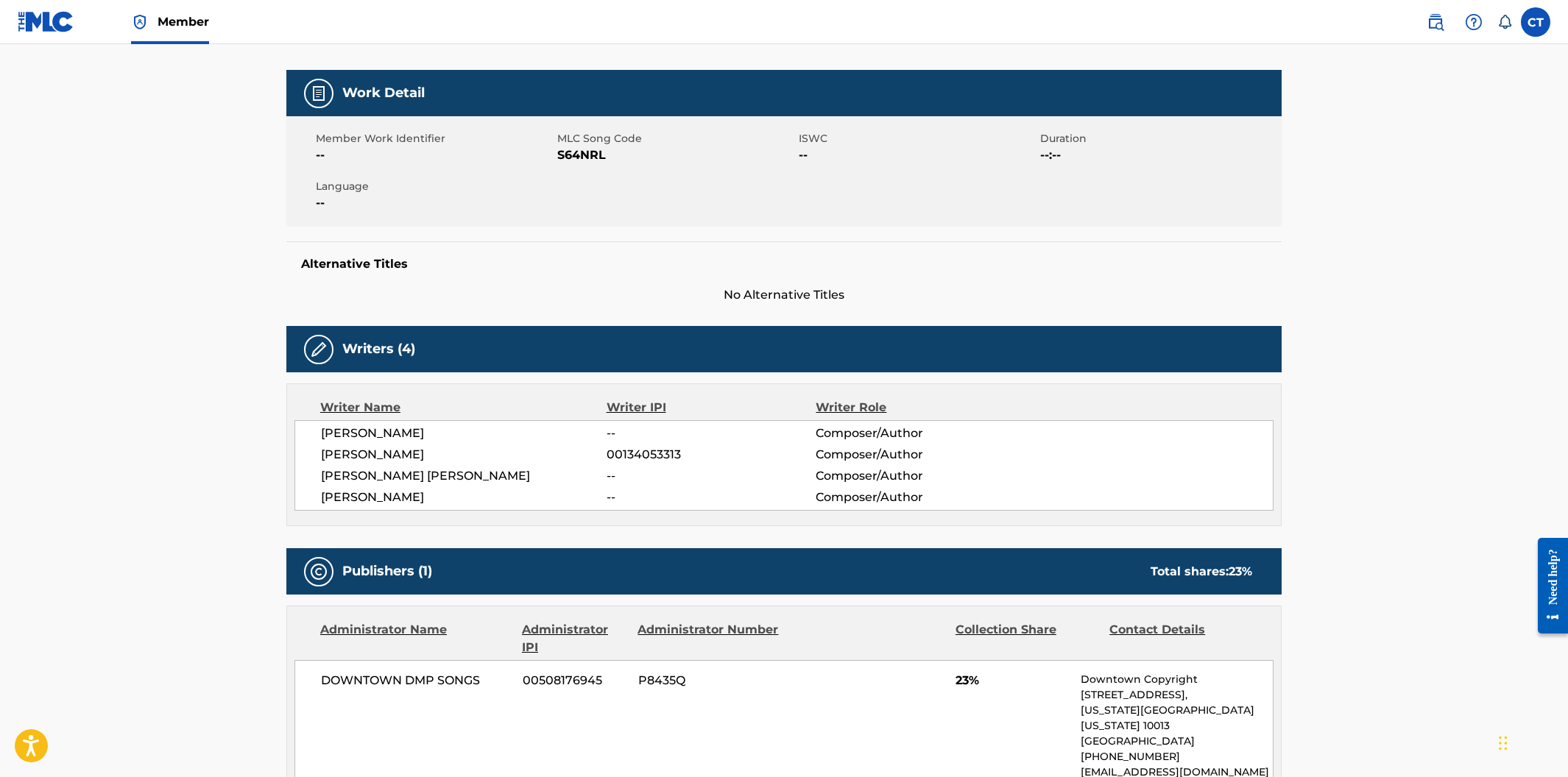
scroll to position [169, 0]
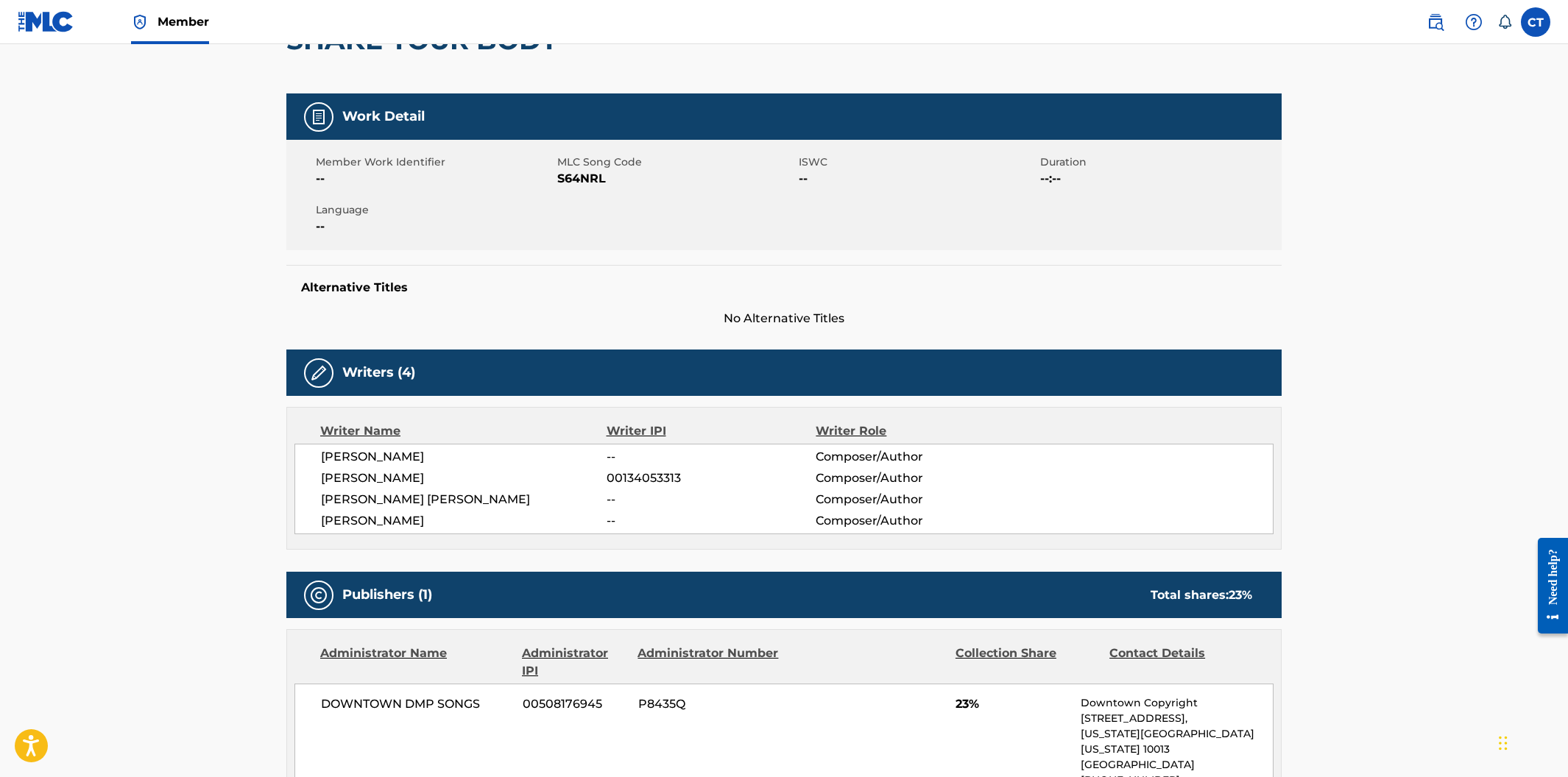
click at [610, 237] on div "Member Work Identifier -- MLC Song Code S64NRL ISWC -- Duration --:-- Language …" at bounding box center [784, 195] width 995 height 110
drag, startPoint x: 610, startPoint y: 180, endPoint x: 559, endPoint y: 173, distance: 51.5
click at [559, 173] on span "S64NRL" at bounding box center [675, 178] width 238 height 17
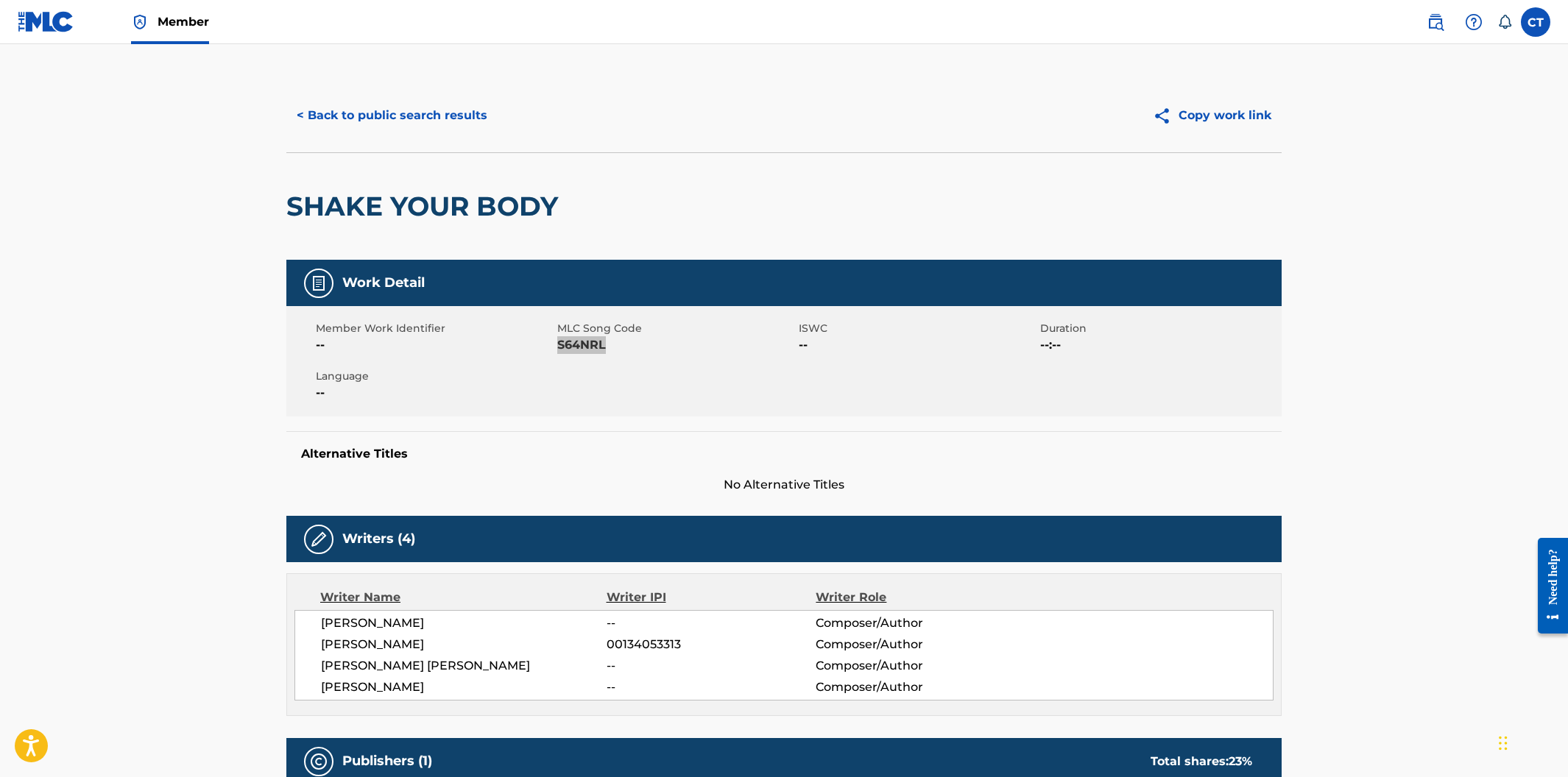
scroll to position [0, 0]
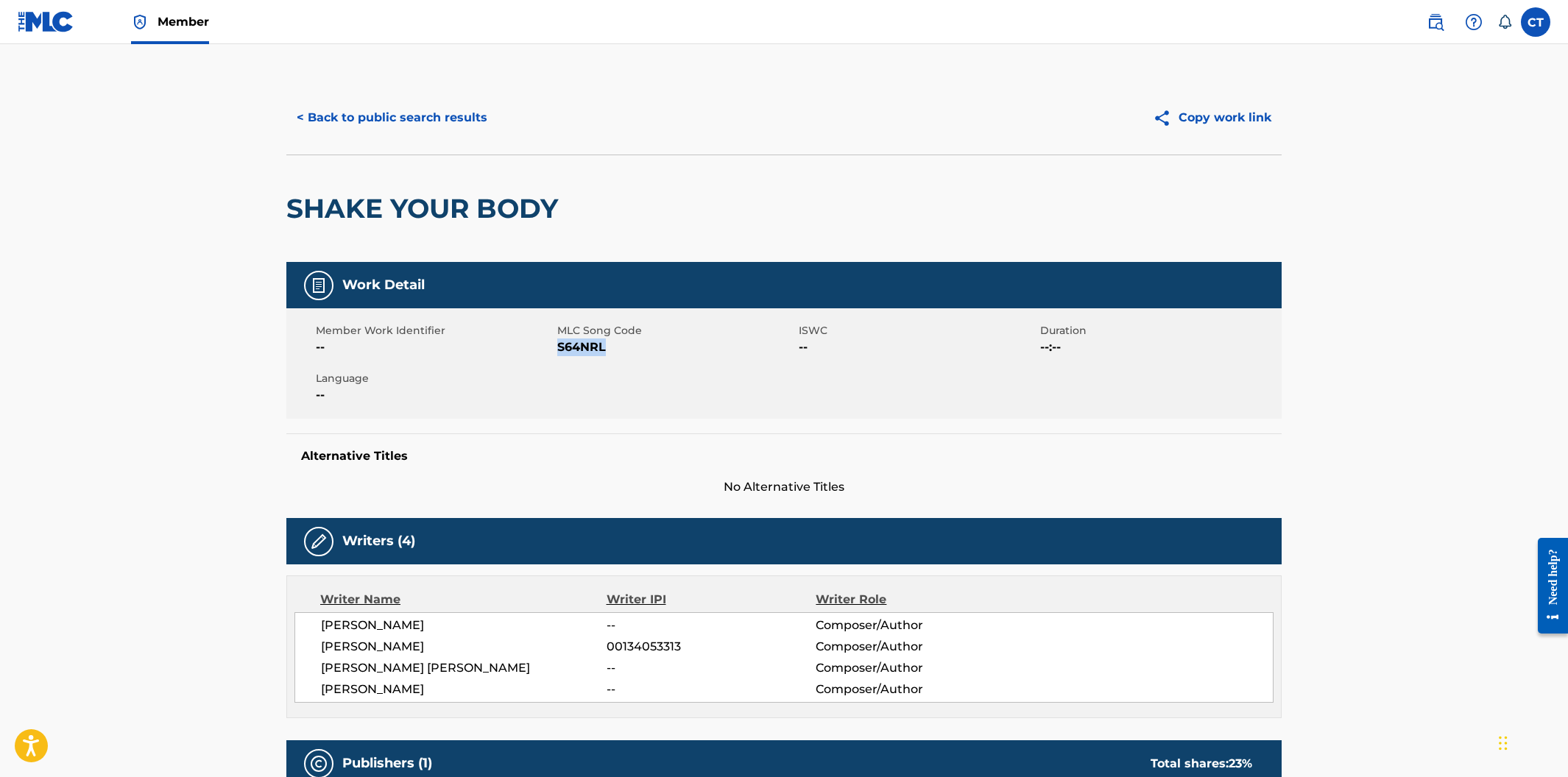
click at [374, 123] on button "< Back to public search results" at bounding box center [392, 118] width 211 height 37
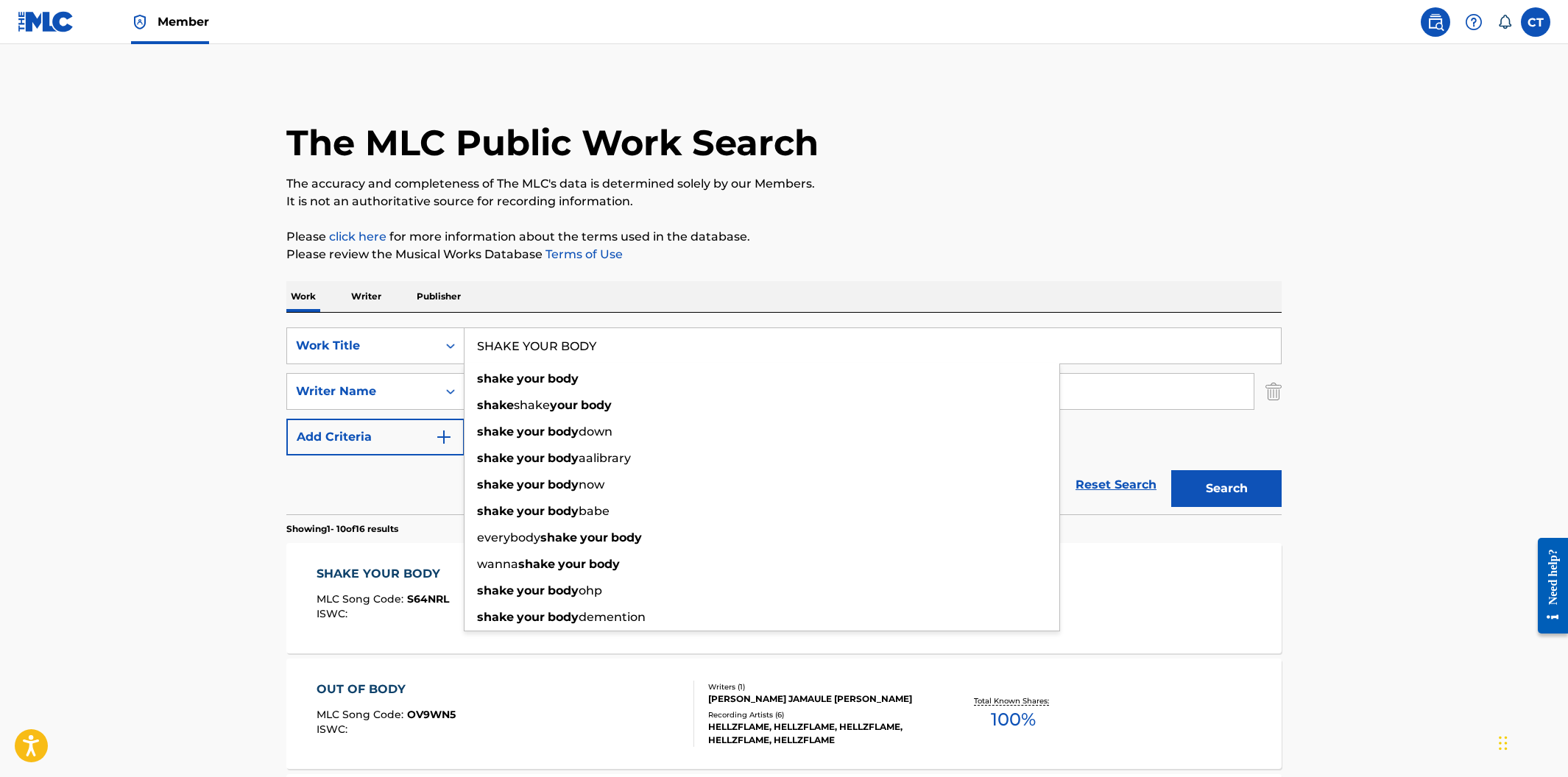
drag, startPoint x: 563, startPoint y: 339, endPoint x: 489, endPoint y: 331, distance: 74.4
click at [489, 331] on input "SHAKE YOUR BODY" at bounding box center [873, 345] width 816 height 35
paste input "ICK IN THE BRAIN"
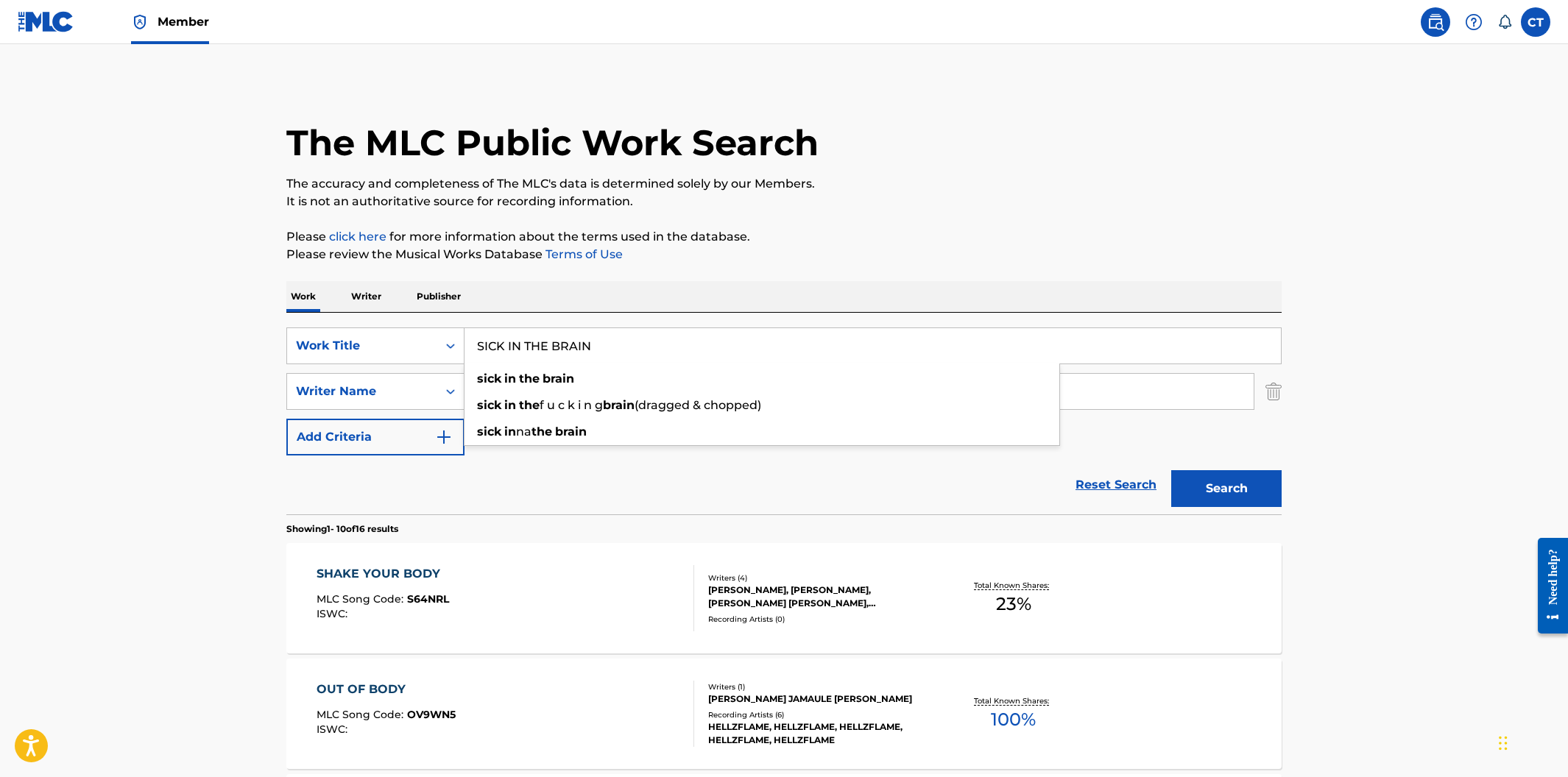
type input "SICK IN THE BRAIN"
click at [1210, 479] on button "Search" at bounding box center [1227, 488] width 110 height 37
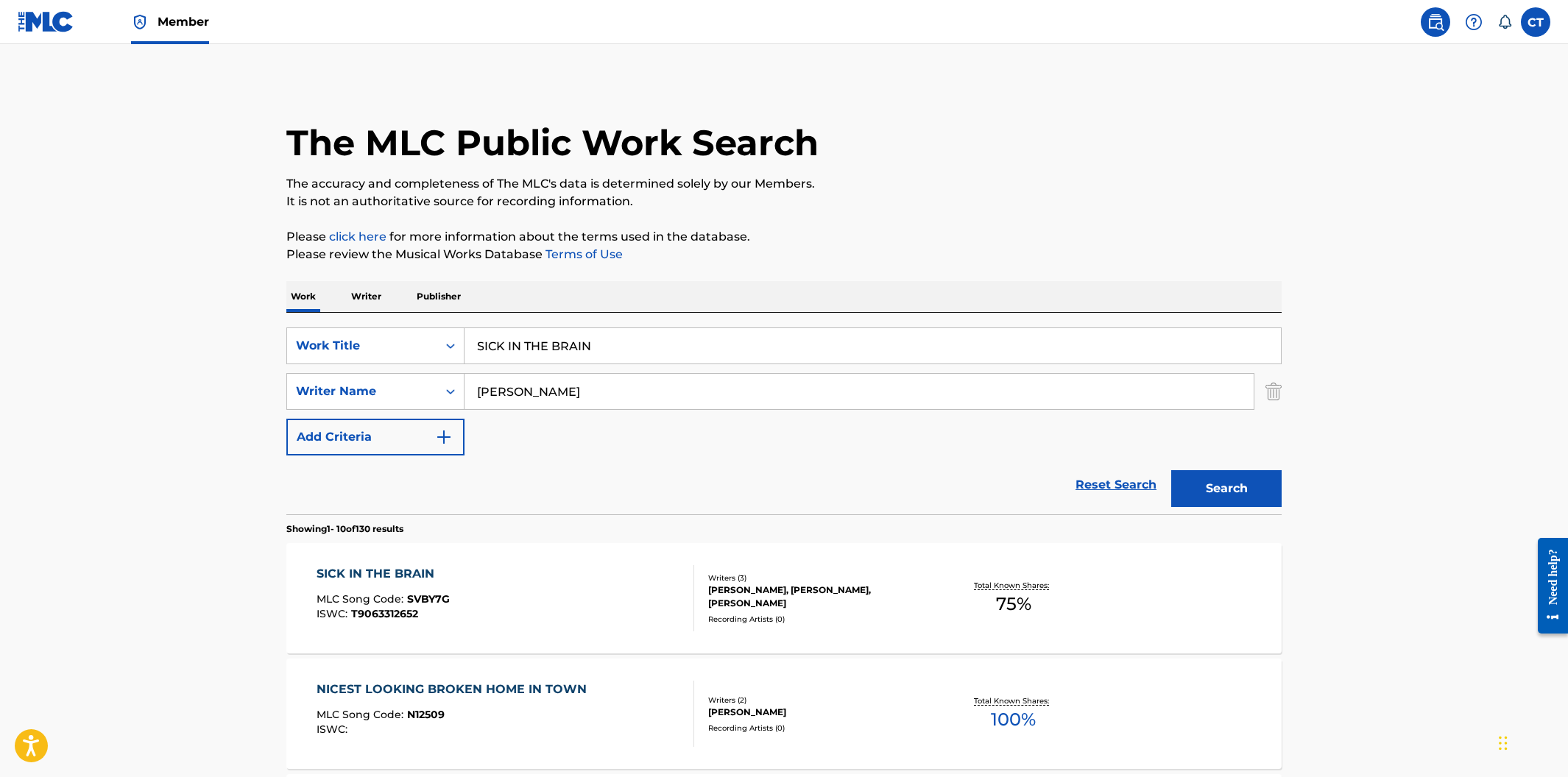
click at [615, 575] on div "SICK IN THE BRAIN MLC Song Code : SVBY7G ISWC : T9063312652" at bounding box center [506, 598] width 378 height 67
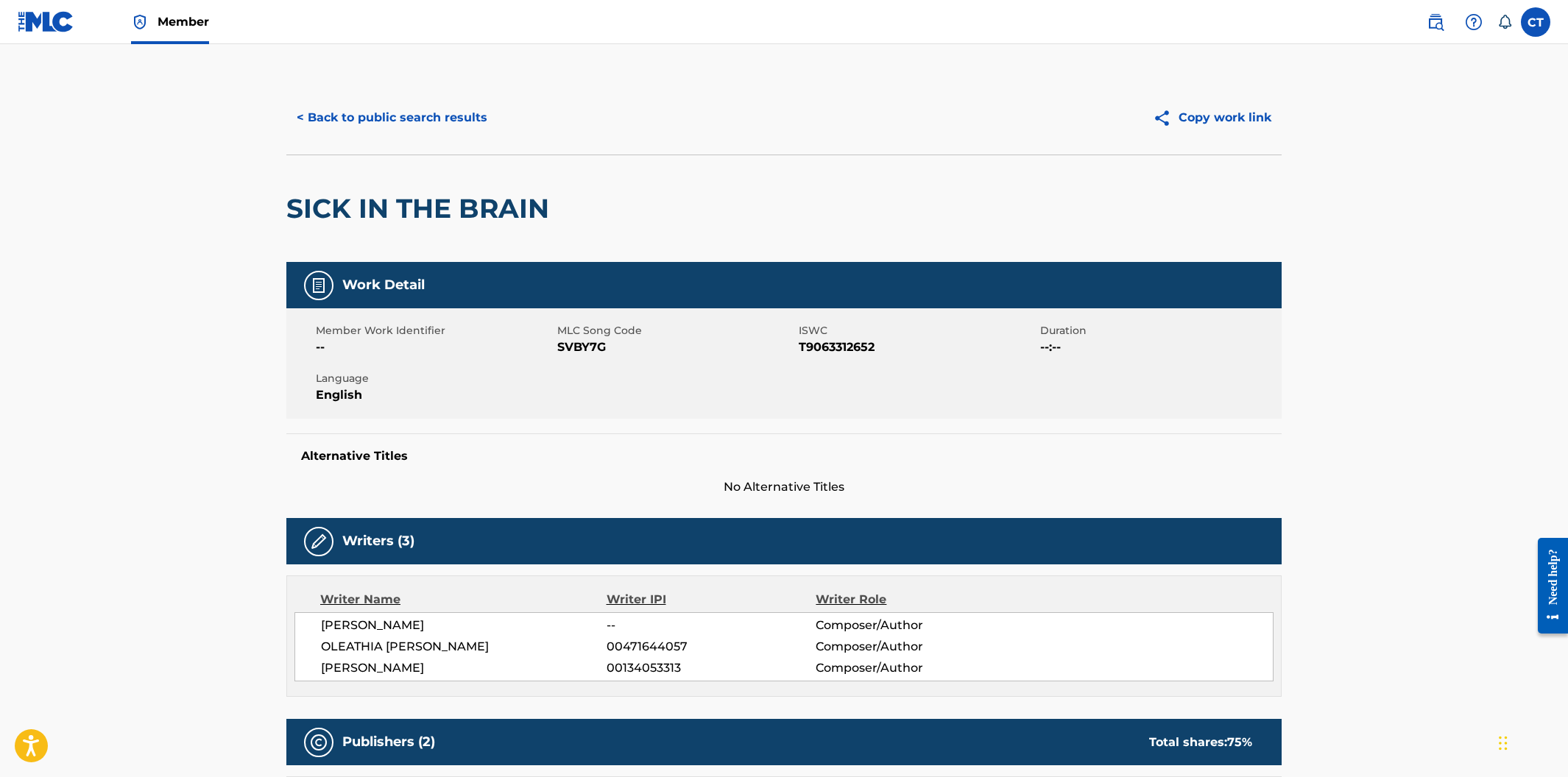
drag, startPoint x: 620, startPoint y: 369, endPoint x: 616, endPoint y: 357, distance: 12.6
click at [620, 368] on div "Member Work Identifier -- MLC Song Code SVBY7G ISWC T9063312652 Duration --:-- …" at bounding box center [784, 363] width 995 height 110
drag, startPoint x: 612, startPoint y: 349, endPoint x: 559, endPoint y: 345, distance: 53.2
click at [559, 345] on span "SVBY7G" at bounding box center [675, 347] width 238 height 17
click at [365, 124] on button "< Back to public search results" at bounding box center [392, 118] width 211 height 37
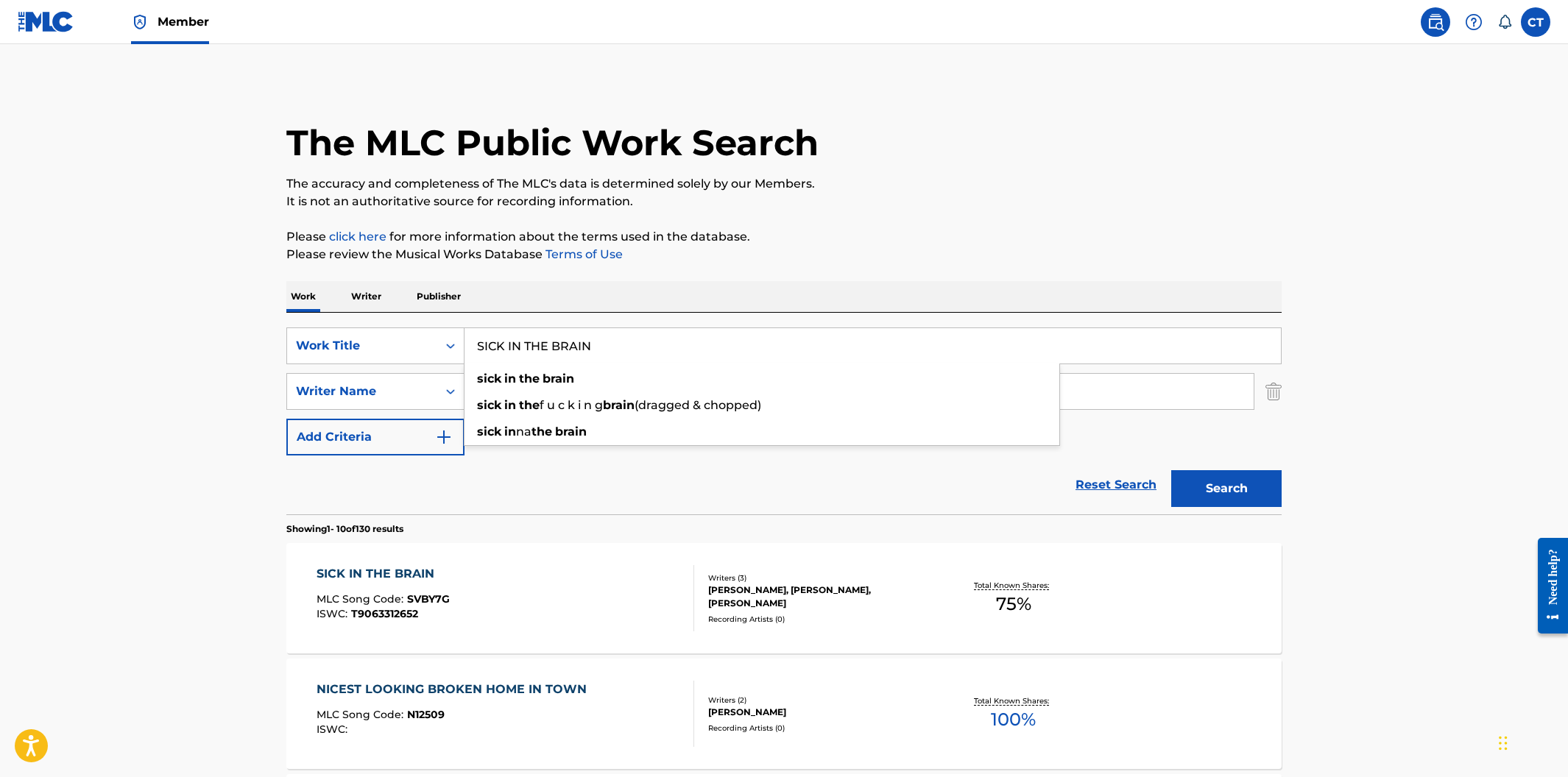
drag, startPoint x: 635, startPoint y: 354, endPoint x: 473, endPoint y: 334, distance: 163.2
click at [473, 334] on input "SICK IN THE BRAIN" at bounding box center [873, 345] width 816 height 35
paste input "QL 30 ON WINDOWS"
type input "SQL 30 ON WINDOWS"
click at [1171, 470] on button "Search" at bounding box center [1227, 488] width 110 height 37
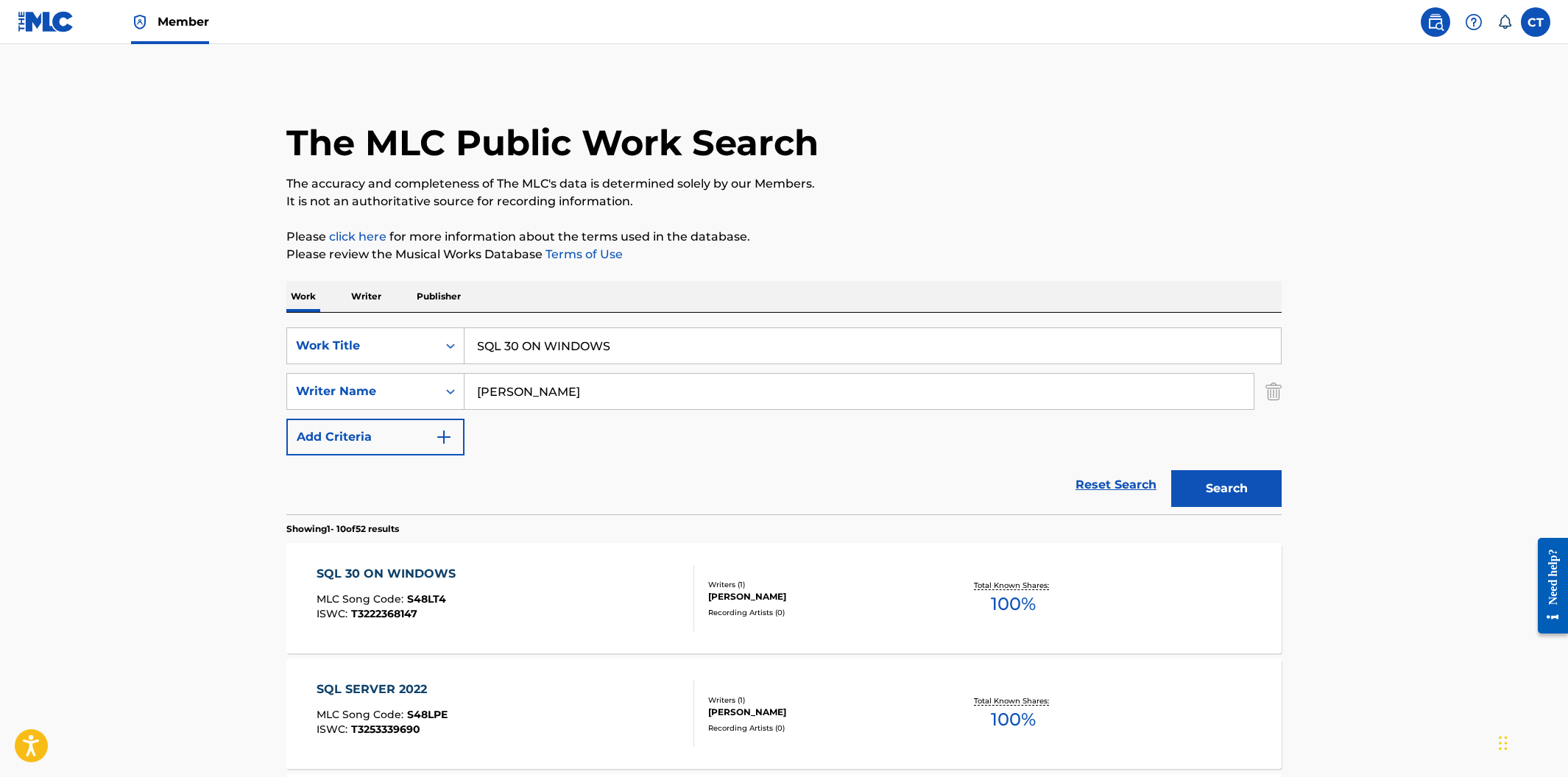
click at [532, 591] on div "SQL 30 ON WINDOWS MLC Song Code : S48LT4 ISWC : T3222368147" at bounding box center [506, 598] width 378 height 67
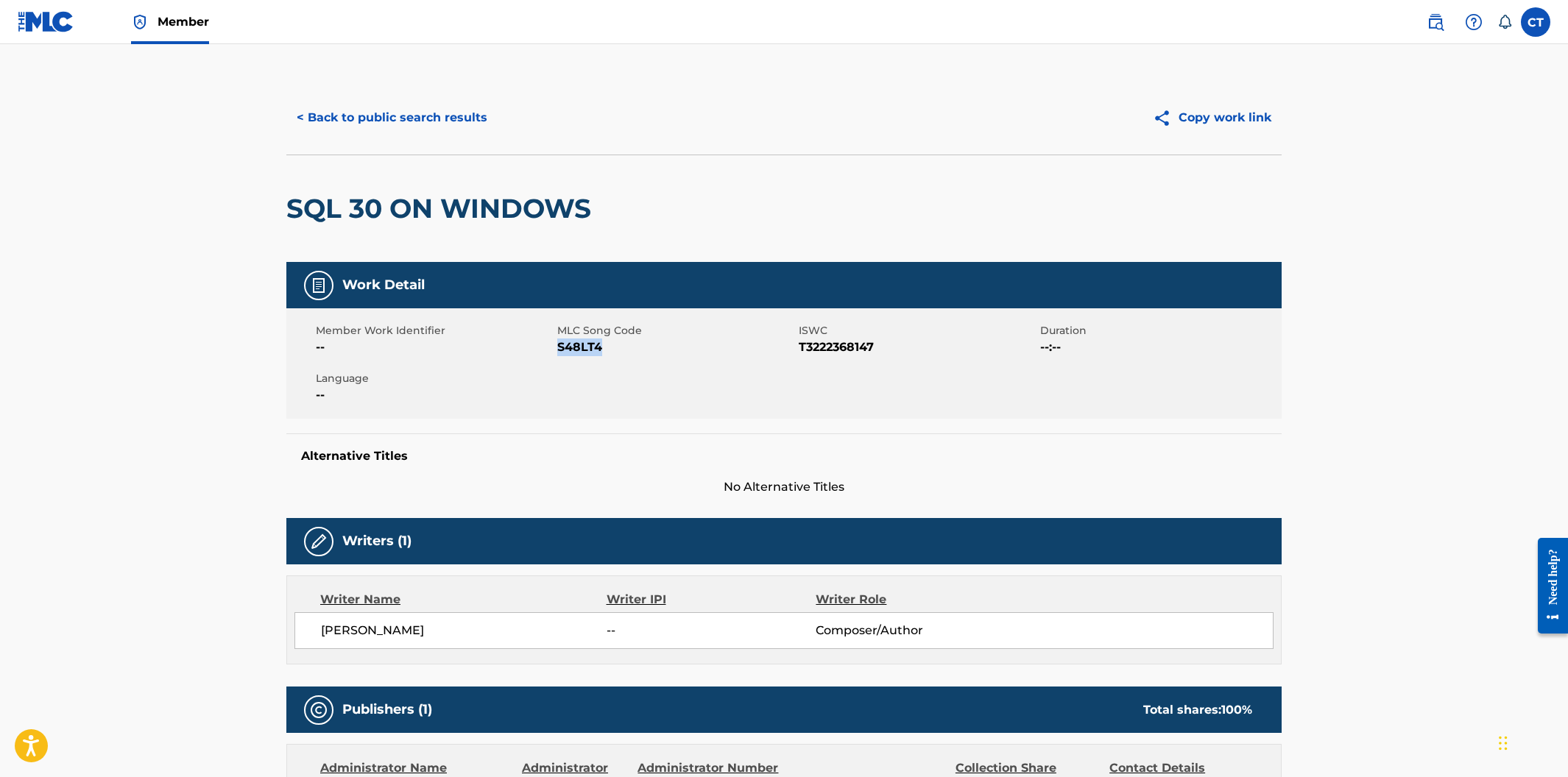
drag, startPoint x: 608, startPoint y: 348, endPoint x: 559, endPoint y: 345, distance: 49.1
click at [559, 345] on span "S48LT4" at bounding box center [675, 347] width 238 height 17
click at [391, 126] on button "< Back to public search results" at bounding box center [392, 118] width 211 height 37
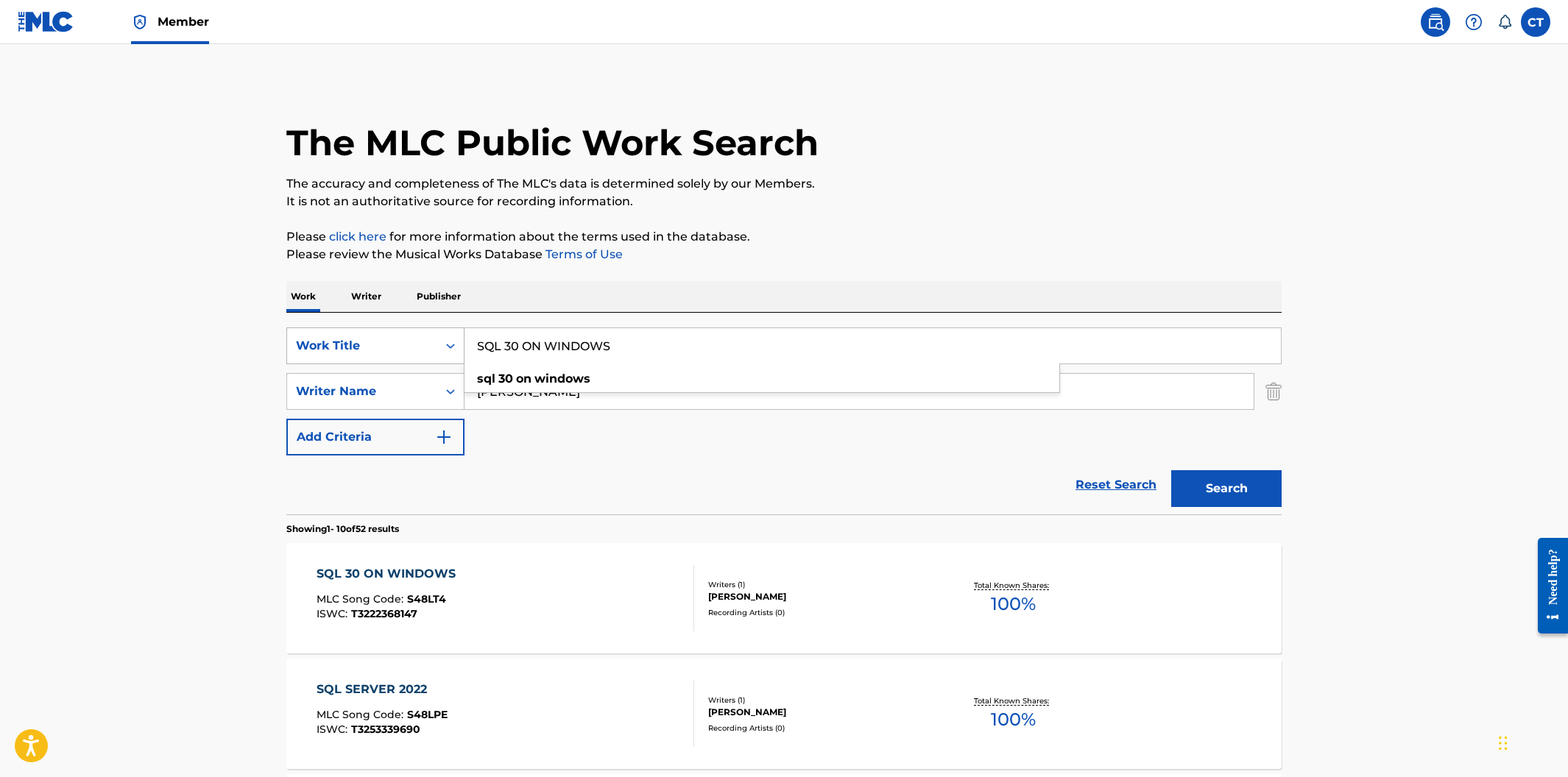
drag, startPoint x: 717, startPoint y: 358, endPoint x: 376, endPoint y: 336, distance: 341.7
click at [376, 336] on div "SearchWithCriteria400cdf52-d9f2-43f1-a6ec-29dae9982f70 Work Title SQL 30 ON WIN…" at bounding box center [784, 345] width 995 height 37
paste input "SERVER 2017"
type input "SQL SERVER 2017"
click at [1171, 470] on button "Search" at bounding box center [1227, 488] width 110 height 37
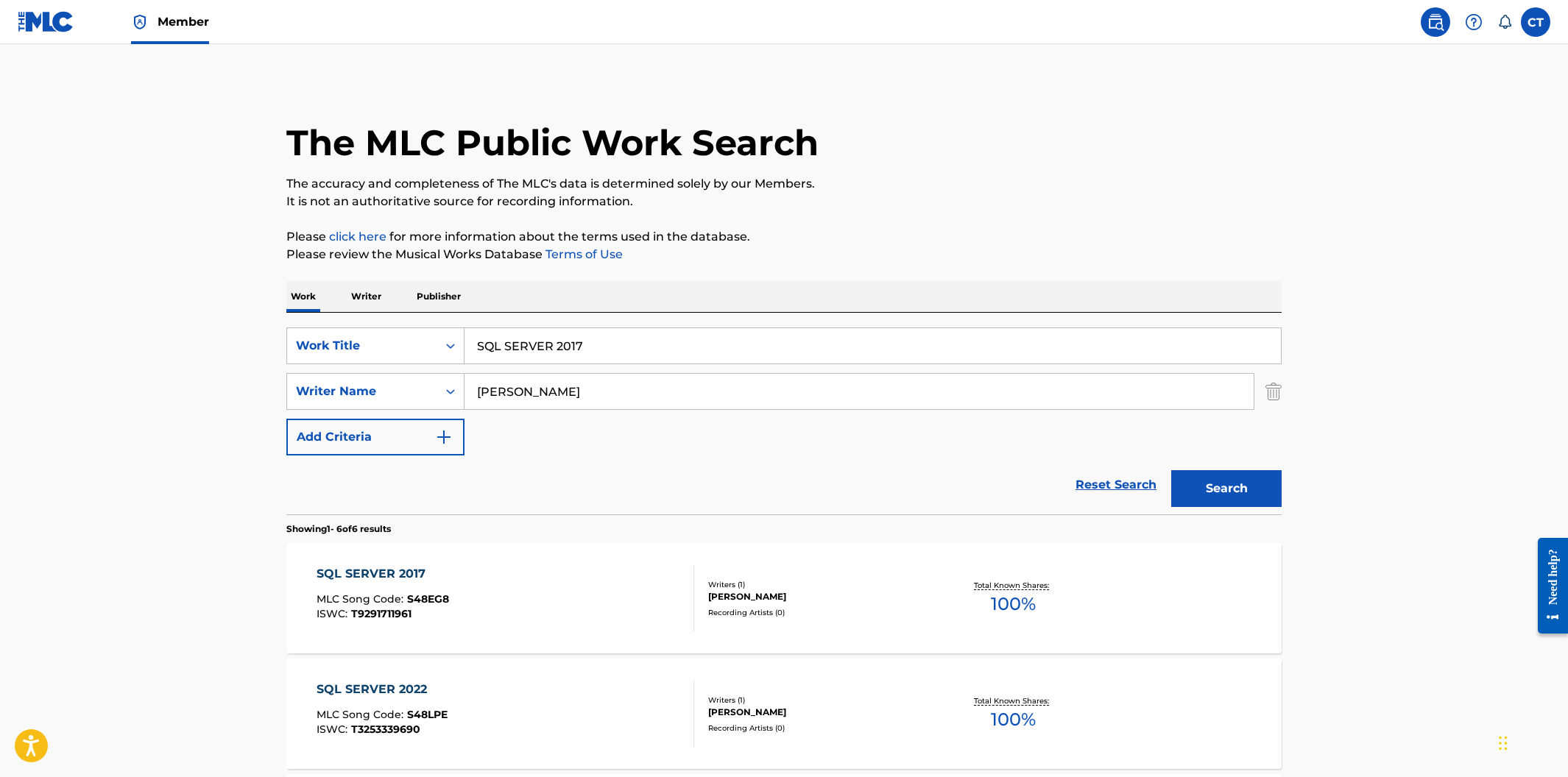
click at [635, 614] on div "SQL SERVER 2017 MLC Song Code : S48EG8 ISWC : T9291711961" at bounding box center [506, 598] width 378 height 67
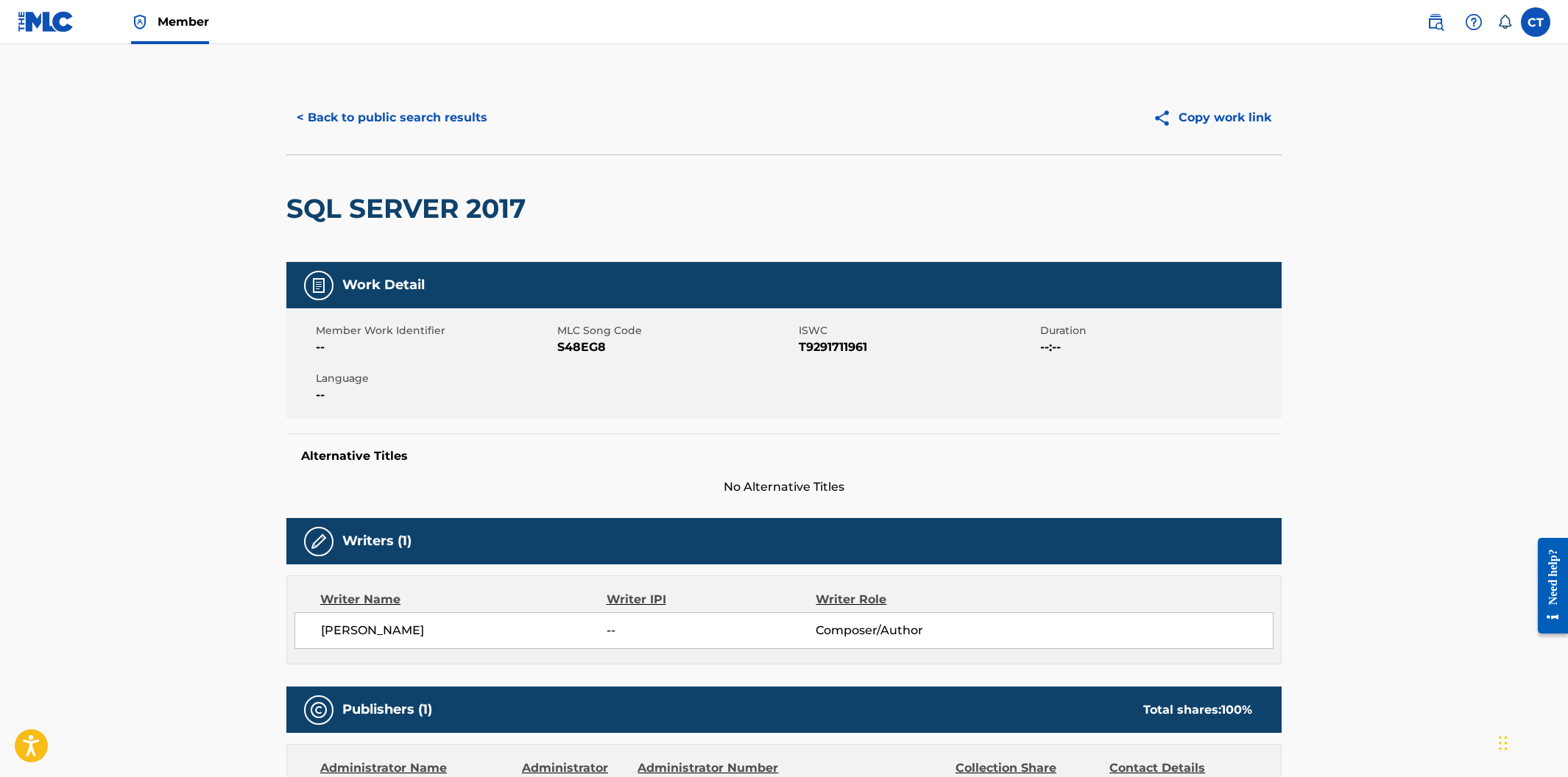
drag, startPoint x: 640, startPoint y: 401, endPoint x: 615, endPoint y: 349, distance: 57.7
click at [639, 398] on div "Member Work Identifier -- MLC Song Code S48EG8 ISWC T9291711961 Duration --:-- …" at bounding box center [784, 363] width 995 height 110
drag, startPoint x: 615, startPoint y: 346, endPoint x: 559, endPoint y: 343, distance: 56.1
click at [559, 343] on span "S48EG8" at bounding box center [675, 347] width 238 height 17
click at [328, 115] on button "< Back to public search results" at bounding box center [392, 118] width 211 height 37
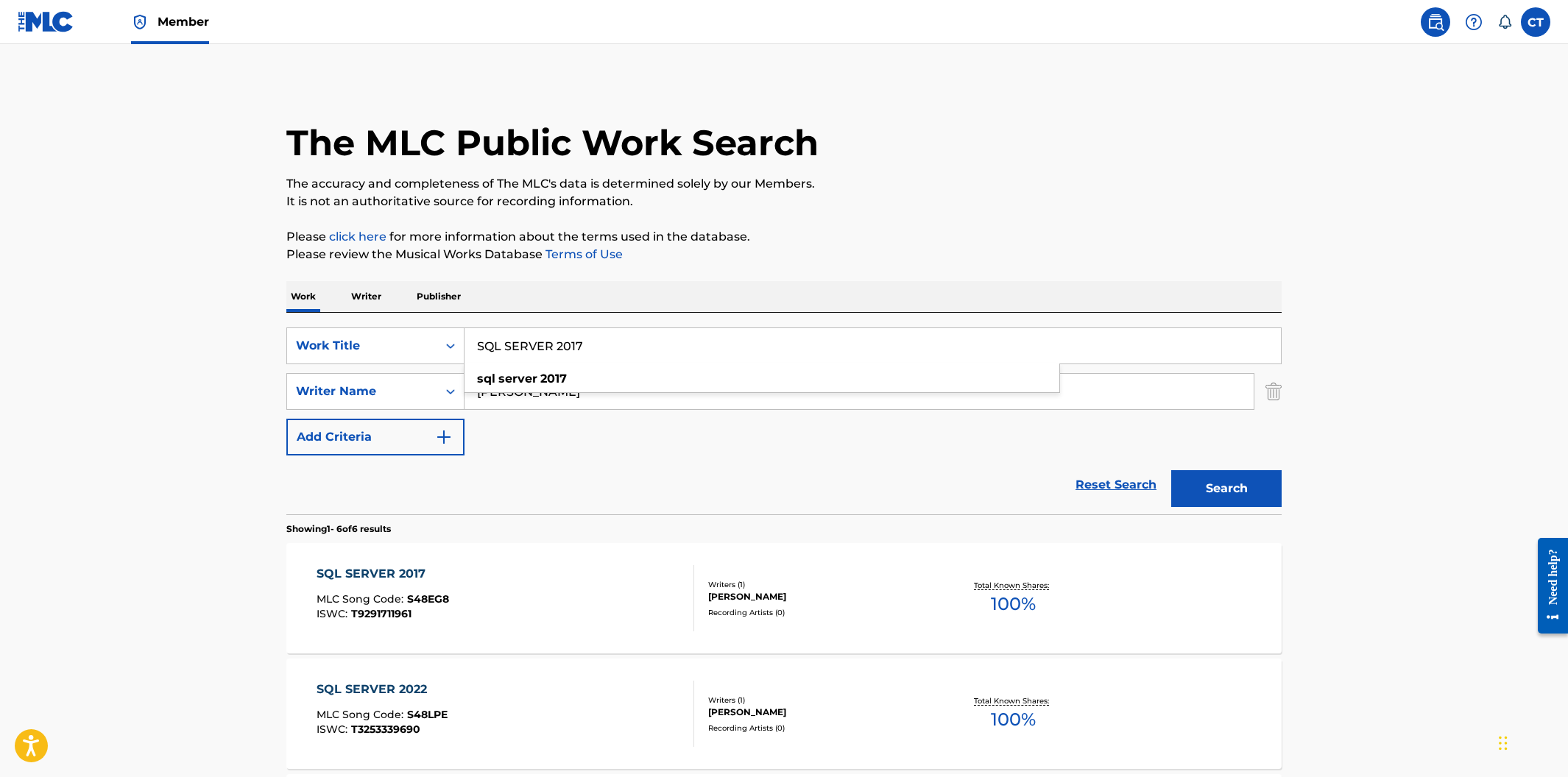
drag, startPoint x: 585, startPoint y: 345, endPoint x: 508, endPoint y: 334, distance: 77.8
click at [508, 334] on input "SQL SERVER 2017" at bounding box center [873, 345] width 816 height 35
paste input "9"
type input "SQL SERVER 2019"
click at [1171, 470] on button "Search" at bounding box center [1227, 488] width 110 height 37
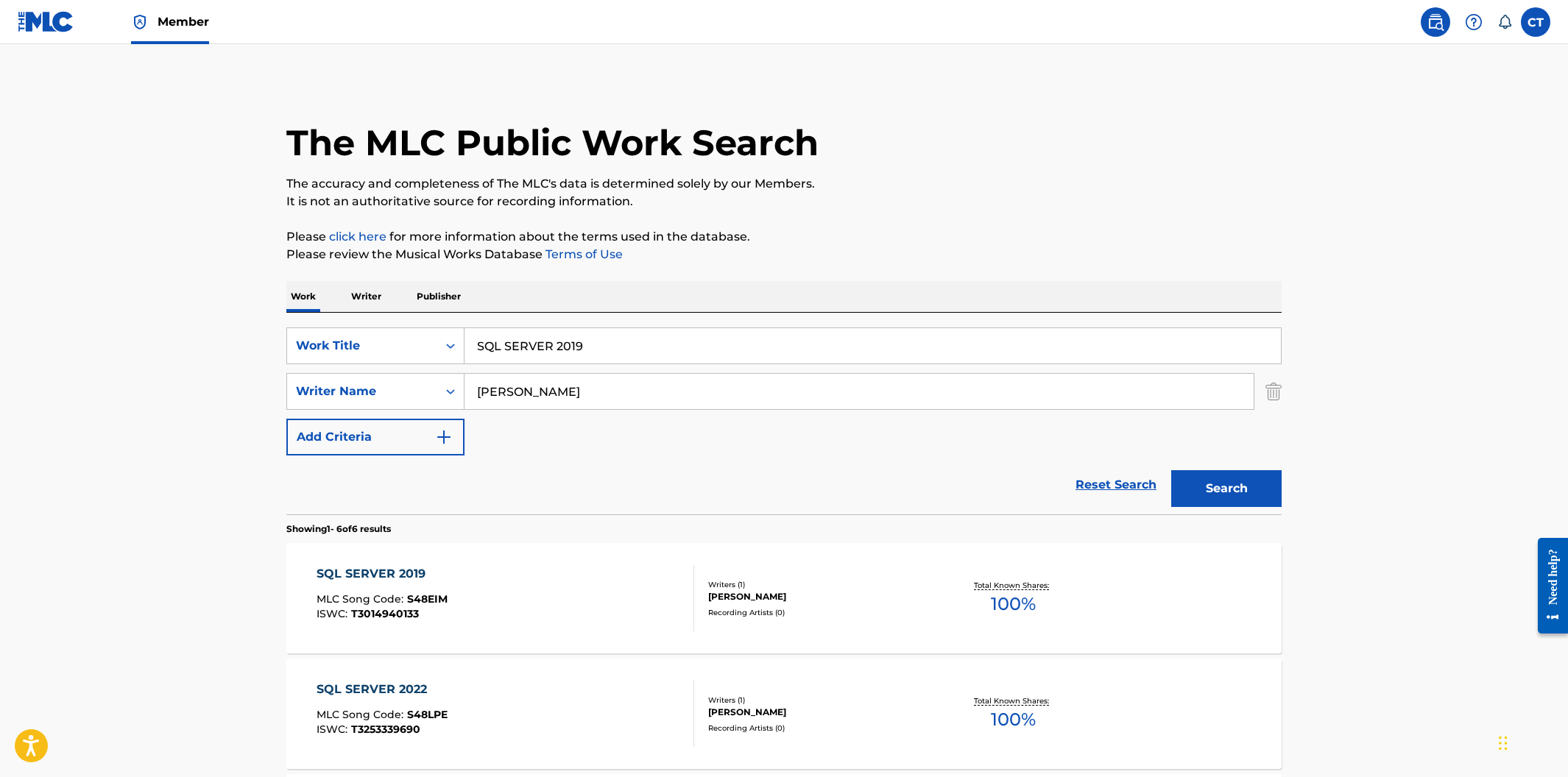
click at [617, 586] on div "SQL SERVER 2019 MLC Song Code : S48EIM ISWC : T3014940133" at bounding box center [506, 598] width 378 height 67
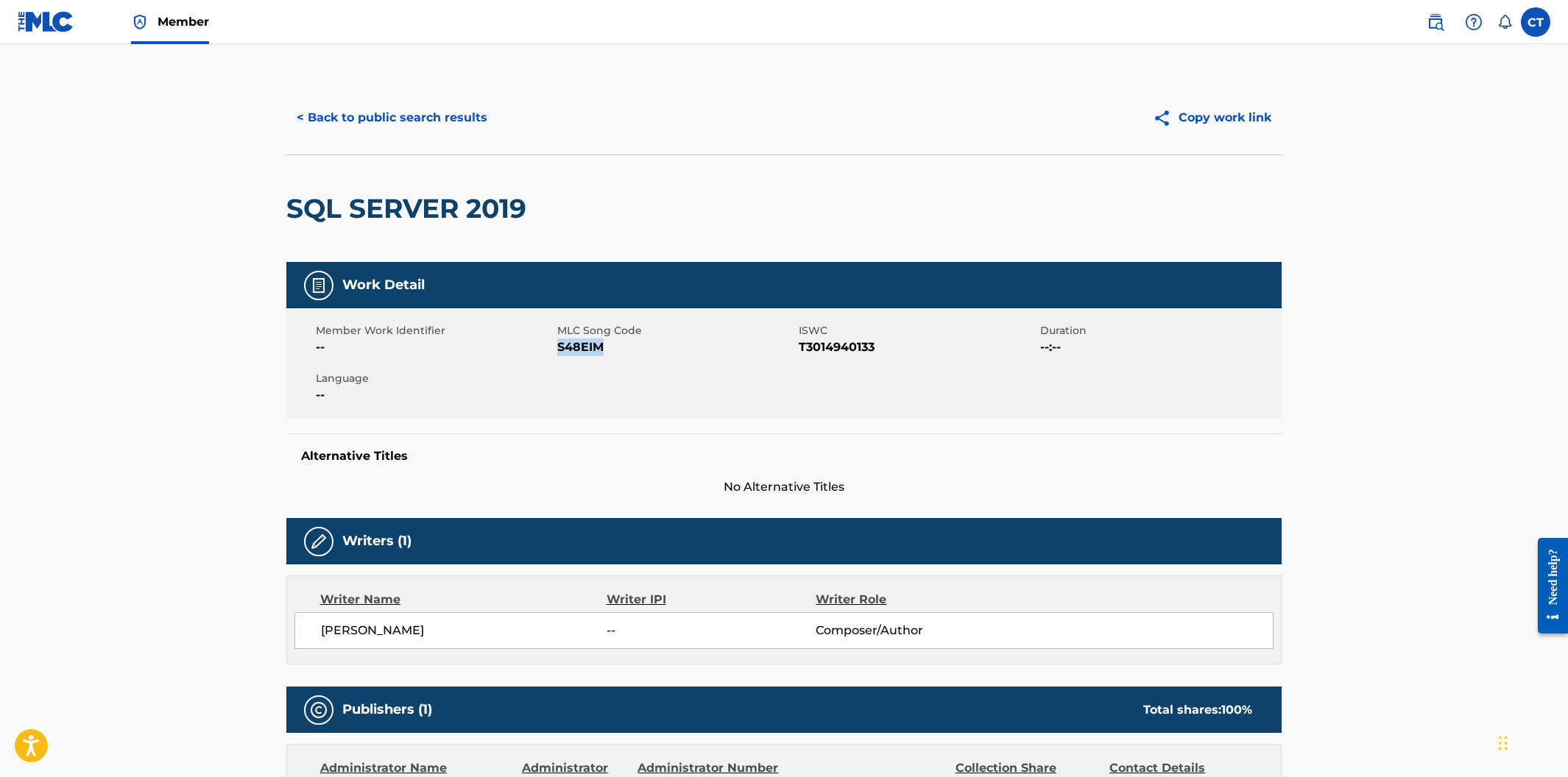
drag, startPoint x: 619, startPoint y: 349, endPoint x: 558, endPoint y: 347, distance: 61.0
click at [558, 347] on span "S48EIM" at bounding box center [675, 347] width 238 height 17
click at [480, 114] on button "< Back to public search results" at bounding box center [392, 118] width 211 height 37
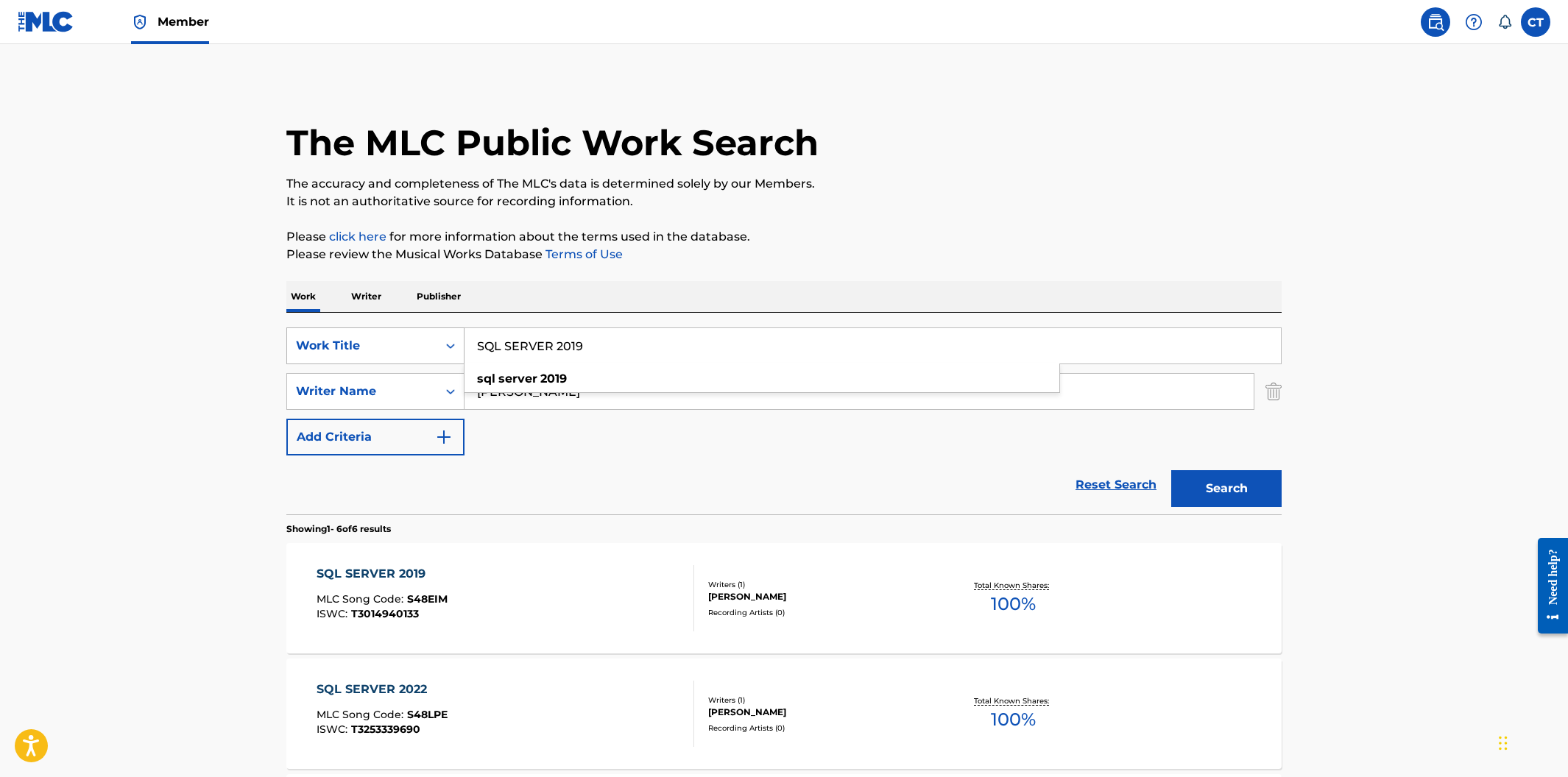
drag, startPoint x: 629, startPoint y: 350, endPoint x: 457, endPoint y: 335, distance: 172.7
click at [457, 335] on div "SearchWithCriteria400cdf52-d9f2-43f1-a6ec-29dae9982f70 Work Title SQL SERVER 20…" at bounding box center [784, 345] width 995 height 37
paste input "22"
type input "SQL SERVER 2022"
click at [1171, 470] on button "Search" at bounding box center [1227, 488] width 110 height 37
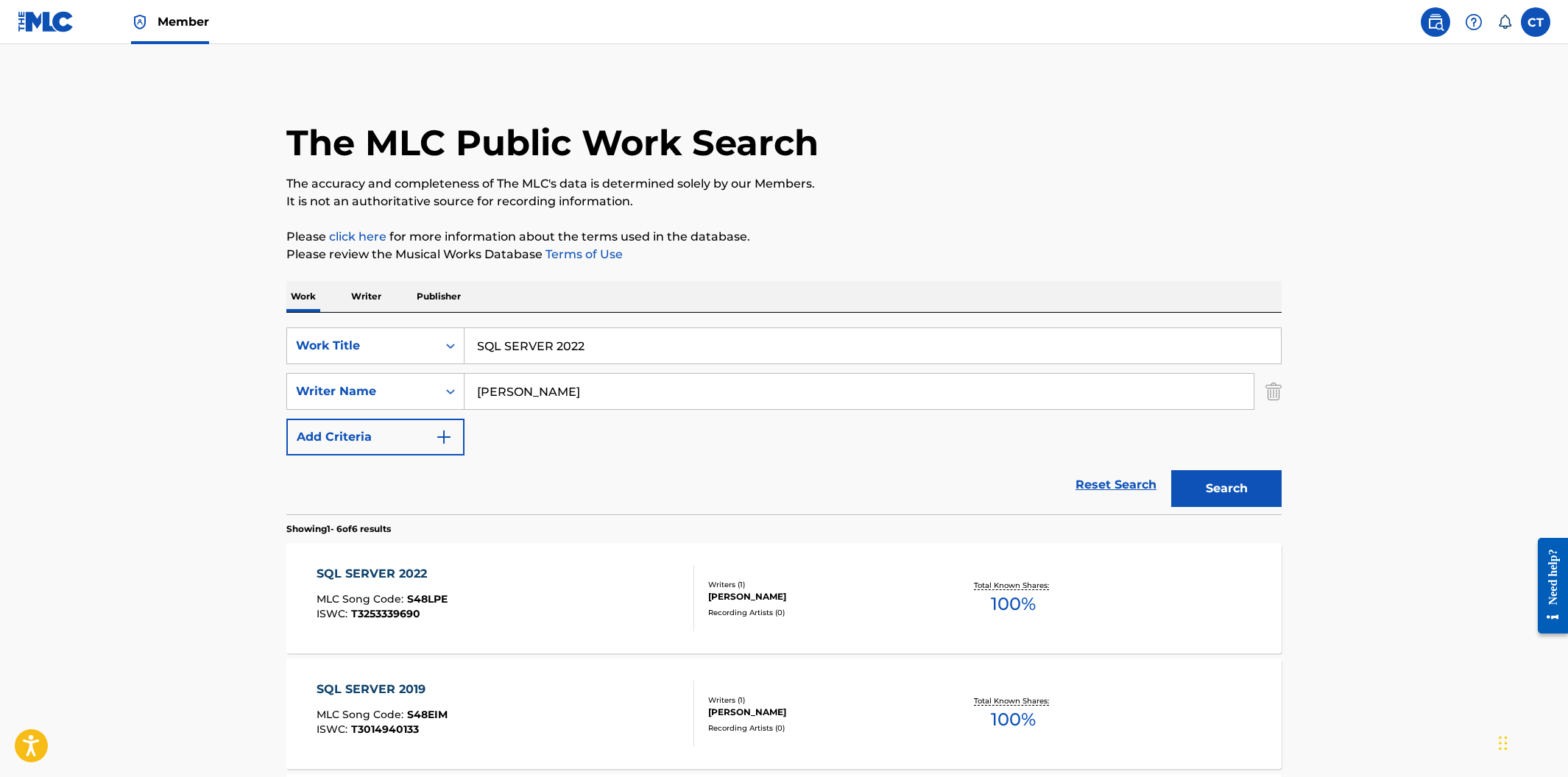
click at [578, 599] on div "SQL SERVER 2022 MLC Song Code : S48LPE ISWC : T3253339690" at bounding box center [506, 598] width 378 height 67
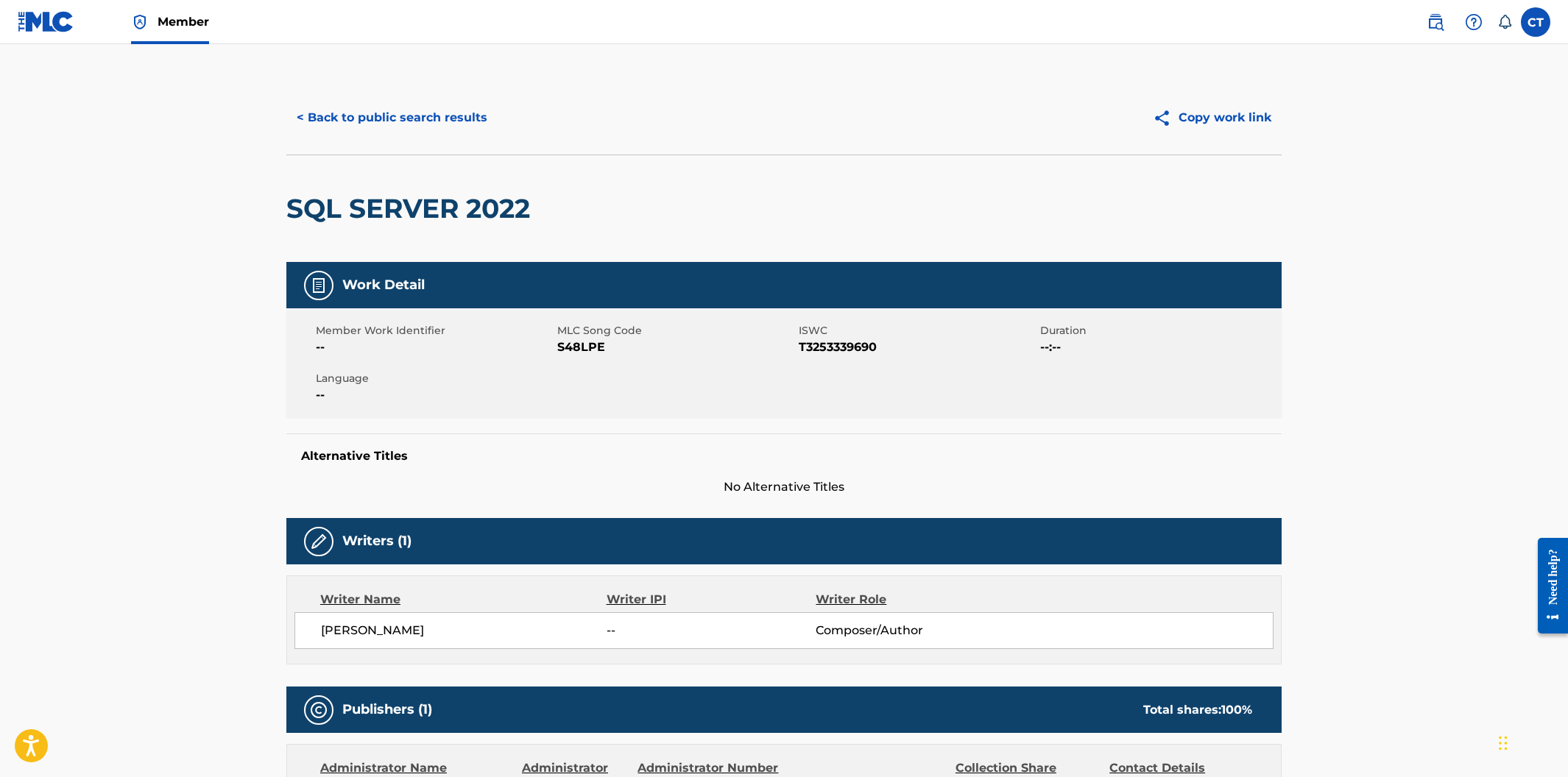
drag, startPoint x: 620, startPoint y: 395, endPoint x: 605, endPoint y: 364, distance: 34.4
click at [620, 393] on div "Member Work Identifier -- MLC Song Code S48LPE ISWC T3253339690 Duration --:-- …" at bounding box center [784, 363] width 995 height 110
drag, startPoint x: 604, startPoint y: 347, endPoint x: 559, endPoint y: 344, distance: 45.1
click at [559, 344] on span "S48LPE" at bounding box center [675, 347] width 238 height 17
click at [374, 120] on button "< Back to public search results" at bounding box center [392, 118] width 211 height 37
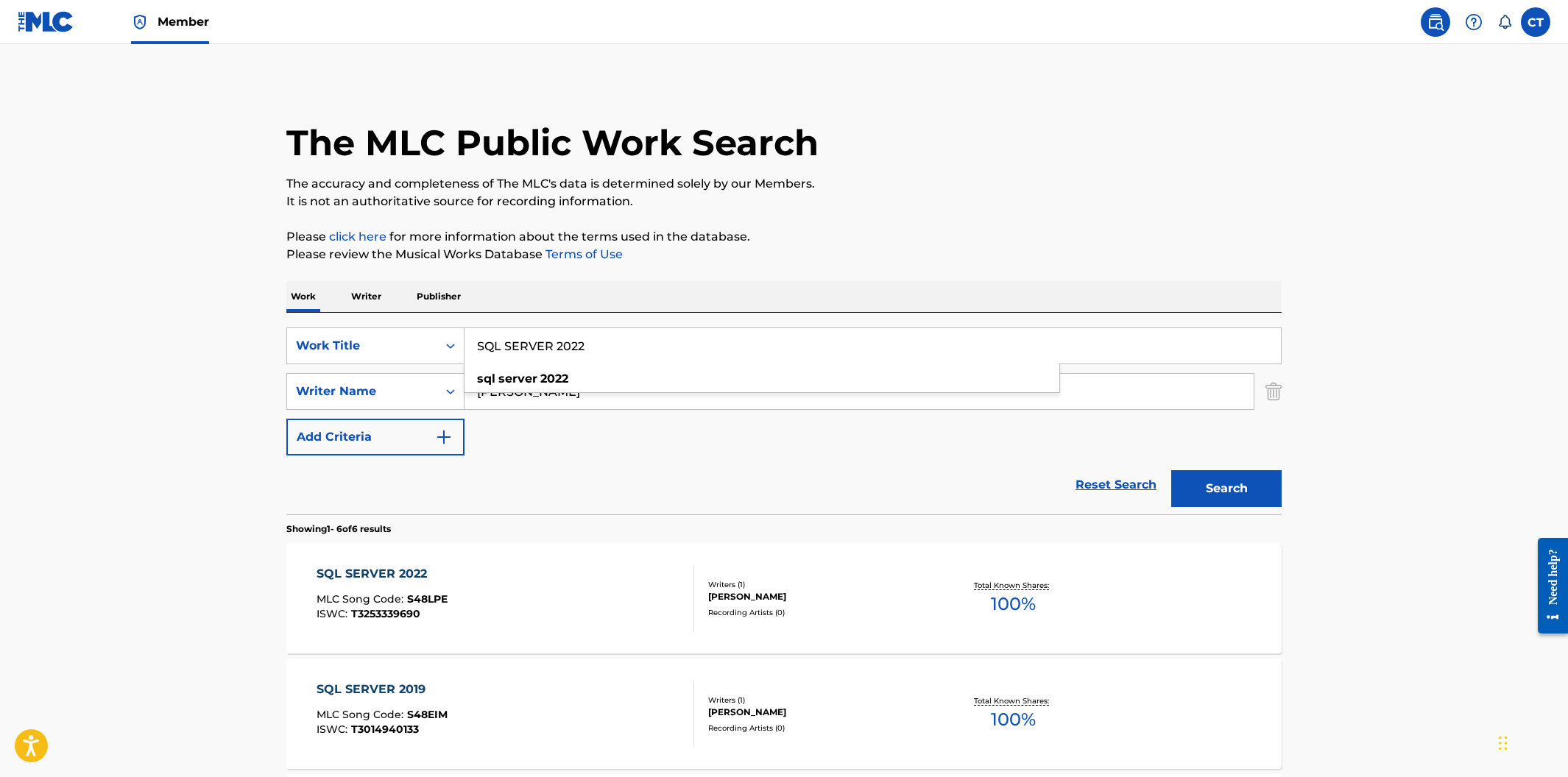
drag, startPoint x: 655, startPoint y: 340, endPoint x: 480, endPoint y: 340, distance: 175.0
click at [470, 340] on input "SQL SERVER 2022" at bounding box center [873, 345] width 816 height 35
drag, startPoint x: 570, startPoint y: 340, endPoint x: 462, endPoint y: 333, distance: 108.2
click at [462, 333] on div "SearchWithCriteria400cdf52-d9f2-43f1-a6ec-29dae9982f70 Work Title SQL SERVER 20…" at bounding box center [784, 345] width 995 height 37
paste input "TWENTY 16"
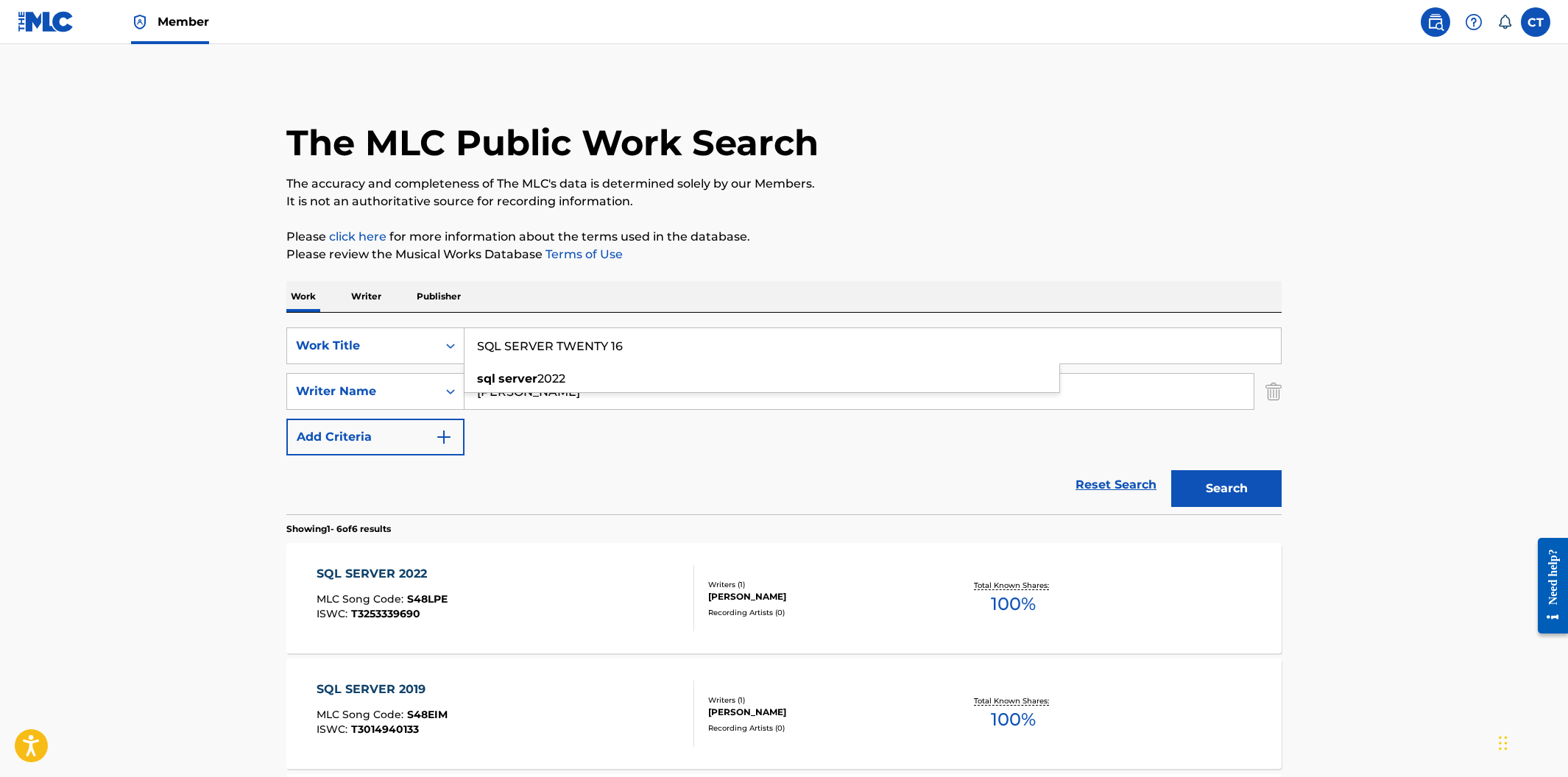
type input "SQL SERVER TWENTY 16"
click at [1171, 470] on button "Search" at bounding box center [1227, 488] width 110 height 37
click at [562, 599] on div "SQL SERVER TWENTY 16 MLC Song Code : S48LZT ISWC : T9212173847" at bounding box center [506, 598] width 378 height 67
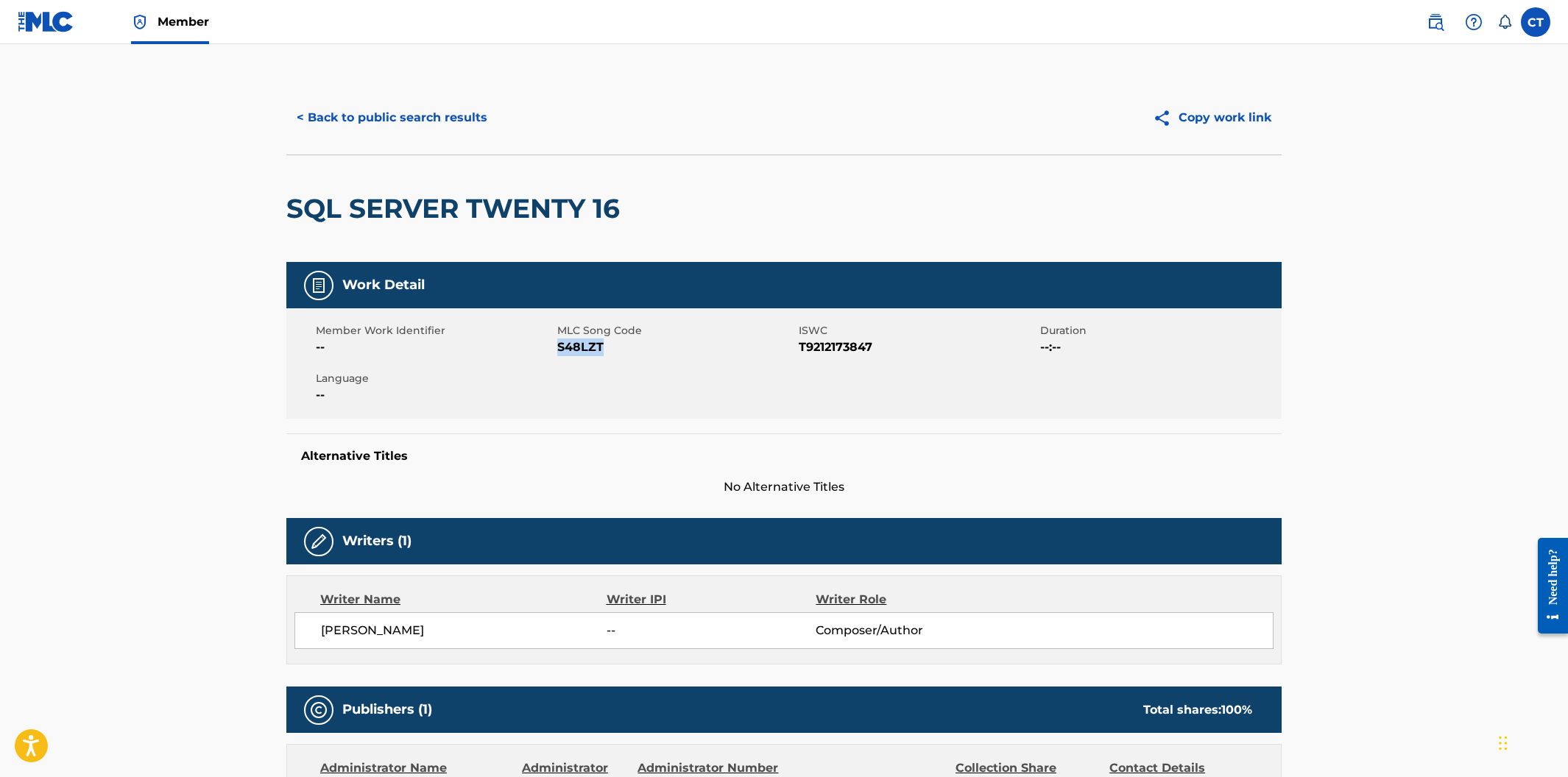
drag, startPoint x: 613, startPoint y: 347, endPoint x: 557, endPoint y: 349, distance: 56.0
click at [557, 349] on span "S48LZT" at bounding box center [675, 347] width 238 height 17
click at [423, 119] on button "< Back to public search results" at bounding box center [392, 118] width 211 height 37
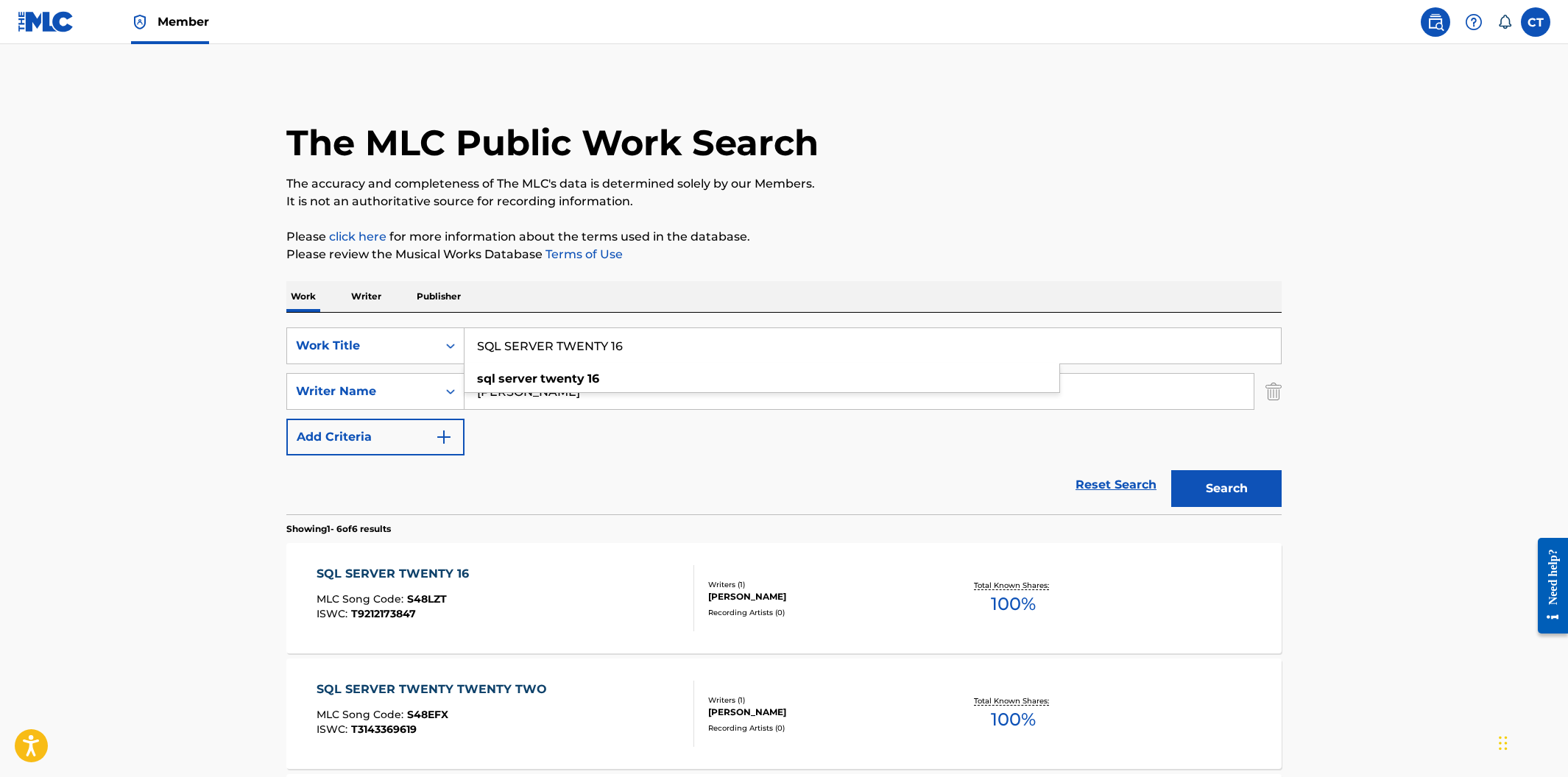
drag, startPoint x: 655, startPoint y: 349, endPoint x: 497, endPoint y: 338, distance: 158.4
click at [497, 338] on input "SQL SERVER TWENTY 16" at bounding box center [873, 345] width 816 height 35
paste input "TWENTY TWO"
type input "SQL SERVER TWENTY TWENTY TWO"
click at [1171, 470] on button "Search" at bounding box center [1227, 488] width 110 height 37
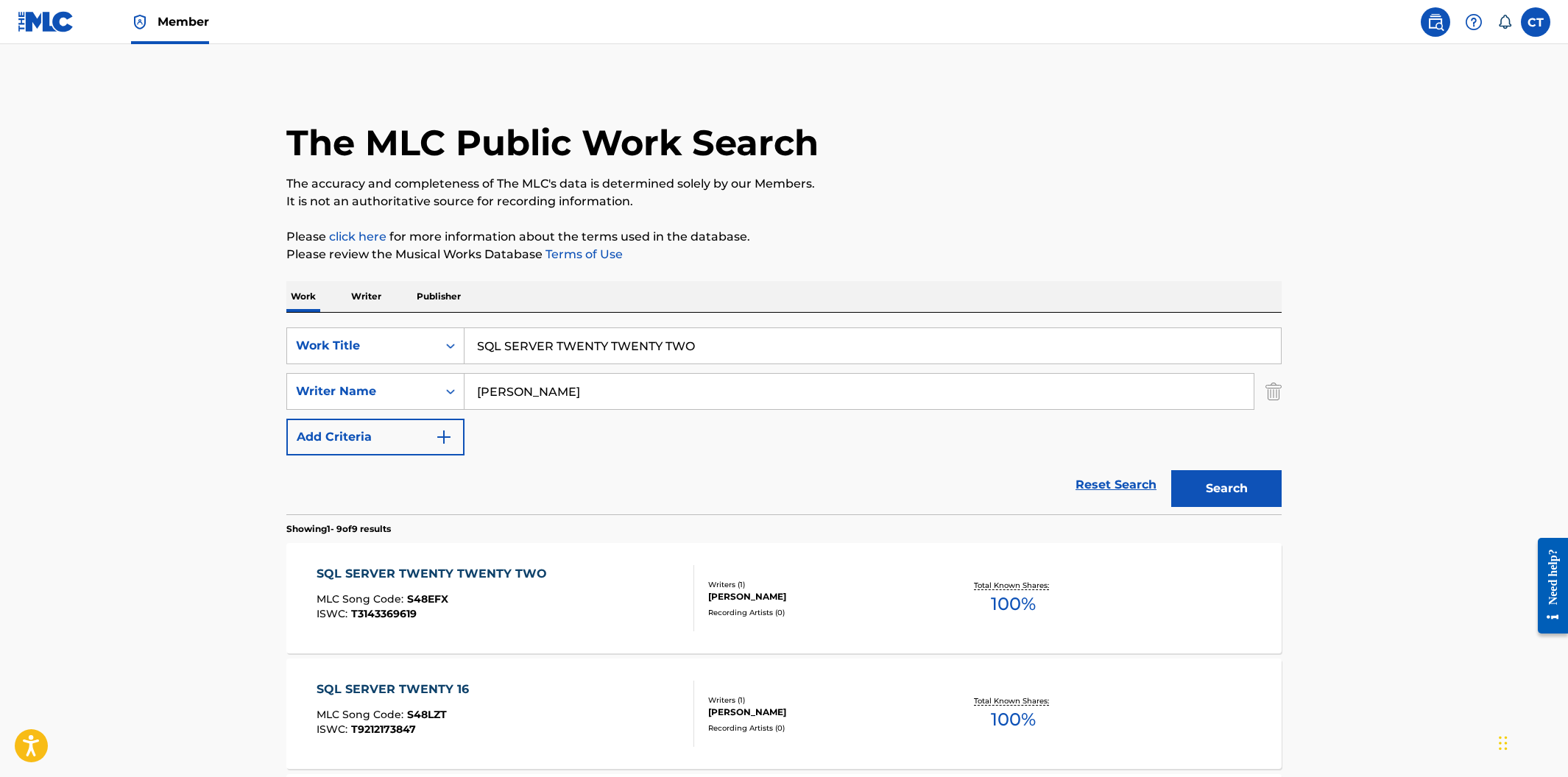
click at [517, 592] on div "SQL SERVER TWENTY TWENTY TWO MLC Song Code : S48EFX ISWC : T3143369619" at bounding box center [435, 598] width 238 height 67
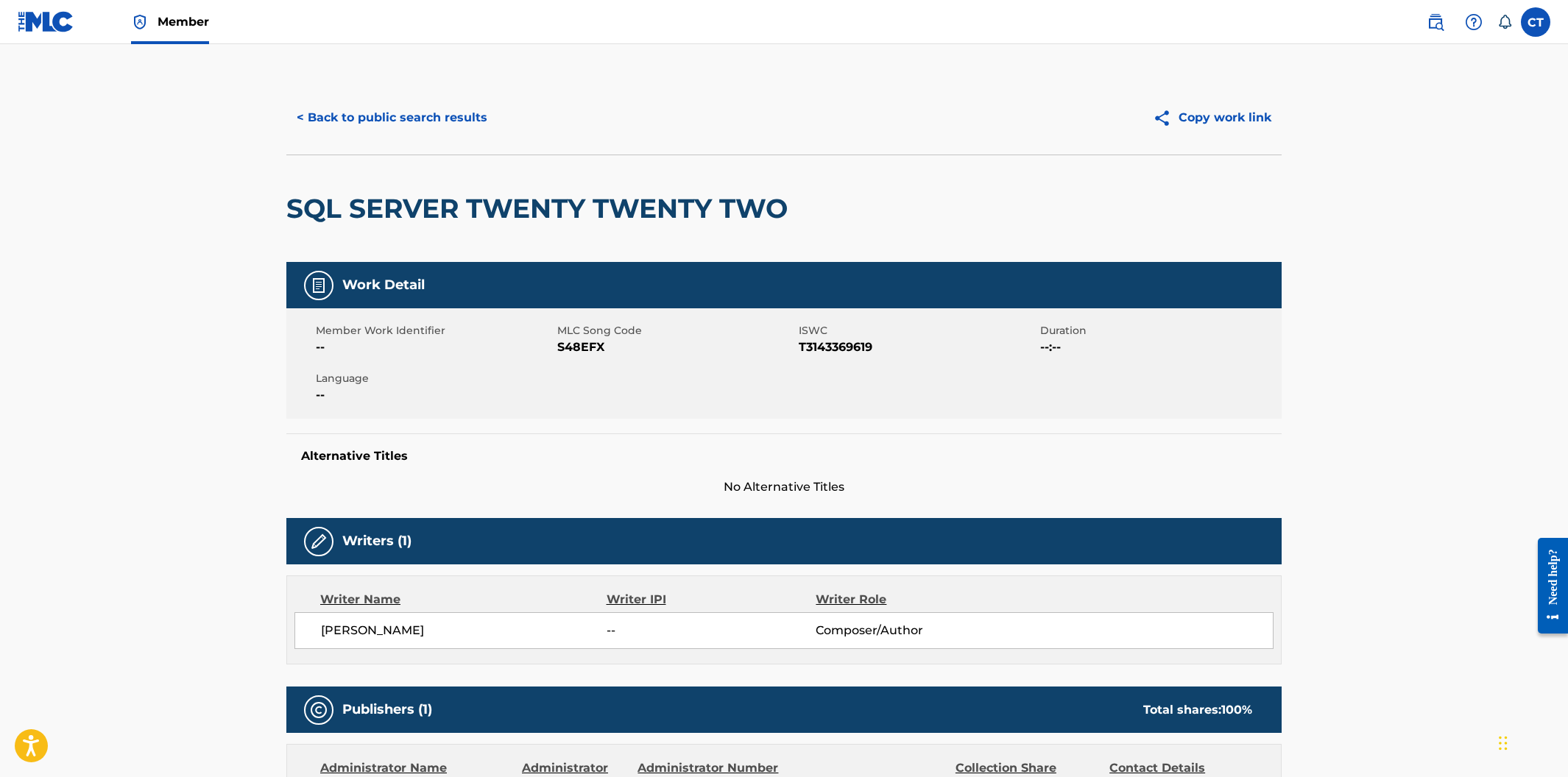
click at [613, 328] on span "MLC Song Code" at bounding box center [675, 331] width 238 height 16
drag, startPoint x: 607, startPoint y: 343, endPoint x: 557, endPoint y: 348, distance: 50.2
click at [557, 348] on span "S48EFX" at bounding box center [675, 347] width 238 height 17
click at [313, 123] on button "< Back to public search results" at bounding box center [392, 118] width 211 height 37
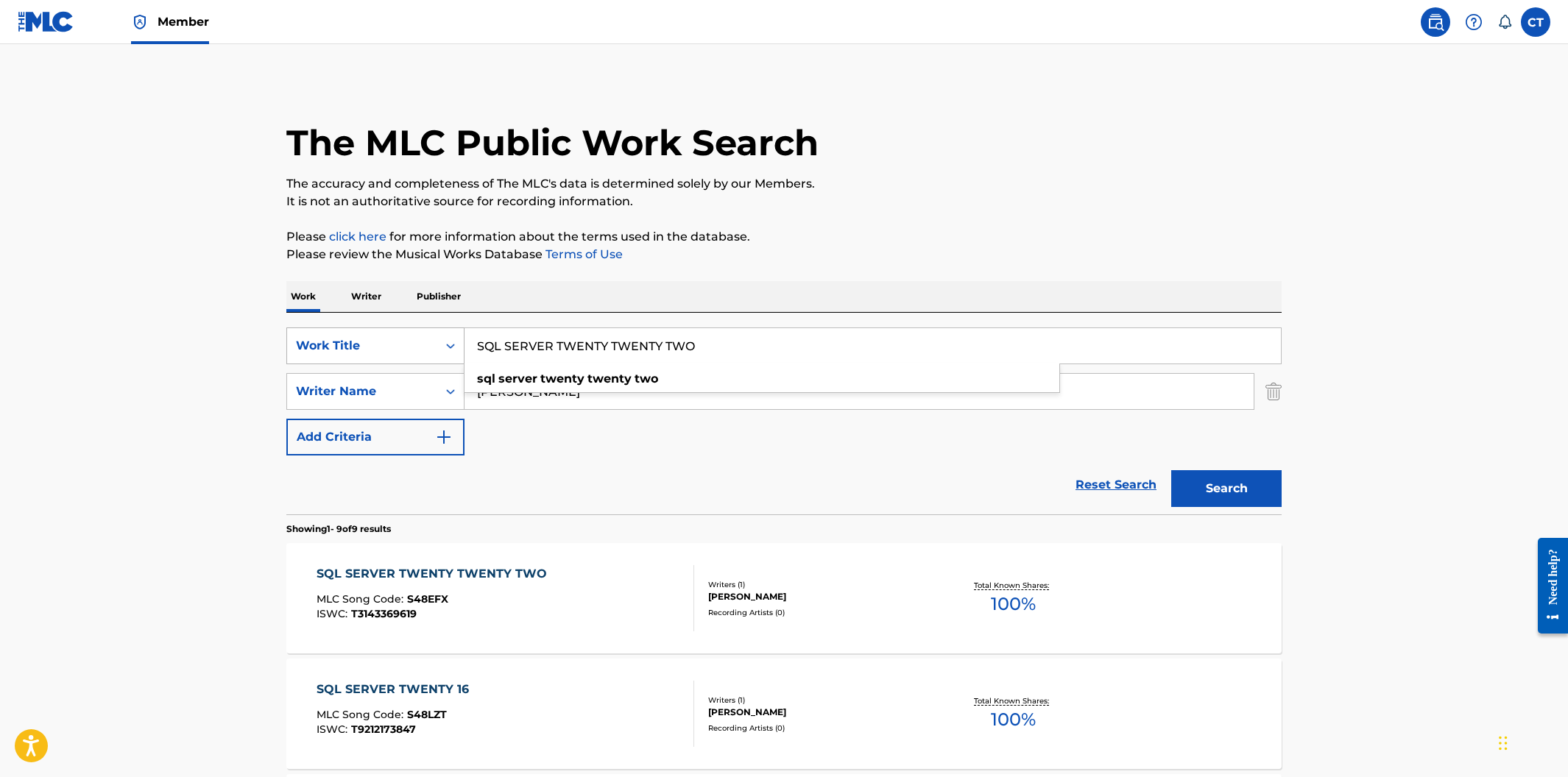
drag, startPoint x: 749, startPoint y: 353, endPoint x: 461, endPoint y: 335, distance: 288.6
click at [460, 335] on div "SearchWithCriteria400cdf52-d9f2-43f1-a6ec-29dae9982f70 Work Title SQL SERVER TW…" at bounding box center [784, 345] width 995 height 37
paste input "STRANGE LOVE"
click at [1171, 470] on button "Search" at bounding box center [1227, 488] width 110 height 37
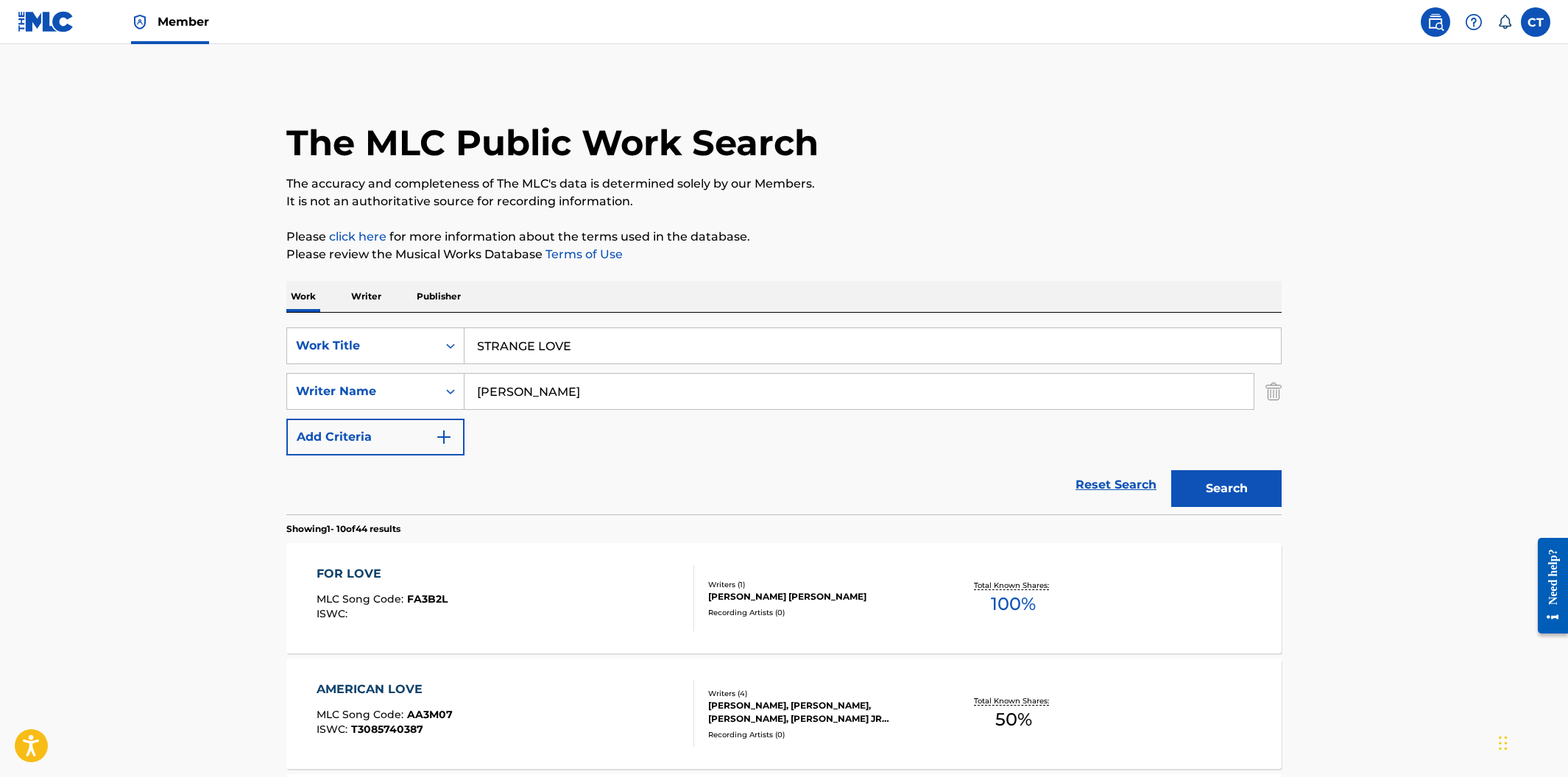
click at [1237, 486] on button "Search" at bounding box center [1227, 488] width 110 height 37
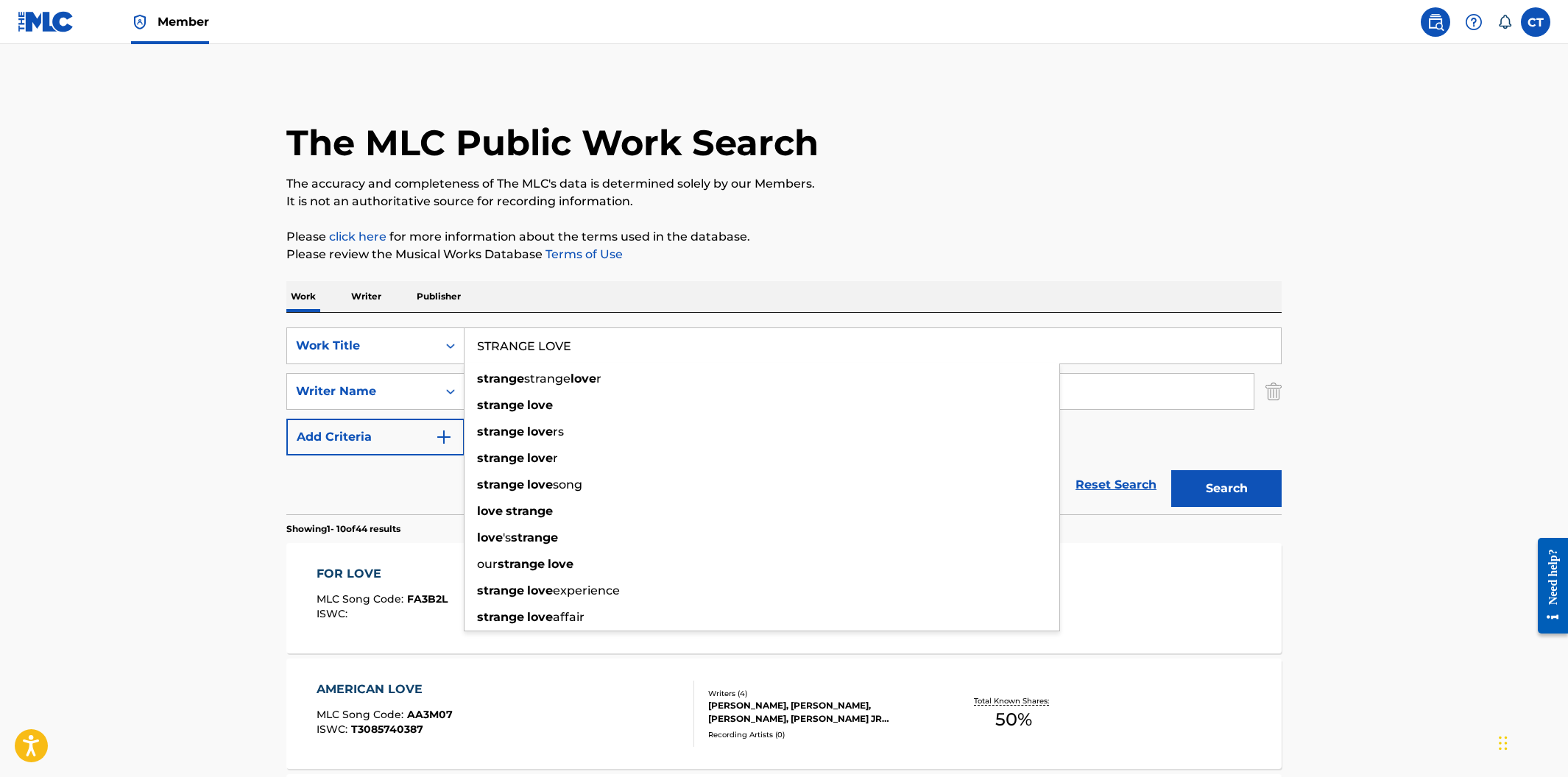
drag, startPoint x: 577, startPoint y: 347, endPoint x: 502, endPoint y: 329, distance: 77.1
click at [502, 329] on input "STRANGE LOVE" at bounding box center [873, 345] width 816 height 35
paste input "TALKIN BOUT U"
type input "TALKIN BOUT U"
click at [1171, 470] on button "Search" at bounding box center [1227, 488] width 110 height 37
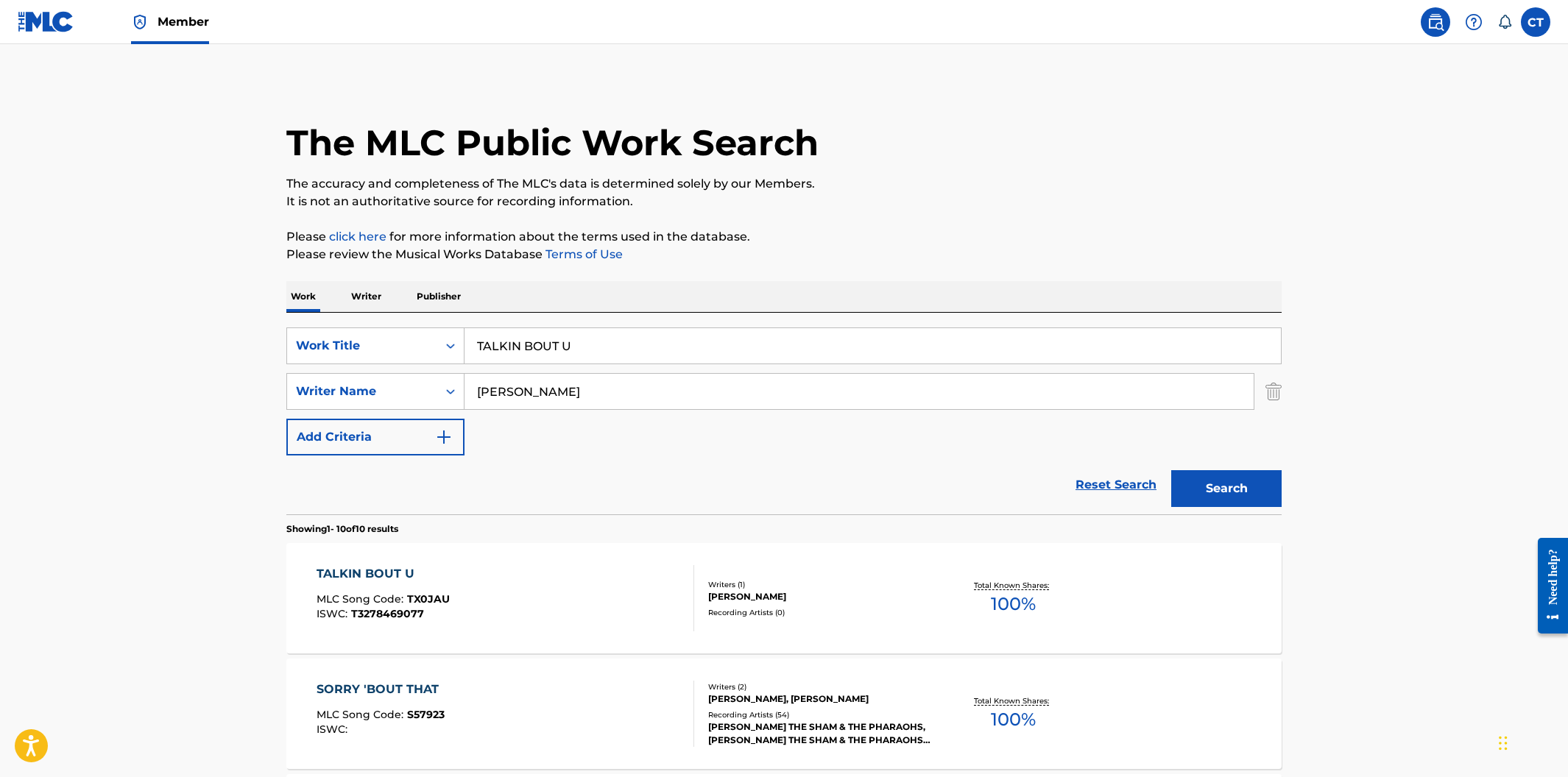
click at [559, 586] on div "TALKIN BOUT U MLC Song Code : TX0JAU ISWC : T3278469077" at bounding box center [506, 598] width 378 height 67
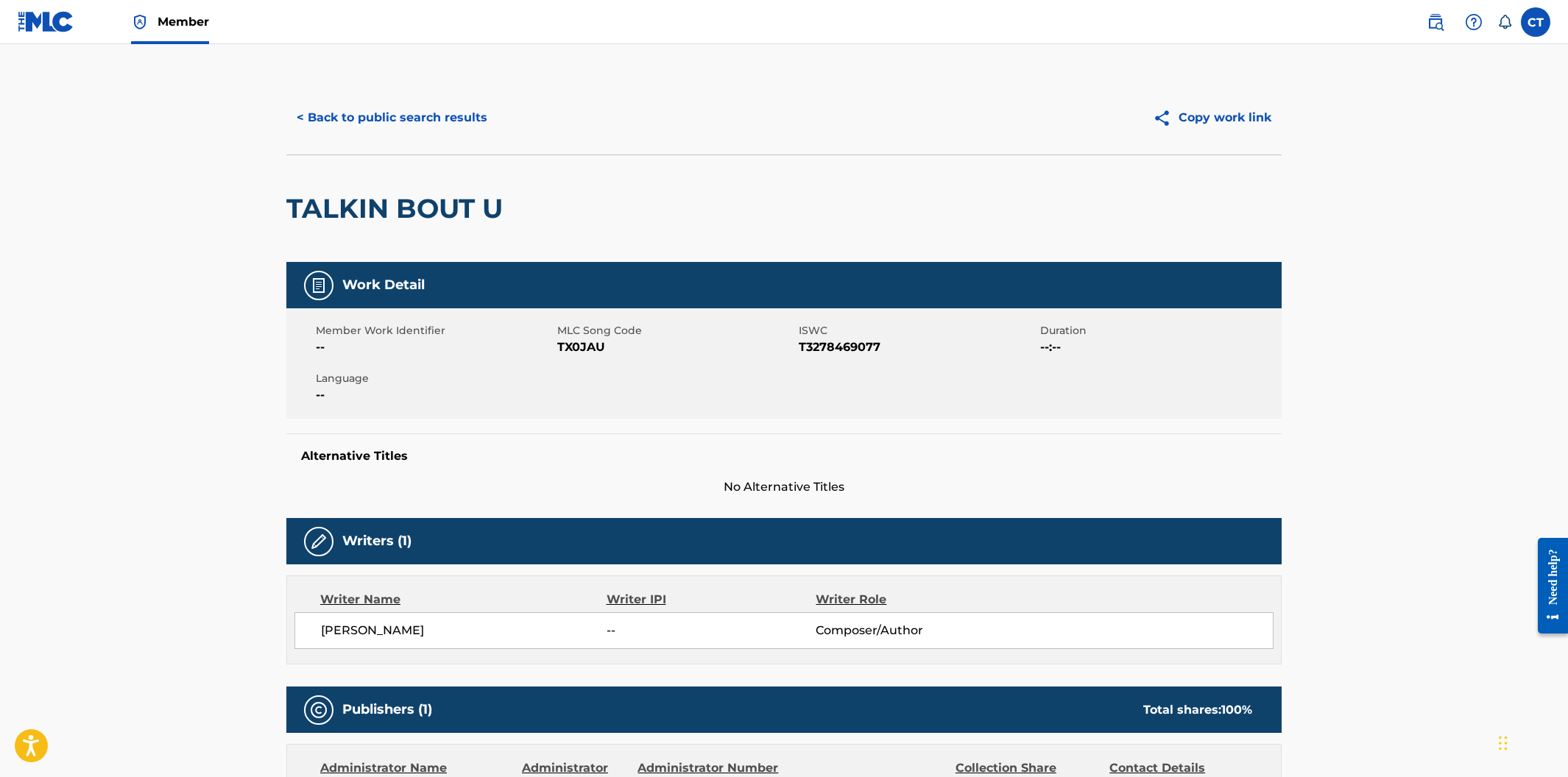
click at [532, 356] on span "--" at bounding box center [434, 347] width 238 height 17
drag, startPoint x: 605, startPoint y: 351, endPoint x: 558, endPoint y: 349, distance: 47.0
click at [558, 349] on span "TX0JAU" at bounding box center [675, 347] width 238 height 17
click at [373, 120] on button "< Back to public search results" at bounding box center [392, 118] width 211 height 37
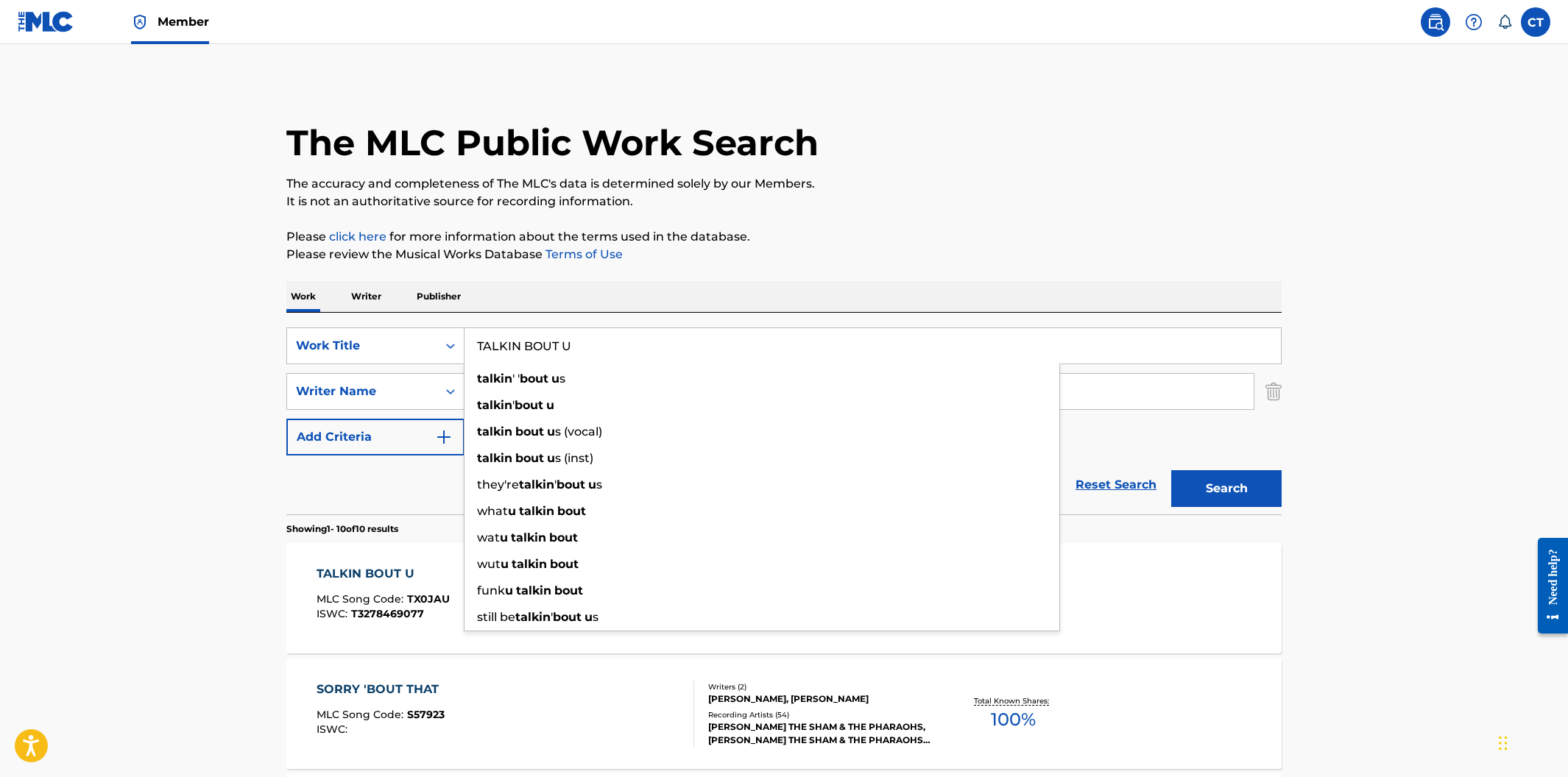
drag, startPoint x: 557, startPoint y: 343, endPoint x: 480, endPoint y: 338, distance: 77.2
click at [480, 338] on input "TALKIN BOUT U" at bounding box center [873, 345] width 816 height 35
paste input "ELEPATHY"
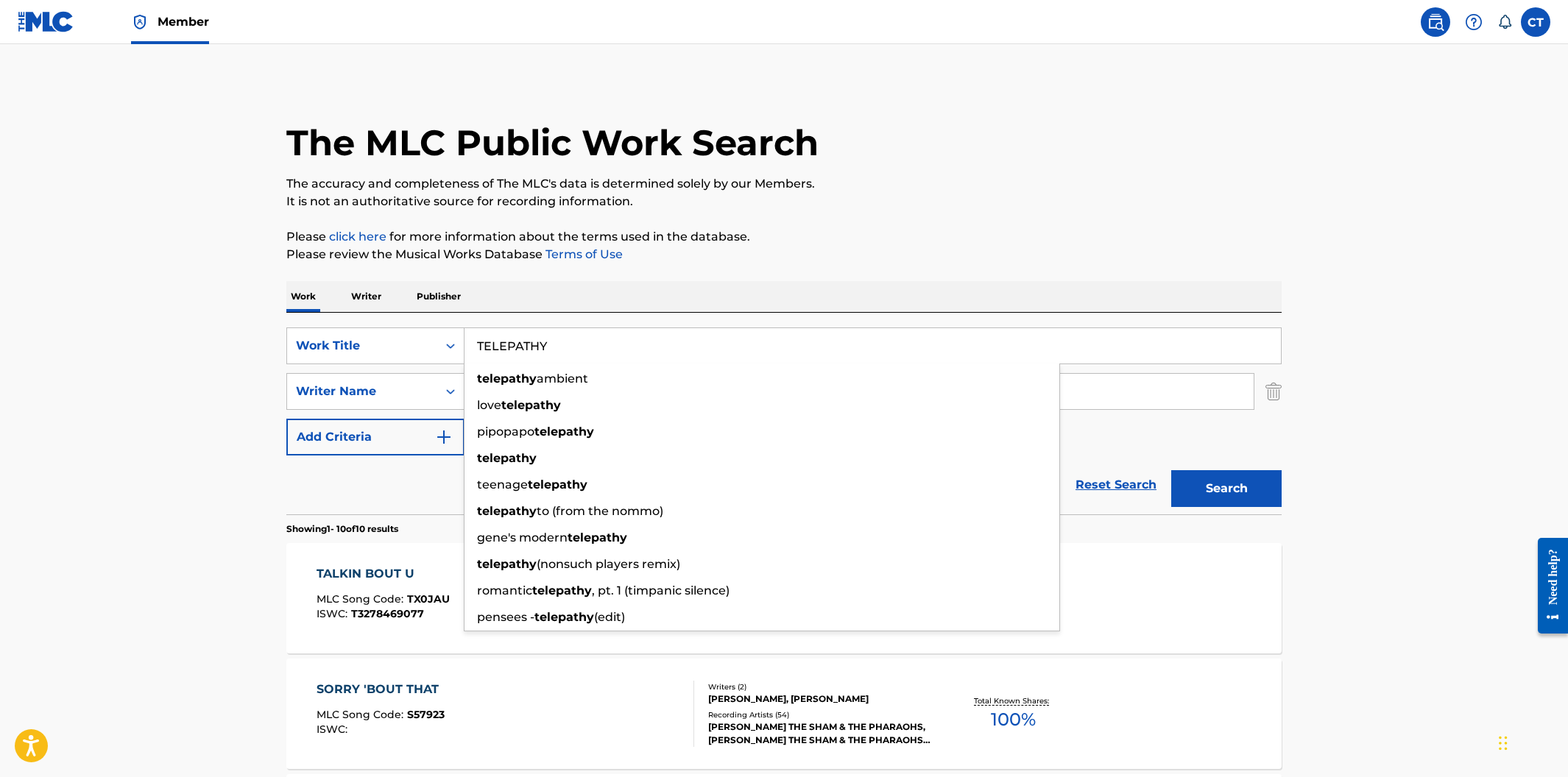
type input "TELEPATHY"
click at [1171, 470] on button "Search" at bounding box center [1227, 488] width 110 height 37
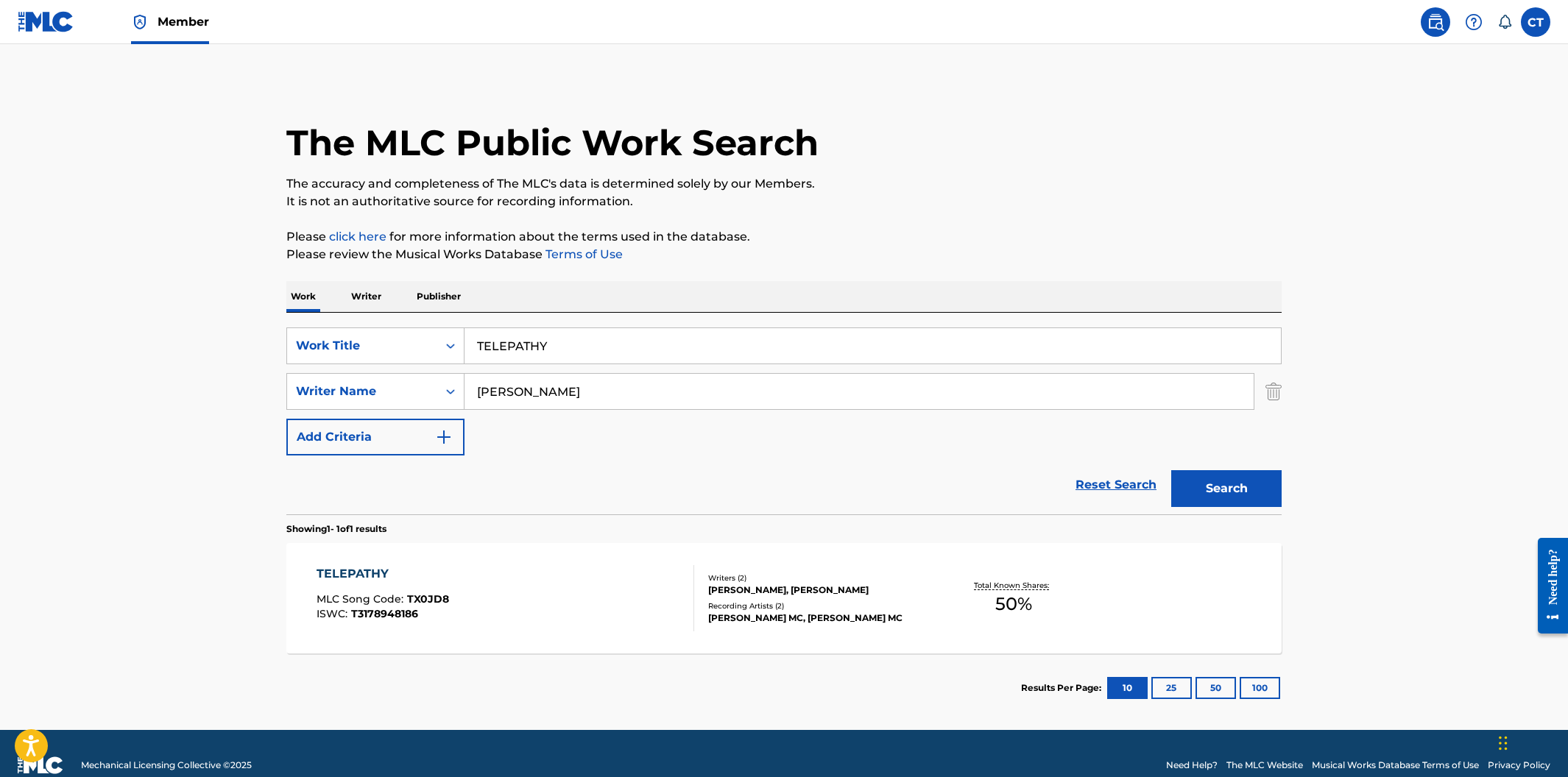
click at [526, 612] on div "TELEPATHY MLC Song Code : TX0JD8 ISWC : T3178948186" at bounding box center [506, 598] width 378 height 67
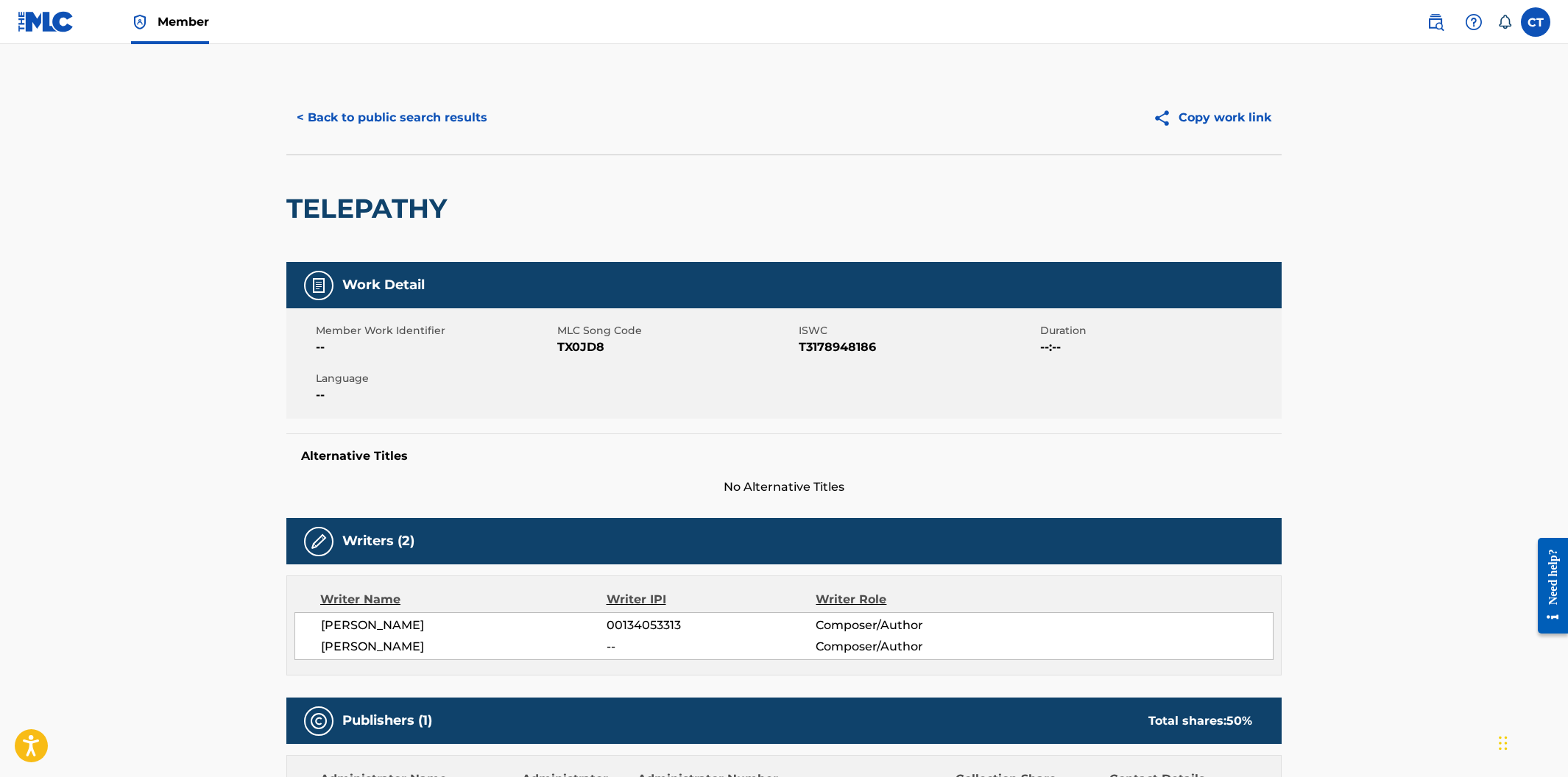
click at [591, 359] on div "Member Work Identifier -- MLC Song Code TX0JD8 ISWC T3178948186 Duration --:-- …" at bounding box center [784, 363] width 995 height 110
drag, startPoint x: 605, startPoint y: 345, endPoint x: 557, endPoint y: 347, distance: 48.0
click at [557, 347] on span "TX0JD8" at bounding box center [675, 347] width 238 height 17
click at [397, 123] on button "< Back to public search results" at bounding box center [392, 118] width 211 height 37
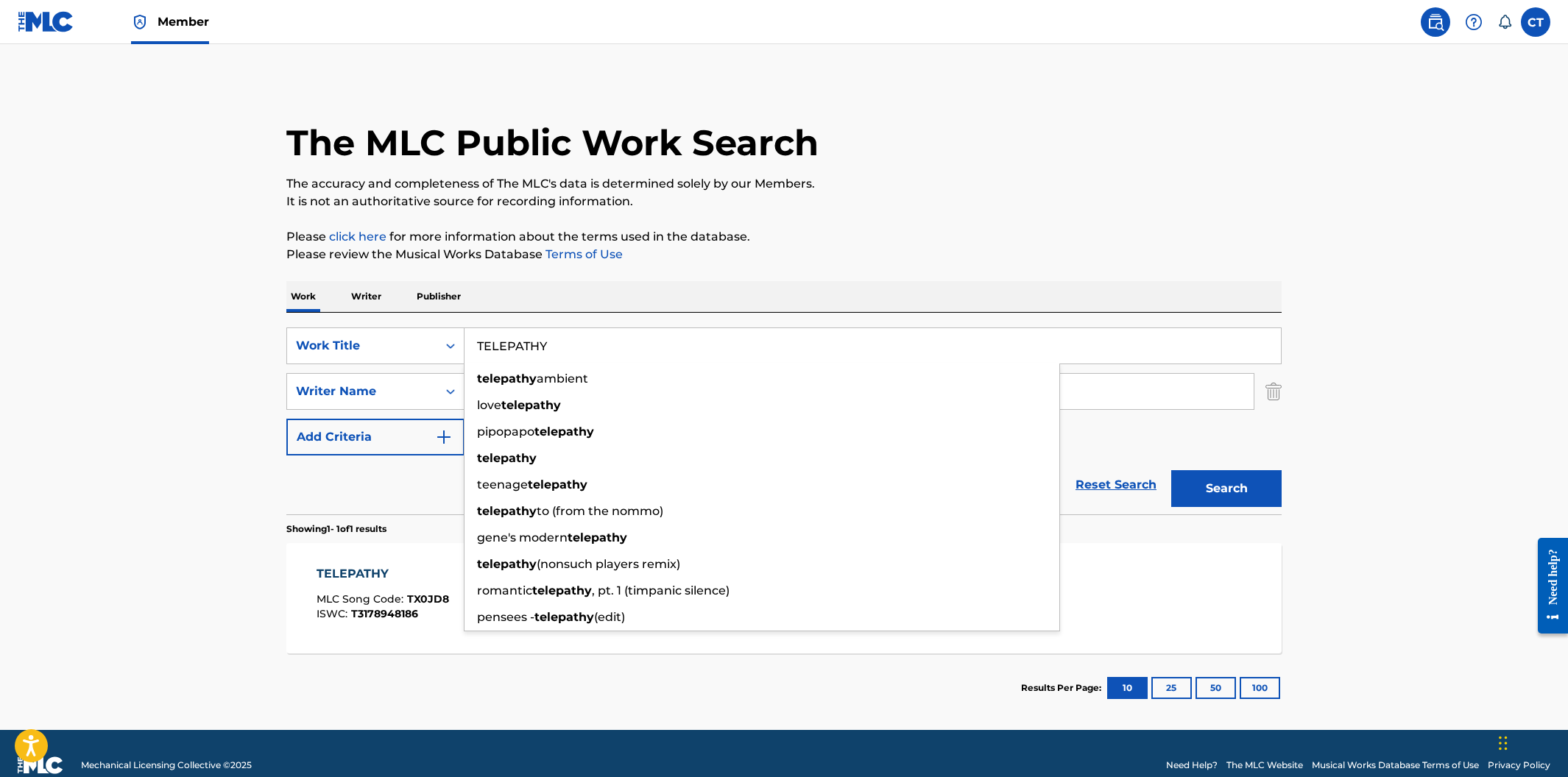
drag, startPoint x: 576, startPoint y: 349, endPoint x: 474, endPoint y: 334, distance: 103.1
click at [471, 336] on input "TELEPATHY" at bounding box center [873, 345] width 816 height 35
paste input "HWACK CAMP"
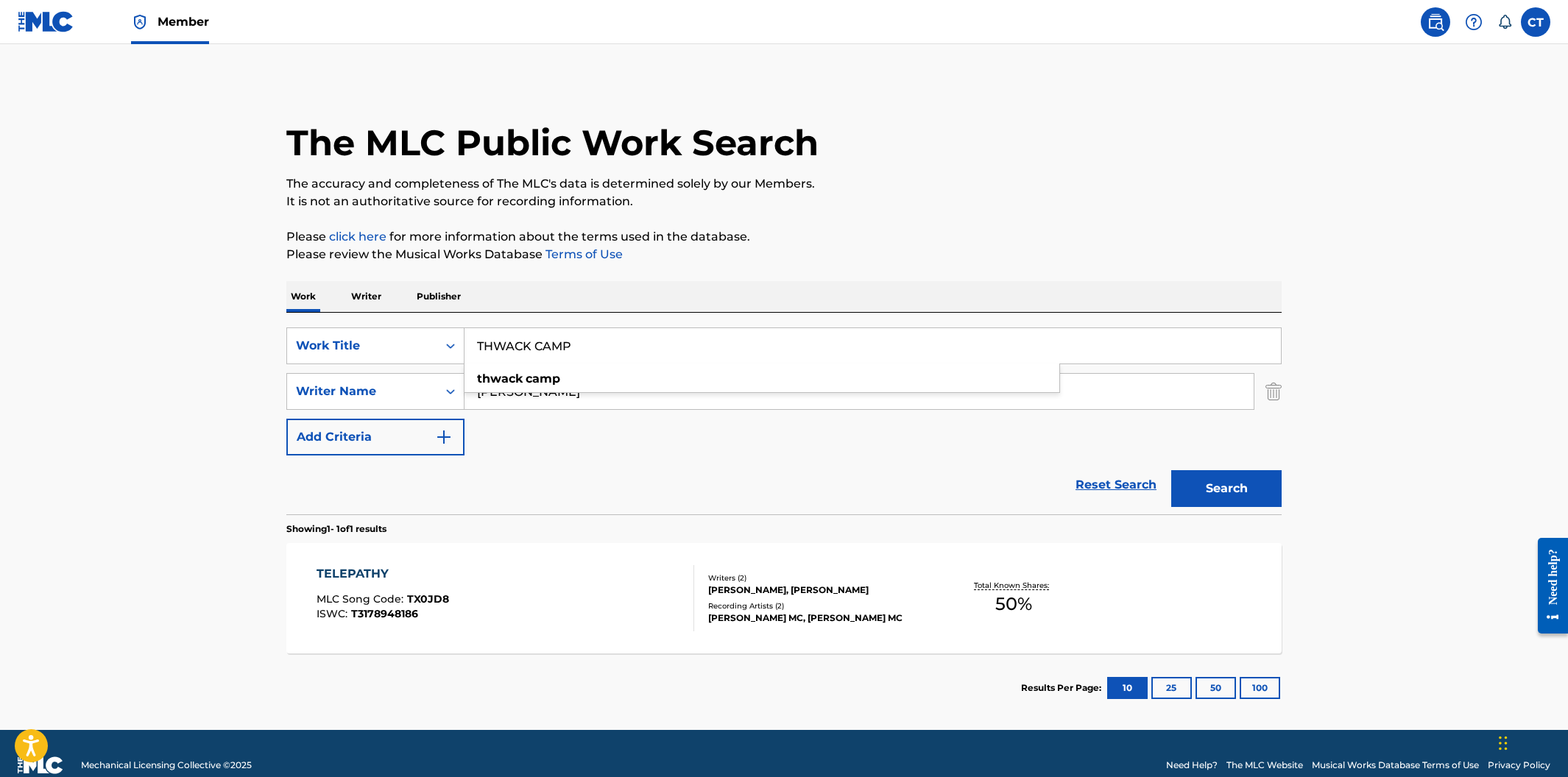
type input "THWACK CAMP"
click at [1171, 470] on button "Search" at bounding box center [1227, 488] width 110 height 37
click at [578, 608] on div "THWACK CAMP MLC Song Code : TX0B1H ISWC : T3278460241" at bounding box center [506, 598] width 378 height 67
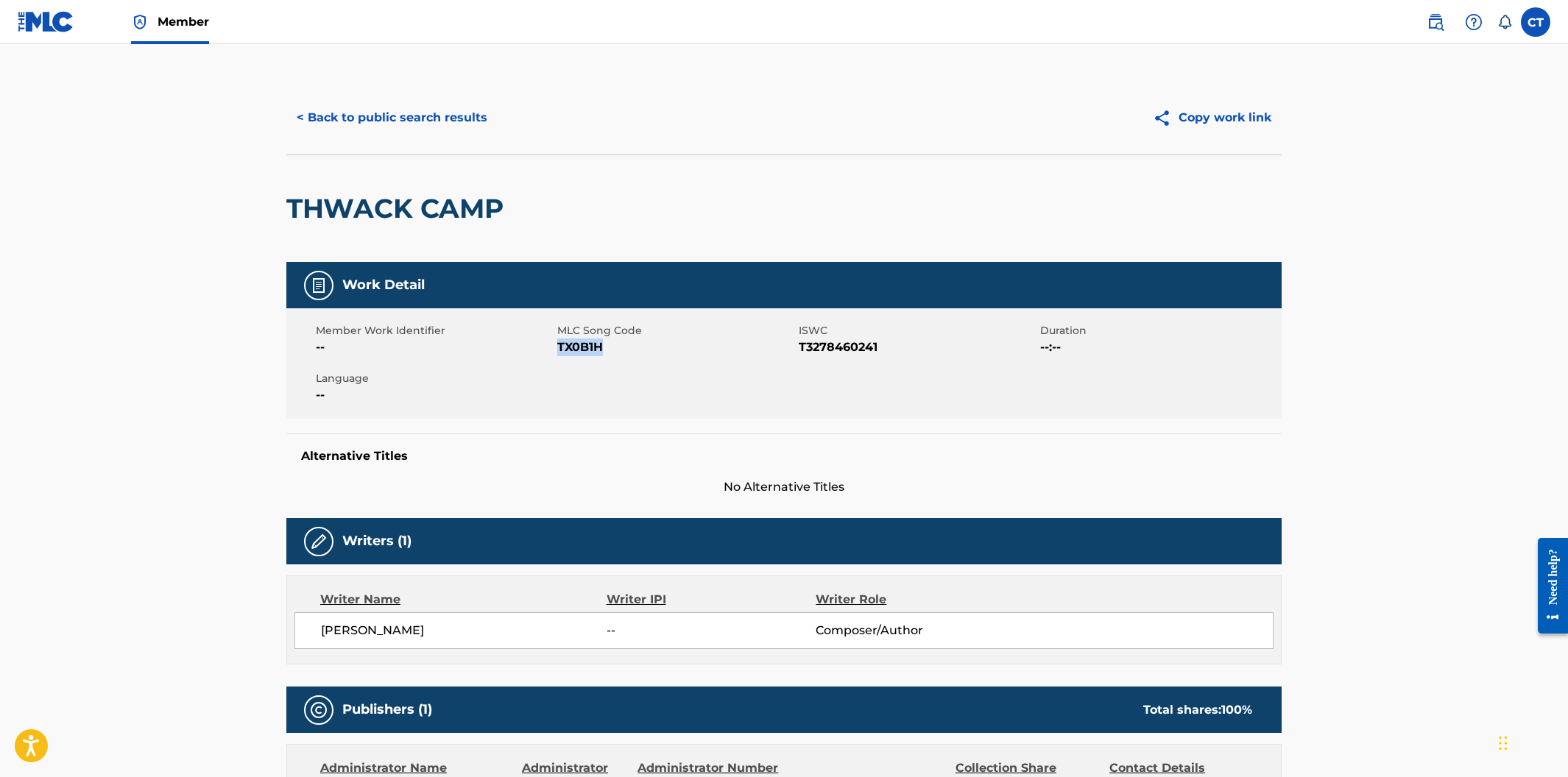
drag, startPoint x: 610, startPoint y: 344, endPoint x: 564, endPoint y: 339, distance: 46.3
click at [564, 339] on span "TX0B1H" at bounding box center [675, 347] width 238 height 17
click at [452, 117] on button "< Back to public search results" at bounding box center [392, 118] width 211 height 37
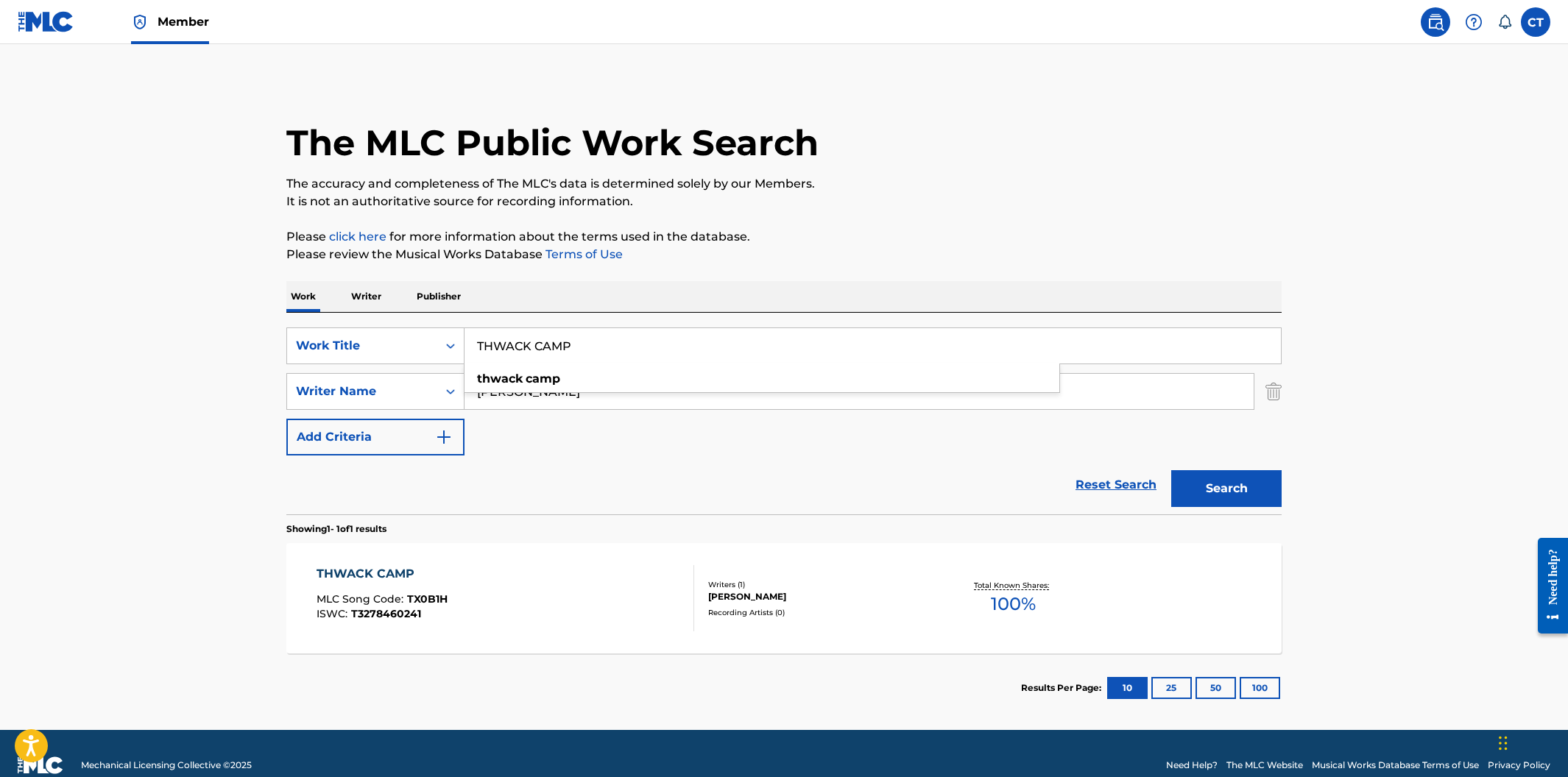
drag, startPoint x: 545, startPoint y: 335, endPoint x: 494, endPoint y: 335, distance: 51.0
click at [494, 335] on input "THWACK CAMP" at bounding box center [873, 345] width 816 height 35
paste input "YPES OF INDEXES"
type input "TYPES OF INDEXES"
click at [1171, 470] on button "Search" at bounding box center [1227, 488] width 110 height 37
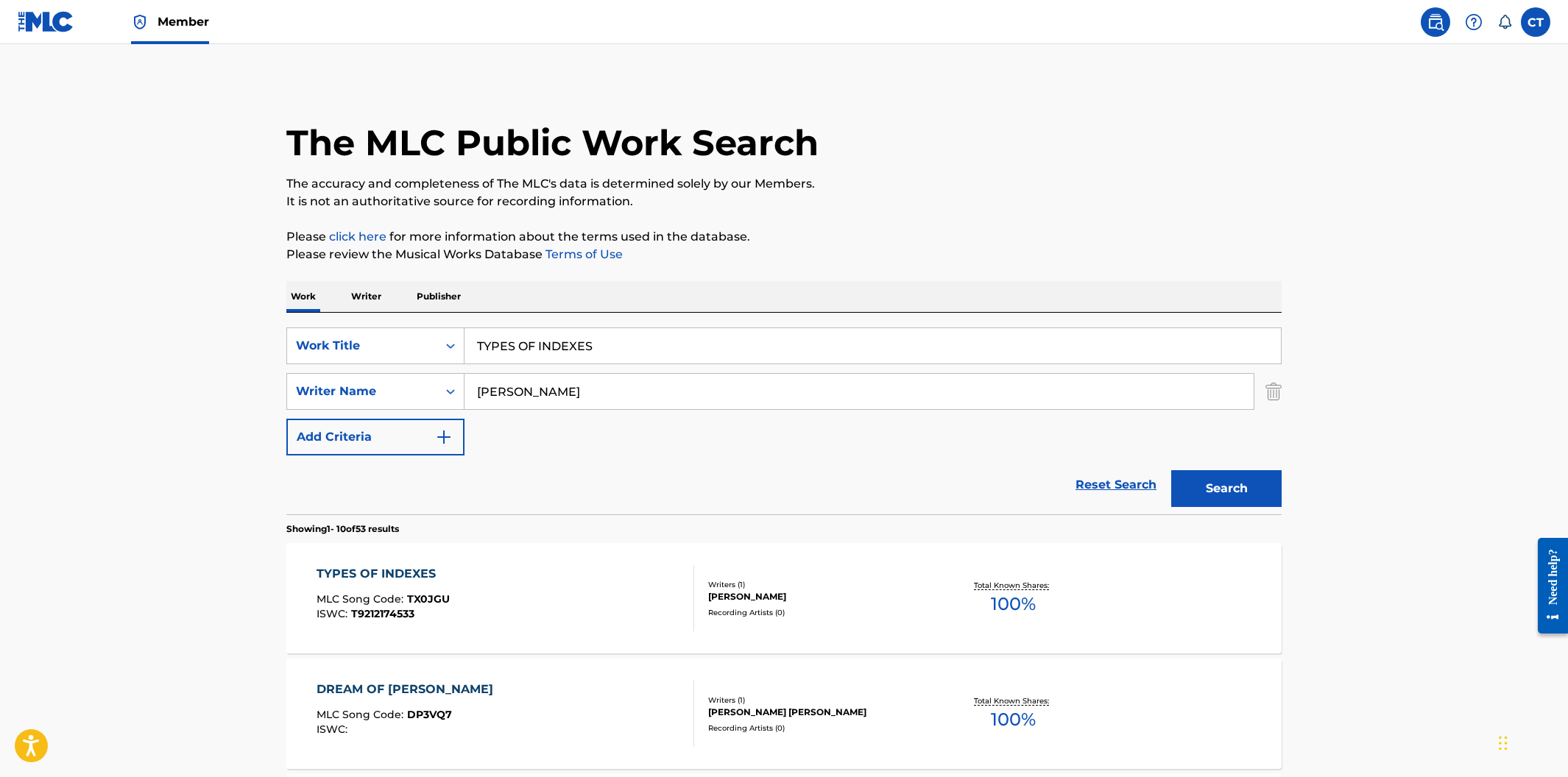
click at [583, 573] on div "TYPES OF INDEXES MLC Song Code : TX0JGU ISWC : T9212174533" at bounding box center [506, 598] width 378 height 67
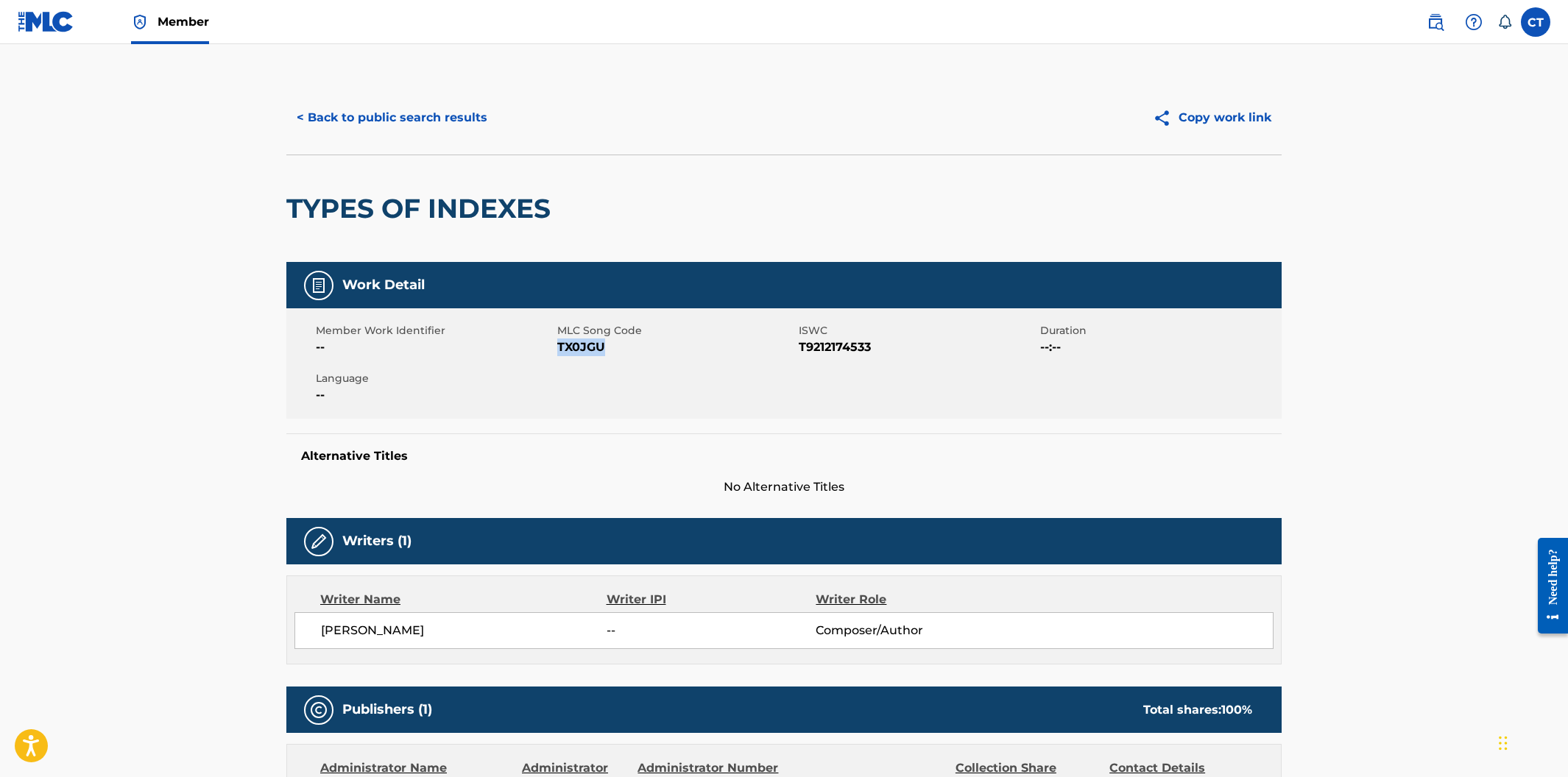
drag, startPoint x: 607, startPoint y: 345, endPoint x: 559, endPoint y: 346, distance: 48.0
click at [559, 346] on span "TX0JGU" at bounding box center [675, 347] width 238 height 17
click at [387, 126] on button "< Back to public search results" at bounding box center [392, 118] width 211 height 37
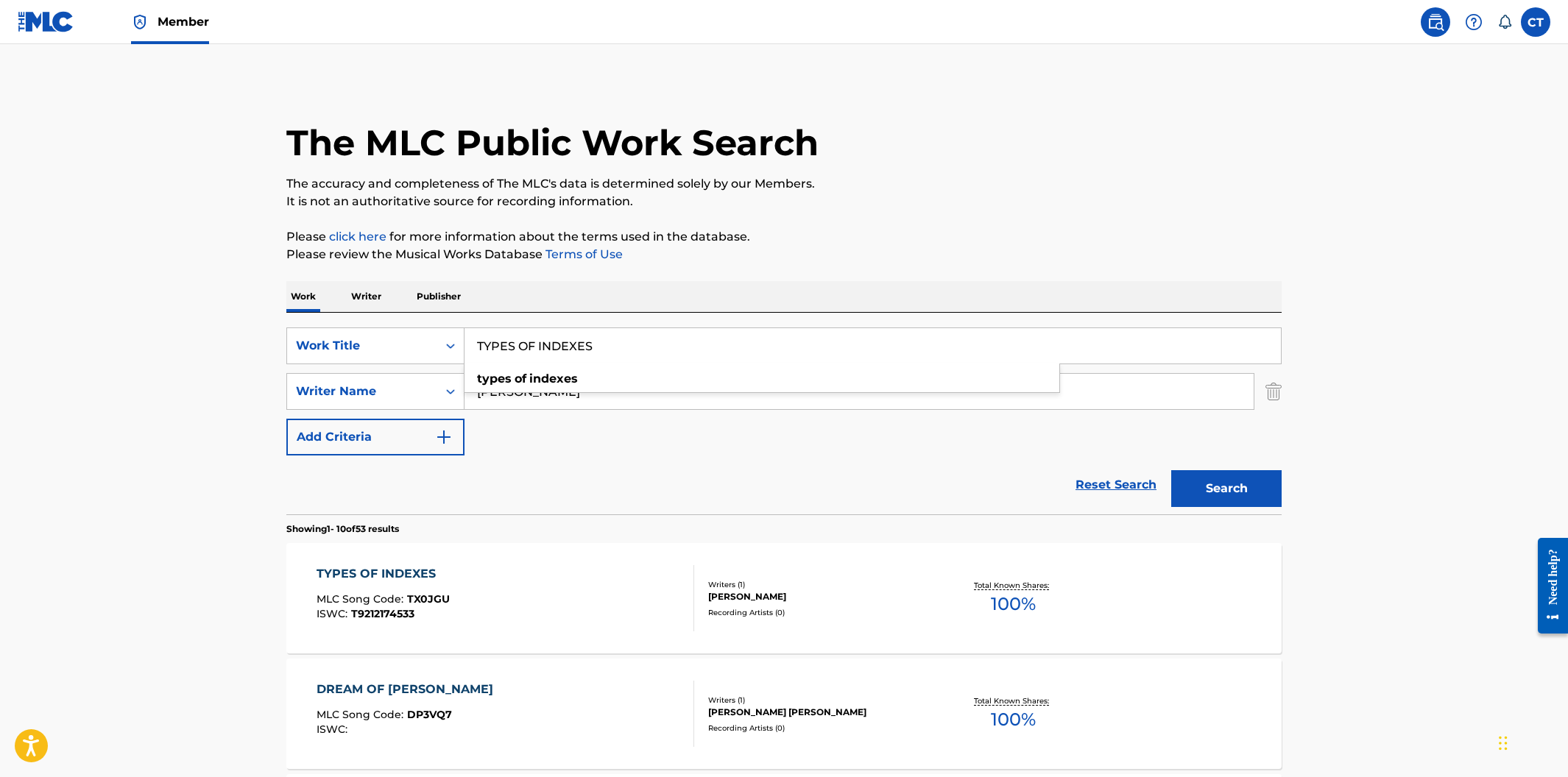
drag, startPoint x: 631, startPoint y: 347, endPoint x: 496, endPoint y: 330, distance: 136.1
click at [496, 330] on input "TYPES OF INDEXES" at bounding box center [873, 345] width 816 height 35
paste input "U SAID"
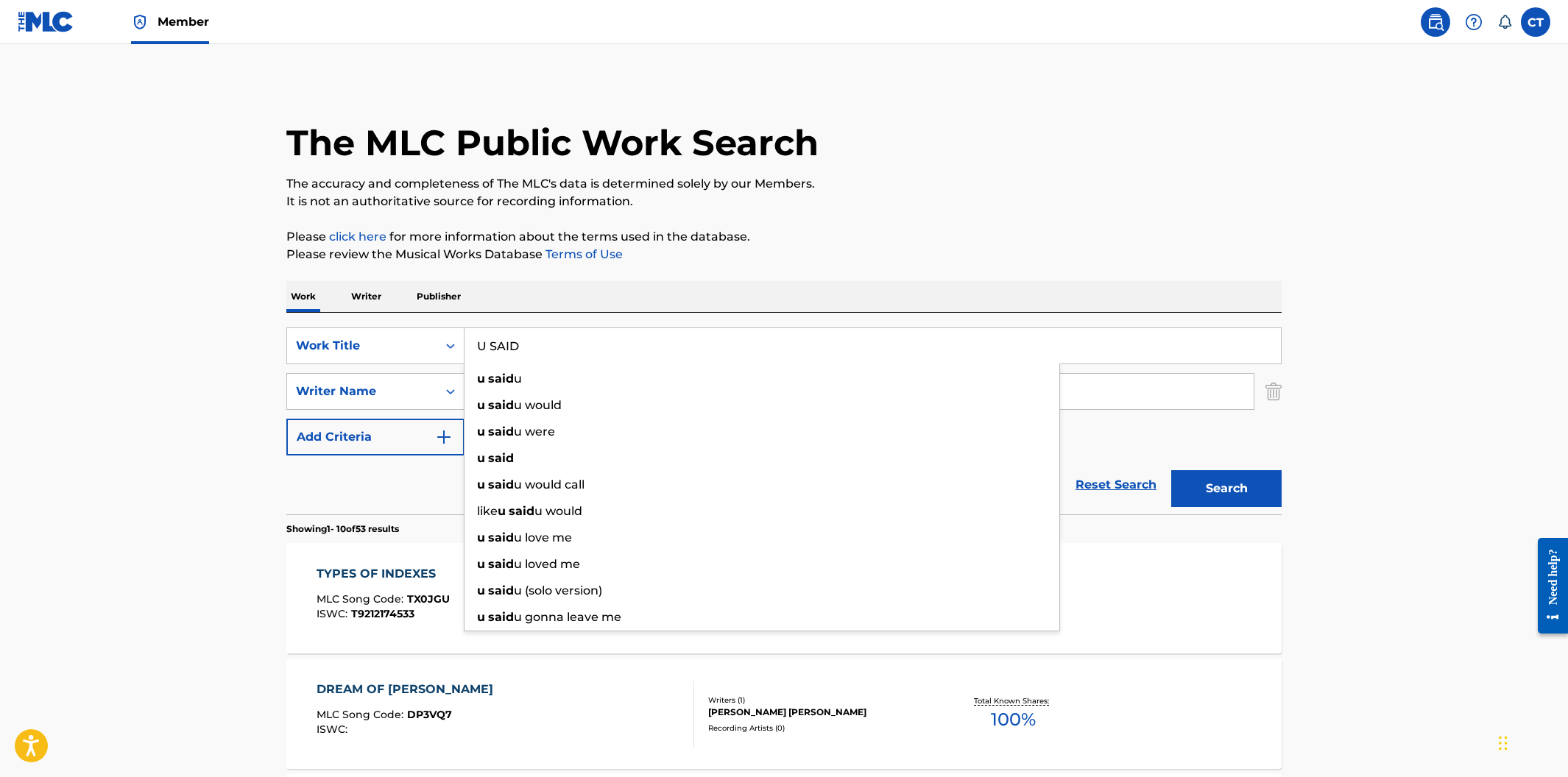
type input "U SAID"
click at [1171, 470] on button "Search" at bounding box center [1227, 488] width 110 height 37
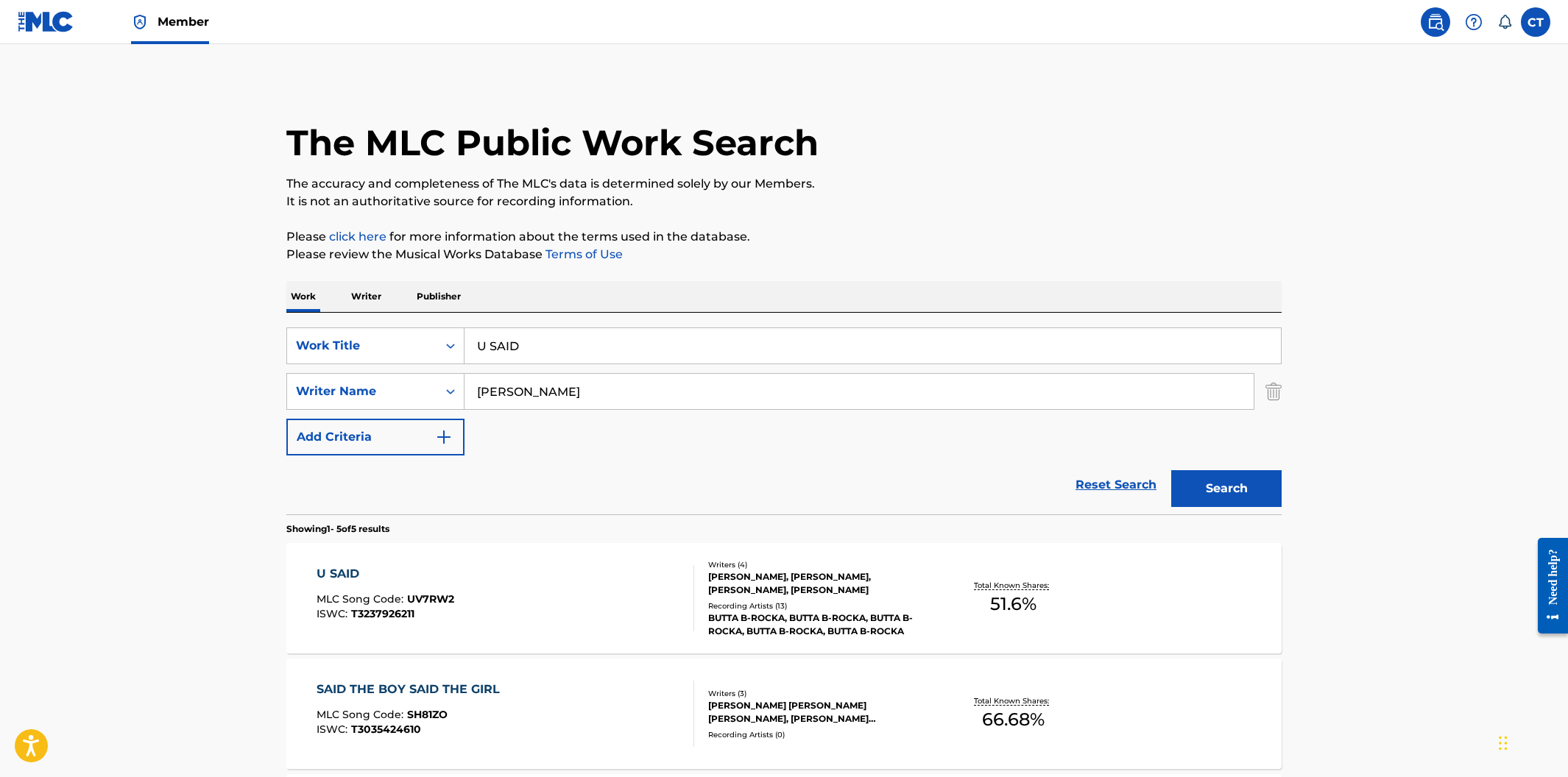
click at [613, 580] on div "U SAID MLC Song Code : UV7RW2 ISWC : T3237926211" at bounding box center [506, 598] width 378 height 67
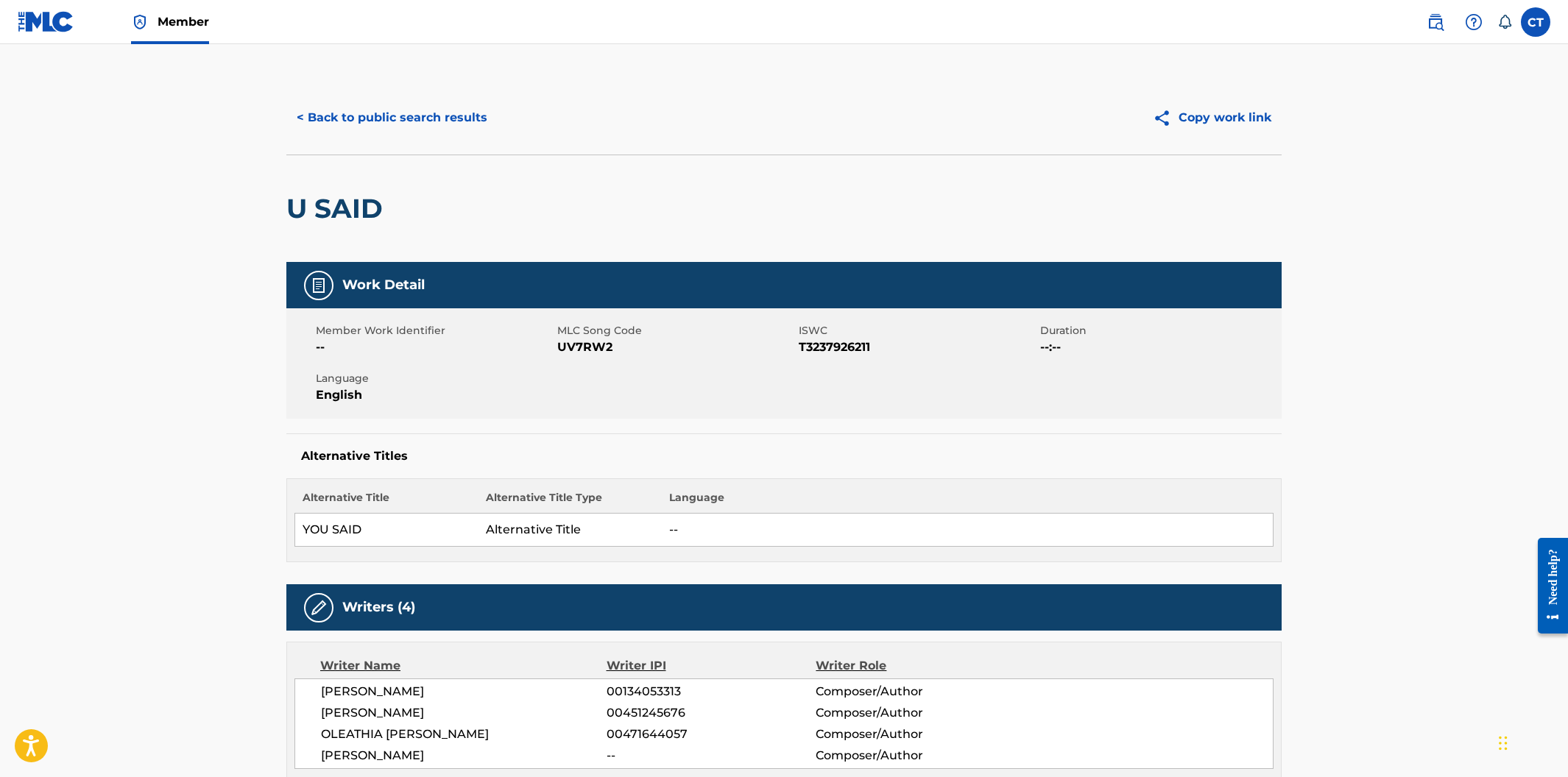
click at [584, 374] on div "Member Work Identifier -- MLC Song Code UV7RW2 ISWC T3237926211 Duration --:-- …" at bounding box center [784, 363] width 995 height 110
drag, startPoint x: 615, startPoint y: 346, endPoint x: 558, endPoint y: 347, distance: 57.0
click at [558, 347] on span "UV7RW2" at bounding box center [675, 347] width 238 height 17
click at [403, 123] on button "< Back to public search results" at bounding box center [392, 118] width 211 height 37
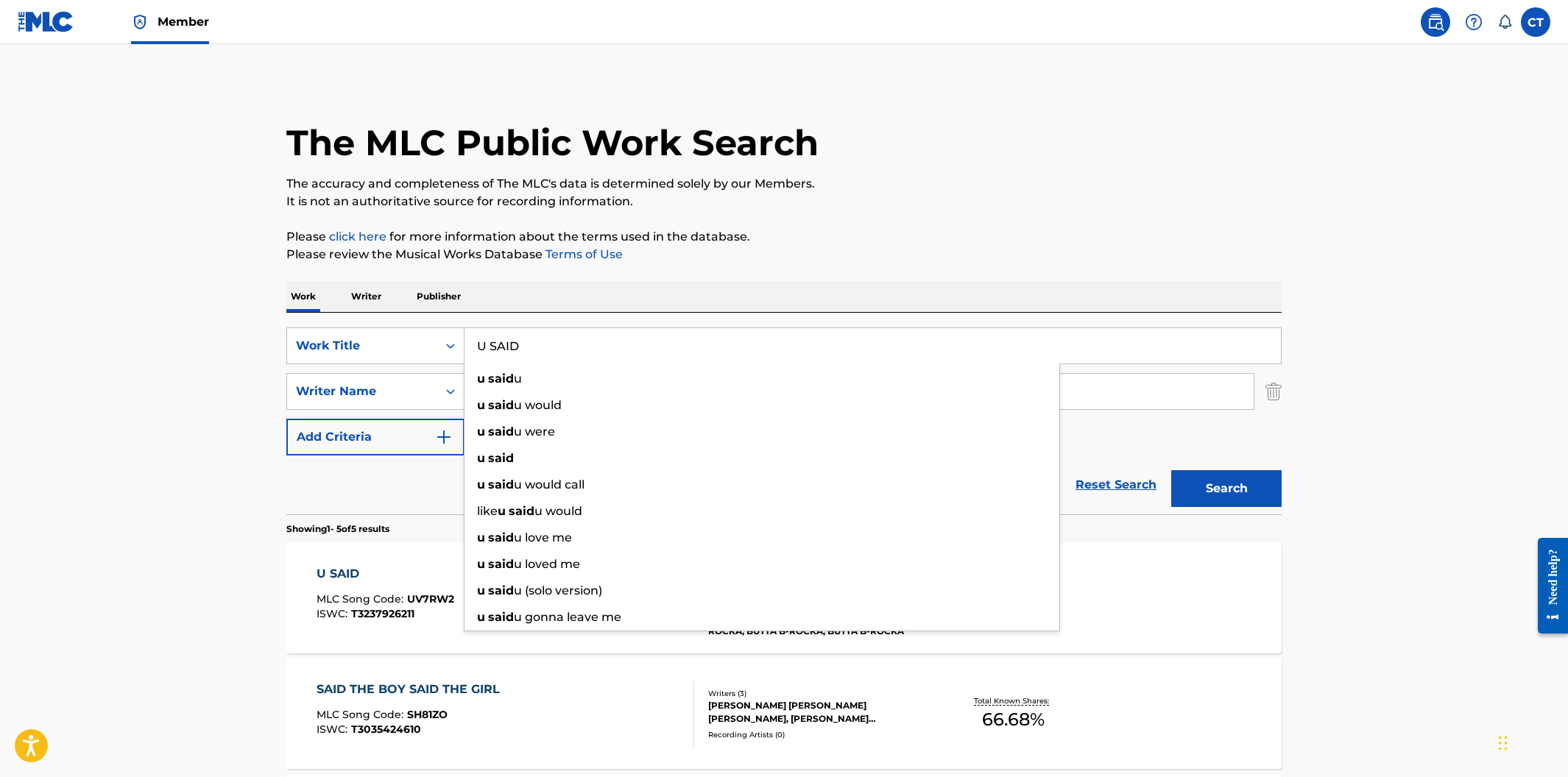
drag, startPoint x: 578, startPoint y: 355, endPoint x: 456, endPoint y: 323, distance: 126.1
click at [456, 323] on div "SearchWithCriteria400cdf52-d9f2-43f1-a6ec-29dae9982f70 Work Title U SAID u said…" at bounding box center [784, 413] width 995 height 201
paste input "P-EH"
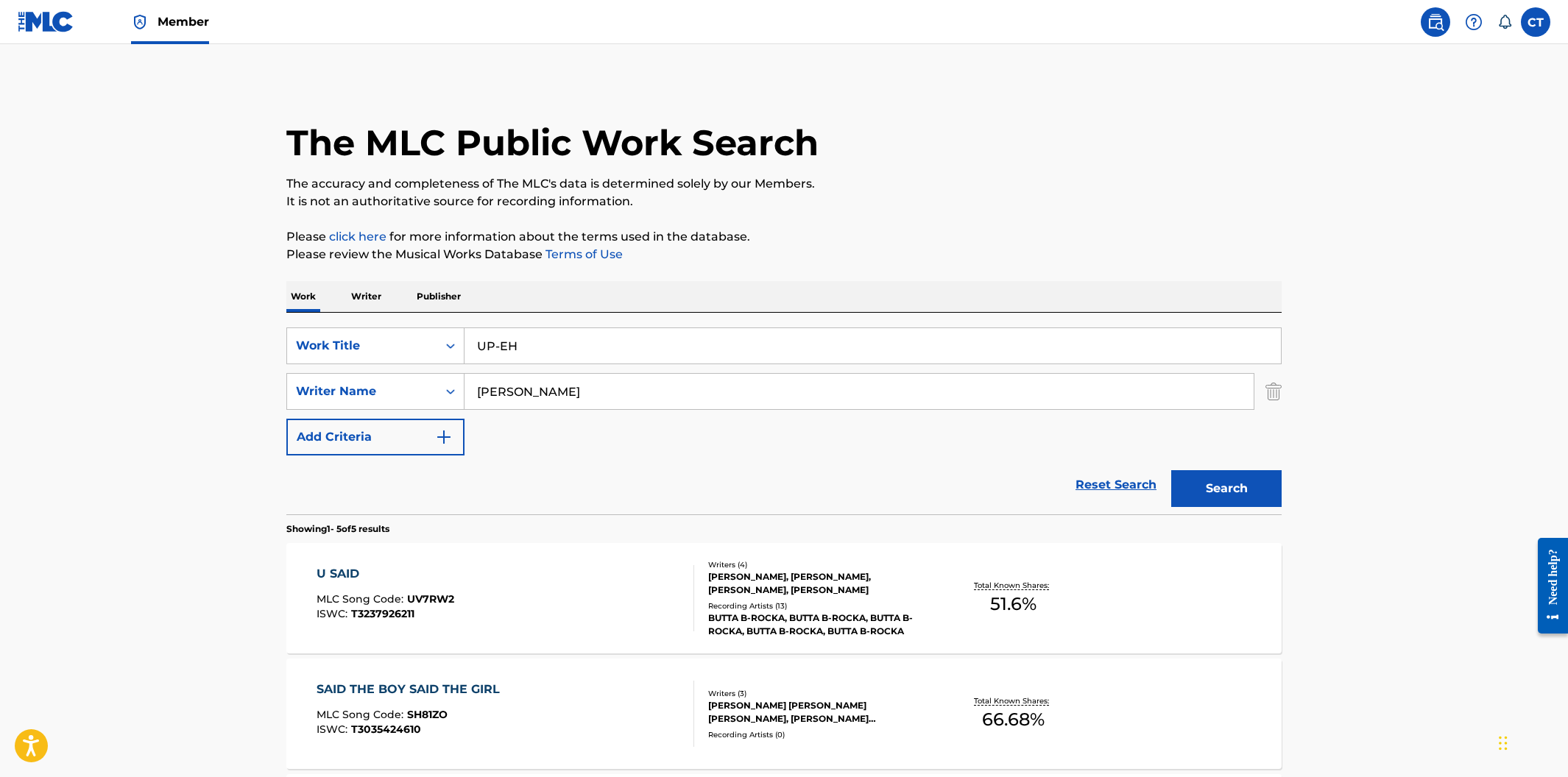
type input "UP-EH"
click at [1171, 470] on button "Search" at bounding box center [1227, 488] width 110 height 37
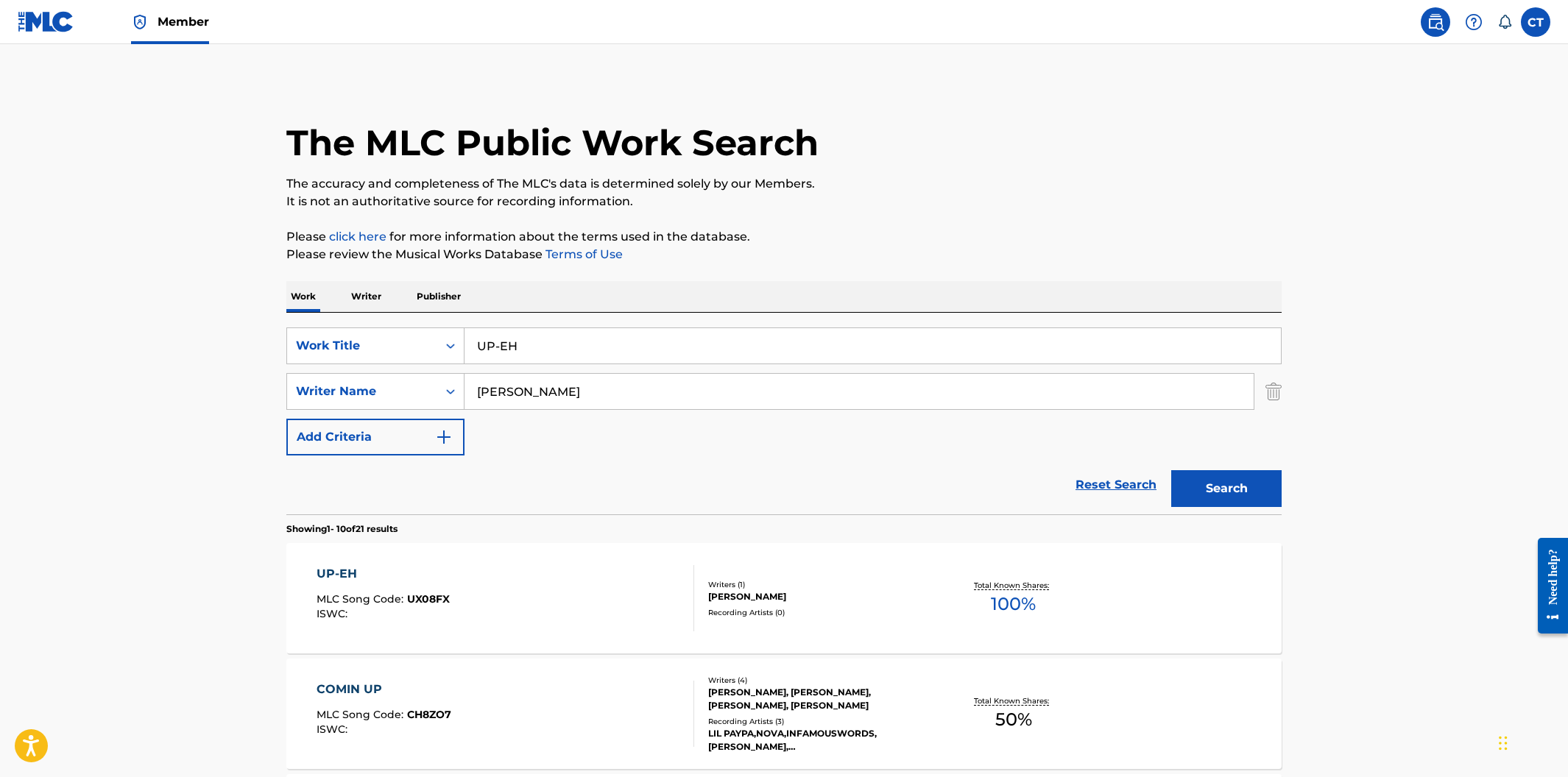
click at [577, 619] on div "UP-EH MLC Song Code : UX08FX ISWC :" at bounding box center [506, 598] width 378 height 67
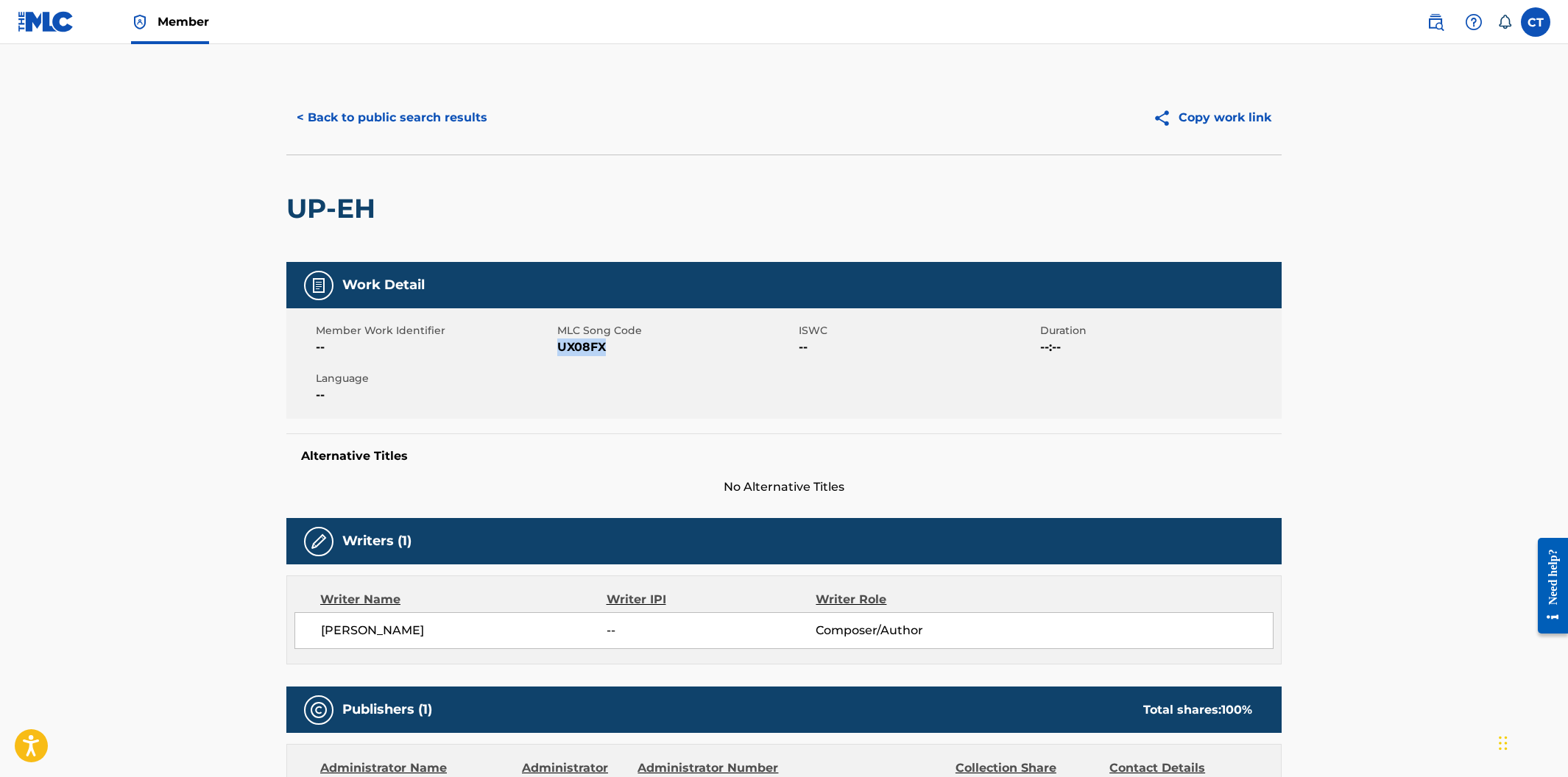
drag, startPoint x: 613, startPoint y: 345, endPoint x: 557, endPoint y: 344, distance: 56.0
click at [557, 344] on span "UX08FX" at bounding box center [675, 347] width 238 height 17
click at [430, 118] on button "< Back to public search results" at bounding box center [392, 118] width 211 height 37
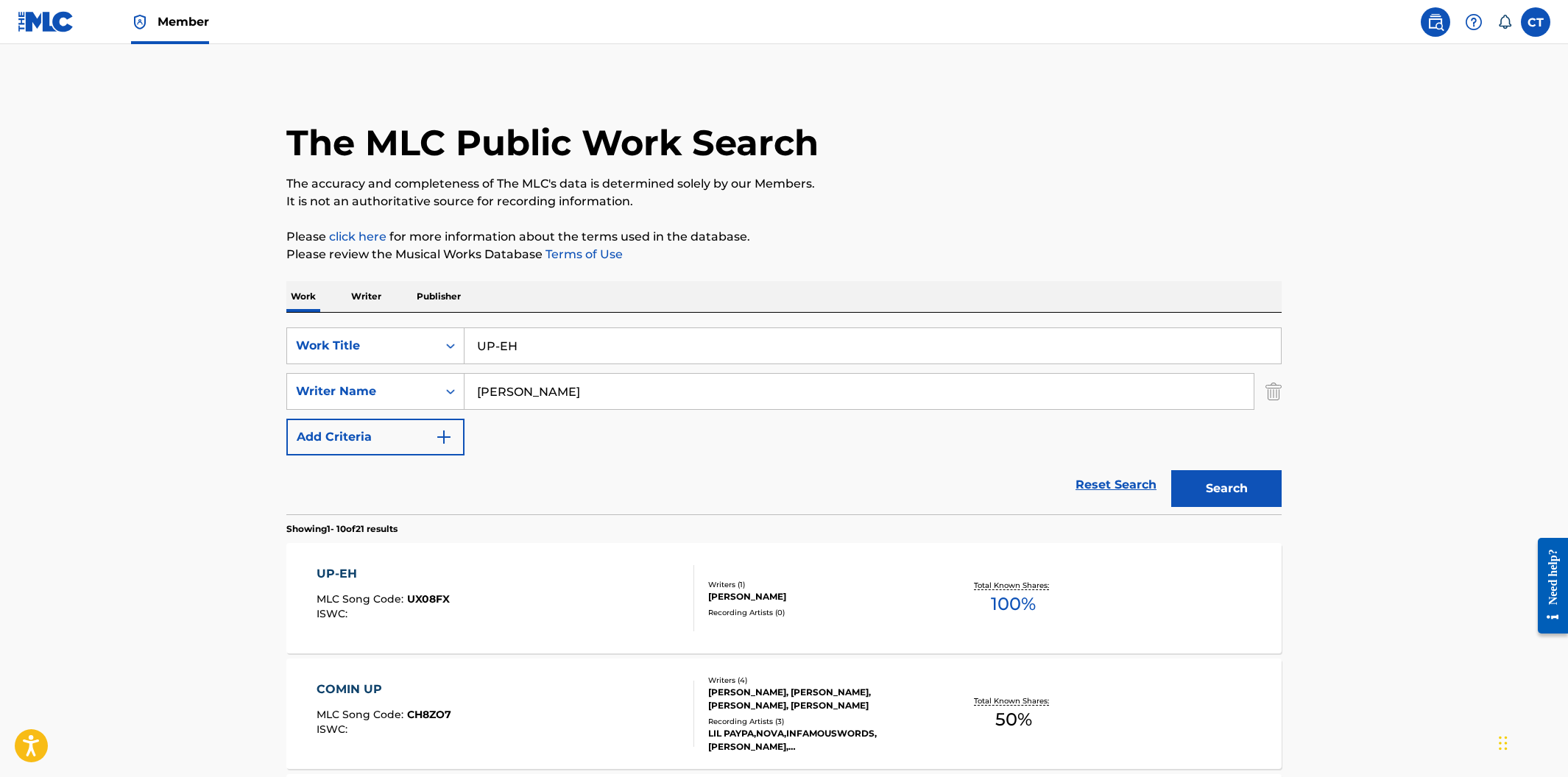
drag, startPoint x: 517, startPoint y: 346, endPoint x: 487, endPoint y: 338, distance: 31.0
click at [487, 338] on input "UP-EH" at bounding box center [873, 345] width 816 height 35
paste input "WELCOME TO MICROSOFT S IMAGINE CUP"
type input "WELCOME TO MICROSOFT S IMAGINE CUP"
click at [1189, 490] on button "Search" at bounding box center [1227, 488] width 110 height 37
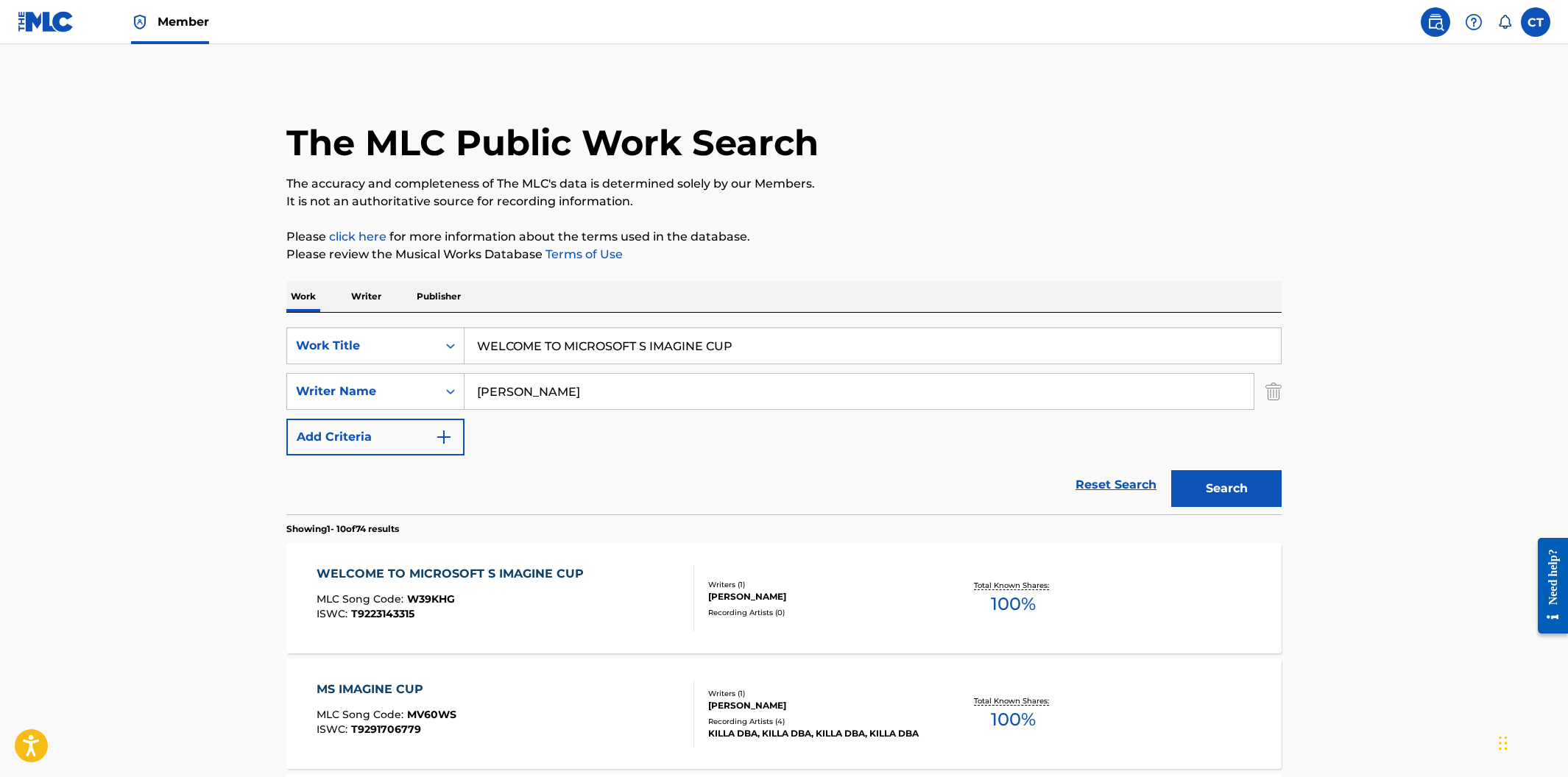
click at [617, 606] on div "WELCOME TO MICROSOFT S IMAGINE CUP MLC Song Code : W39KHG ISWC : T9223143315" at bounding box center [506, 598] width 378 height 67
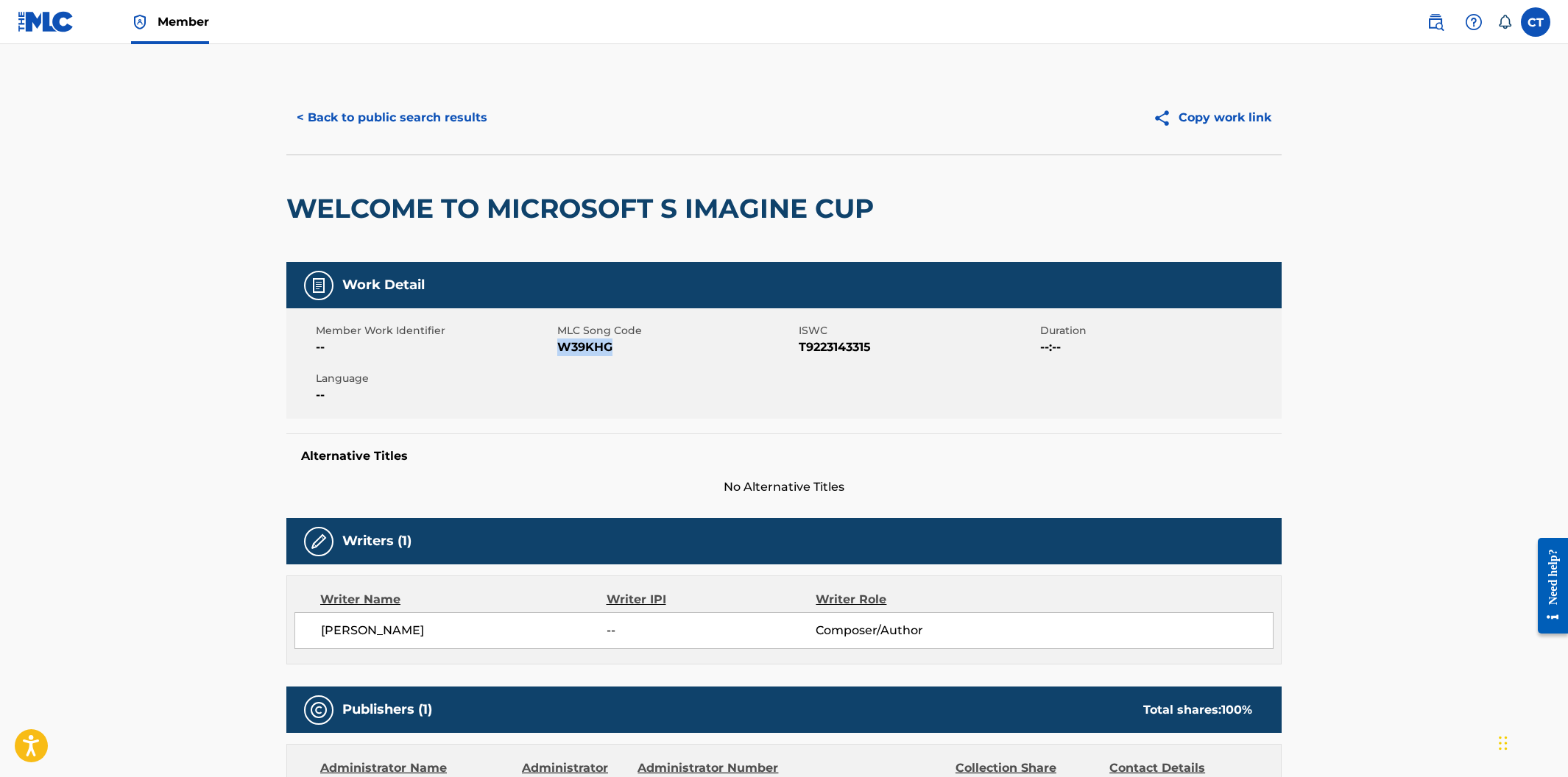
drag, startPoint x: 615, startPoint y: 383, endPoint x: 562, endPoint y: 381, distance: 53.0
click at [562, 356] on span "W39KHG" at bounding box center [675, 347] width 238 height 17
click at [434, 113] on button "< Back to public search results" at bounding box center [392, 118] width 211 height 37
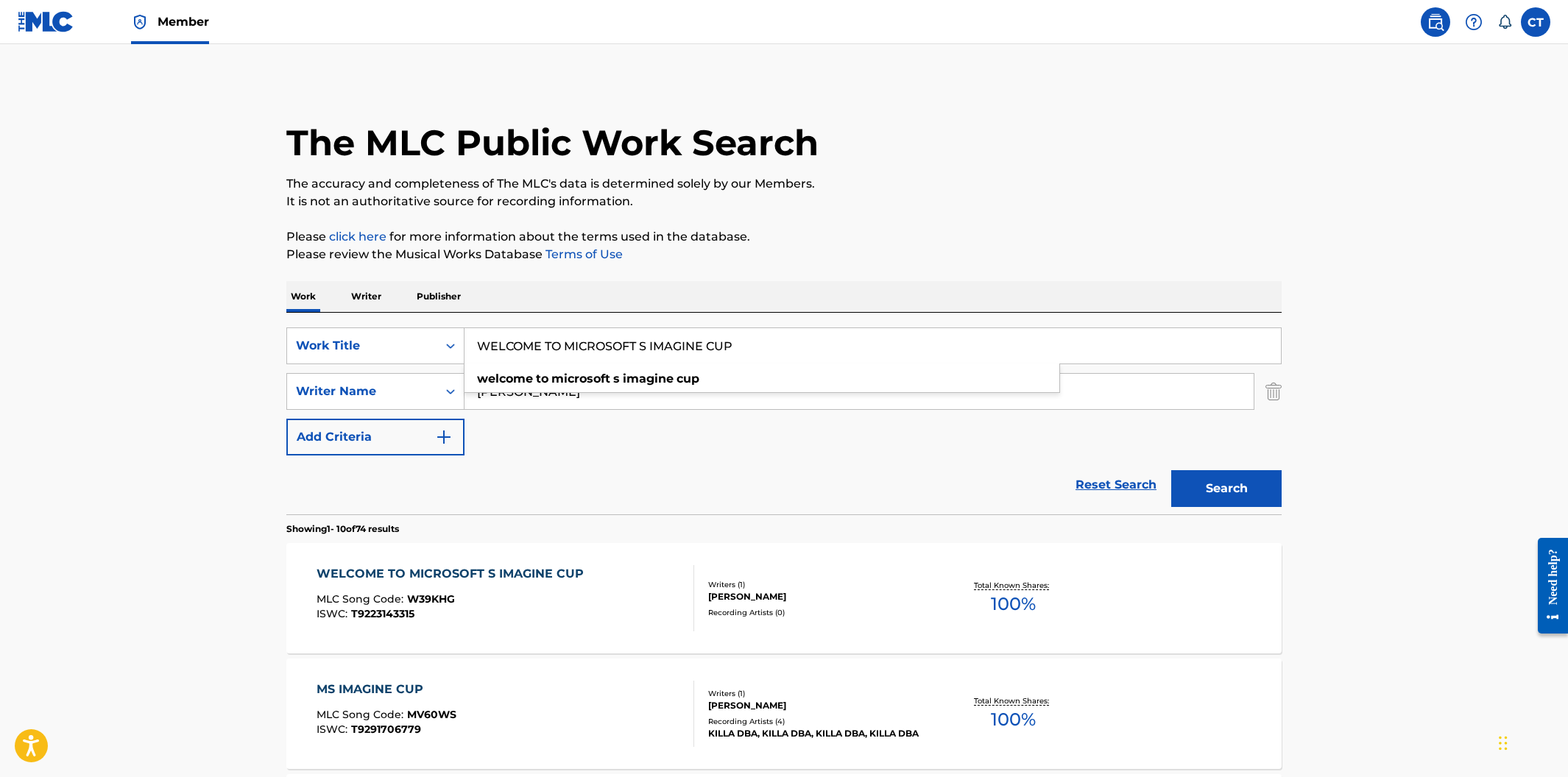
drag, startPoint x: 765, startPoint y: 352, endPoint x: 466, endPoint y: 332, distance: 299.7
click at [466, 332] on input "WELCOME TO MICROSOFT S IMAGINE CUP" at bounding box center [873, 345] width 816 height 35
paste input "HAT KIND OF GUY"
type input "WHAT KIND OF GUY"
click at [1171, 470] on button "Search" at bounding box center [1227, 488] width 110 height 37
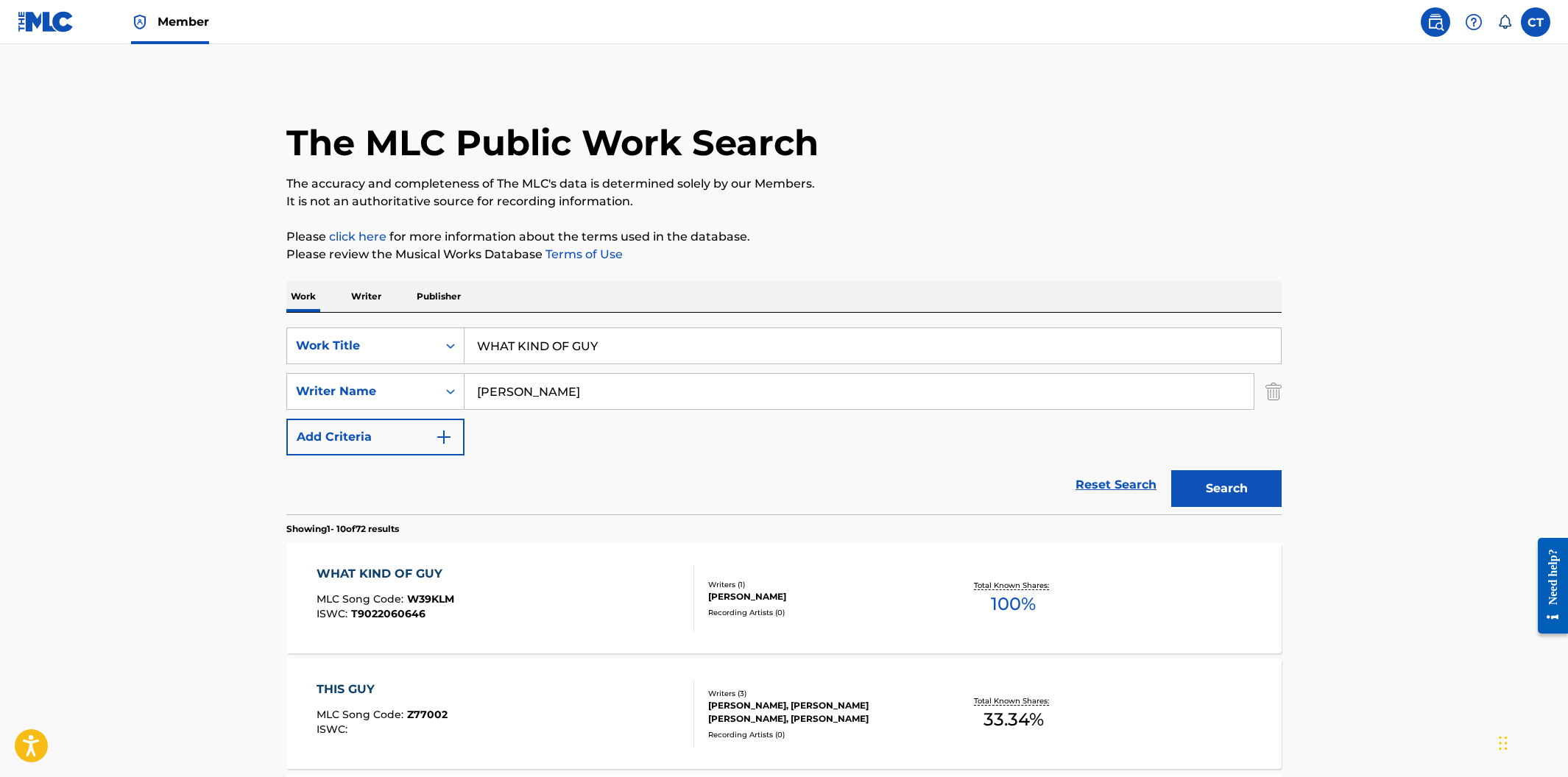
click at [591, 590] on div "WHAT KIND OF GUY MLC Song Code : W39KLM ISWC : T9022060646" at bounding box center [506, 598] width 378 height 67
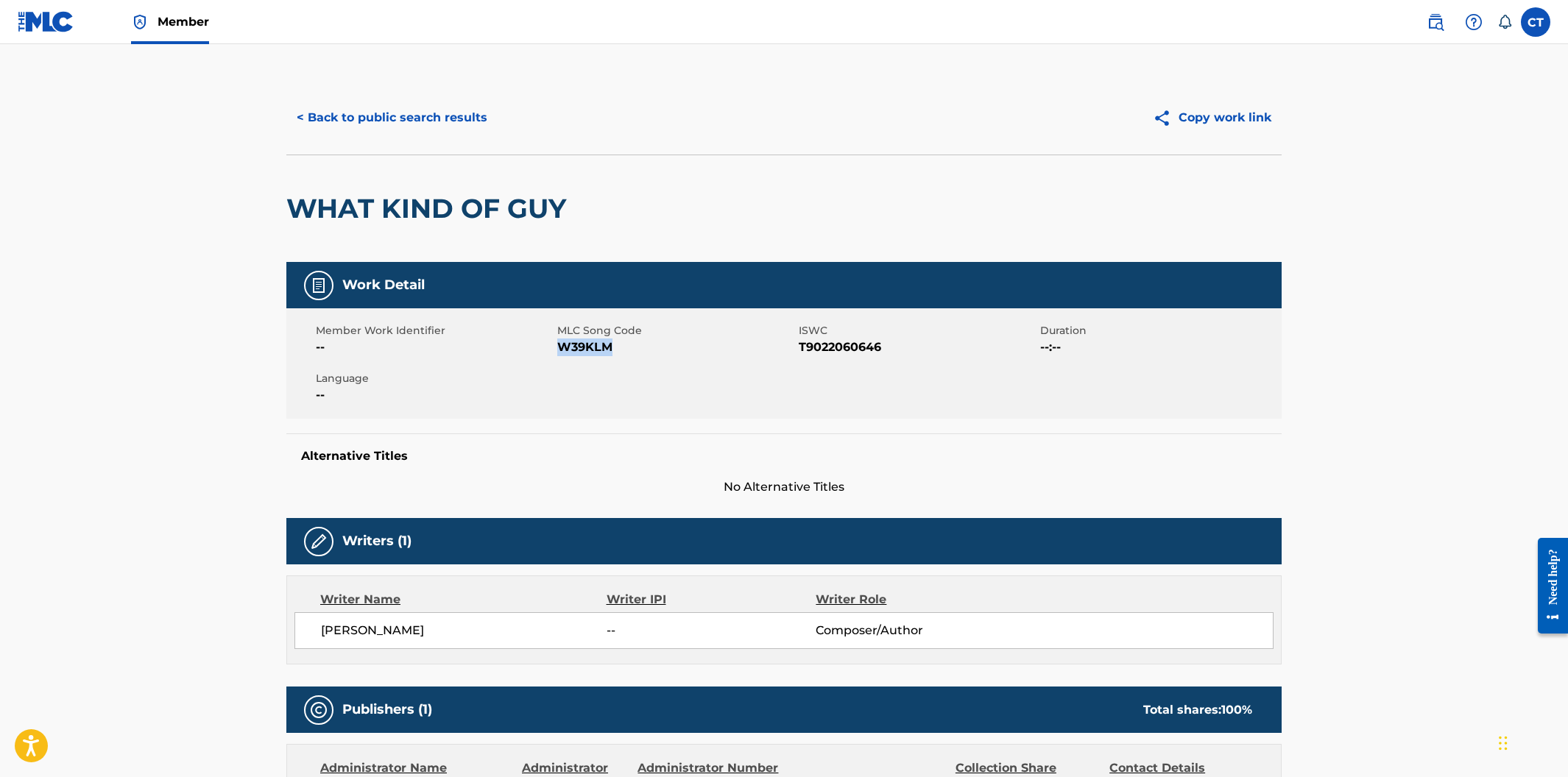
drag, startPoint x: 617, startPoint y: 345, endPoint x: 560, endPoint y: 349, distance: 57.1
click at [560, 349] on span "W39KLM" at bounding box center [675, 347] width 238 height 17
click at [367, 120] on button "< Back to public search results" at bounding box center [392, 118] width 211 height 37
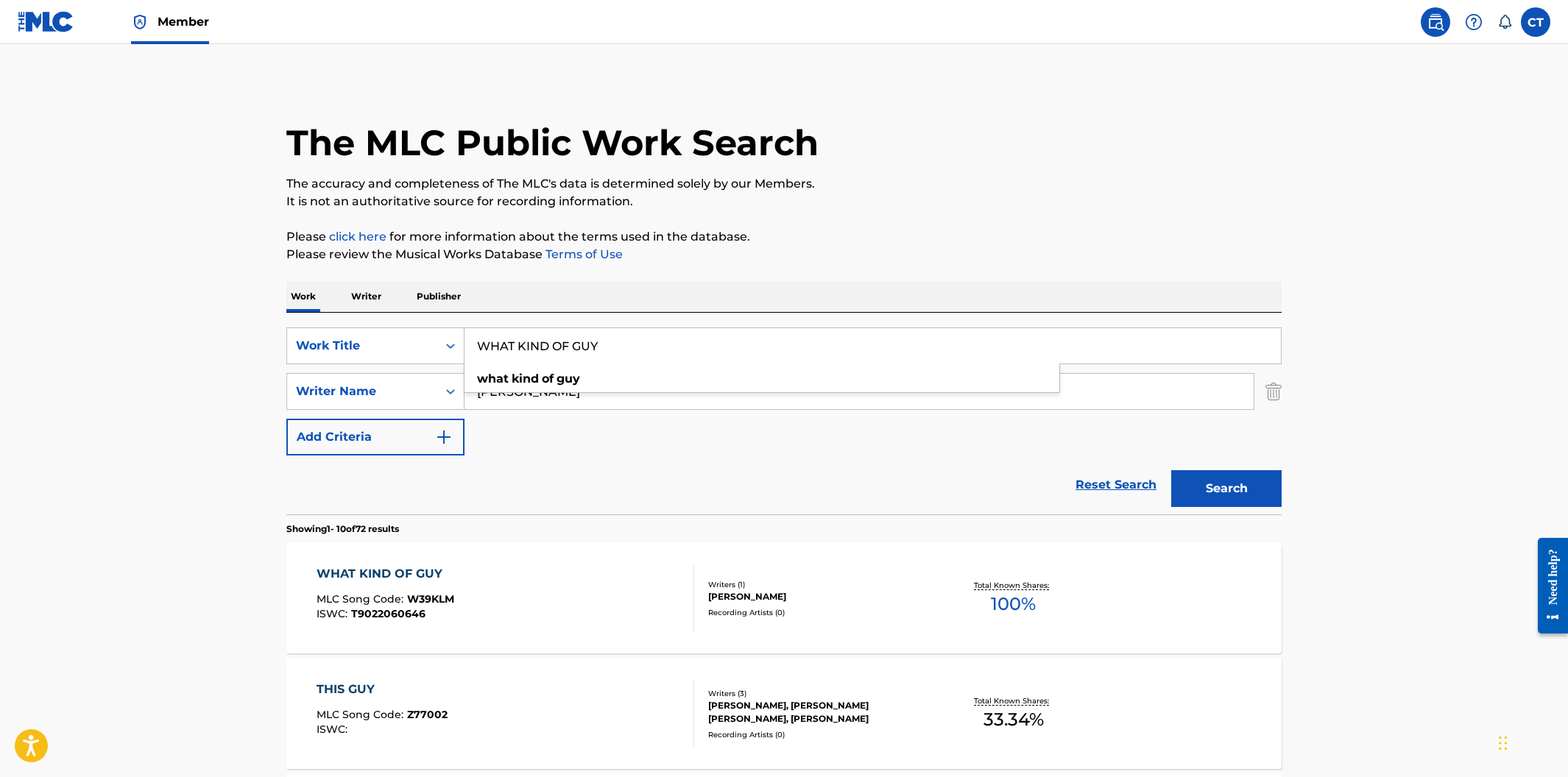
drag, startPoint x: 615, startPoint y: 349, endPoint x: 466, endPoint y: 331, distance: 150.1
click at [462, 332] on div "SearchWithCriteria400cdf52-d9f2-43f1-a6ec-29dae9982f70 Work Title WHAT KIND OF …" at bounding box center [784, 345] width 995 height 37
paste input "EN PEOPLE FALL OUT OF LOVE"
type input "WHEN PEOPLE FALL OUT OF LOVE"
click at [1171, 470] on button "Search" at bounding box center [1227, 488] width 110 height 37
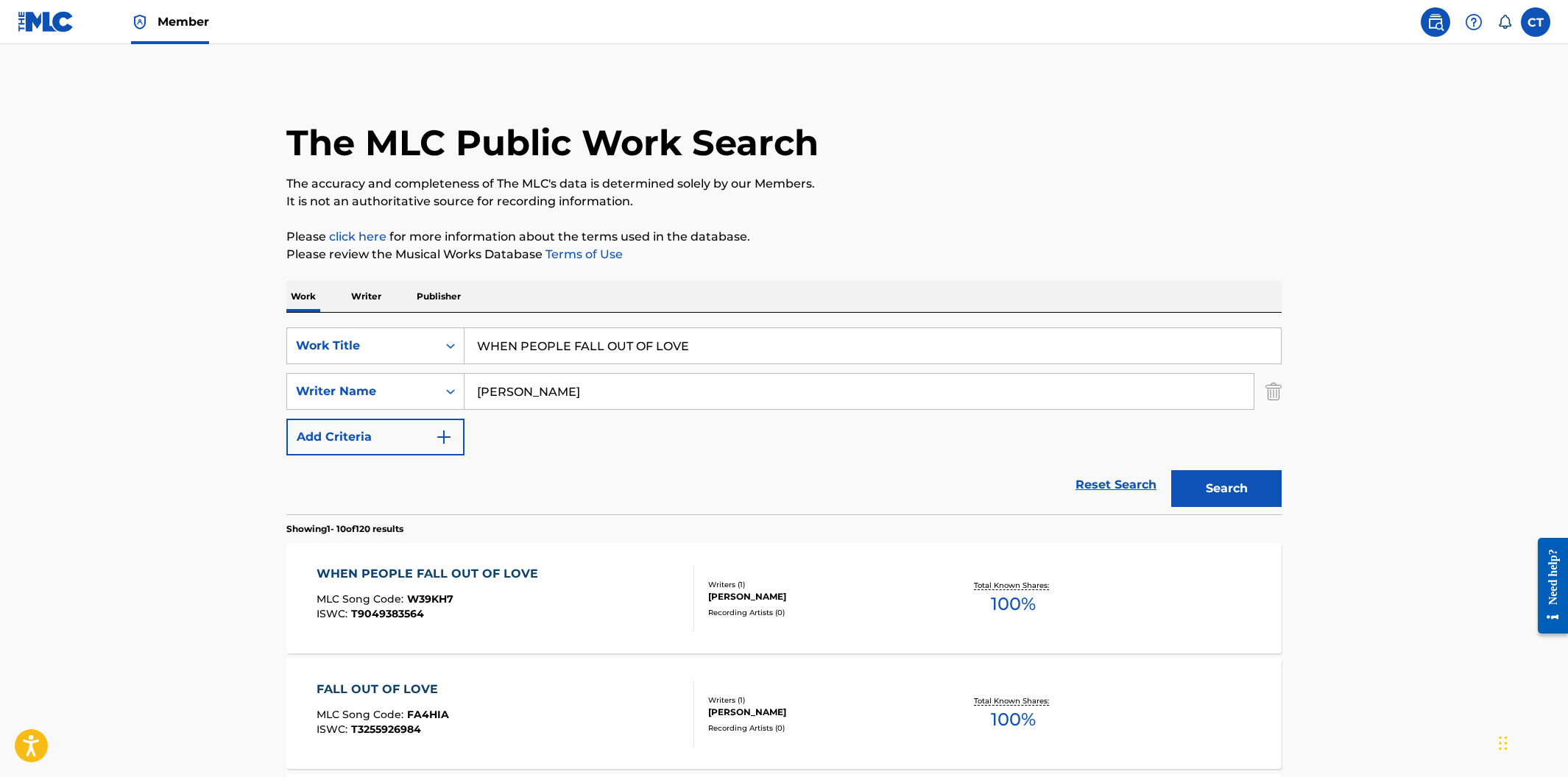
click at [591, 591] on div "WHEN PEOPLE FALL OUT OF LOVE MLC Song Code : W39KH7 ISWC : T9049383564" at bounding box center [506, 598] width 378 height 67
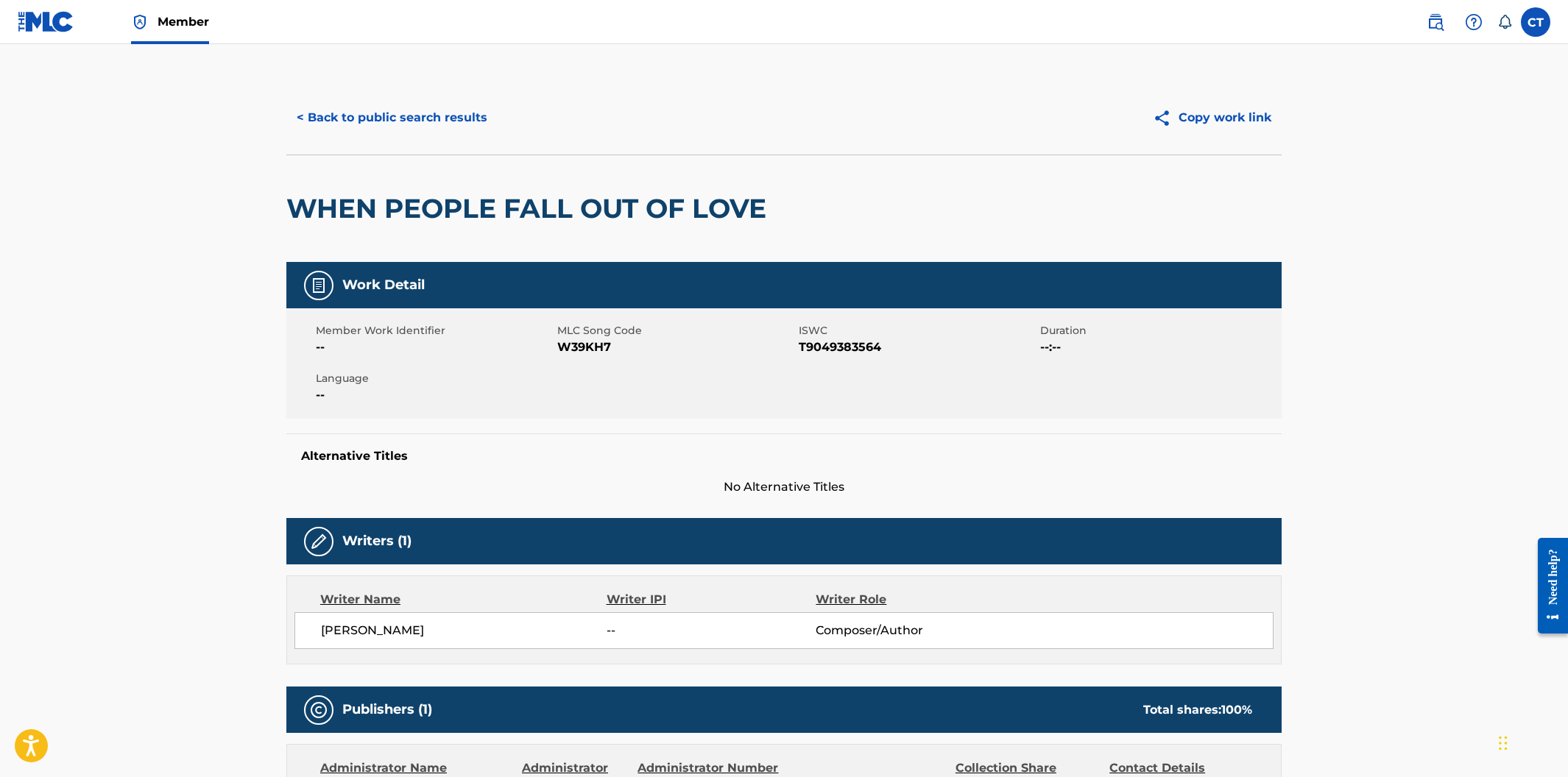
click at [601, 391] on div "Member Work Identifier -- MLC Song Code W39KH7 ISWC T9049383564 Duration --:-- …" at bounding box center [784, 363] width 995 height 110
drag, startPoint x: 609, startPoint y: 345, endPoint x: 560, endPoint y: 346, distance: 49.0
click at [560, 346] on span "W39KH7" at bounding box center [675, 347] width 238 height 17
click at [338, 118] on button "< Back to public search results" at bounding box center [392, 118] width 211 height 37
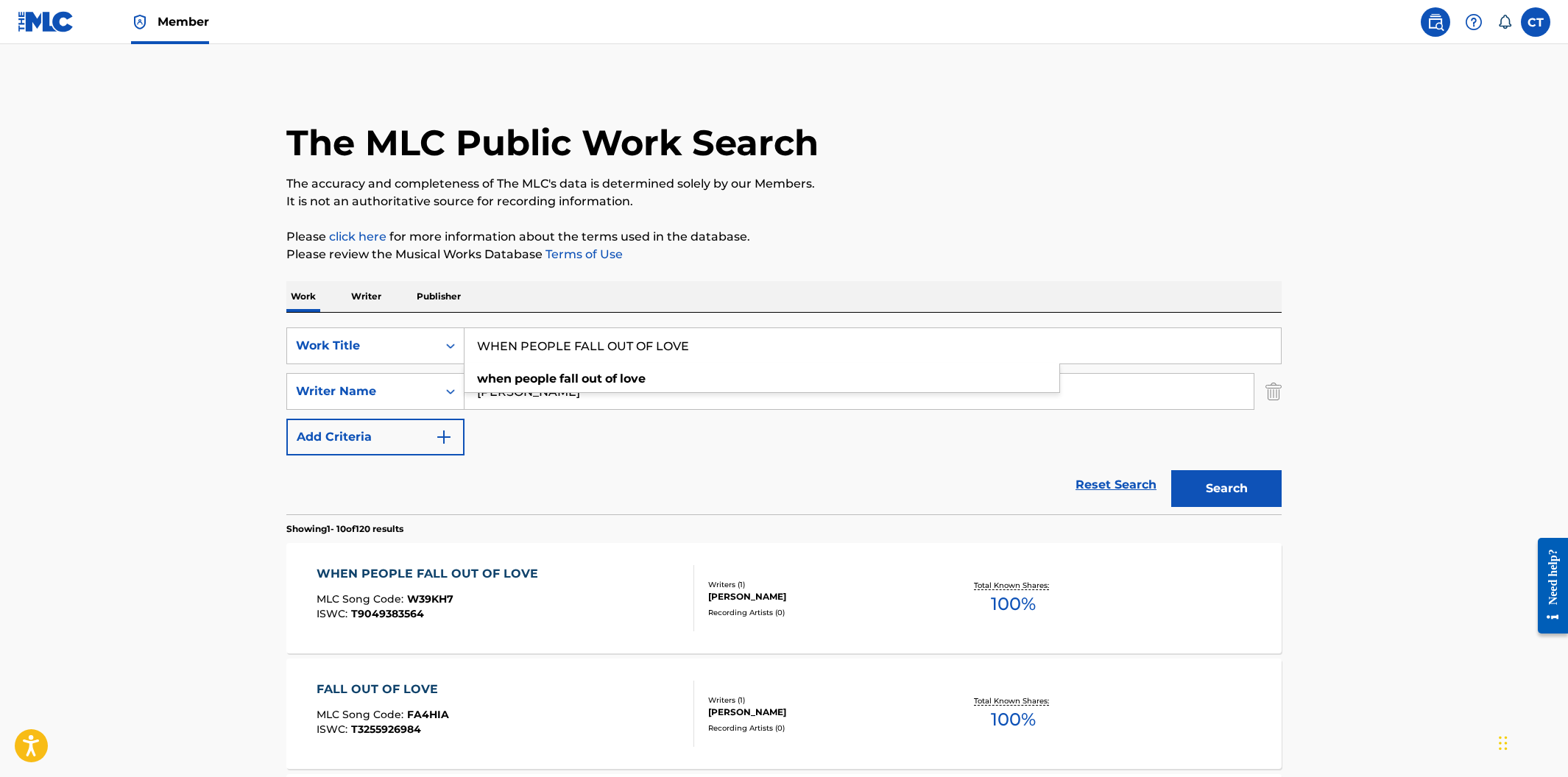
drag, startPoint x: 721, startPoint y: 353, endPoint x: 552, endPoint y: 329, distance: 170.7
click at [552, 329] on input "WHEN PEOPLE FALL OUT OF LOVE" at bounding box center [873, 345] width 816 height 35
paste input "OMEN IN IT"
type input "WOMEN IN IT"
click at [1171, 470] on button "Search" at bounding box center [1227, 488] width 110 height 37
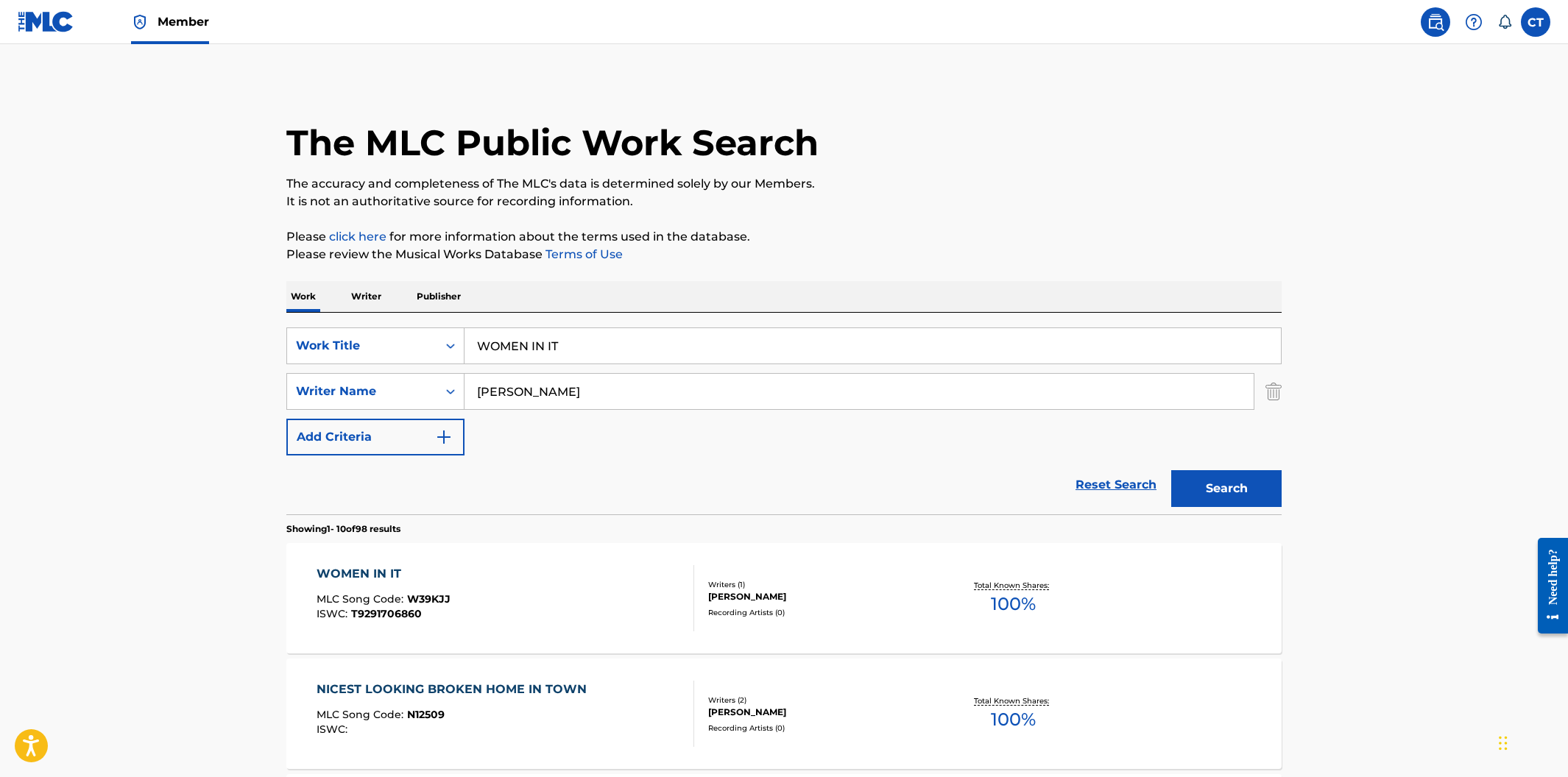
click at [582, 572] on div "WOMEN IN IT MLC Song Code : W39KJJ ISWC : T9291706860" at bounding box center [506, 598] width 378 height 67
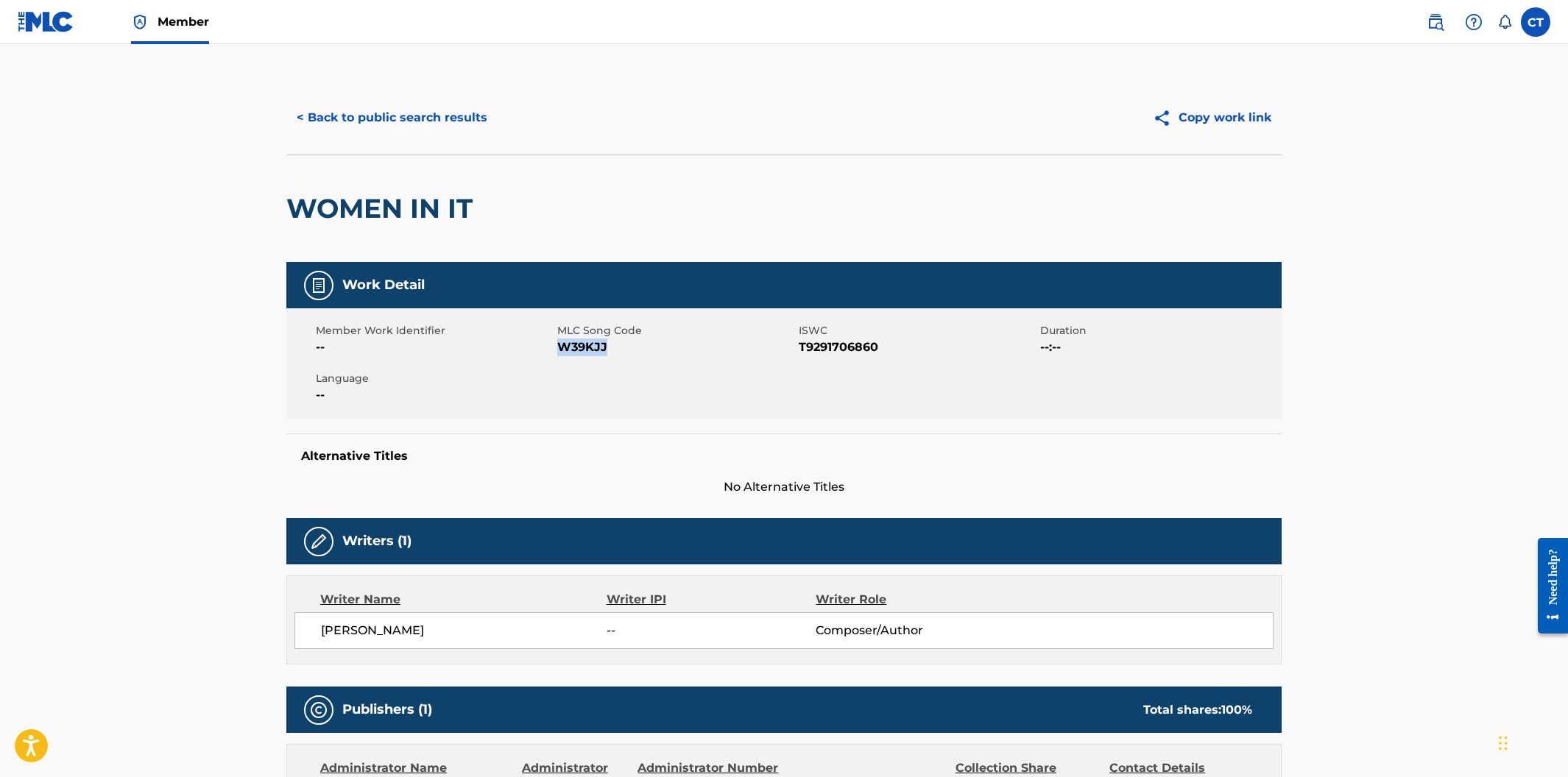
drag, startPoint x: 610, startPoint y: 346, endPoint x: 559, endPoint y: 346, distance: 51.0
click at [559, 346] on span "W39KJJ" at bounding box center [675, 347] width 238 height 17
click at [439, 118] on button "< Back to public search results" at bounding box center [392, 118] width 211 height 37
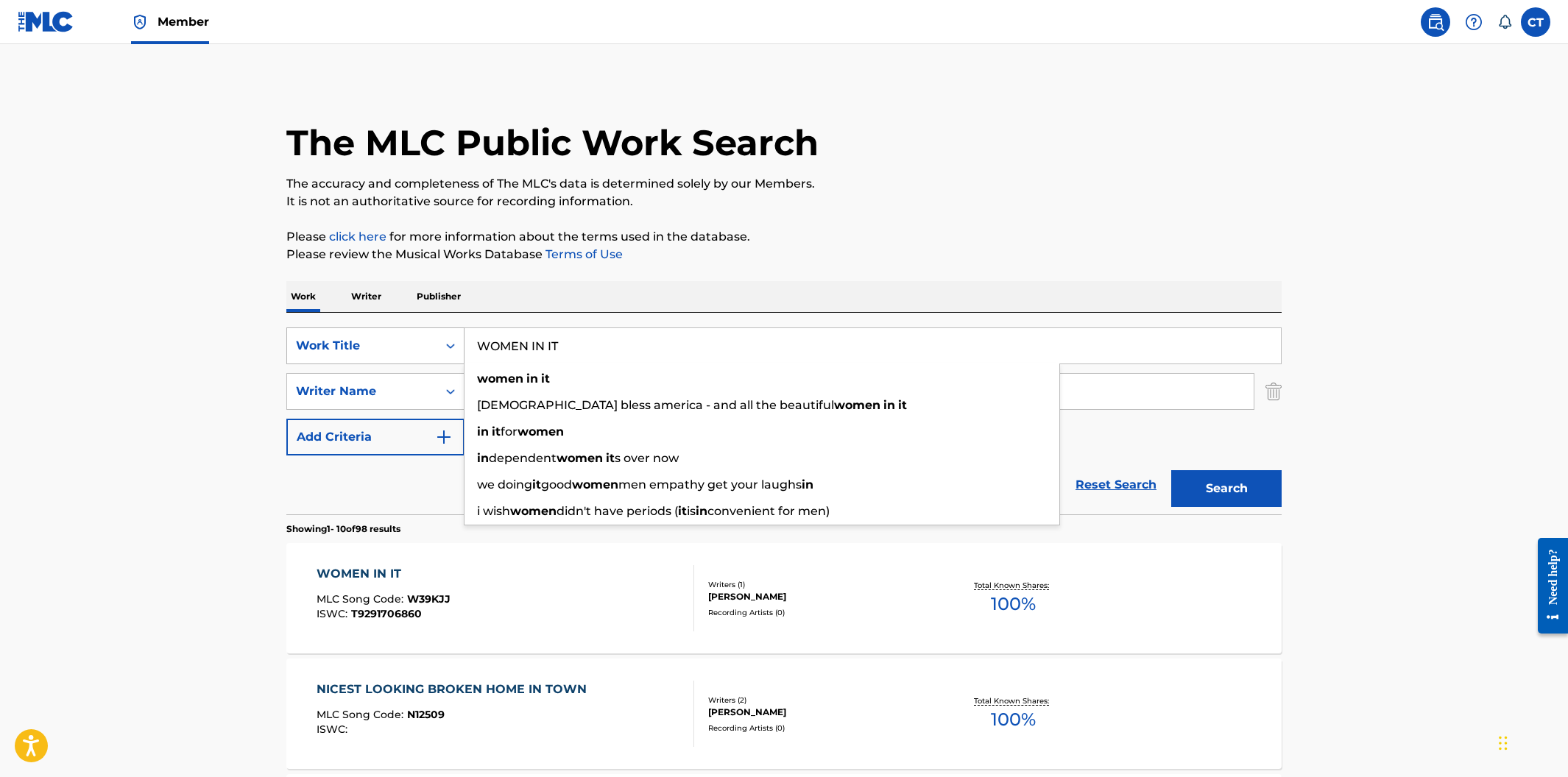
drag, startPoint x: 595, startPoint y: 346, endPoint x: 454, endPoint y: 335, distance: 141.4
click at [454, 335] on div "SearchWithCriteria400cdf52-d9f2-43f1-a6ec-29dae9982f70 Work Title WOMEN IN IT w…" at bounding box center [784, 345] width 995 height 37
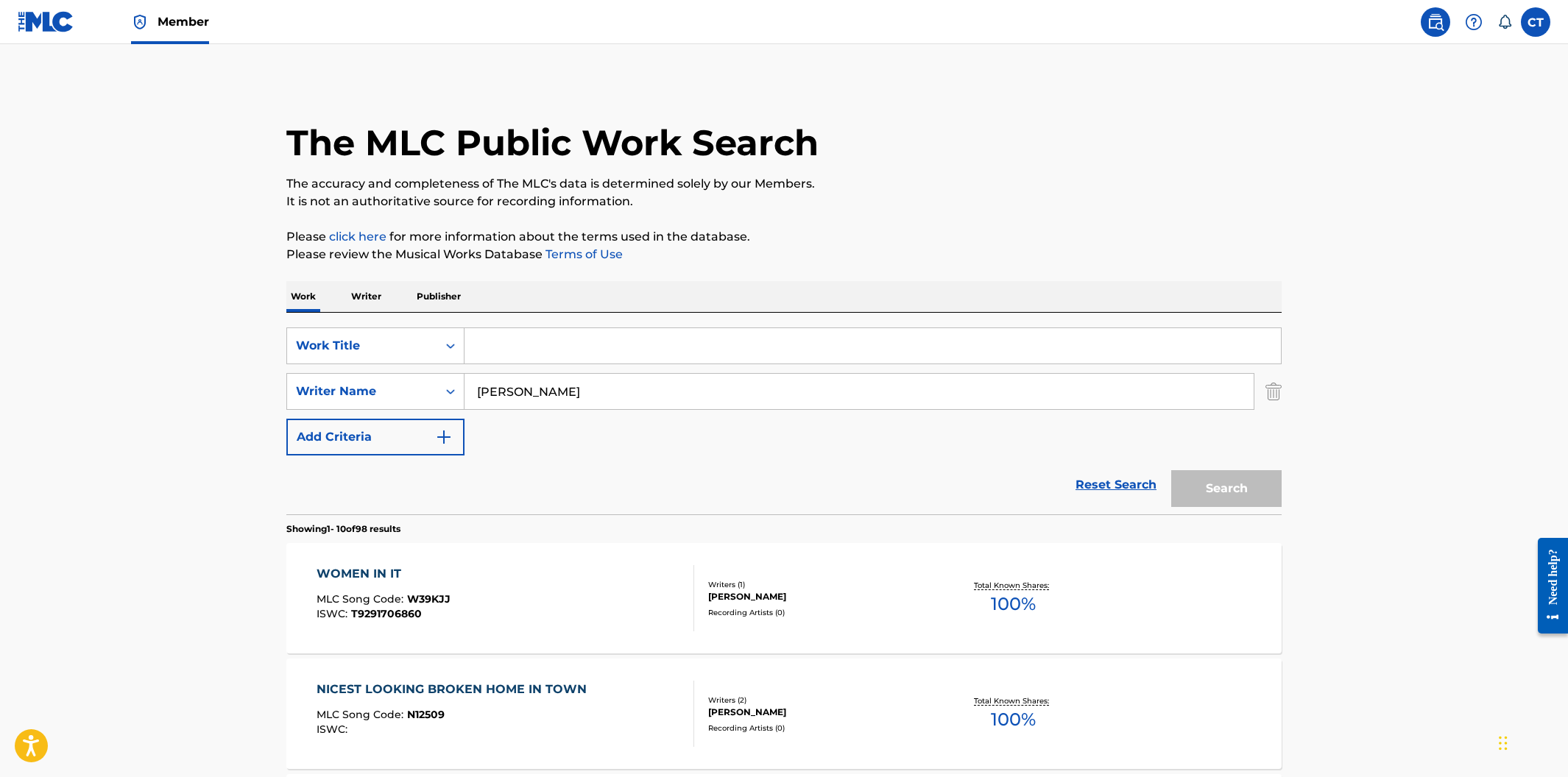
paste input "IDENTITY THEFT"
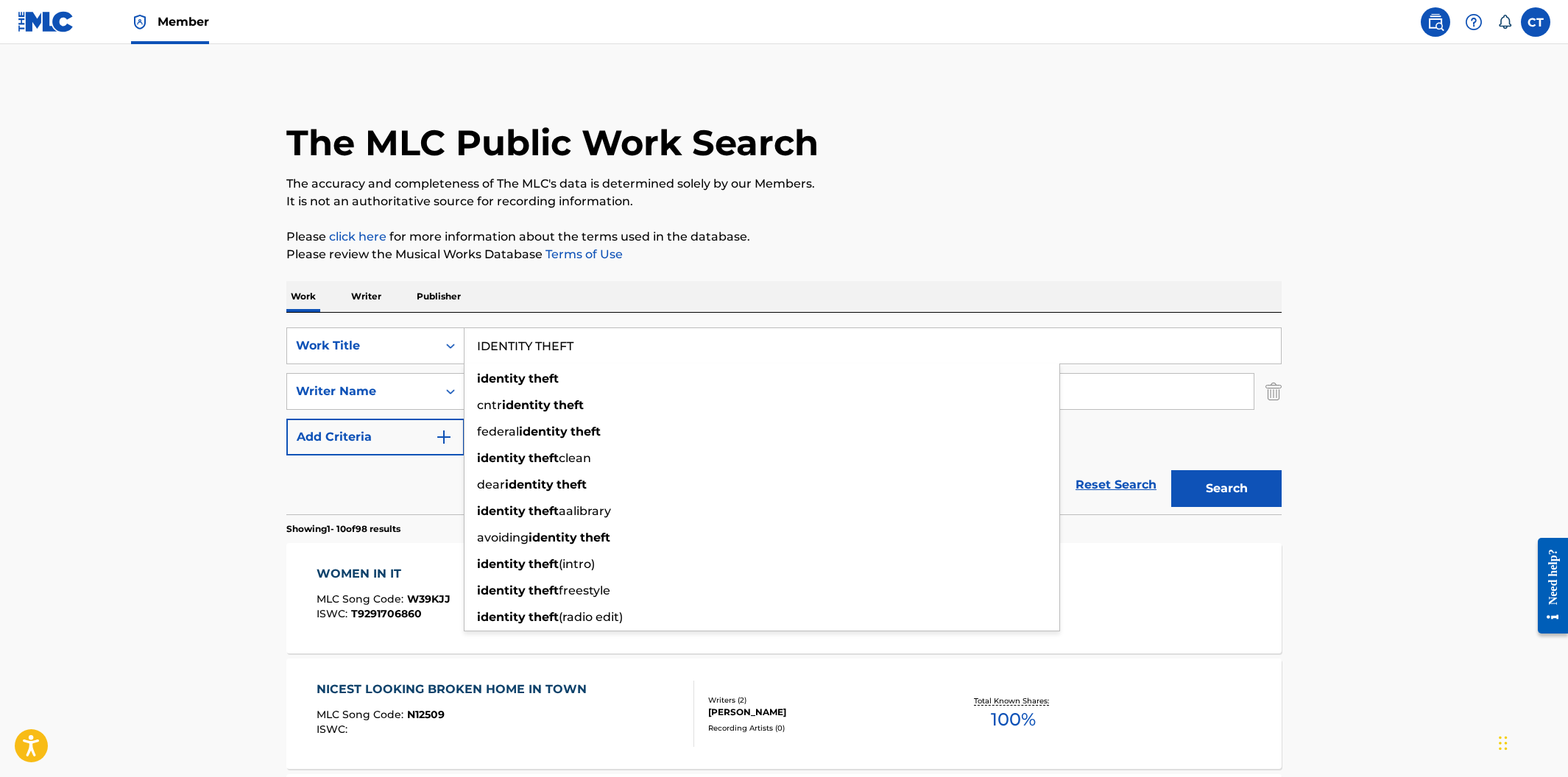
type input "IDENTITY THEFT"
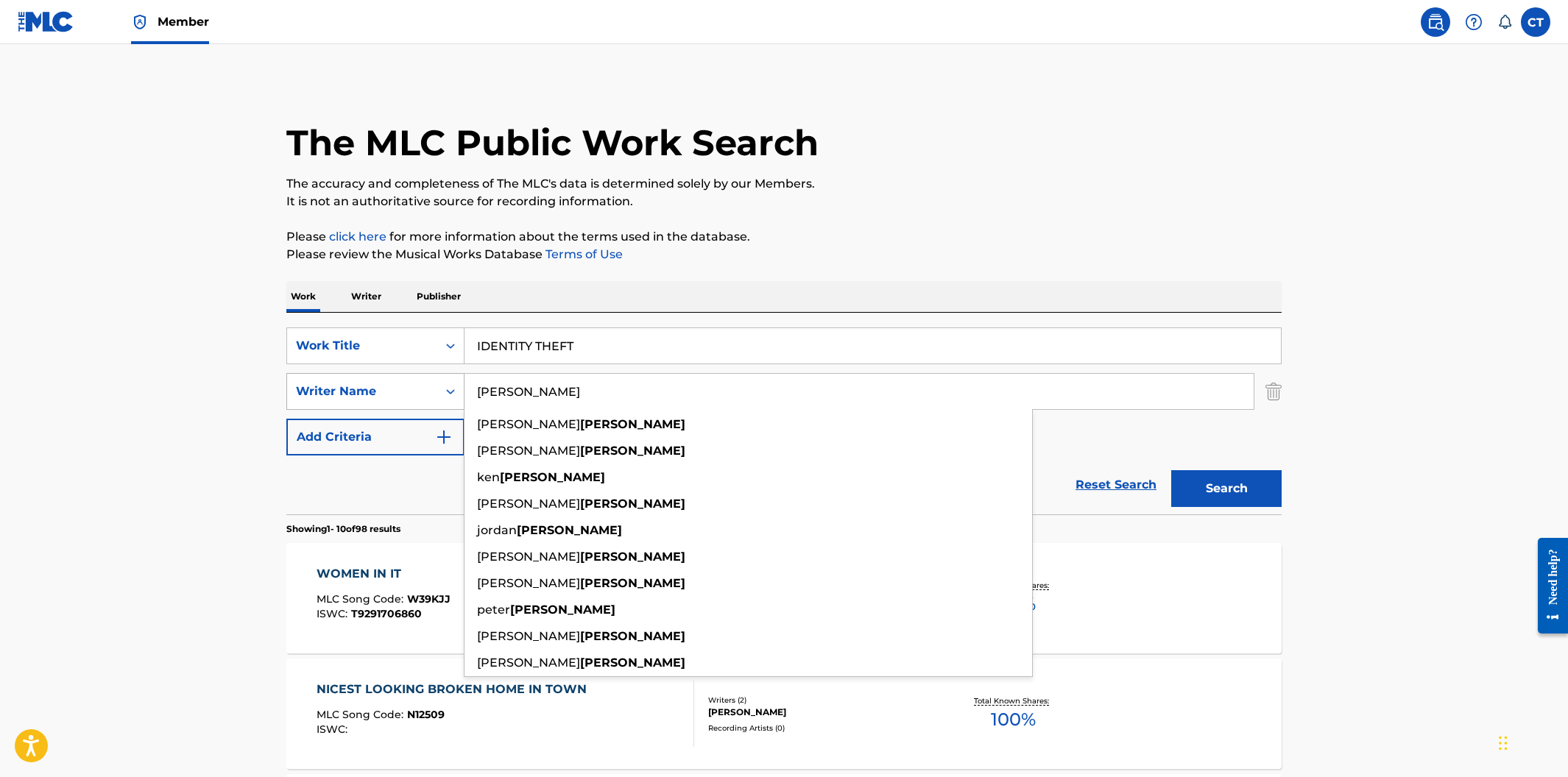
drag, startPoint x: 604, startPoint y: 397, endPoint x: 413, endPoint y: 374, distance: 192.4
click at [413, 374] on div "SearchWithCriteria090eb44f-bf01-4d04-ae11-4aac285f0f49 Writer Name mcewen maggi…" at bounding box center [784, 391] width 995 height 37
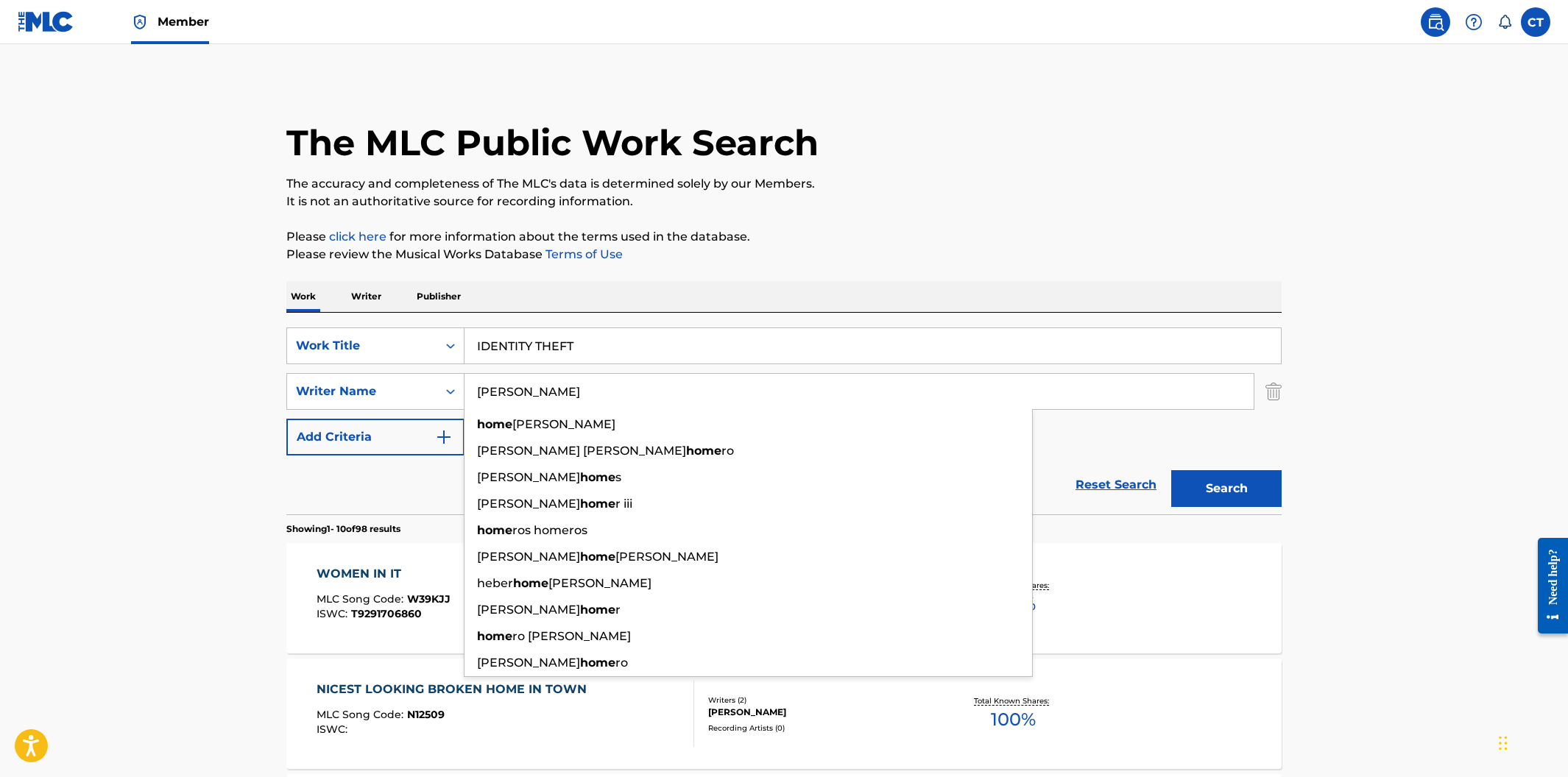
type input "homer"
click at [1171, 470] on button "Search" at bounding box center [1227, 488] width 110 height 37
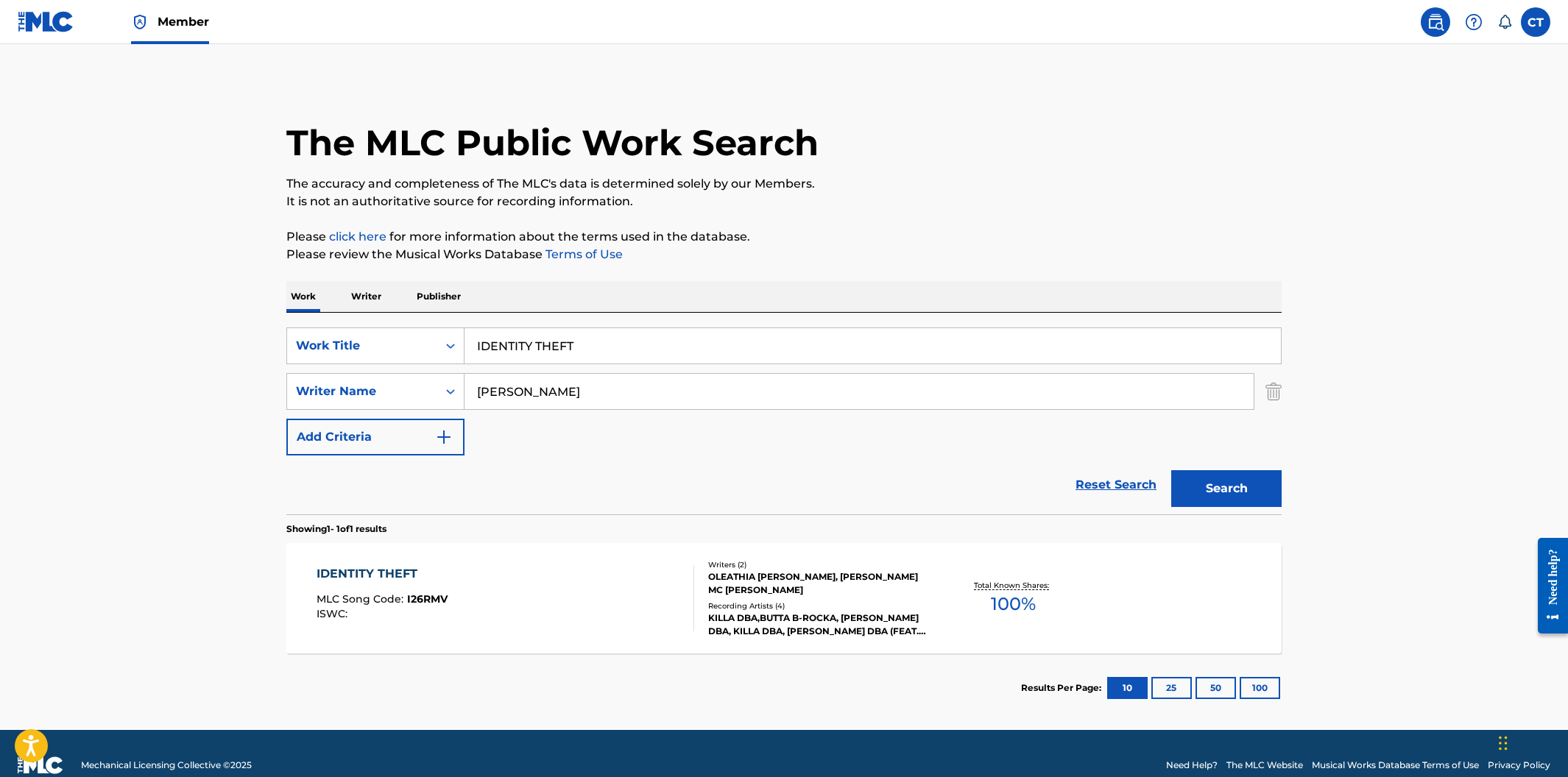
click at [577, 588] on div "IDENTITY THEFT MLC Song Code : I26RMV ISWC :" at bounding box center [506, 598] width 378 height 67
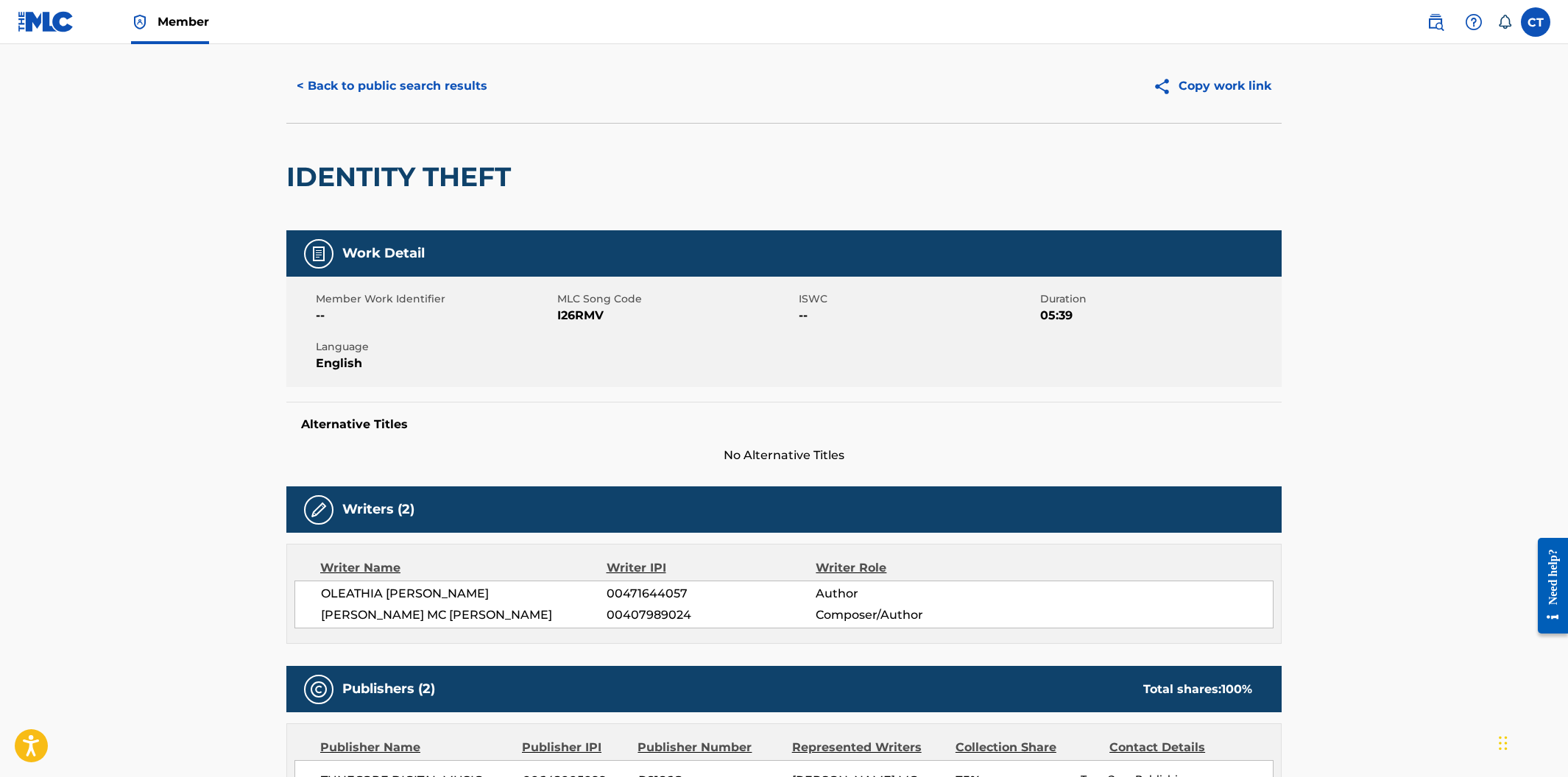
scroll to position [33, 0]
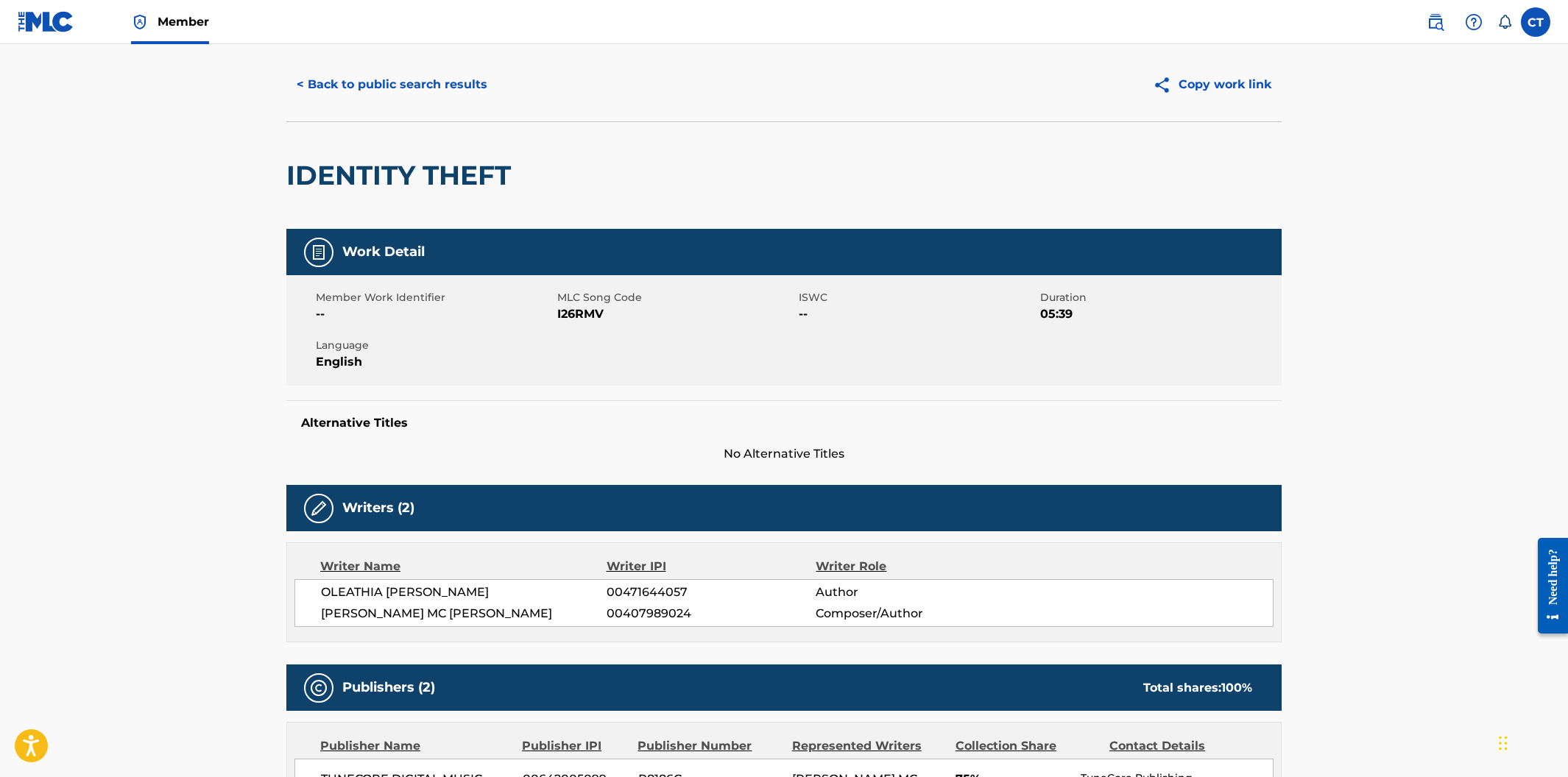
click at [612, 383] on div "Member Work Identifier -- MLC Song Code I26RMV ISWC -- Duration 05:39 Language …" at bounding box center [784, 331] width 995 height 110
drag, startPoint x: 601, startPoint y: 312, endPoint x: 558, endPoint y: 308, distance: 43.2
click at [558, 308] on span "I26RMV" at bounding box center [675, 313] width 238 height 17
click at [326, 79] on button "< Back to public search results" at bounding box center [392, 85] width 211 height 37
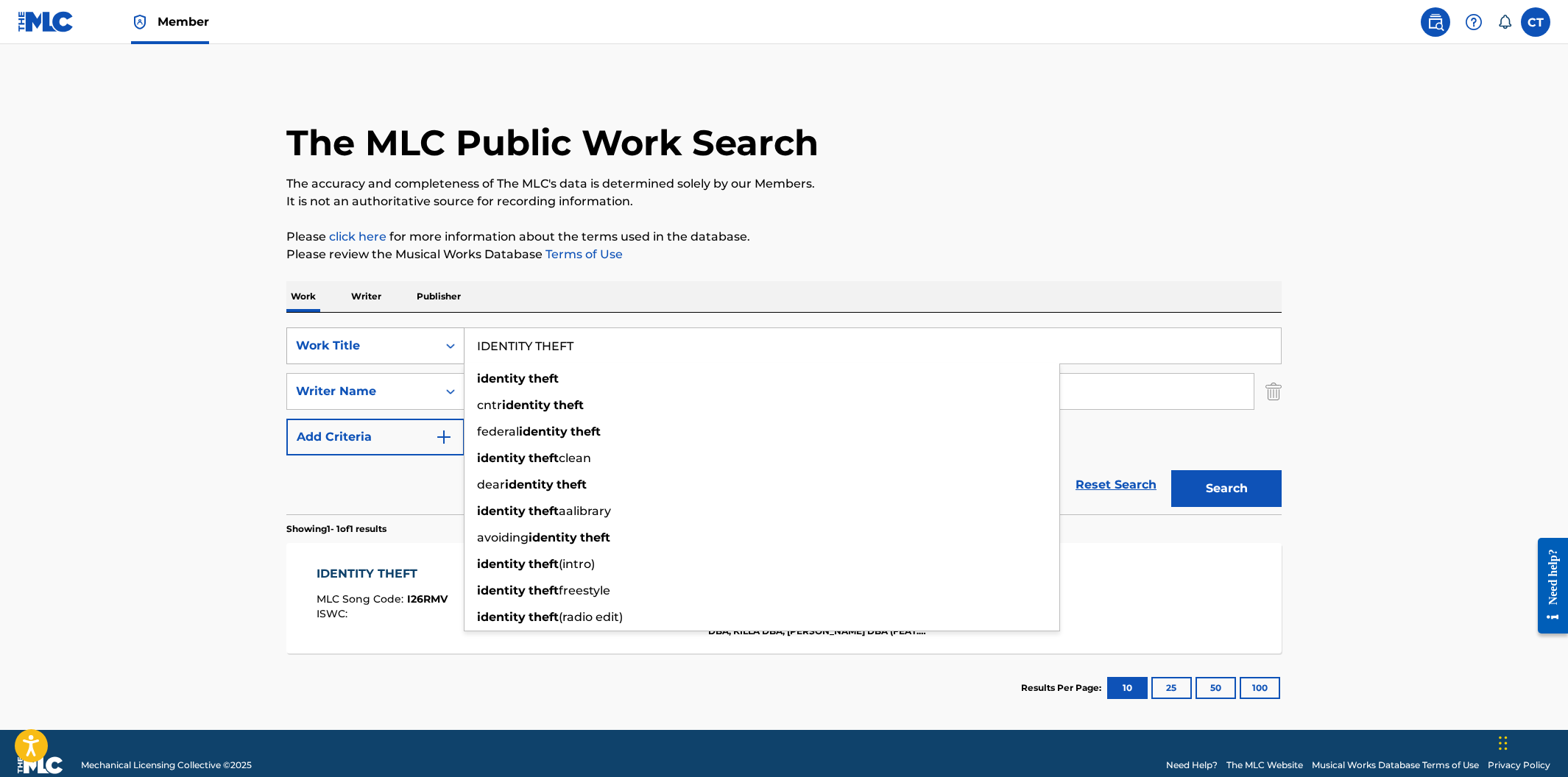
drag, startPoint x: 532, startPoint y: 340, endPoint x: 426, endPoint y: 335, distance: 106.1
click at [426, 335] on div "SearchWithCriteria400cdf52-d9f2-43f1-a6ec-29dae9982f70 Work Title IDENTITY THEF…" at bounding box center [784, 345] width 995 height 37
paste input "STRANGE LOVE"
type input "STRANGE LOVE"
click at [1171, 470] on button "Search" at bounding box center [1227, 488] width 110 height 37
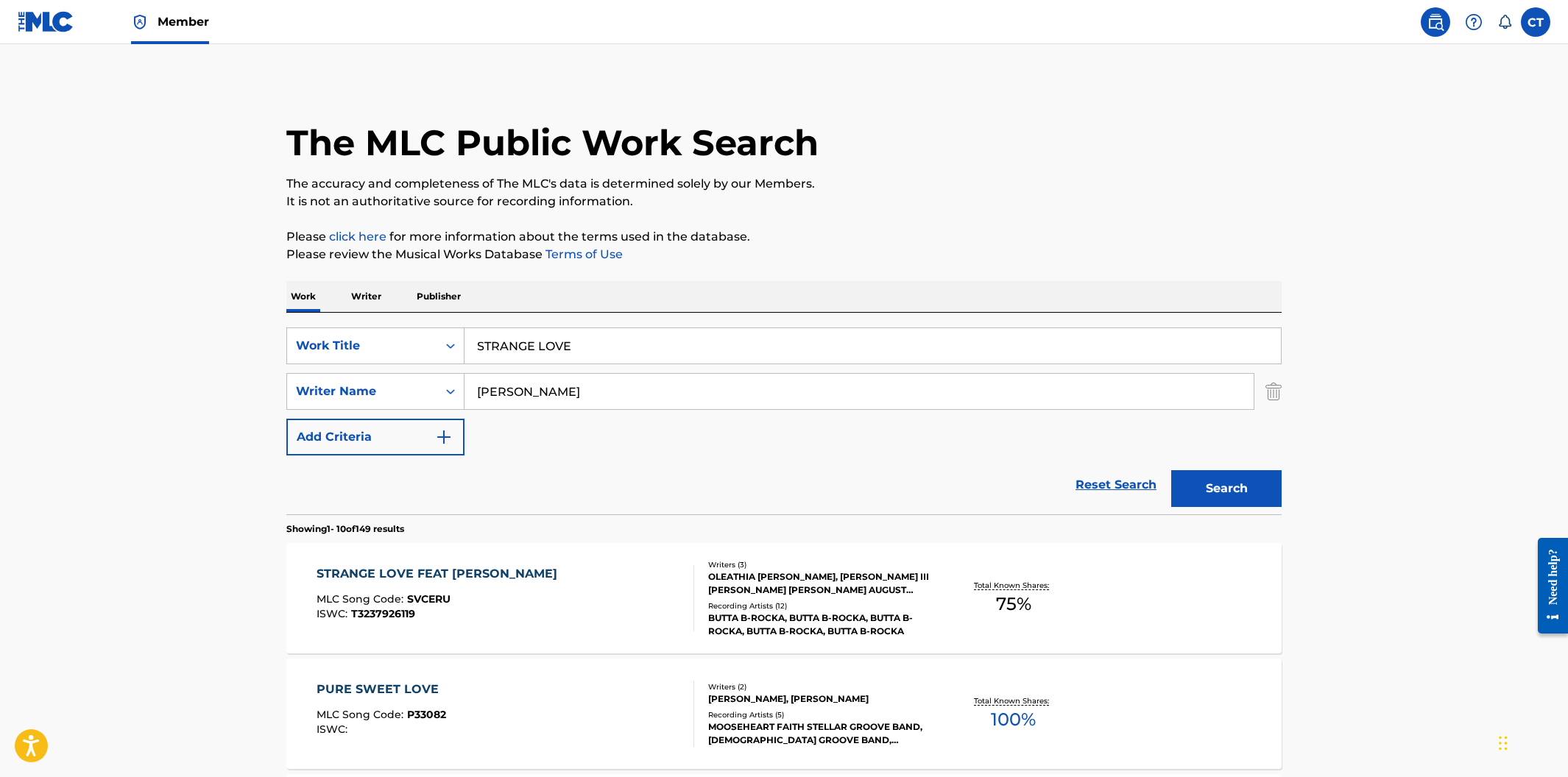
click at [609, 584] on div "STRANGE LOVE FEAT HOMER MCEWEN MLC Song Code : SVCERU ISWC : T3237926119" at bounding box center [506, 598] width 378 height 67
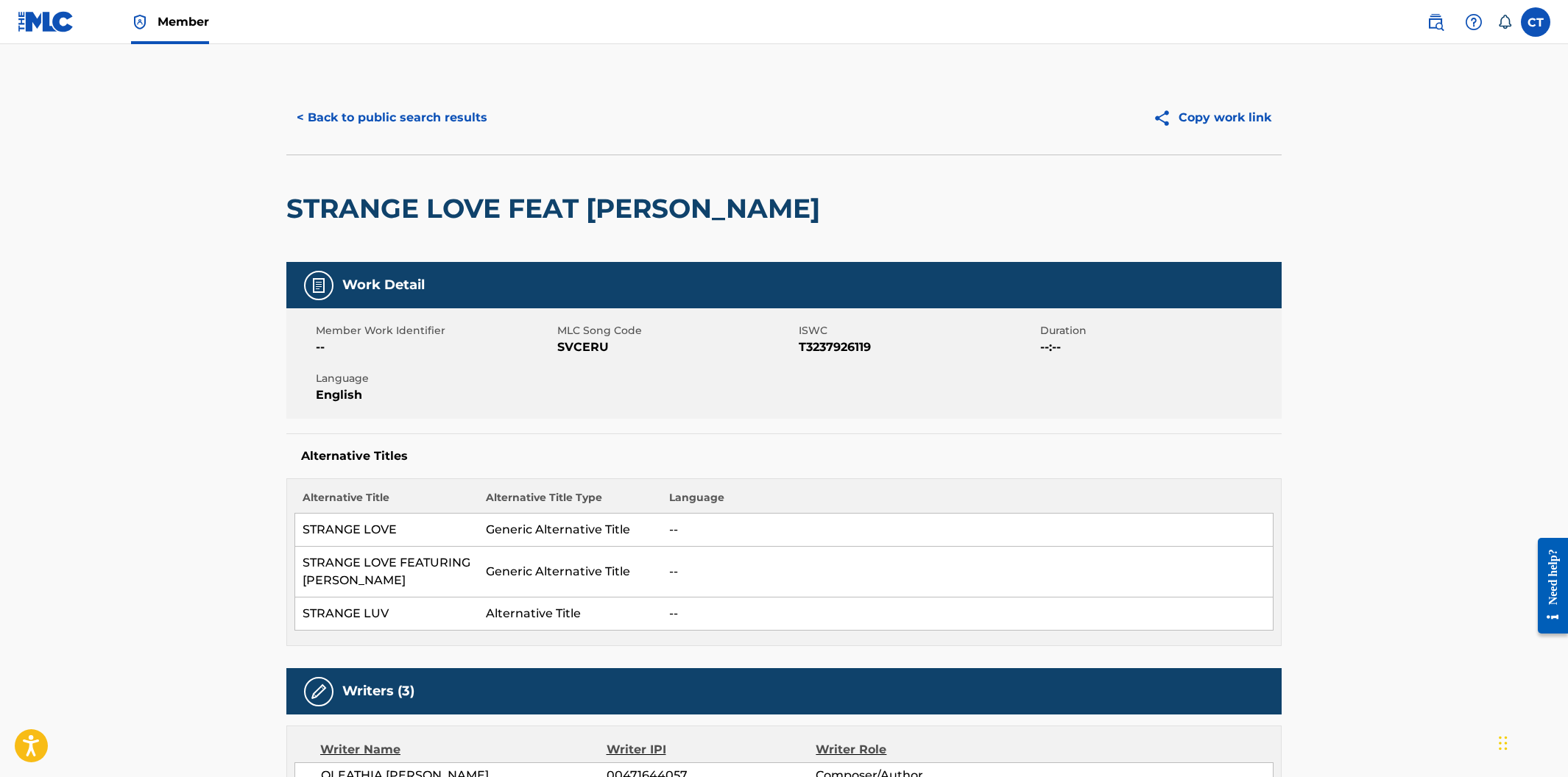
click at [620, 376] on div "Member Work Identifier -- MLC Song Code SVCERU ISWC T3237926119 Duration --:-- …" at bounding box center [784, 363] width 995 height 110
drag, startPoint x: 612, startPoint y: 348, endPoint x: 559, endPoint y: 348, distance: 53.0
click at [559, 348] on span "SVCERU" at bounding box center [675, 347] width 238 height 17
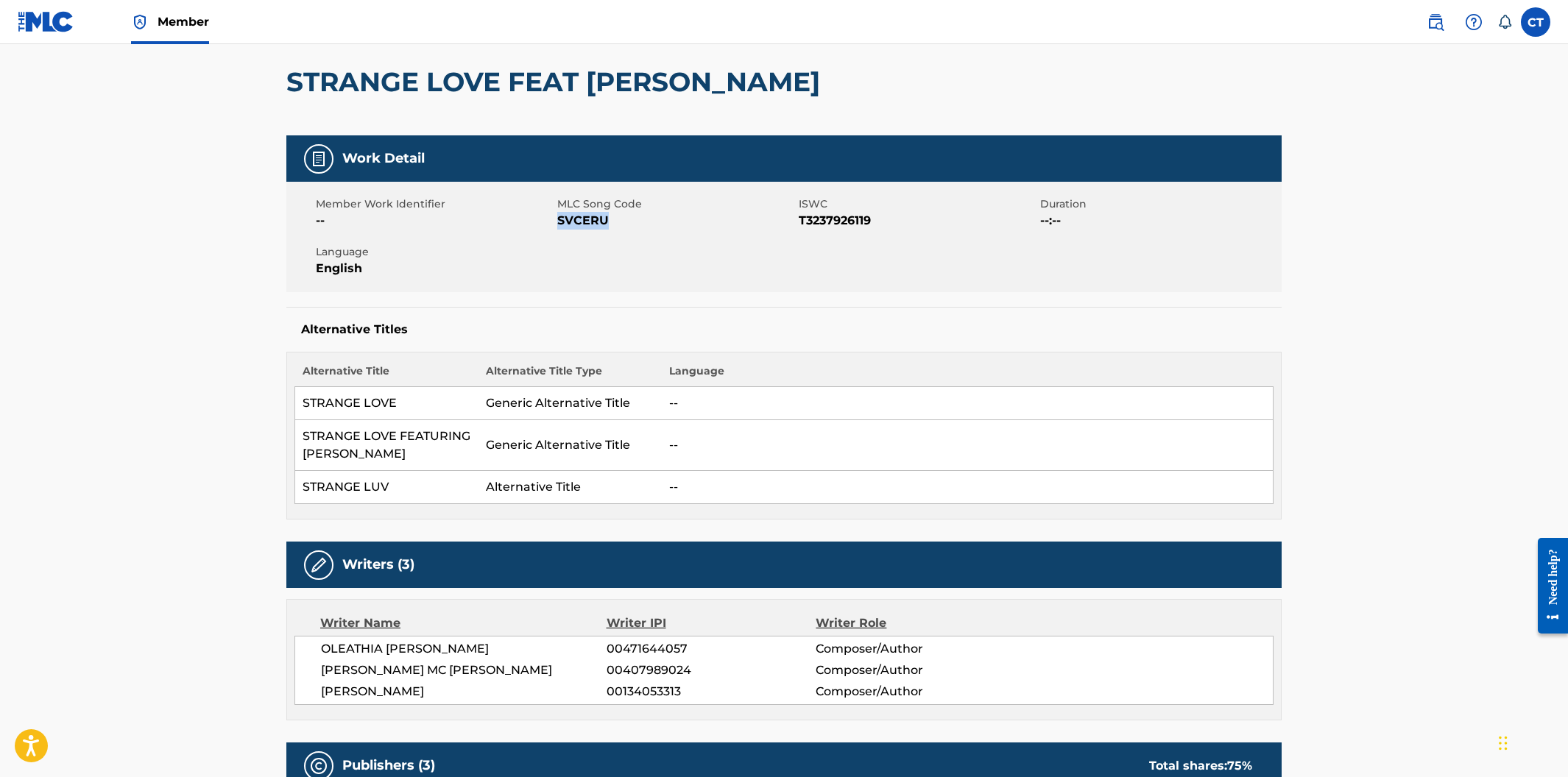
scroll to position [409, 0]
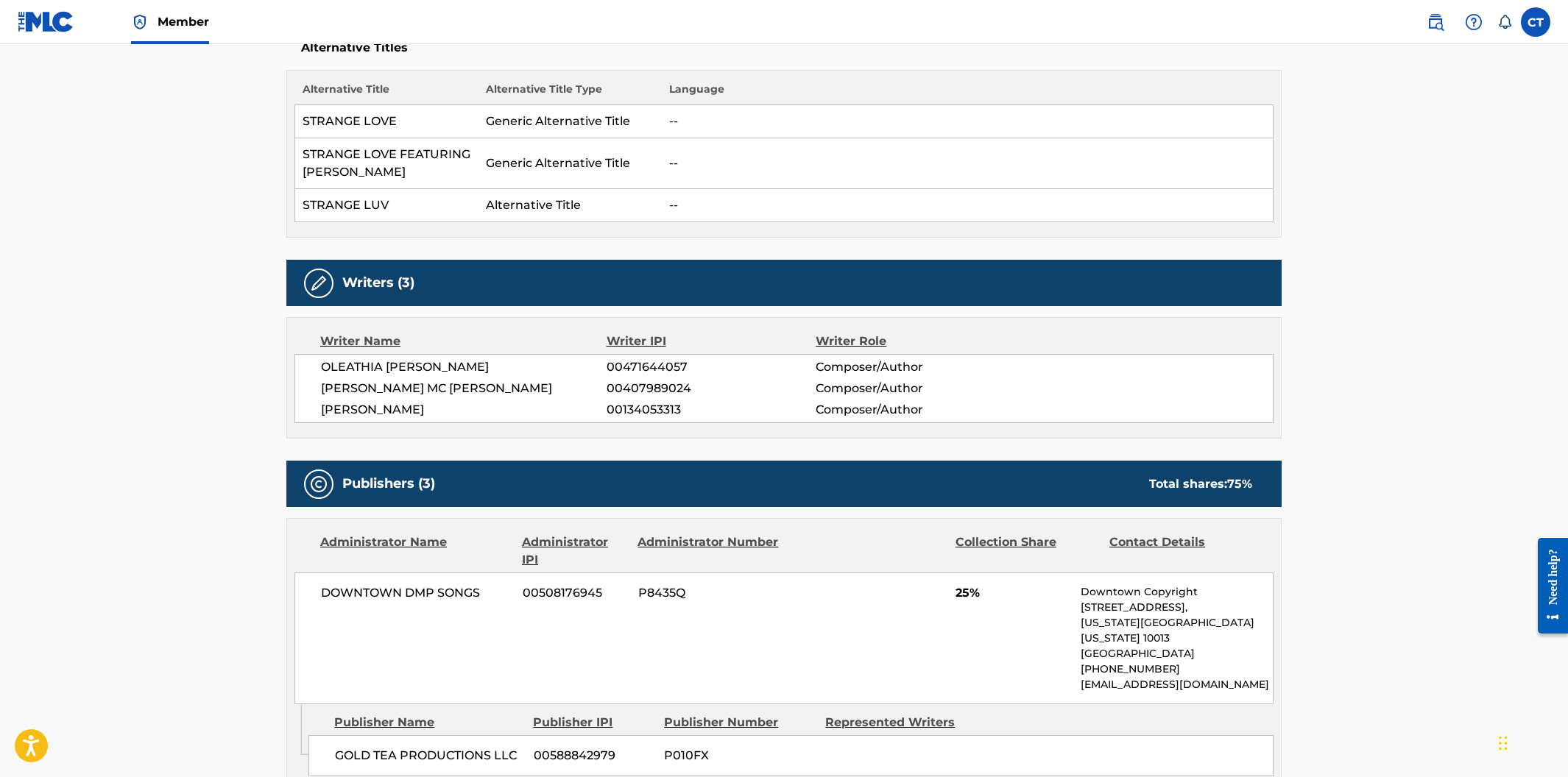
click at [694, 590] on span "P8435Q" at bounding box center [710, 593] width 143 height 17
drag, startPoint x: 693, startPoint y: 596, endPoint x: 638, endPoint y: 599, distance: 55.1
click at [638, 599] on span "P8435Q" at bounding box center [710, 593] width 143 height 17
drag, startPoint x: 605, startPoint y: 596, endPoint x: 519, endPoint y: 595, distance: 86.0
click at [519, 595] on div "DOWNTOWN DMP SONGS 00508176945 P8435Q 25% Downtown Copyright 155 6th Ave, Unit …" at bounding box center [784, 638] width 979 height 132
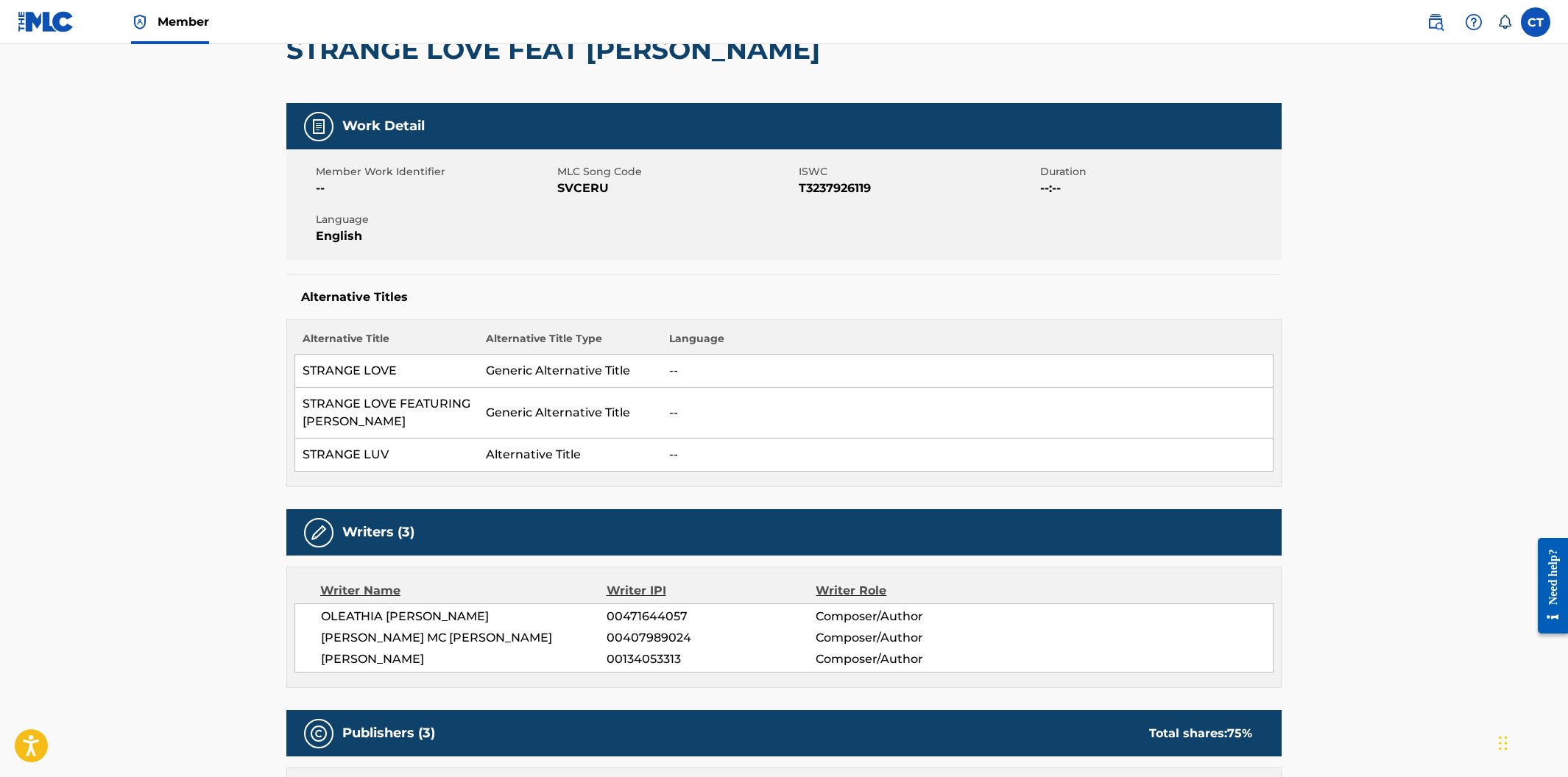
scroll to position [0, 0]
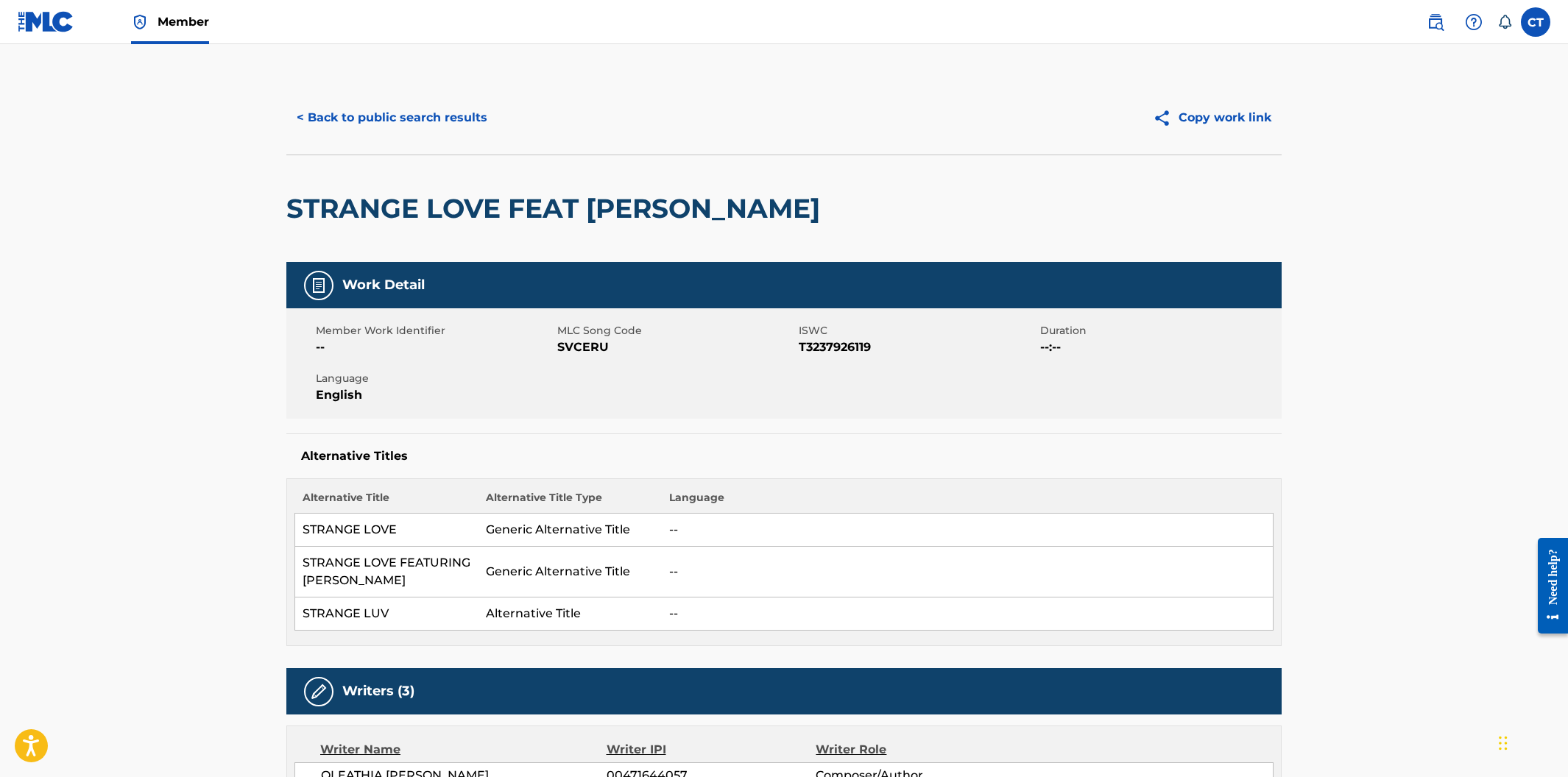
click at [412, 117] on button "< Back to public search results" at bounding box center [392, 118] width 211 height 37
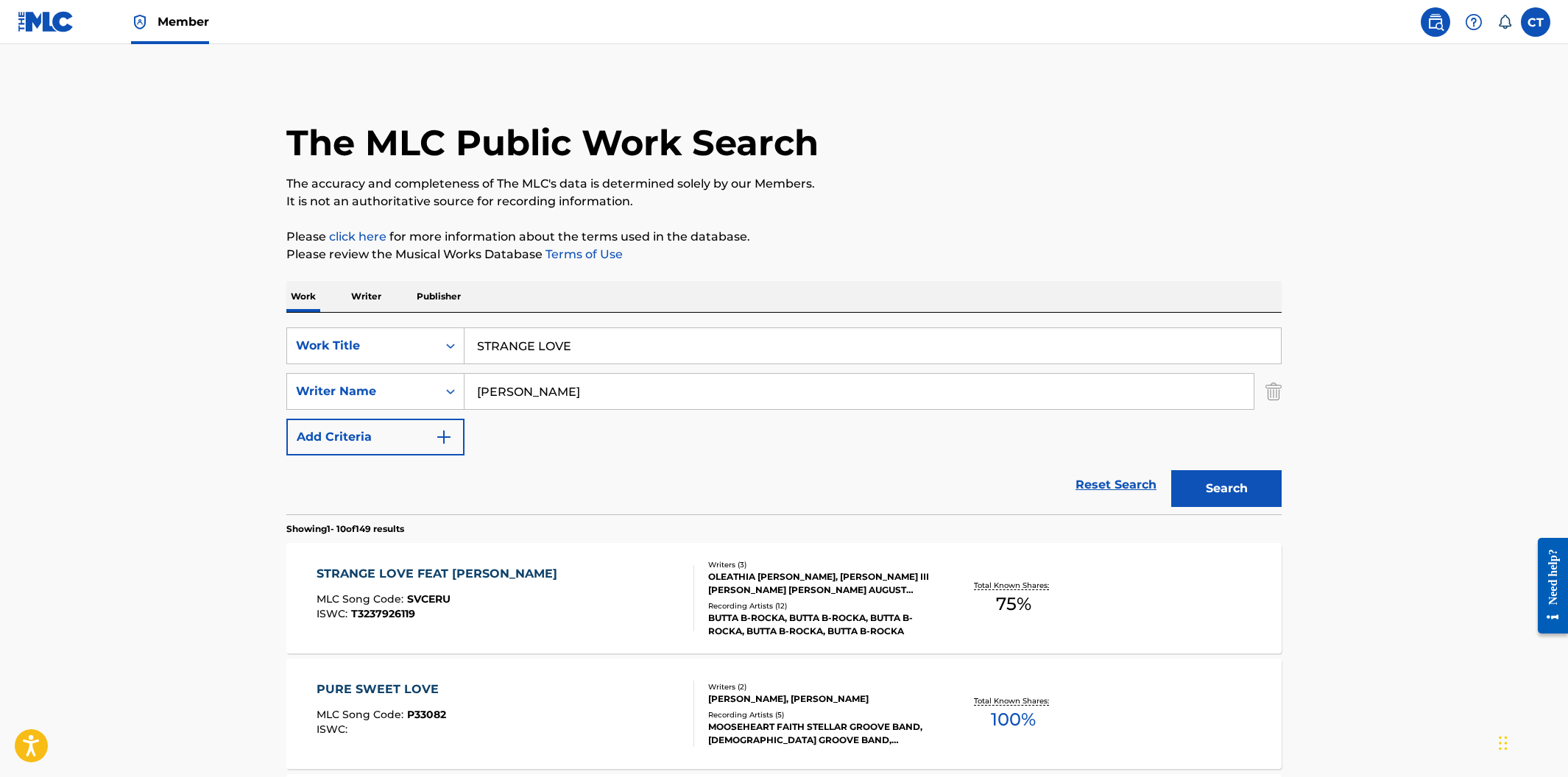
click at [613, 354] on input "STRANGE LOVE" at bounding box center [873, 345] width 816 height 35
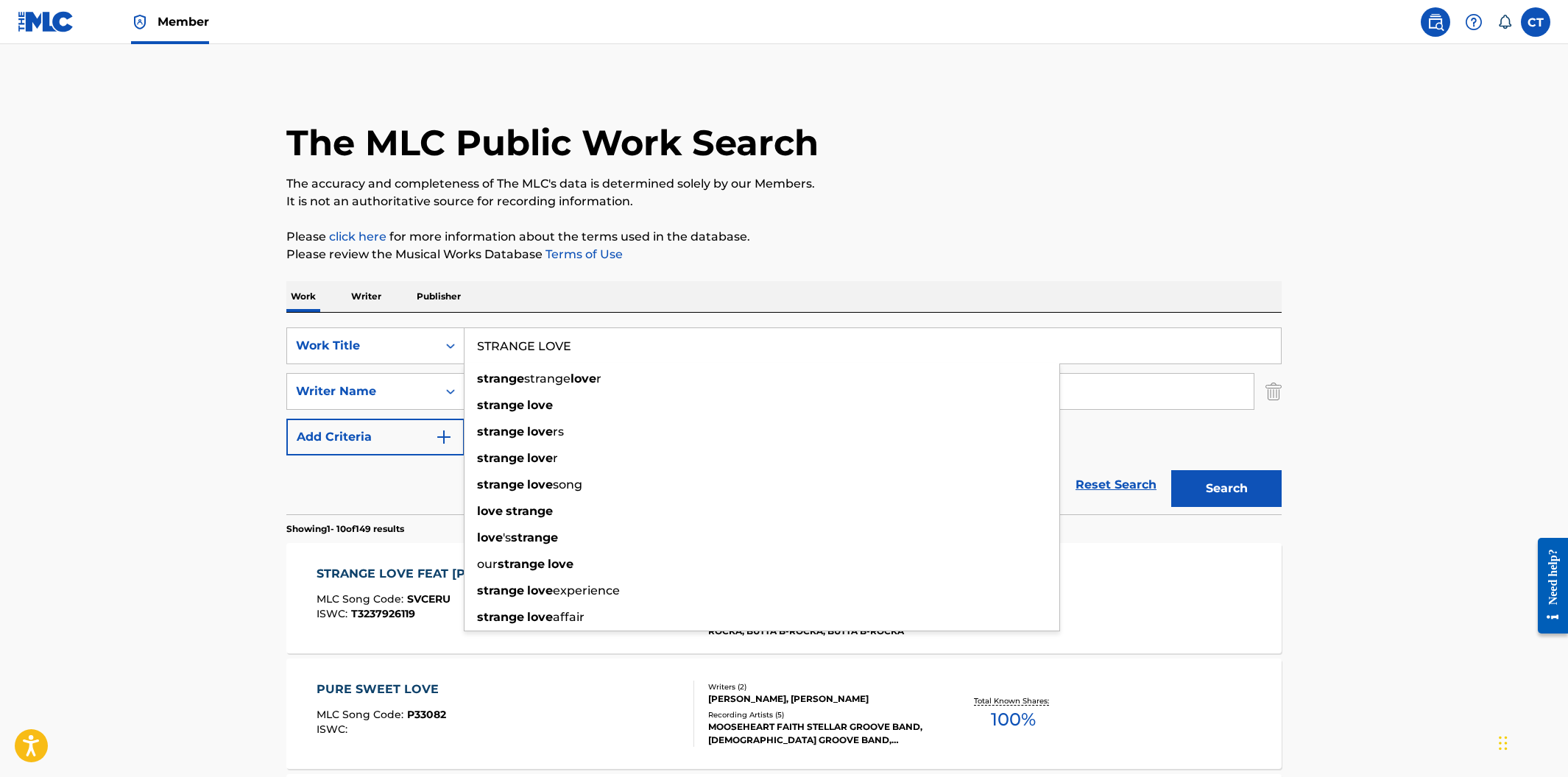
drag, startPoint x: 604, startPoint y: 346, endPoint x: 460, endPoint y: 324, distance: 145.7
click at [460, 324] on div "SearchWithCriteria400cdf52-d9f2-43f1-a6ec-29dae9982f70 Work Title STRANGE LOVE …" at bounding box center [784, 413] width 995 height 201
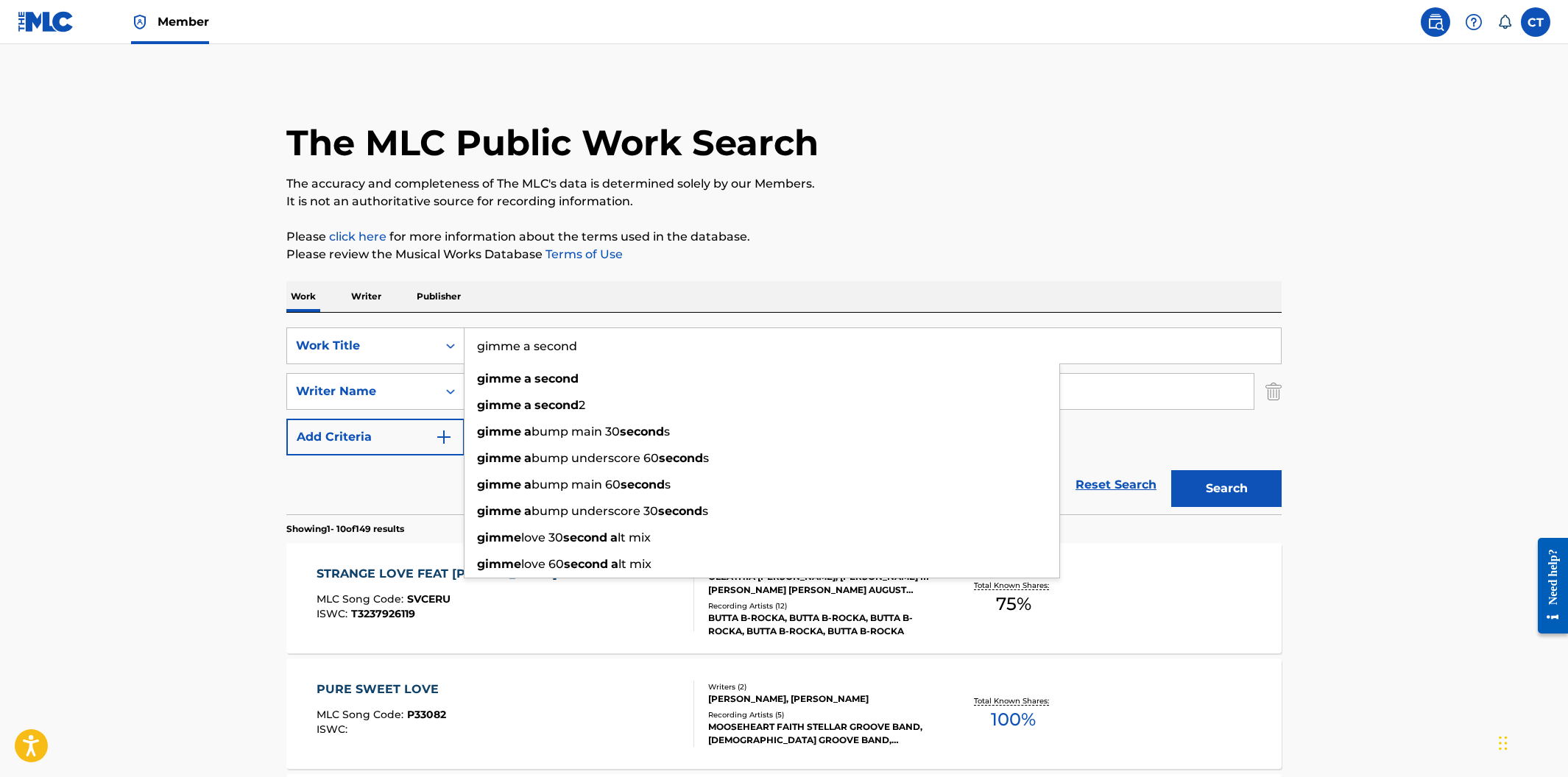
type input "gimme a second"
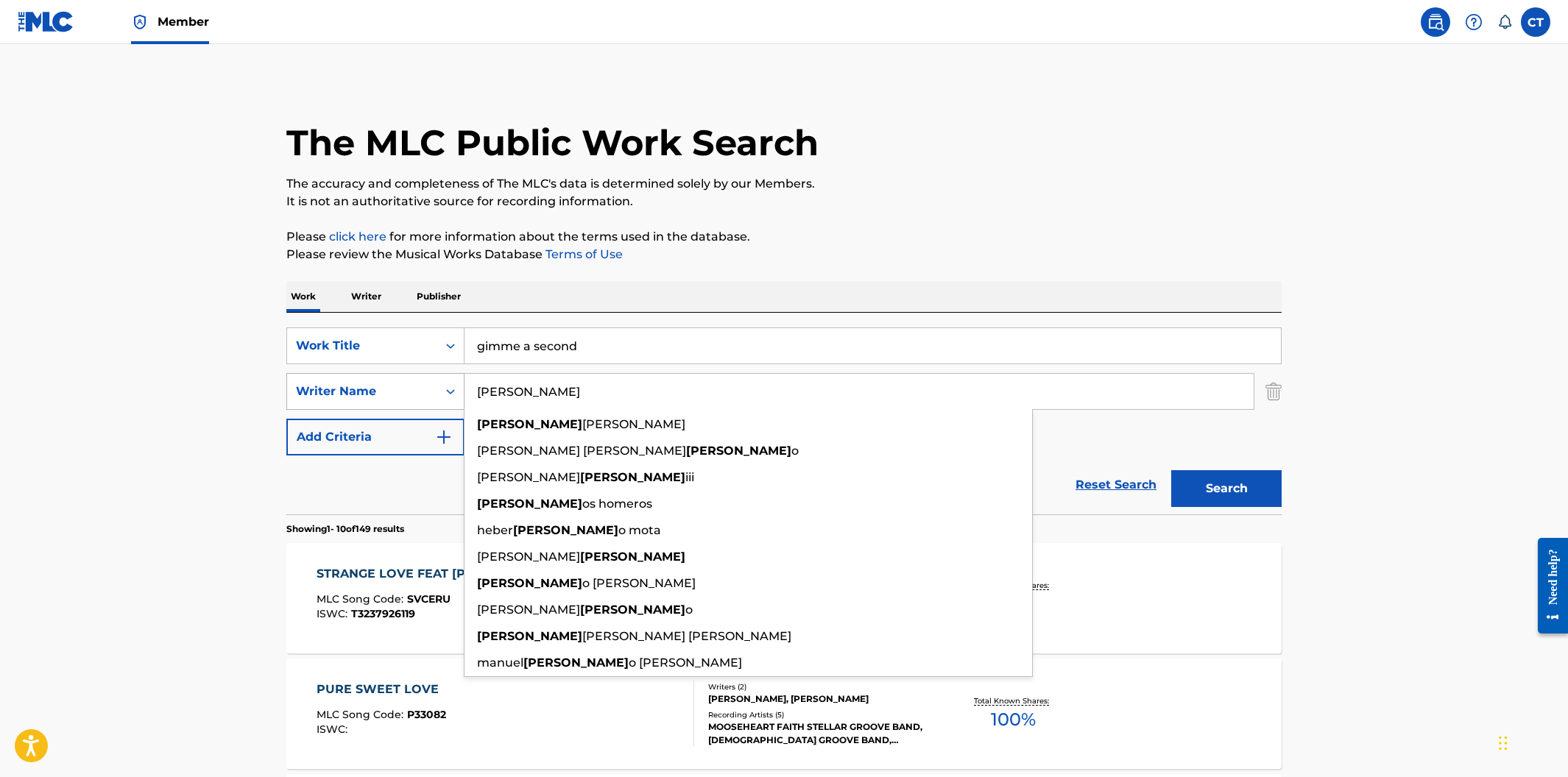
drag, startPoint x: 498, startPoint y: 380, endPoint x: 462, endPoint y: 384, distance: 36.2
click at [454, 385] on div "SearchWithCriteria090eb44f-bf01-4d04-ae11-4aac285f0f49 Writer Name homer homer …" at bounding box center [784, 391] width 995 height 37
drag, startPoint x: 528, startPoint y: 395, endPoint x: 406, endPoint y: 385, distance: 122.4
click at [406, 385] on div "SearchWithCriteria090eb44f-bf01-4d04-ae11-4aac285f0f49 Writer Name homer homer …" at bounding box center [784, 391] width 995 height 37
click at [1171, 470] on button "Search" at bounding box center [1227, 488] width 110 height 37
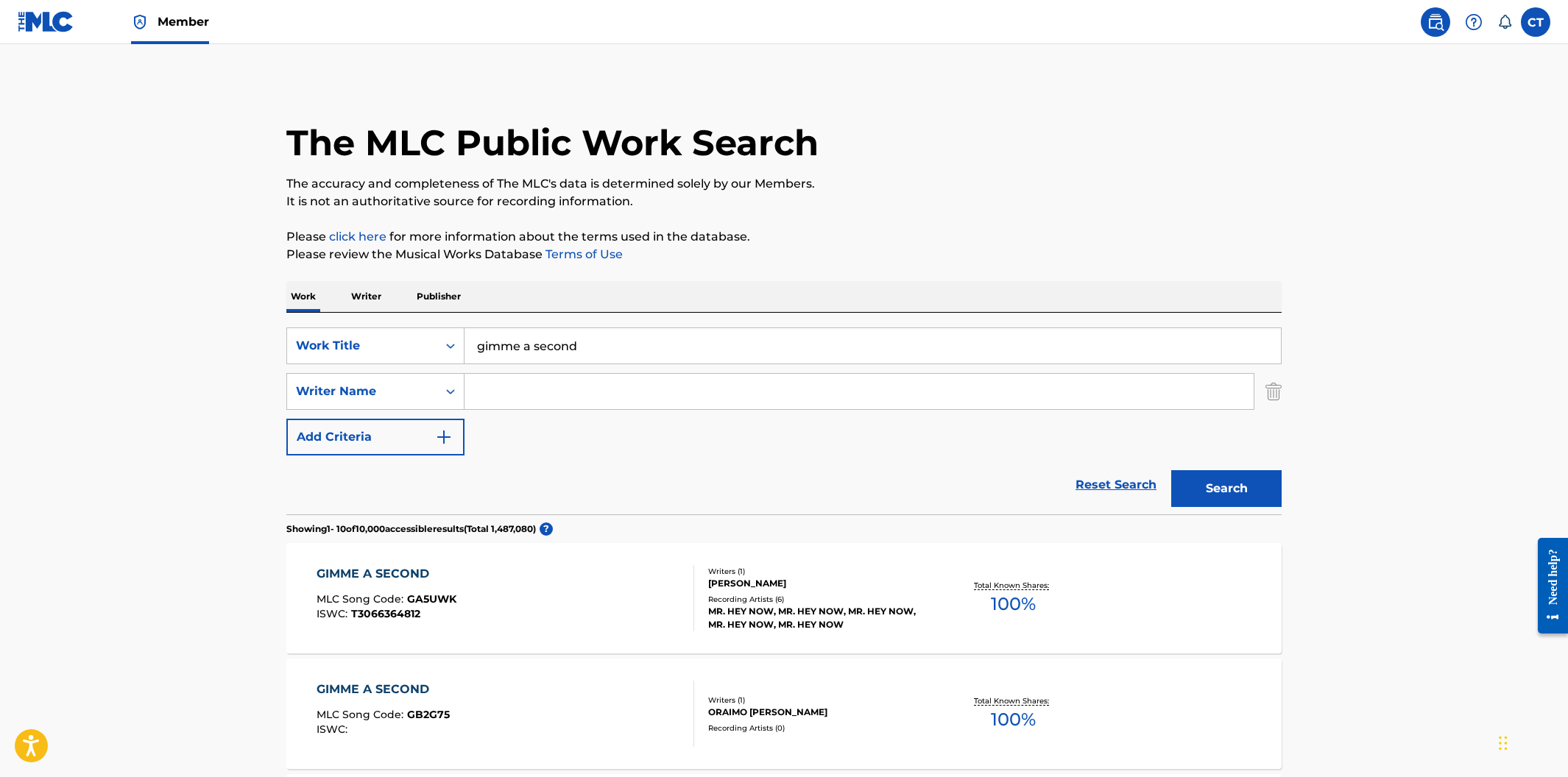
click at [498, 396] on input "Search Form" at bounding box center [859, 391] width 789 height 35
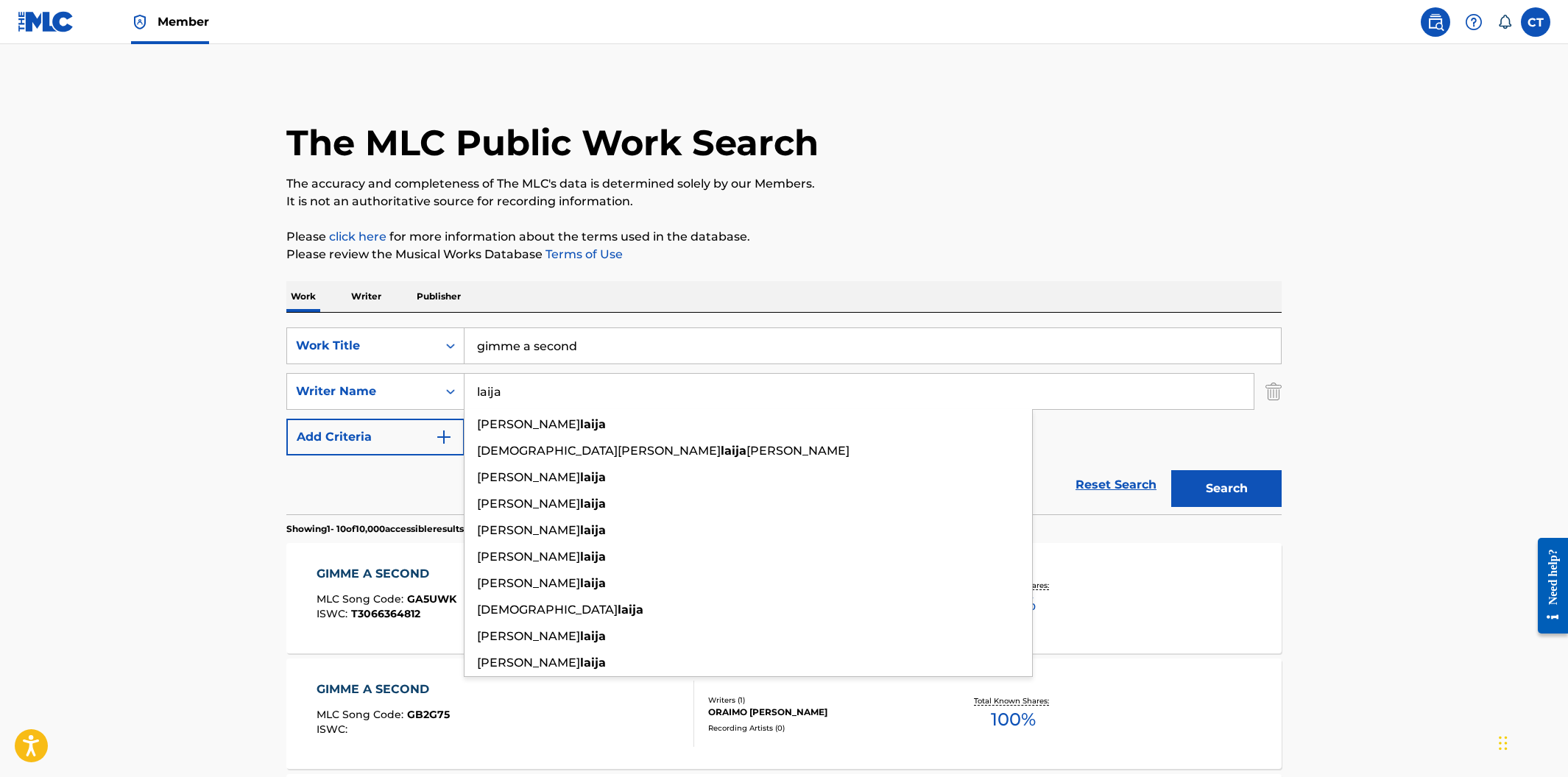
type input "laija"
click at [1171, 470] on button "Search" at bounding box center [1227, 488] width 110 height 37
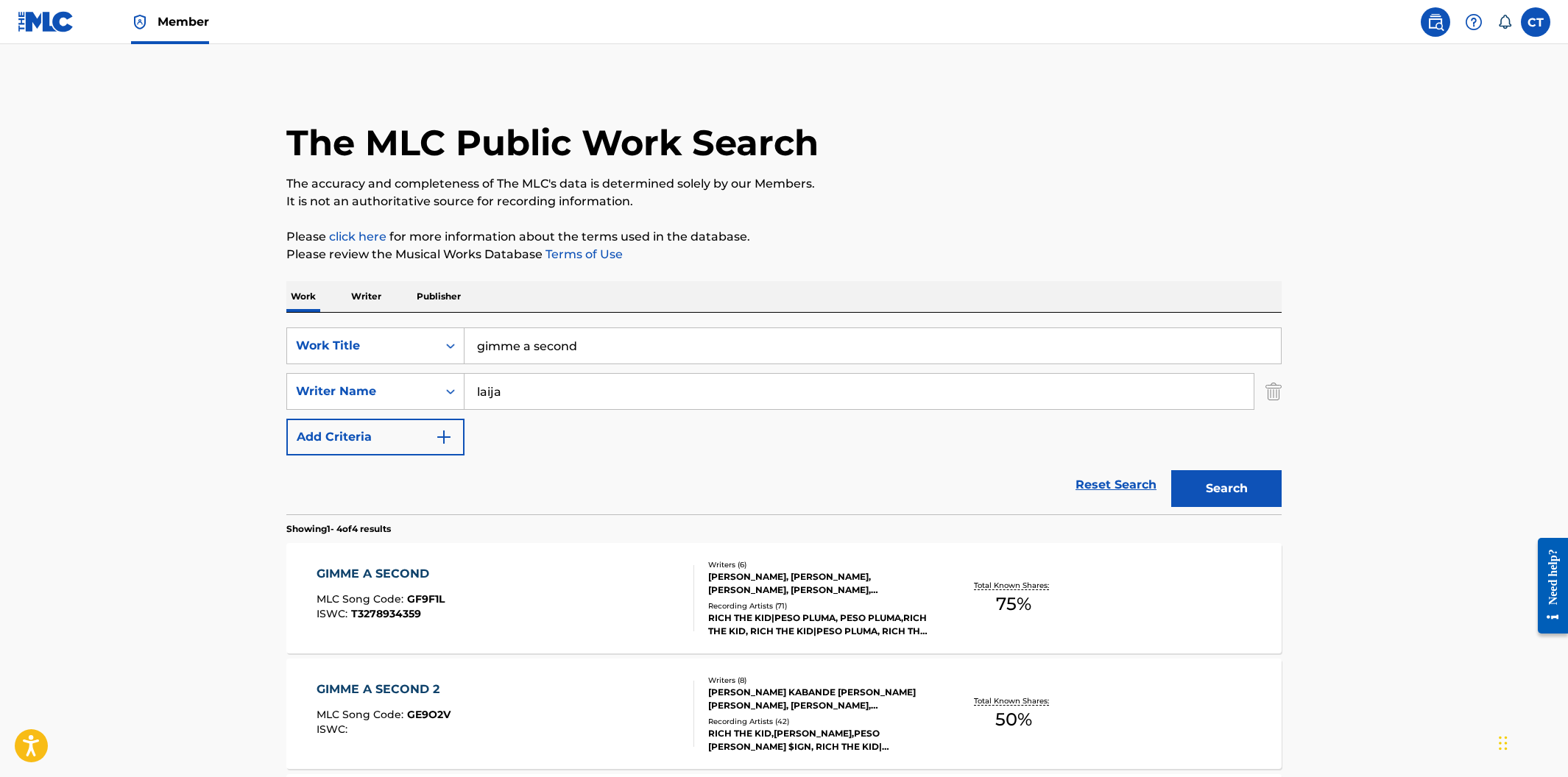
click at [569, 574] on div "GIMME A SECOND MLC Song Code : GF9F1L ISWC : T3278934359" at bounding box center [506, 598] width 378 height 67
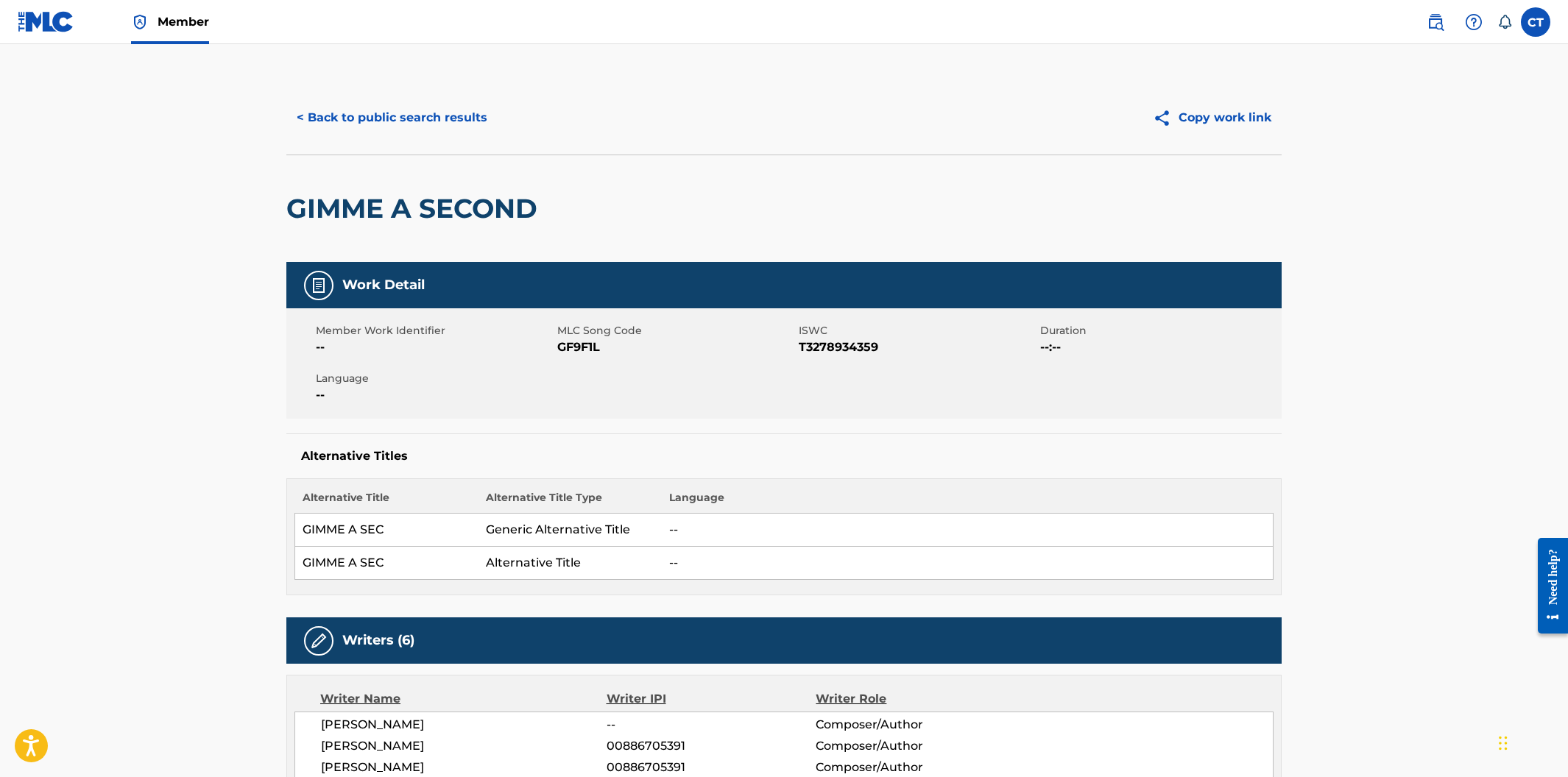
click at [420, 116] on button "< Back to public search results" at bounding box center [392, 118] width 211 height 37
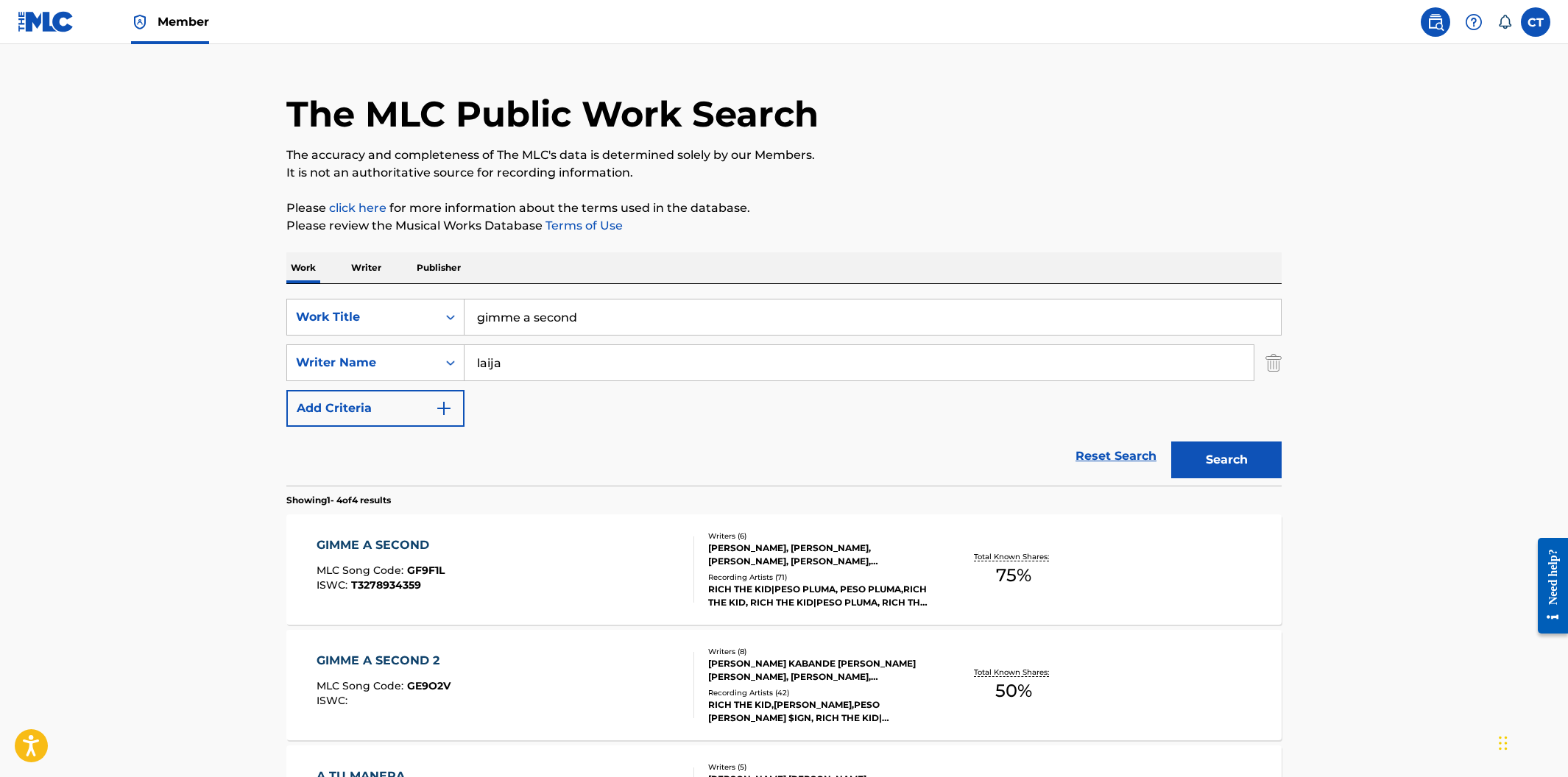
scroll to position [30, 0]
click at [546, 654] on div "GIMME A SECOND 2 MLC Song Code : GE9O2V ISWC :" at bounding box center [506, 684] width 378 height 67
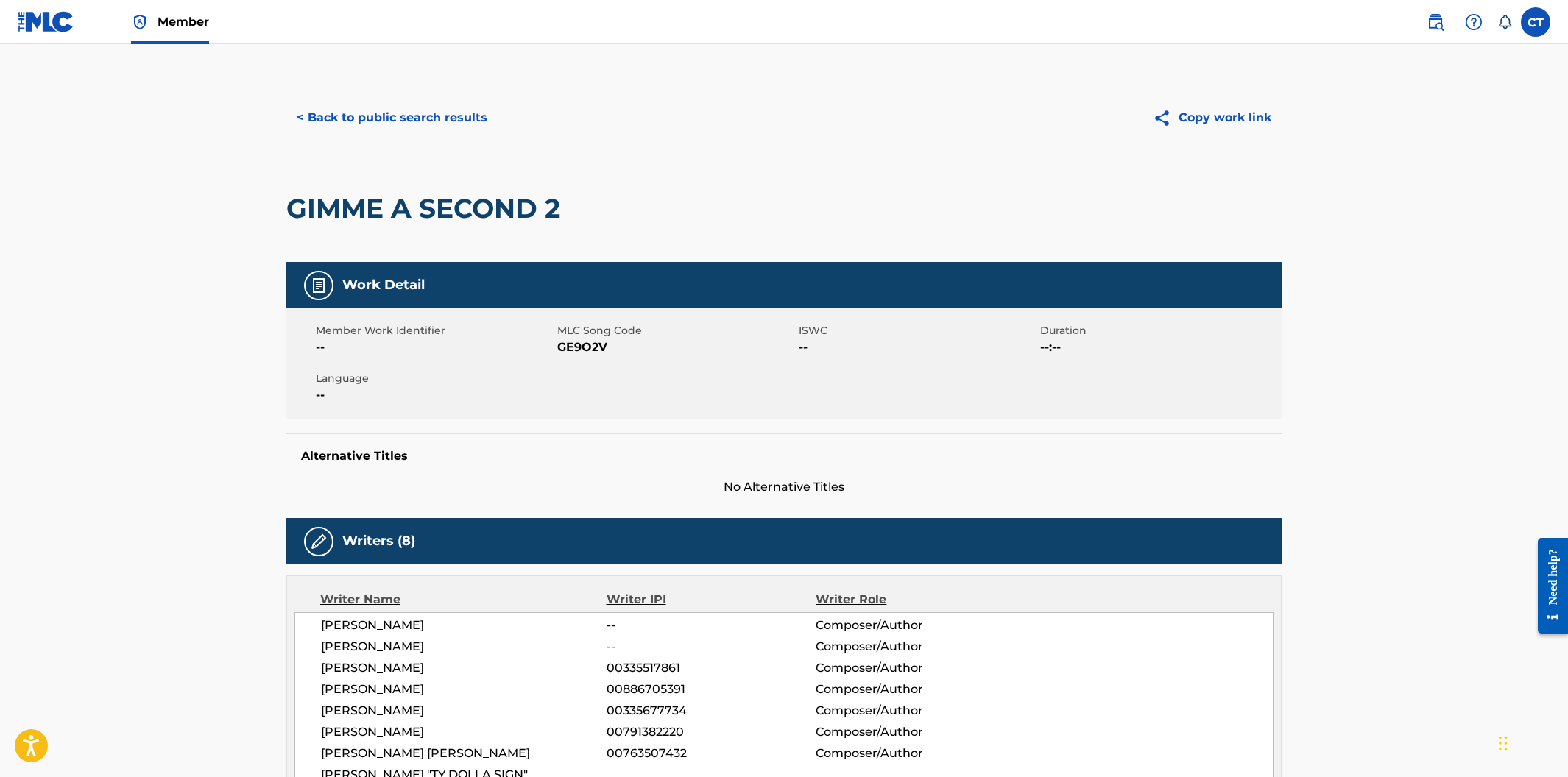
click at [440, 127] on button "< Back to public search results" at bounding box center [392, 118] width 211 height 37
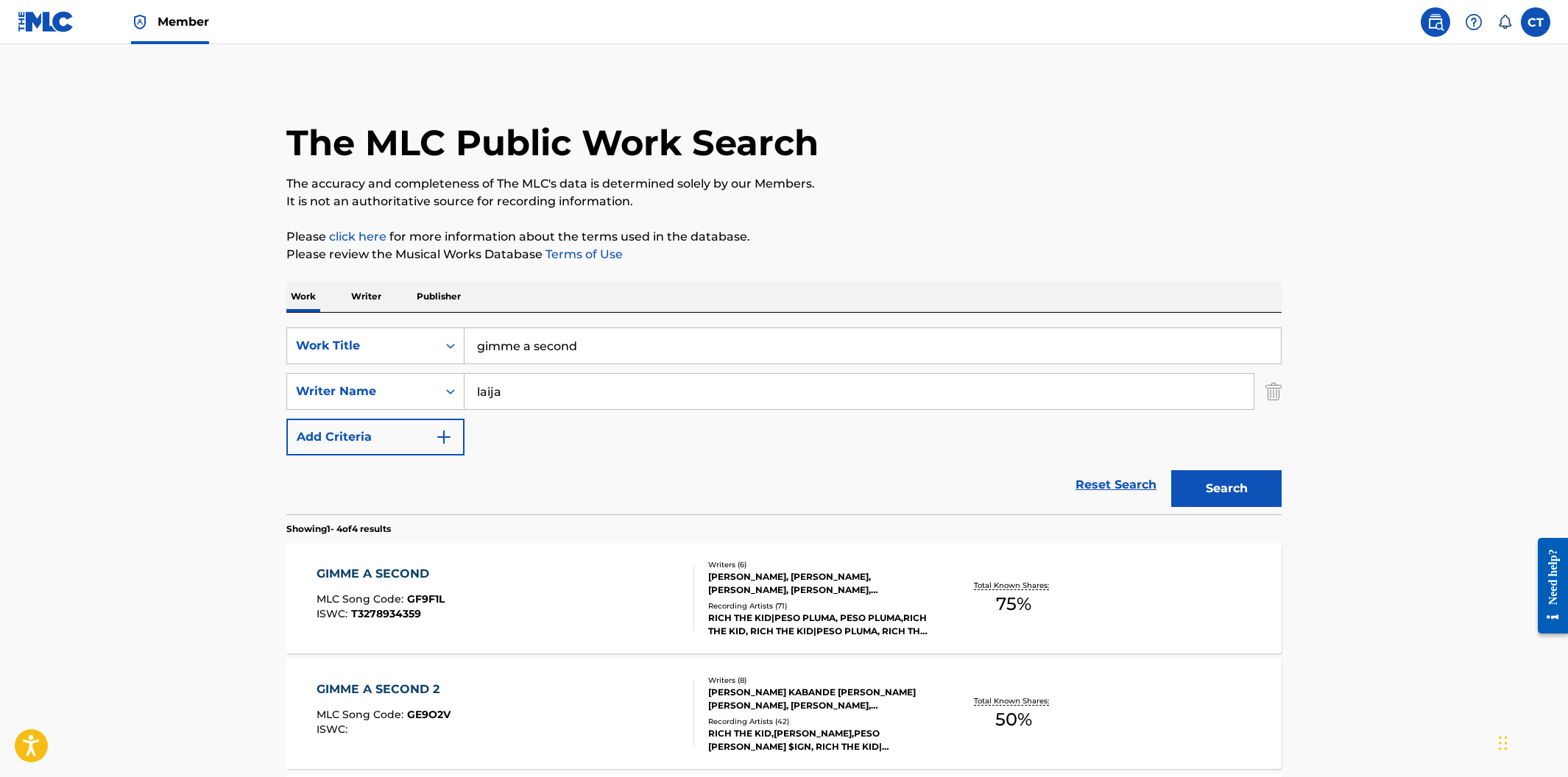
scroll to position [30, 0]
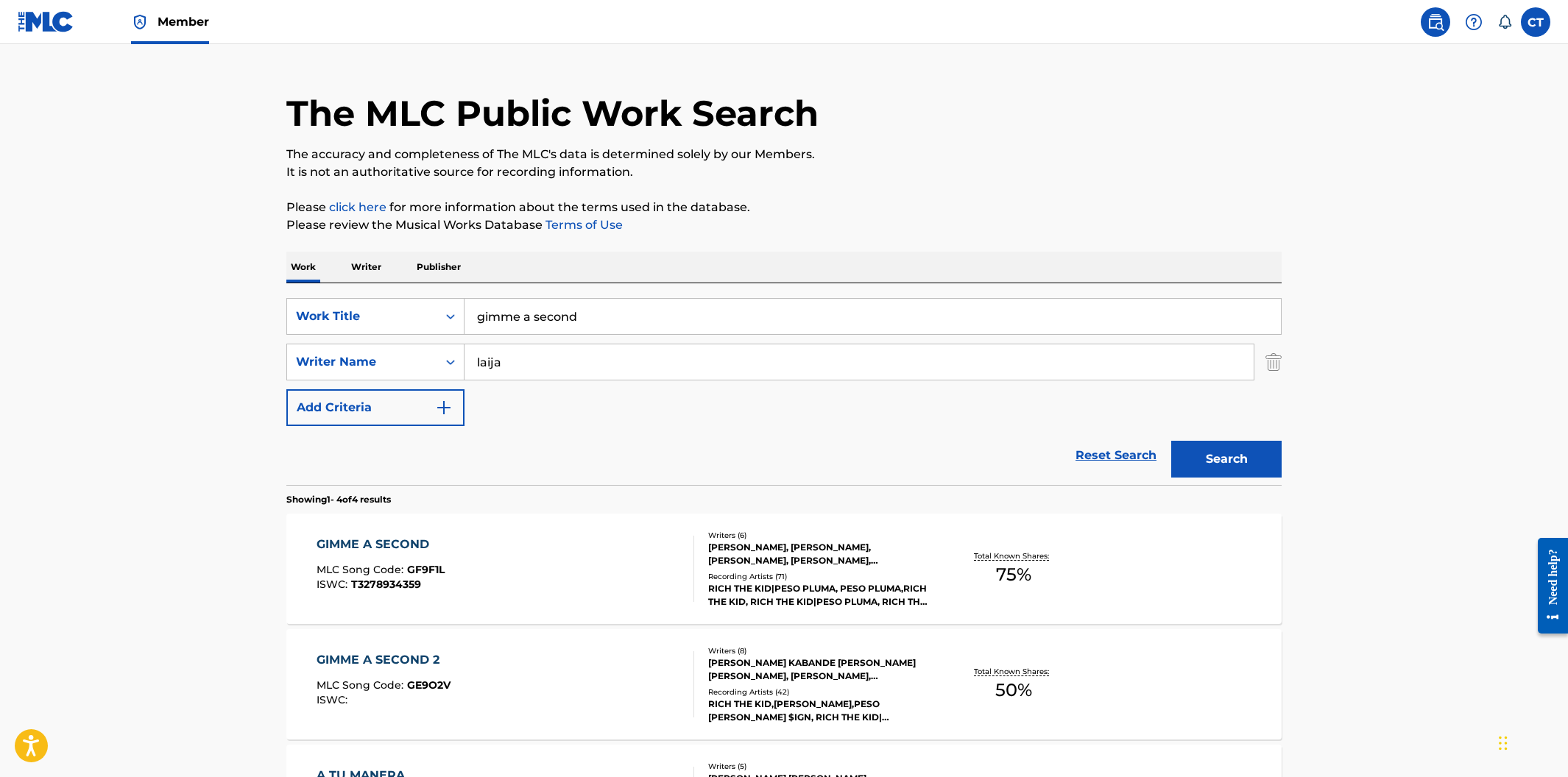
click at [573, 558] on div "GIMME A SECOND MLC Song Code : GF9F1L ISWC : T3278934359" at bounding box center [506, 568] width 378 height 67
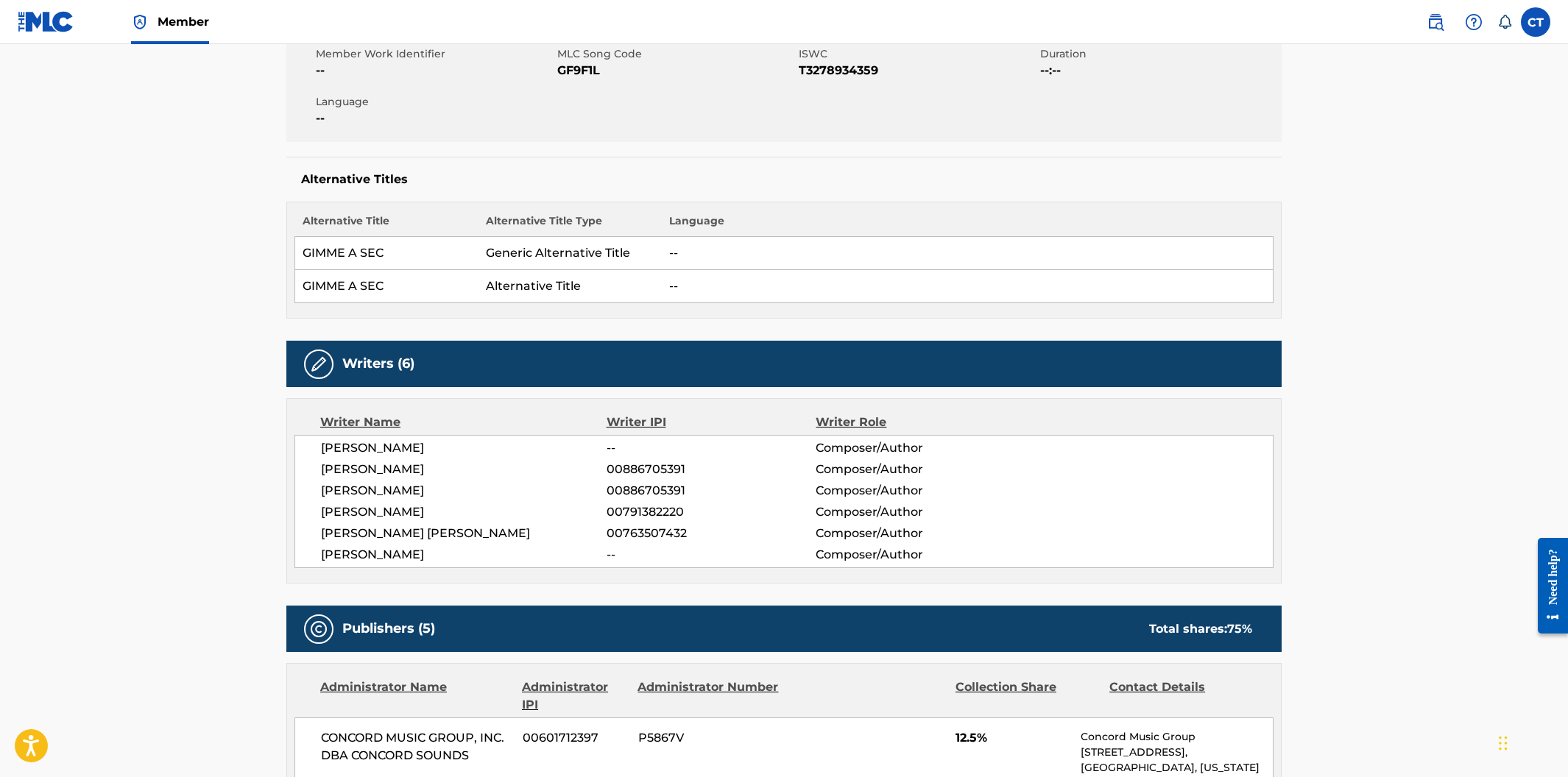
scroll to position [52, 0]
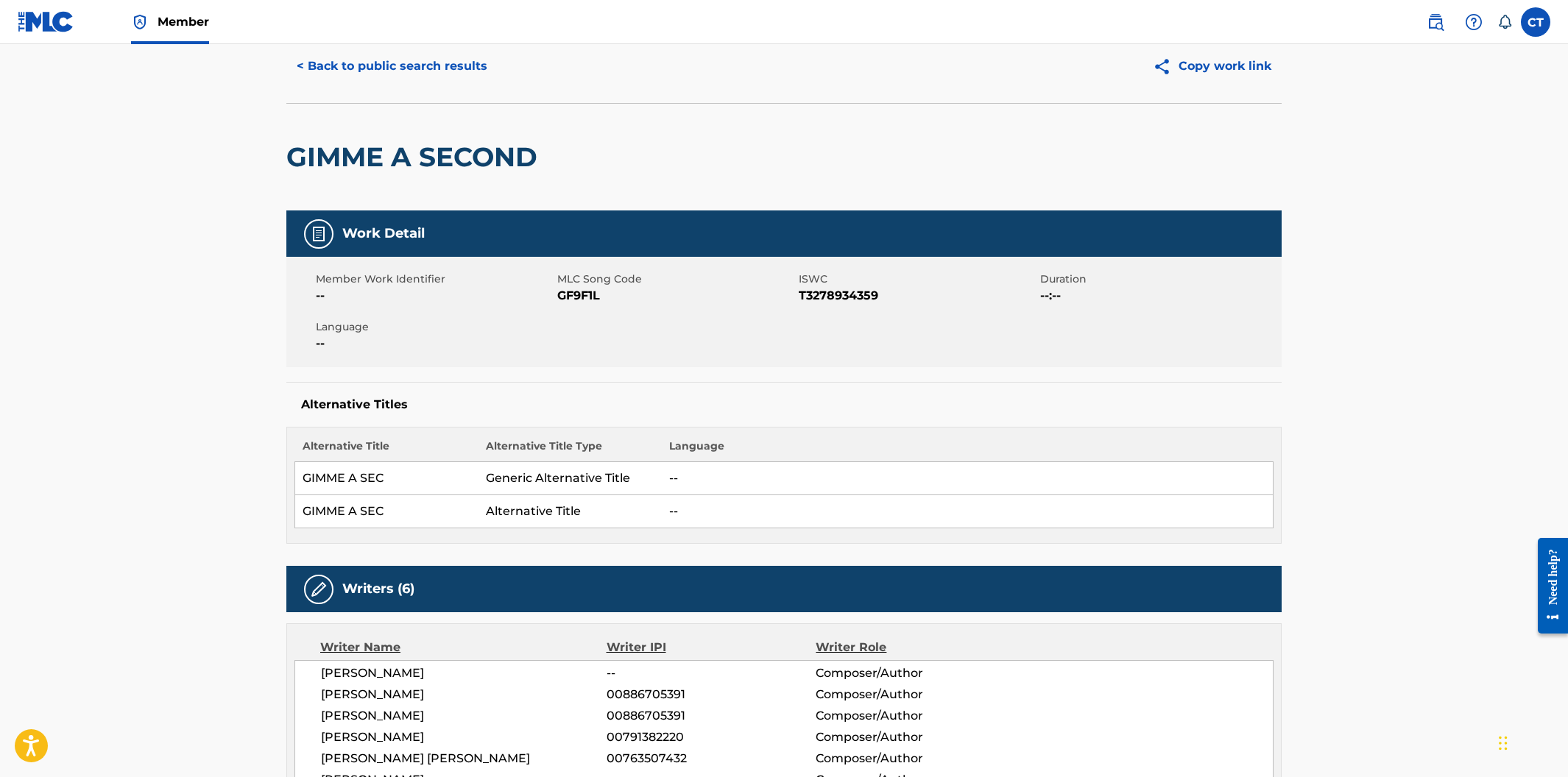
click at [429, 81] on button "< Back to public search results" at bounding box center [392, 66] width 211 height 37
